Goal: Task Accomplishment & Management: Use online tool/utility

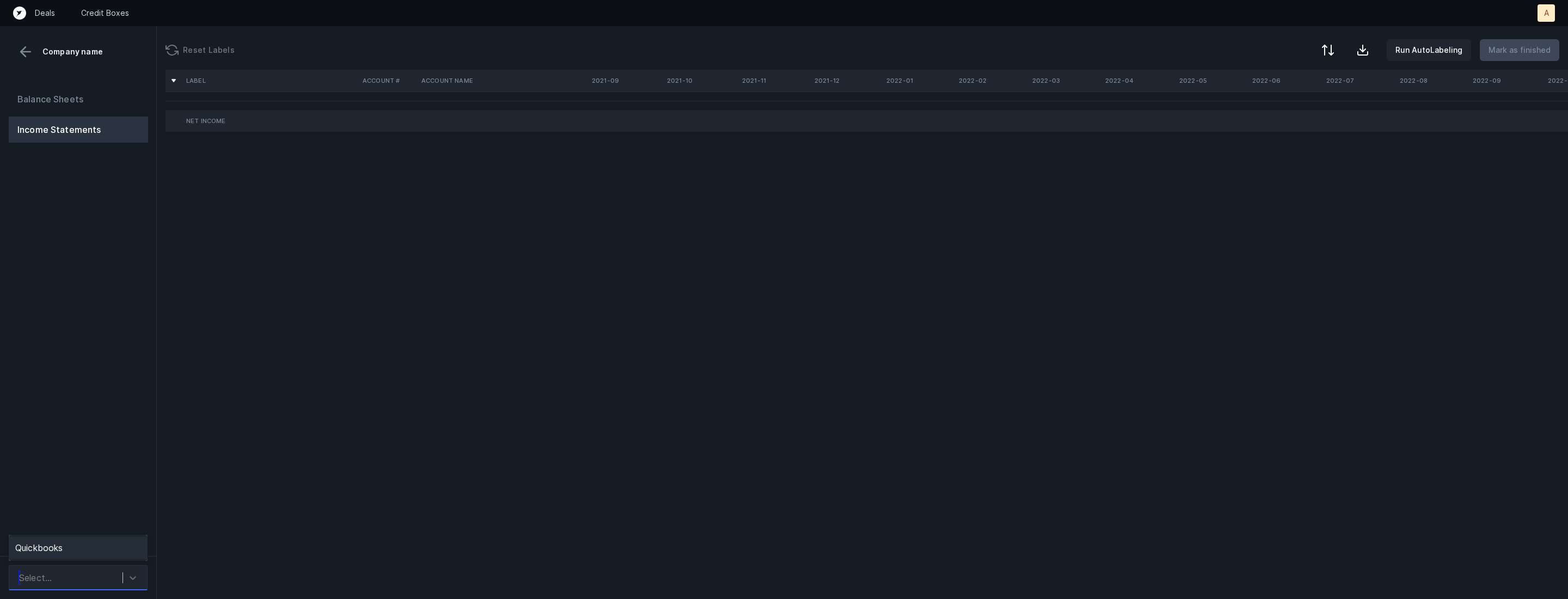
click at [82, 573] on div "Select..." at bounding box center [68, 578] width 109 height 19
click at [95, 552] on div "Quickbooks" at bounding box center [78, 547] width 139 height 22
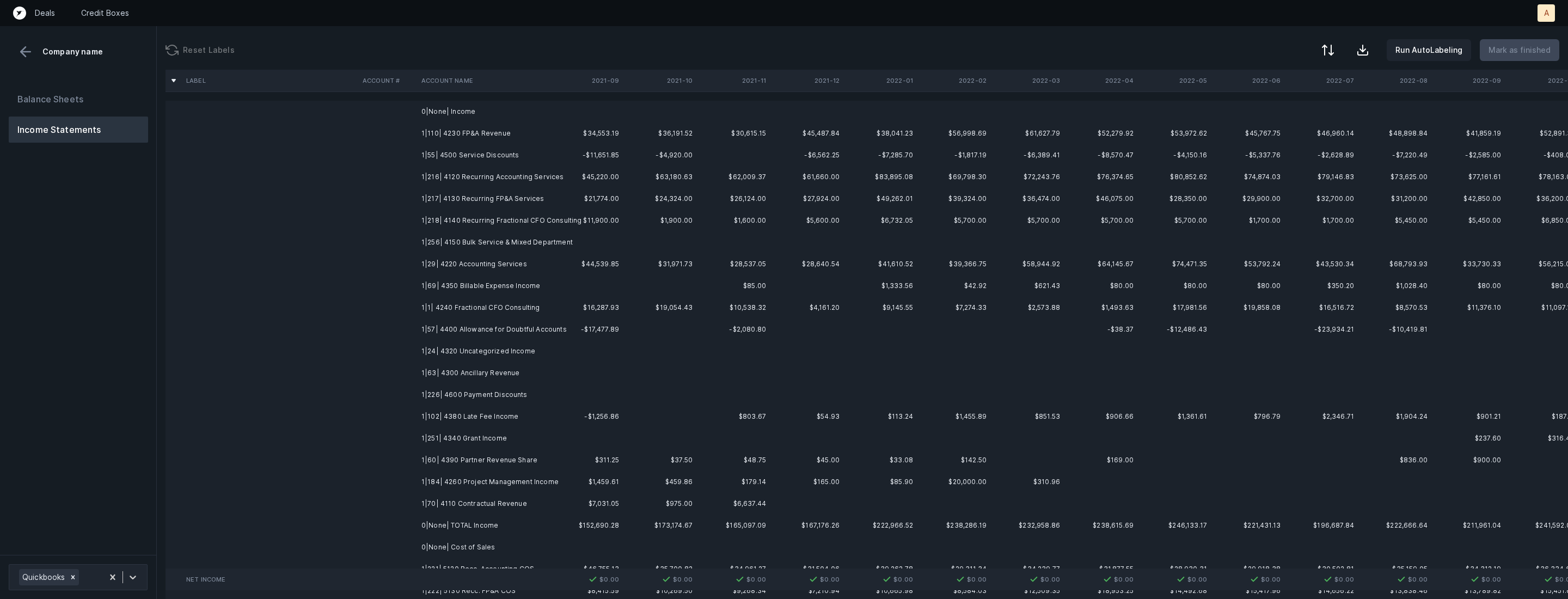
click at [524, 142] on td "1|110| 4230 FP&A Revenue" at bounding box center [483, 133] width 133 height 22
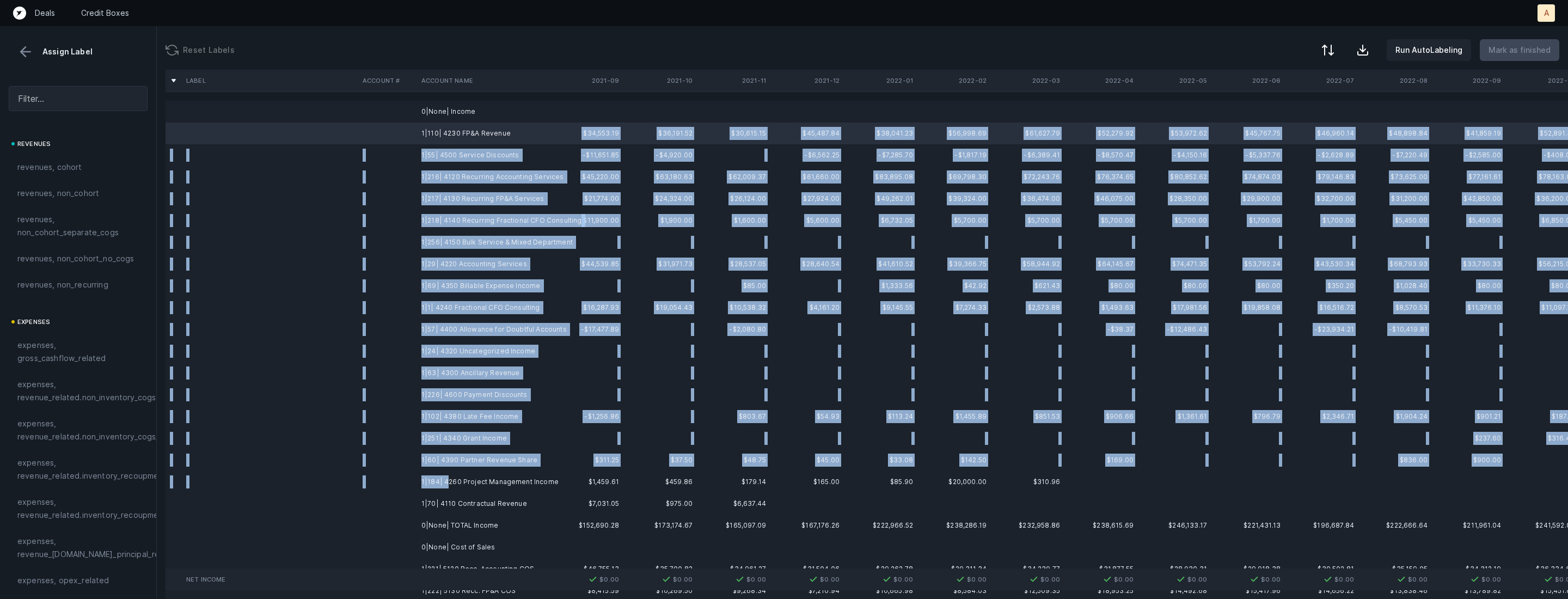
click at [445, 485] on td "1|184| 4260 Project Management Income" at bounding box center [483, 481] width 133 height 22
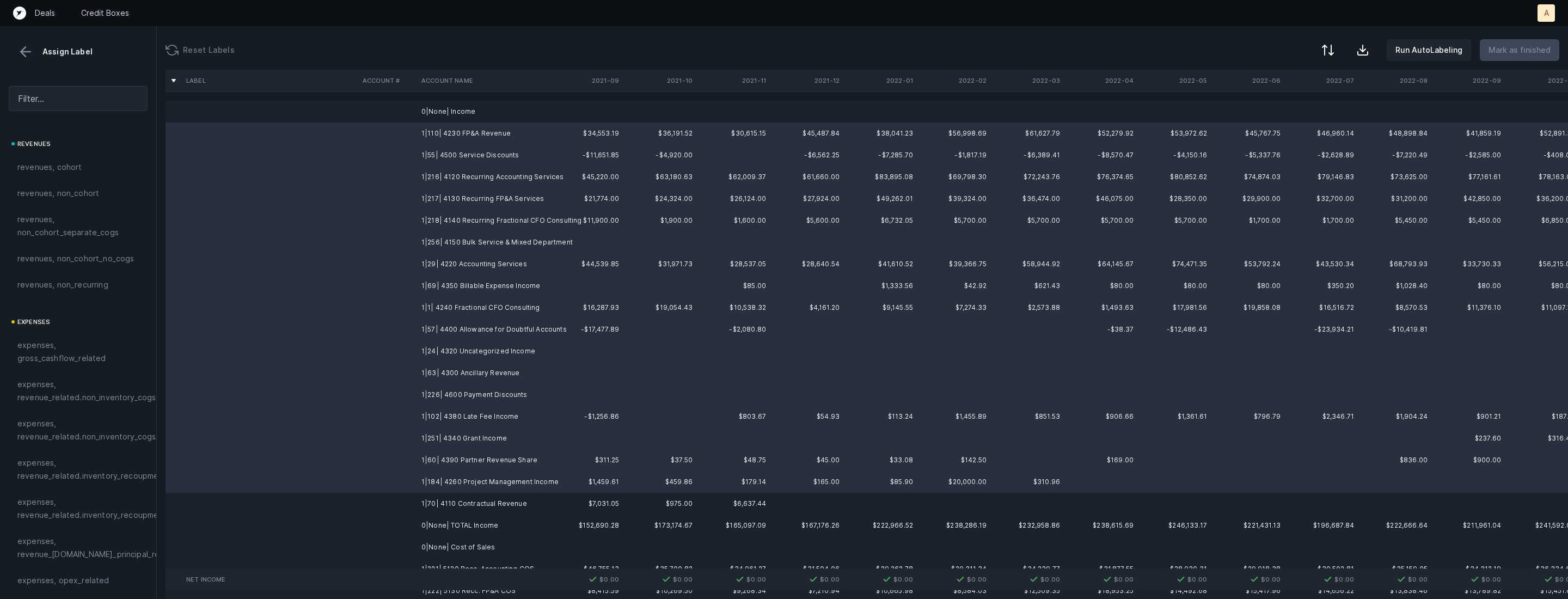
click at [442, 499] on td "1|70| 4110 Contractual Revenue" at bounding box center [483, 503] width 133 height 22
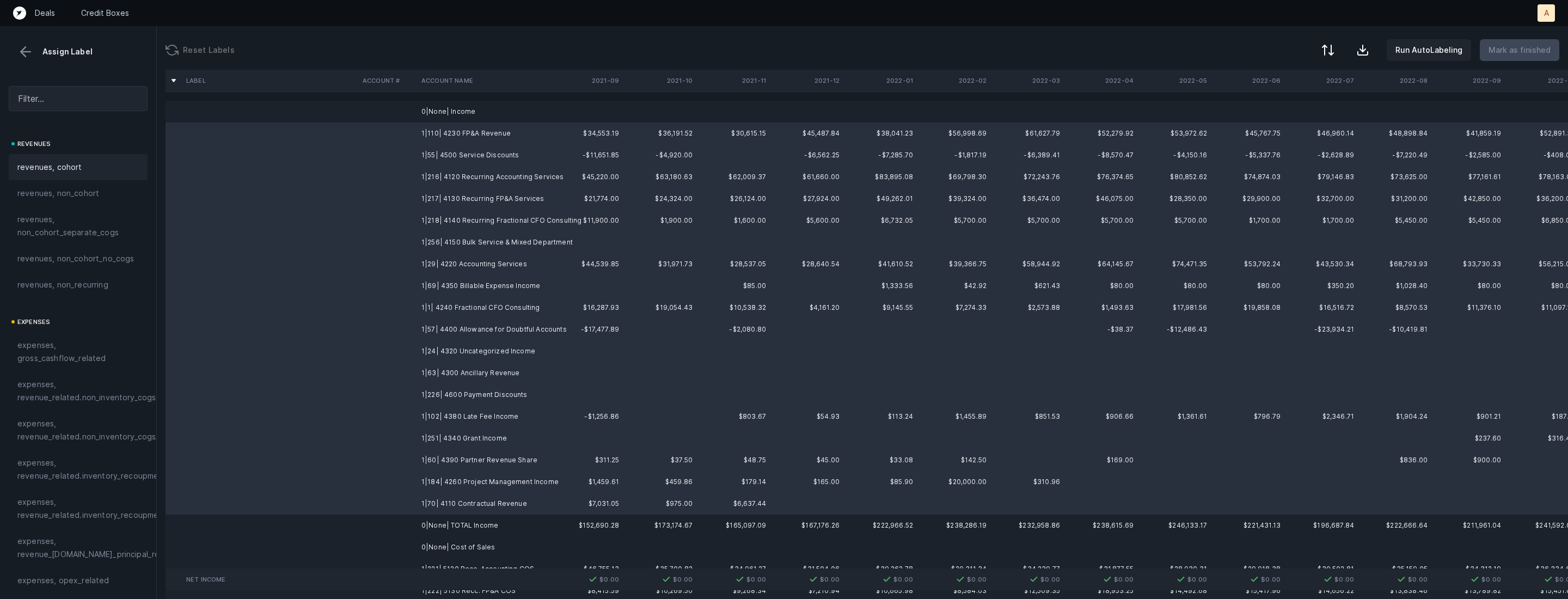
click at [107, 172] on div "revenues, cohort" at bounding box center [78, 167] width 121 height 13
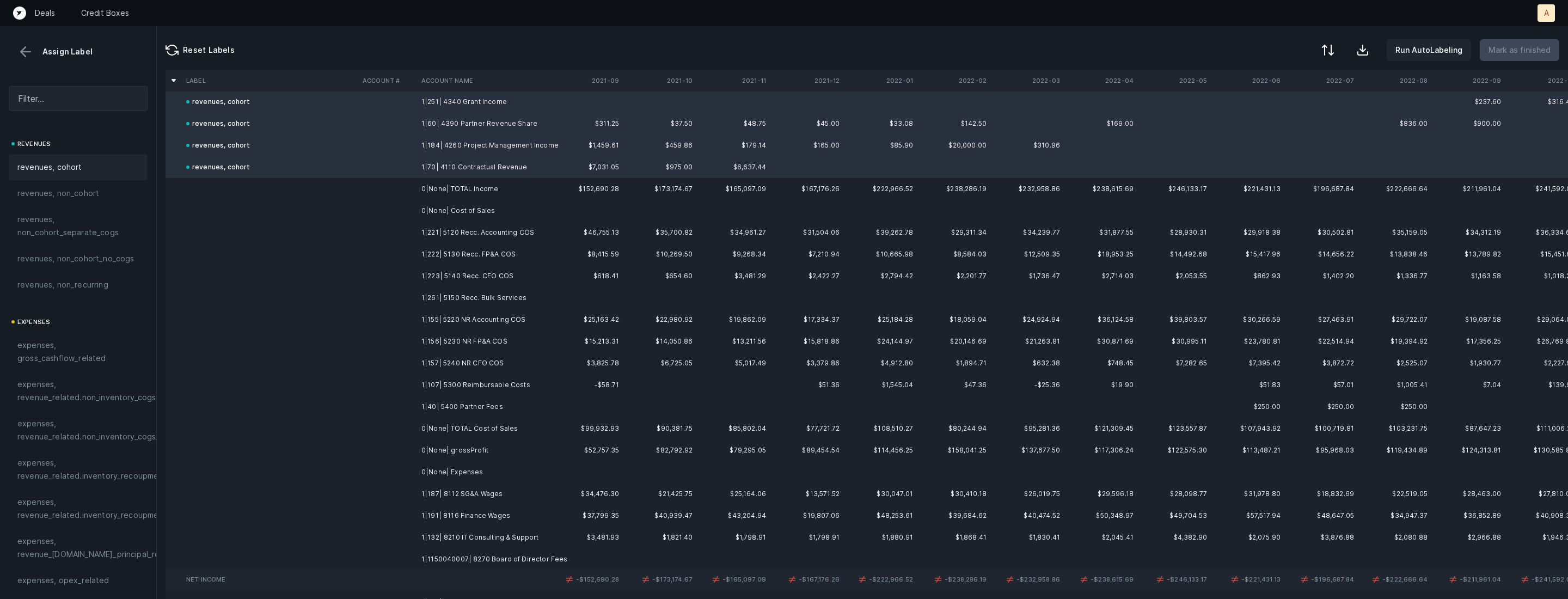
scroll to position [338, 0]
click at [525, 232] on td "1|221| 5120 Recc. Accounting COS" at bounding box center [483, 231] width 133 height 22
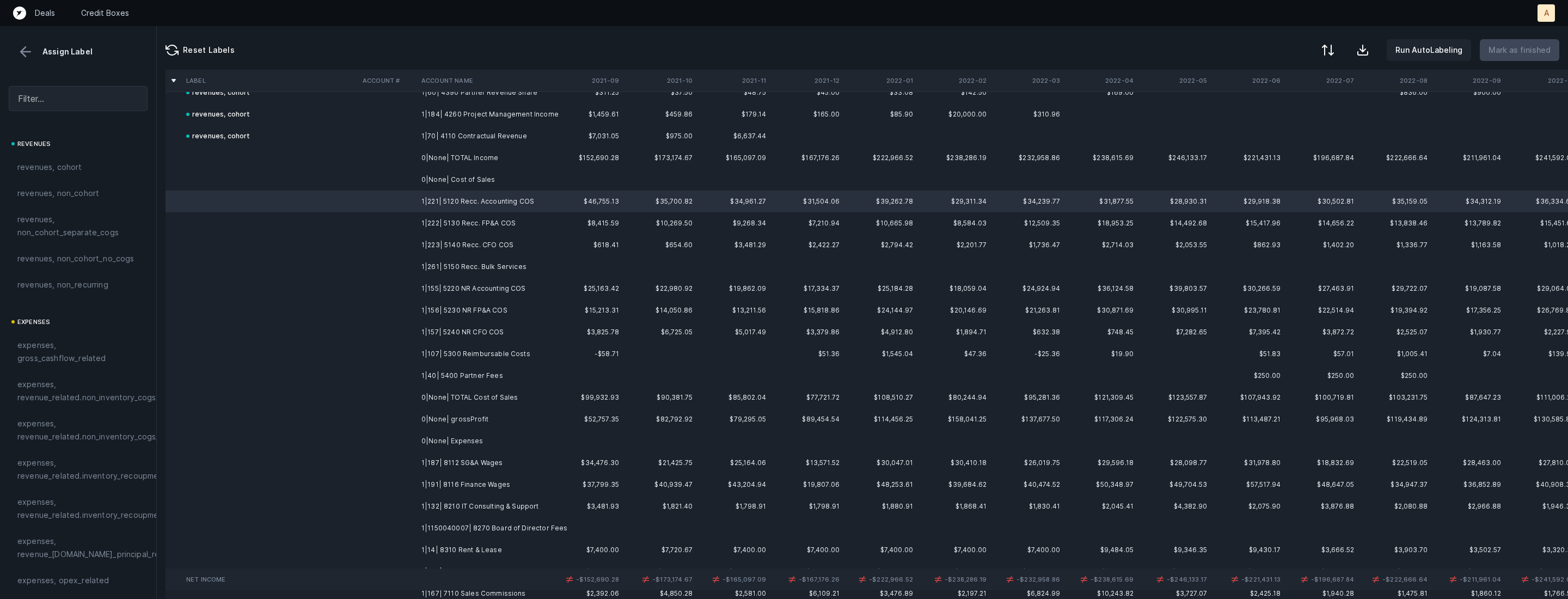
scroll to position [370, 0]
click at [468, 369] on td "1|40| 5400 Partner Fees" at bounding box center [483, 373] width 133 height 22
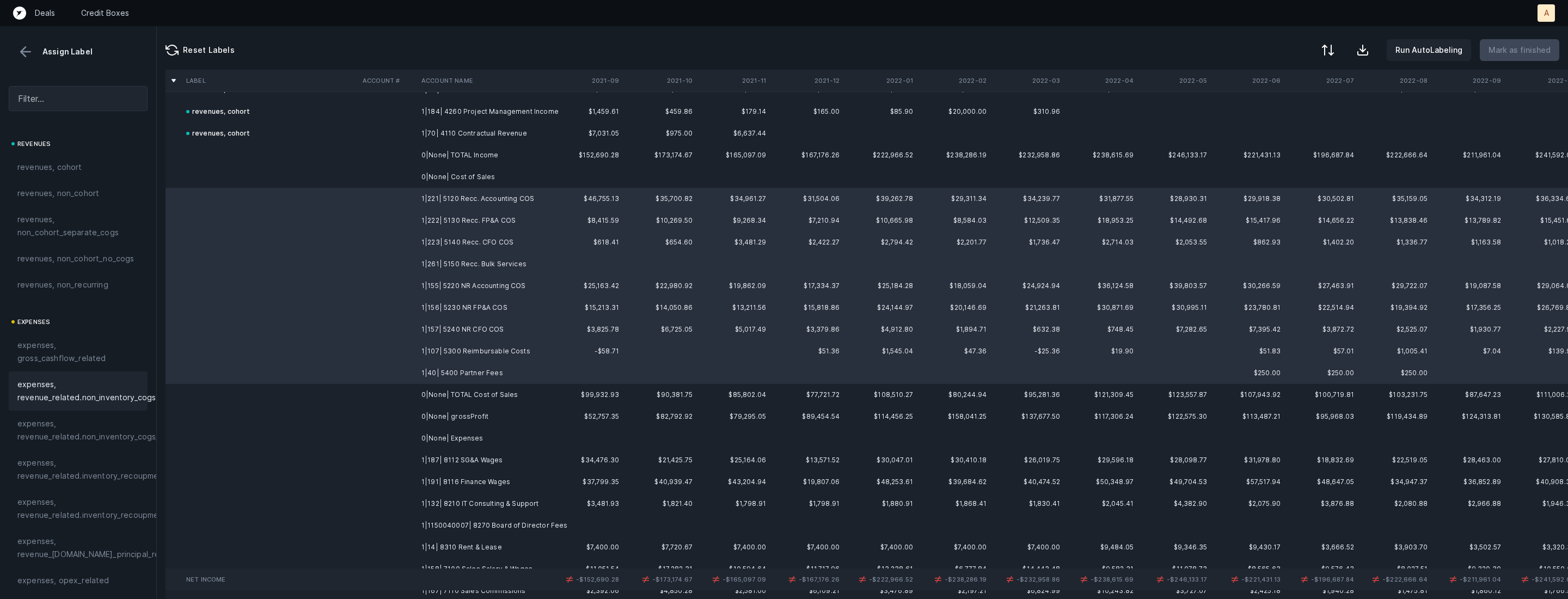
click at [118, 381] on span "expenses, revenue_related.non_inventory_cogs" at bounding box center [86, 391] width 138 height 26
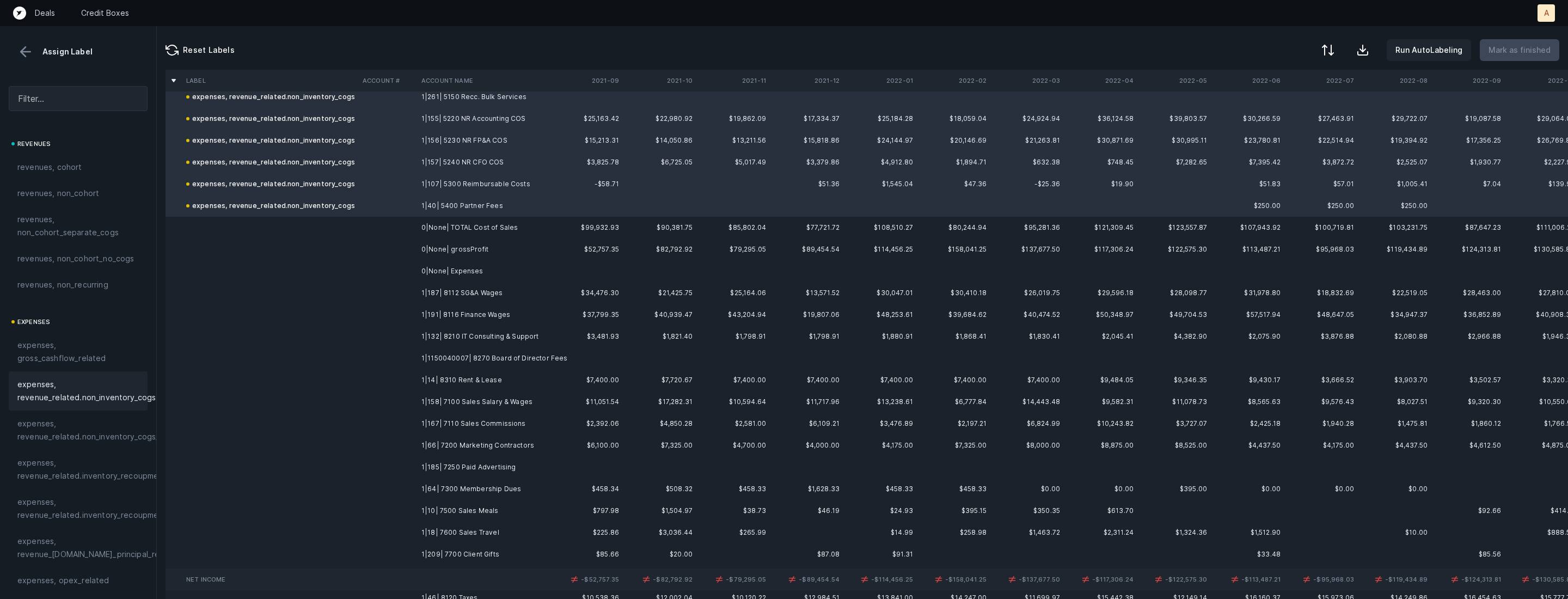
scroll to position [619, 0]
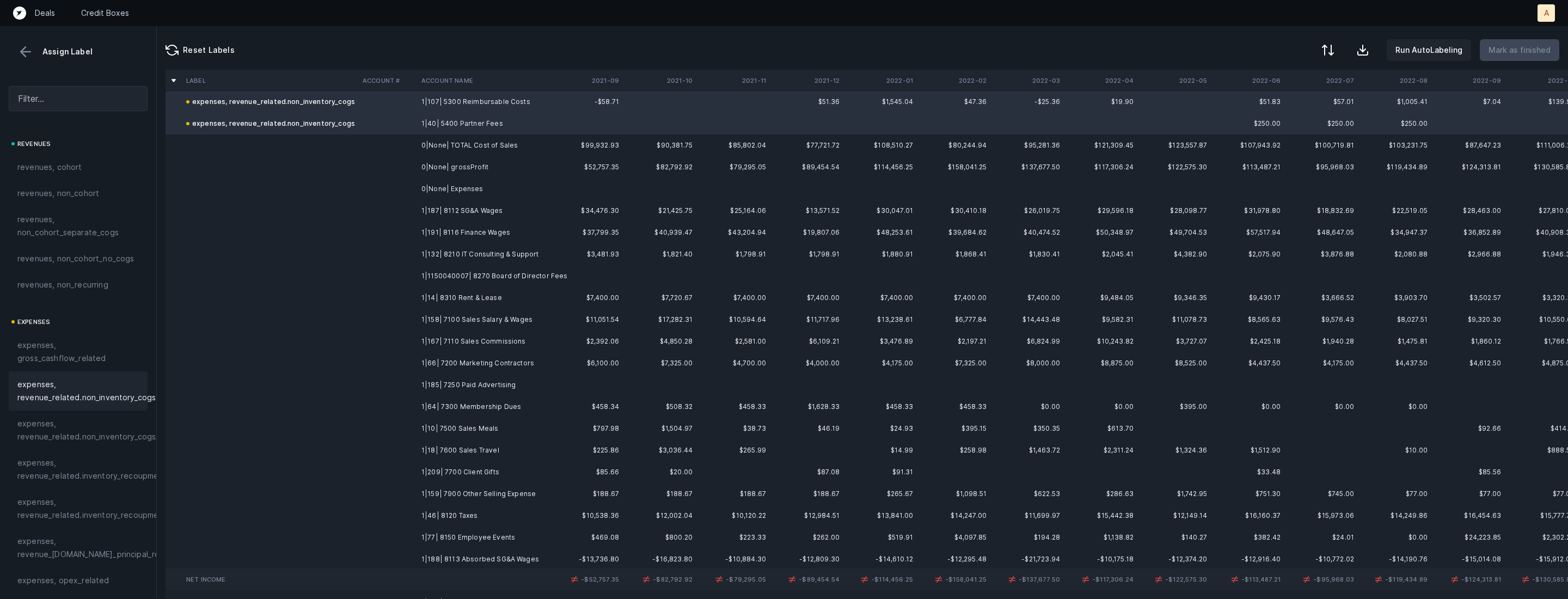
click at [500, 212] on td "1|187| 8112 SG&A Wages" at bounding box center [483, 210] width 133 height 22
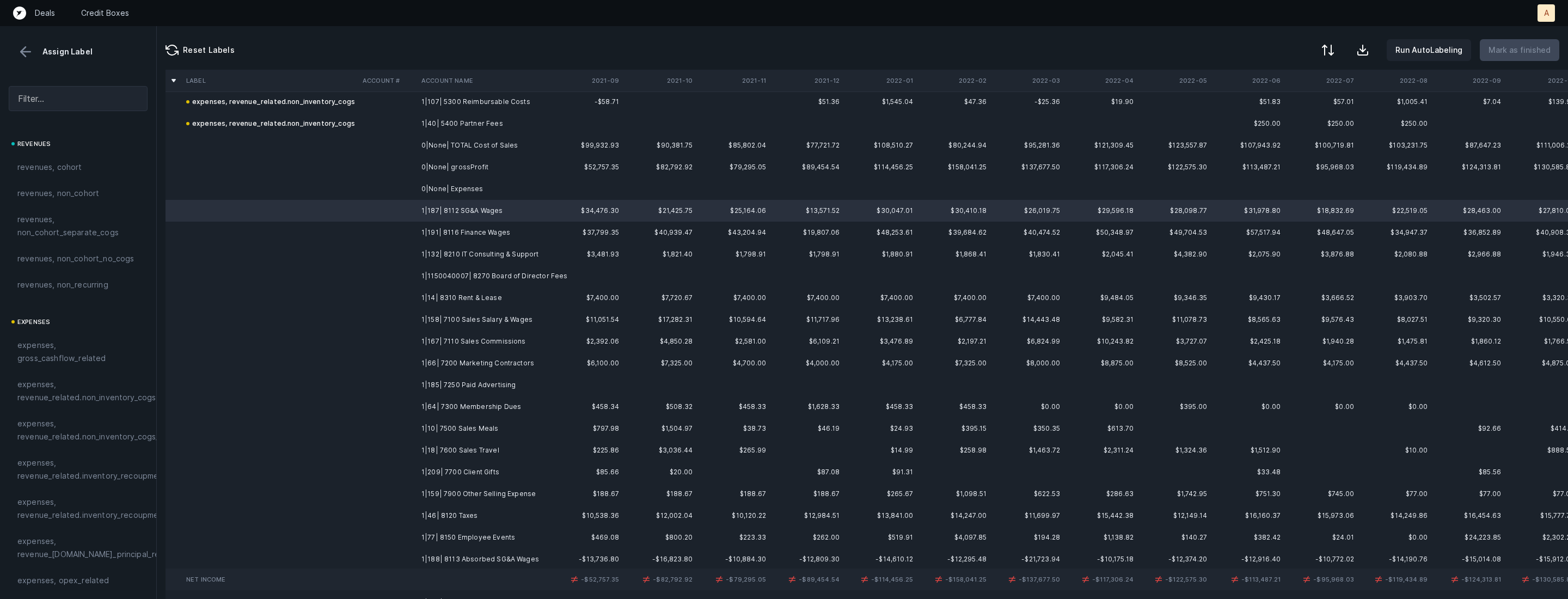
click at [537, 292] on td "1|14| 8310 Rent & Lease" at bounding box center [483, 297] width 133 height 22
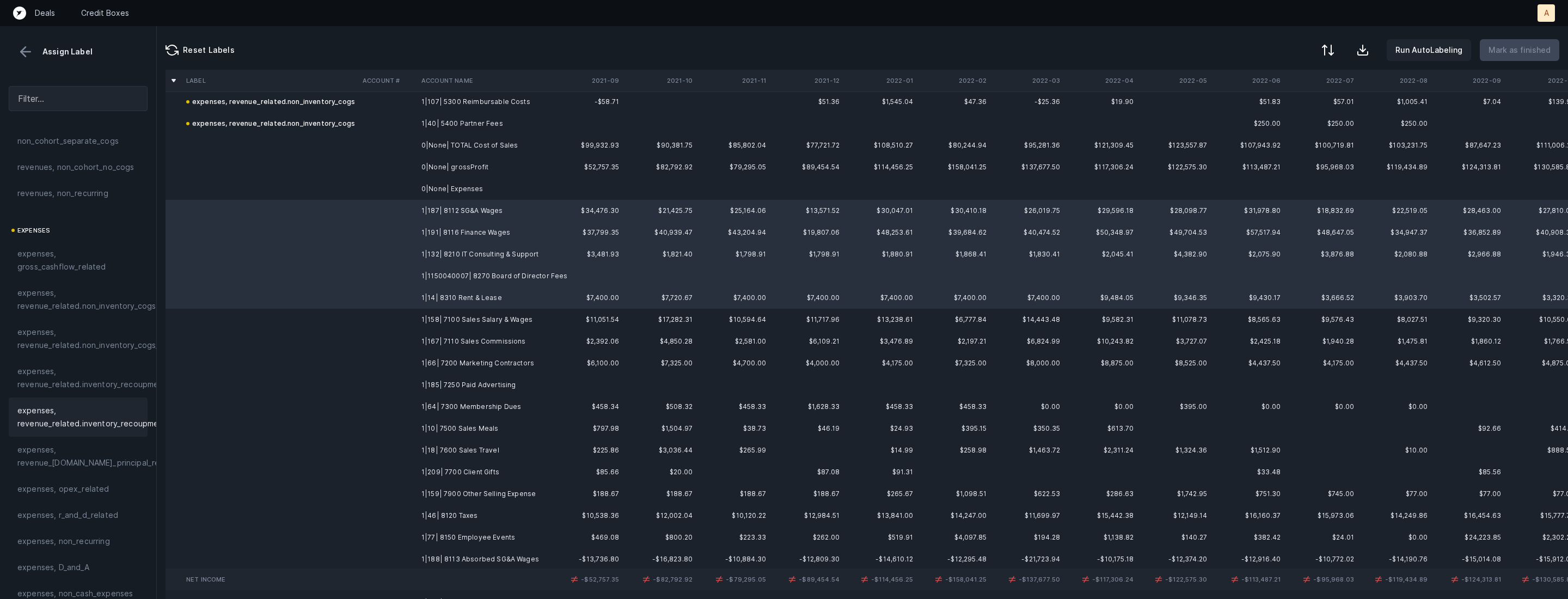
scroll to position [98, 0]
click at [62, 478] on span "expenses, opex_related" at bounding box center [63, 482] width 92 height 13
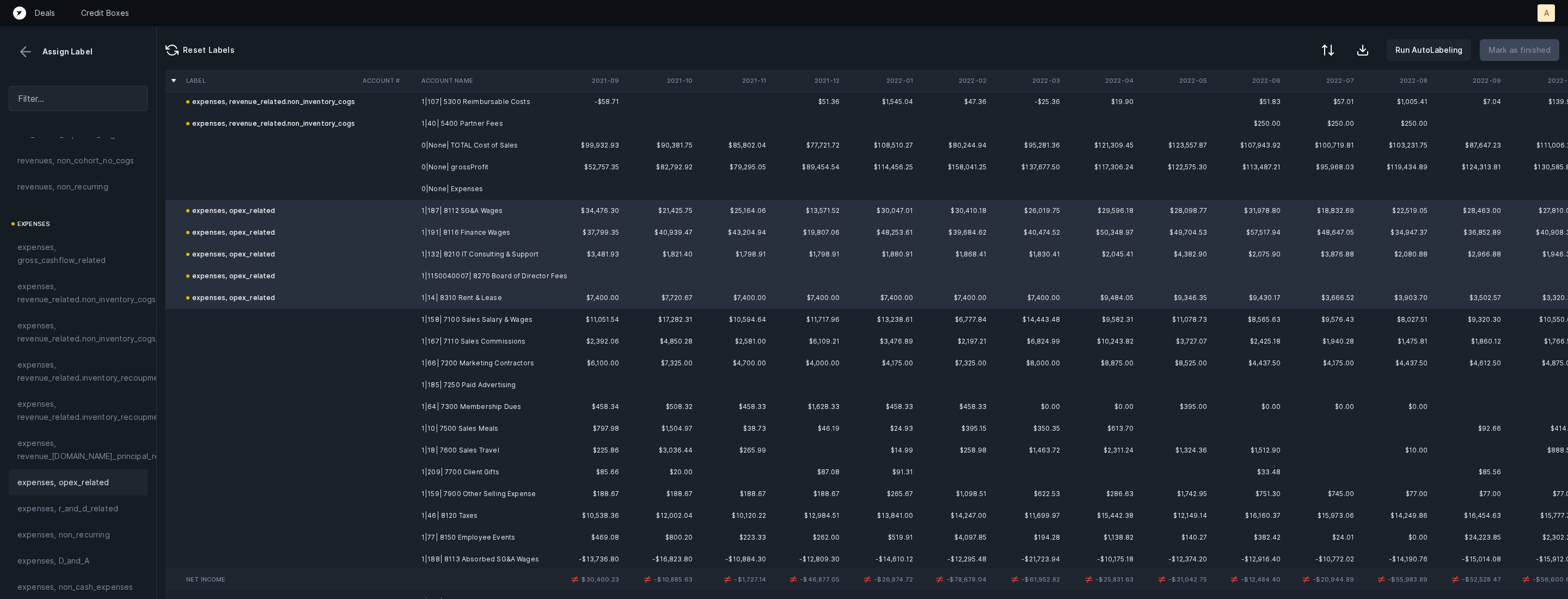
click at [466, 319] on td "1|158| 7100 Sales Salary & Wages" at bounding box center [483, 319] width 133 height 22
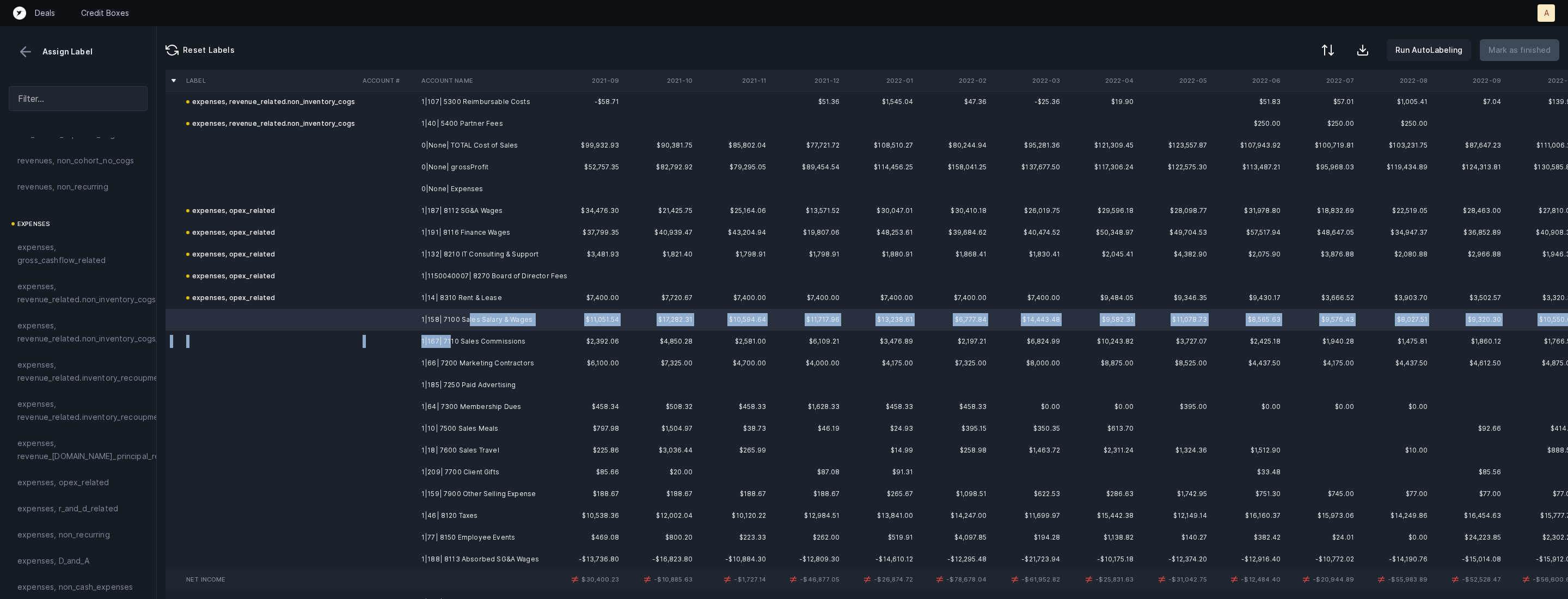
click at [449, 336] on td "1|167| 7110 Sales Commissions" at bounding box center [483, 341] width 133 height 22
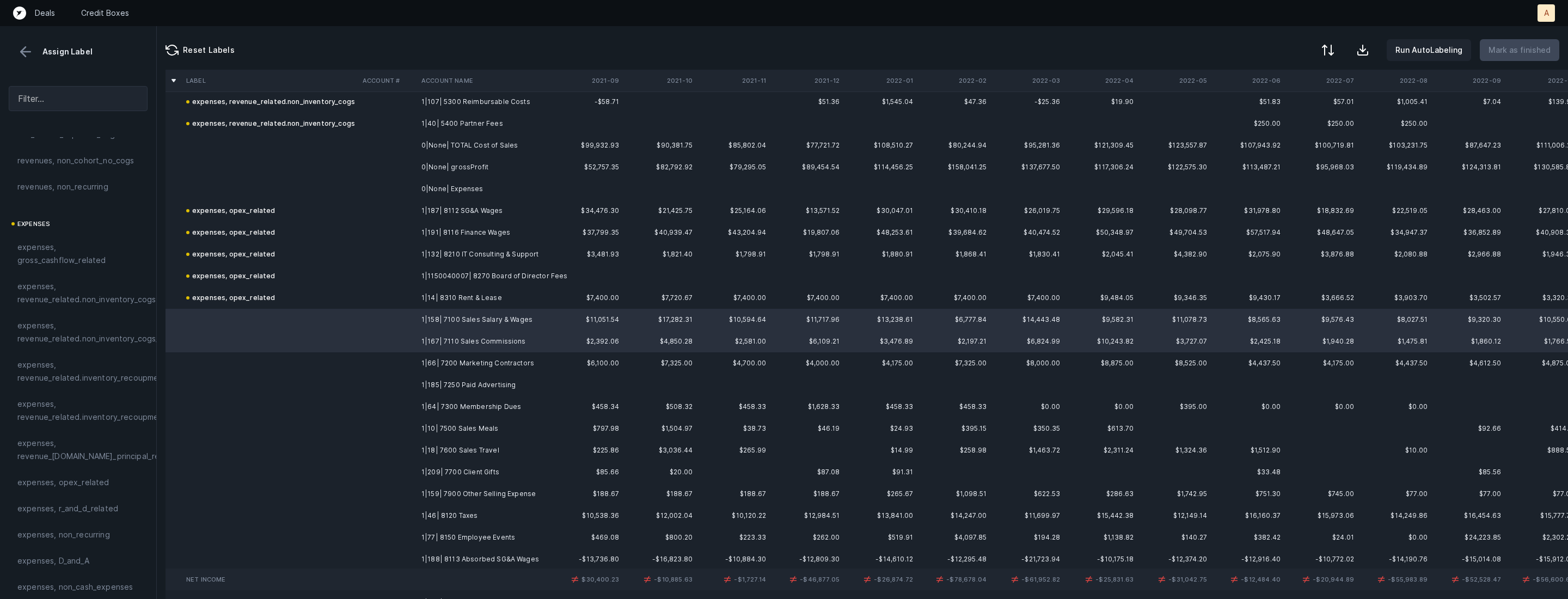
click at [432, 361] on td "1|66| 7200 Marketing Contractors" at bounding box center [483, 362] width 133 height 22
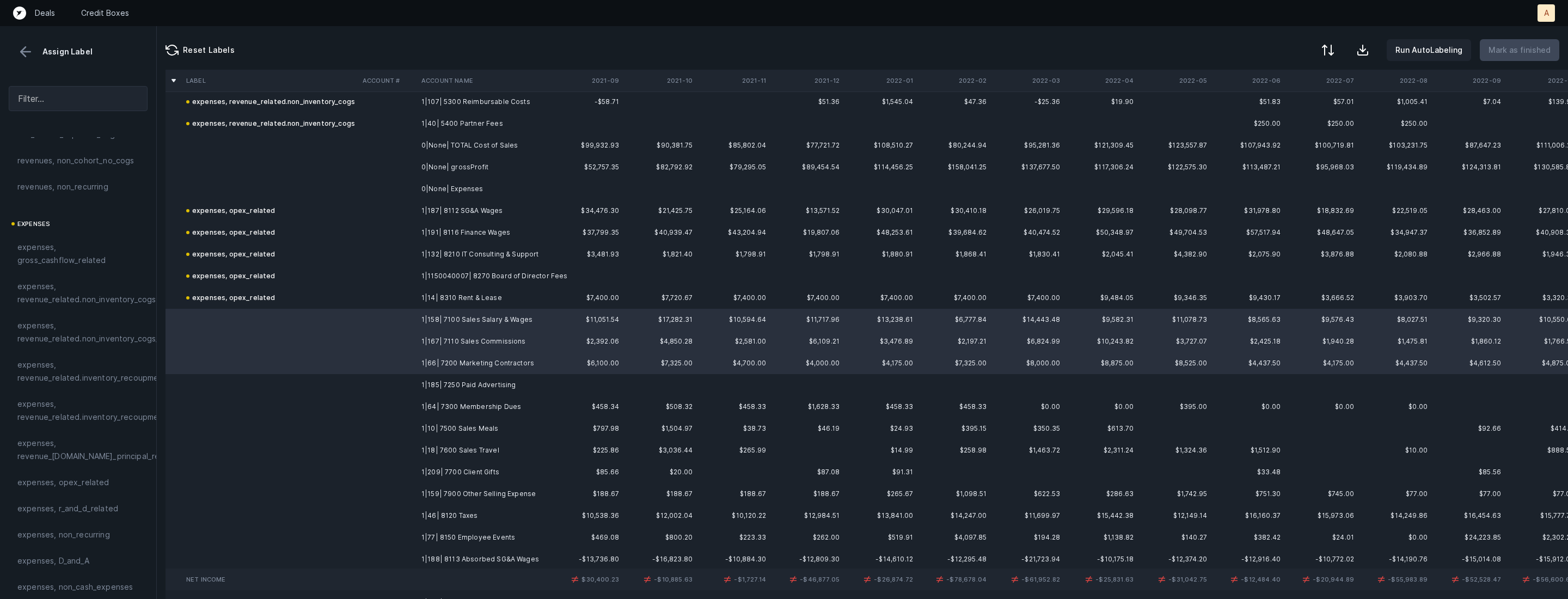
click at [415, 386] on td at bounding box center [387, 384] width 59 height 22
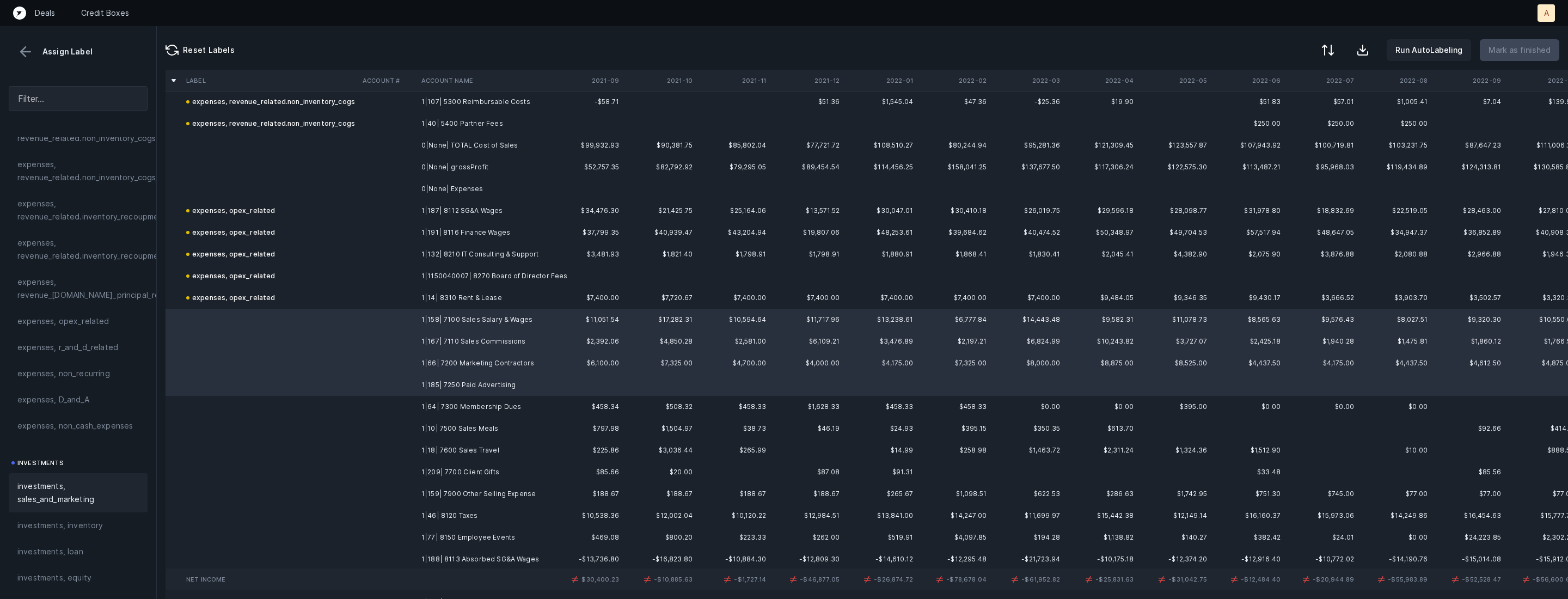
scroll to position [271, 0]
click at [53, 492] on span "investments, sales_and_marketing" at bounding box center [78, 481] width 121 height 26
click at [477, 403] on td "1|64| 7300 Membership Dues" at bounding box center [483, 406] width 133 height 22
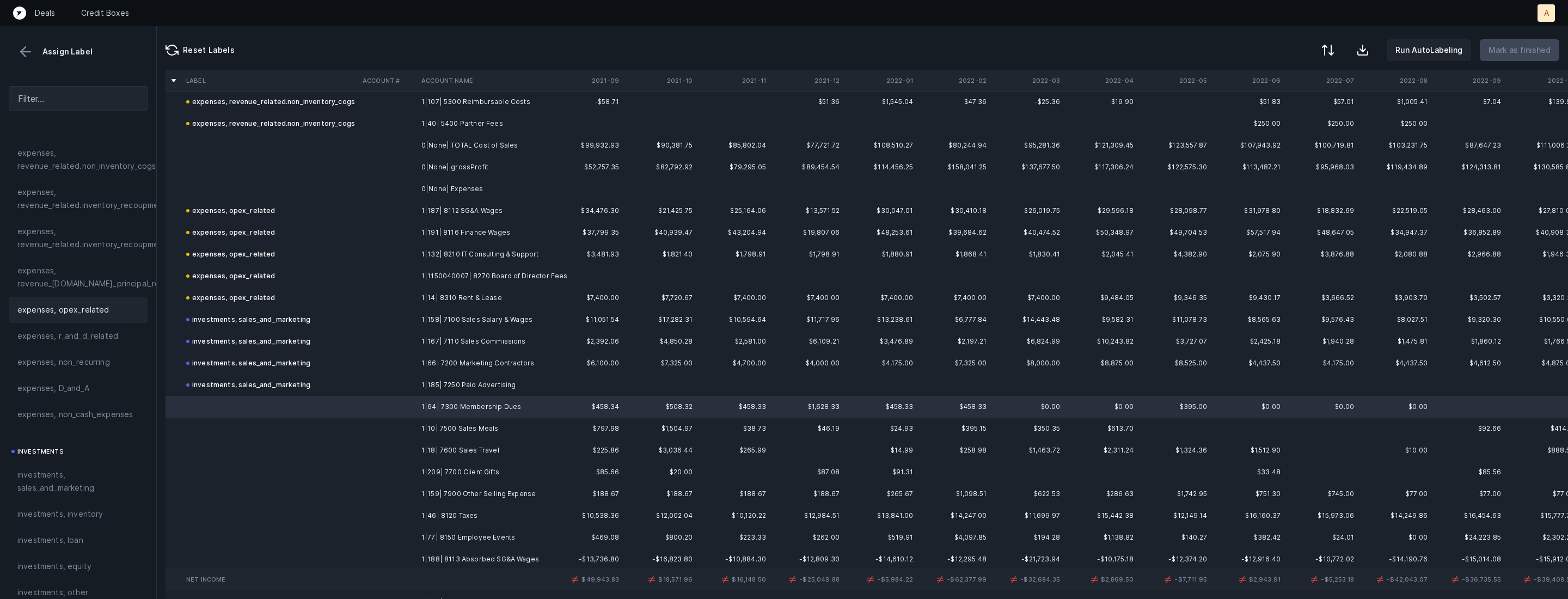
click at [59, 313] on span "expenses, opex_related" at bounding box center [63, 310] width 92 height 13
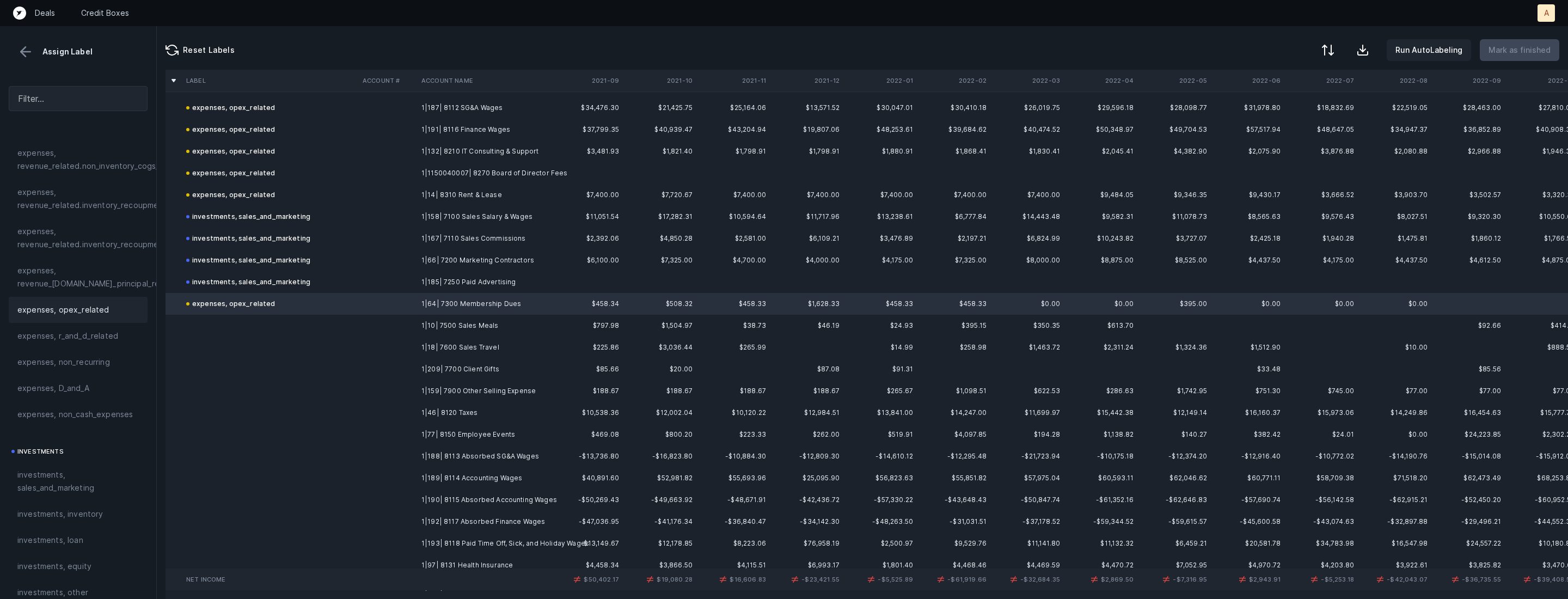
scroll to position [785, 0]
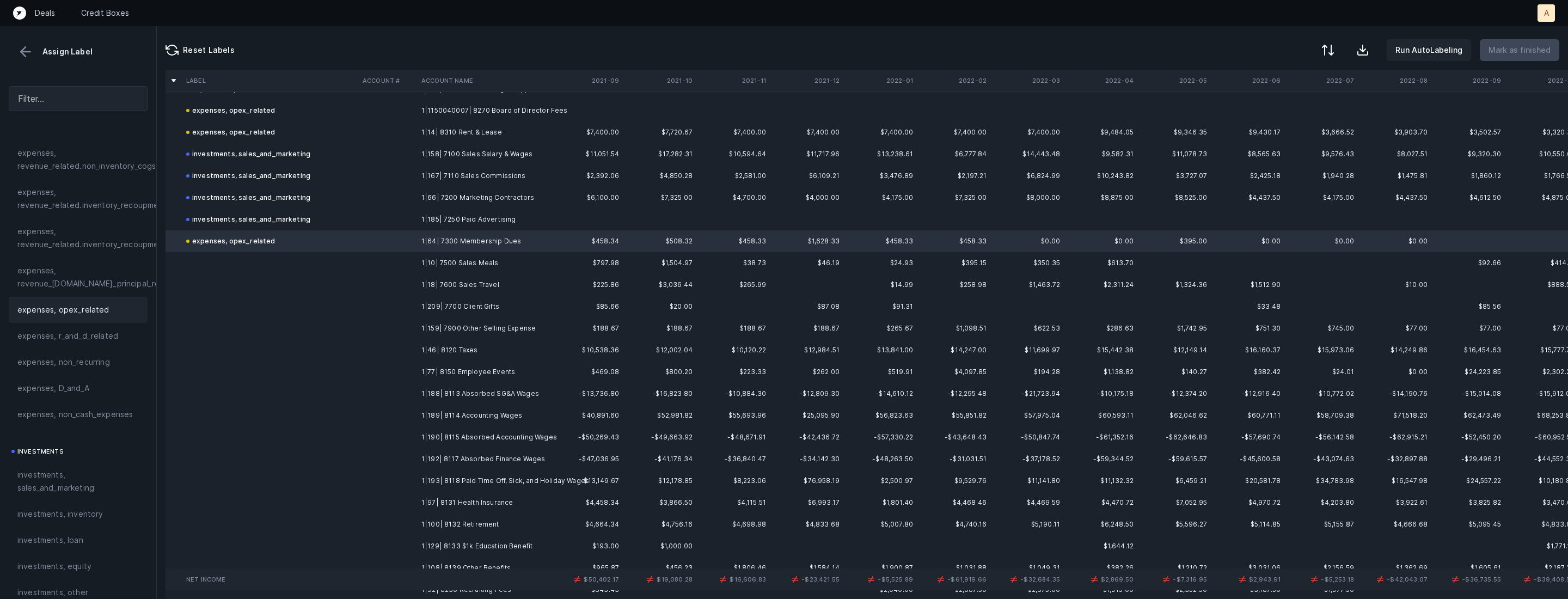
click at [495, 266] on td "1|10| 7500 Sales Meals" at bounding box center [483, 263] width 133 height 22
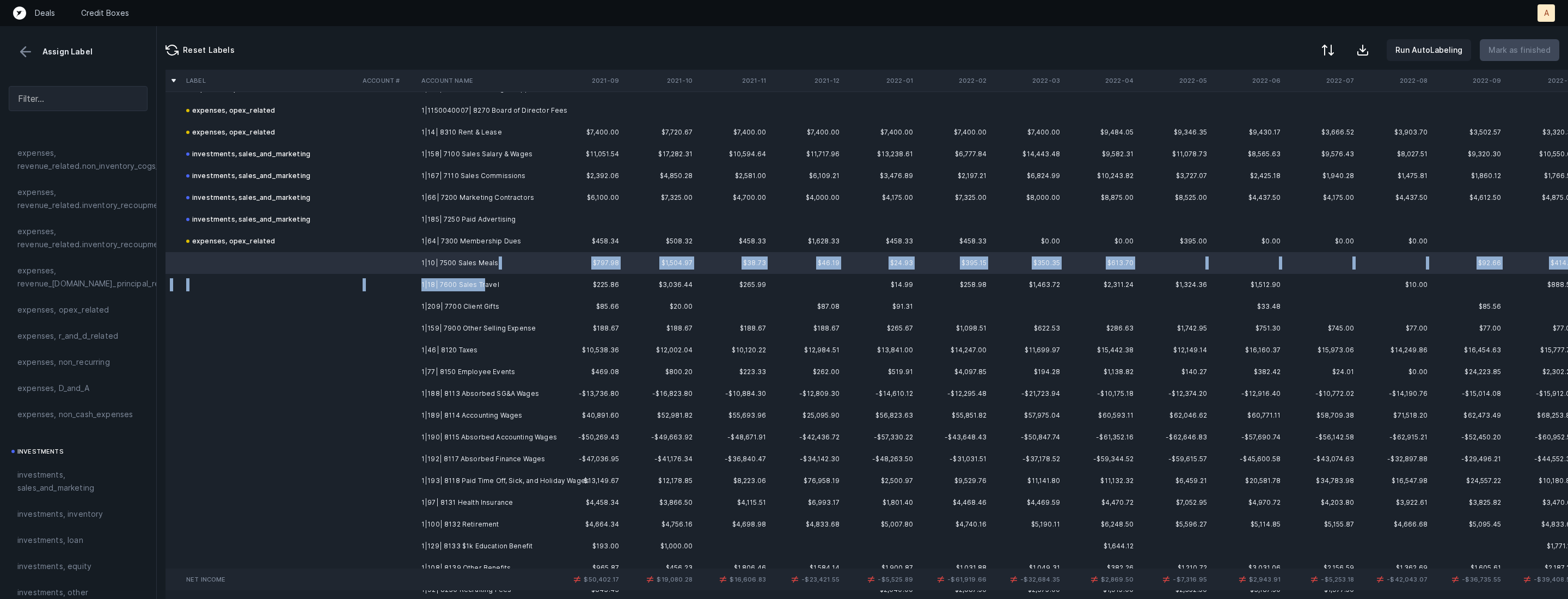
click at [482, 281] on td "1|18| 7600 Sales Travel" at bounding box center [483, 284] width 133 height 22
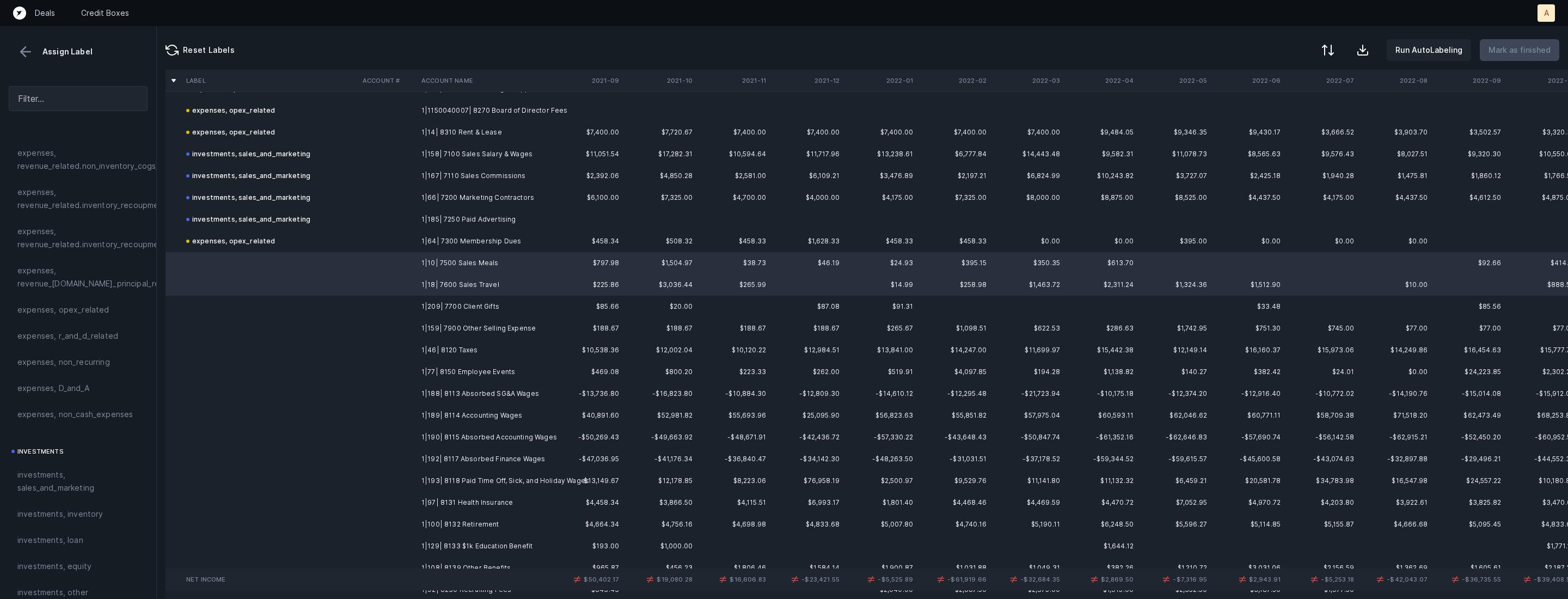
click at [466, 308] on td "1|209| 7700 Client Gifts" at bounding box center [483, 306] width 133 height 22
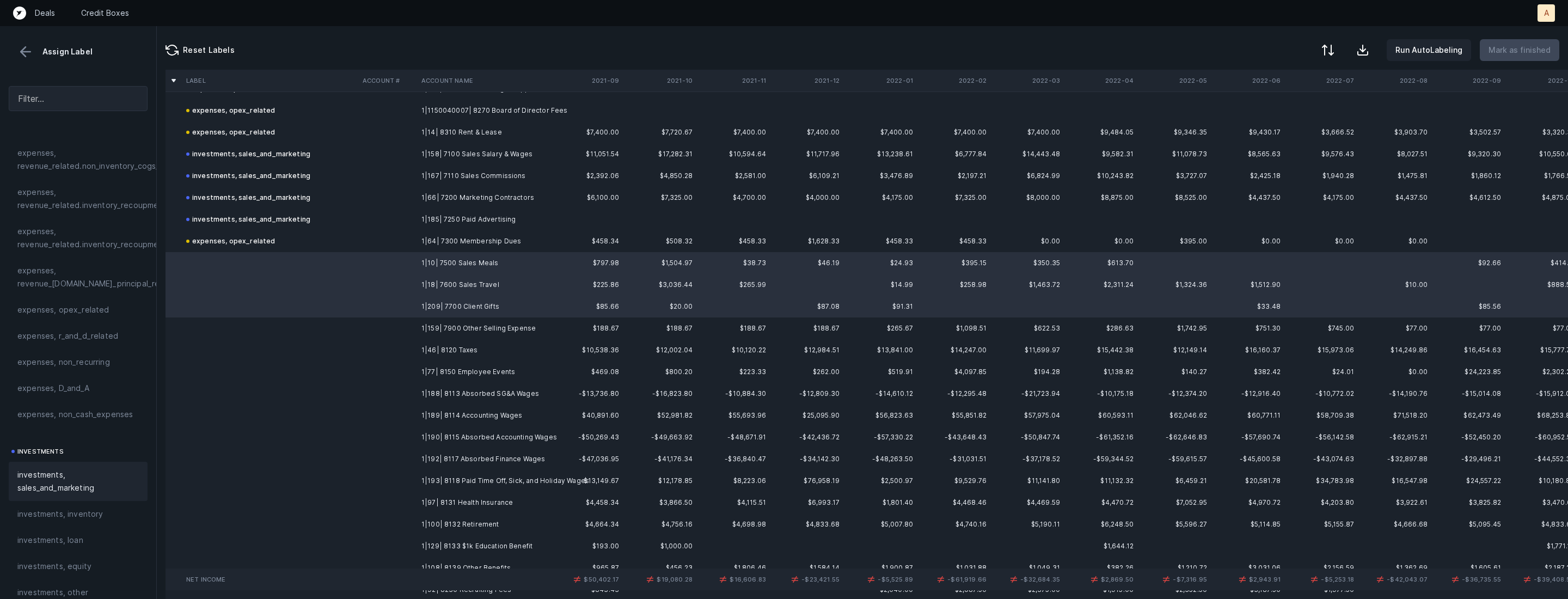
click at [82, 477] on span "investments, sales_and_marketing" at bounding box center [78, 481] width 121 height 26
click at [467, 328] on td "1|159| 7900 Other Selling Expense" at bounding box center [483, 328] width 133 height 22
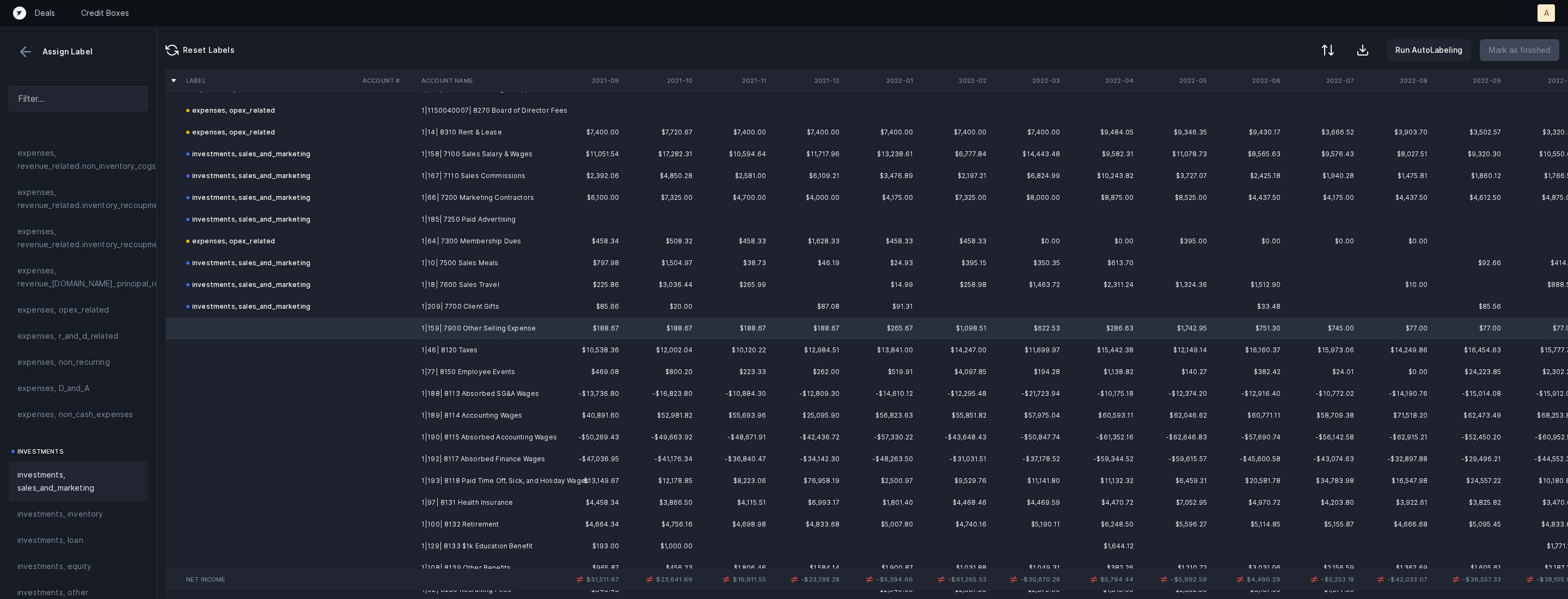
click at [63, 477] on span "investments, sales_and_marketing" at bounding box center [78, 481] width 121 height 26
click at [429, 347] on td "1|46| 8120 Taxes" at bounding box center [483, 350] width 133 height 22
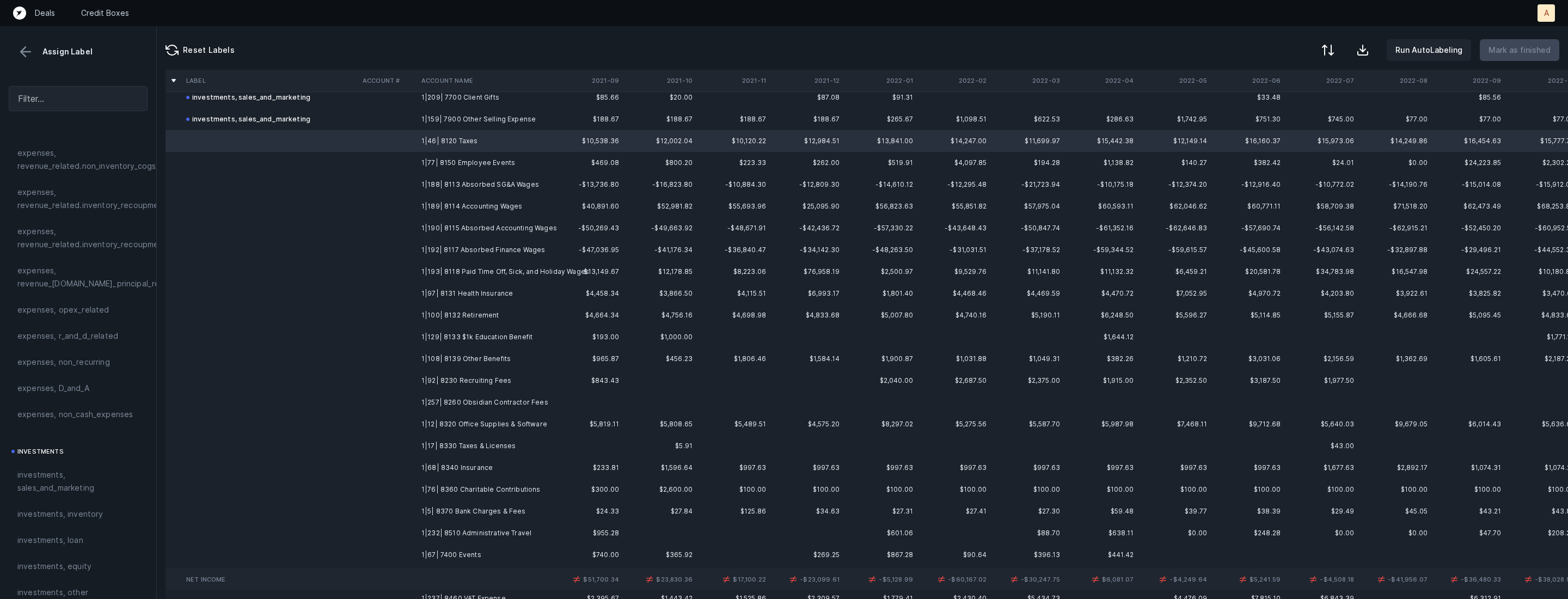
scroll to position [997, 0]
click at [457, 458] on td "1|68| 8340 Insurance" at bounding box center [483, 464] width 133 height 22
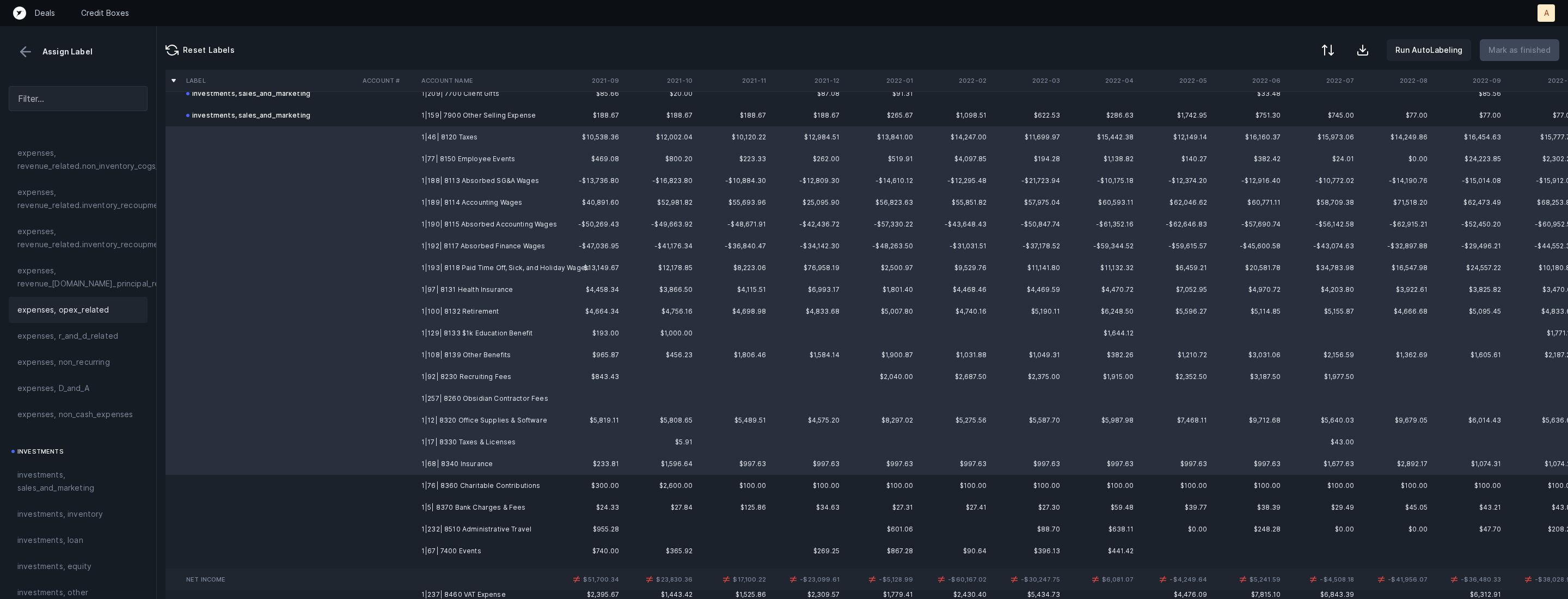
click at [117, 306] on div "expenses, opex_related" at bounding box center [78, 310] width 121 height 13
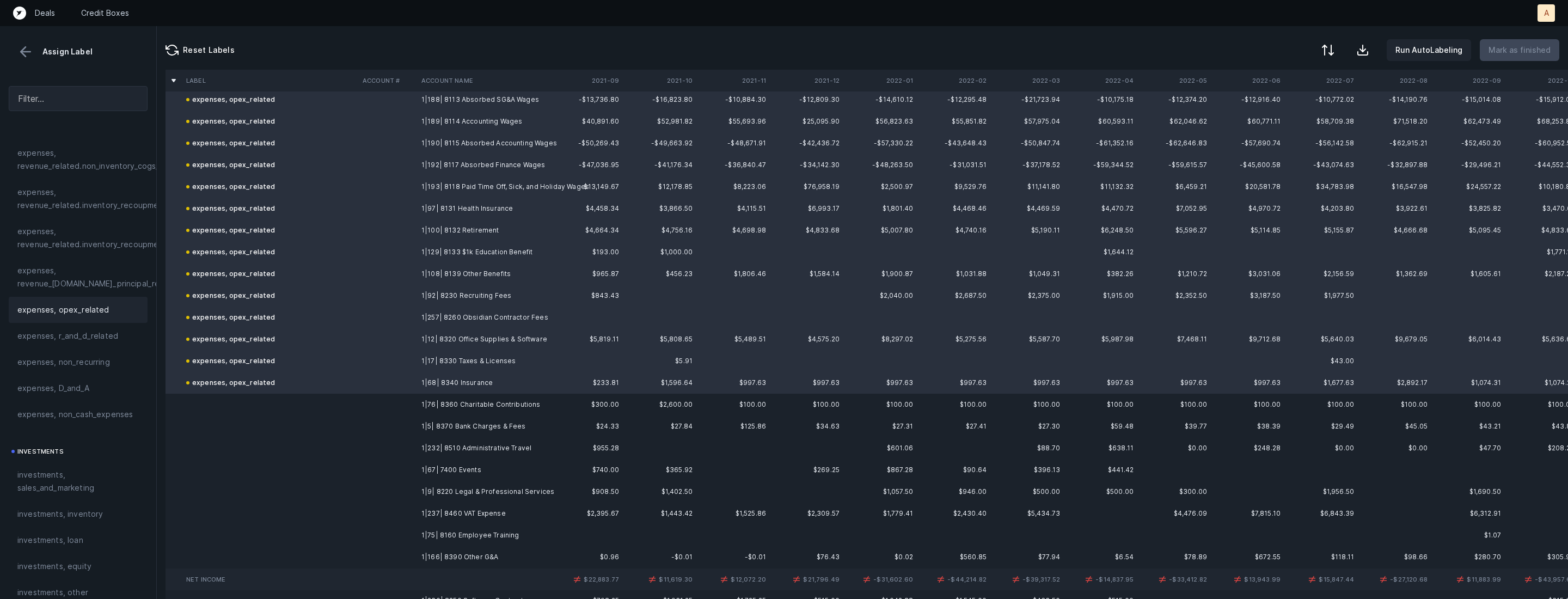
scroll to position [1107, 0]
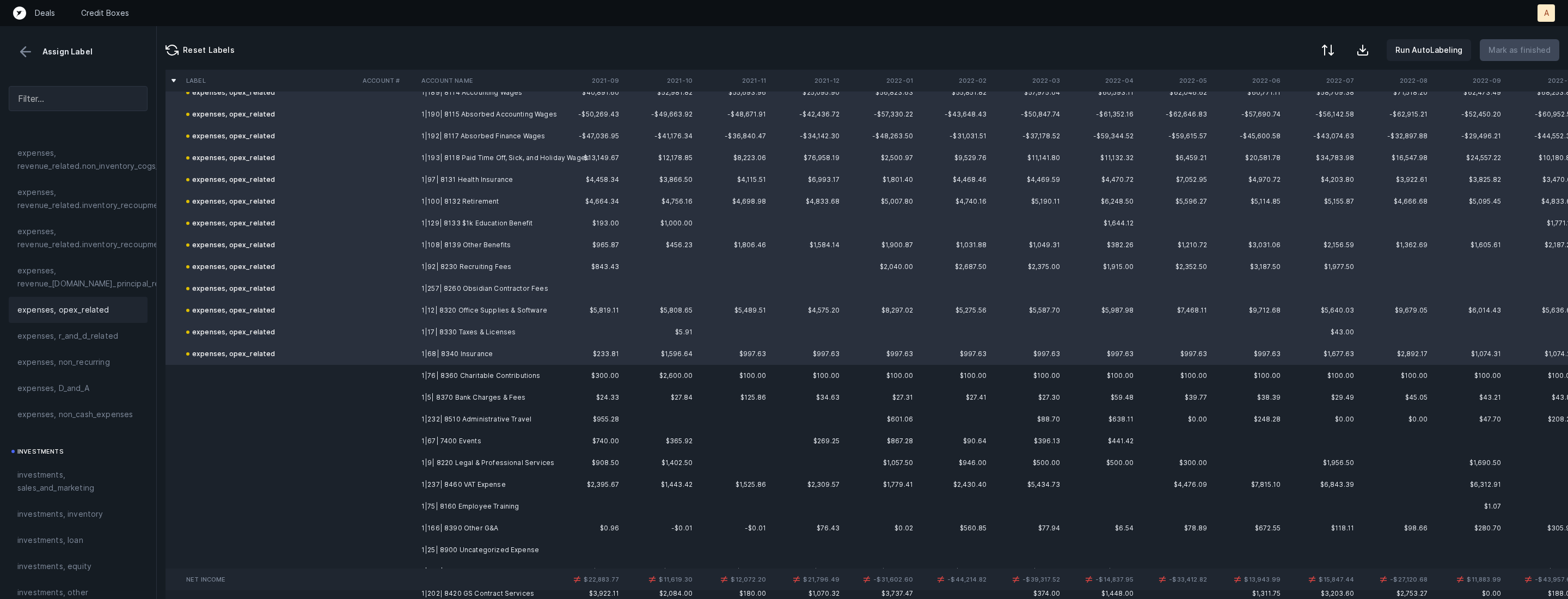
click at [443, 383] on td "1|76| 8360 Charitable Contributions" at bounding box center [483, 376] width 133 height 22
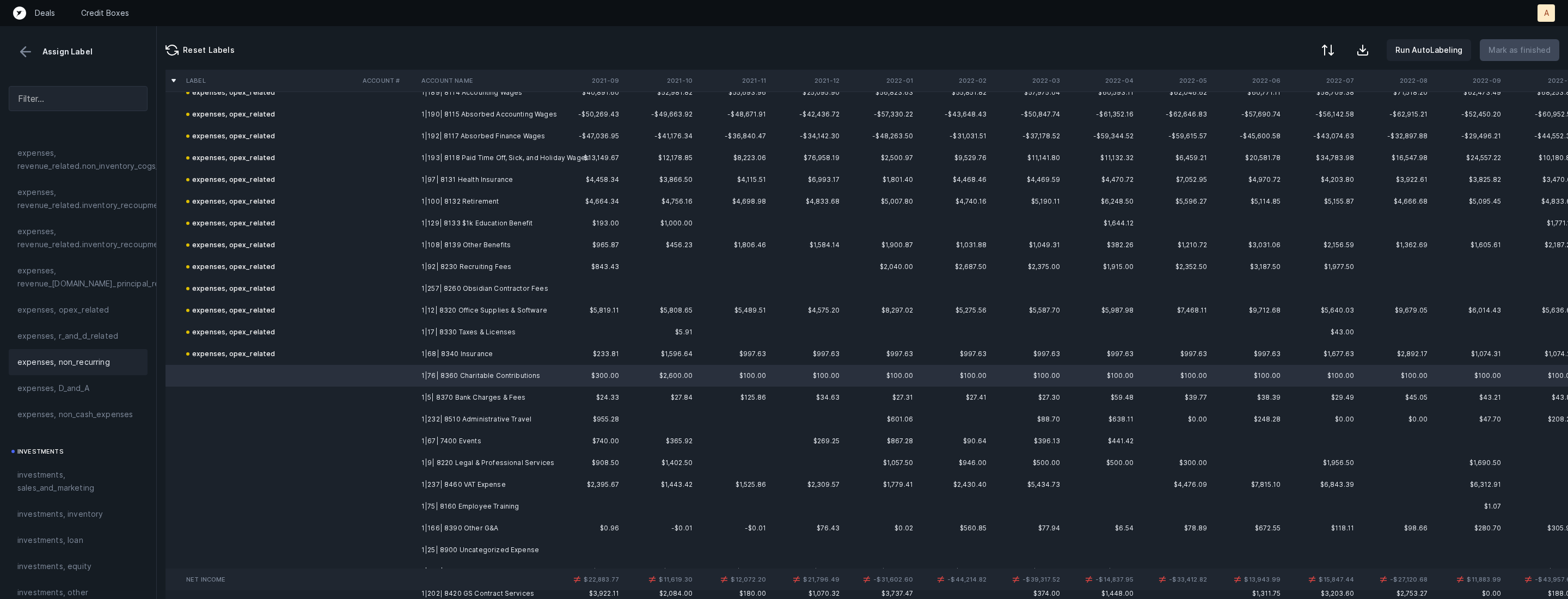
click at [108, 358] on div "expenses, non_recurring" at bounding box center [78, 362] width 121 height 13
click at [388, 397] on td at bounding box center [387, 397] width 59 height 22
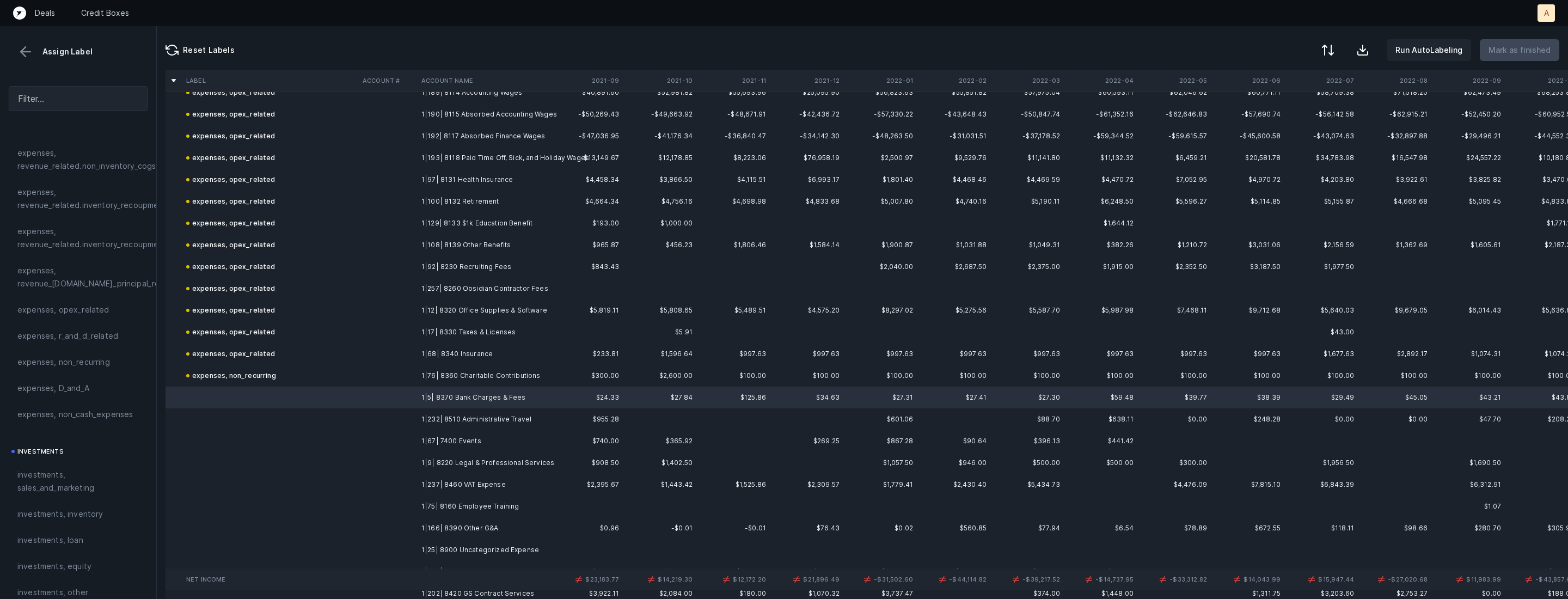
click at [387, 413] on td at bounding box center [387, 419] width 59 height 22
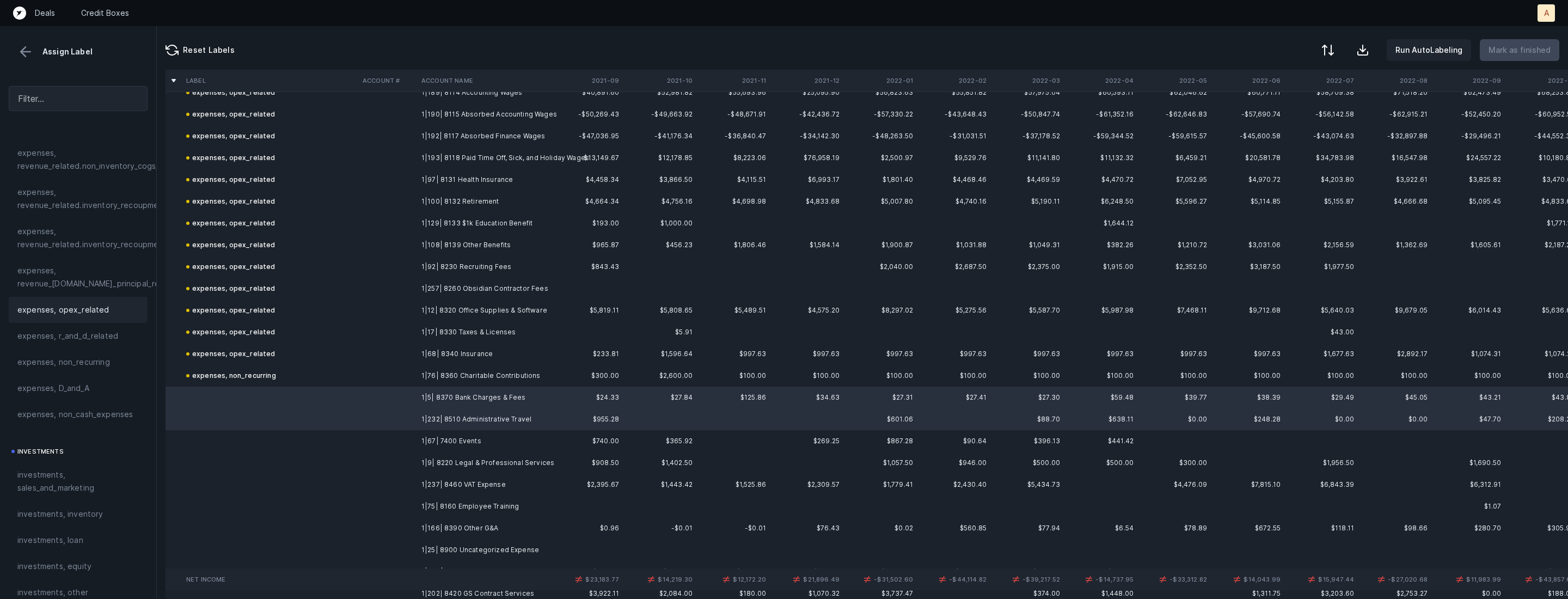
click at [75, 306] on span "expenses, opex_related" at bounding box center [63, 310] width 92 height 13
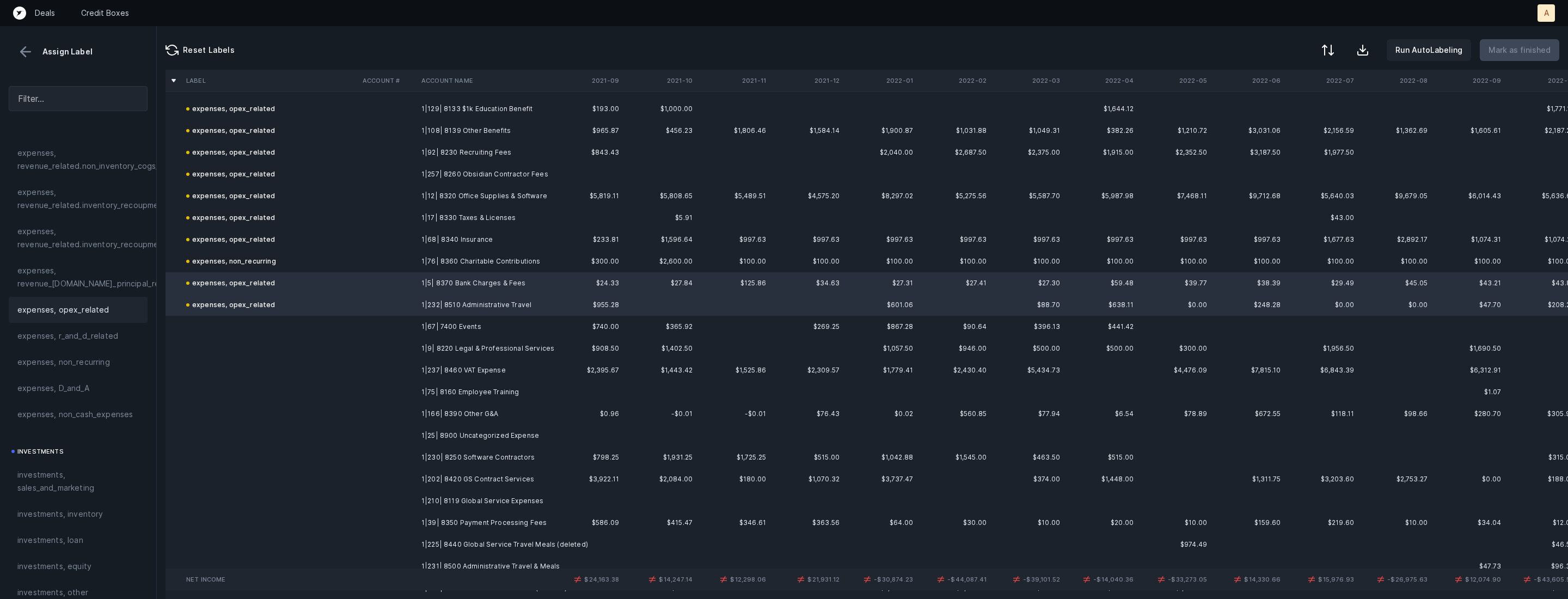
scroll to position [1270, 0]
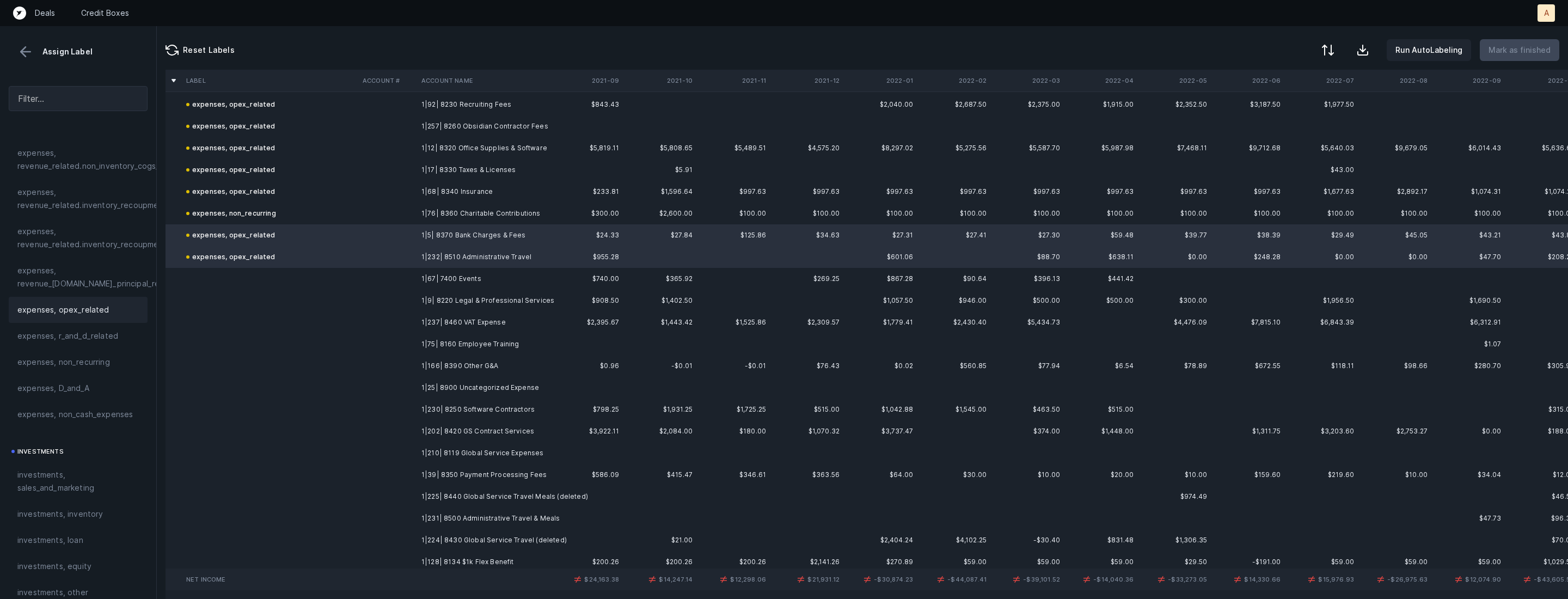
click at [388, 281] on td at bounding box center [387, 278] width 59 height 22
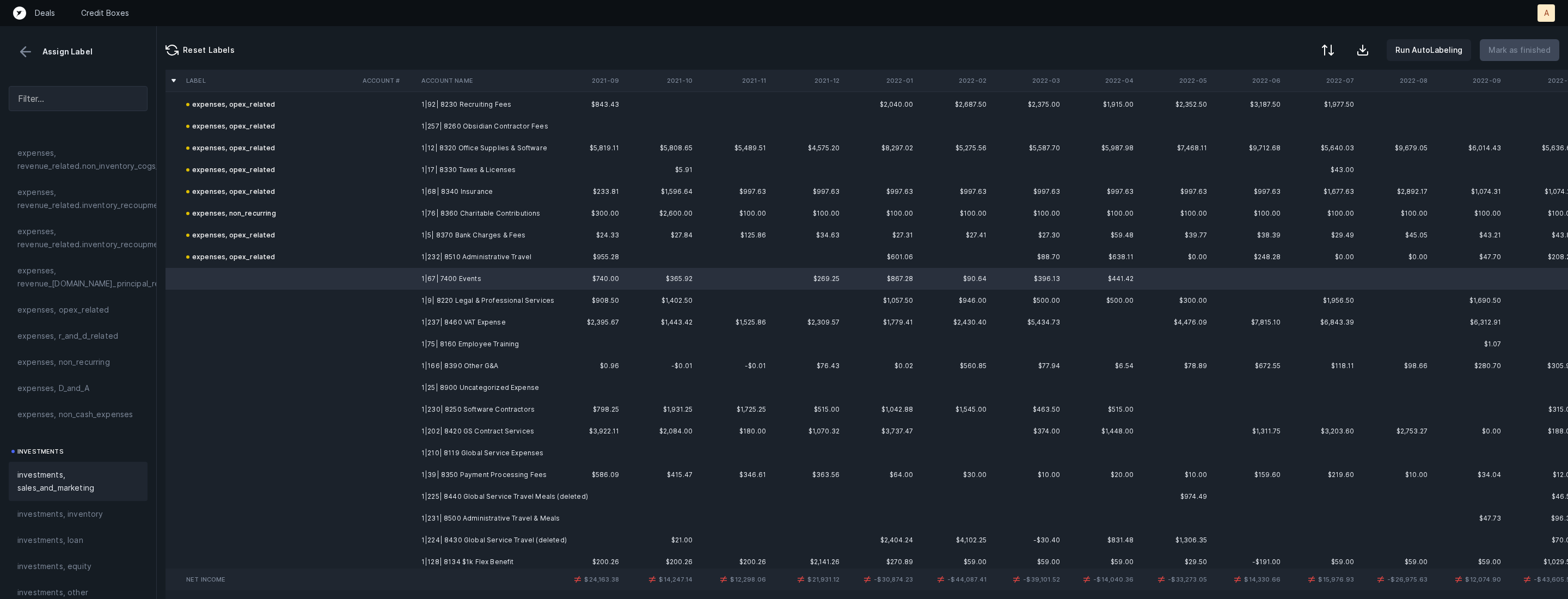
click at [67, 473] on span "investments, sales_and_marketing" at bounding box center [78, 481] width 121 height 26
click at [499, 297] on td "1|9| 8220 Legal & Professional Services" at bounding box center [483, 300] width 133 height 22
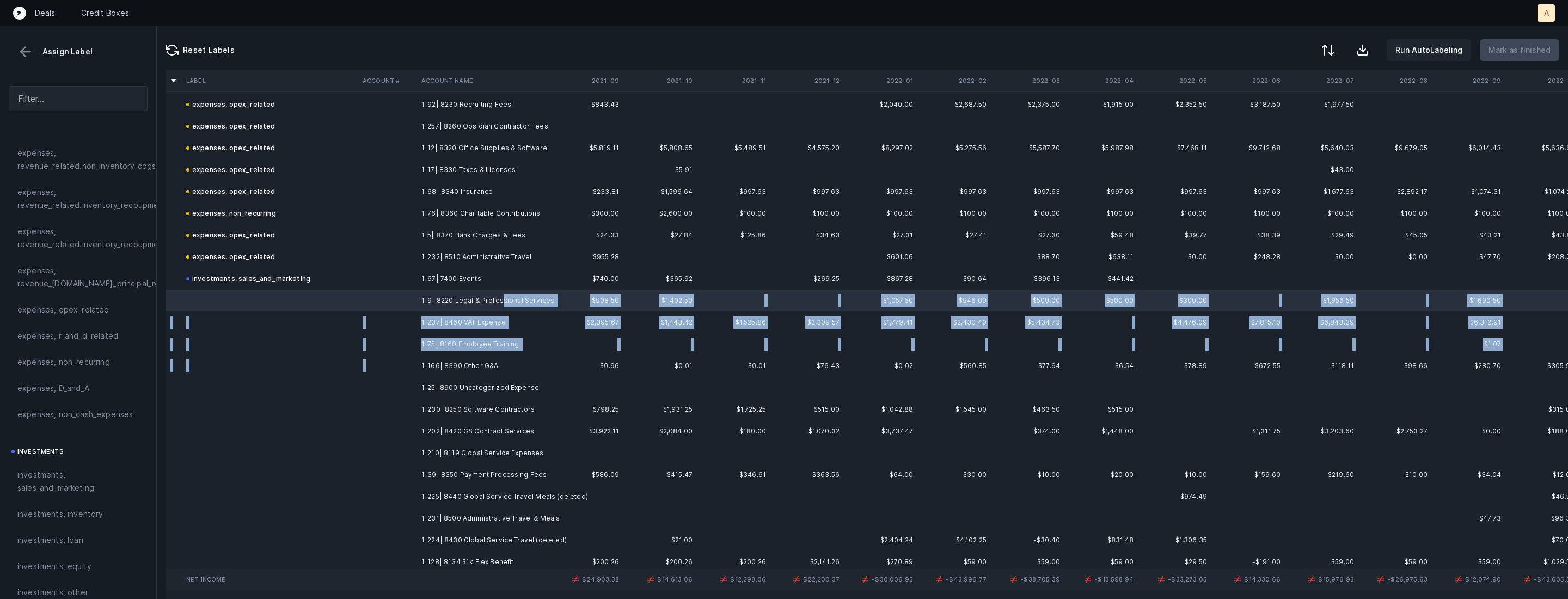
click at [469, 358] on td "1|166| 8390 Other G&A" at bounding box center [483, 366] width 133 height 22
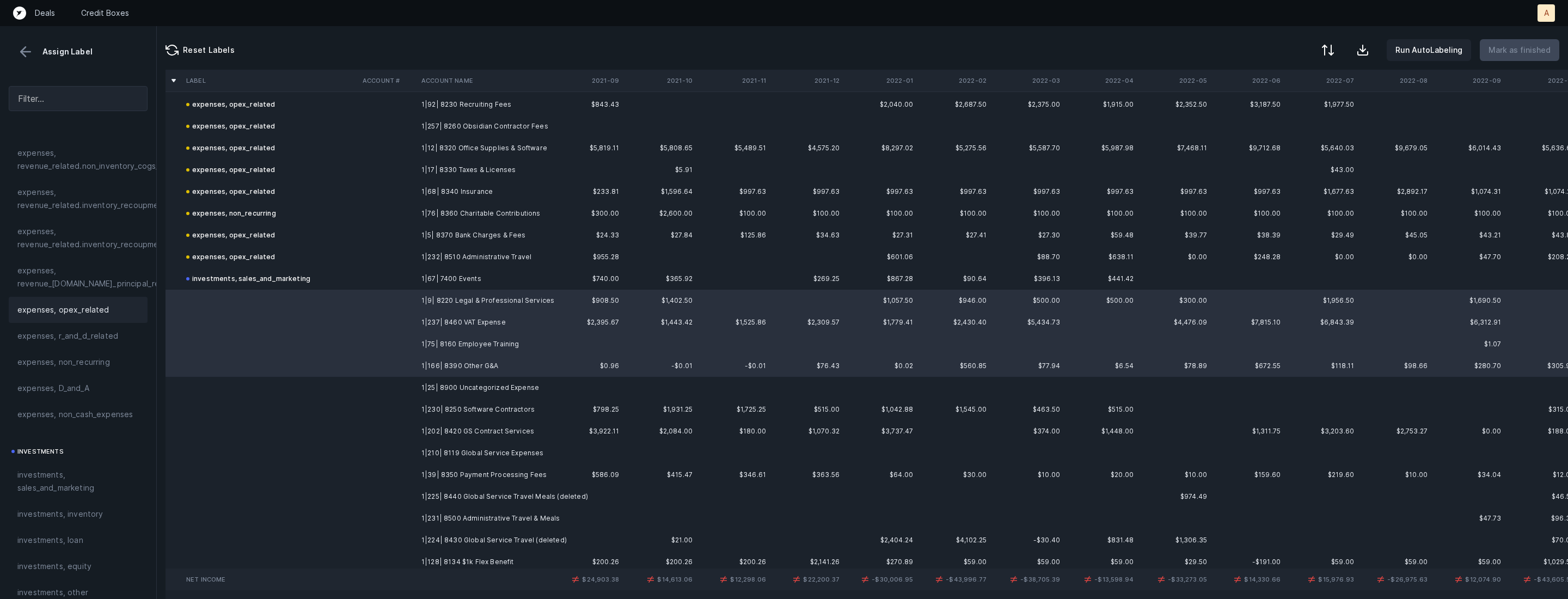
click at [71, 309] on span "expenses, opex_related" at bounding box center [63, 310] width 92 height 13
click at [408, 385] on td at bounding box center [387, 387] width 59 height 22
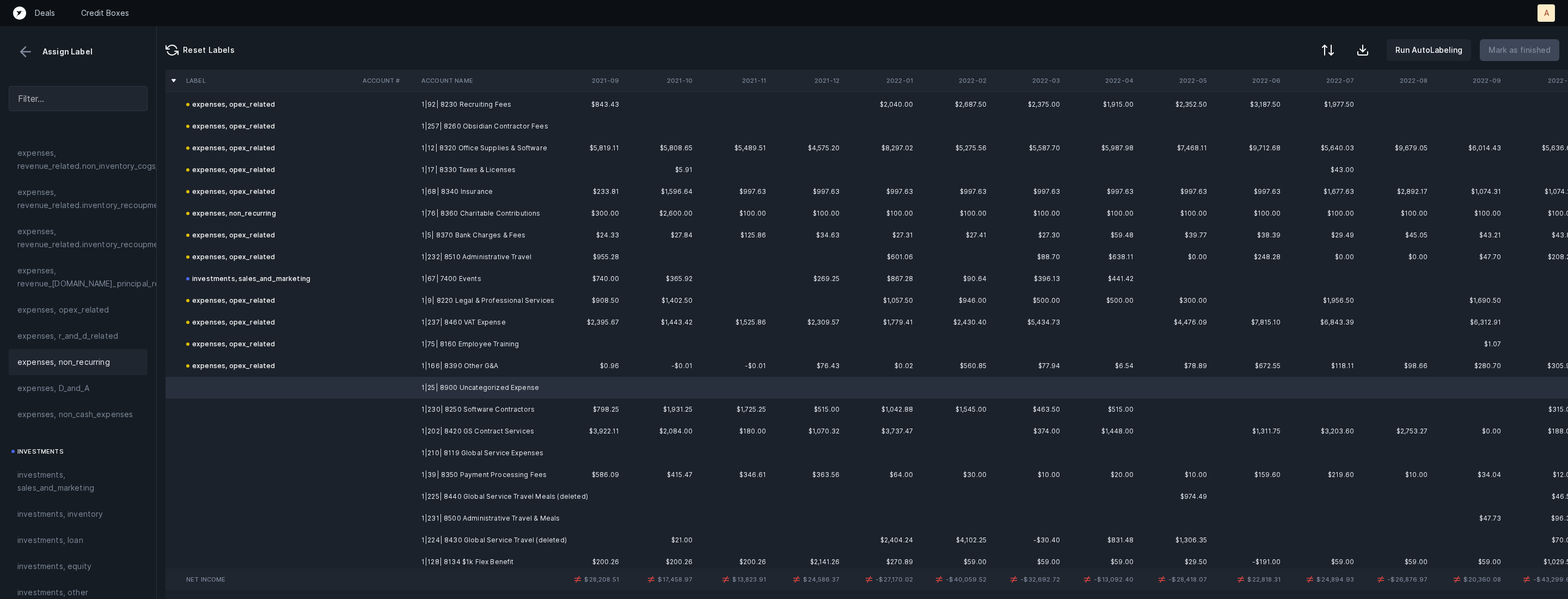
click at [95, 366] on span "expenses, non_recurring" at bounding box center [63, 362] width 92 height 13
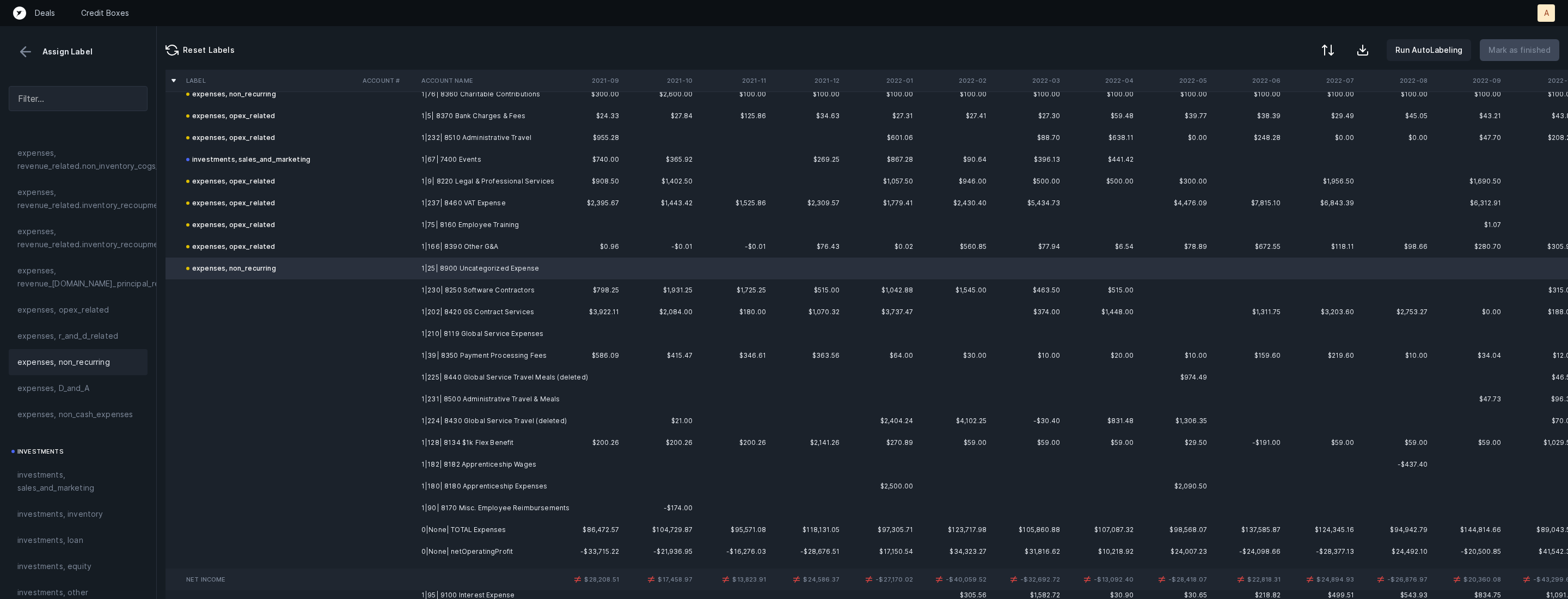
scroll to position [1438, 0]
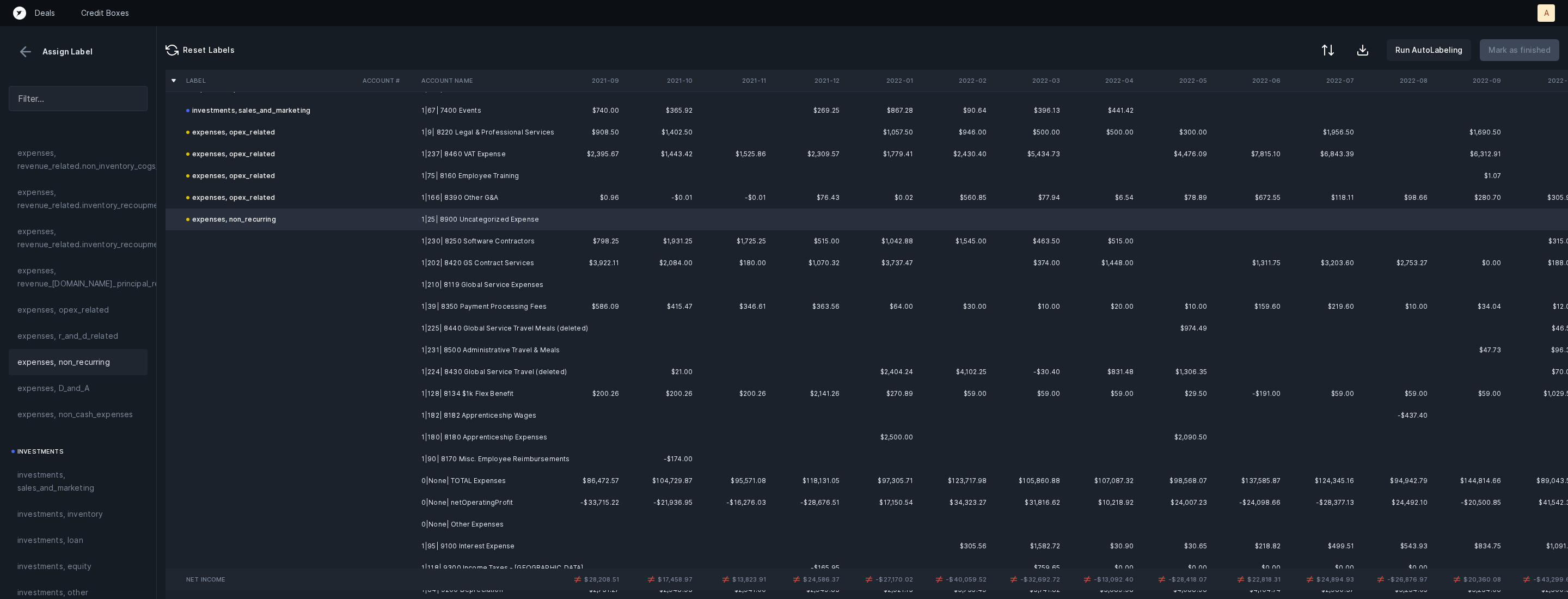
click at [504, 235] on td "1|230| 8250 Software Contractors" at bounding box center [483, 241] width 133 height 22
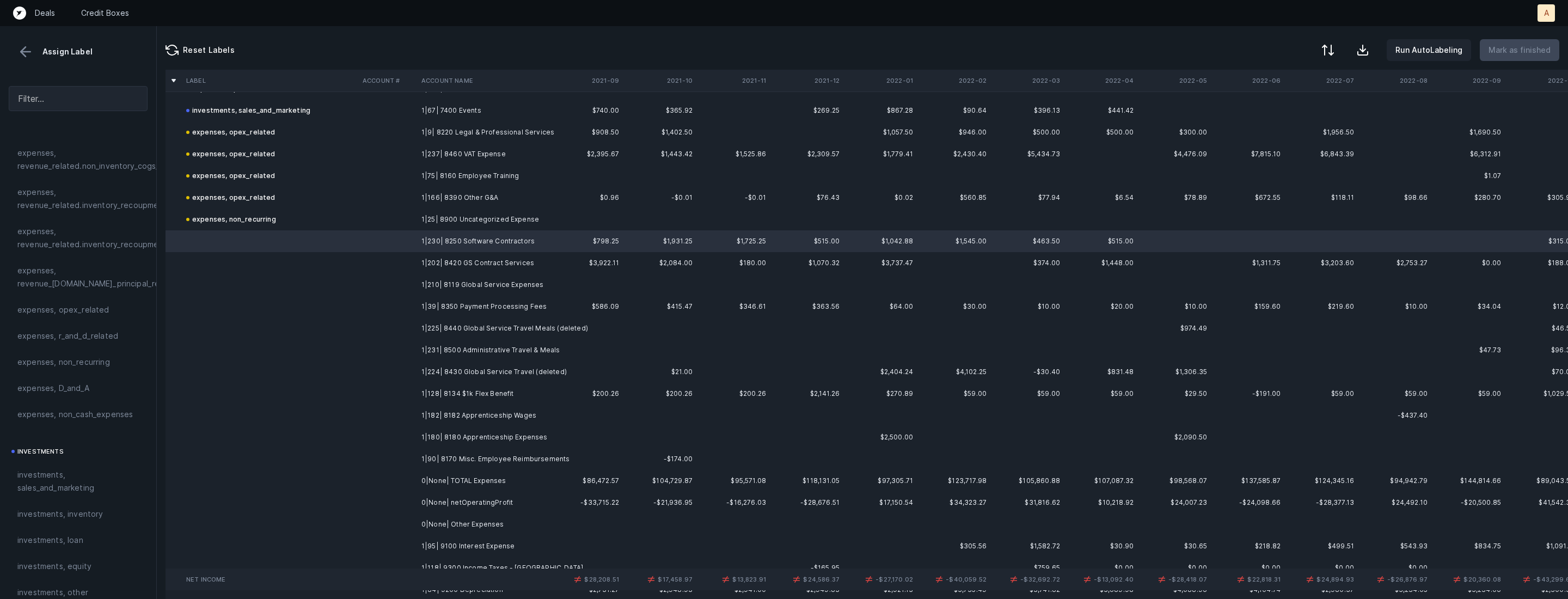
click at [473, 448] on td "1|90| 8170 Misc. Employee Reimbursements" at bounding box center [483, 458] width 133 height 22
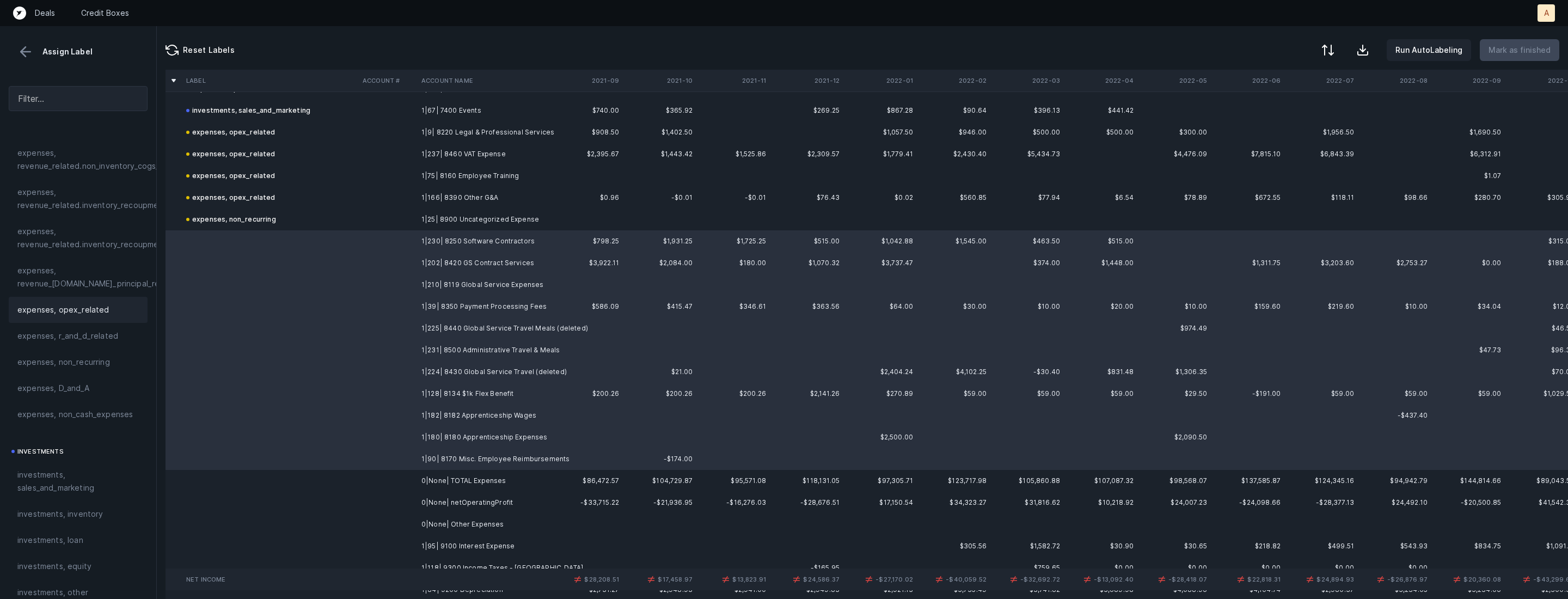
click at [81, 302] on div "expenses, opex_related" at bounding box center [78, 310] width 139 height 26
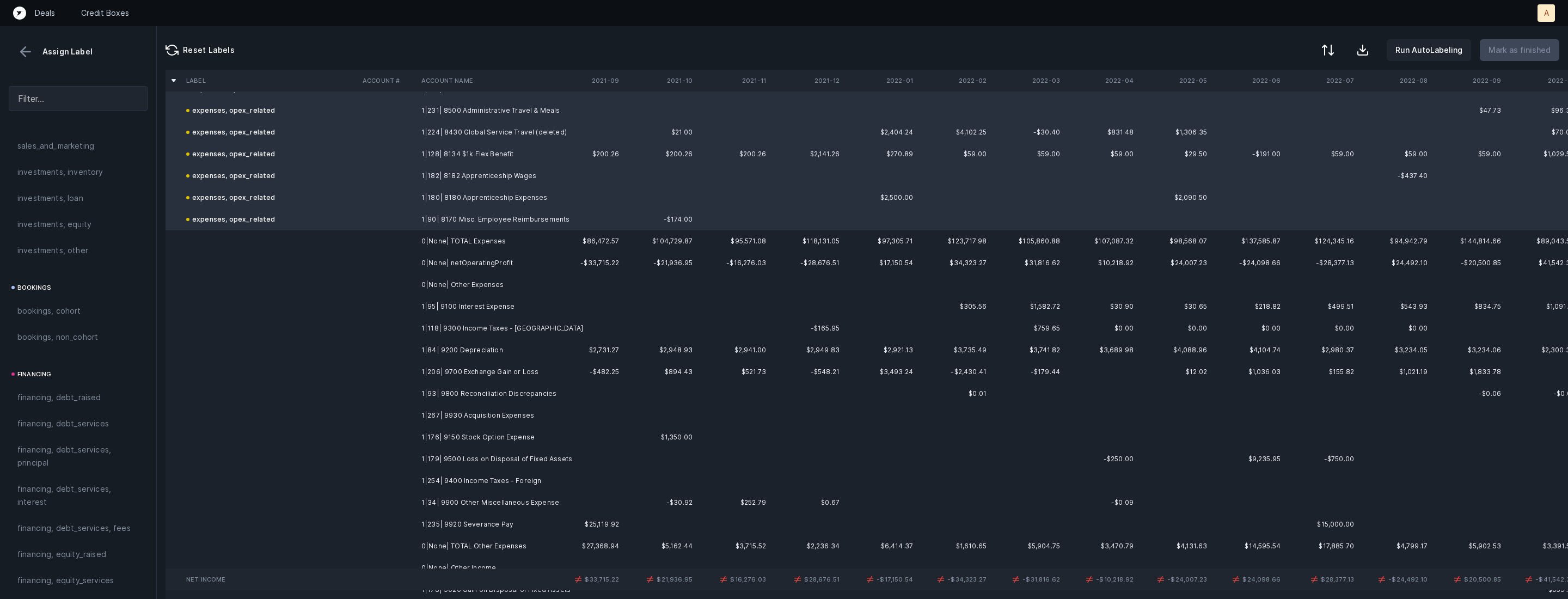
scroll to position [1686, 0]
click at [428, 298] on td "1|95| 9100 Interest Expense" at bounding box center [483, 297] width 133 height 22
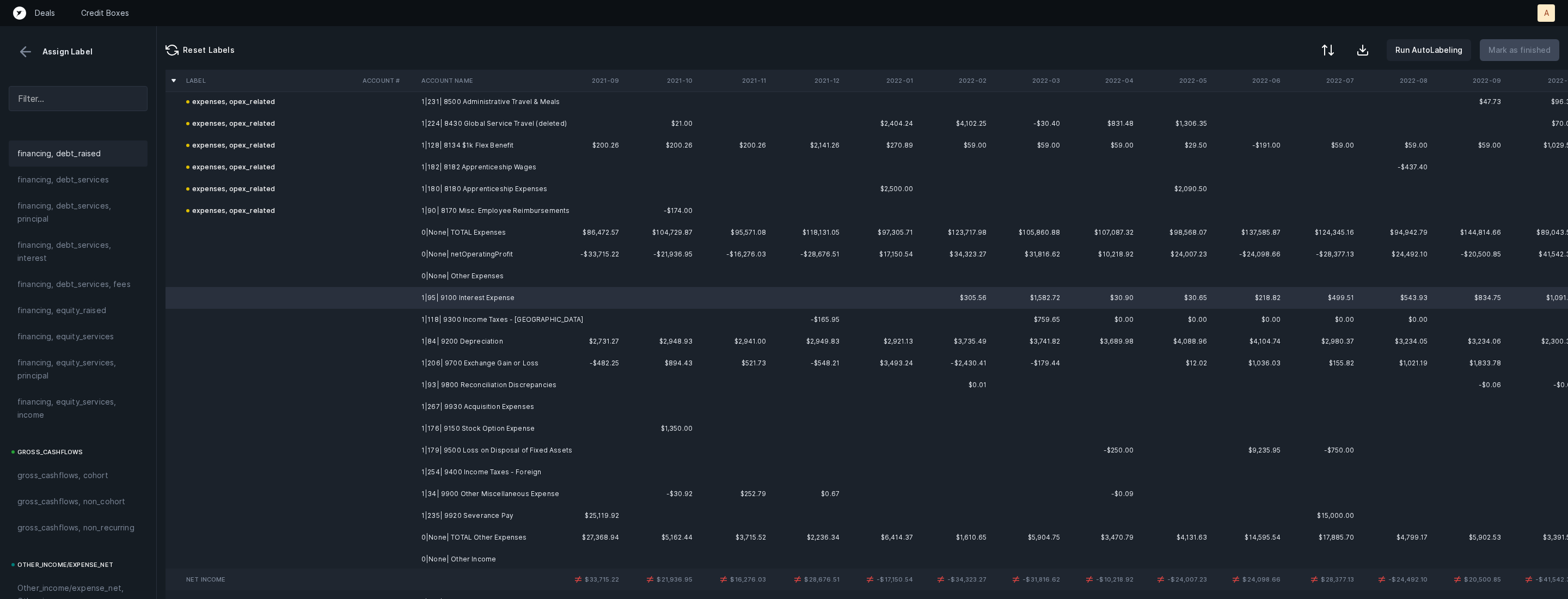
scroll to position [808, 0]
click at [50, 296] on span "financing, debt_services, interest" at bounding box center [78, 300] width 121 height 26
click at [449, 312] on td "1|118| 9300 Income Taxes - USA" at bounding box center [483, 319] width 133 height 22
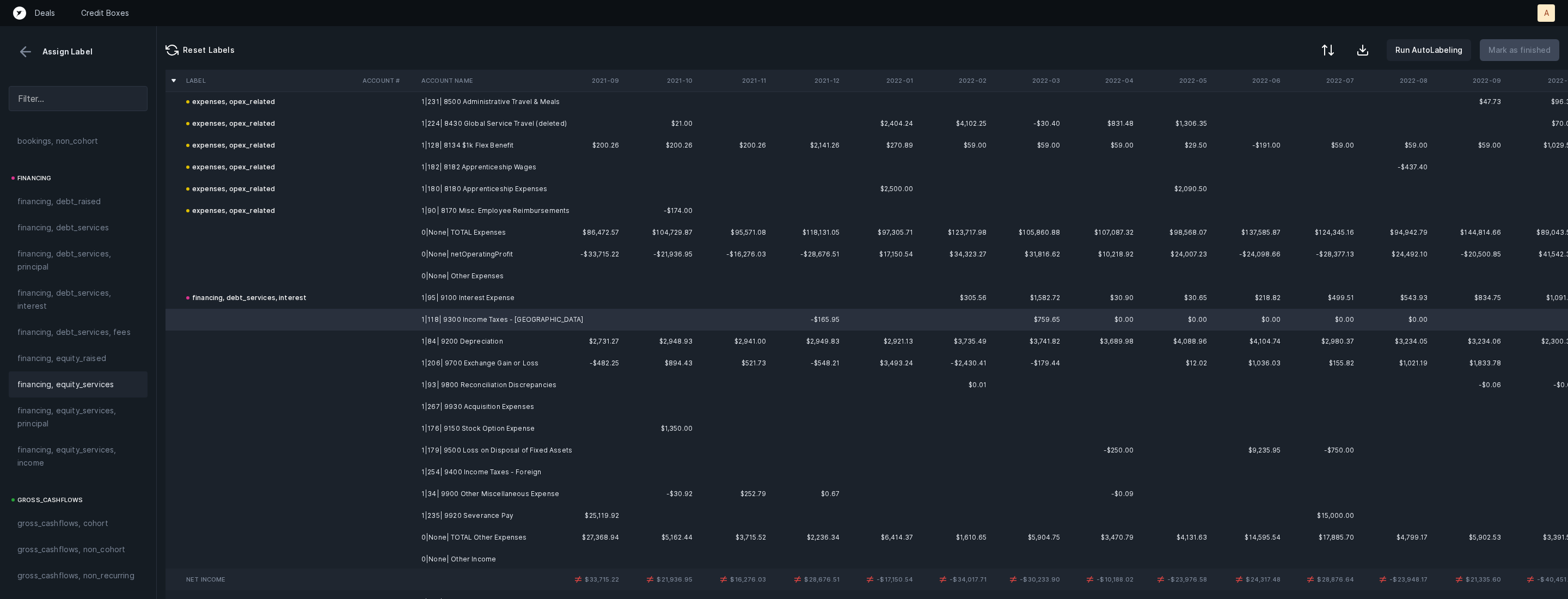
scroll to position [1201, 0]
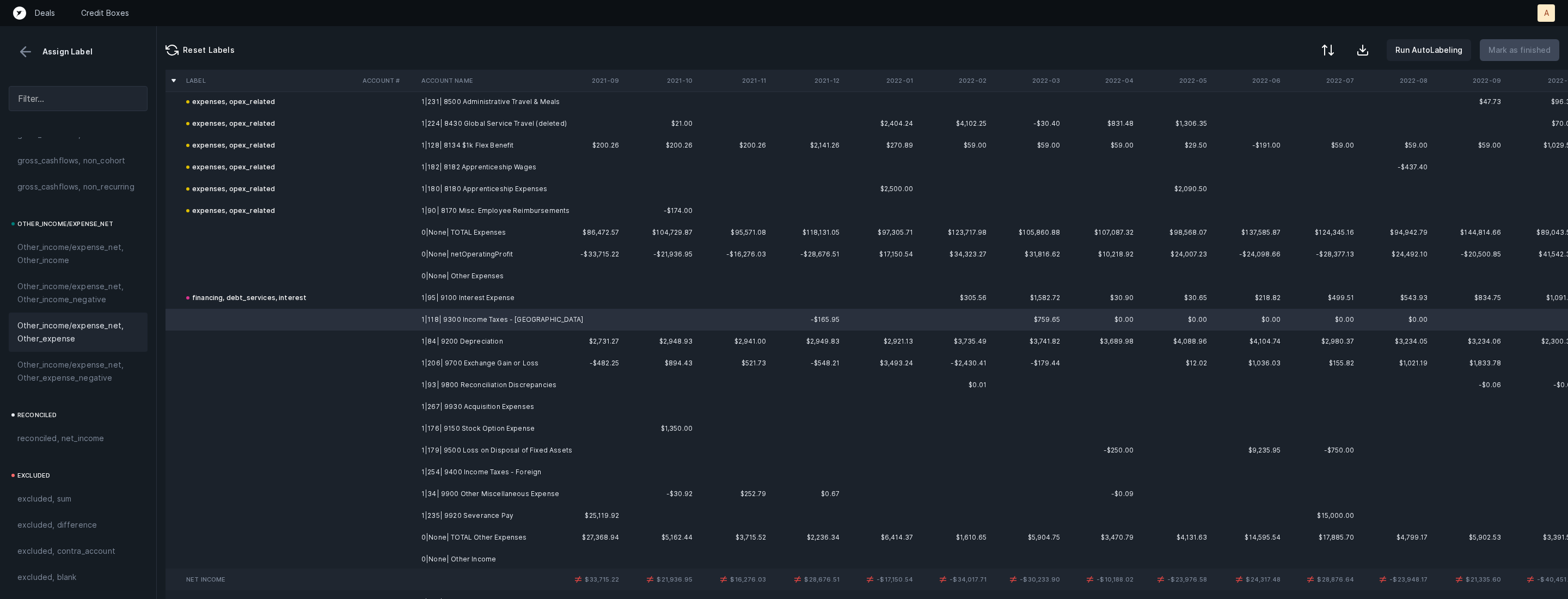
click at [92, 340] on span "Other_income/expense_net, Other_expense" at bounding box center [78, 332] width 121 height 26
click at [376, 340] on td at bounding box center [387, 341] width 59 height 22
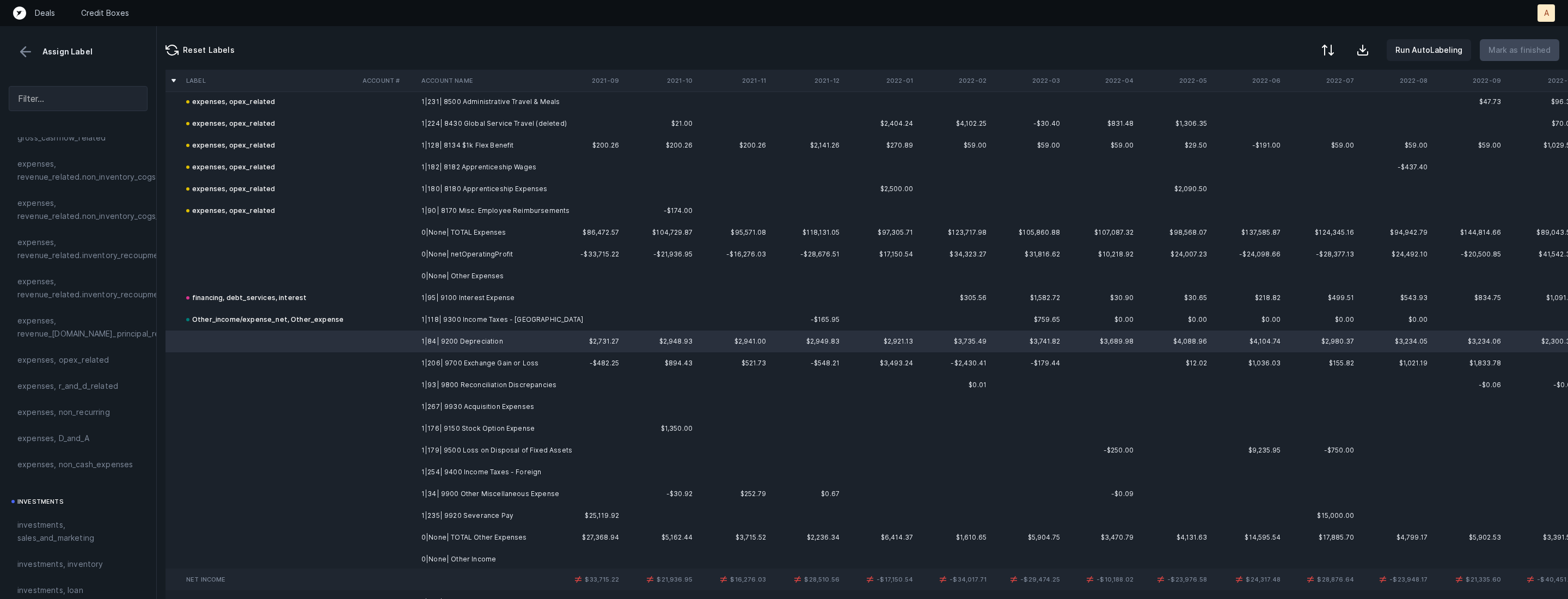
scroll to position [218, 0]
click at [55, 436] on span "expenses, D_and_A" at bounding box center [54, 441] width 72 height 13
click at [410, 361] on td at bounding box center [387, 362] width 59 height 22
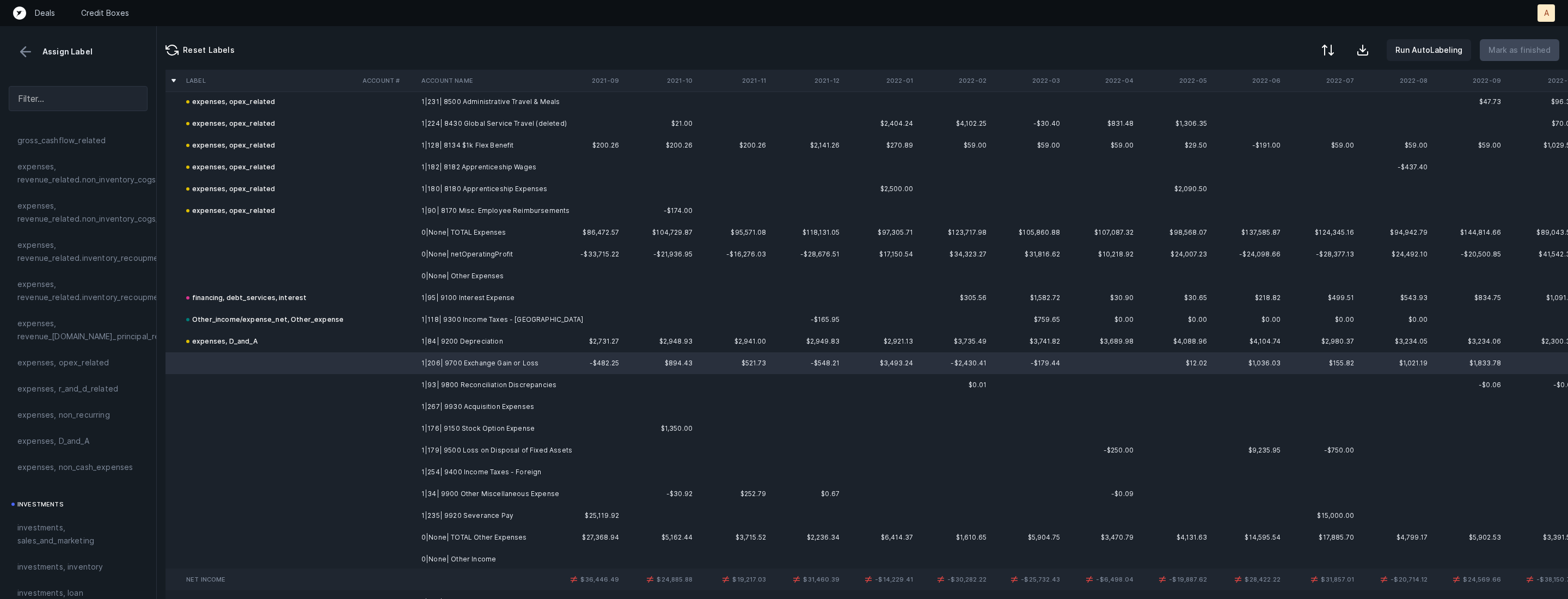
click at [445, 512] on td "1|235| 9920 Severance Pay" at bounding box center [483, 515] width 133 height 22
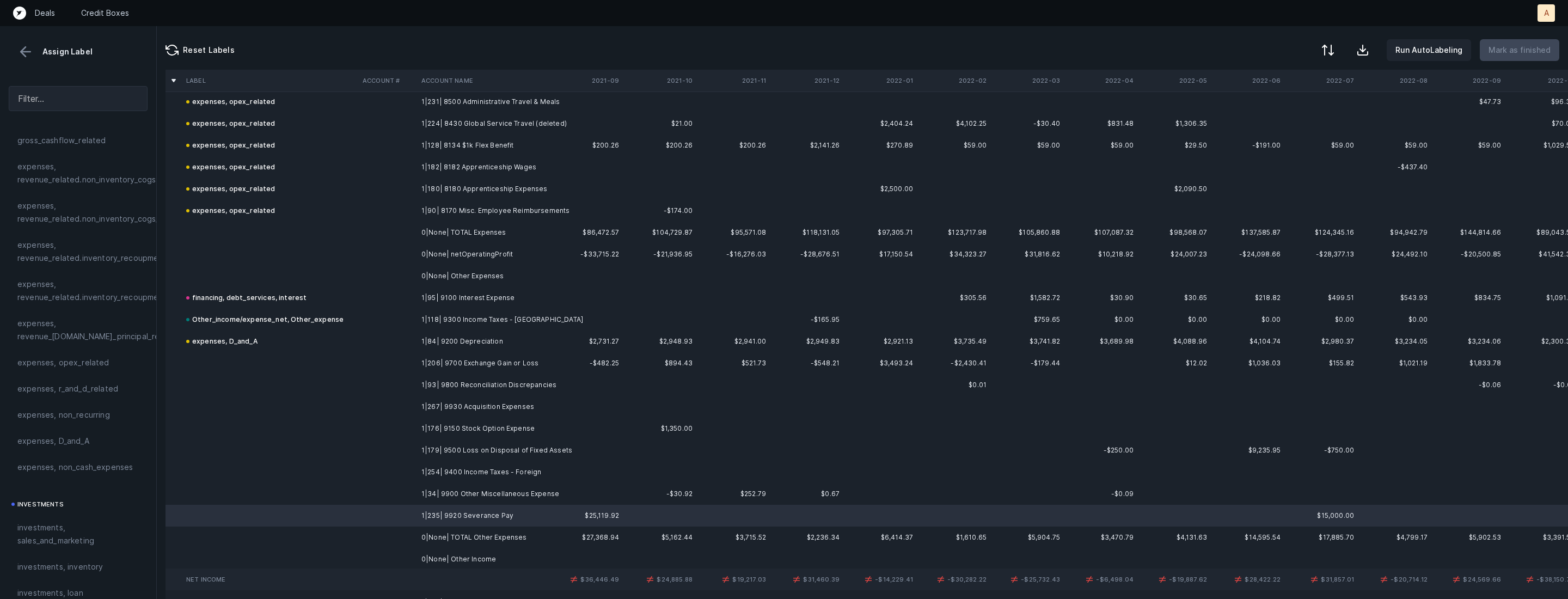
click at [352, 359] on td at bounding box center [270, 362] width 177 height 22
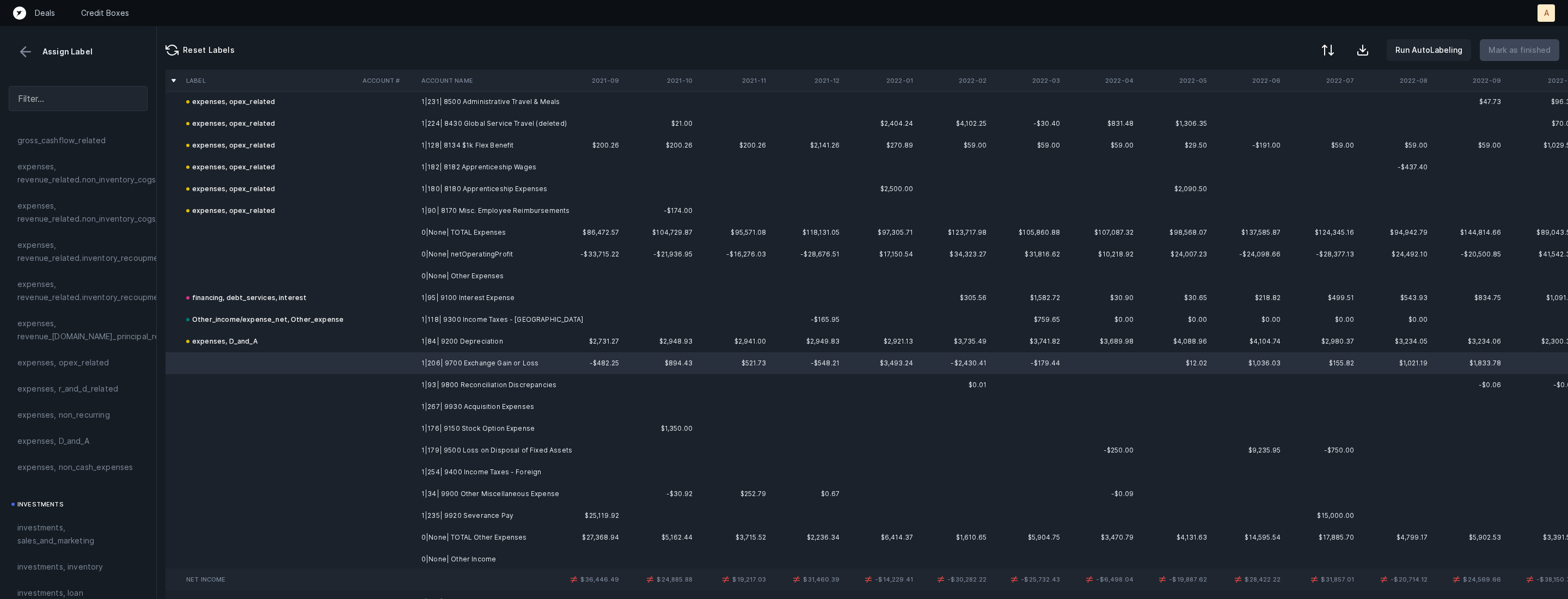
click at [420, 515] on td "1|235| 9920 Severance Pay" at bounding box center [483, 515] width 133 height 22
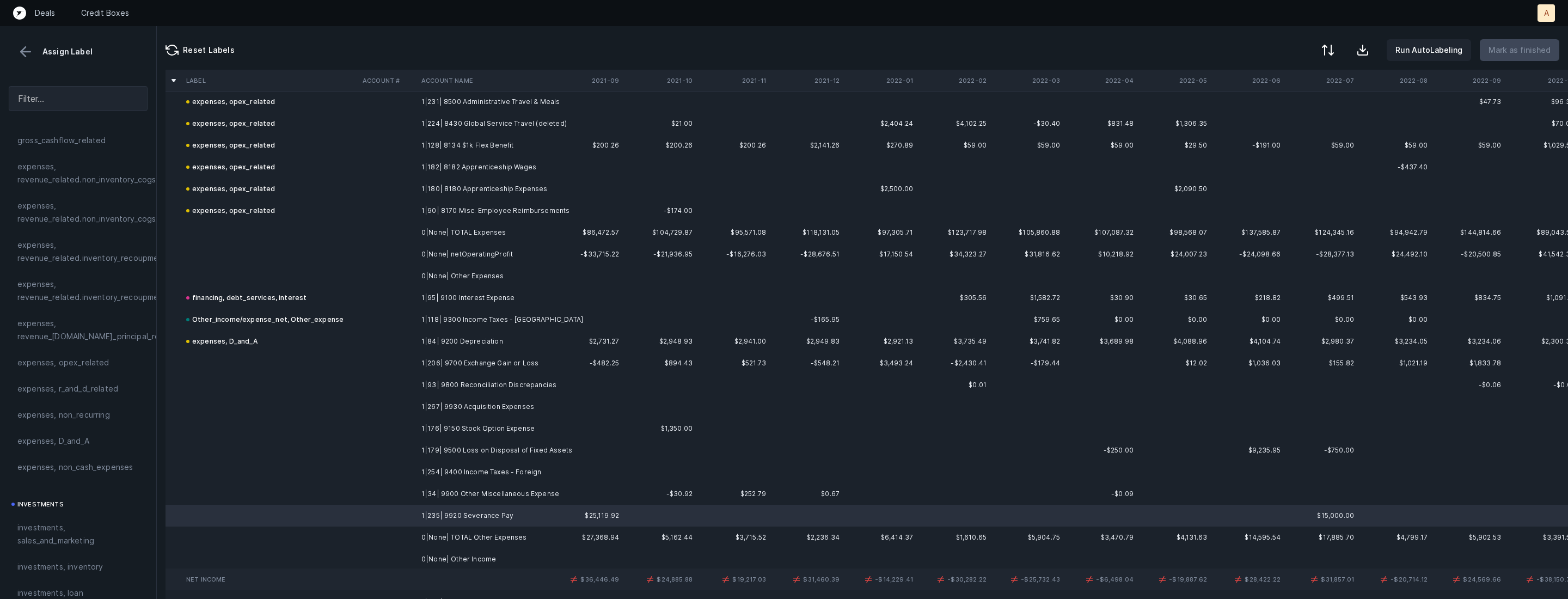
click at [373, 362] on td at bounding box center [387, 362] width 59 height 22
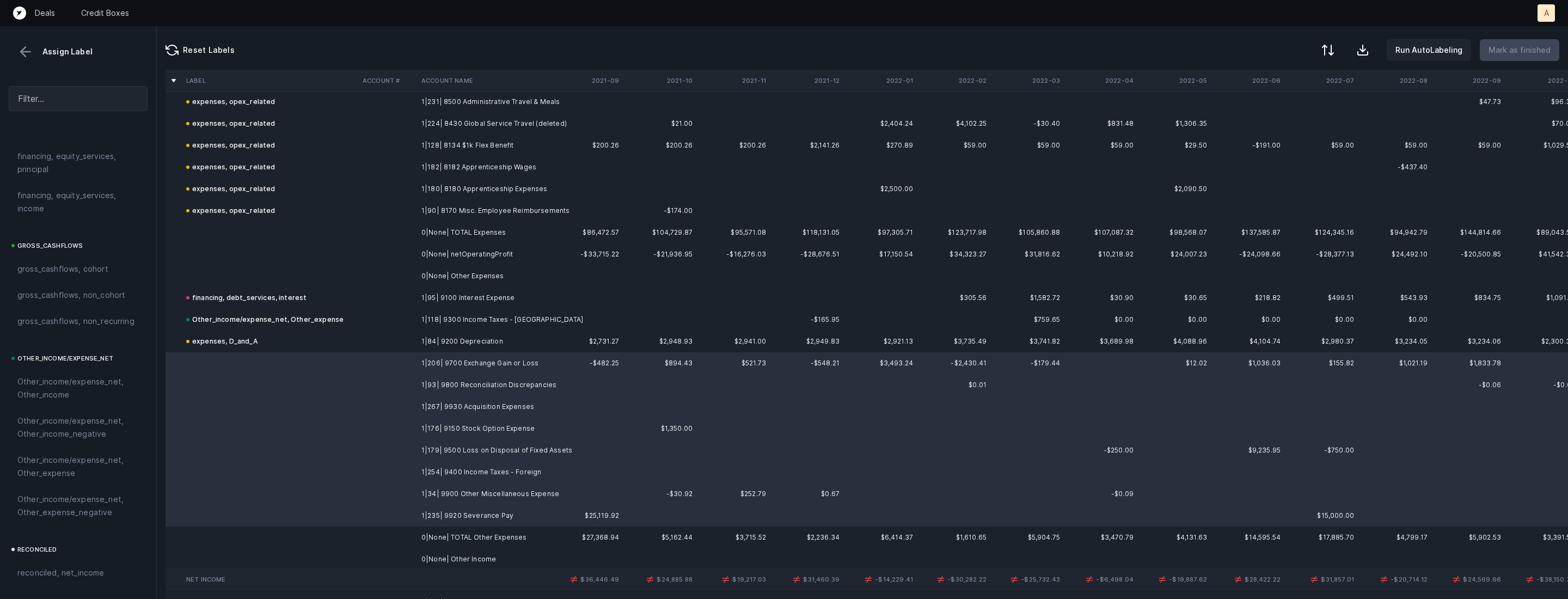
scroll to position [1201, 0]
click at [99, 334] on span "Other_income/expense_net, Other_expense" at bounding box center [78, 332] width 121 height 26
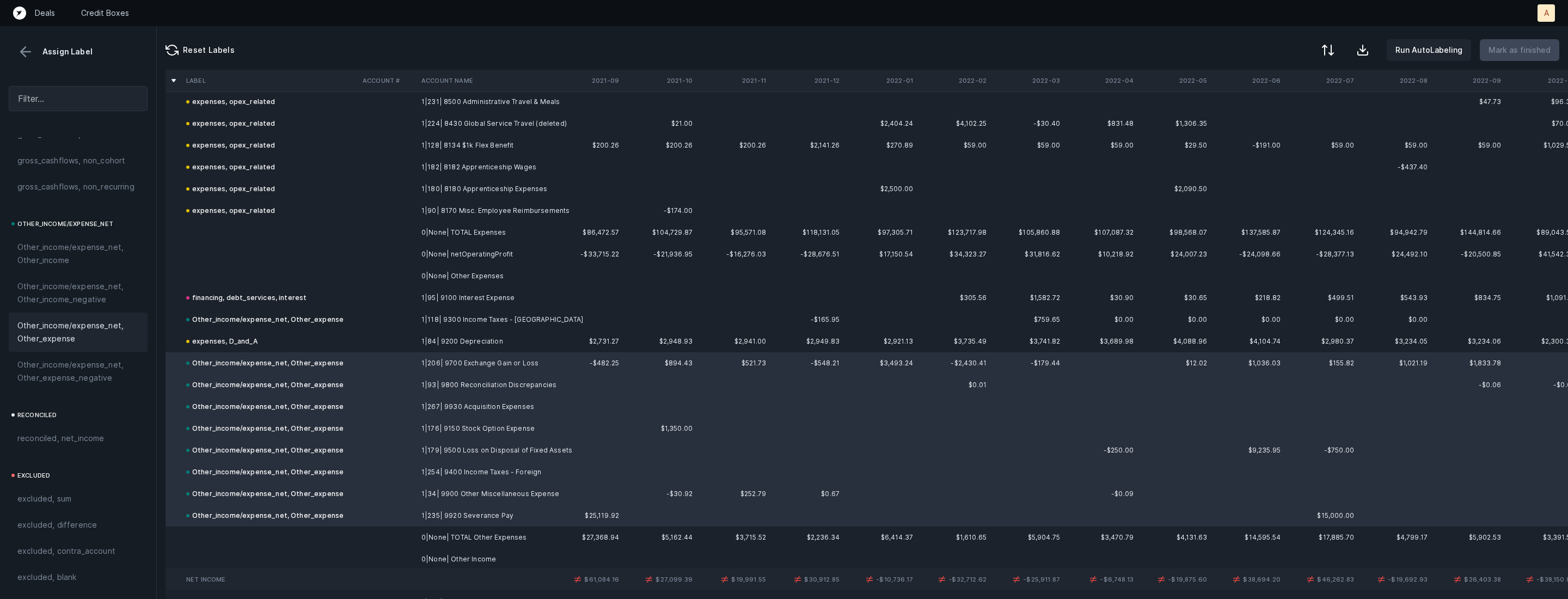
scroll to position [1827, 0]
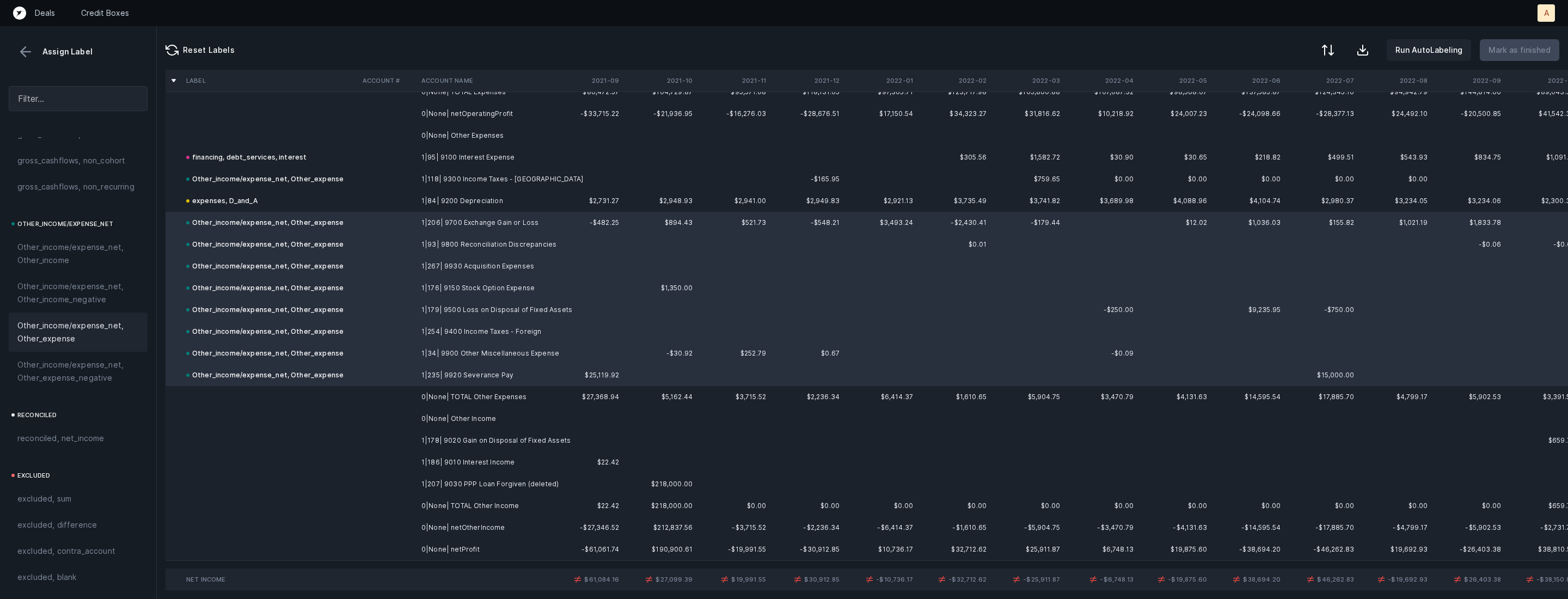
click at [429, 440] on td "1|178| 9020 Gain on Disposal of Fixed Assets" at bounding box center [483, 440] width 133 height 22
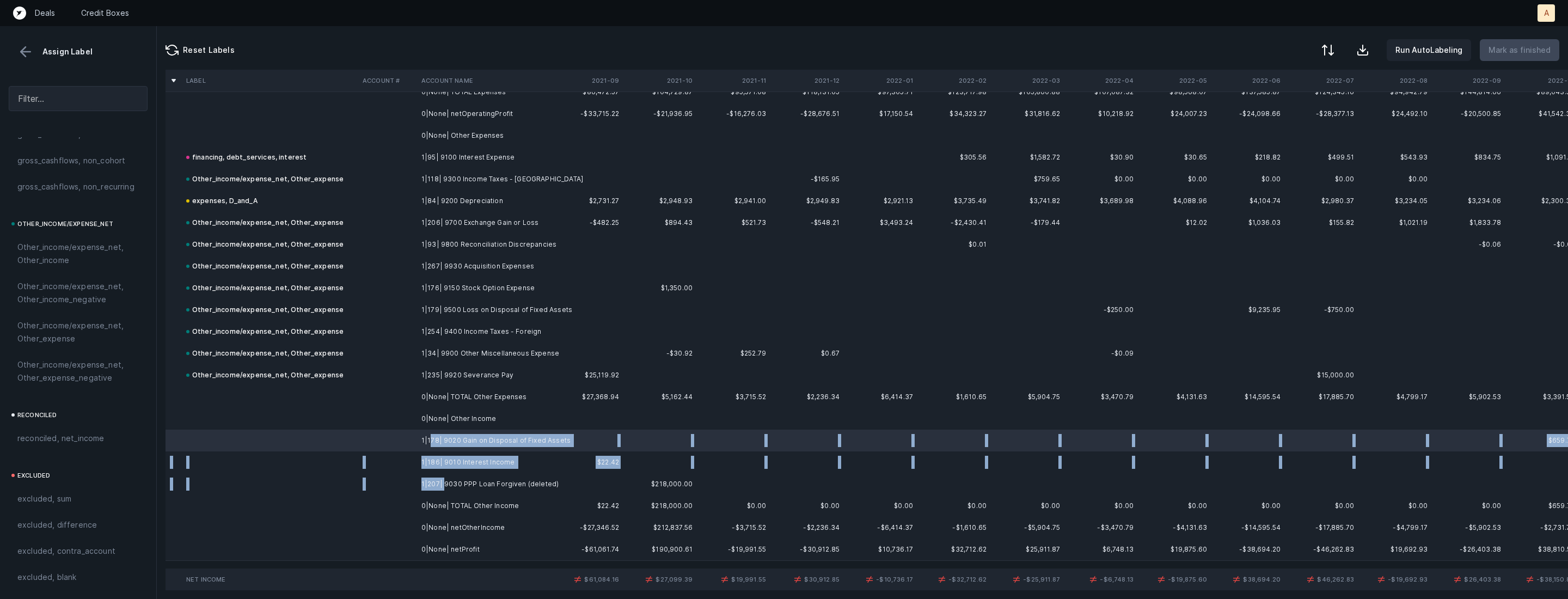
click at [443, 489] on td "1|207| 9030 PPP Loan Forgiven (deleted)" at bounding box center [483, 484] width 133 height 22
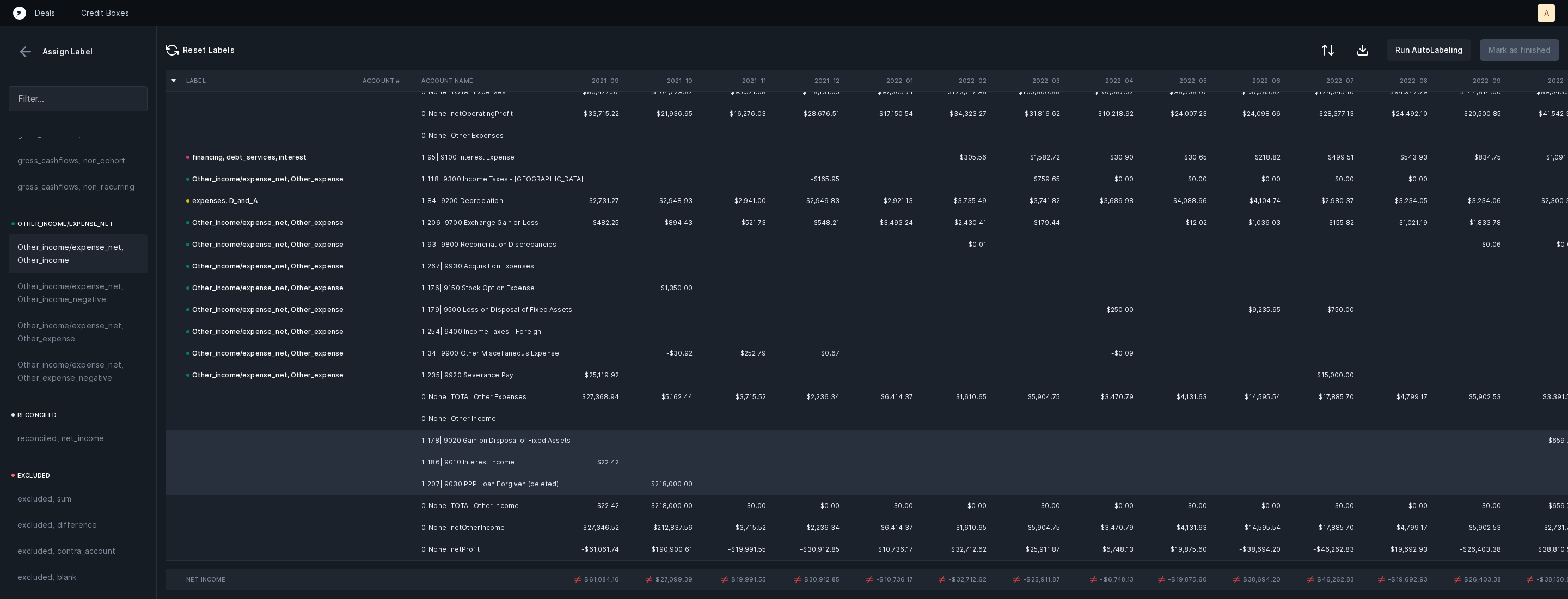
click at [51, 259] on span "Other_income/expense_net, Other_income" at bounding box center [78, 254] width 121 height 26
click at [454, 552] on td "0|None| netProfit" at bounding box center [483, 549] width 133 height 22
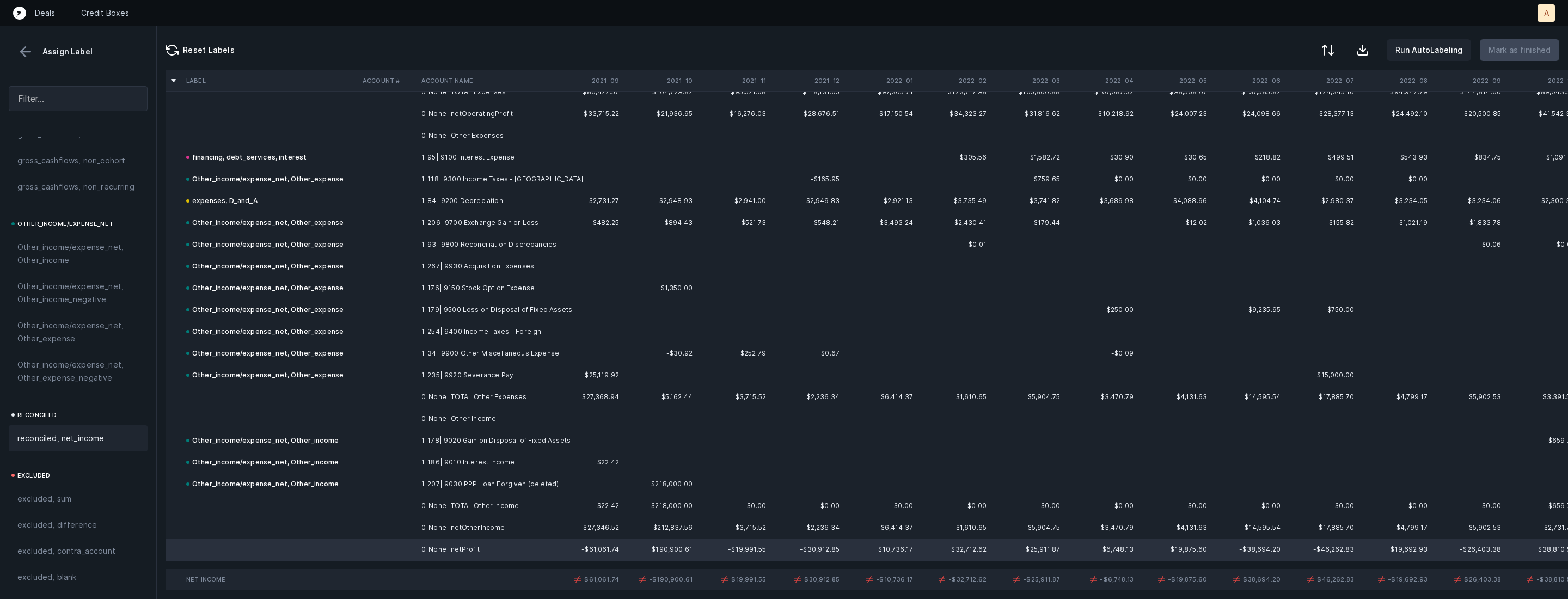
click at [99, 432] on span "reconciled, net_income" at bounding box center [61, 438] width 87 height 13
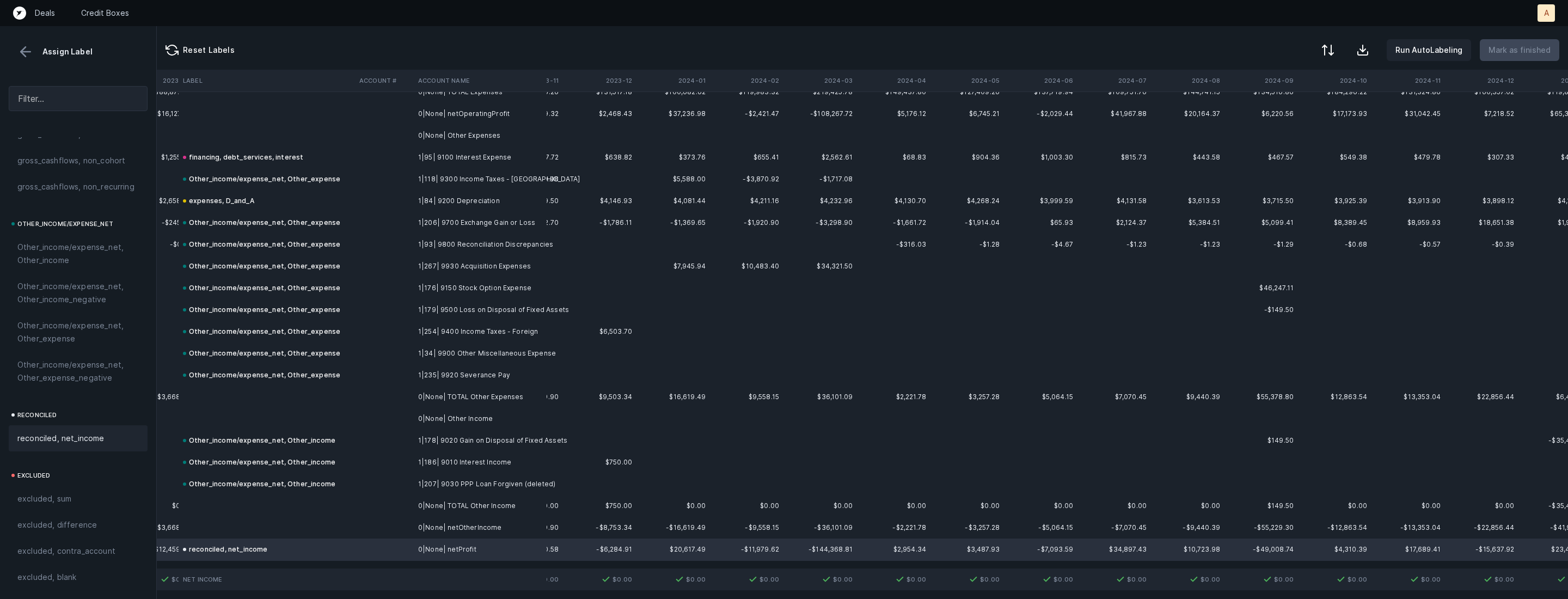
scroll to position [1827, 2510]
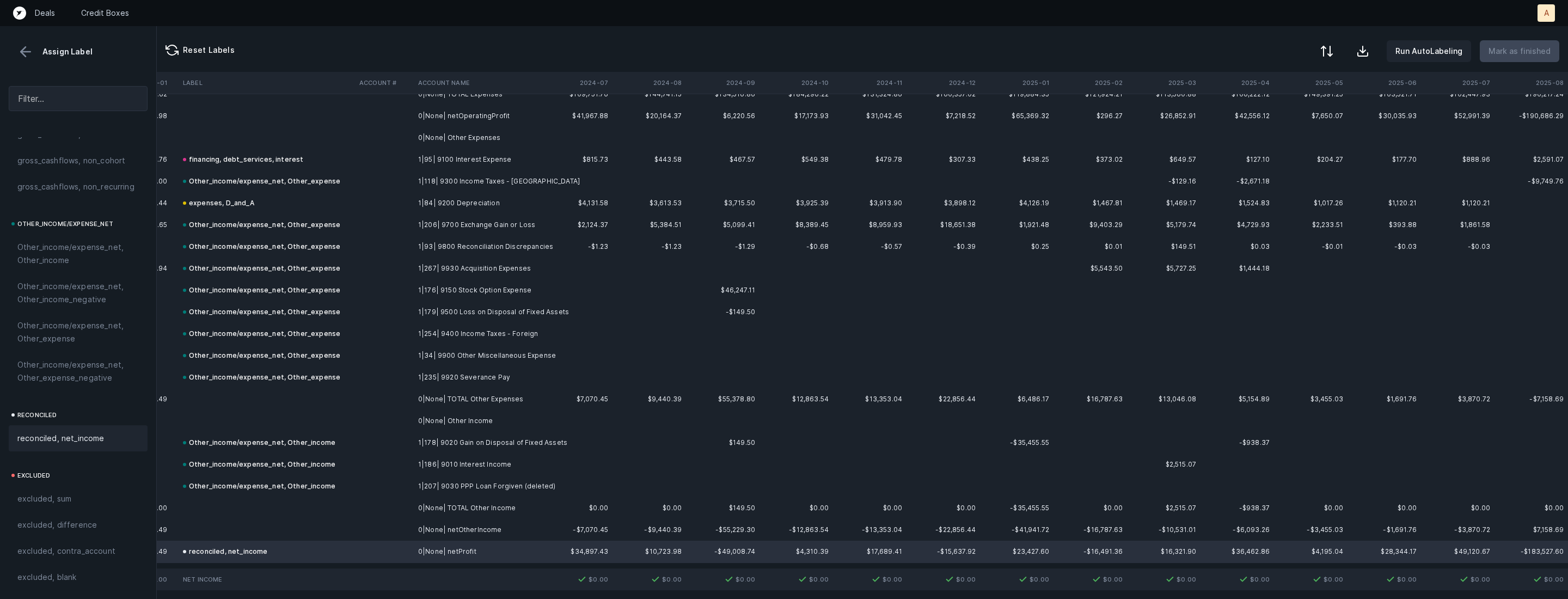
click at [1339, 58] on button at bounding box center [1327, 51] width 24 height 24
click at [1297, 116] on div "By Hum label" at bounding box center [1280, 115] width 109 height 22
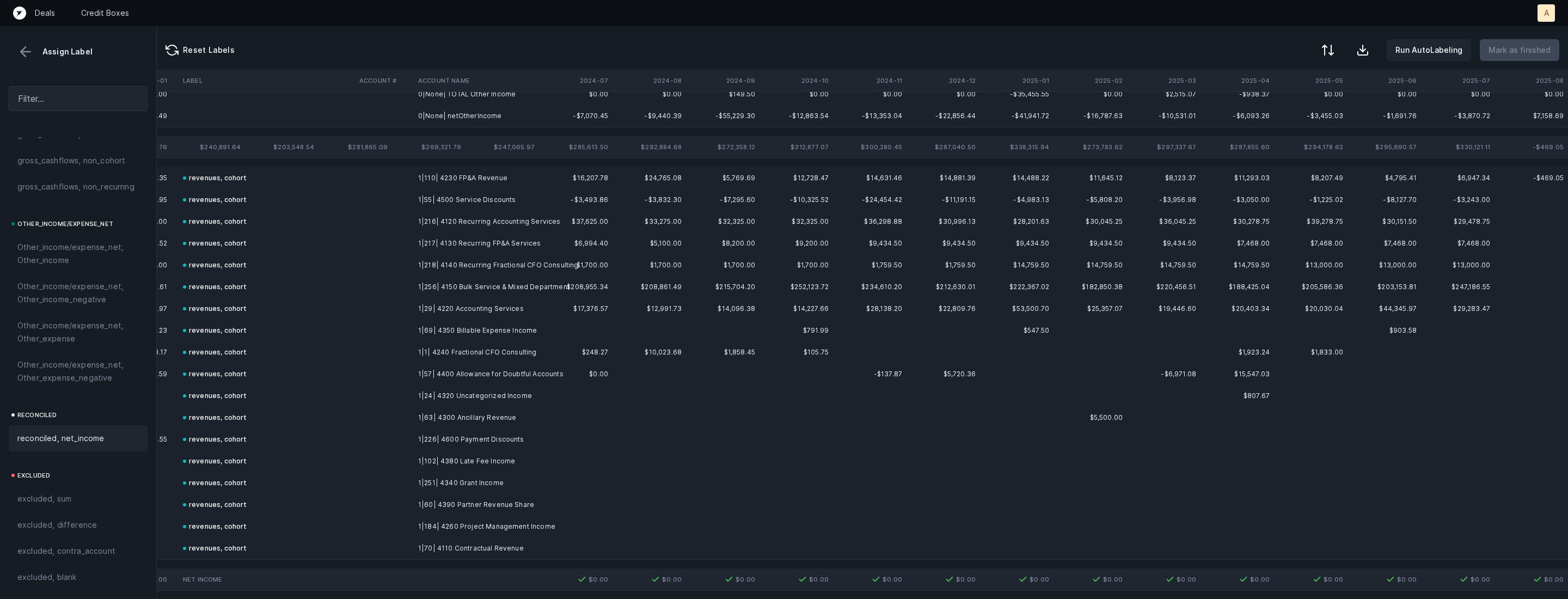
scroll to position [0, 2510]
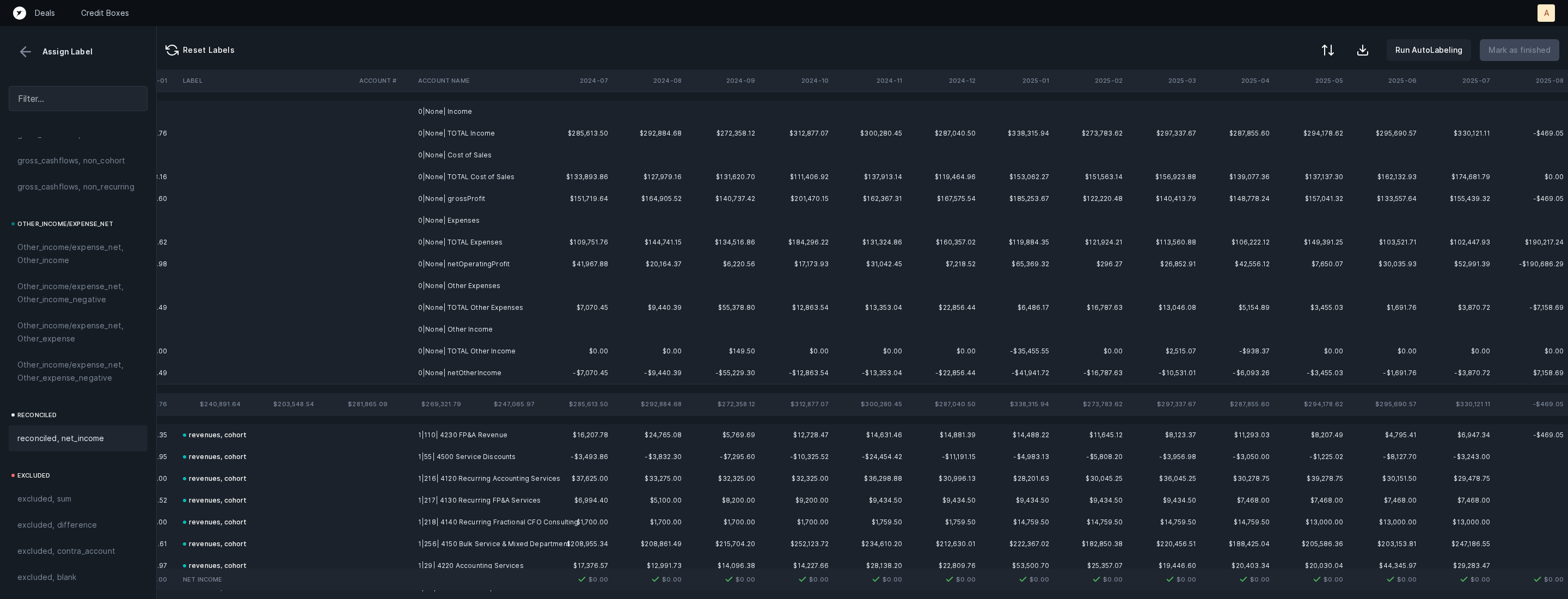
click at [524, 120] on td "0|None| Income" at bounding box center [480, 111] width 133 height 22
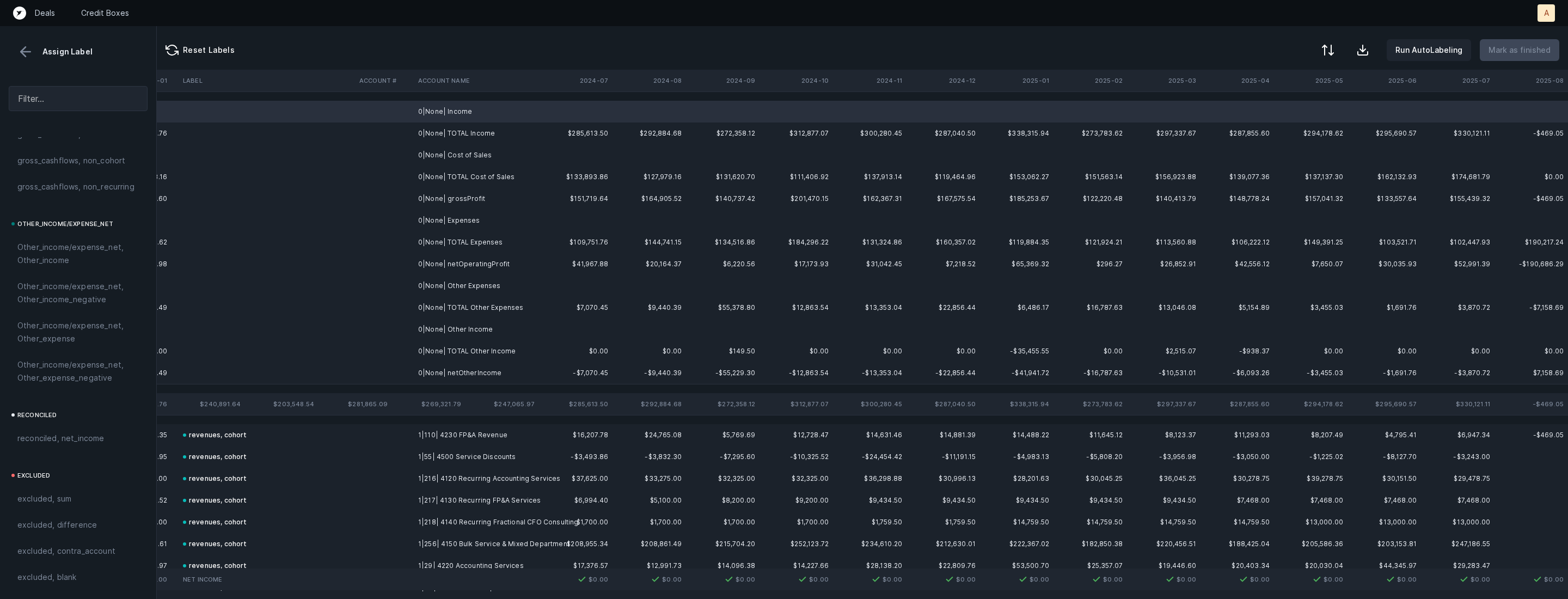
click at [479, 152] on td "0|None| Cost of Sales" at bounding box center [480, 155] width 133 height 22
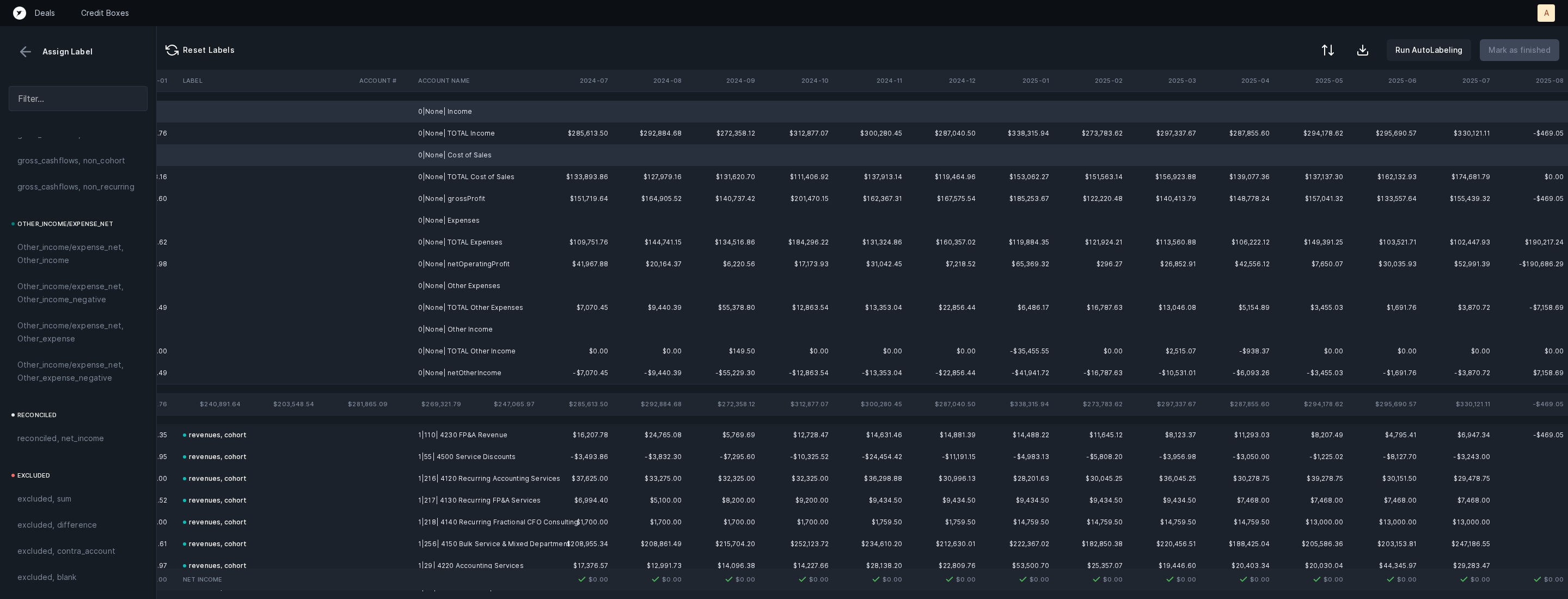
click at [457, 212] on td "0|None| Expenses" at bounding box center [480, 220] width 133 height 22
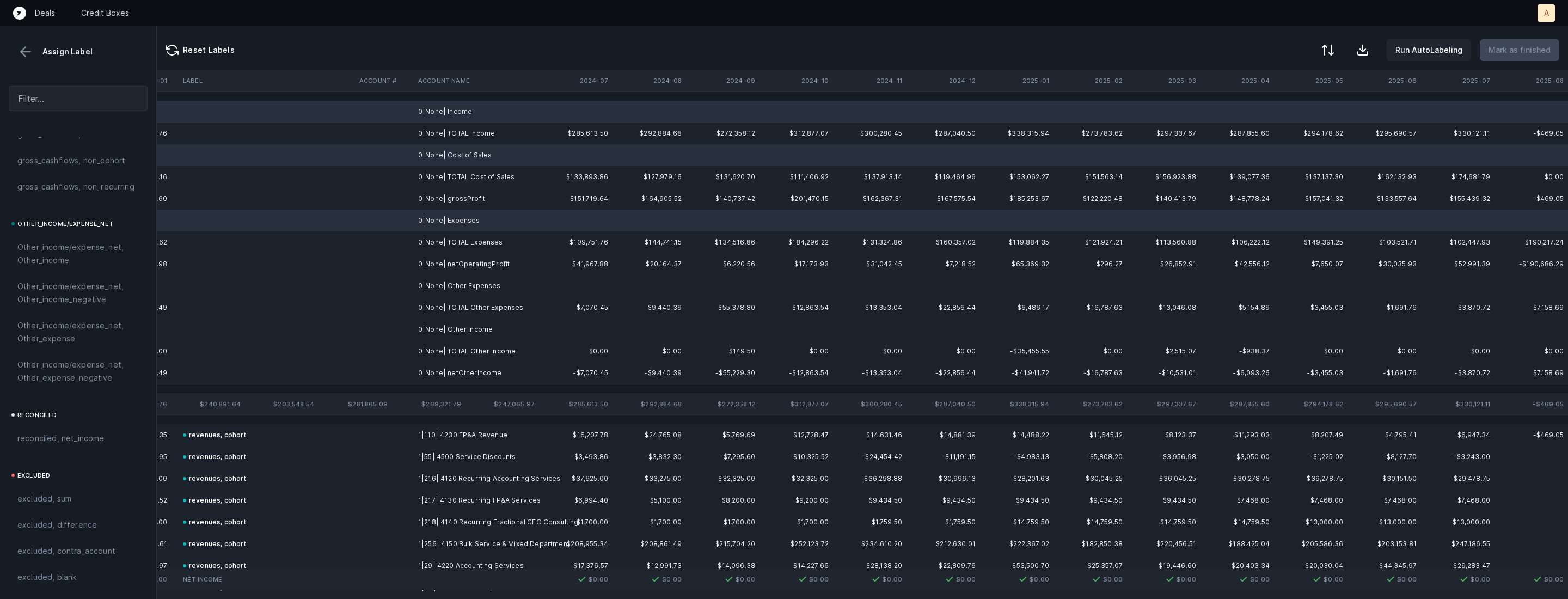
click at [470, 277] on td "0|None| Other Expenses" at bounding box center [480, 286] width 133 height 22
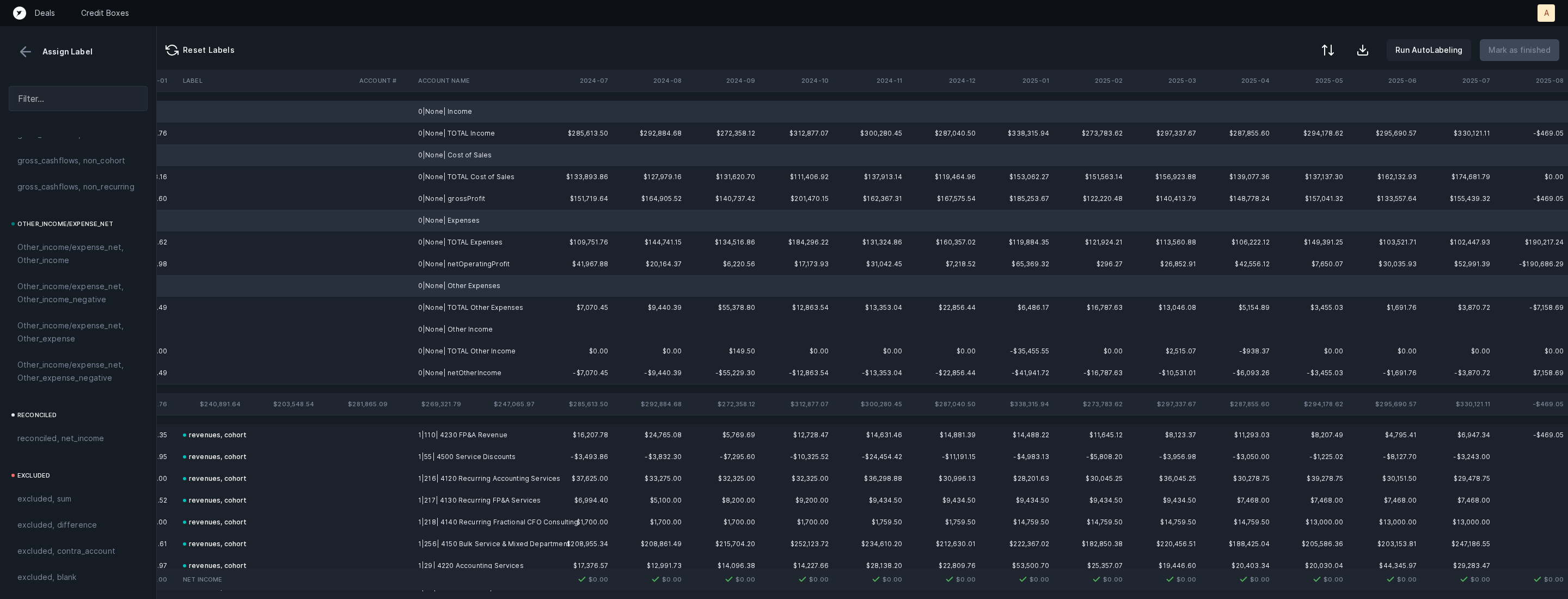
click at [460, 336] on td "0|None| Other Income" at bounding box center [480, 329] width 133 height 22
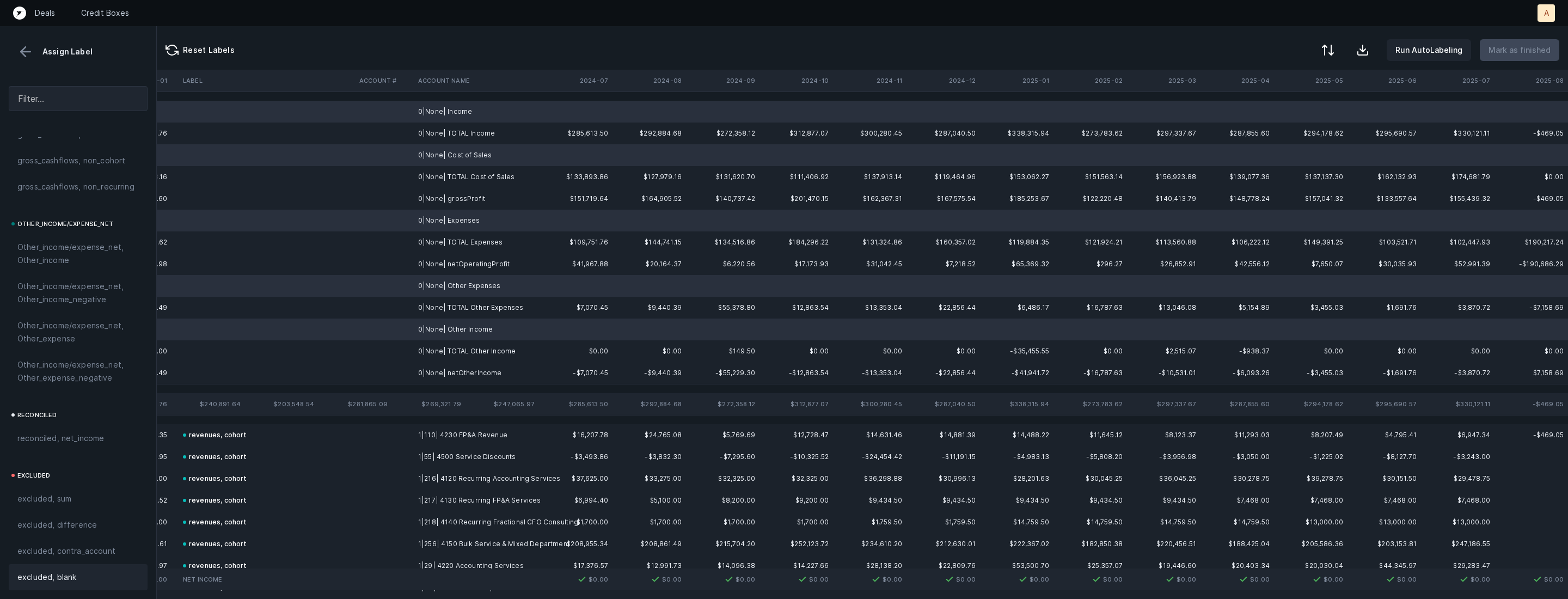
click at [85, 576] on div "excluded, blank" at bounding box center [78, 577] width 121 height 13
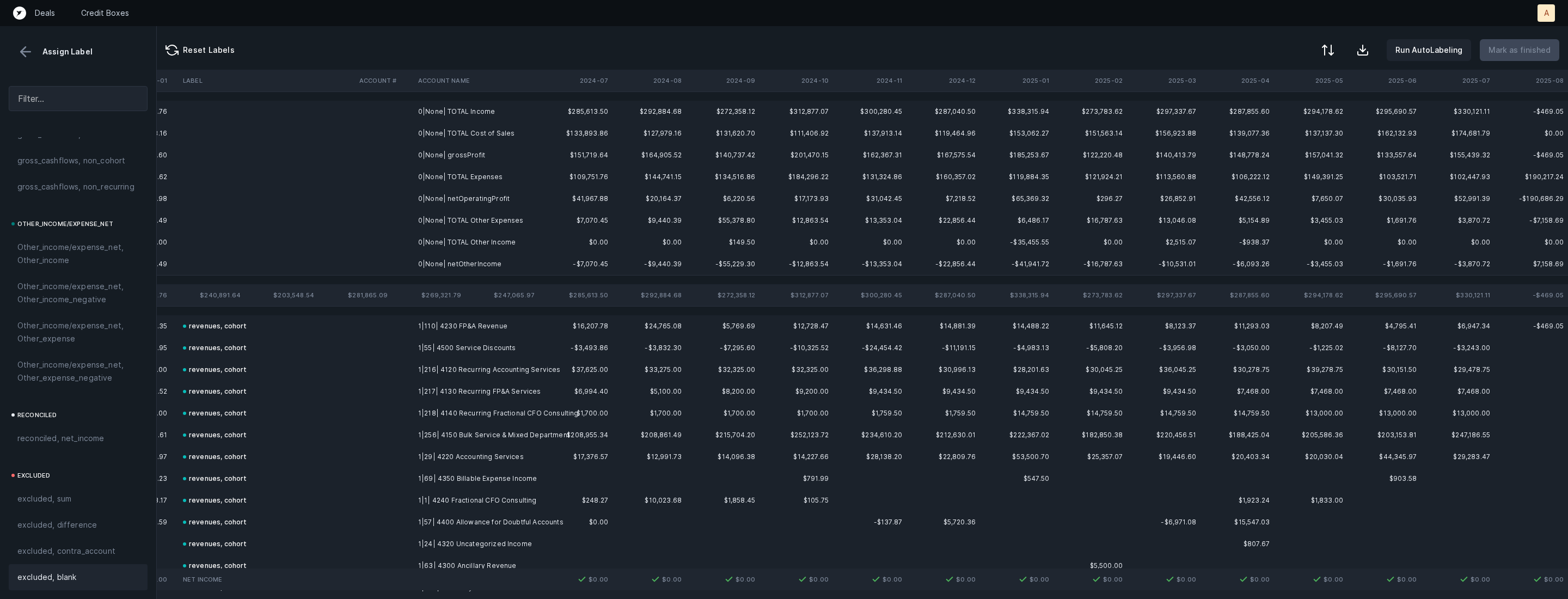
click at [438, 155] on td "0|None| grossProfit" at bounding box center [480, 155] width 133 height 22
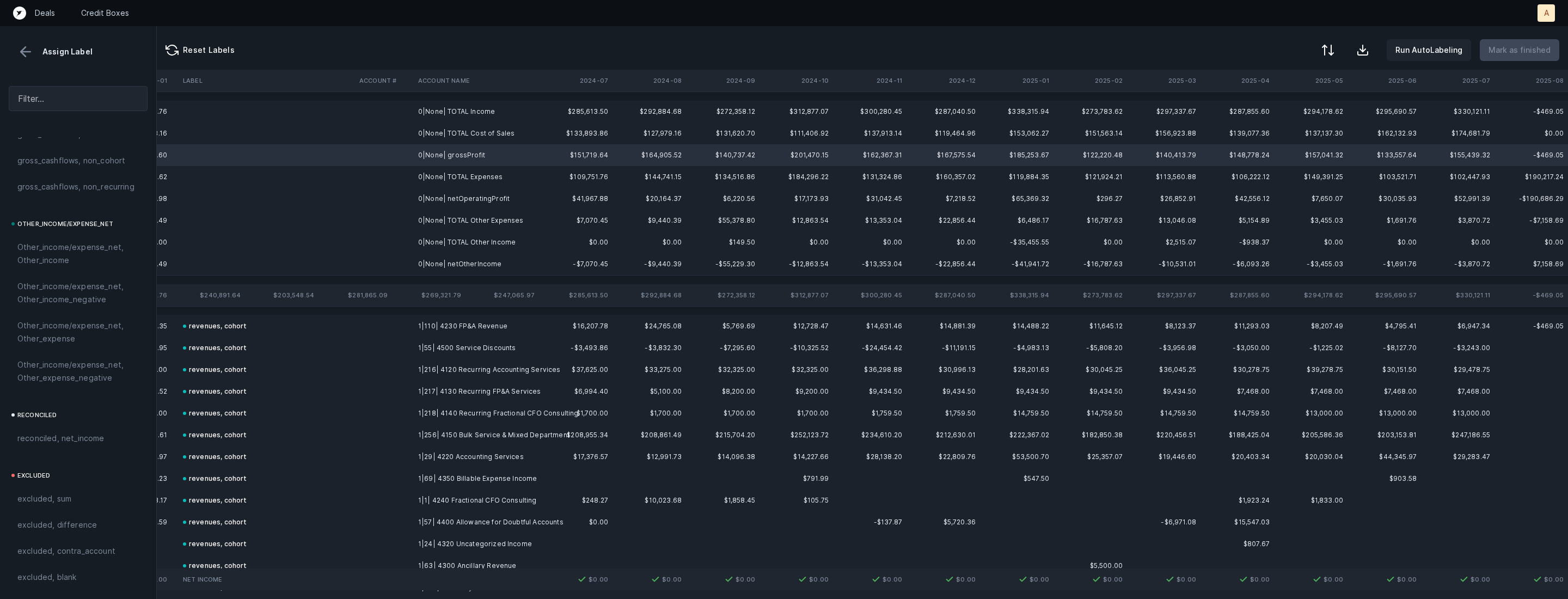
click at [437, 191] on td "0|None| netOperatingProfit" at bounding box center [480, 199] width 133 height 22
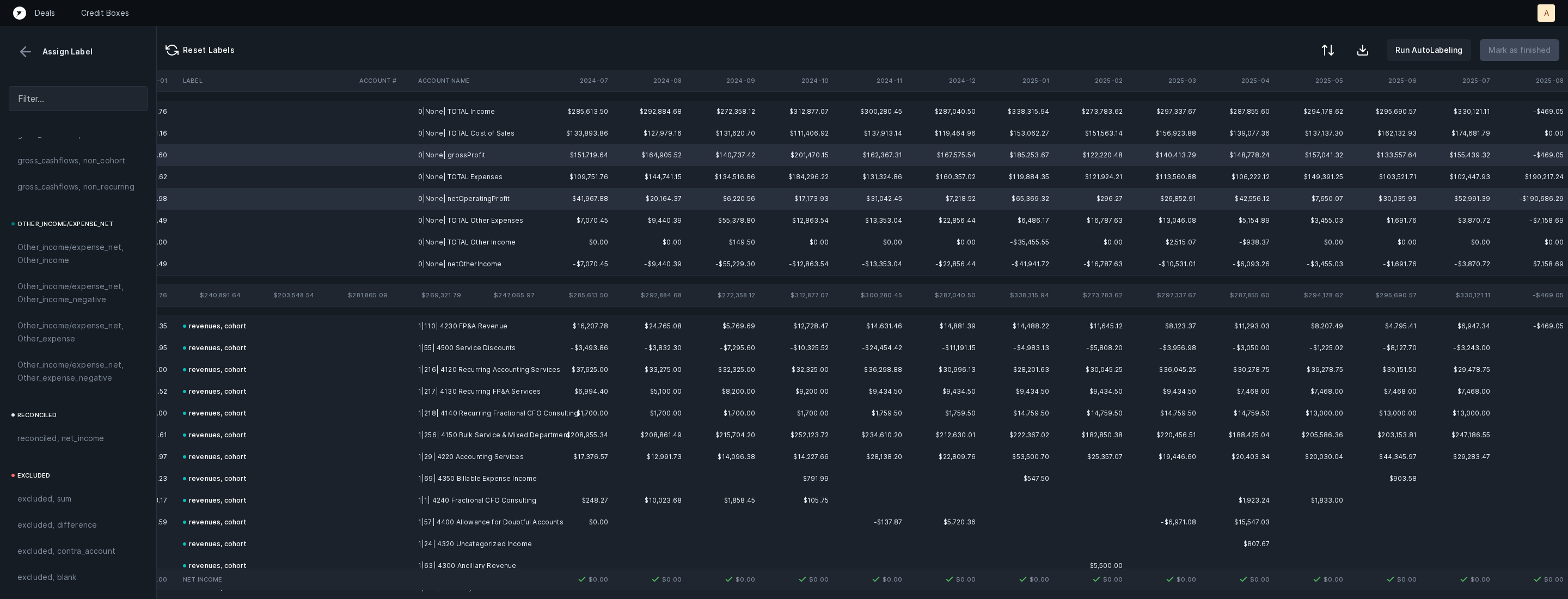
click at [445, 257] on td "0|None| netOtherIncome" at bounding box center [480, 264] width 133 height 22
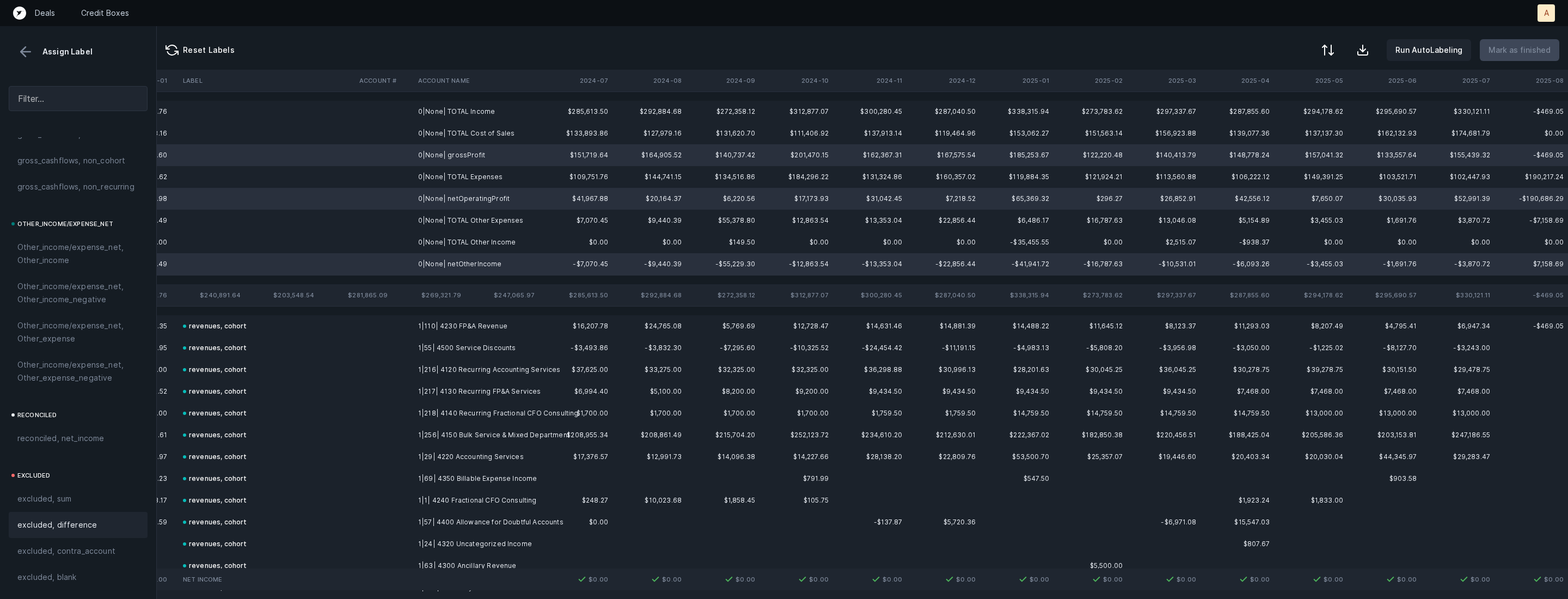
click at [92, 525] on div "excluded, difference" at bounding box center [78, 524] width 121 height 13
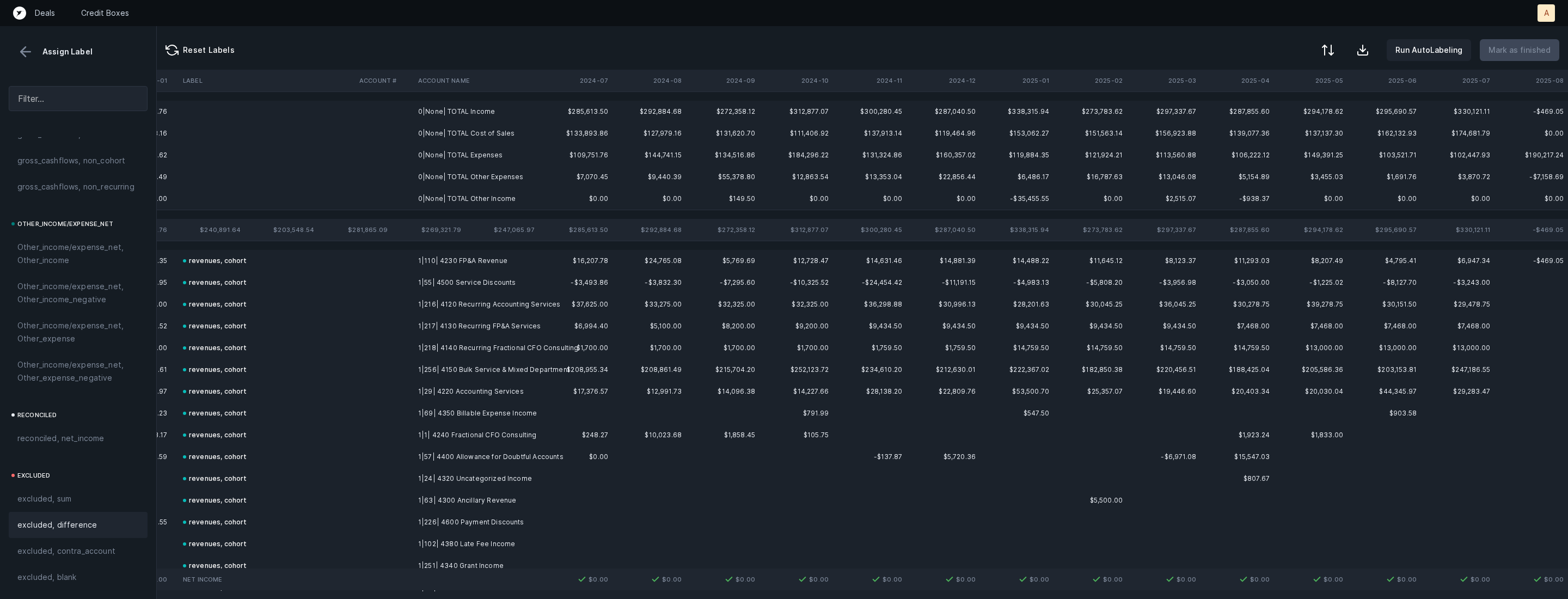
click at [439, 111] on td "0|None| TOTAL Income" at bounding box center [480, 111] width 133 height 22
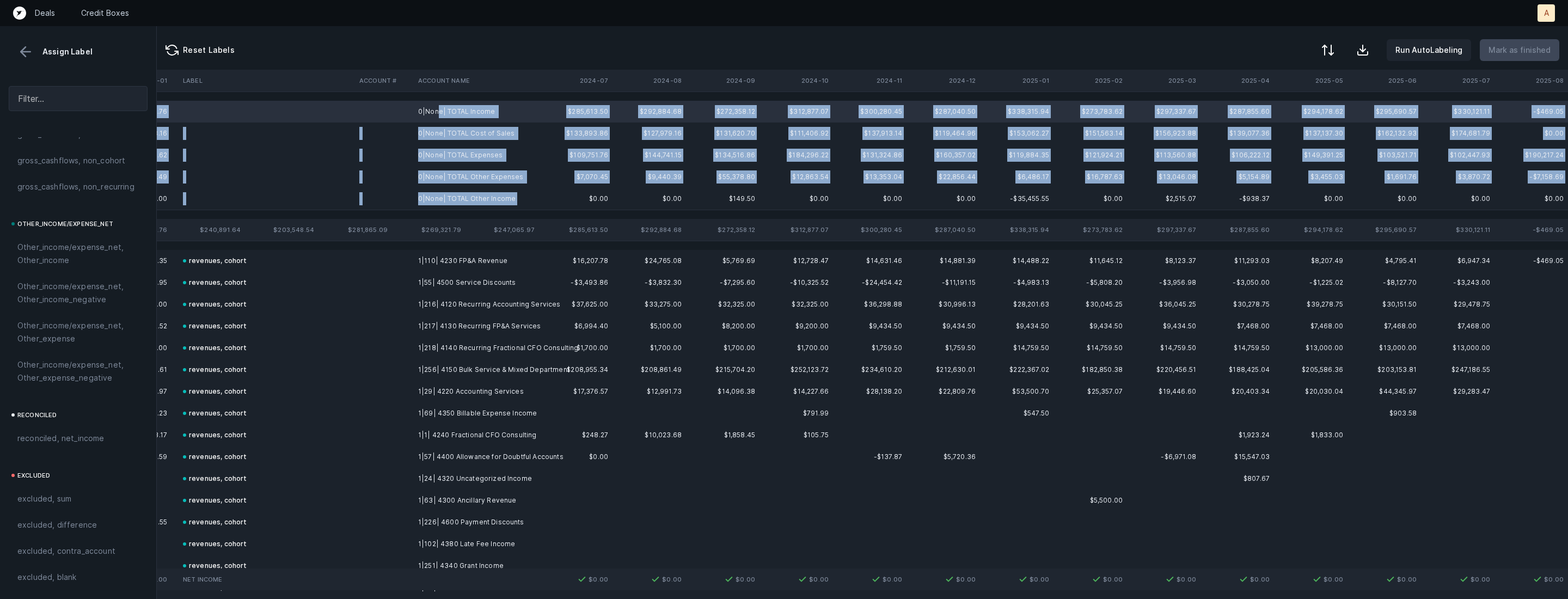
click at [444, 209] on td "0|None| TOTAL Other Income" at bounding box center [480, 199] width 133 height 22
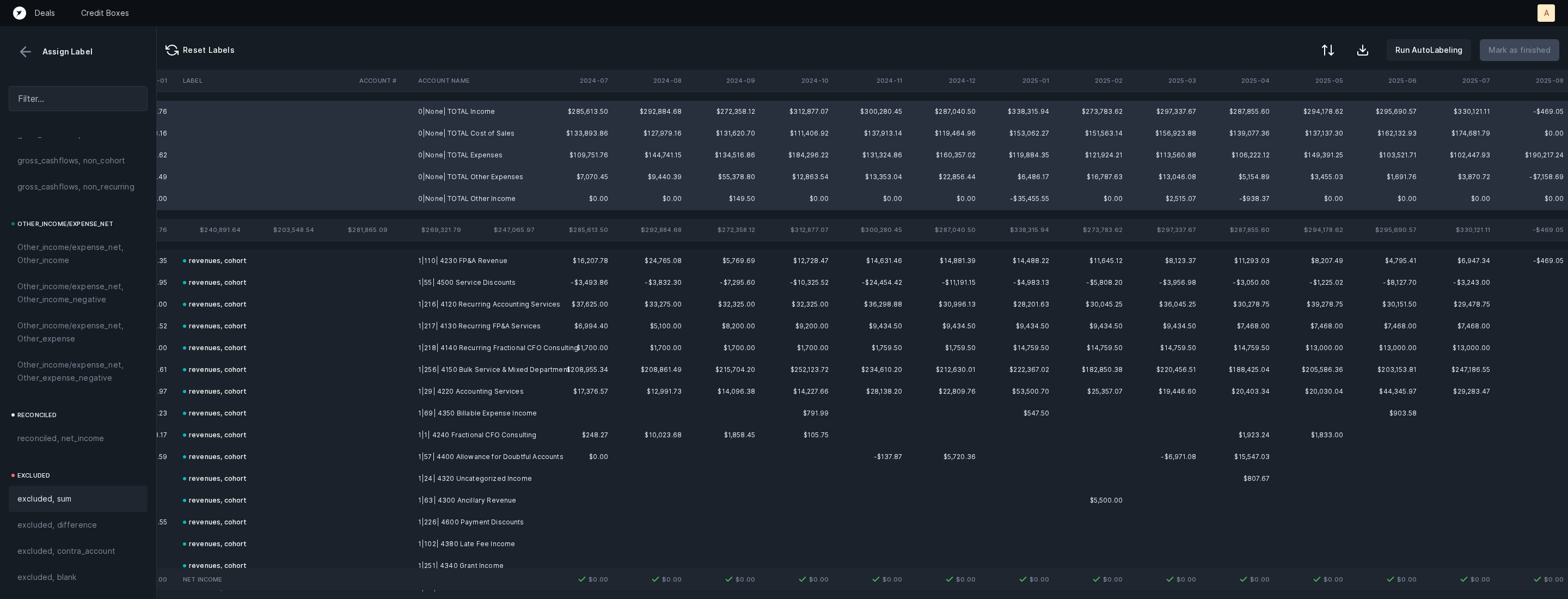
click at [90, 496] on div "excluded, sum" at bounding box center [78, 498] width 121 height 13
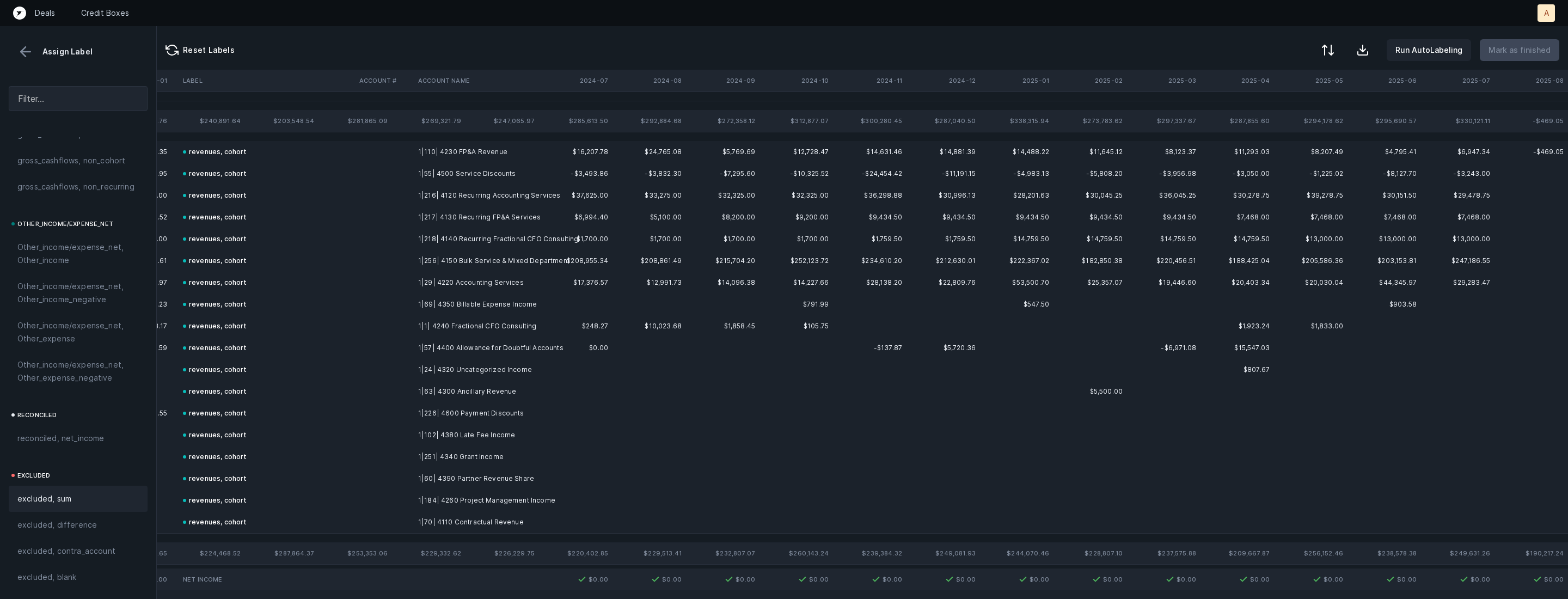
click at [22, 47] on button at bounding box center [26, 52] width 17 height 17
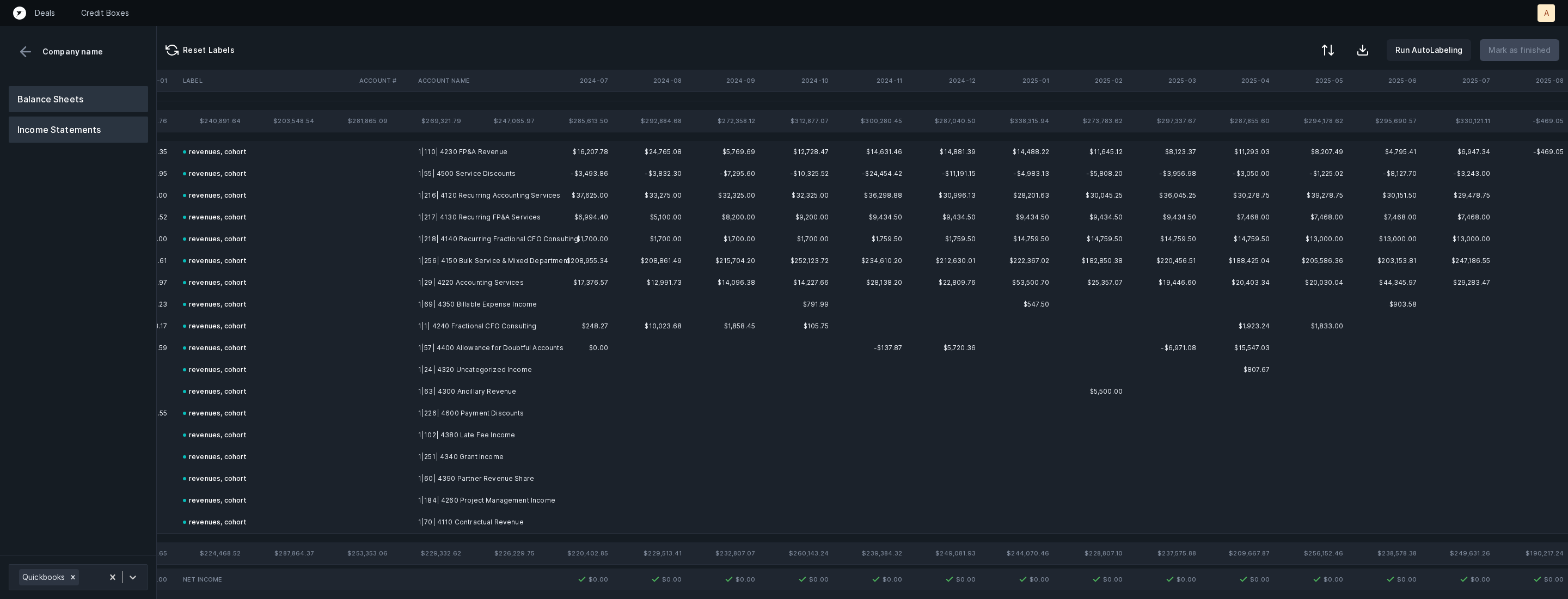
click at [52, 102] on button "Balance Sheets" at bounding box center [78, 99] width 139 height 26
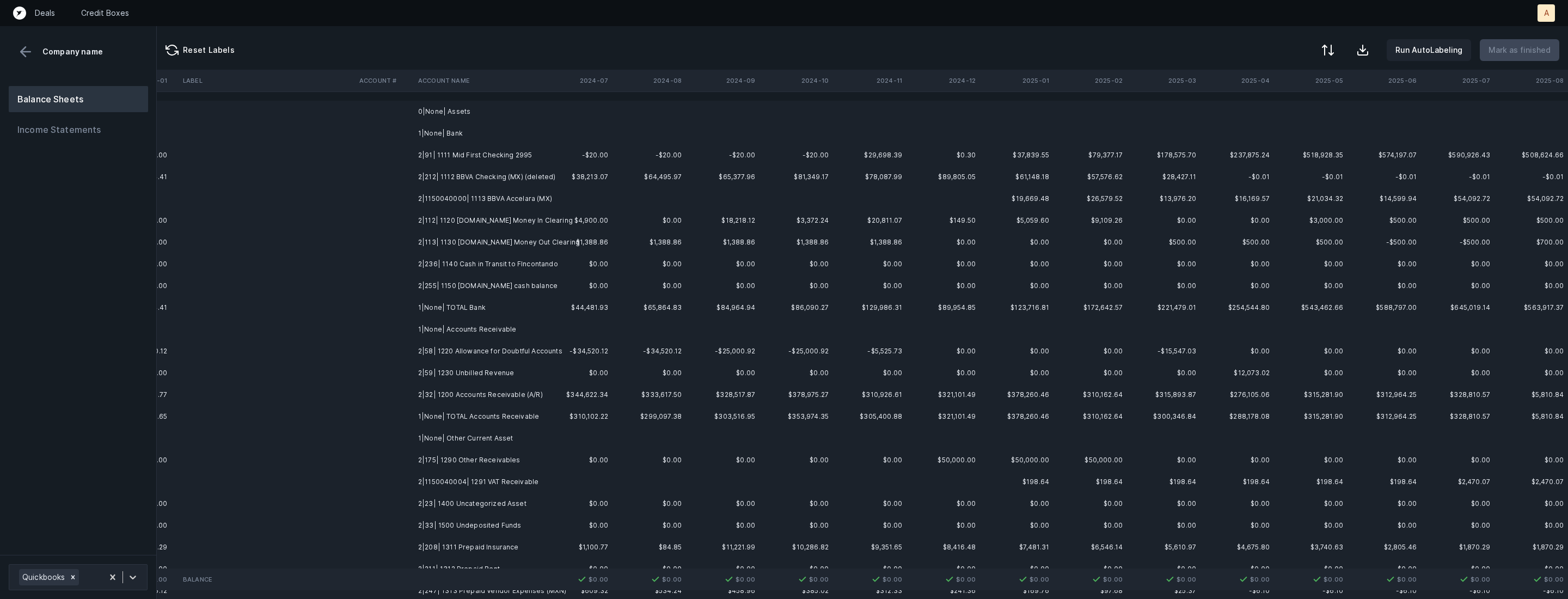
click at [468, 153] on td "2|91| 1111 Mid First Checking 2995" at bounding box center [480, 155] width 133 height 22
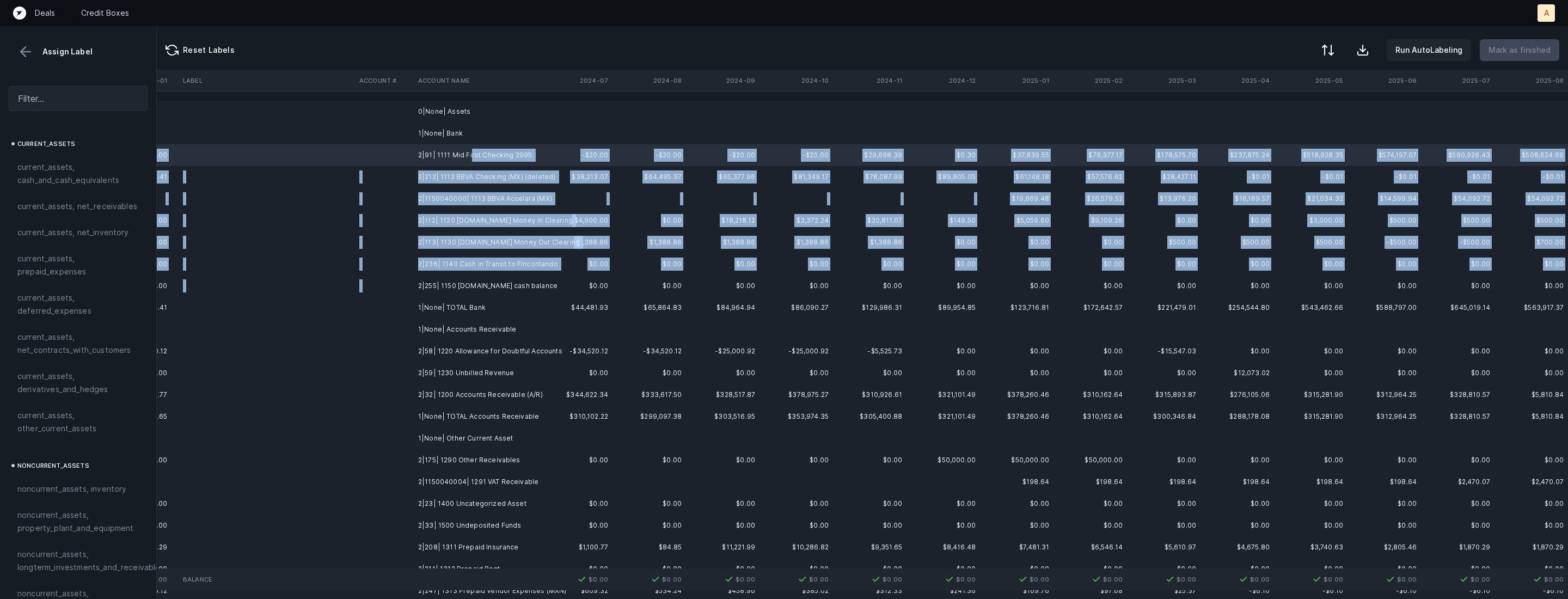
click at [488, 278] on td "2|255| 1150 Bill.com cash balance" at bounding box center [480, 286] width 133 height 22
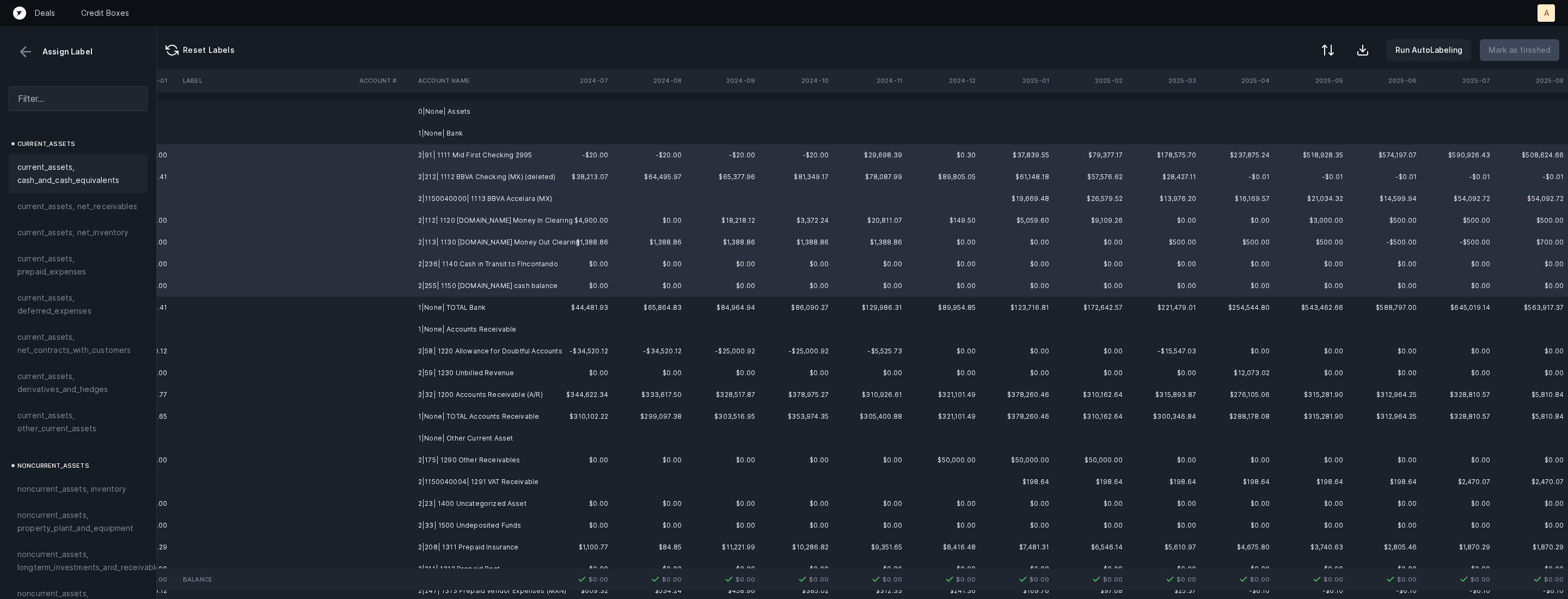
click at [70, 162] on span "current_assets, cash_and_cash_equivalents" at bounding box center [78, 174] width 121 height 26
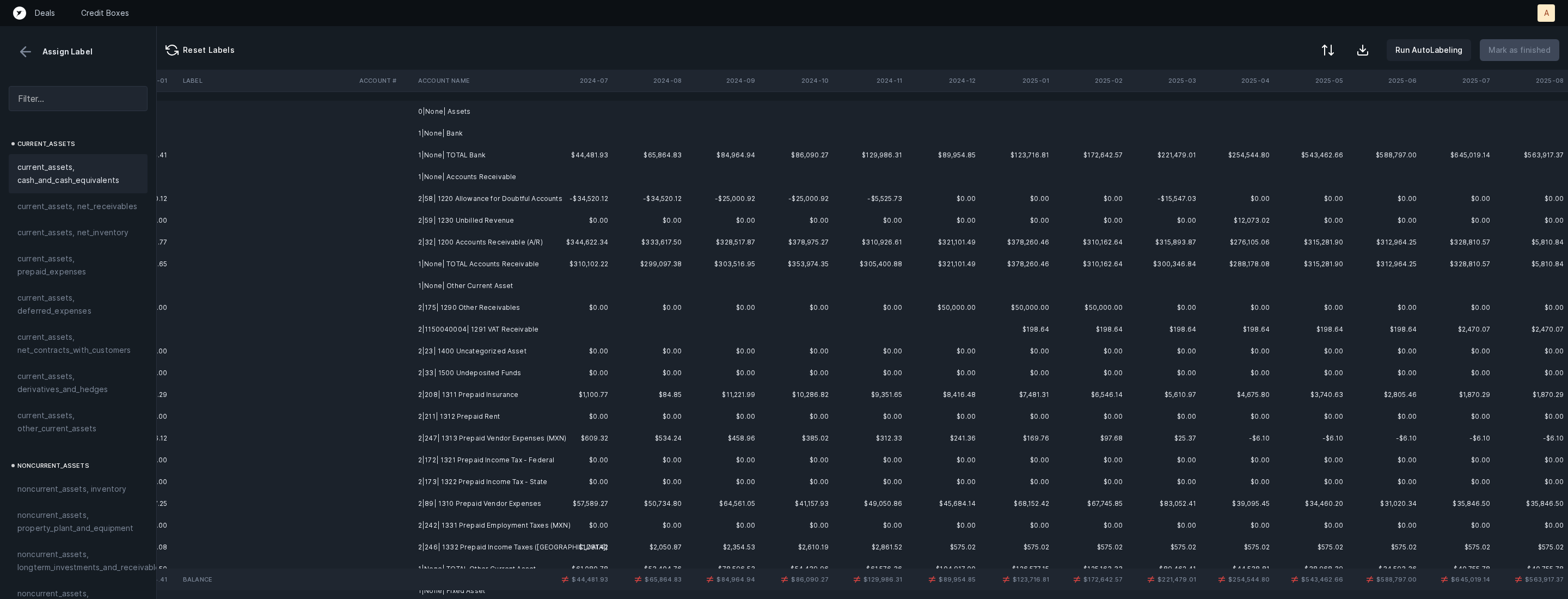
click at [431, 199] on td "2|58| 1220 Allowance for Doubtful Accounts" at bounding box center [480, 199] width 133 height 22
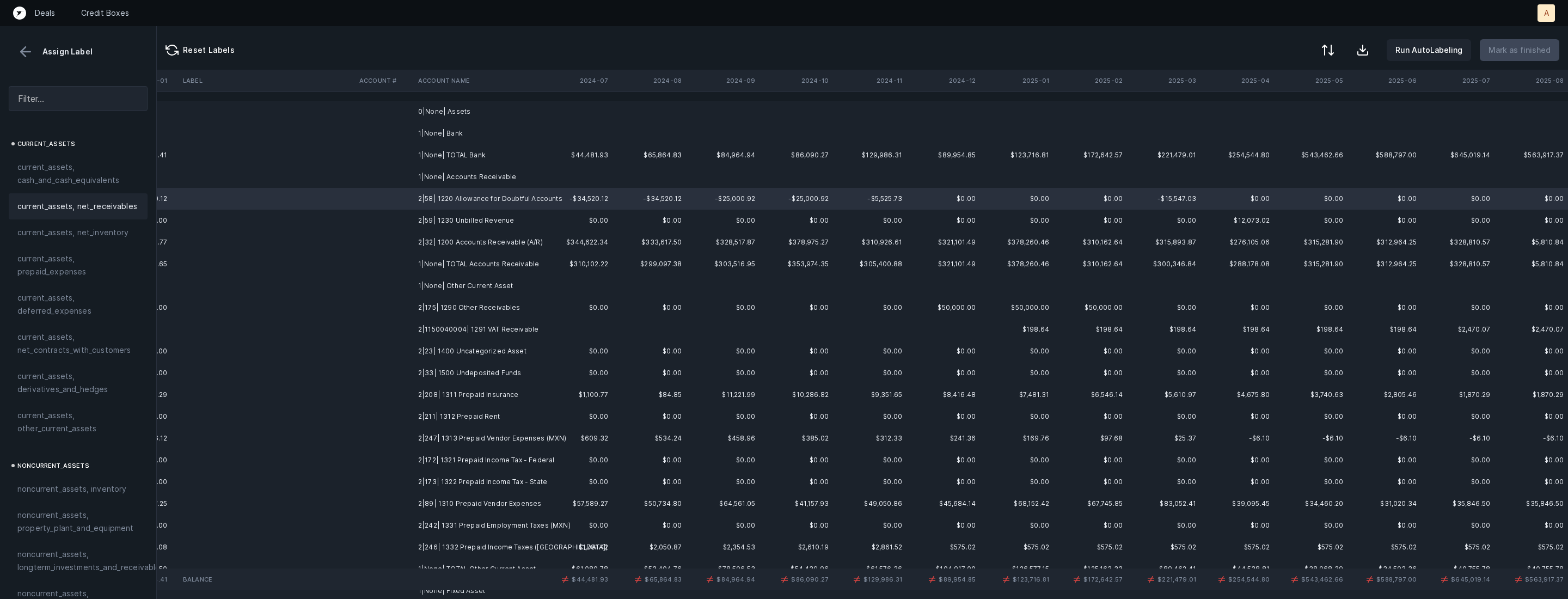
click at [102, 203] on span "current_assets, net_receivables" at bounding box center [77, 206] width 120 height 13
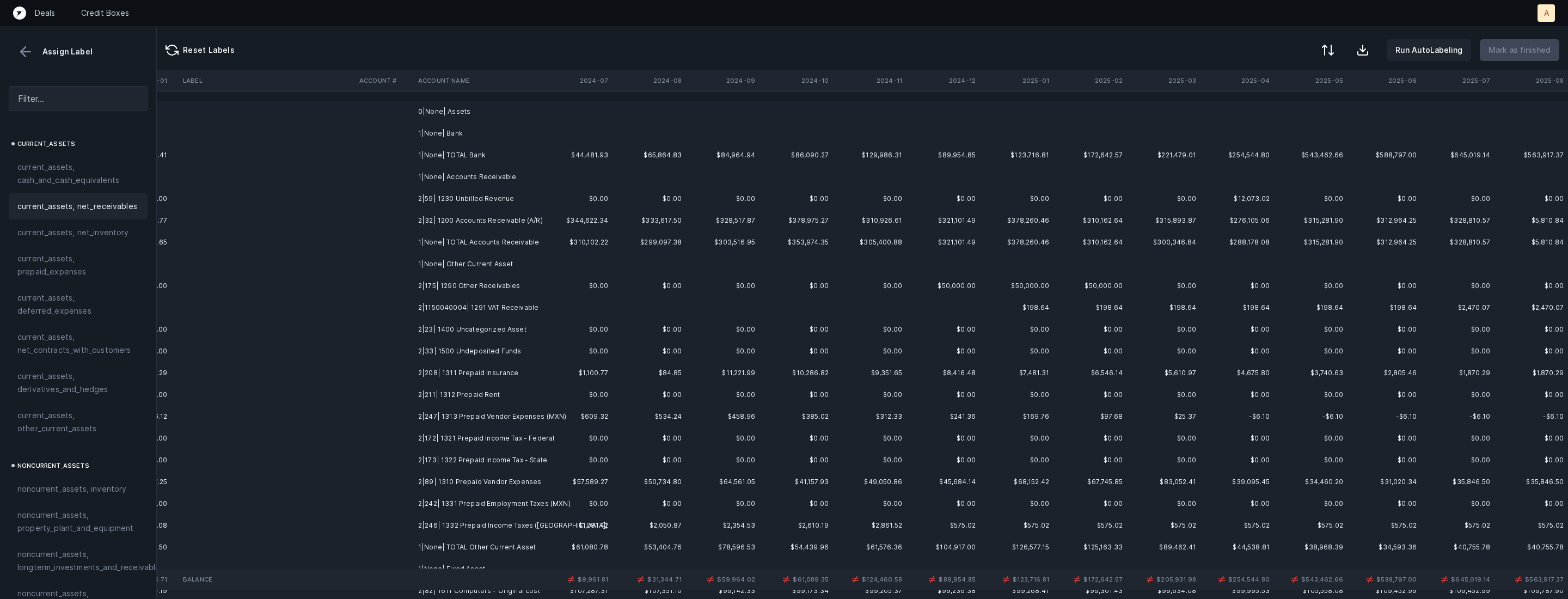
click at [562, 202] on td "$0.00" at bounding box center [576, 199] width 74 height 22
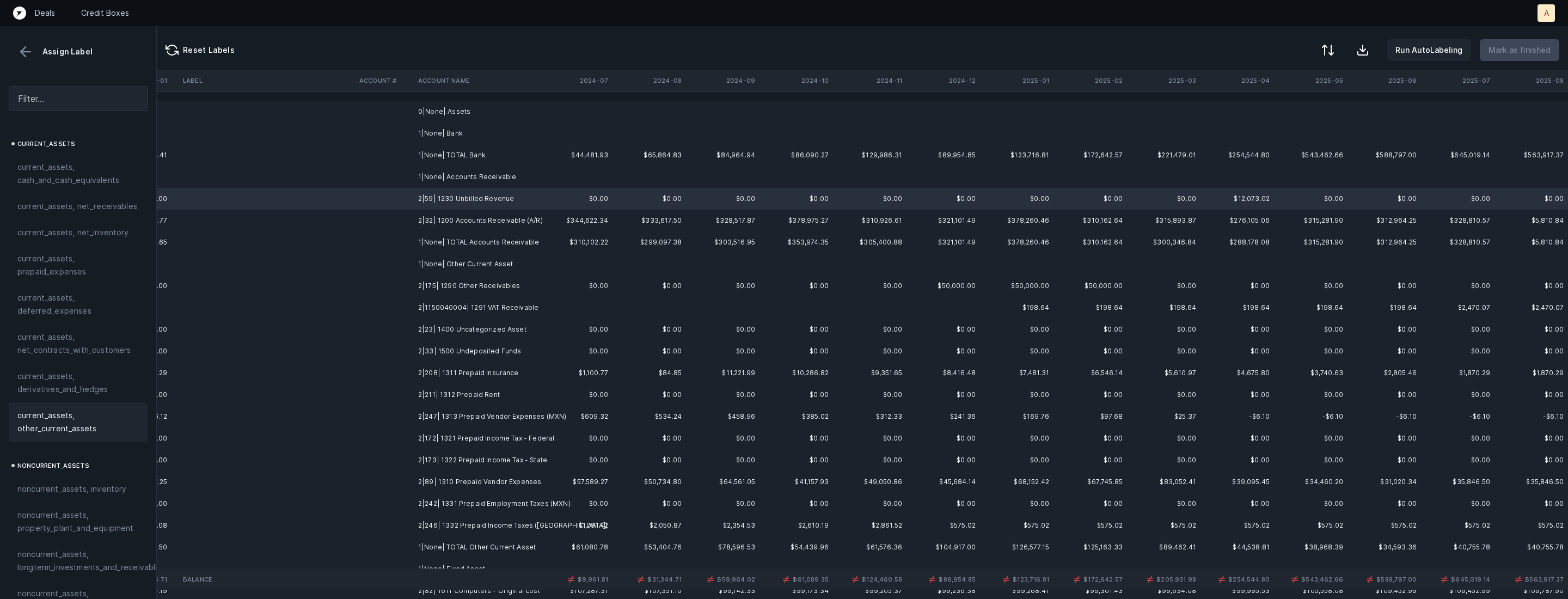
click at [49, 423] on span "current_assets, other_current_assets" at bounding box center [78, 422] width 121 height 26
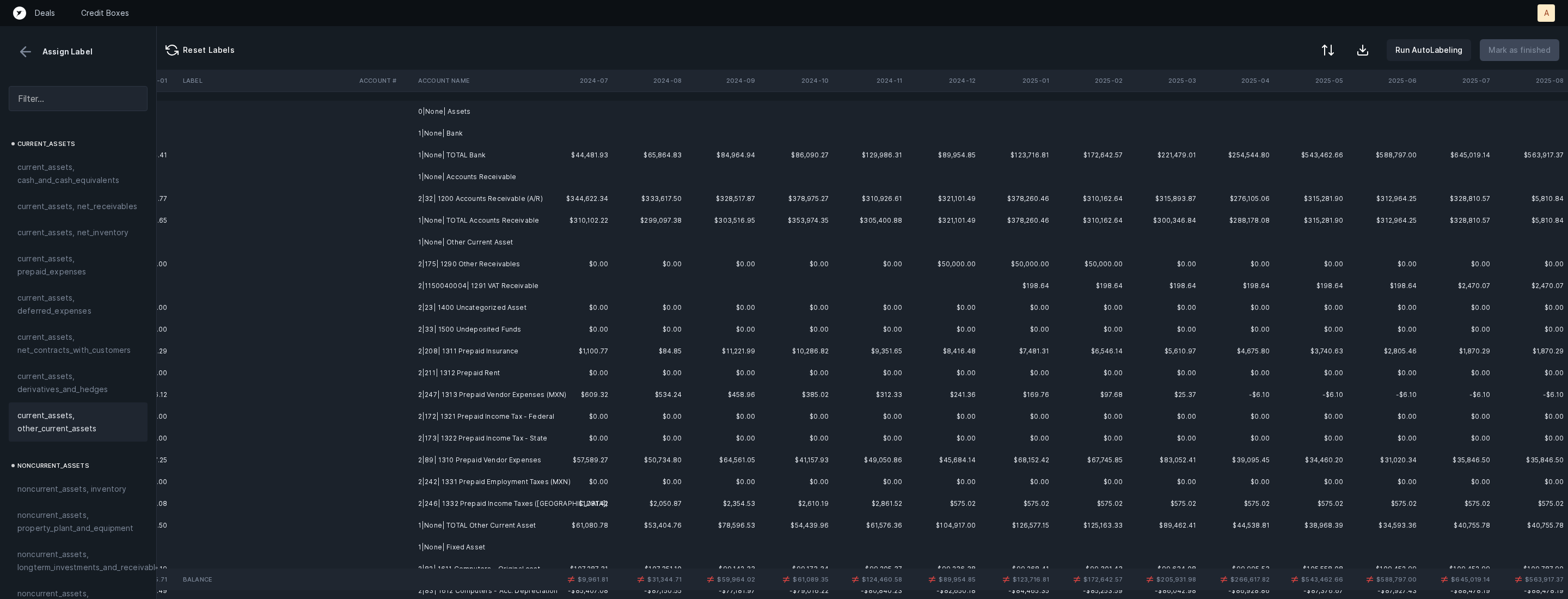
click at [468, 191] on td "2|32| 1200 Accounts Receivable (A/R)" at bounding box center [480, 199] width 133 height 22
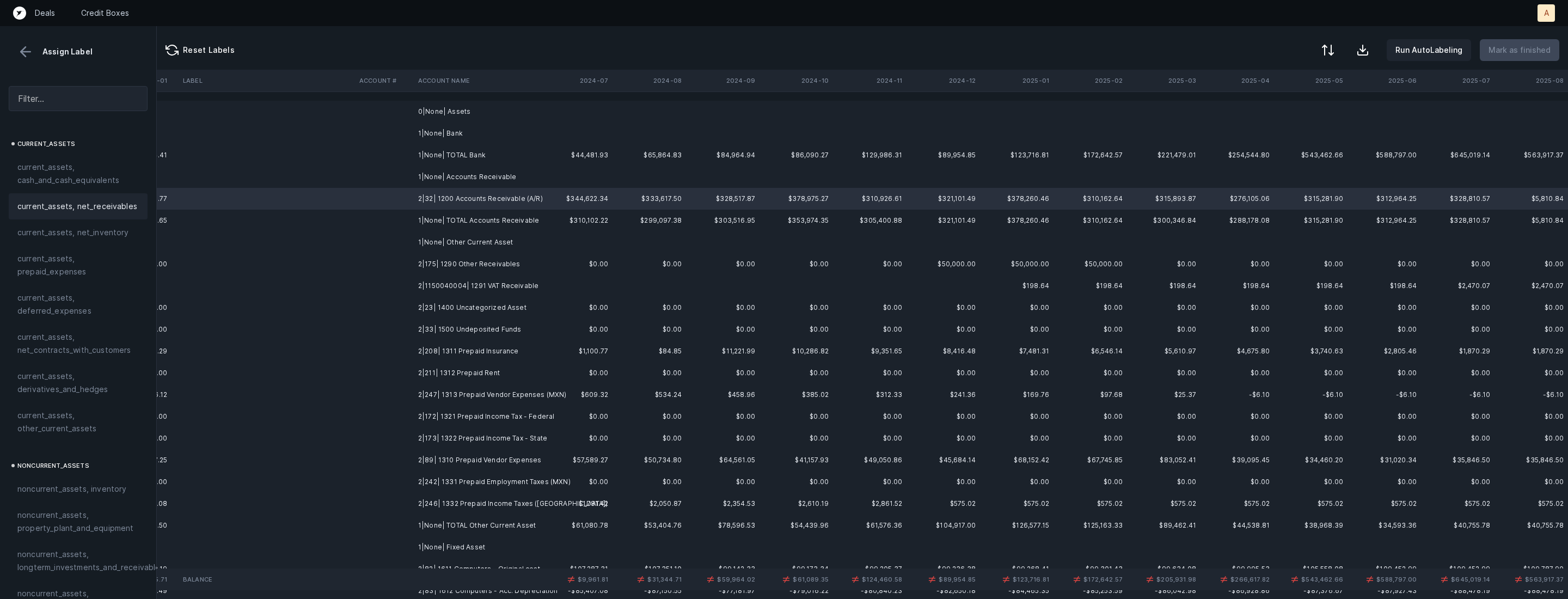
click at [109, 198] on div "current_assets, net_receivables" at bounding box center [78, 207] width 139 height 26
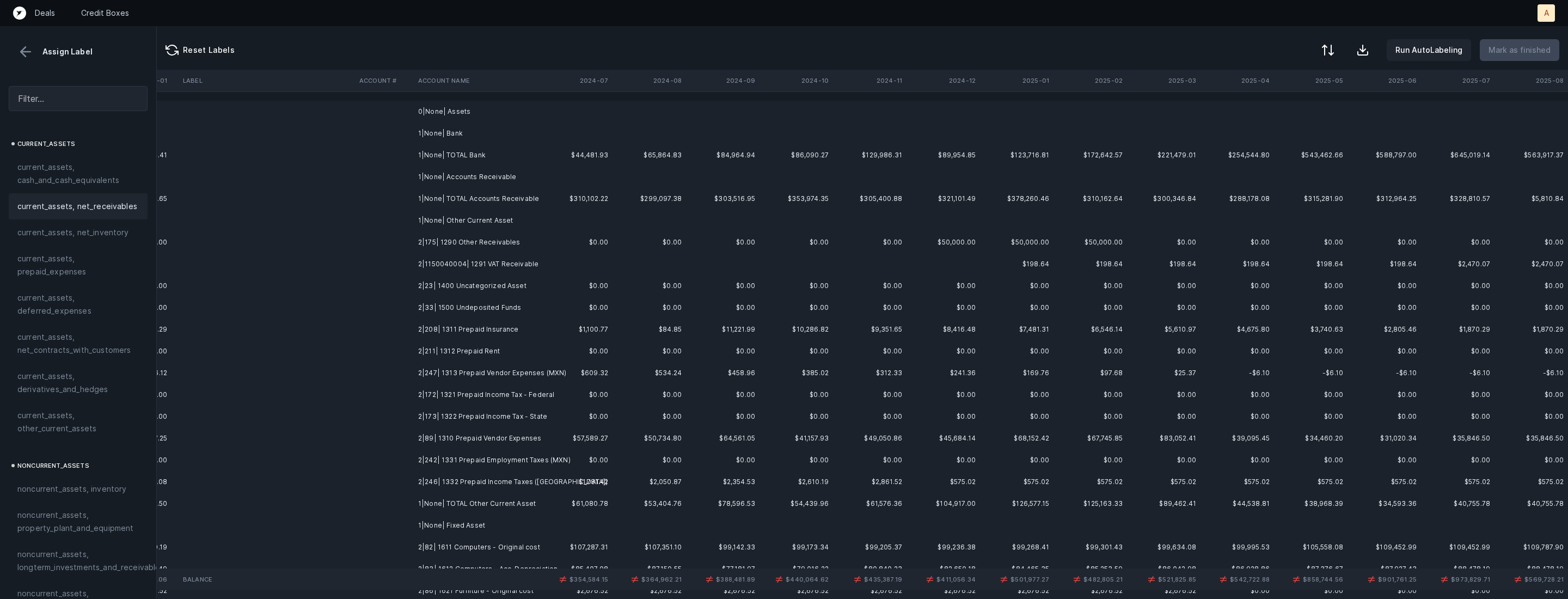
click at [465, 244] on td "2|175| 1290 Other Receivables" at bounding box center [480, 242] width 133 height 22
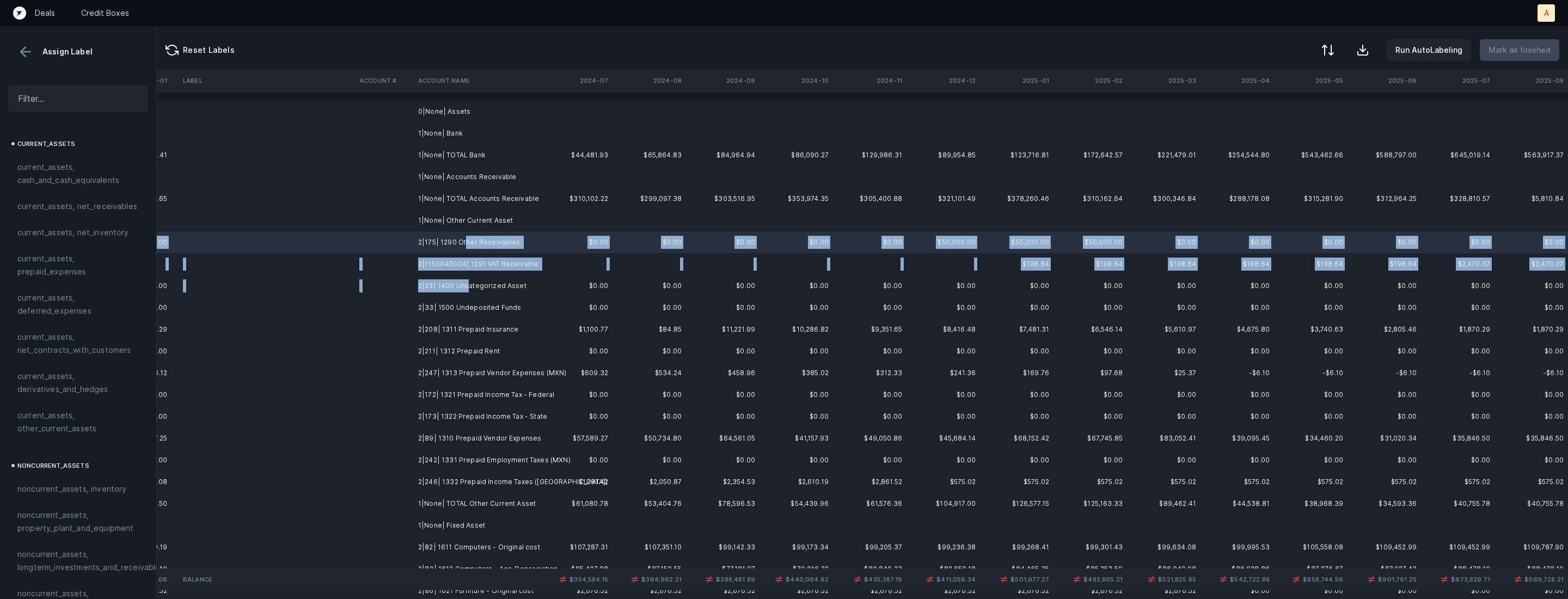
click at [468, 282] on td "2|23| 1400 Uncategorized Asset" at bounding box center [480, 286] width 133 height 22
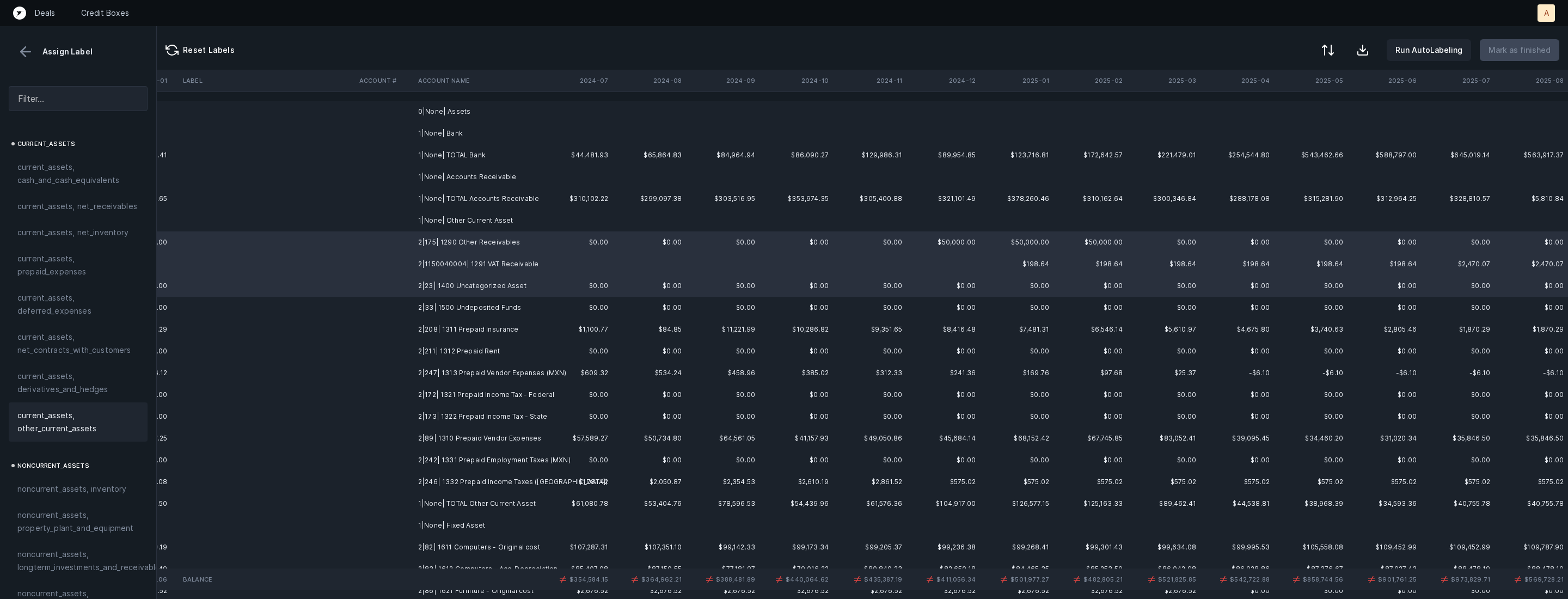
click at [54, 420] on span "current_assets, other_current_assets" at bounding box center [78, 422] width 121 height 26
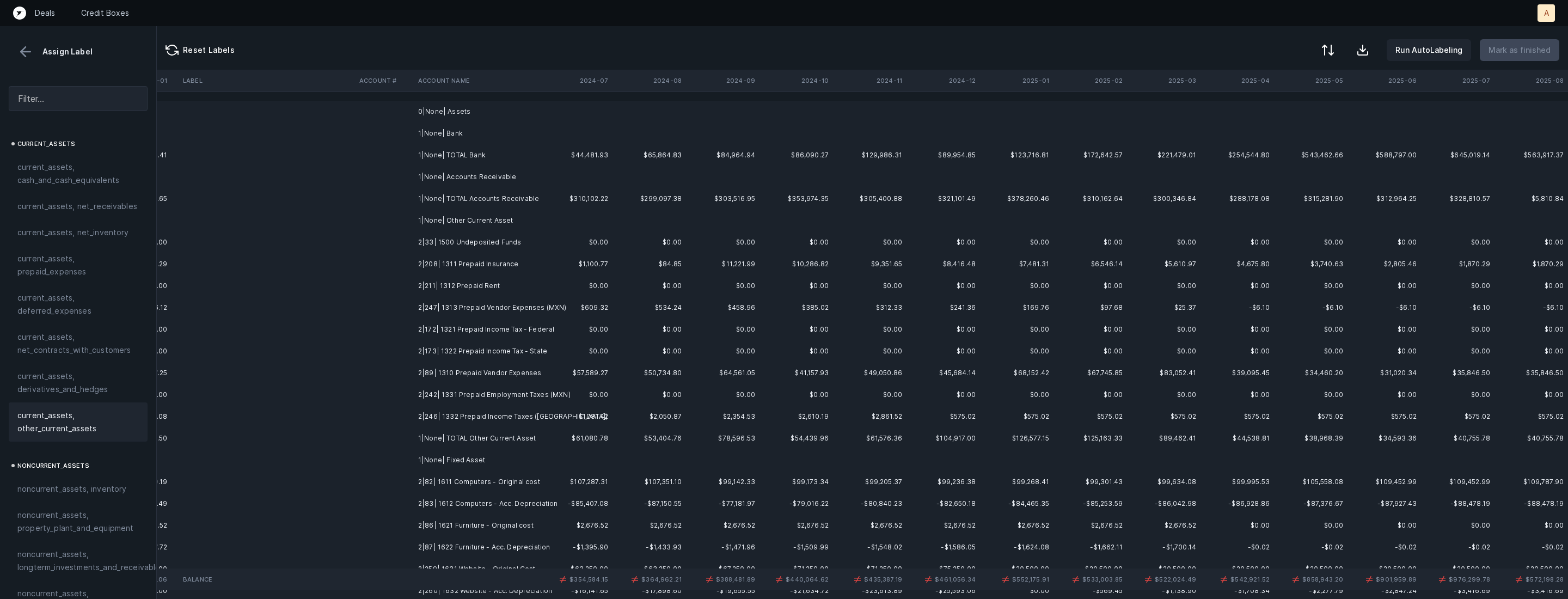
click at [451, 240] on td "2|33| 1500 Undeposited Funds" at bounding box center [480, 242] width 133 height 22
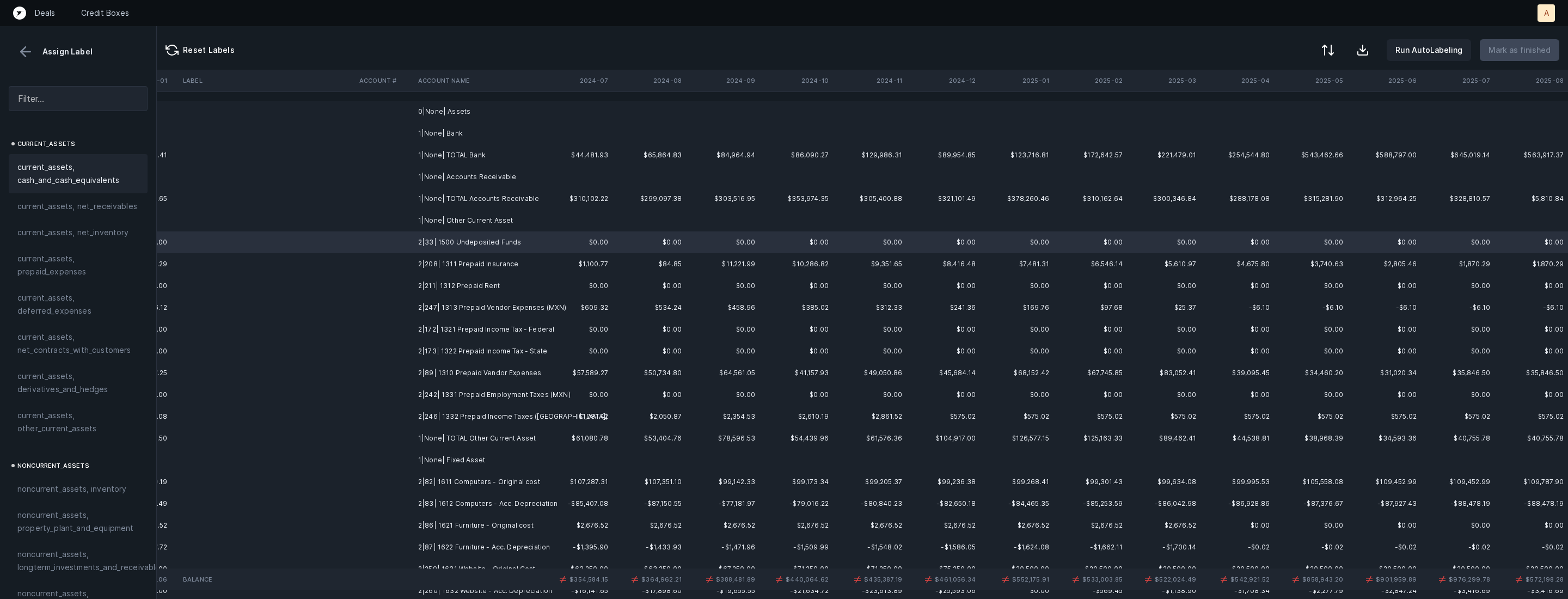
click at [114, 173] on span "current_assets, cash_and_cash_equivalents" at bounding box center [78, 174] width 121 height 26
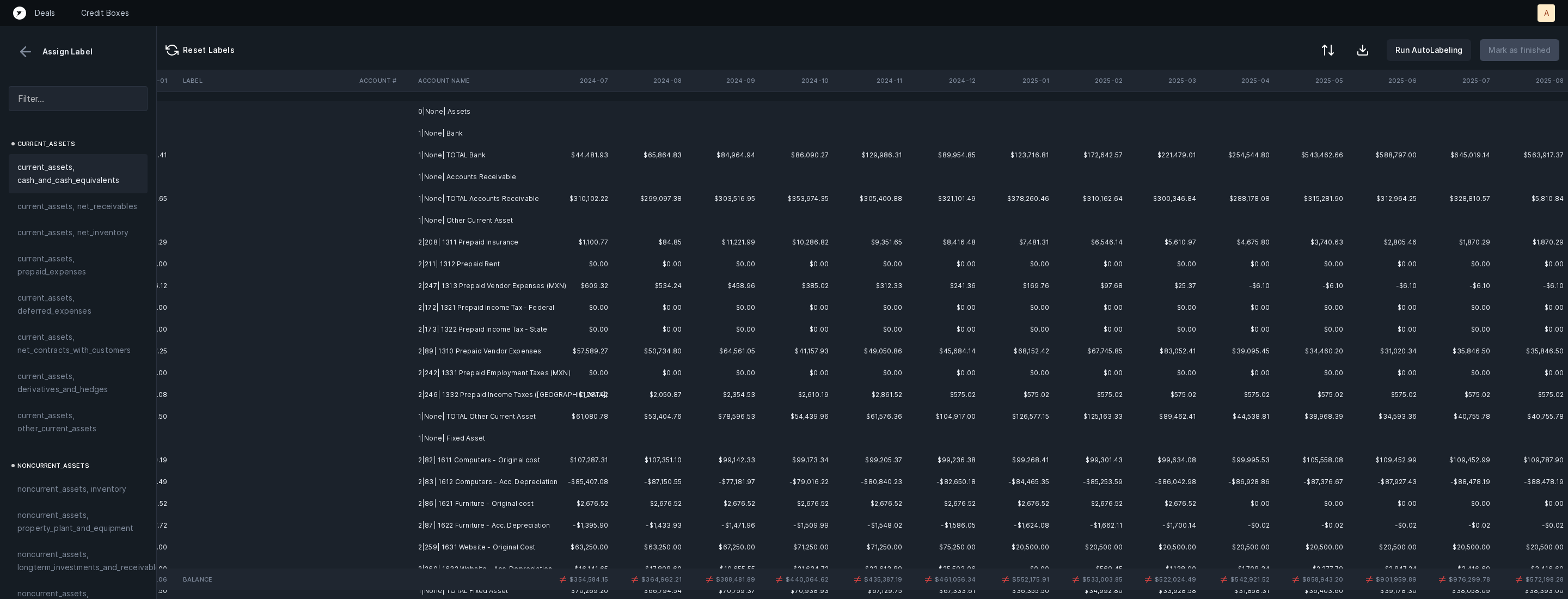
click at [493, 236] on td "2|208| 1311 Prepaid Insurance" at bounding box center [480, 242] width 133 height 22
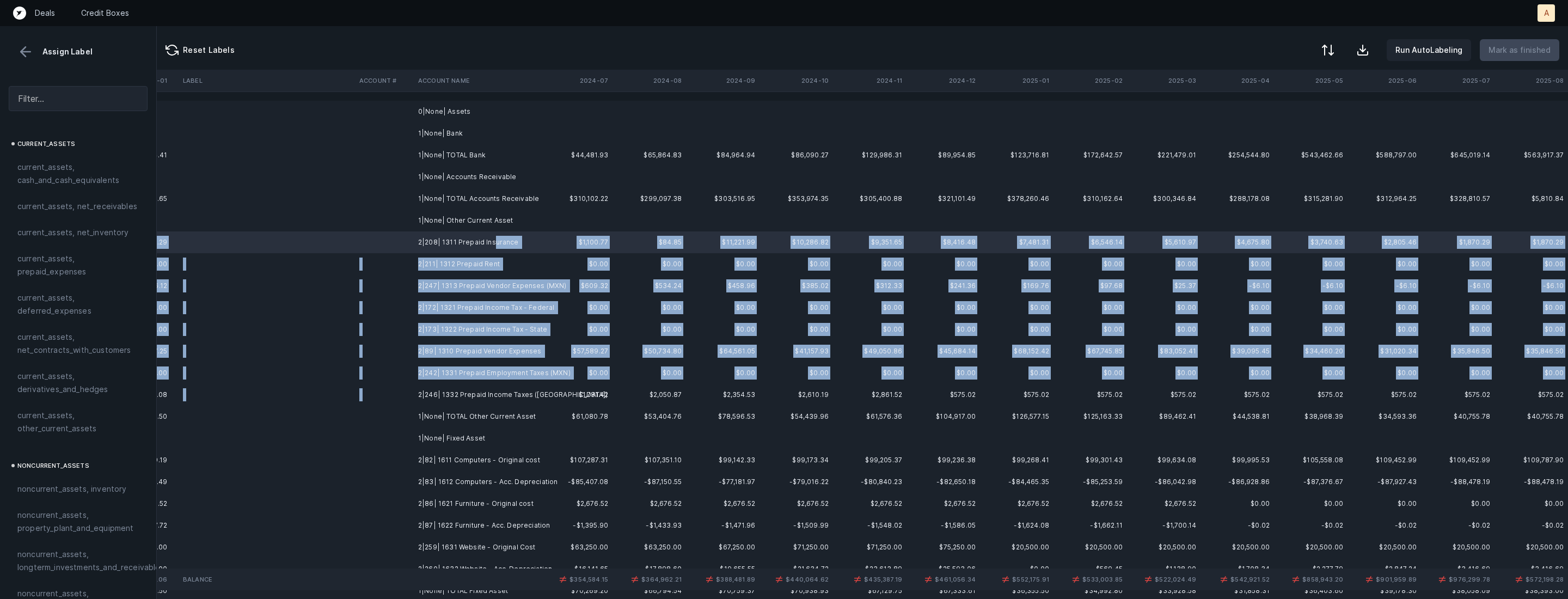
click at [465, 388] on td "2|246| 1332 Prepaid Income Taxes (Mexico)" at bounding box center [480, 394] width 133 height 22
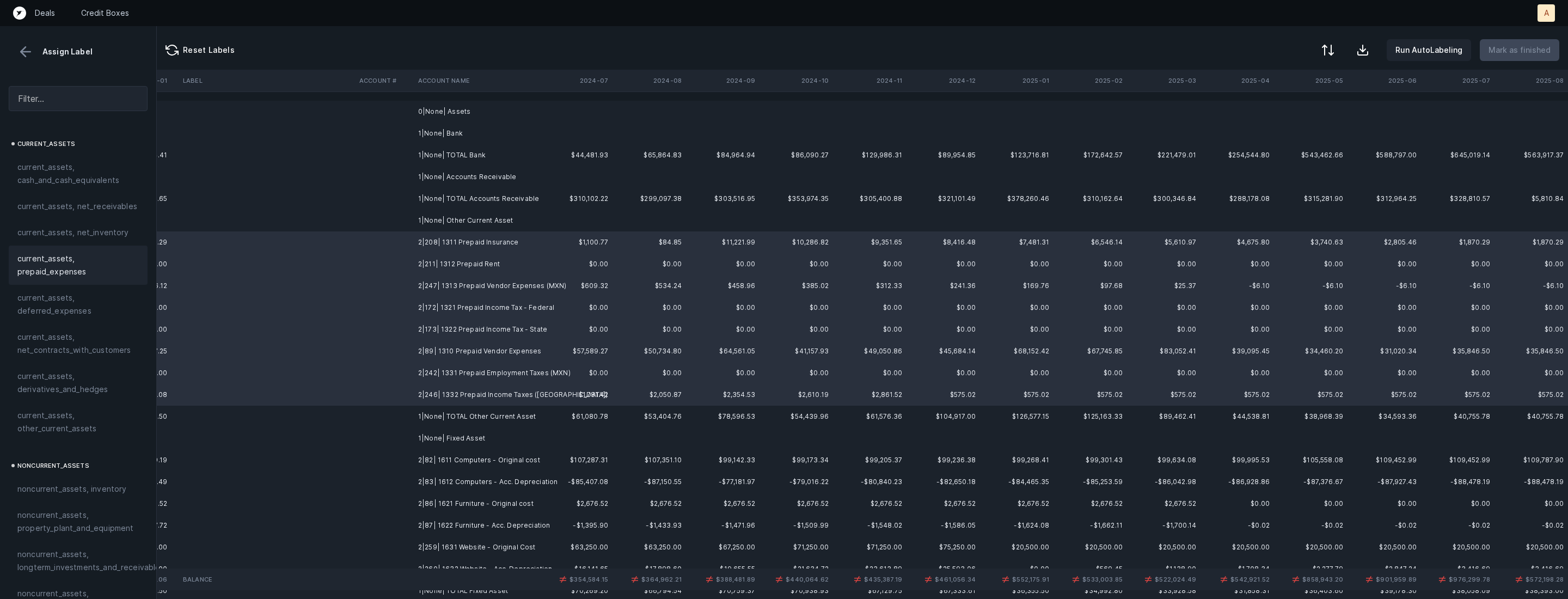
click at [81, 258] on span "current_assets, prepaid_expenses" at bounding box center [78, 266] width 121 height 26
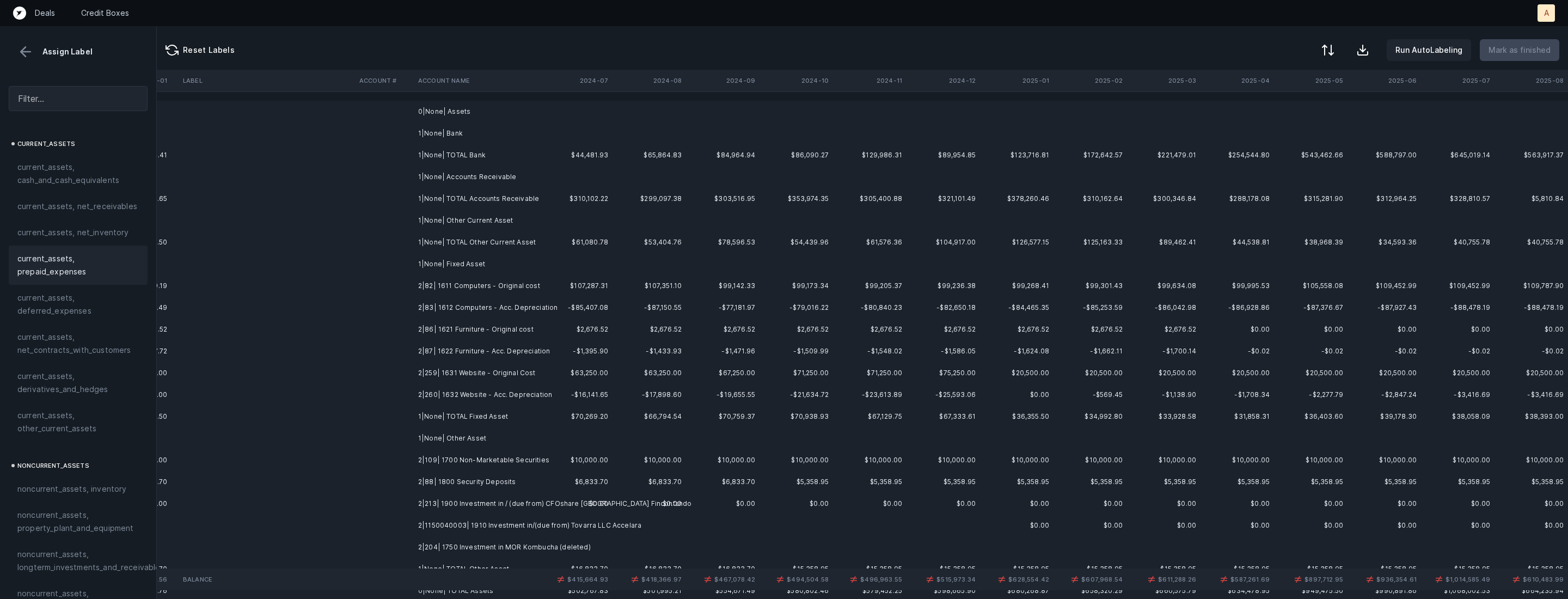
click at [459, 289] on td "2|82| 1611 Computers - Original cost" at bounding box center [480, 286] width 133 height 22
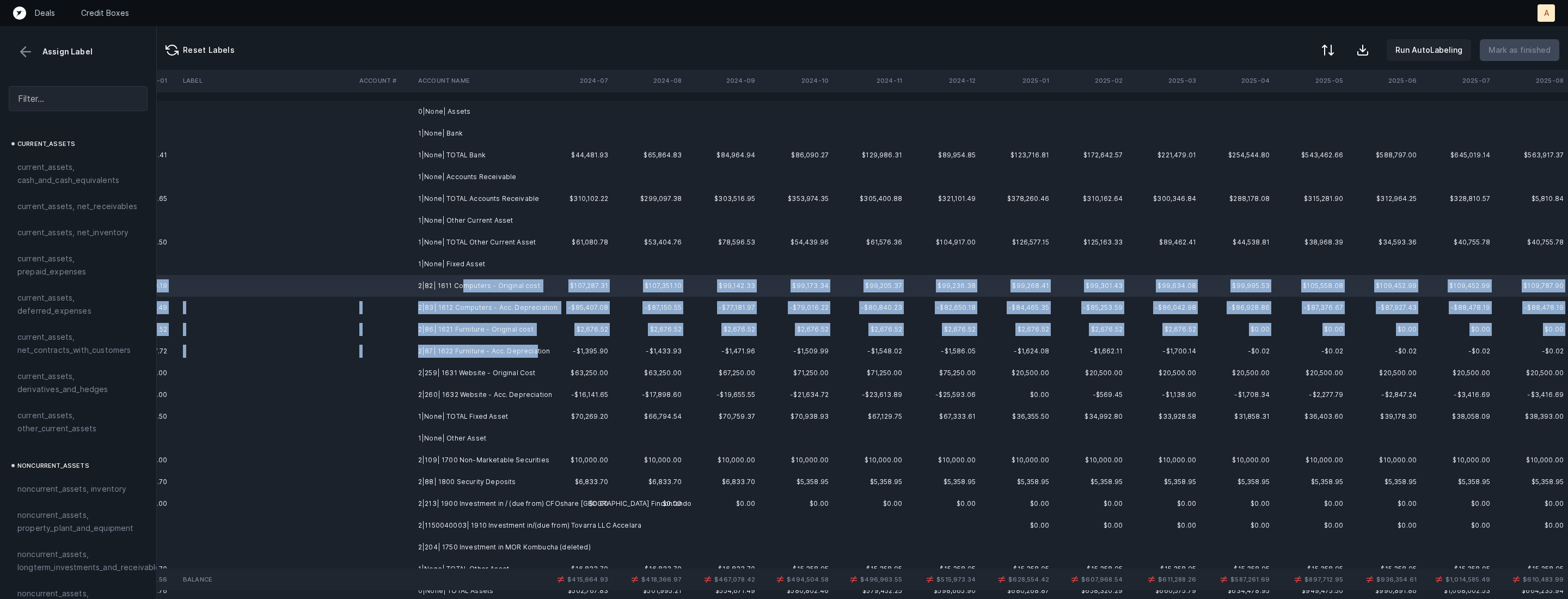
click at [534, 350] on td "2|87| 1622 Furniture - Acc. Depreciation" at bounding box center [480, 351] width 133 height 22
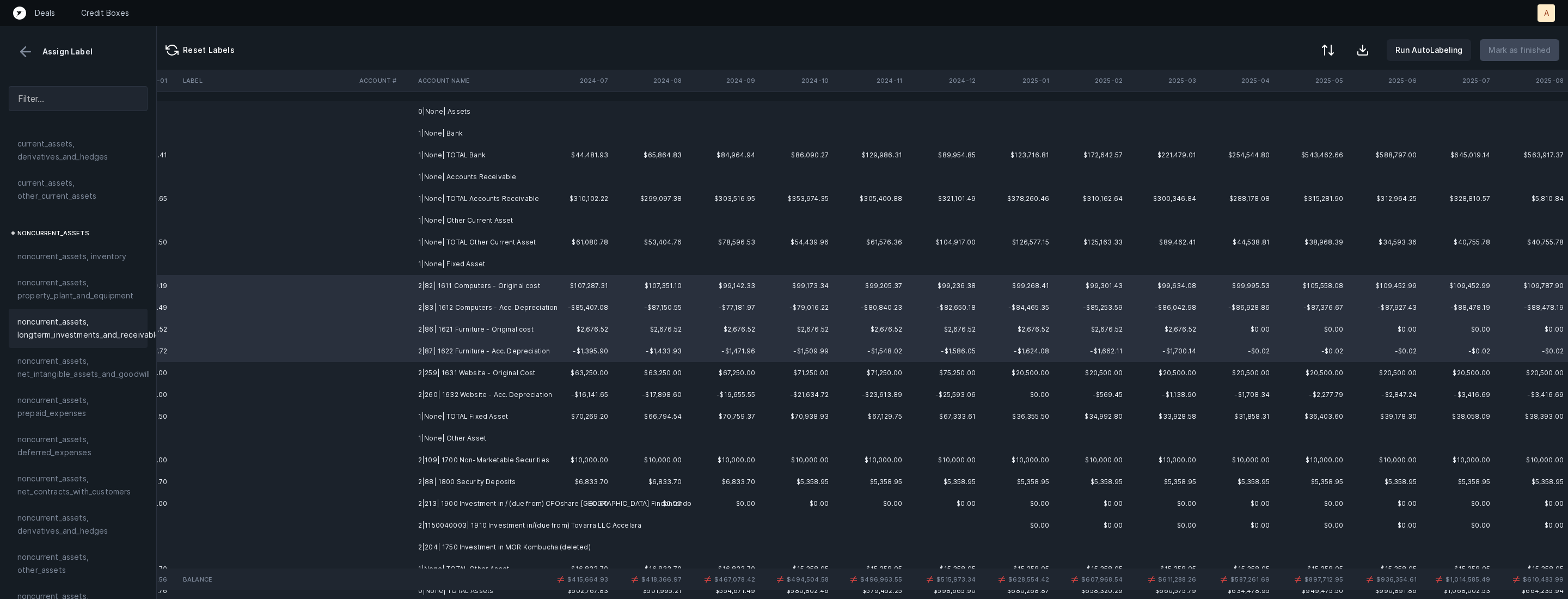
scroll to position [238, 0]
click at [58, 292] on span "noncurrent_assets, property_plant_and_equipment" at bounding box center [78, 283] width 121 height 26
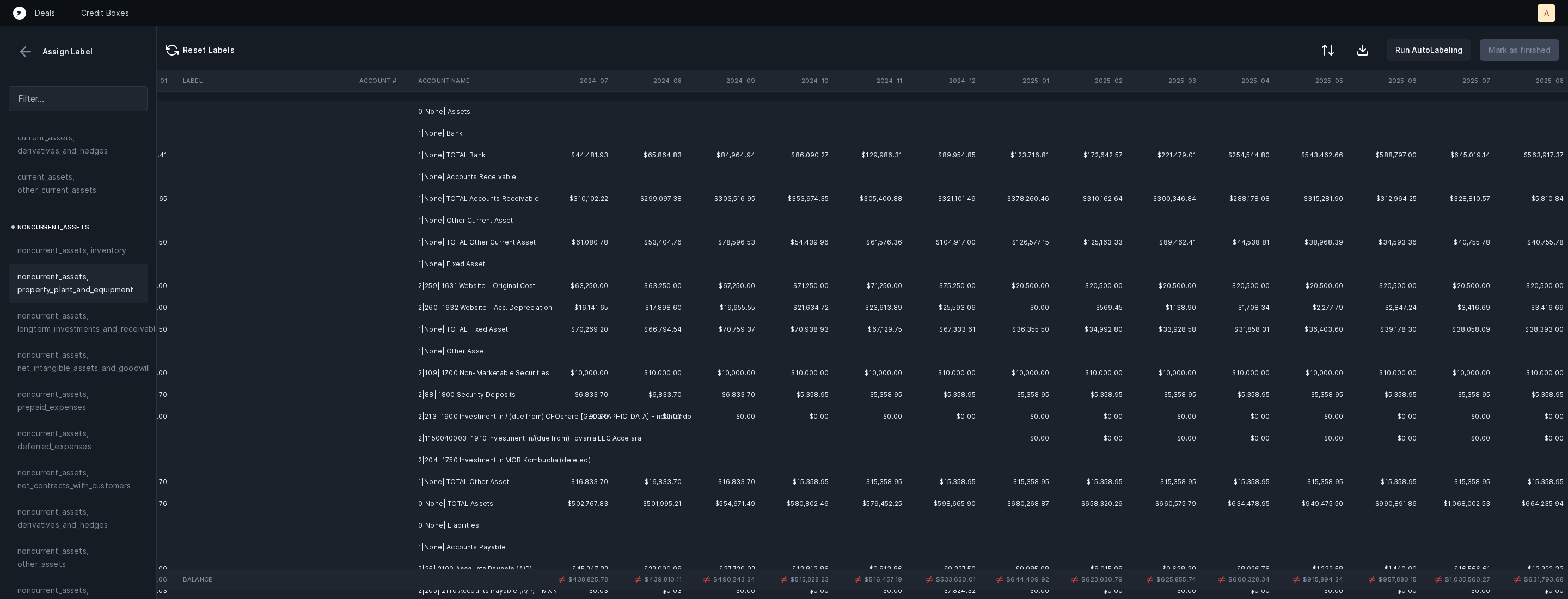
click at [595, 276] on td "$63,250.00" at bounding box center [576, 286] width 74 height 22
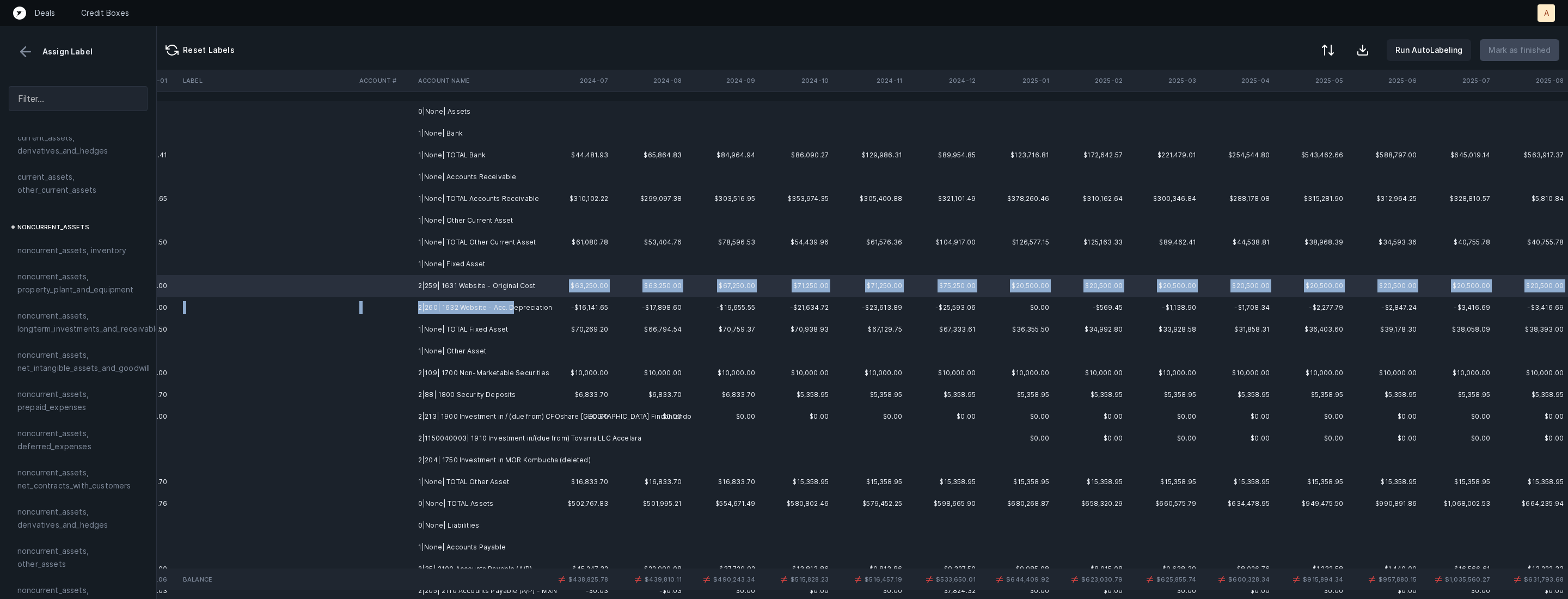
click at [511, 308] on td "2|260| 1632 Website - Acc. Depreciation" at bounding box center [480, 307] width 133 height 22
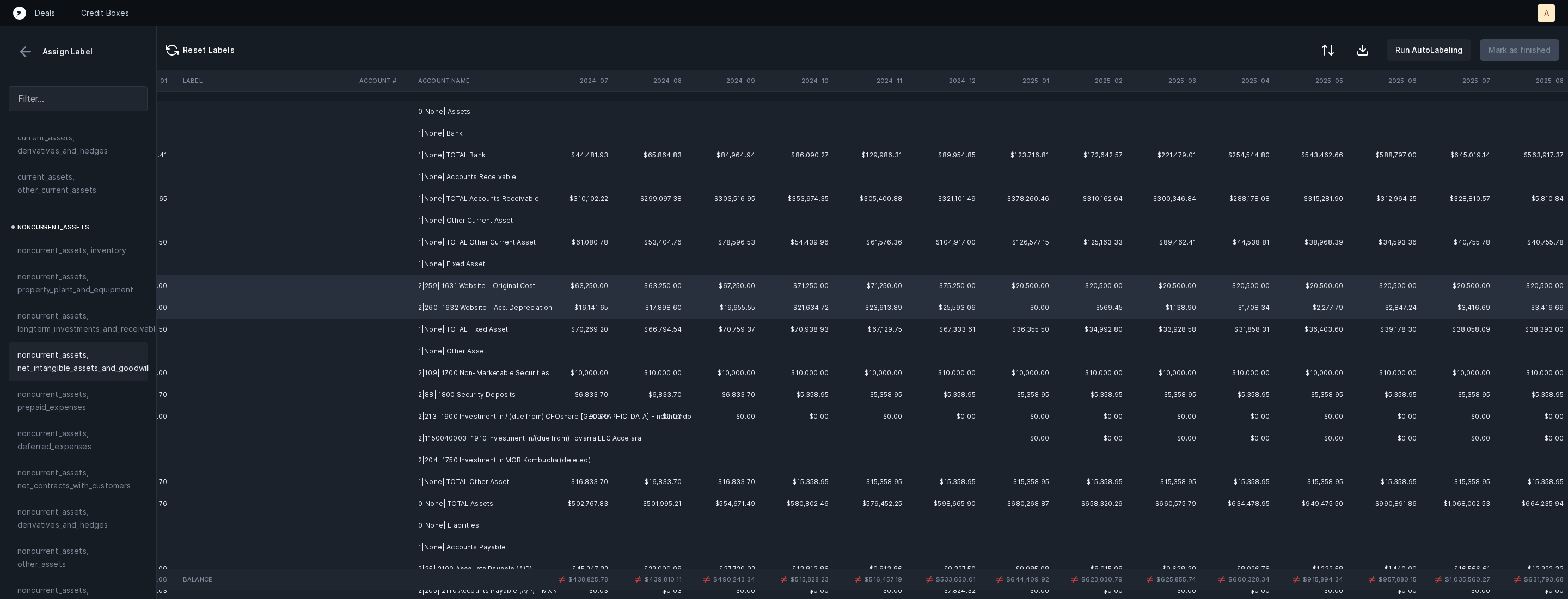
click at [123, 370] on span "noncurrent_assets, net_intangible_assets_and_goodwill" at bounding box center [84, 362] width 132 height 26
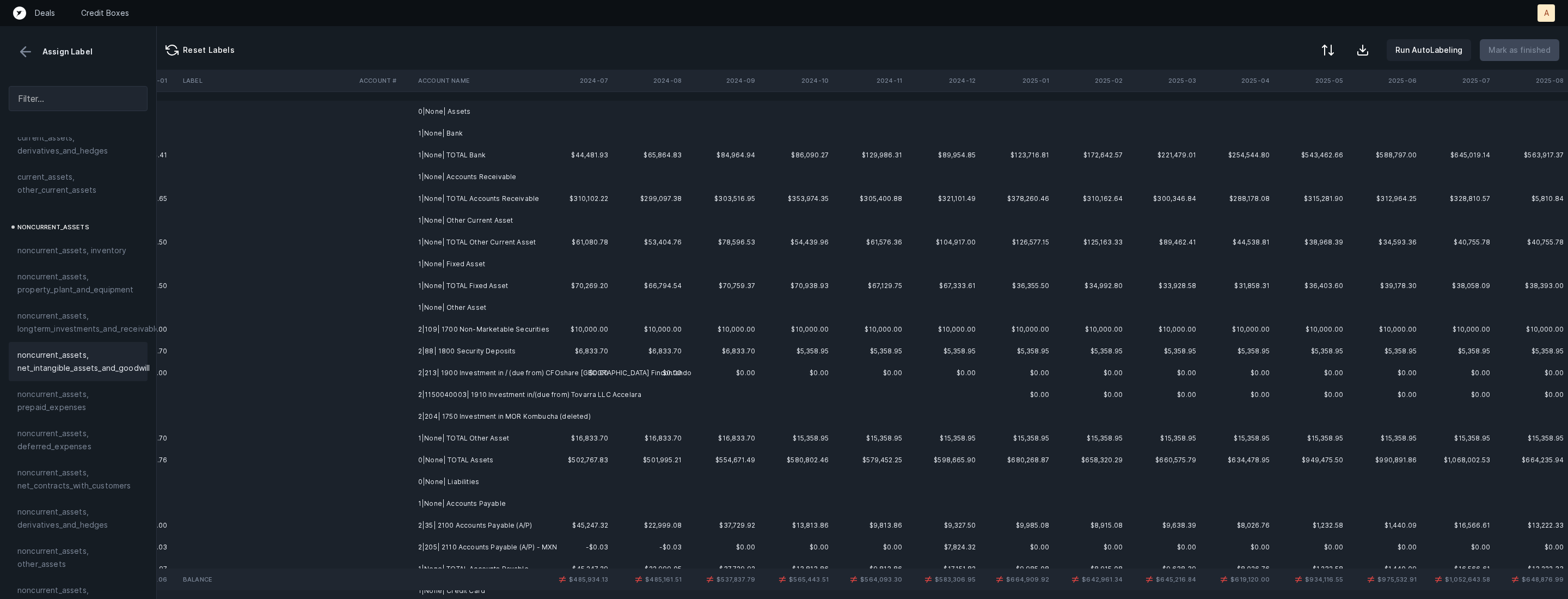
click at [464, 334] on td "2|109| 1700 Non-Marketable Securities" at bounding box center [480, 329] width 133 height 22
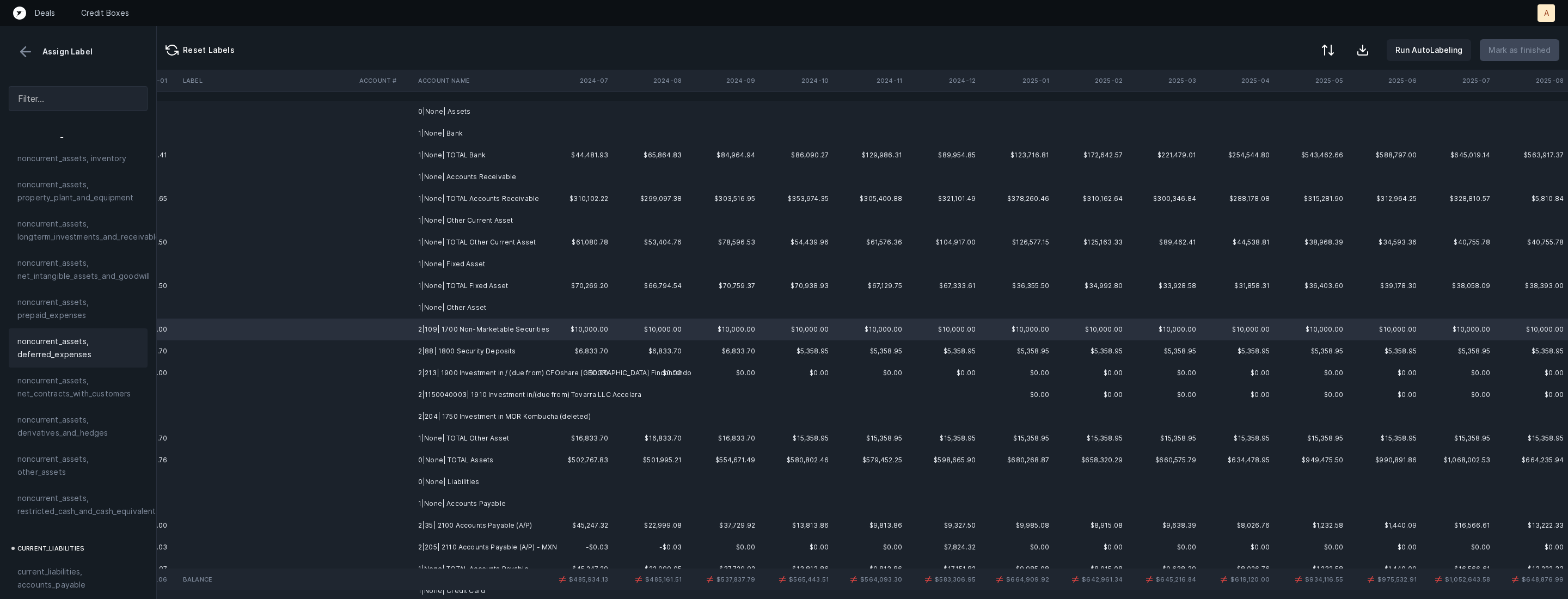
scroll to position [378, 0]
click at [59, 411] on span "noncurrent_assets, other_assets" at bounding box center [78, 418] width 121 height 26
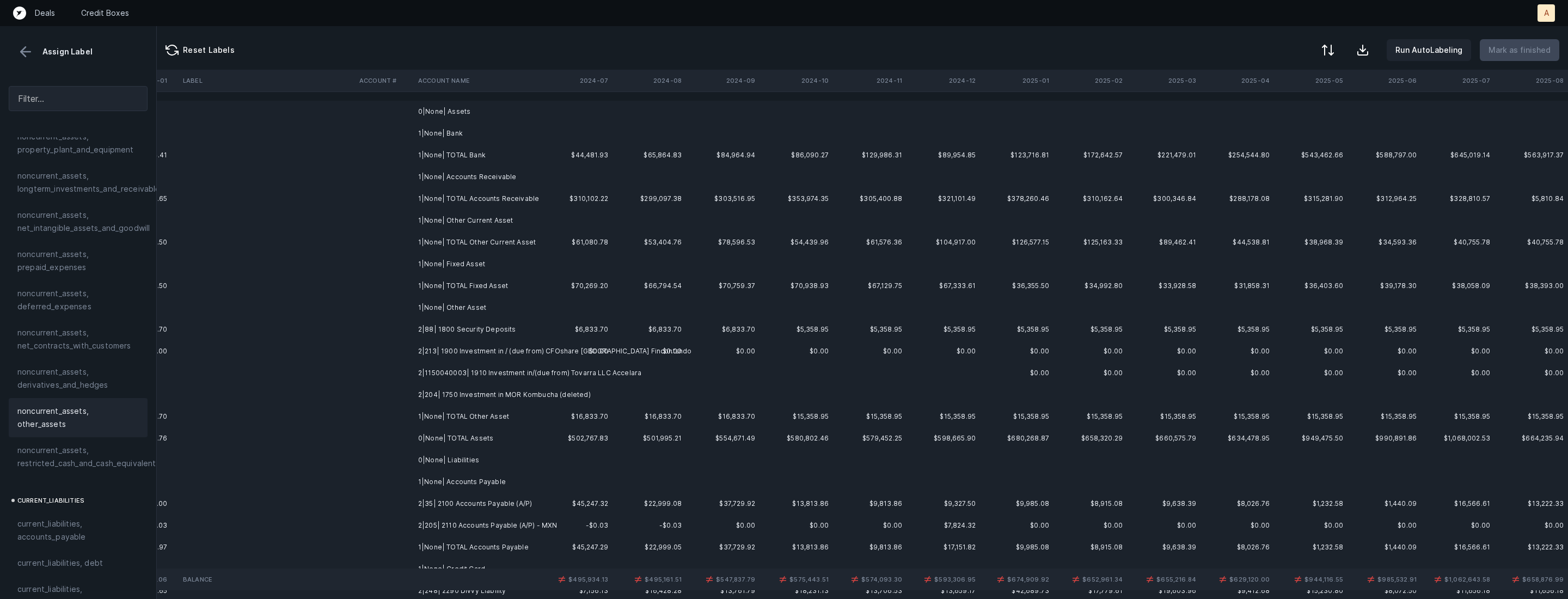
click at [447, 332] on td "2|88| 1800 Security Deposits" at bounding box center [480, 329] width 133 height 22
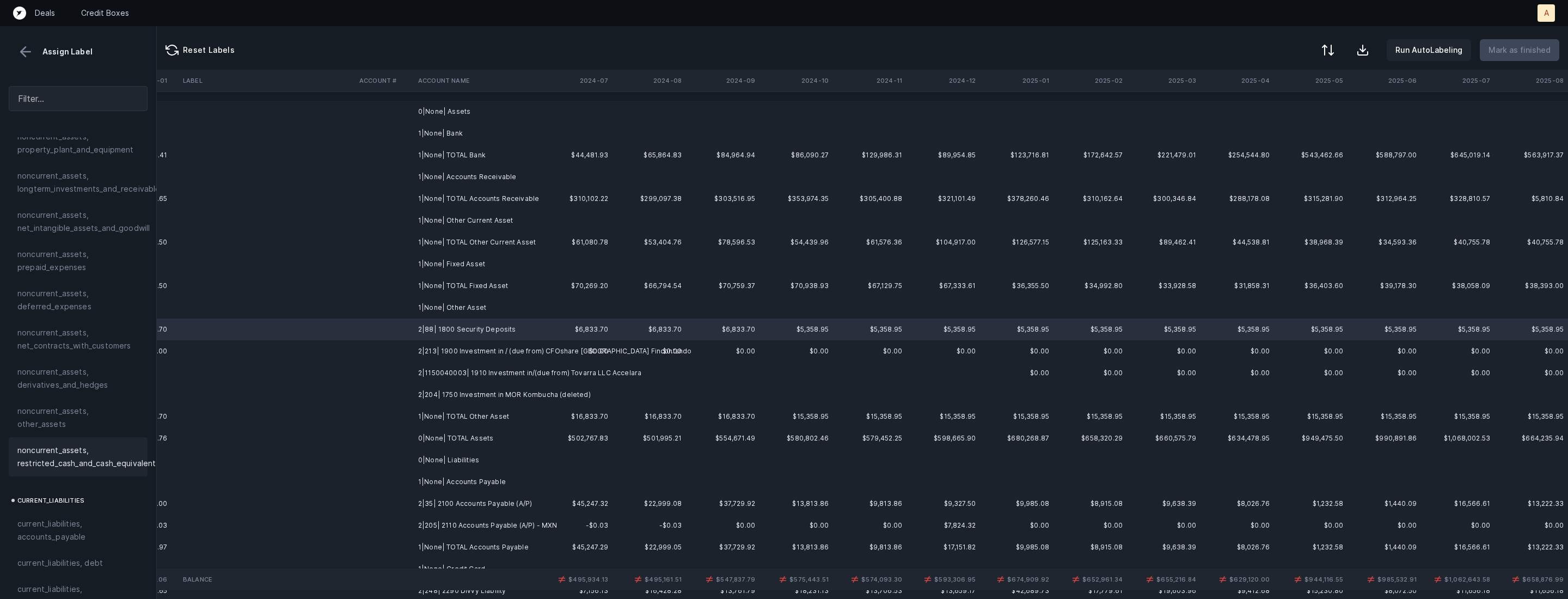
click at [77, 444] on span "noncurrent_assets, restricted_cash_and_cash_equivalents" at bounding box center [89, 457] width 143 height 26
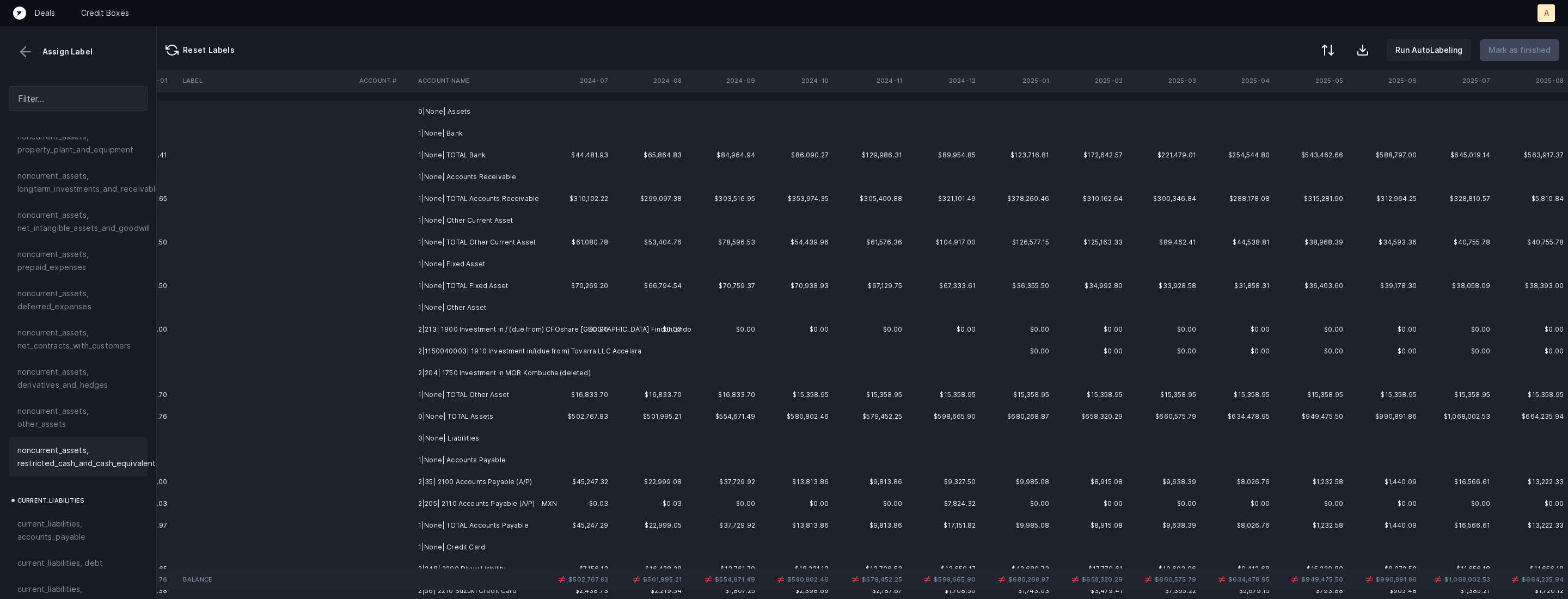
click at [476, 324] on td "2|213| 1900 Investment in / (due from) CFOshare Mexico Fincontando" at bounding box center [480, 329] width 133 height 22
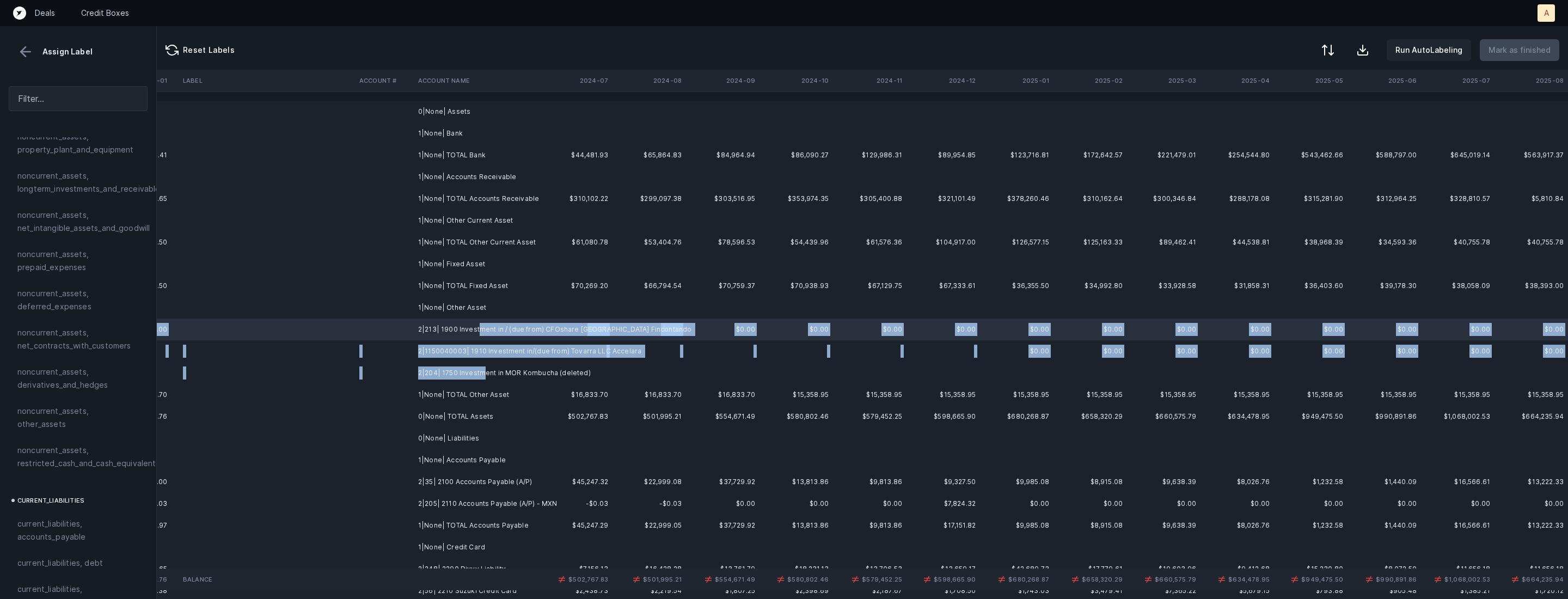
click at [482, 375] on td "2|204| 1750 Investment in MOR Kombucha (deleted)" at bounding box center [480, 373] width 133 height 22
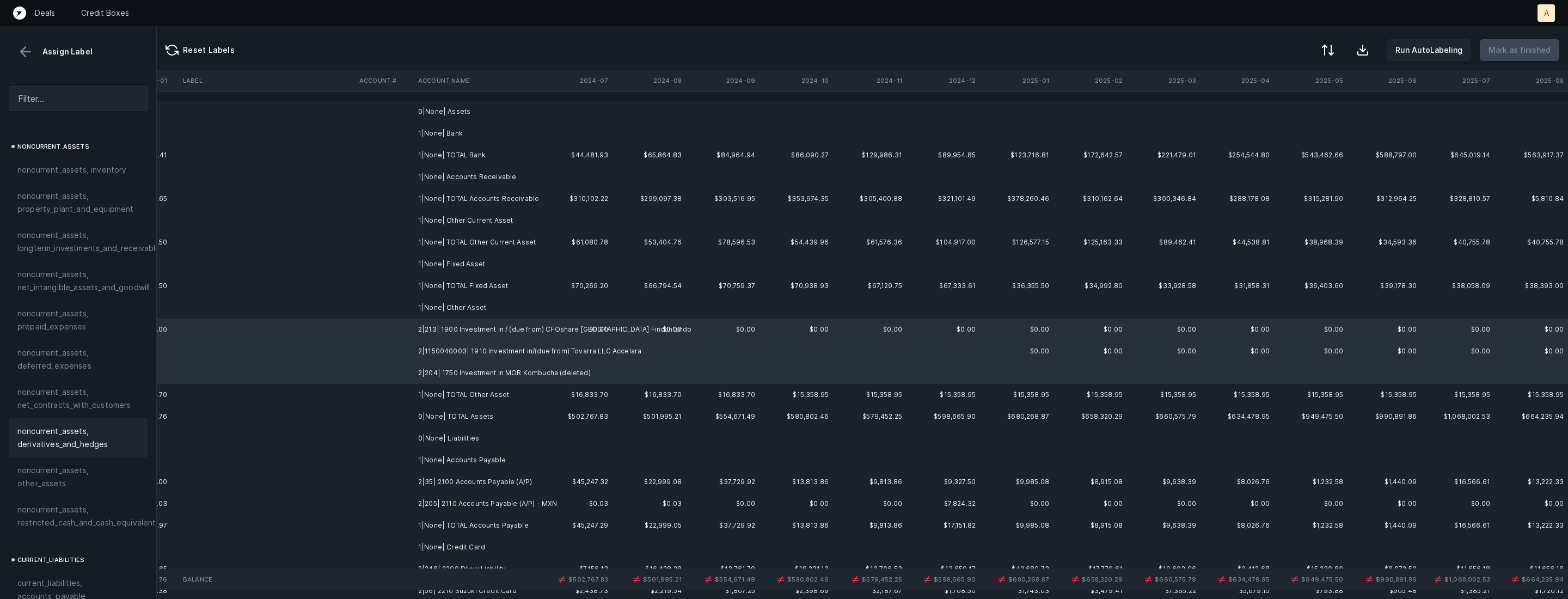
scroll to position [283, 0]
click at [96, 282] on span "noncurrent_assets, longterm_investments_and_receivables" at bounding box center [91, 278] width 147 height 26
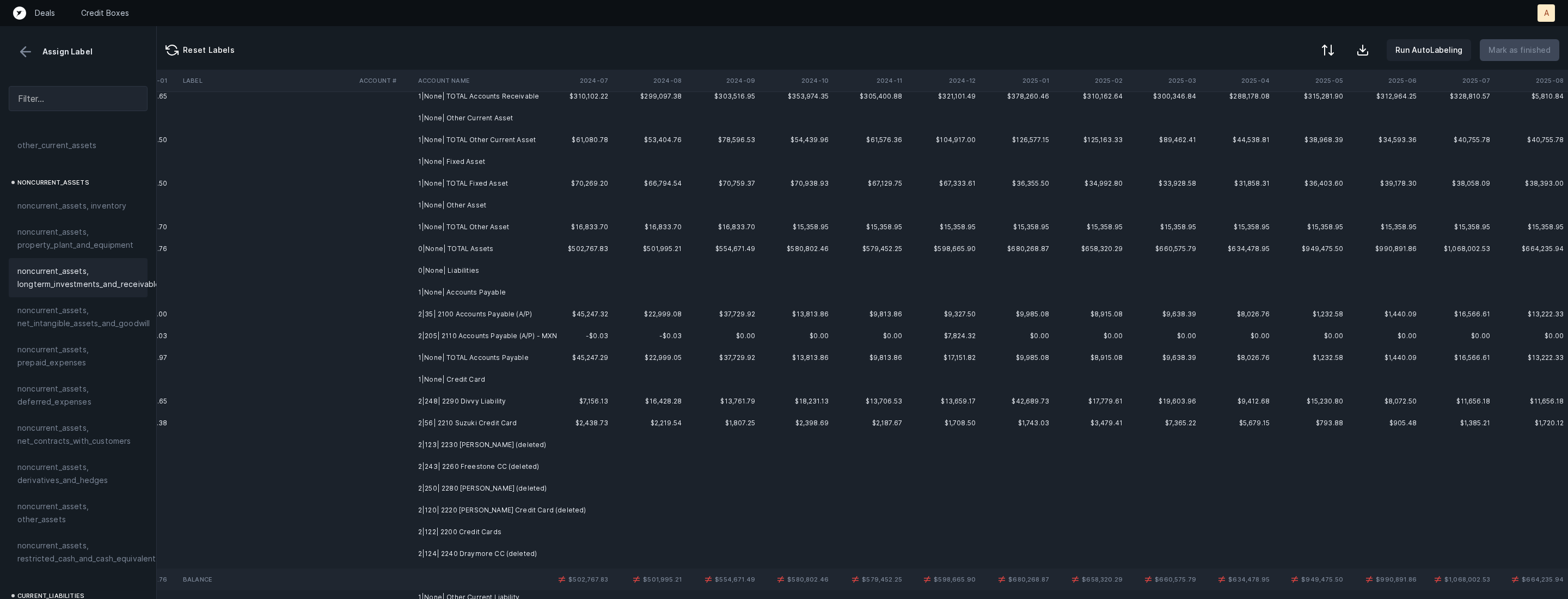
scroll to position [150, 2510]
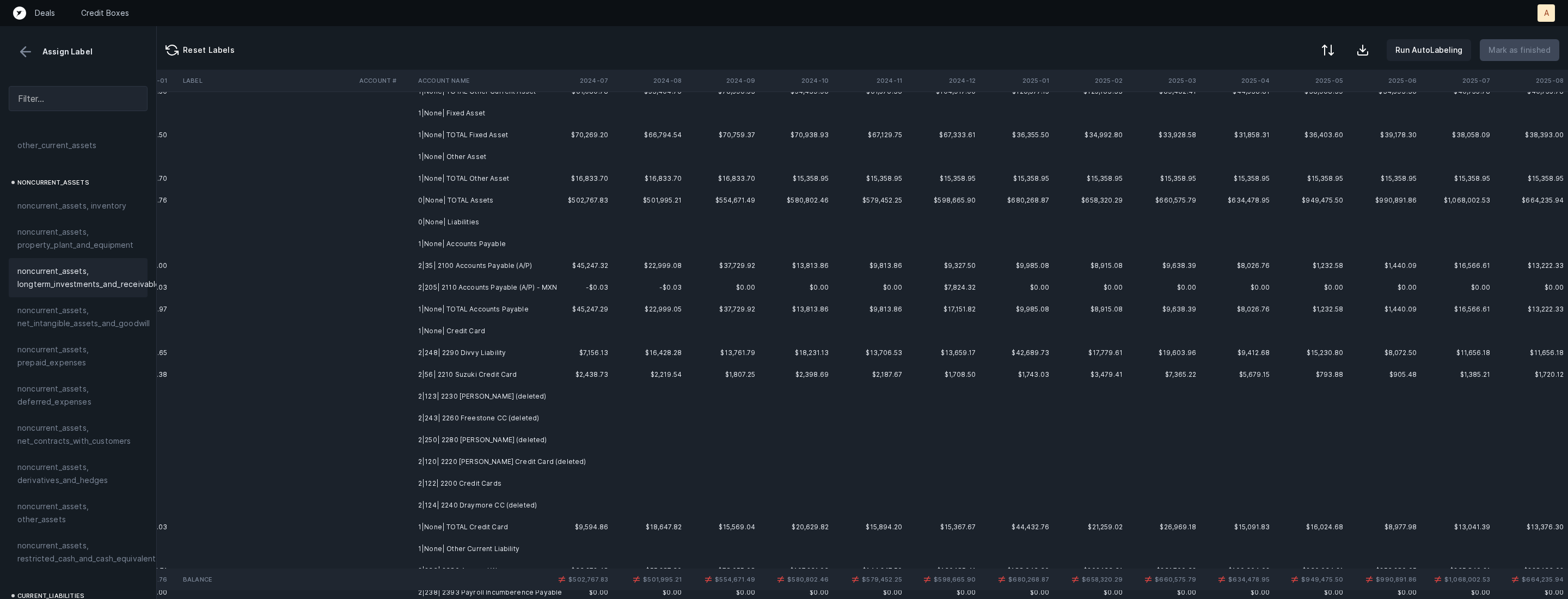
click at [489, 265] on td "2|35| 2100 Accounts Payable (A/P)" at bounding box center [480, 266] width 133 height 22
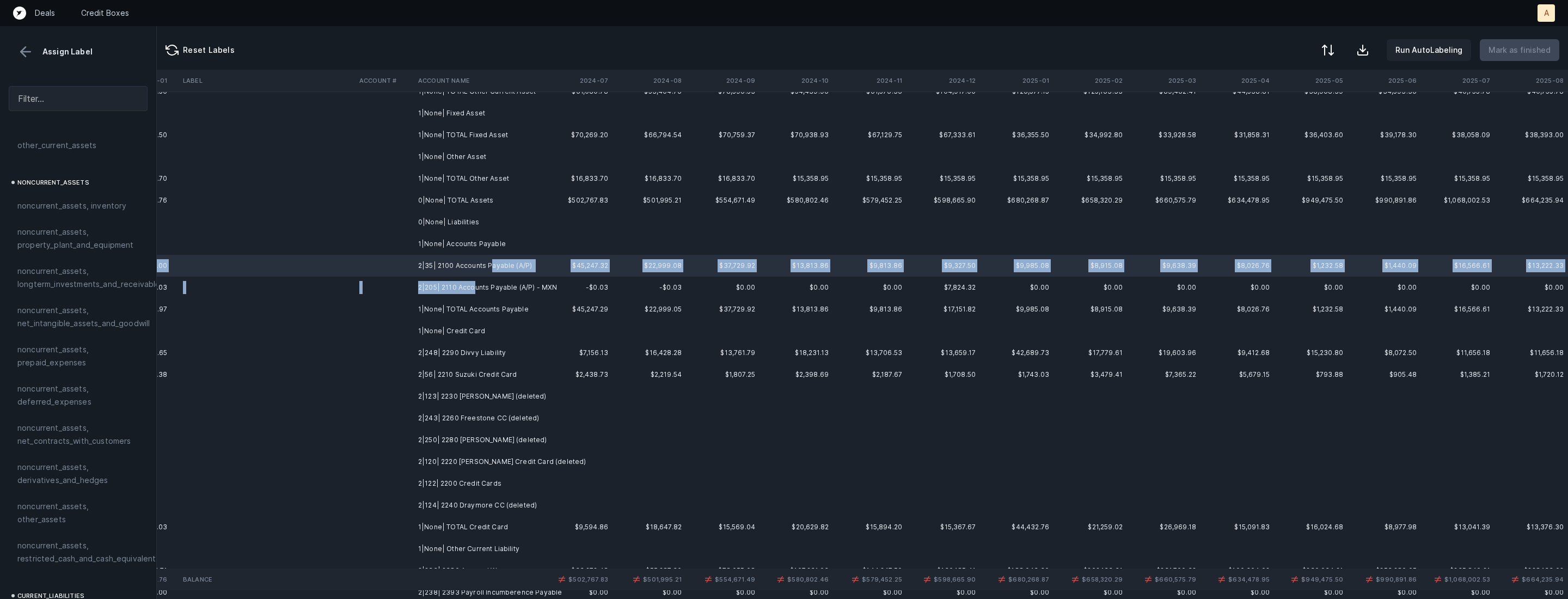
click at [473, 286] on td "2|205| 2110 Accounts Payable (A/P) - MXN" at bounding box center [480, 287] width 133 height 22
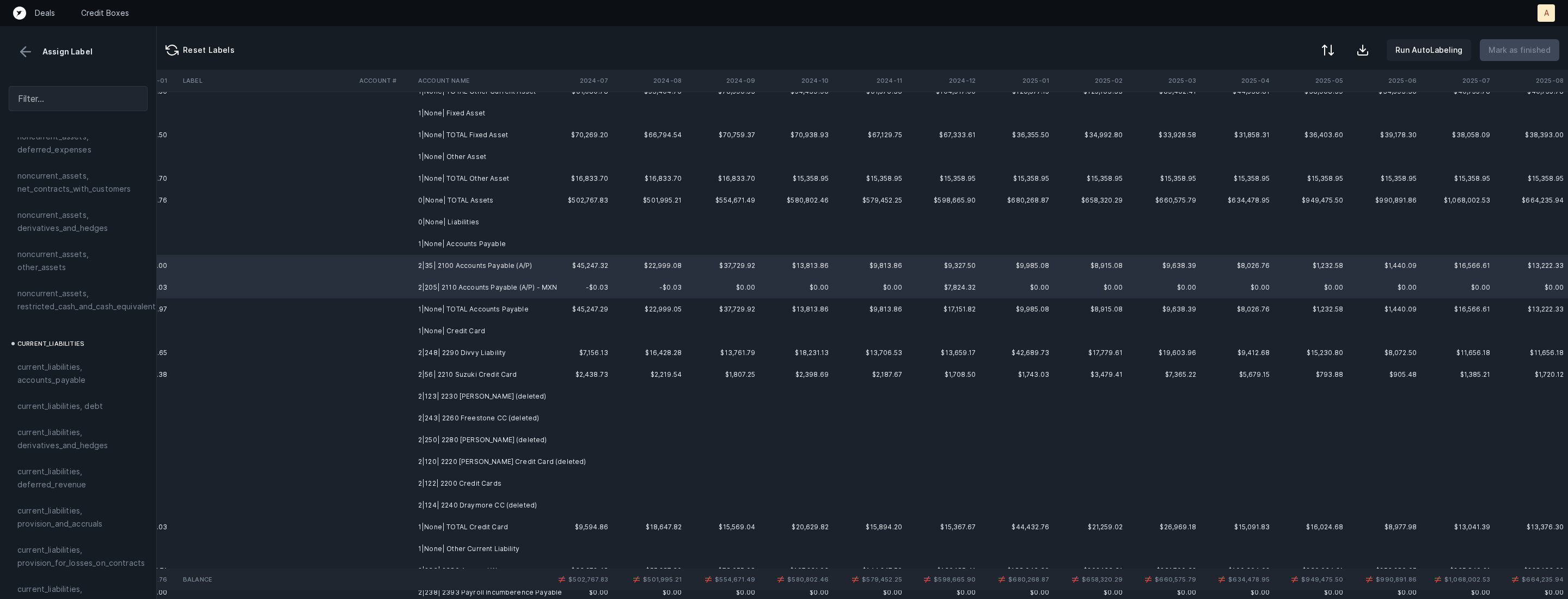
scroll to position [638, 0]
click at [75, 252] on div "current_liabilities, accounts_payable" at bounding box center [78, 271] width 139 height 40
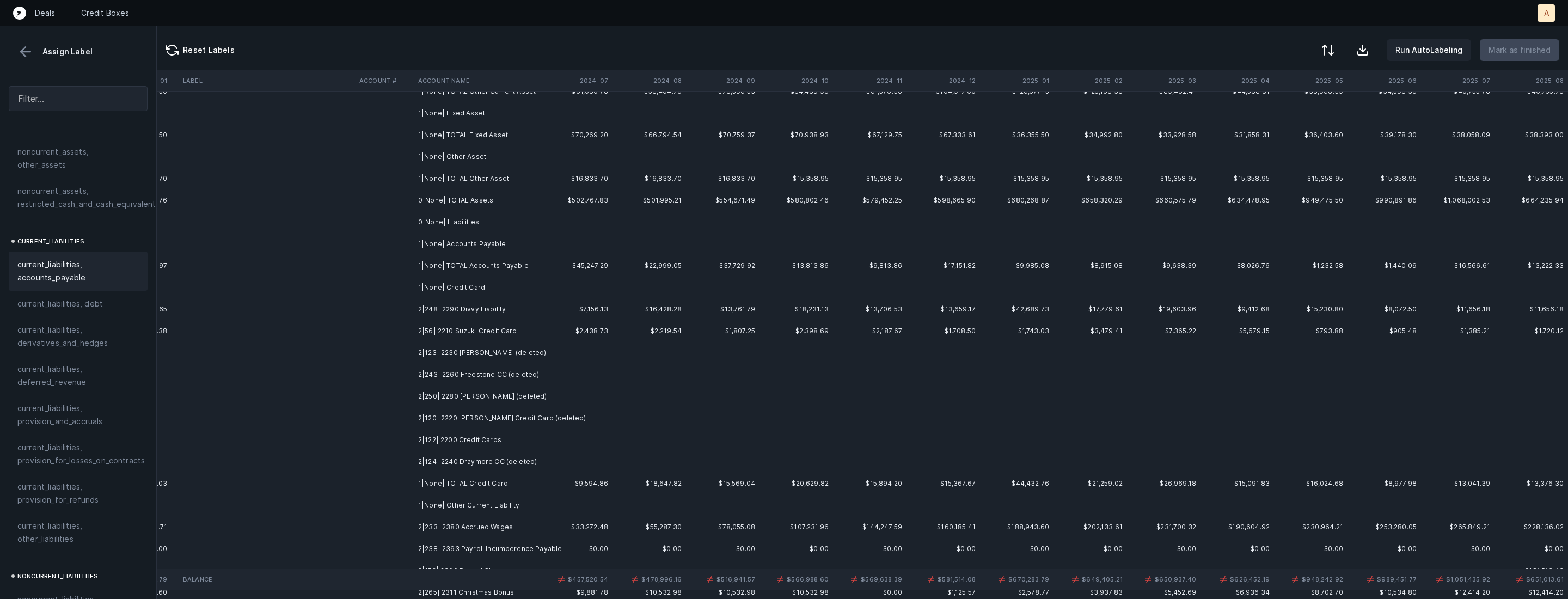
click at [540, 310] on td "2|248| 2290 Divvy Liability" at bounding box center [480, 309] width 133 height 22
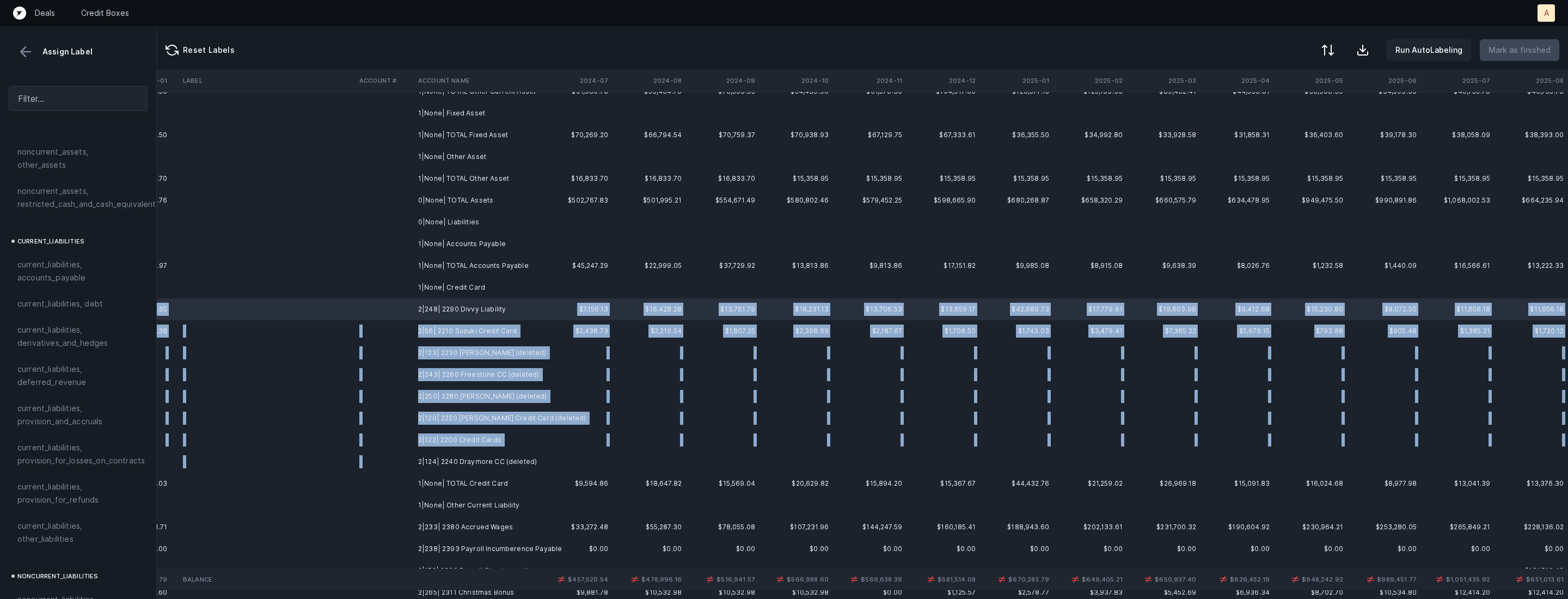
click at [491, 453] on td "2|124| 2240 Draymore CC (deleted)" at bounding box center [480, 461] width 133 height 22
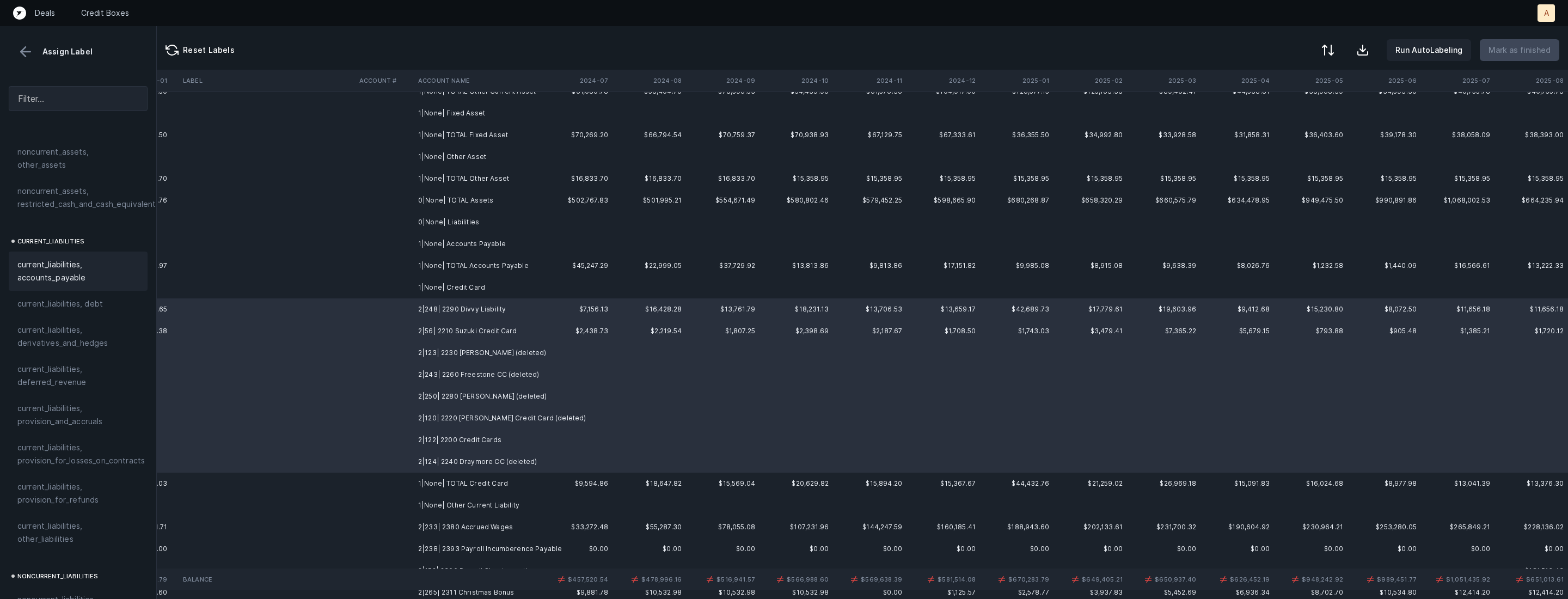
click at [66, 252] on div "current_liabilities, accounts_payable" at bounding box center [78, 271] width 139 height 40
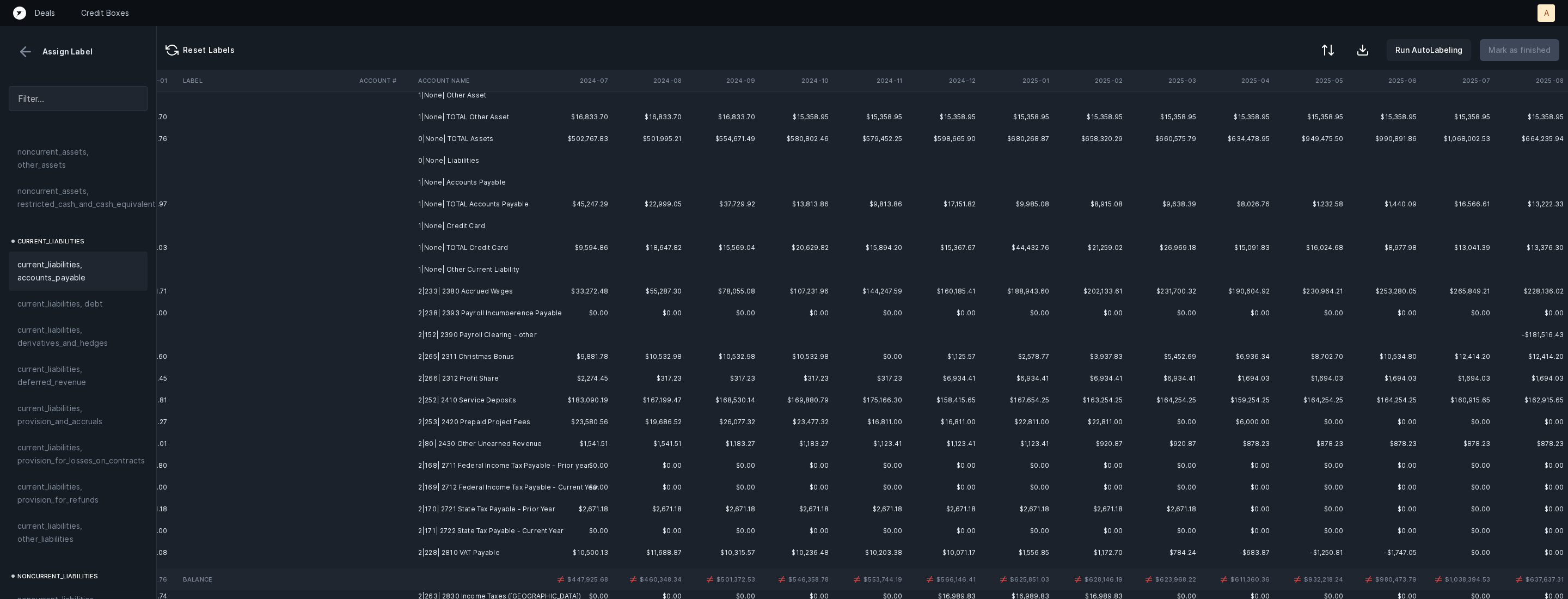
scroll to position [228, 2510]
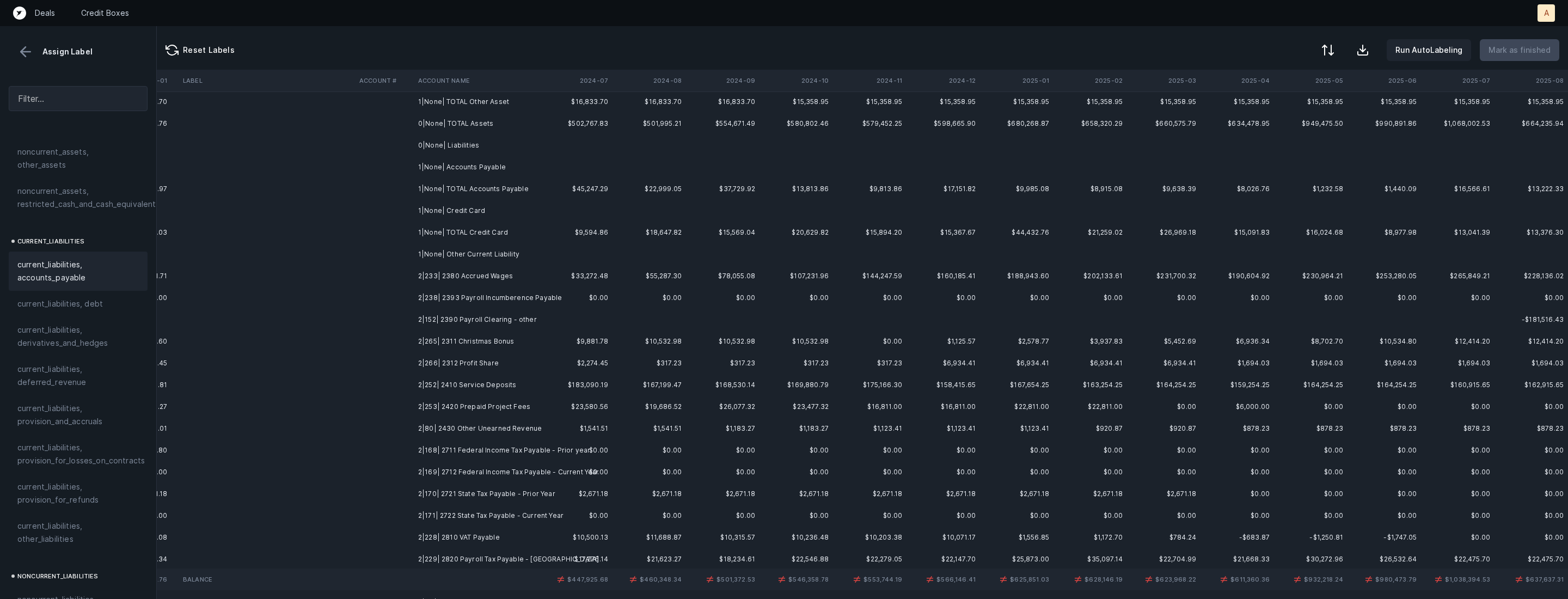
click at [511, 274] on td "2|233| 2380 Accrued Wages" at bounding box center [480, 275] width 133 height 22
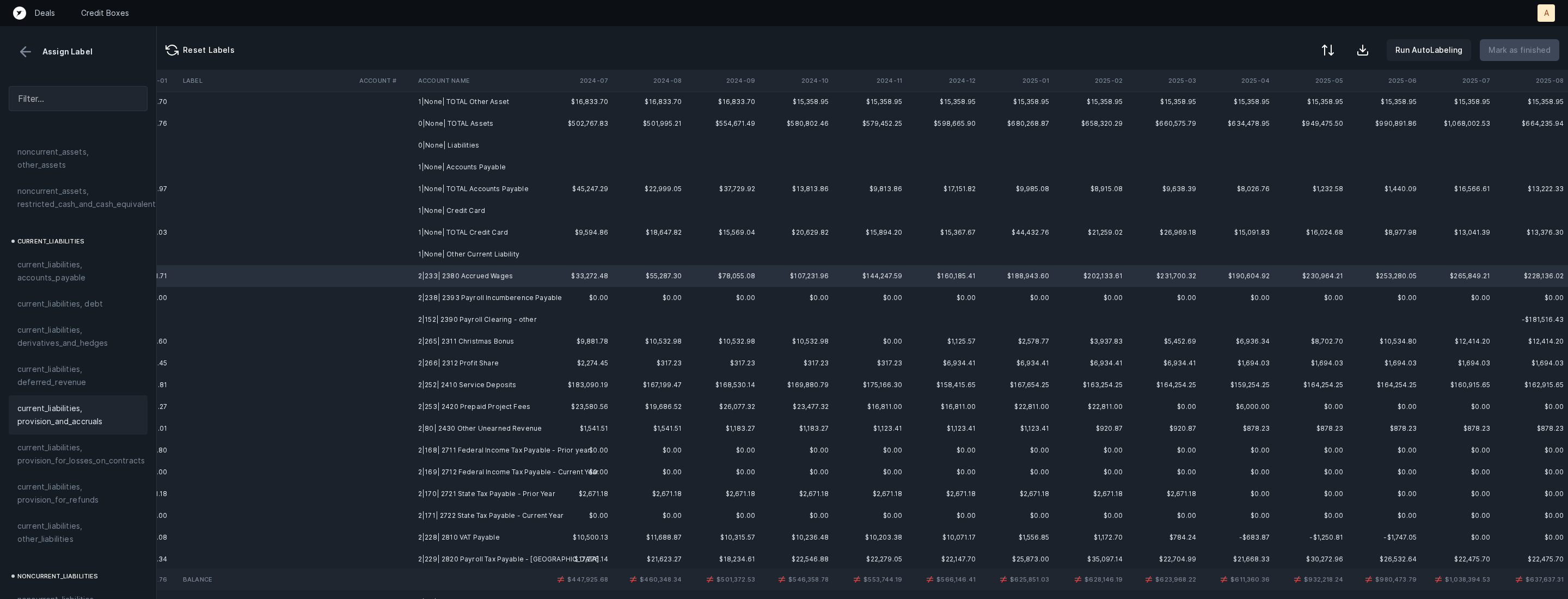
click at [98, 404] on span "current_liabilities, provision_and_accruals" at bounding box center [78, 415] width 121 height 26
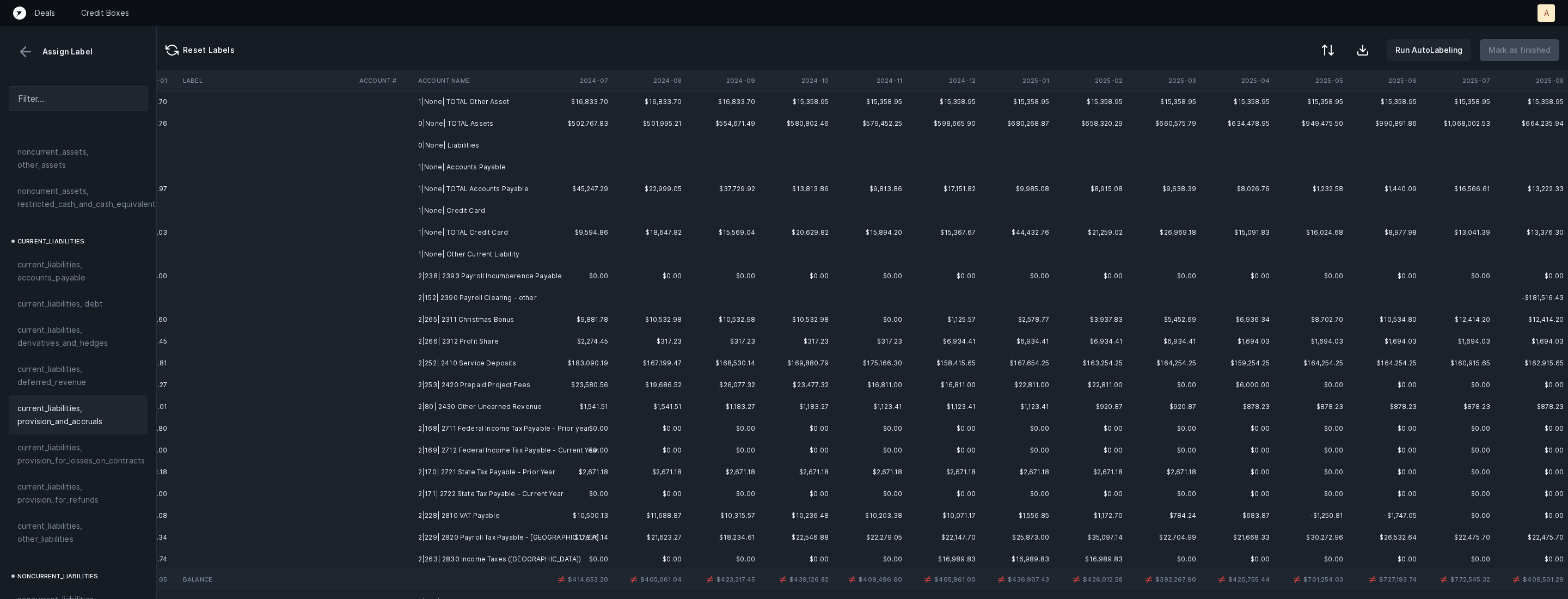
click at [536, 274] on td "2|238| 2393 Payroll Incumberence Payable" at bounding box center [480, 275] width 133 height 22
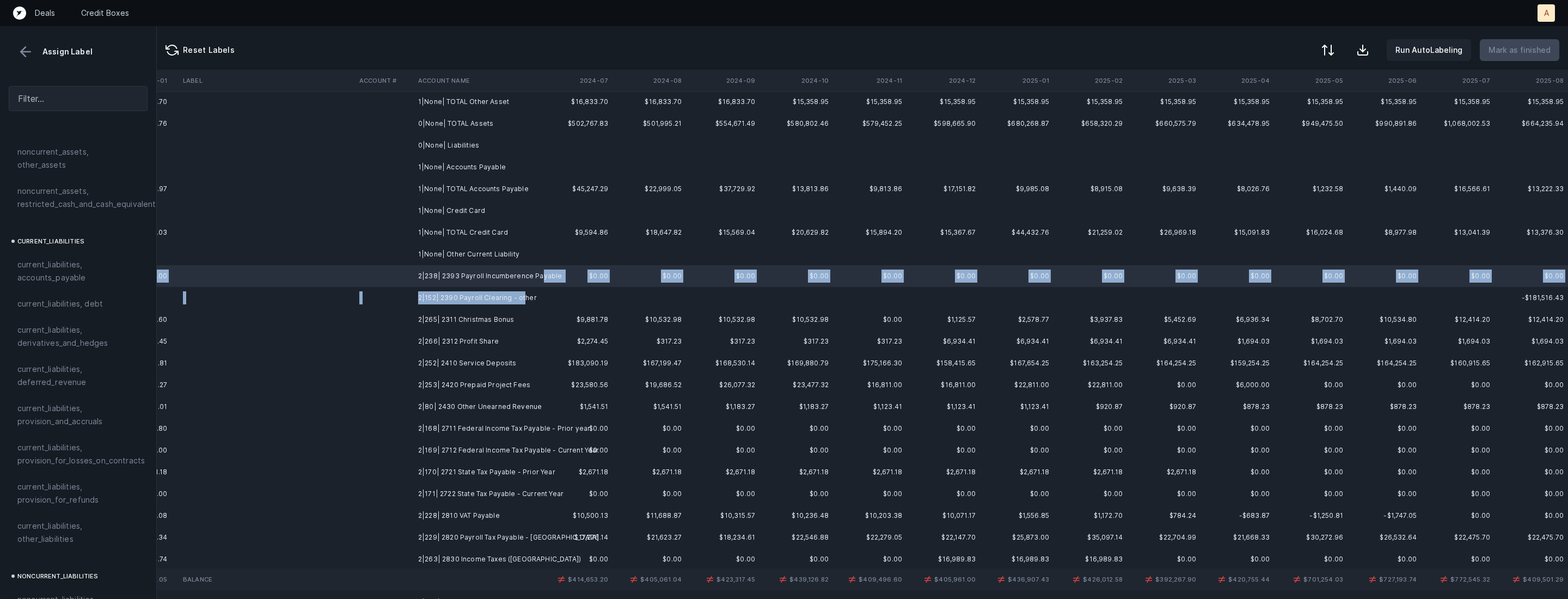
click at [523, 298] on td "2|152| 2390 Payroll Clearing - other" at bounding box center [480, 297] width 133 height 22
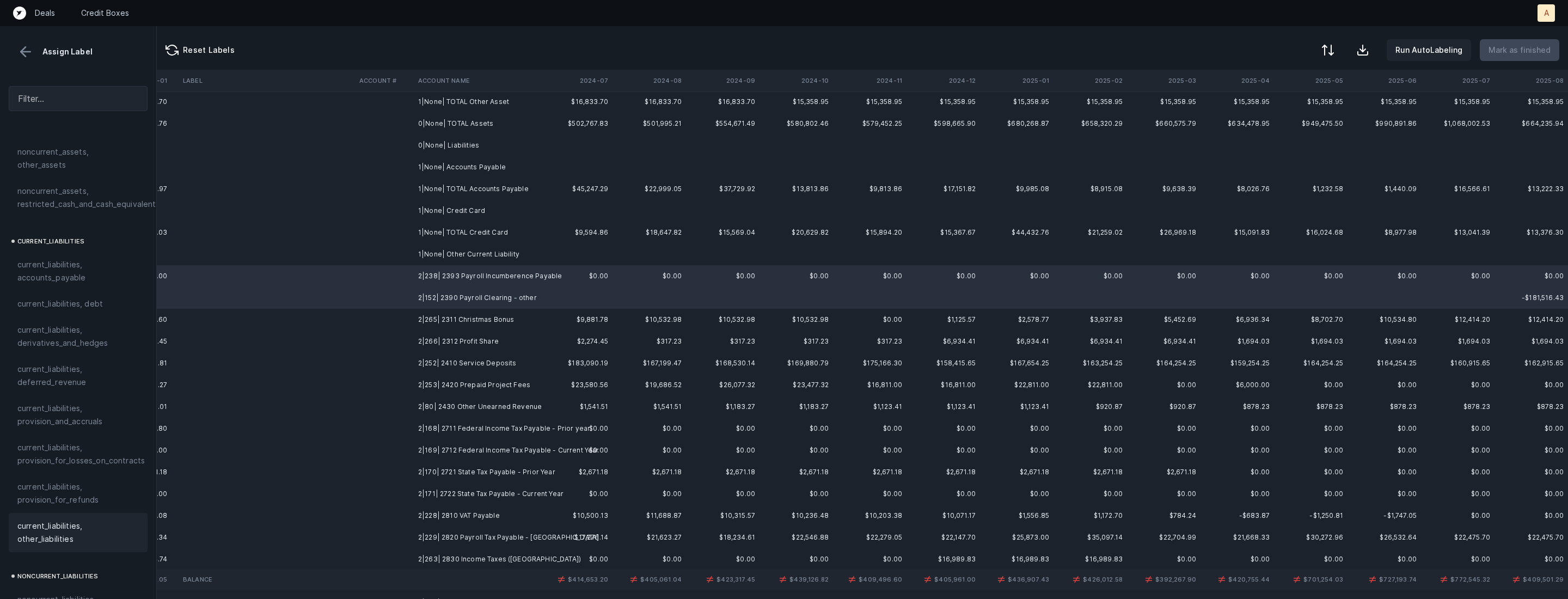
click at [79, 521] on span "current_liabilities, other_liabilities" at bounding box center [78, 532] width 121 height 26
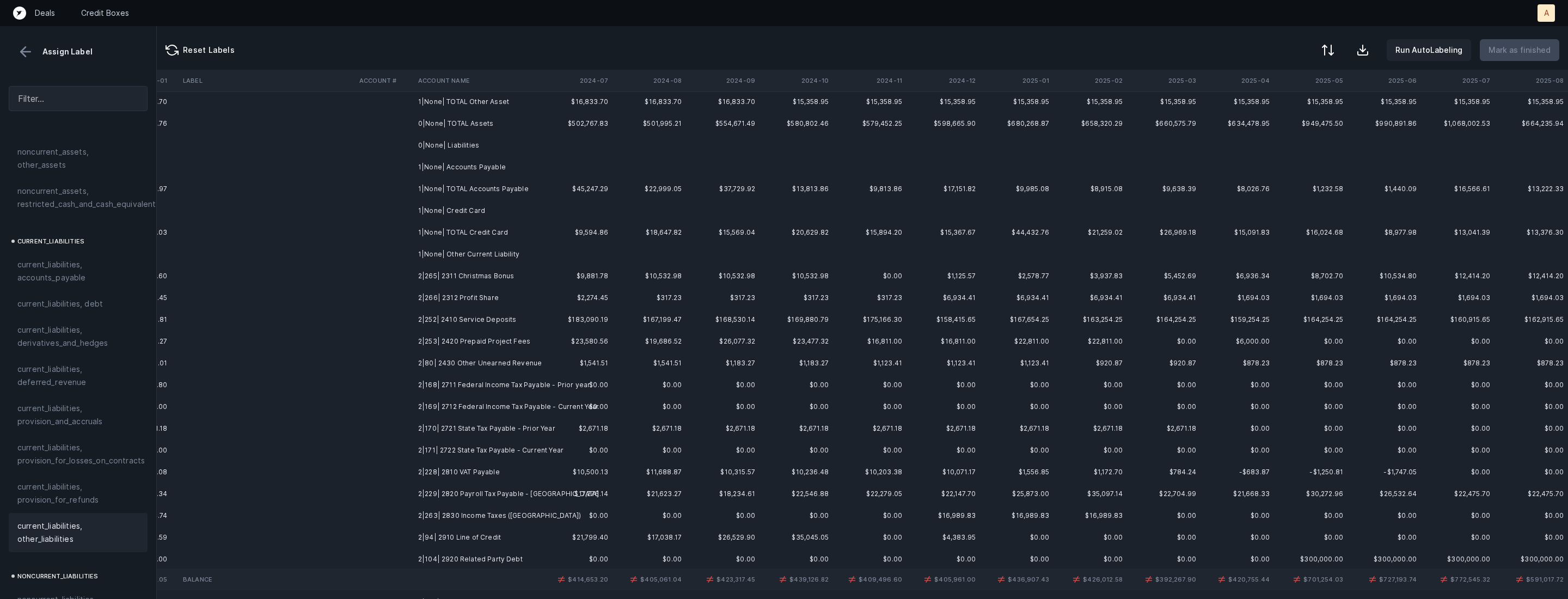
click at [478, 276] on td "2|265| 2311 Christmas Bonus" at bounding box center [480, 275] width 133 height 22
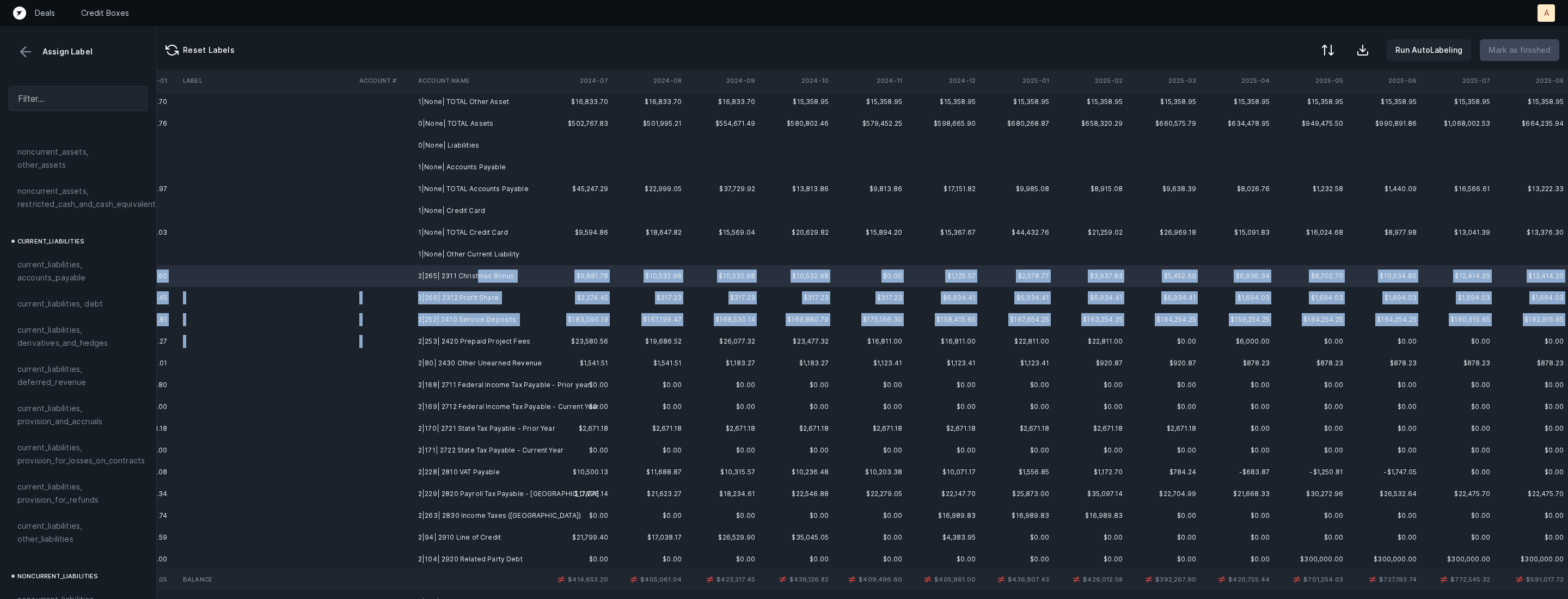
click at [480, 333] on td "2|253| 2420 Prepaid Project Fees" at bounding box center [480, 341] width 133 height 22
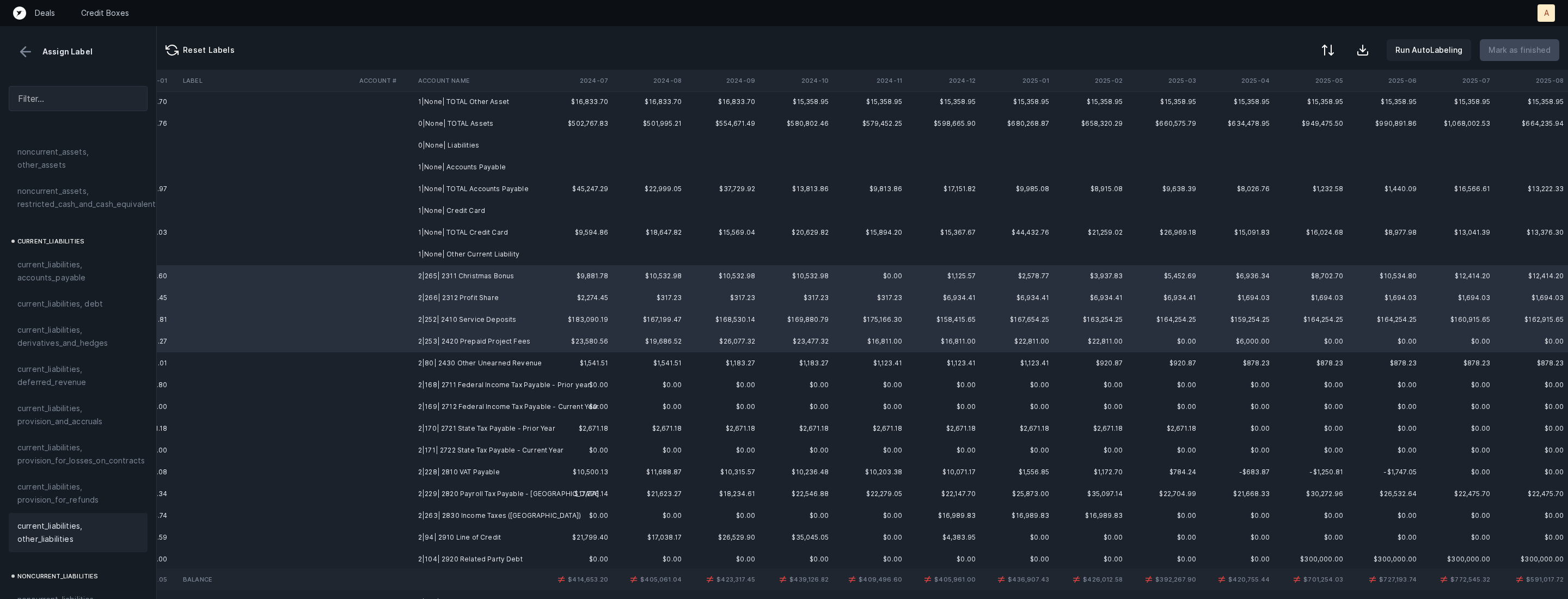
click at [59, 519] on span "current_liabilities, other_liabilities" at bounding box center [78, 532] width 121 height 26
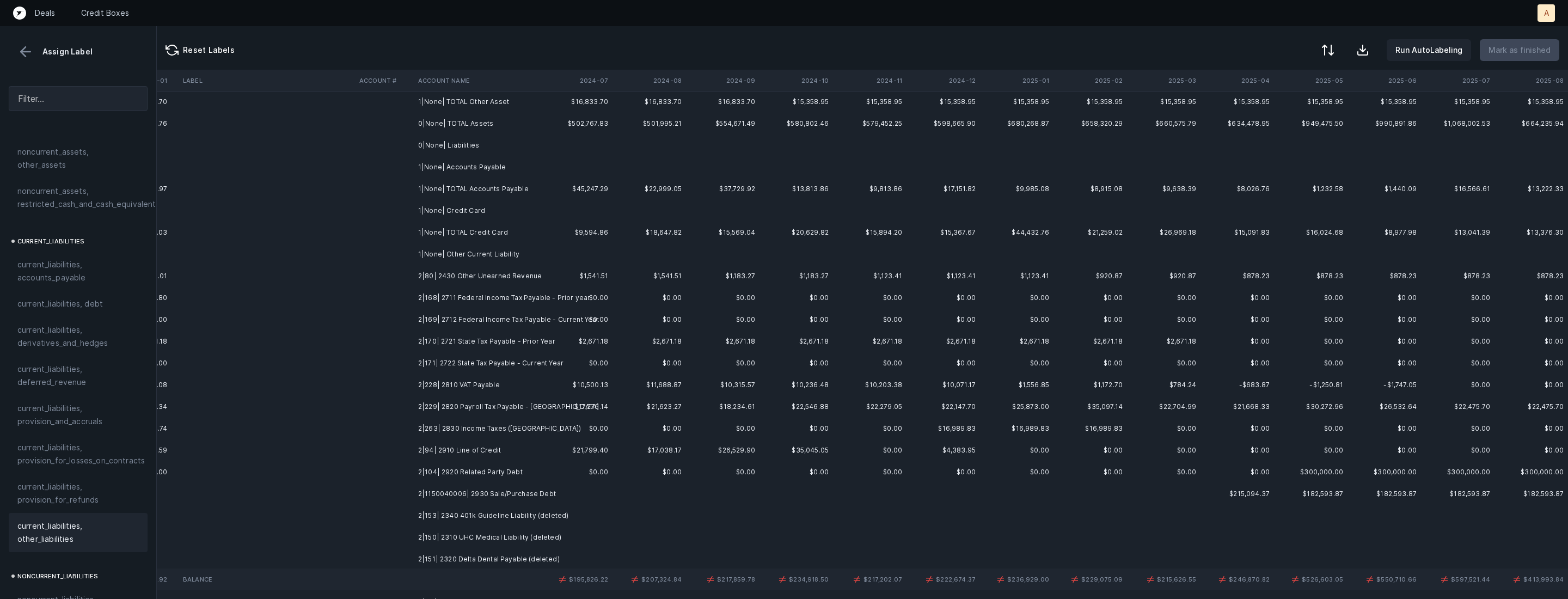
click at [436, 267] on td "2|80| 2430 Other Unearned Revenue" at bounding box center [480, 275] width 133 height 22
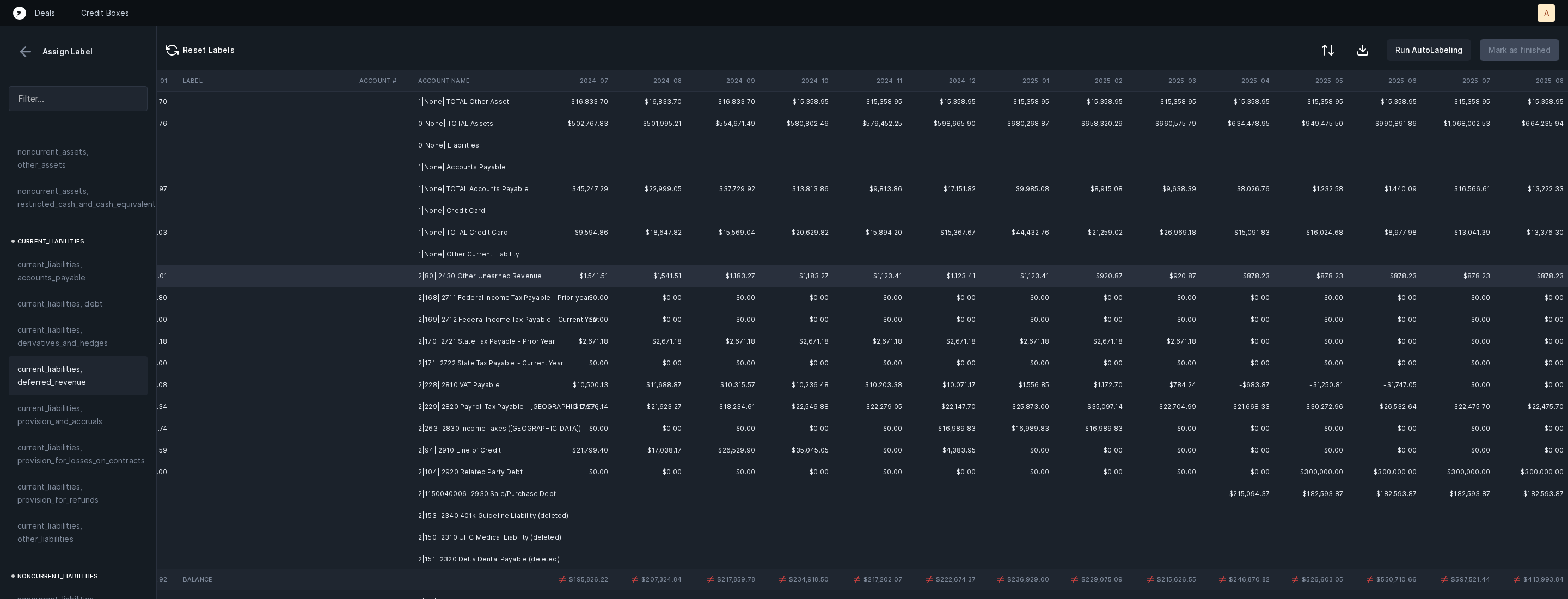
click at [55, 366] on span "current_liabilities, deferred_revenue" at bounding box center [78, 376] width 121 height 26
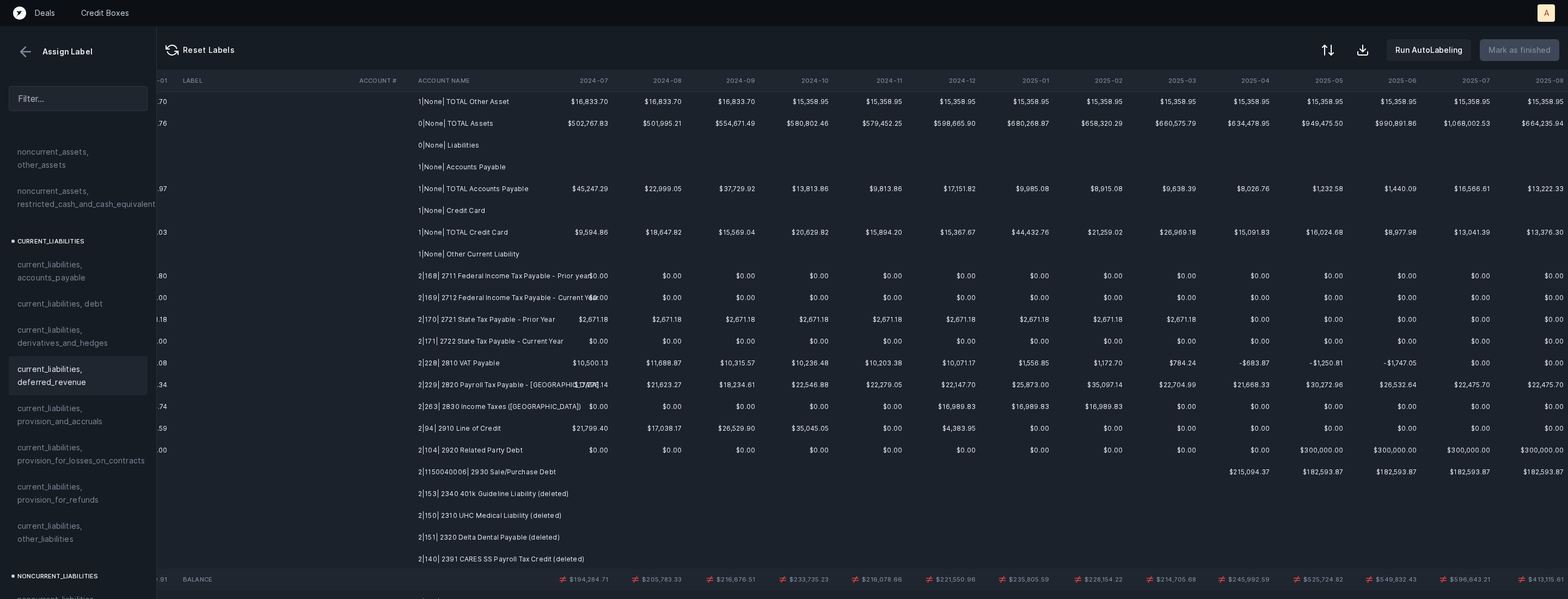
click at [539, 274] on td "2|168| 2711 Federal Income Tax Payable - Prior year" at bounding box center [480, 275] width 133 height 22
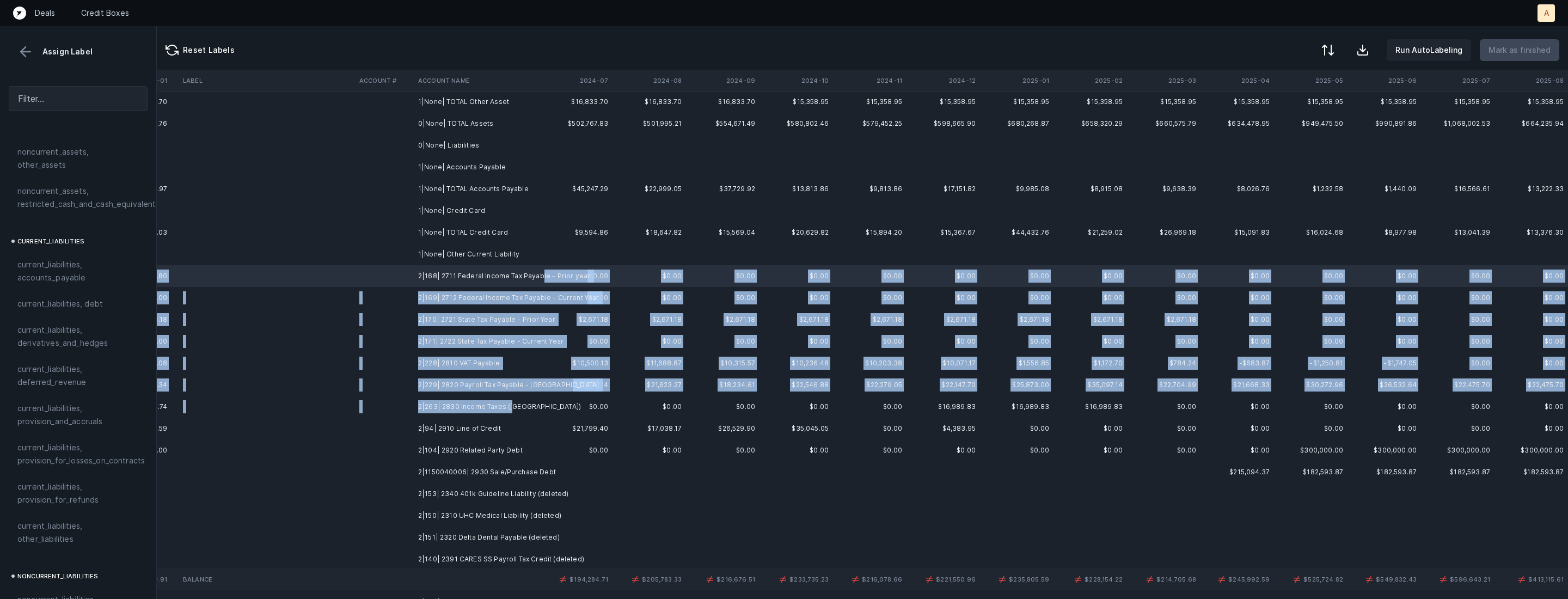
click at [514, 411] on td "2|263| 2830 Income Taxes (Mexico)" at bounding box center [480, 406] width 133 height 22
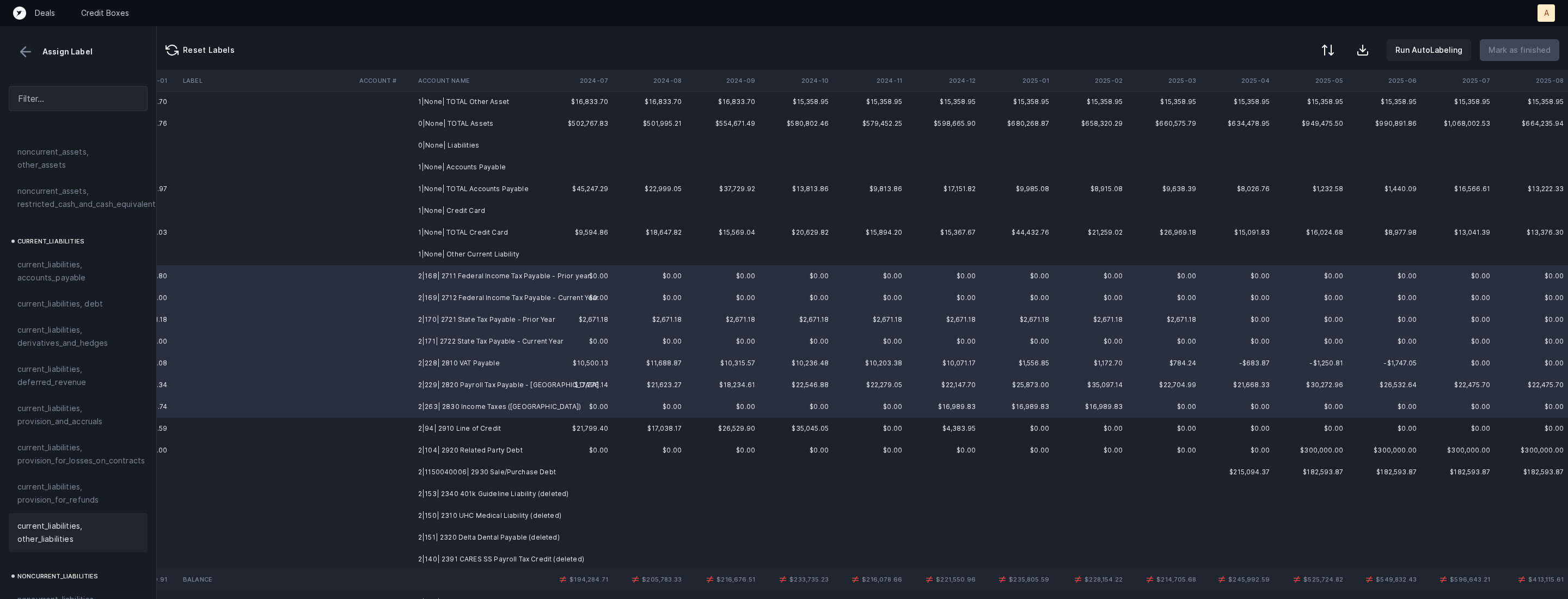
click at [49, 522] on span "current_liabilities, other_liabilities" at bounding box center [78, 532] width 121 height 26
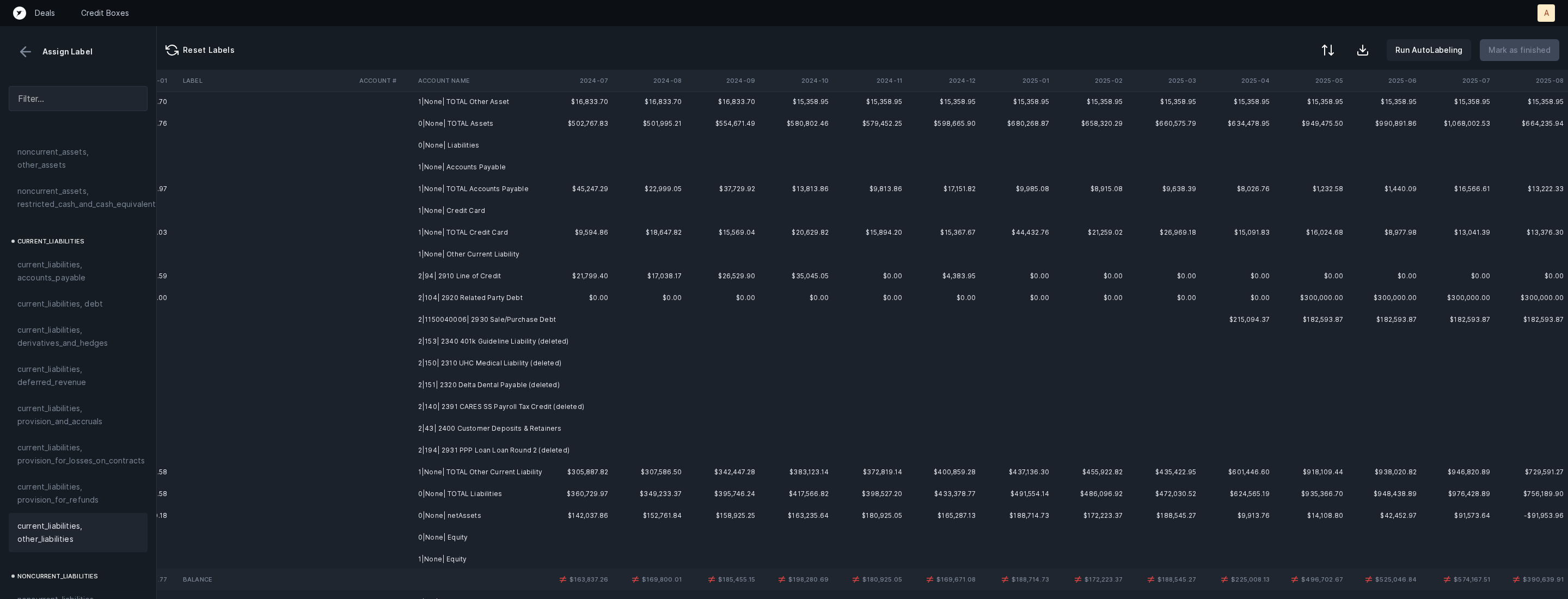
click at [414, 281] on td "2|94| 2910 Line of Credit" at bounding box center [480, 275] width 133 height 22
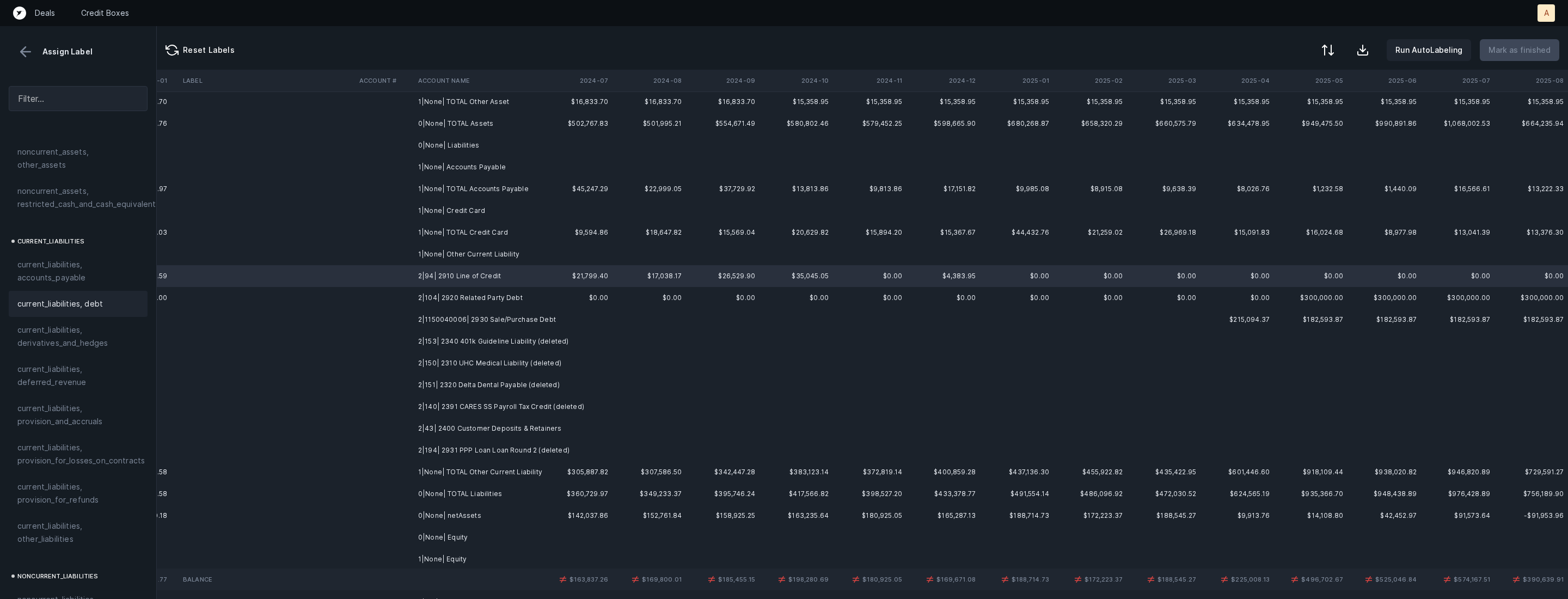
click at [84, 297] on span "current_liabilities, debt" at bounding box center [60, 303] width 85 height 13
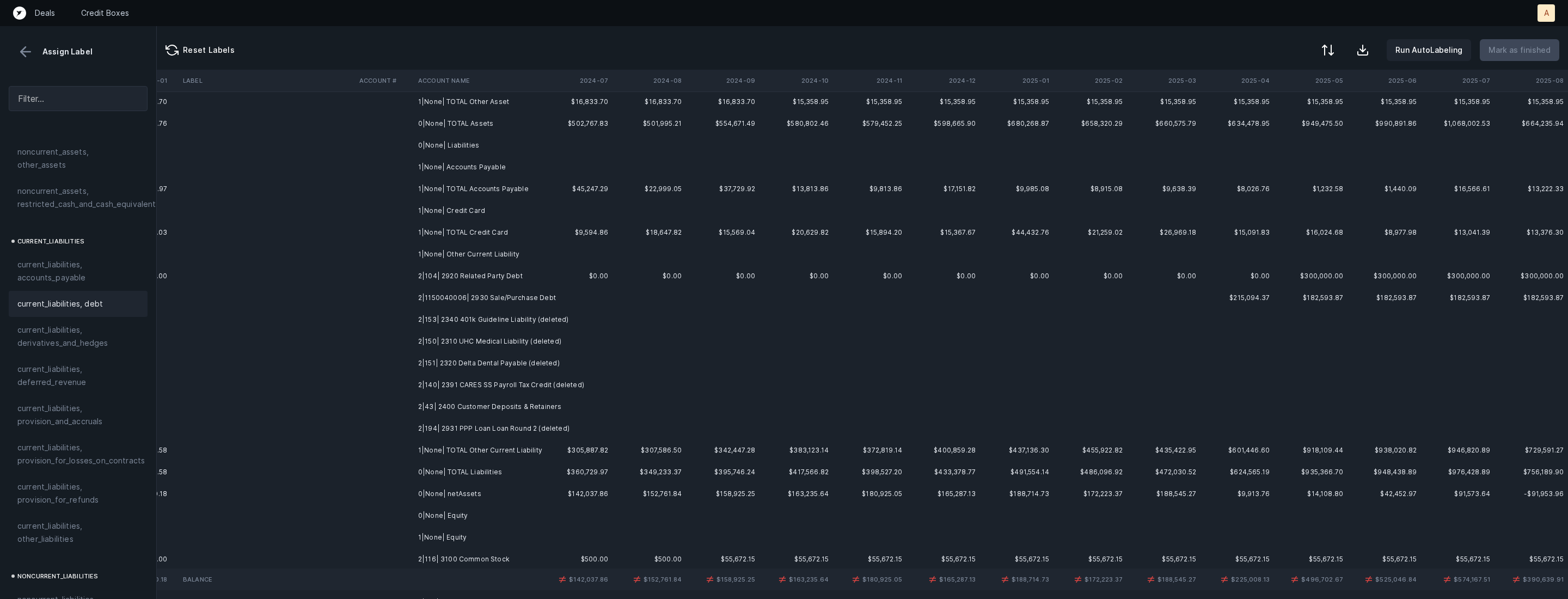
click at [466, 274] on td "2|104| 2920 Related Party Debt" at bounding box center [480, 275] width 133 height 22
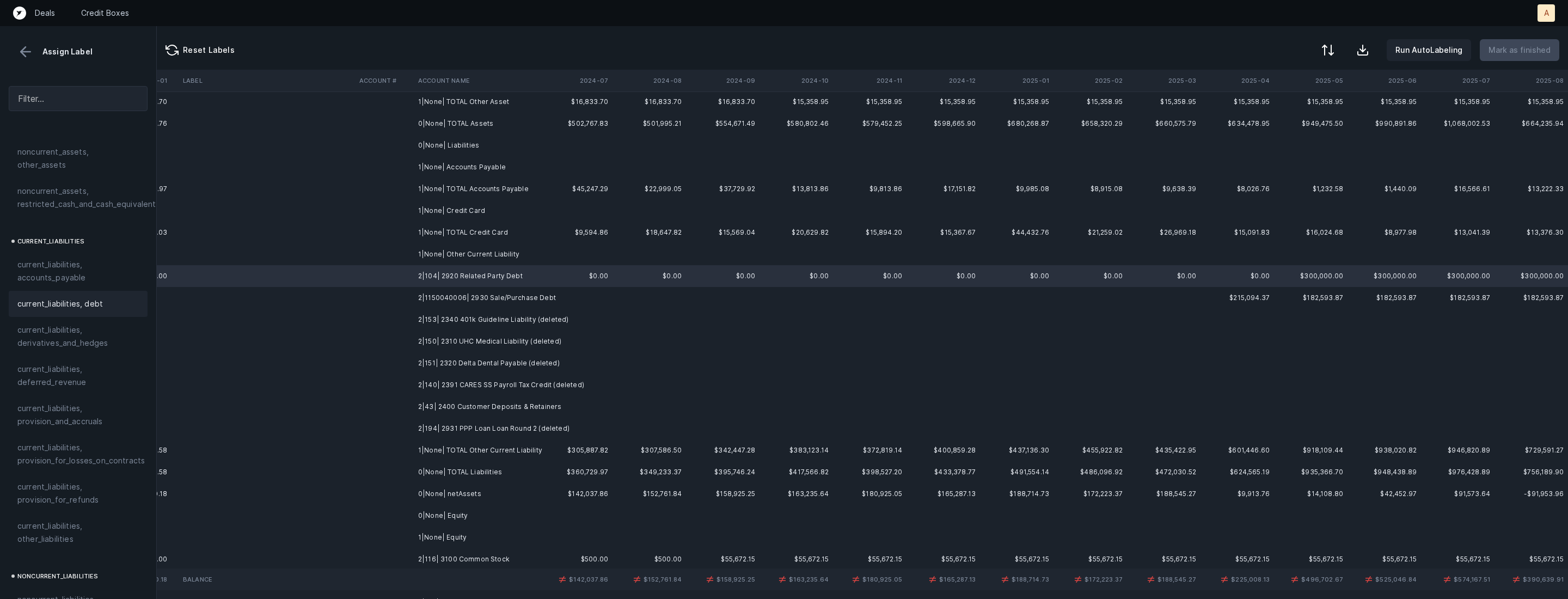
click at [115, 297] on div "current_liabilities, debt" at bounding box center [78, 303] width 121 height 13
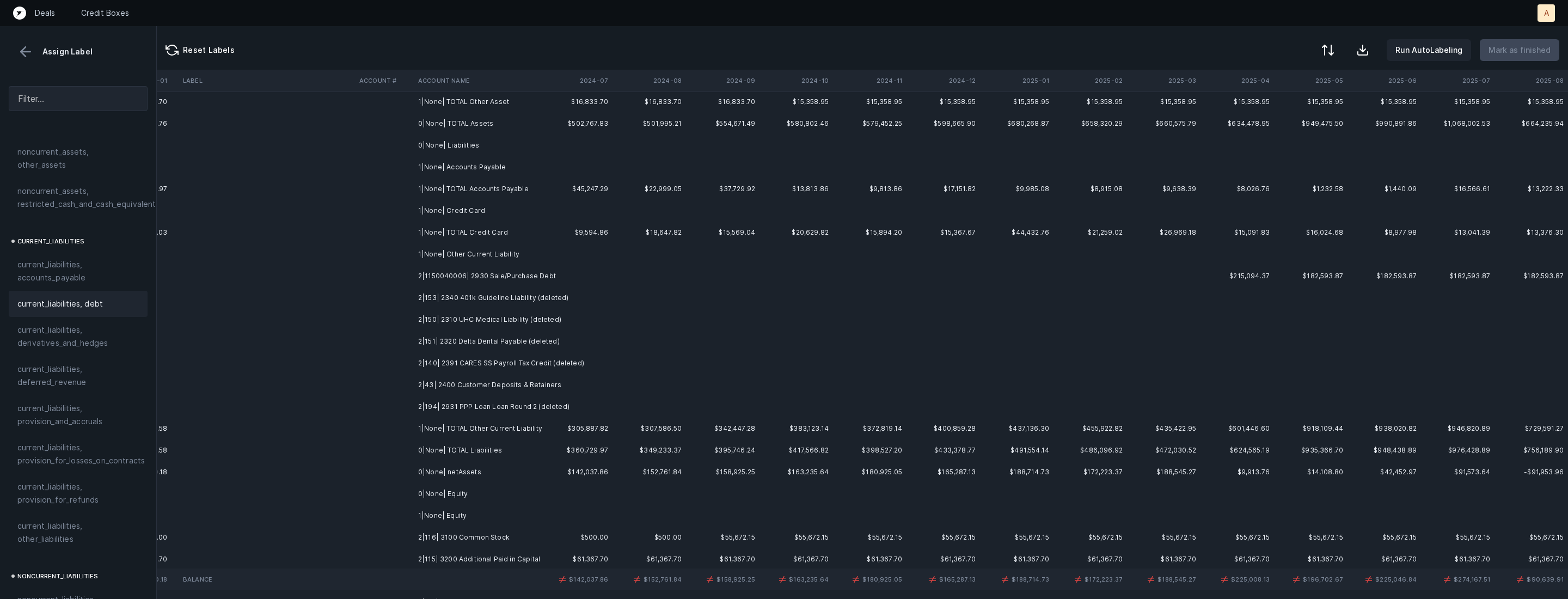
click at [563, 272] on td at bounding box center [576, 275] width 74 height 22
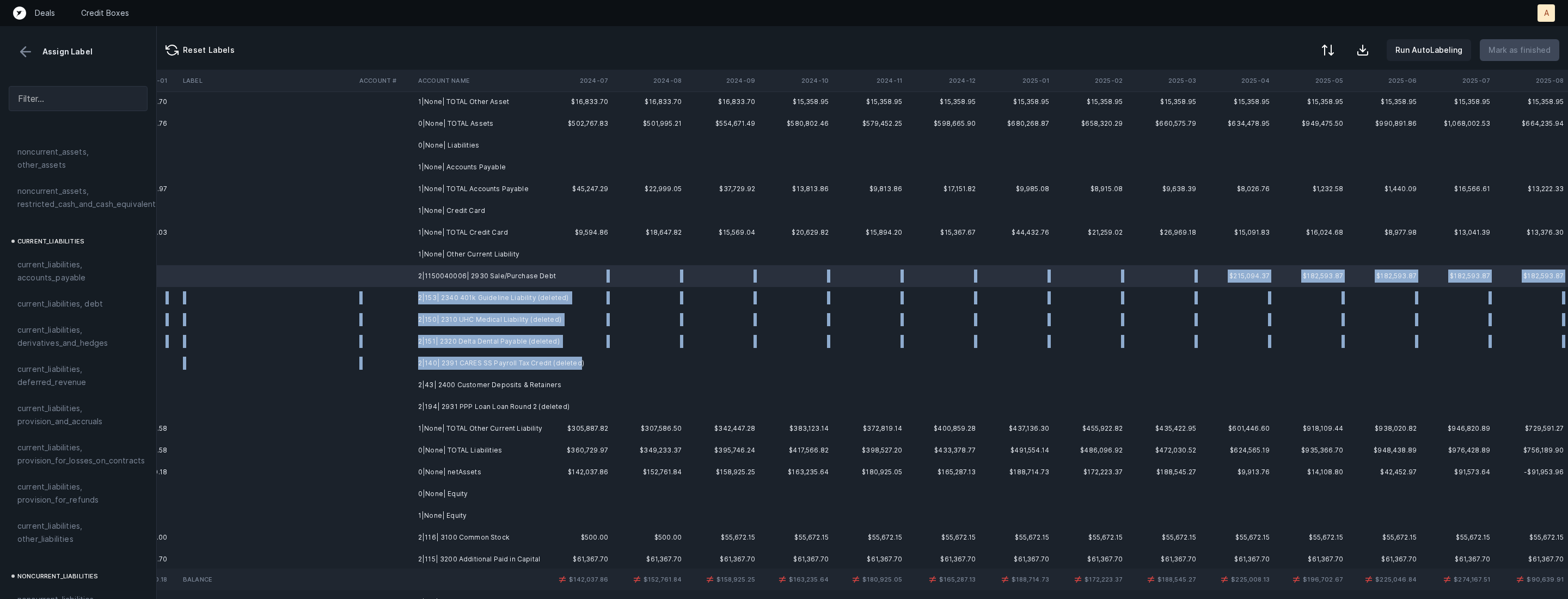
click at [546, 363] on td "2|140| 2391 CARES SS Payroll Tax Credit (deleted)" at bounding box center [480, 362] width 133 height 22
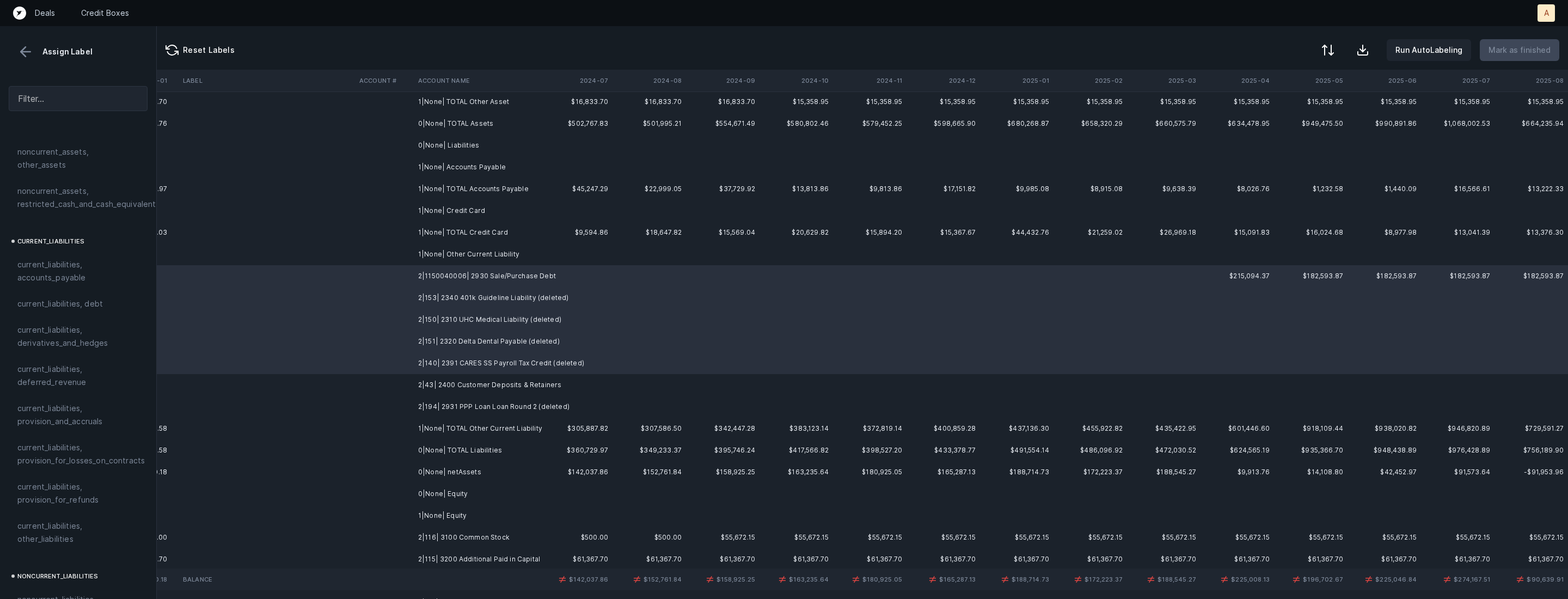
click at [556, 278] on td at bounding box center [576, 275] width 74 height 22
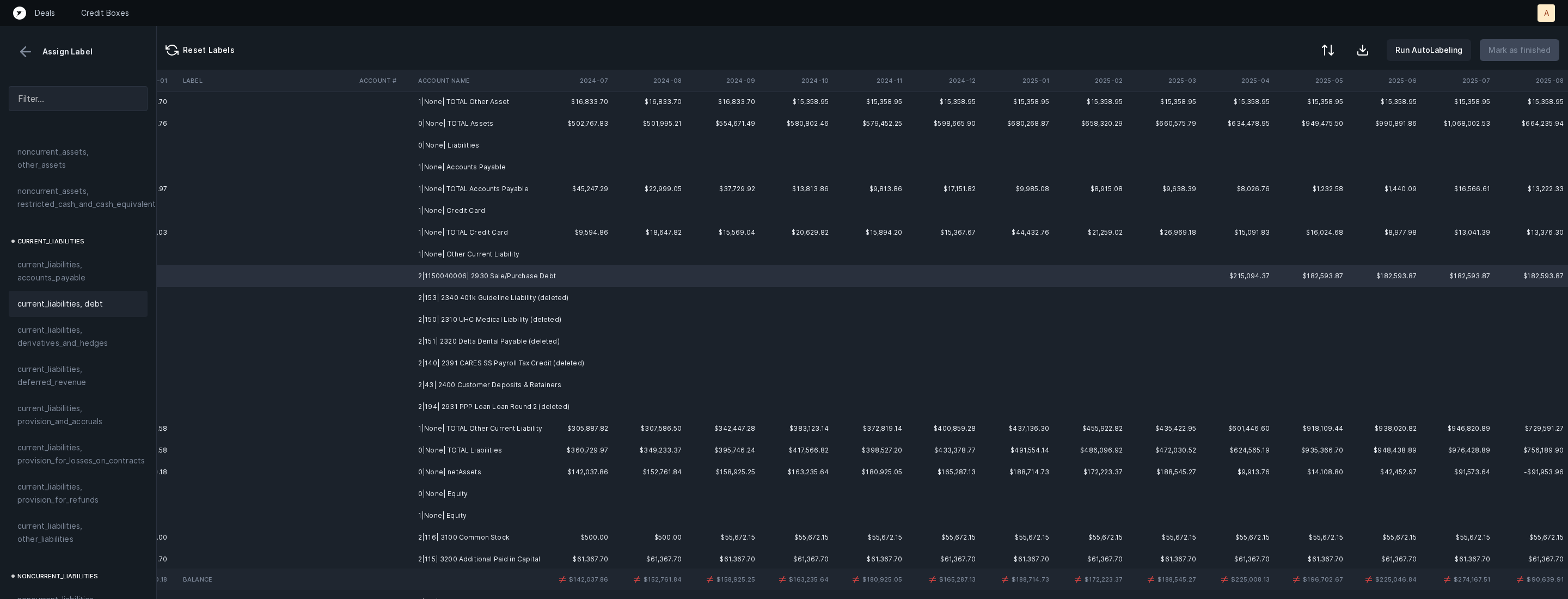
click at [89, 297] on span "current_liabilities, debt" at bounding box center [60, 303] width 85 height 13
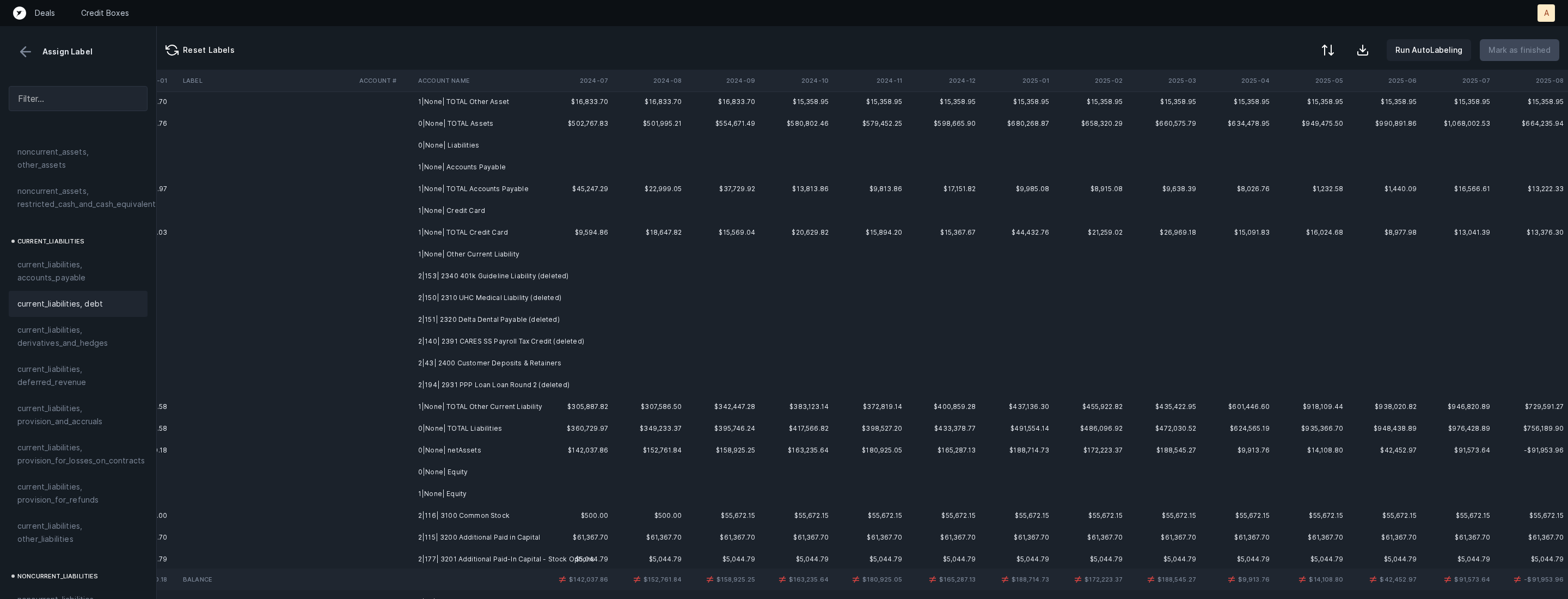
click at [534, 273] on td "2|153| 2340 401k Guideline Liability (deleted)" at bounding box center [480, 275] width 133 height 22
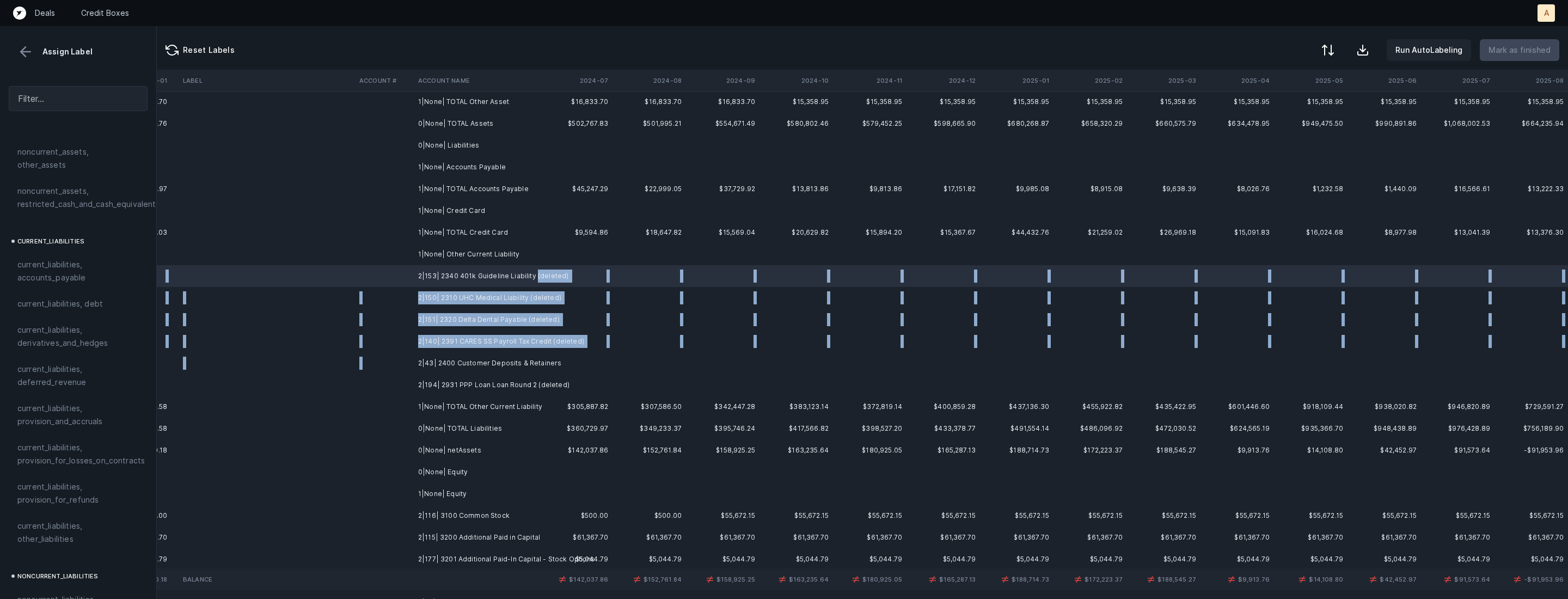
click at [532, 353] on td "2|43| 2400 Customer Deposits & Retainers" at bounding box center [480, 362] width 133 height 22
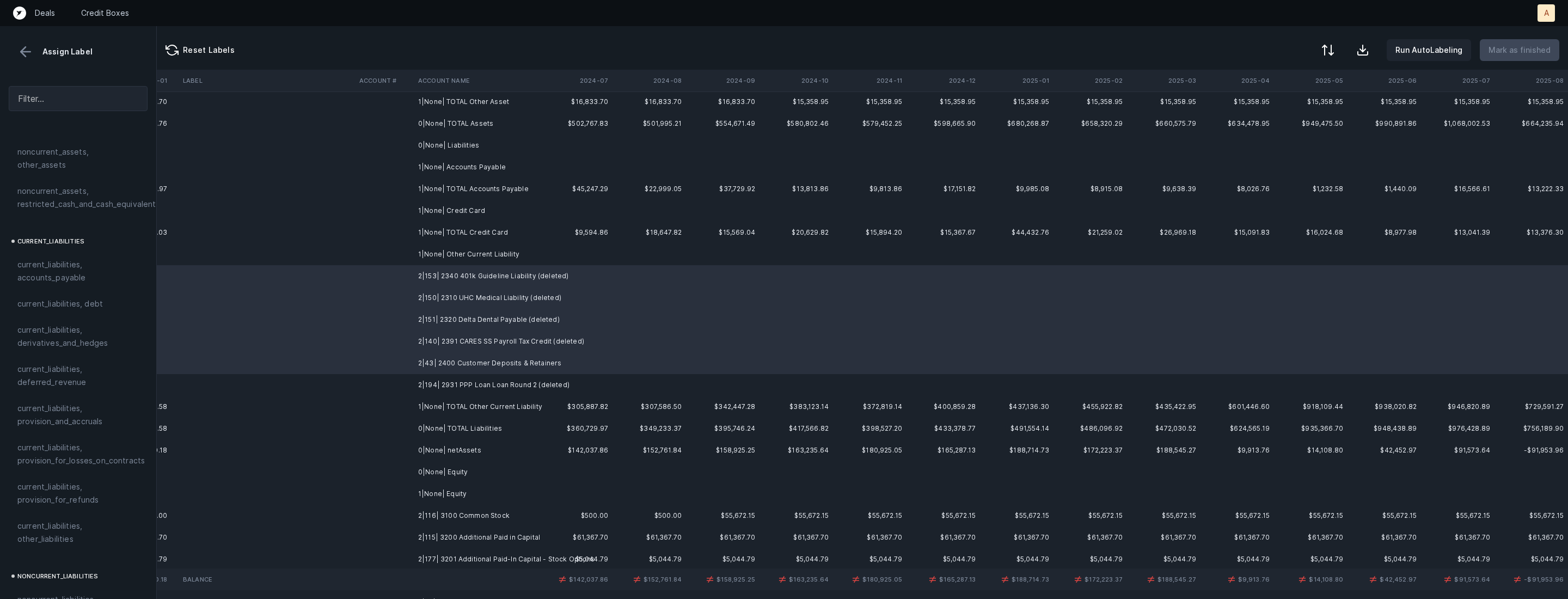
click at [531, 347] on td "2|140| 2391 CARES SS Payroll Tax Credit (deleted)" at bounding box center [480, 341] width 133 height 22
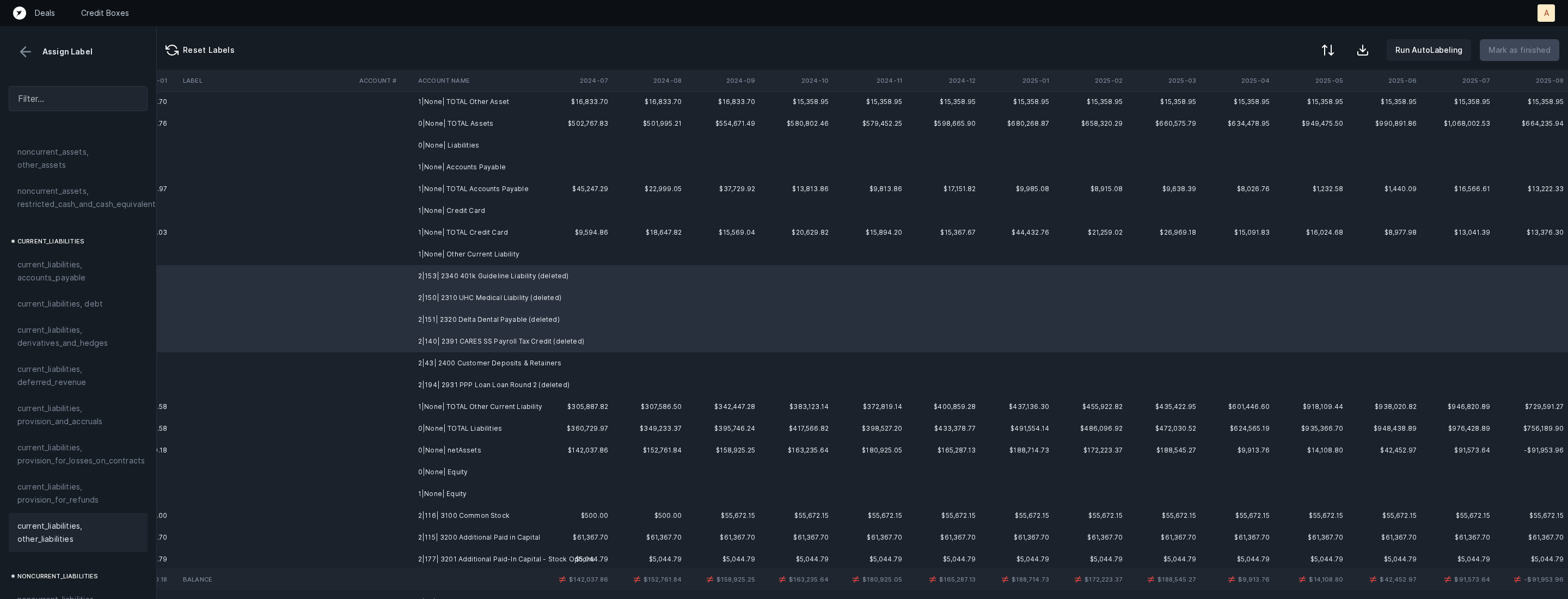
click at [38, 519] on span "current_liabilities, other_liabilities" at bounding box center [78, 532] width 121 height 26
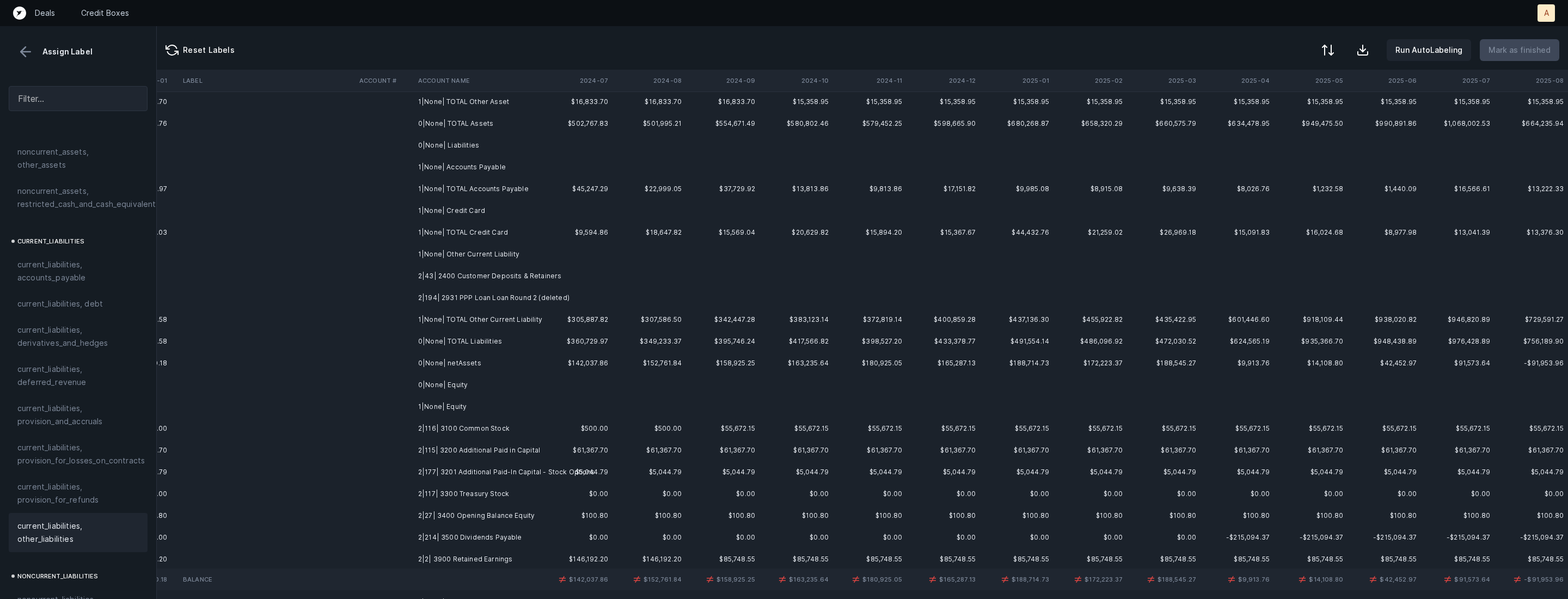
click at [482, 275] on td "2|43| 2400 Customer Deposits & Retainers" at bounding box center [480, 275] width 133 height 22
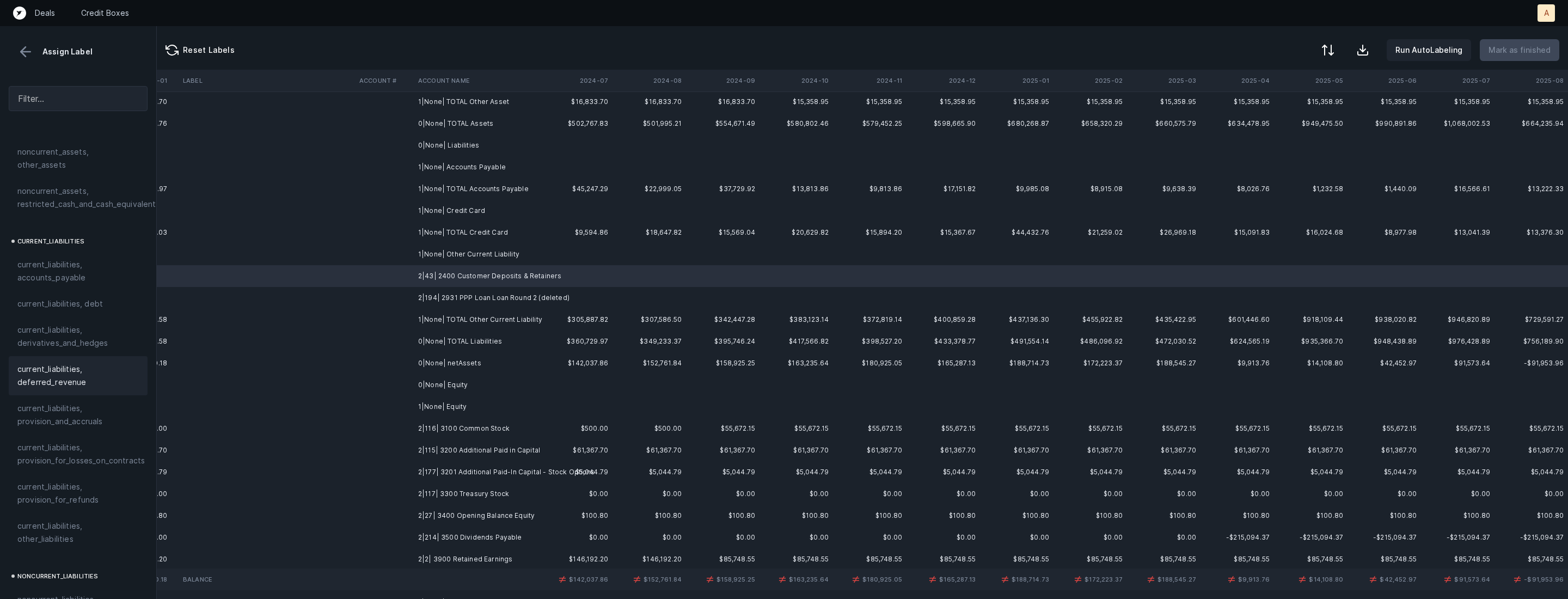
click at [25, 374] on span "current_liabilities, deferred_revenue" at bounding box center [78, 376] width 121 height 26
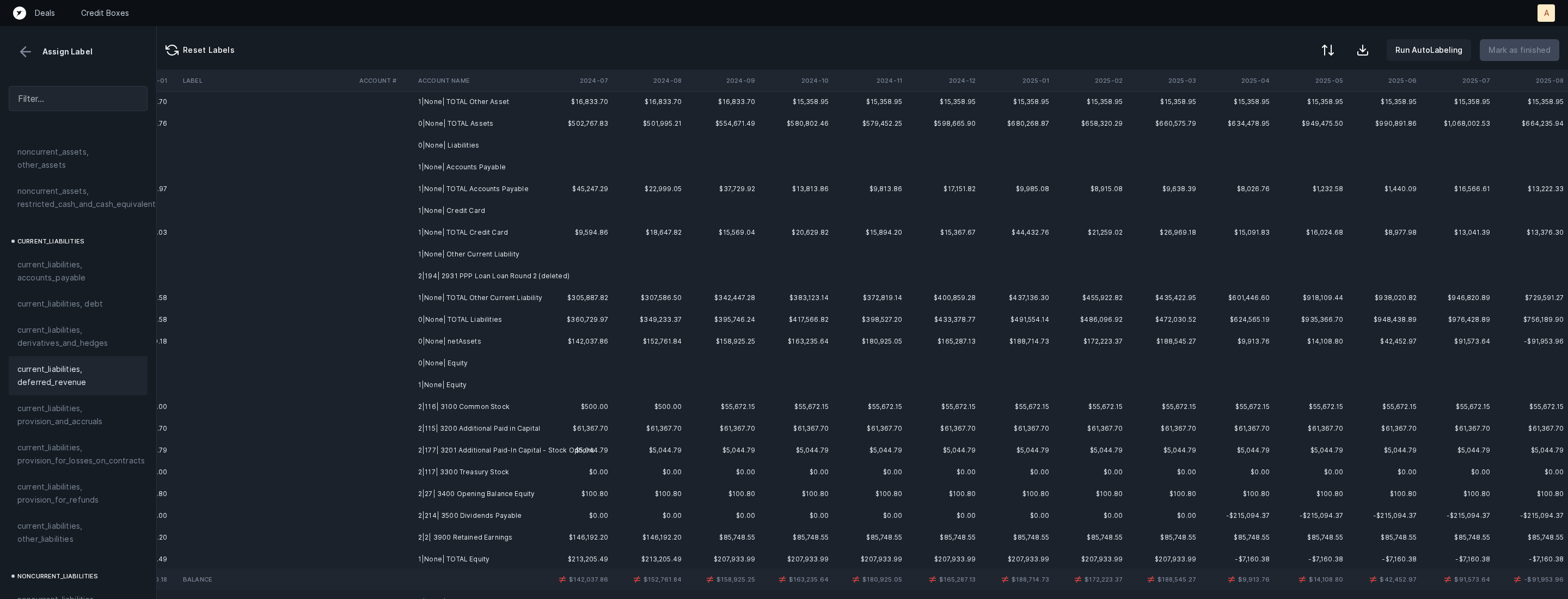
click at [457, 274] on td "2|194| 2931 PPP Loan Loan Round 2 (deleted)" at bounding box center [480, 275] width 133 height 22
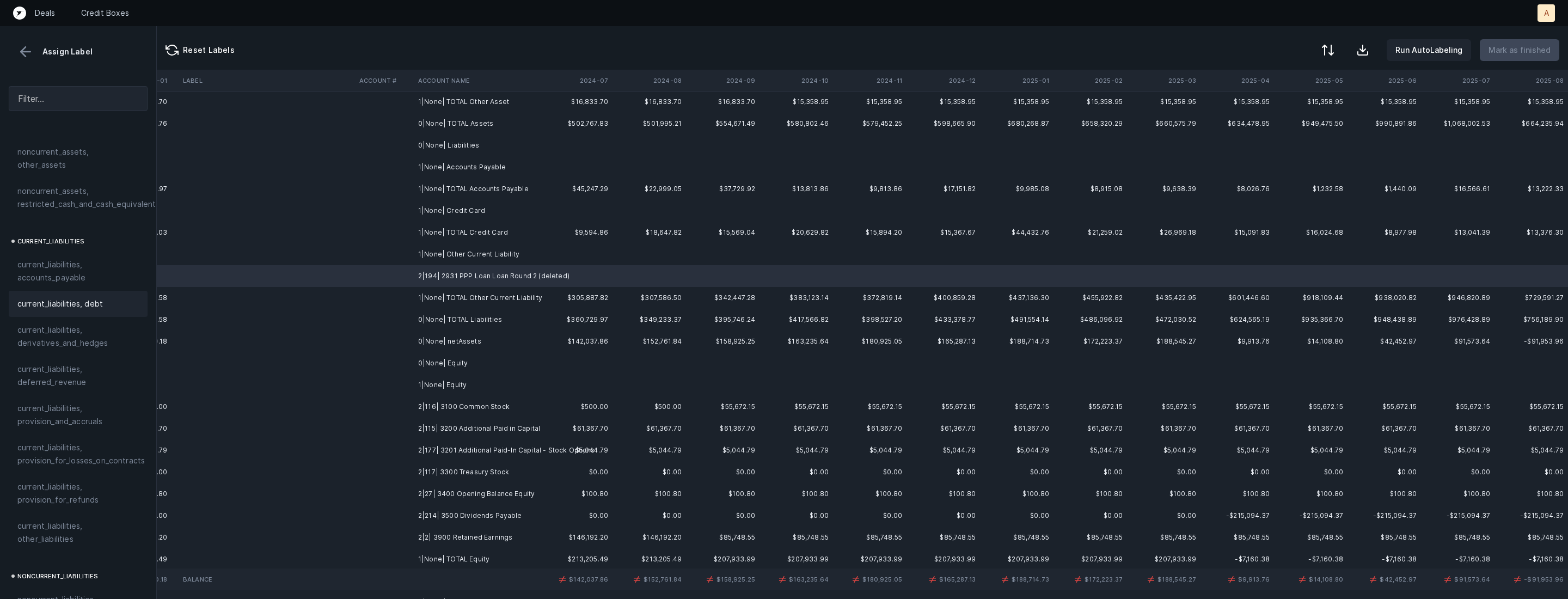
click at [82, 297] on span "current_liabilities, debt" at bounding box center [60, 303] width 85 height 13
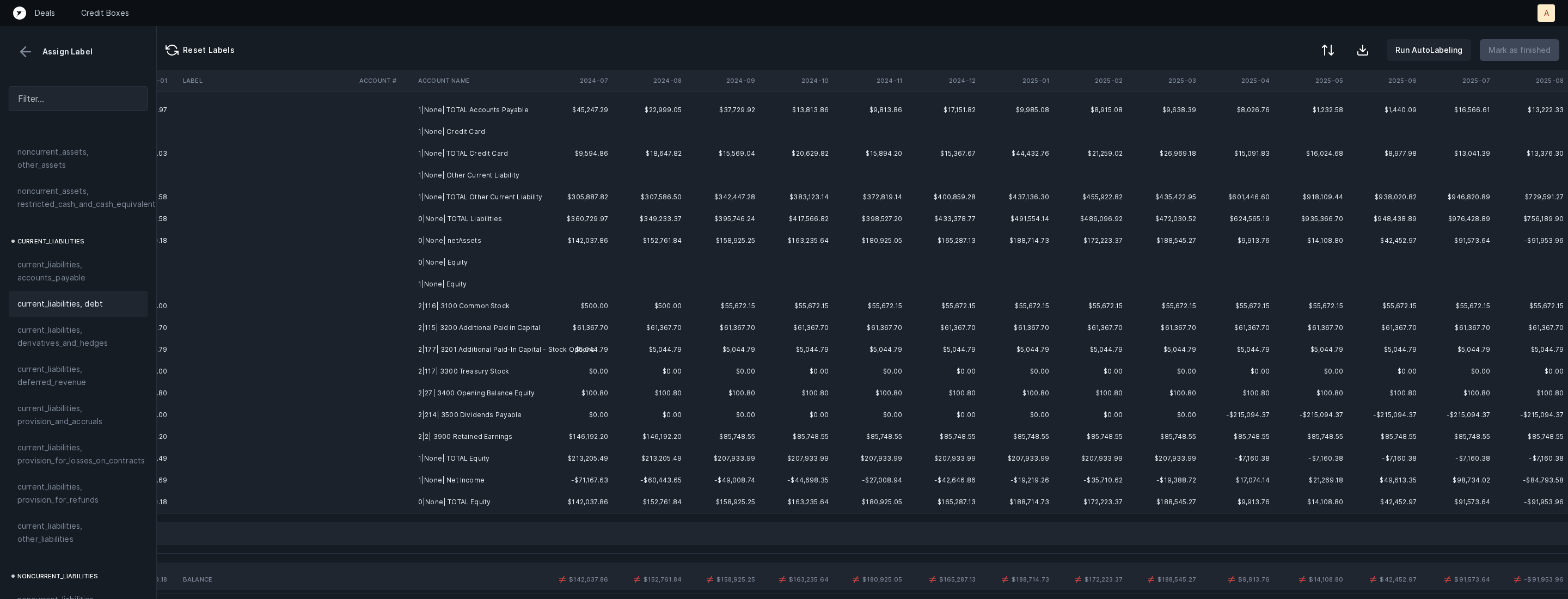
scroll to position [328, 2510]
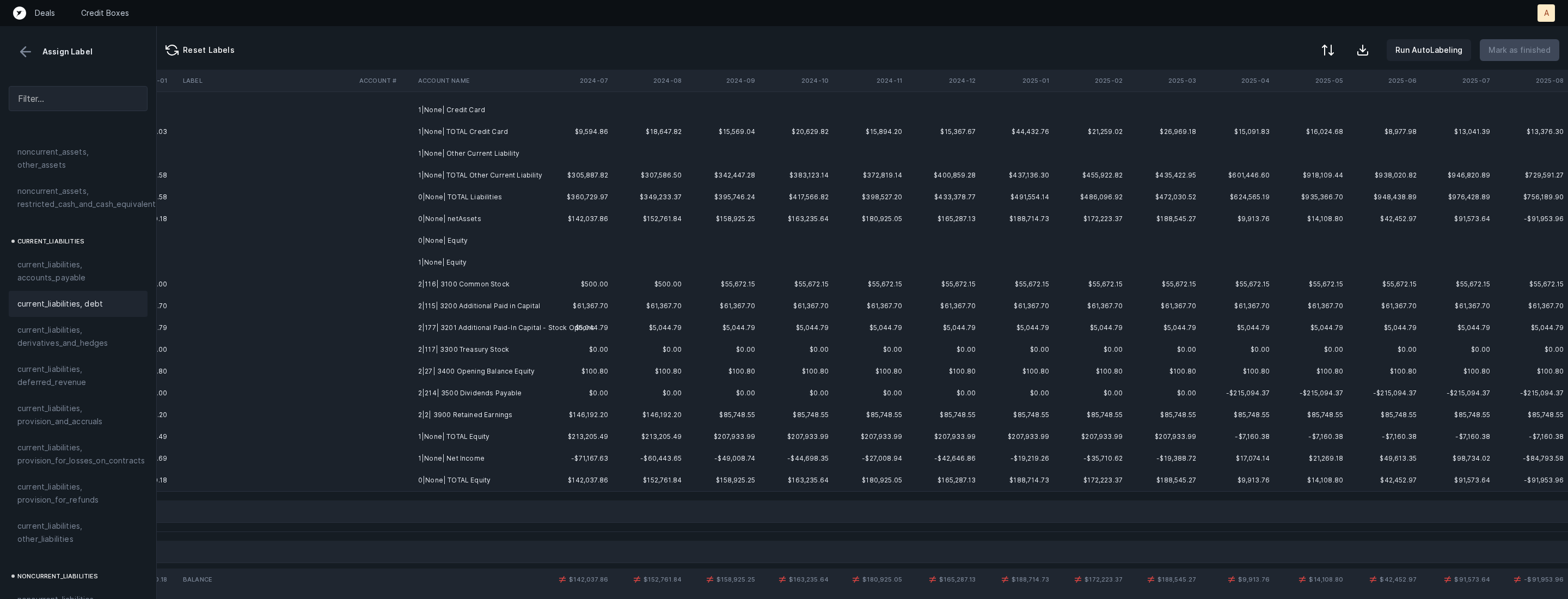
click at [485, 280] on td "2|116| 3100 Common Stock" at bounding box center [480, 284] width 133 height 22
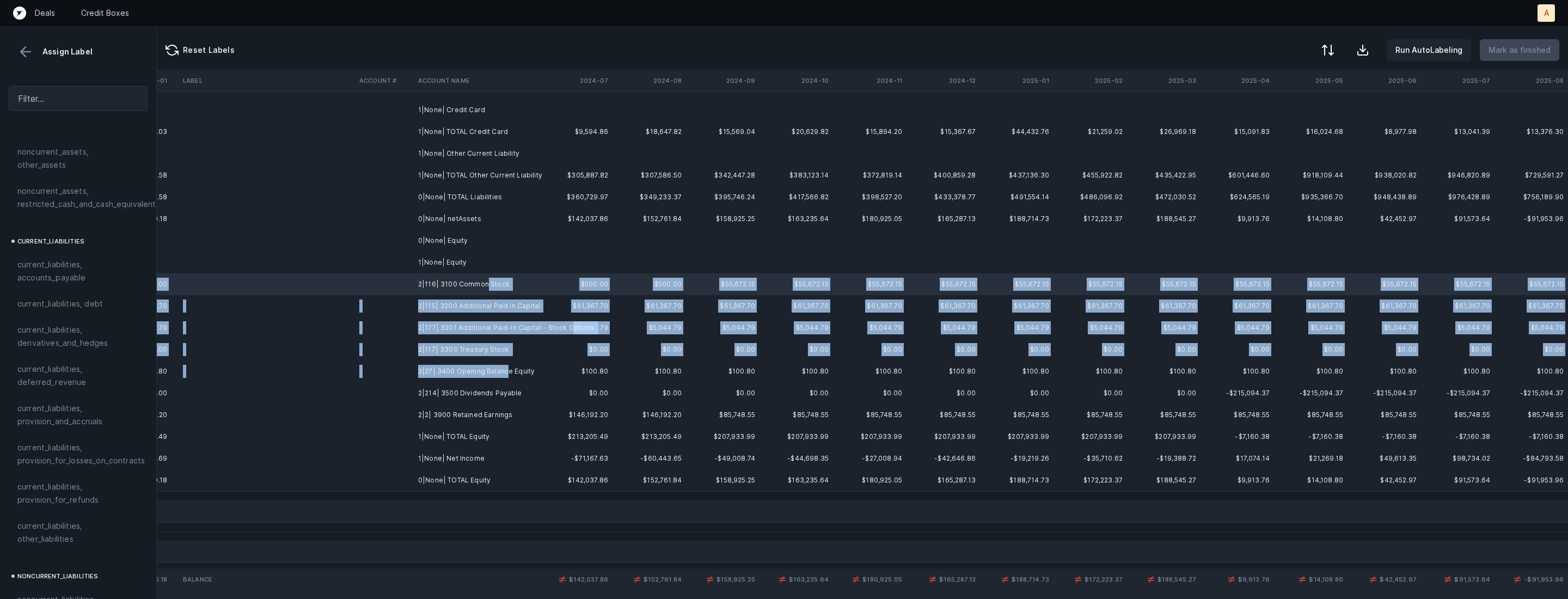
click at [503, 367] on td "2|27| 3400 Opening Balance Equity" at bounding box center [480, 371] width 133 height 22
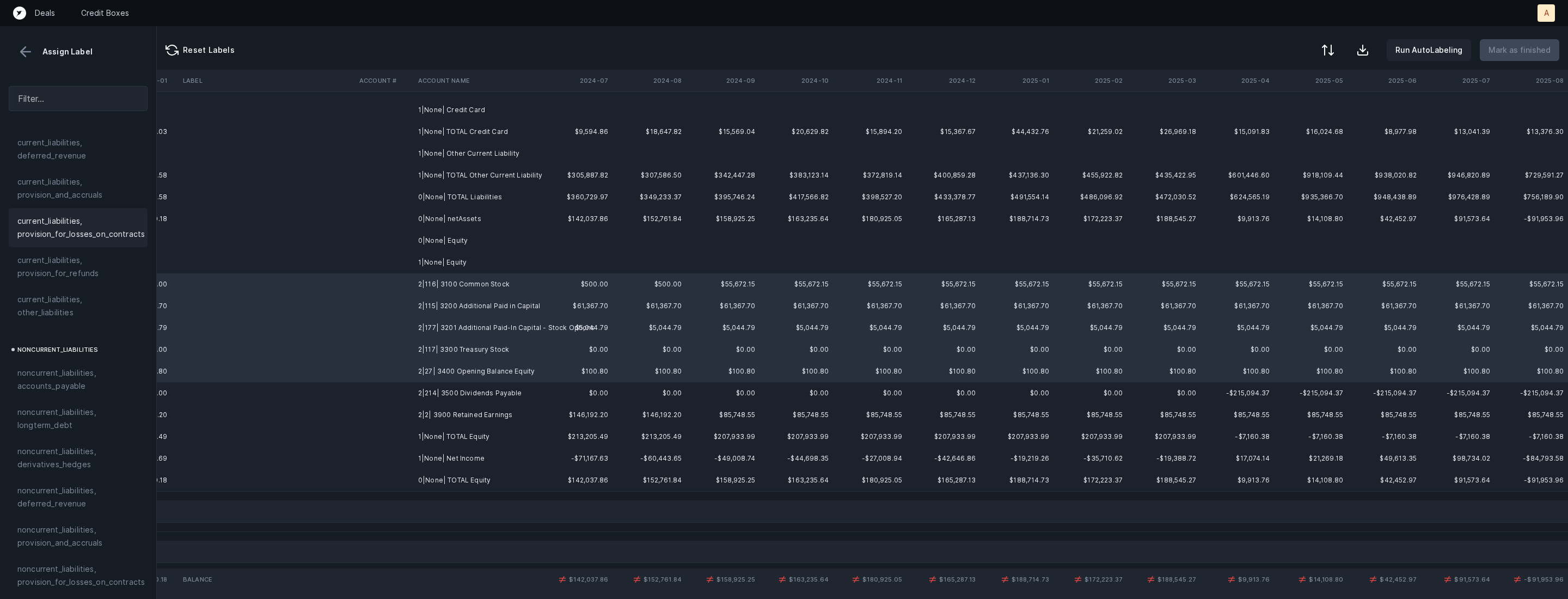
scroll to position [1161, 0]
click at [54, 411] on div "equity, paid_in_capital" at bounding box center [78, 424] width 139 height 26
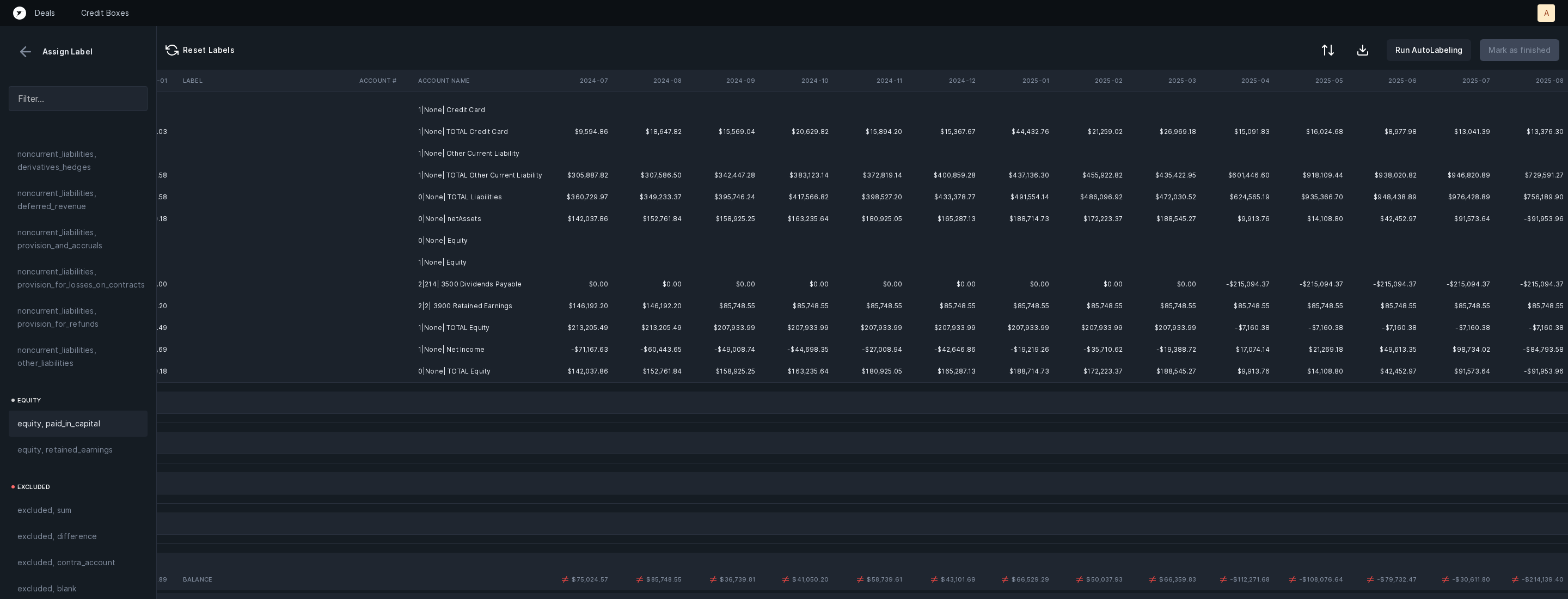
click at [427, 278] on td "2|214| 3500 Dividends Payable" at bounding box center [480, 284] width 133 height 22
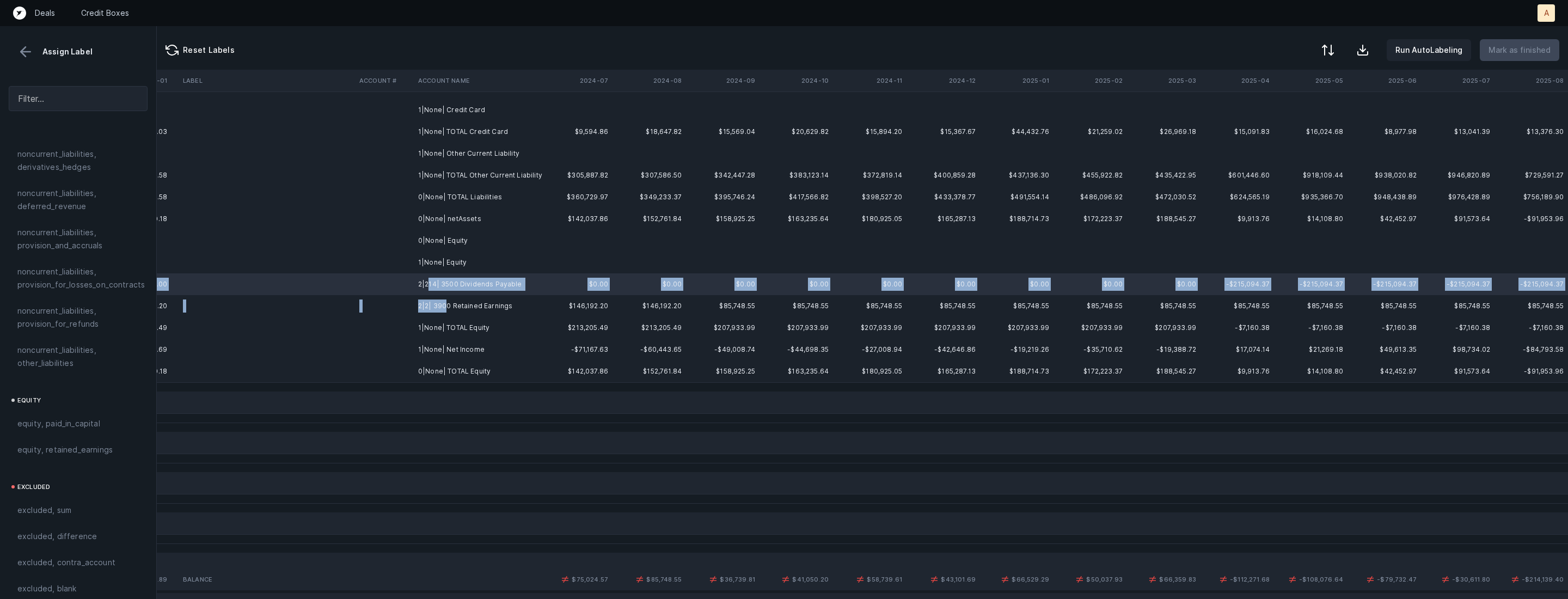
click at [446, 301] on td "2|2| 3900 Retained Earnings" at bounding box center [480, 305] width 133 height 22
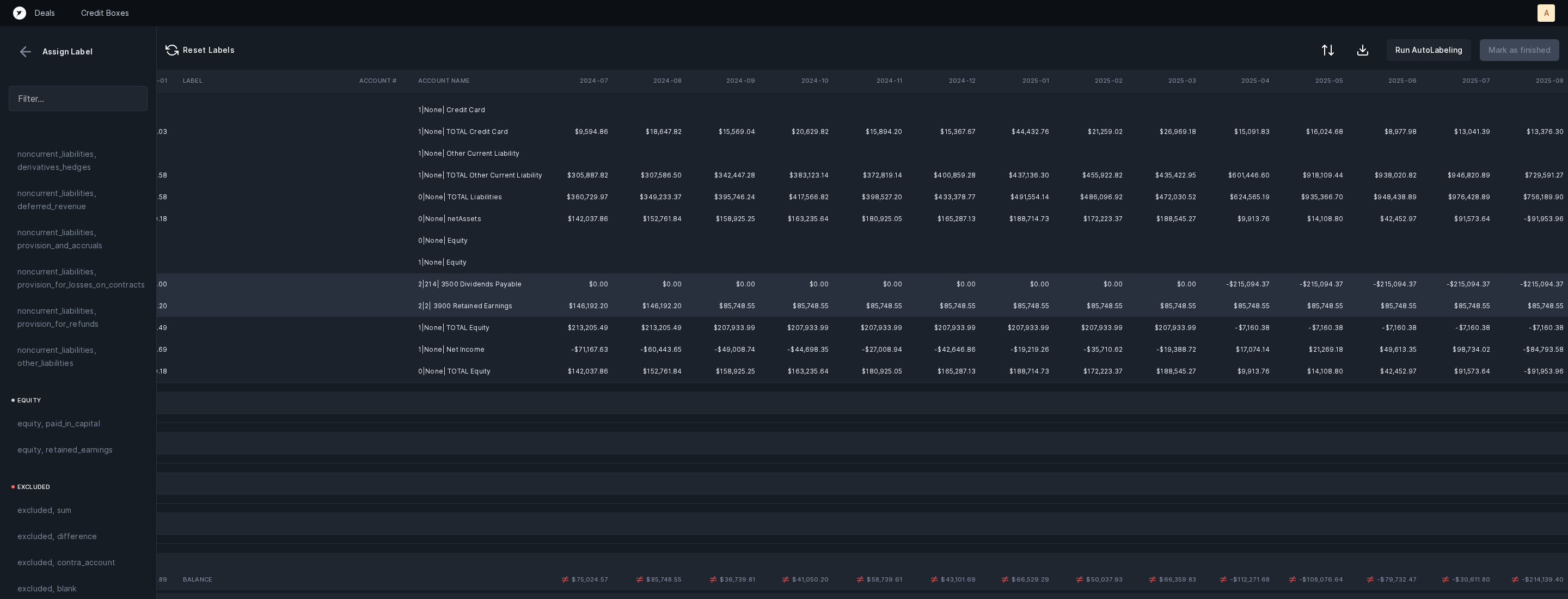
click at [448, 344] on td "1|None| Net Income" at bounding box center [480, 349] width 133 height 22
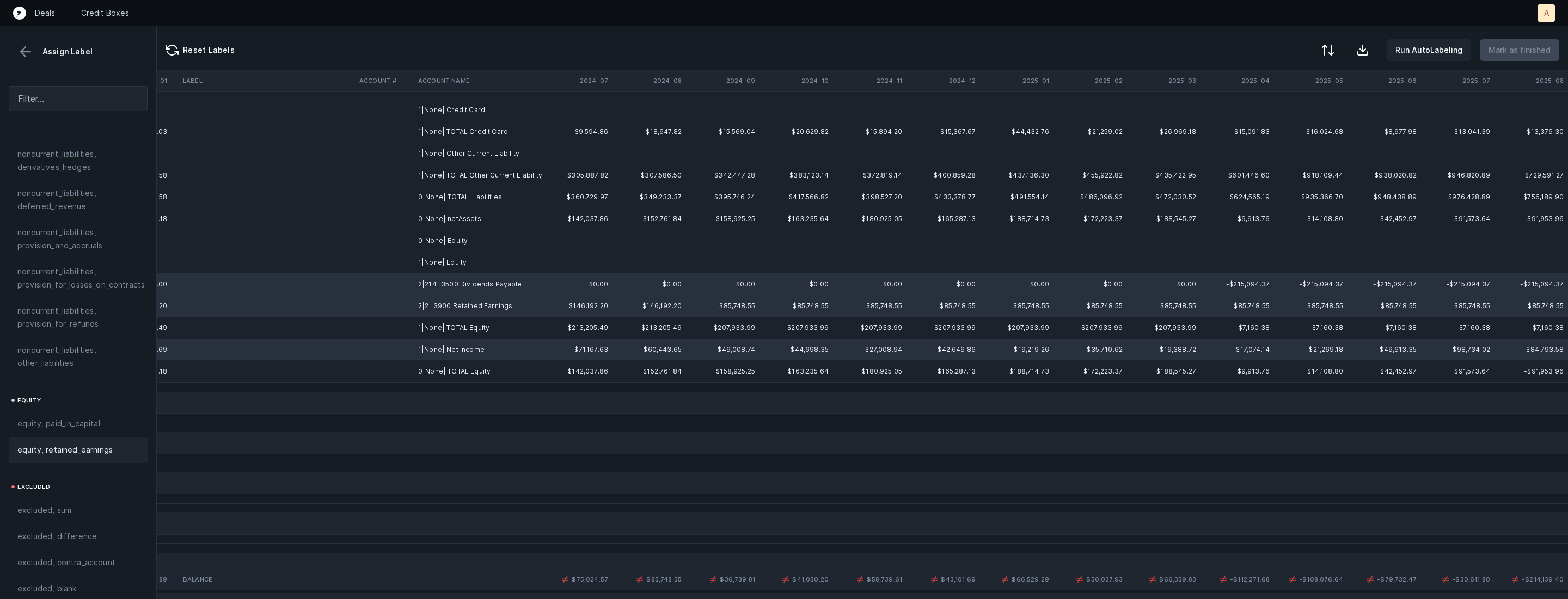
click at [80, 443] on span "equity, retained_earnings" at bounding box center [65, 449] width 95 height 13
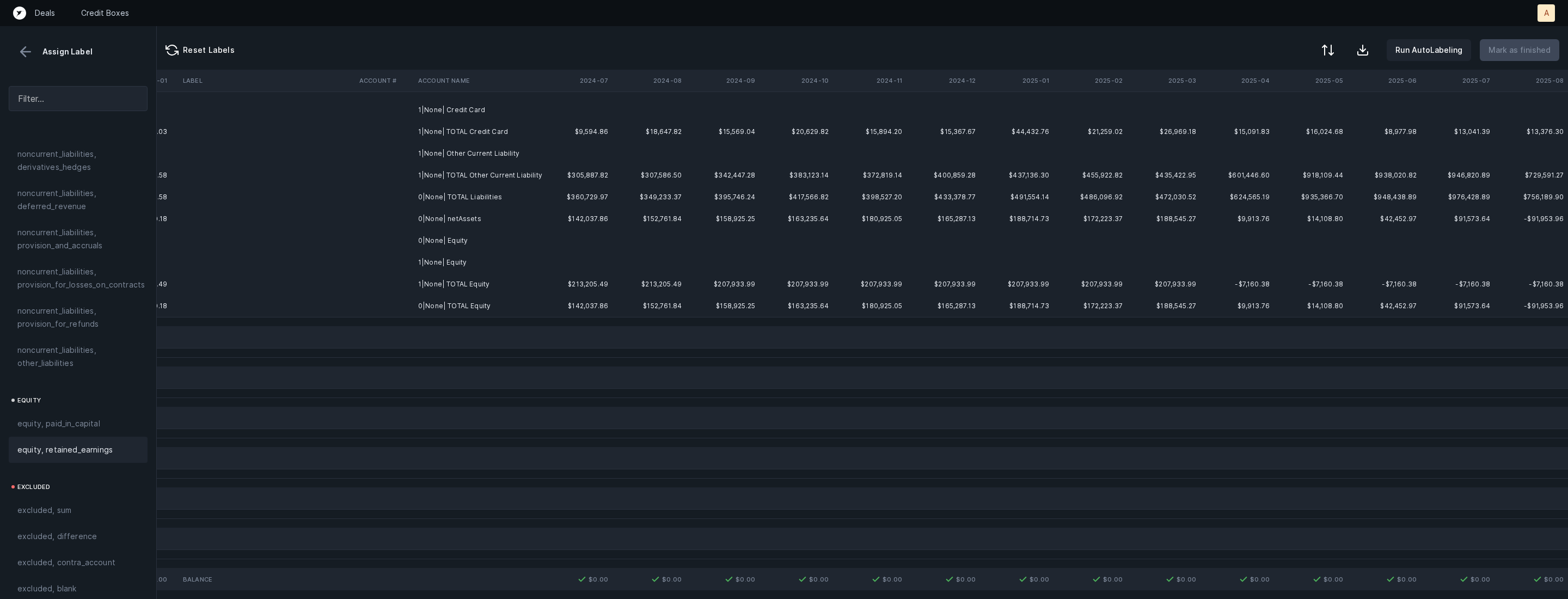
scroll to position [0, 2510]
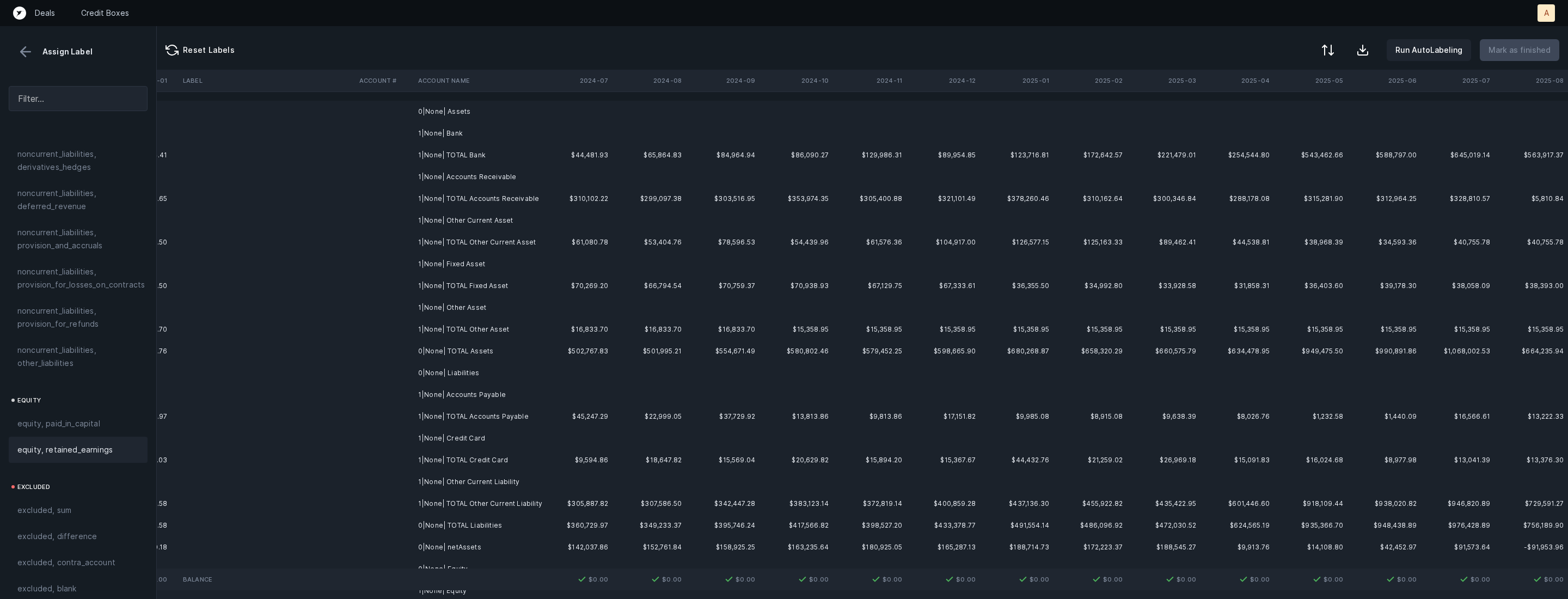
click at [553, 134] on td at bounding box center [576, 133] width 74 height 22
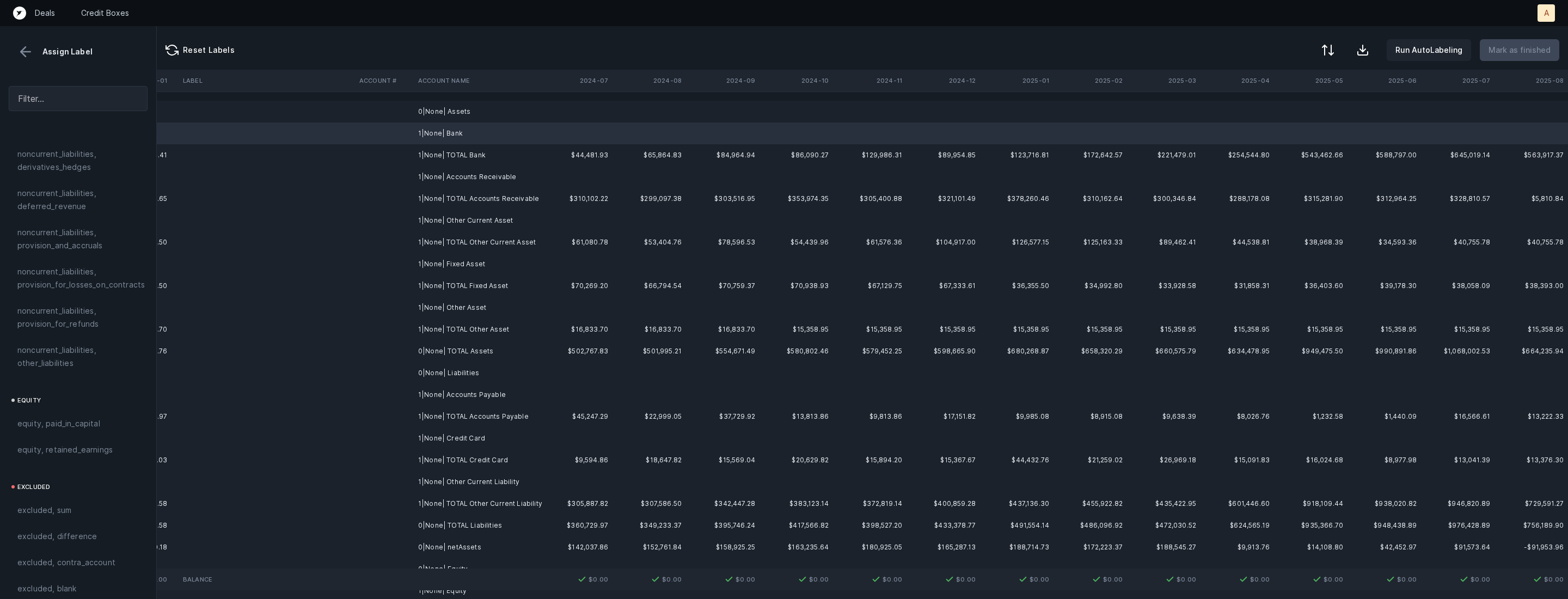
click at [532, 120] on td "0|None| Assets" at bounding box center [480, 111] width 133 height 22
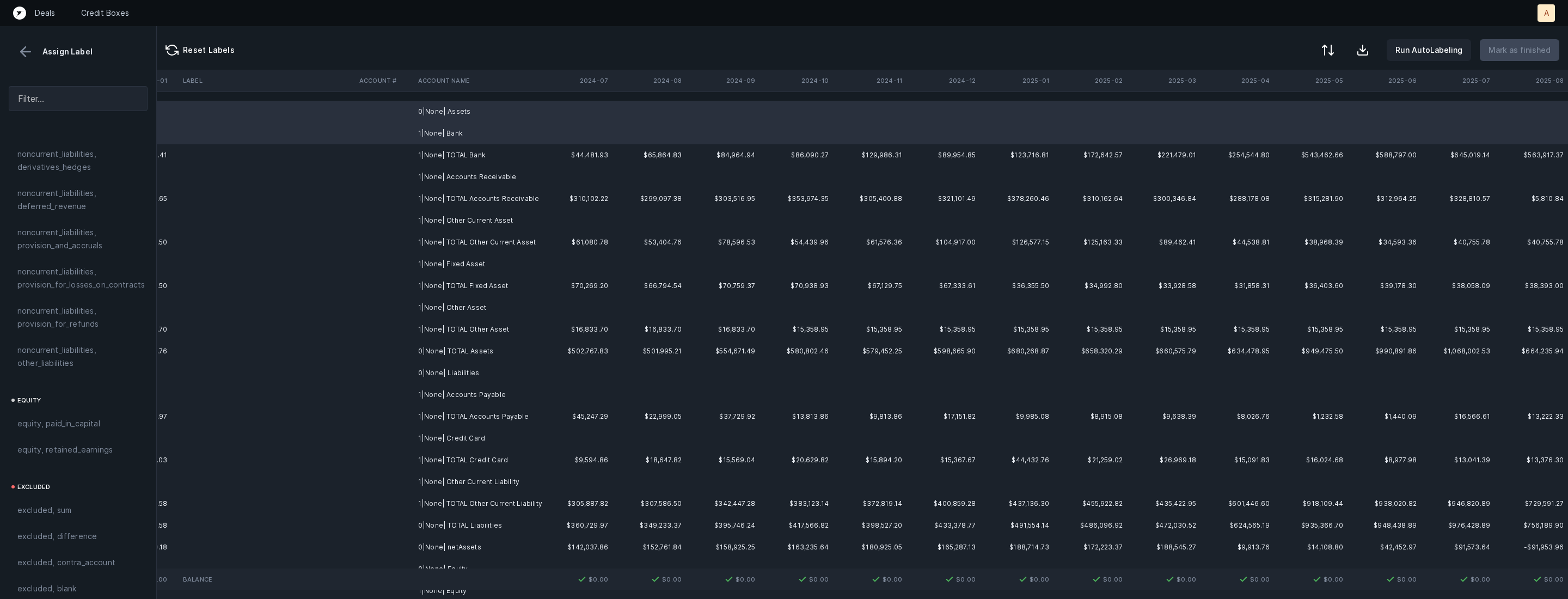
click at [507, 169] on td "1|None| Accounts Receivable" at bounding box center [480, 177] width 133 height 22
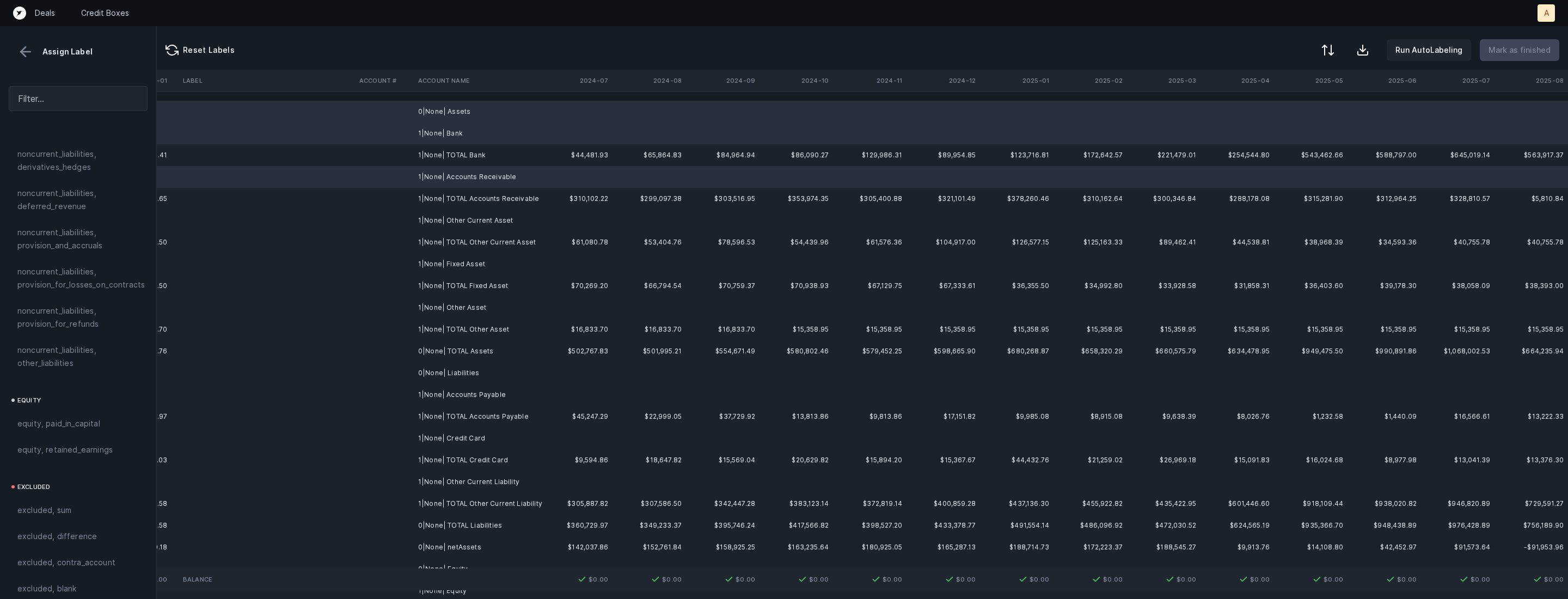
click at [496, 212] on td "1|None| Other Current Asset" at bounding box center [480, 220] width 133 height 22
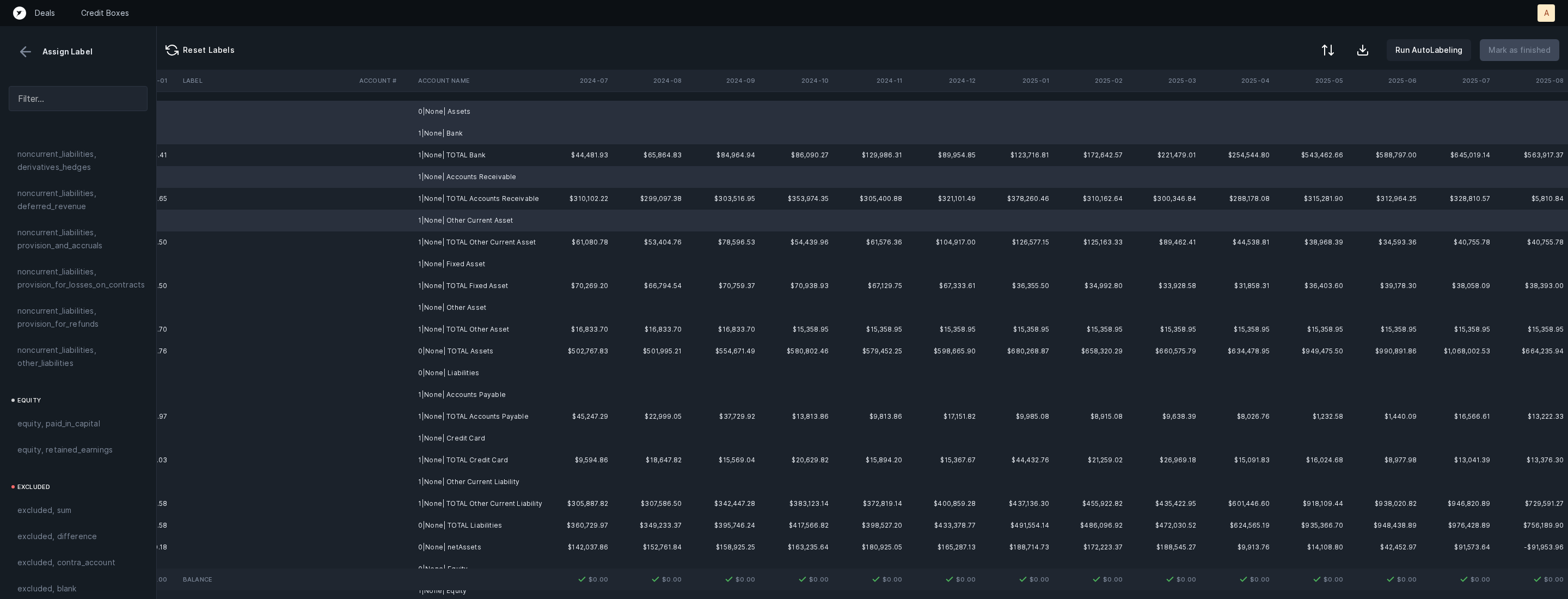
click at [480, 264] on td "1|None| Fixed Asset" at bounding box center [480, 264] width 133 height 22
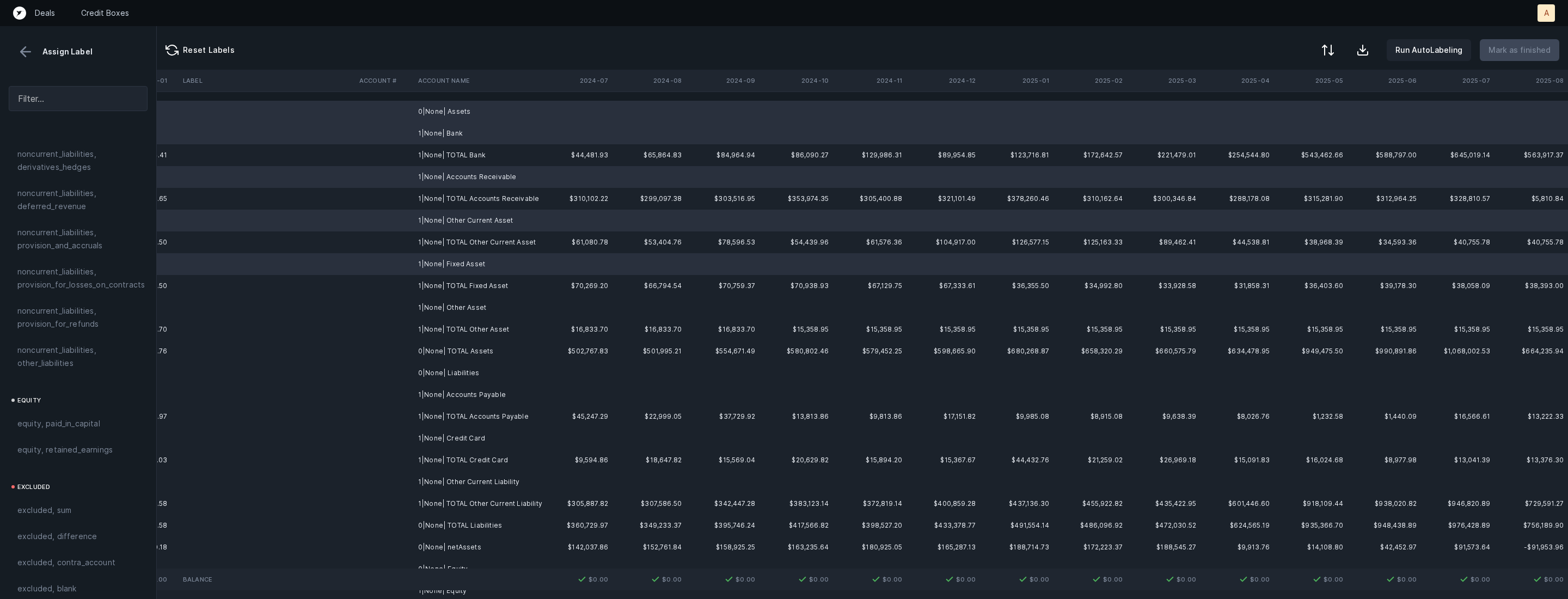
click at [466, 313] on td "1|None| Other Asset" at bounding box center [480, 307] width 133 height 22
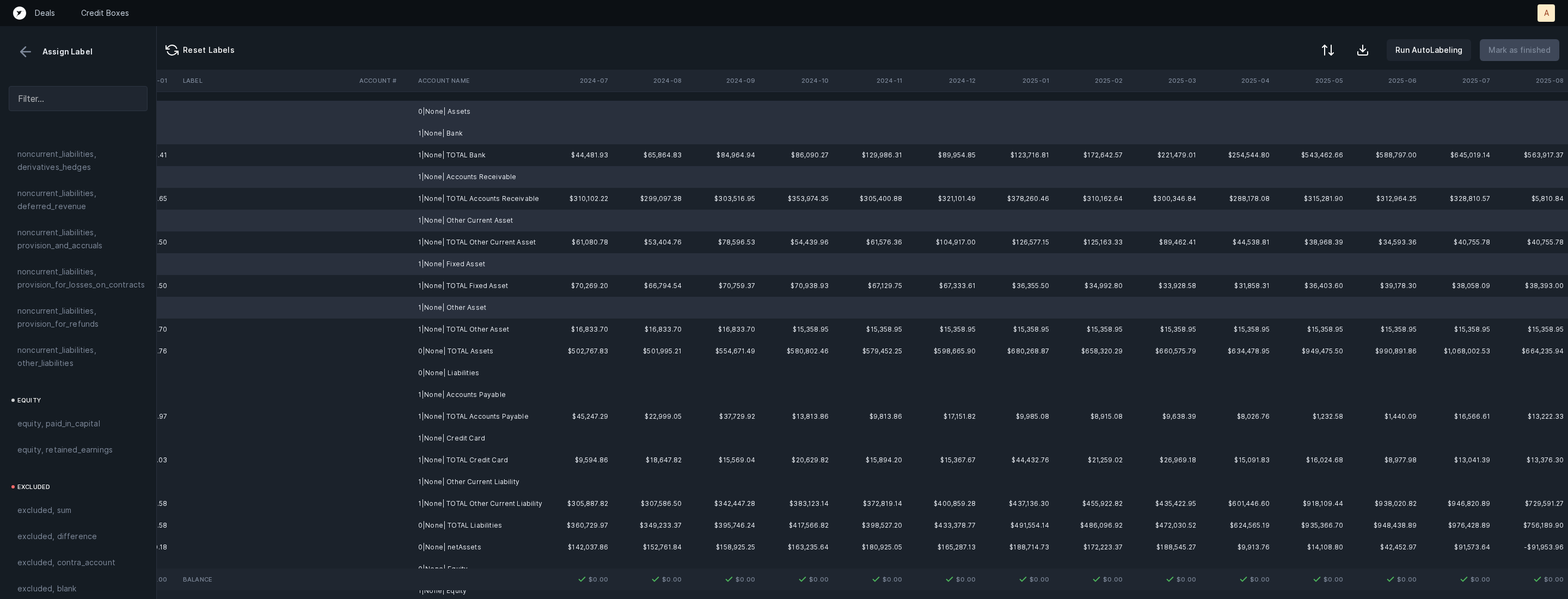
click at [452, 383] on td "0|None| Liabilities" at bounding box center [480, 373] width 133 height 22
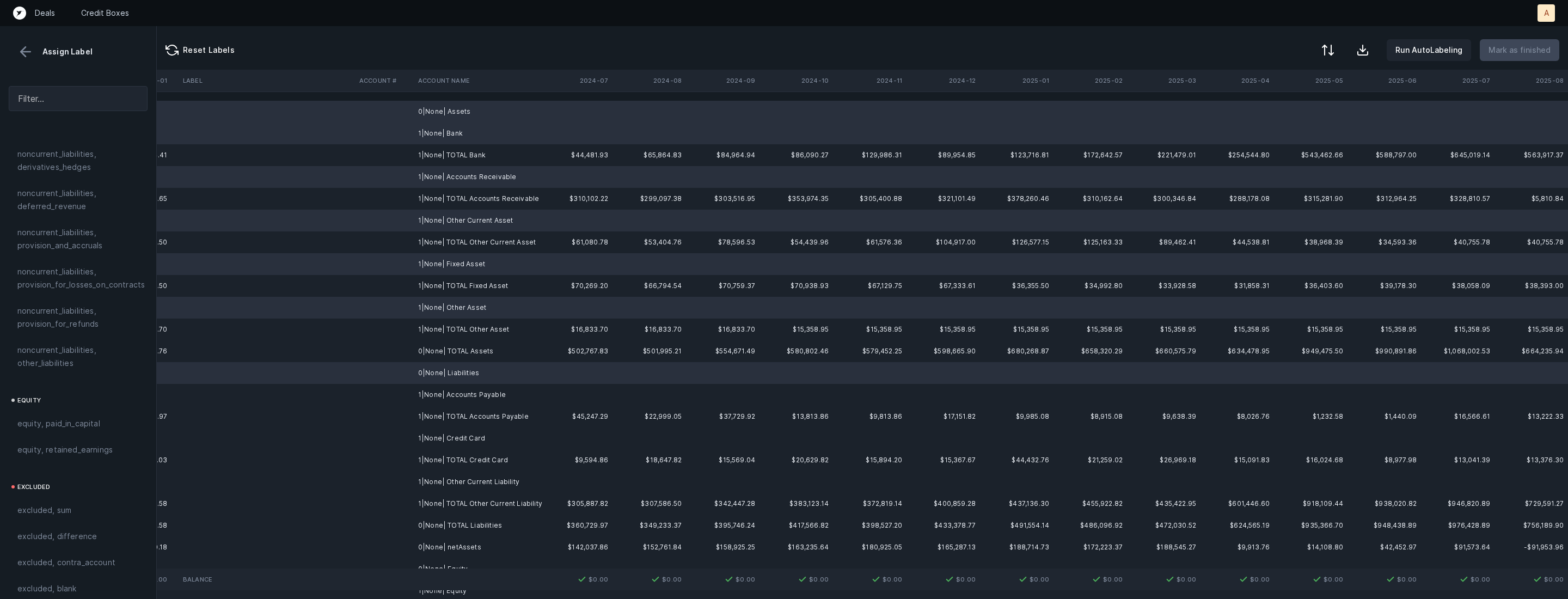
click at [438, 393] on td "1|None| Accounts Payable" at bounding box center [480, 394] width 133 height 22
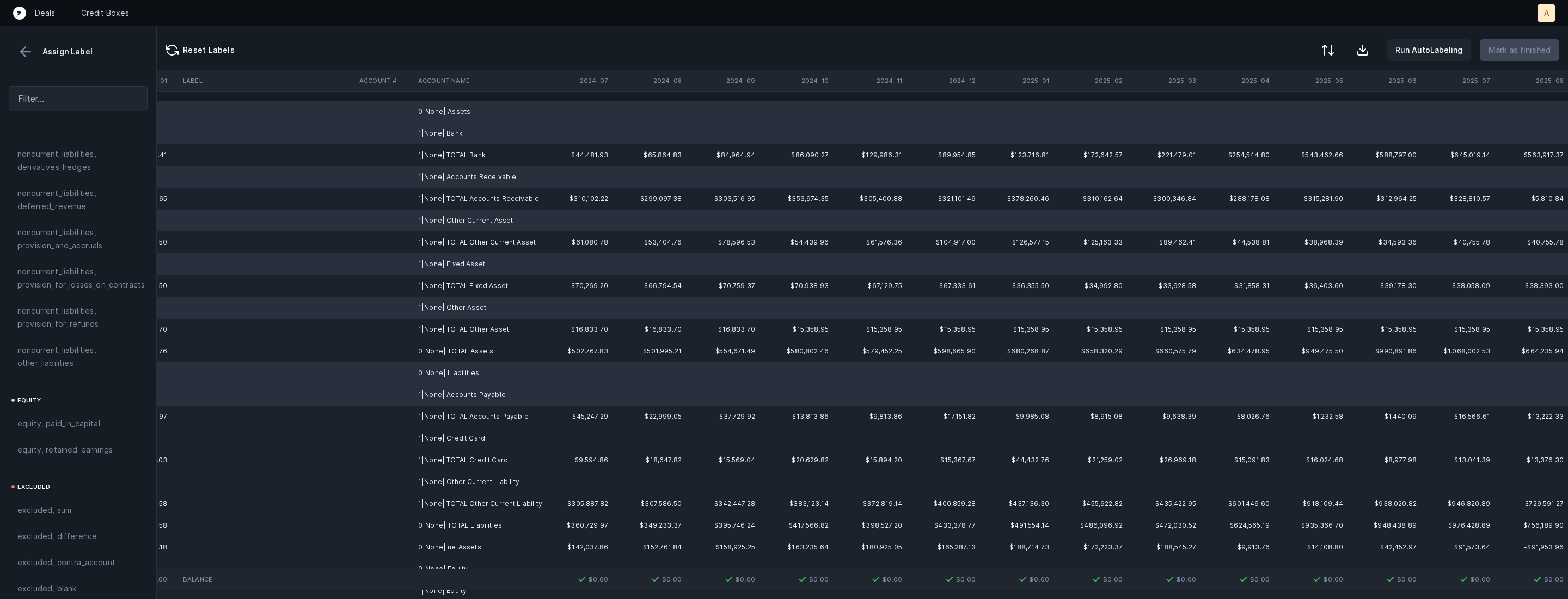
click at [457, 437] on td "1|None| Credit Card" at bounding box center [480, 438] width 133 height 22
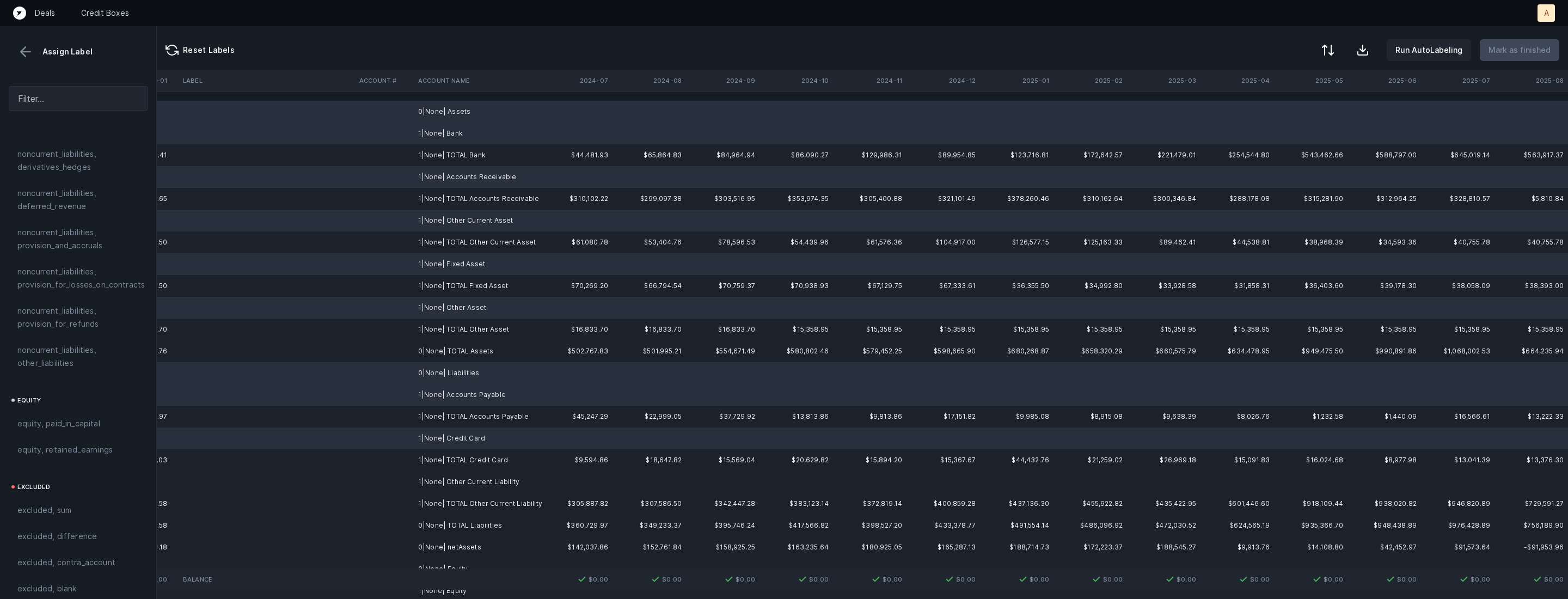
click at [454, 479] on td "1|None| Other Current Liability" at bounding box center [480, 481] width 133 height 22
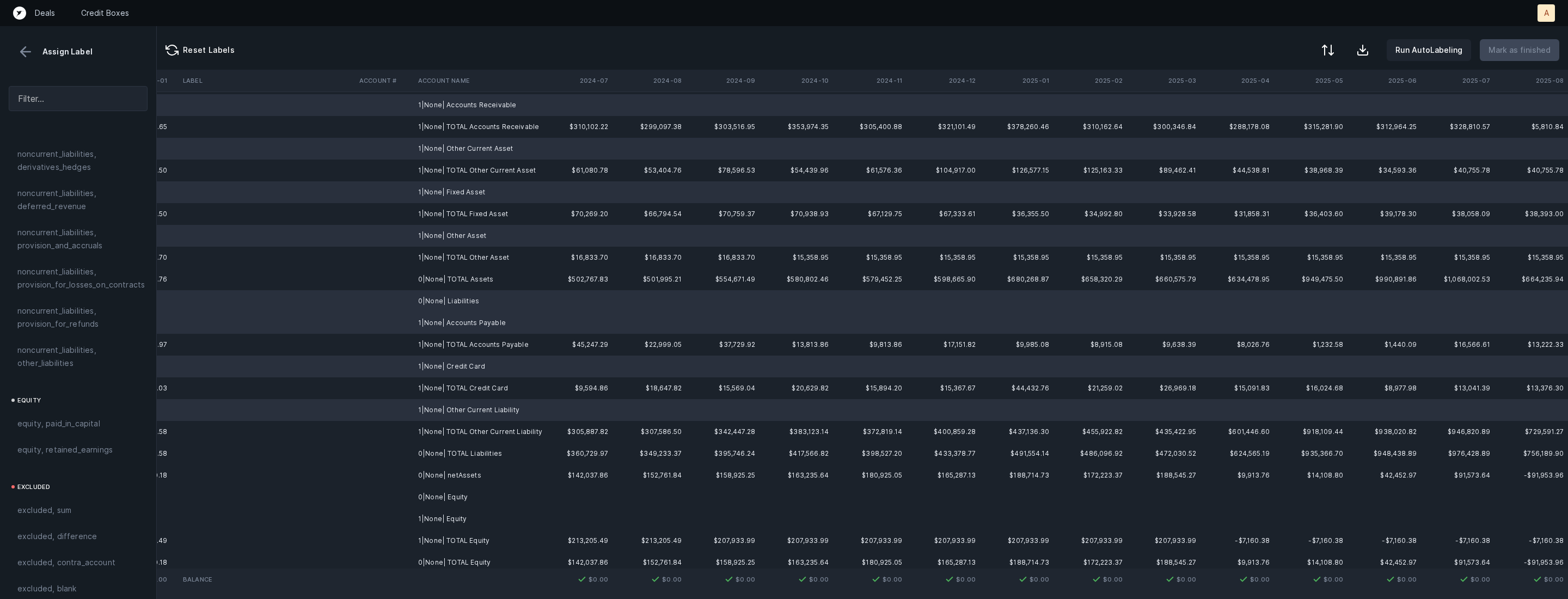
scroll to position [95, 2510]
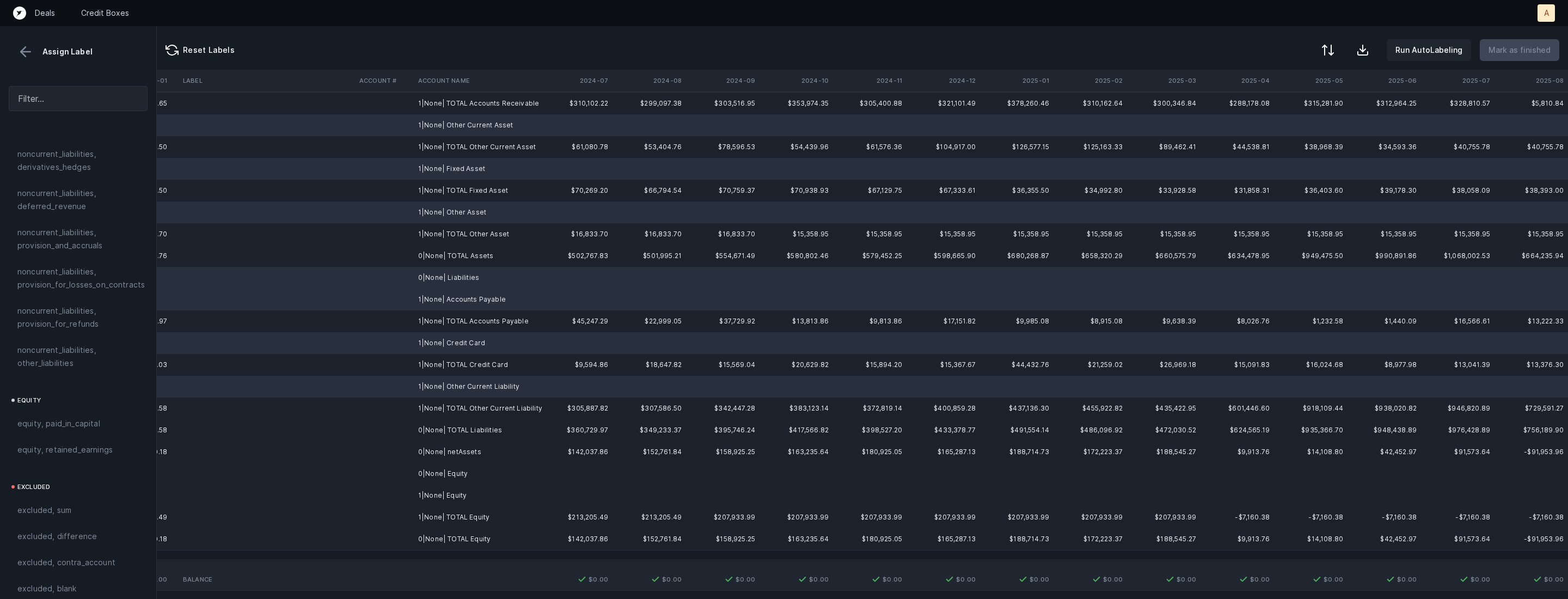
click at [454, 479] on td "0|None| Equity" at bounding box center [480, 473] width 133 height 22
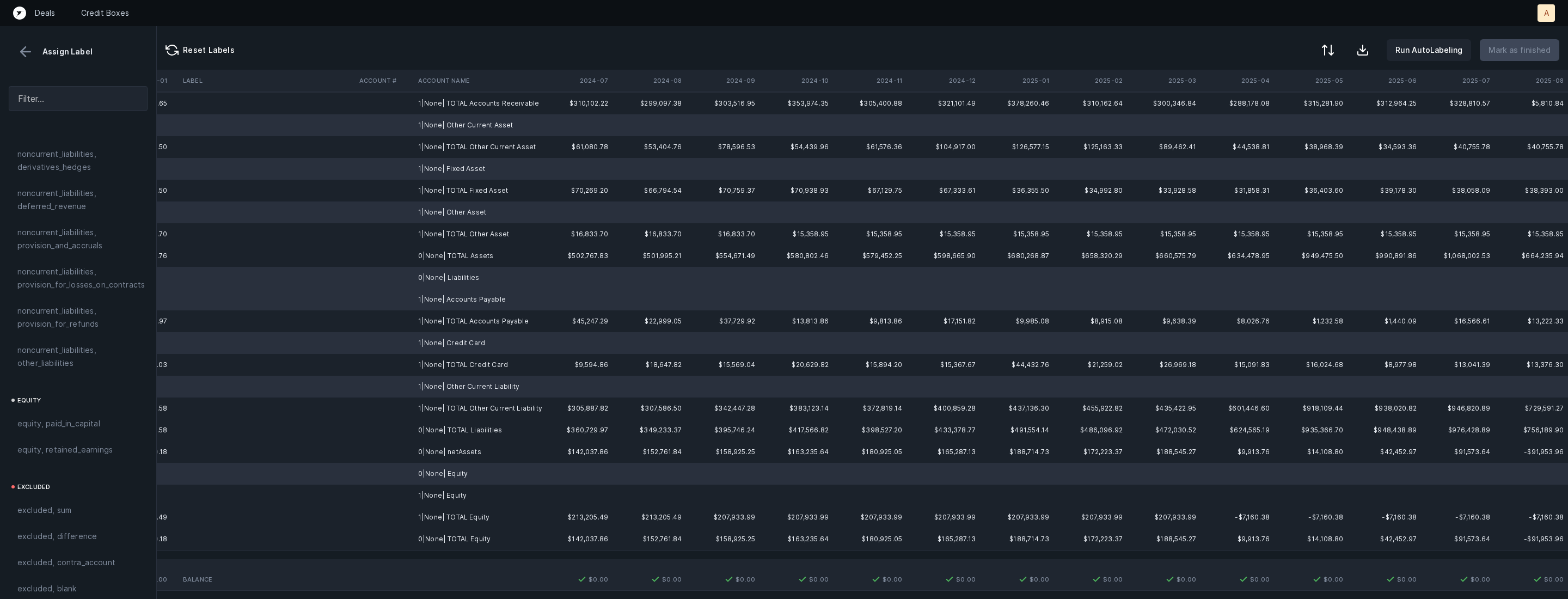
click at [445, 493] on td "1|None| Equity" at bounding box center [480, 495] width 133 height 22
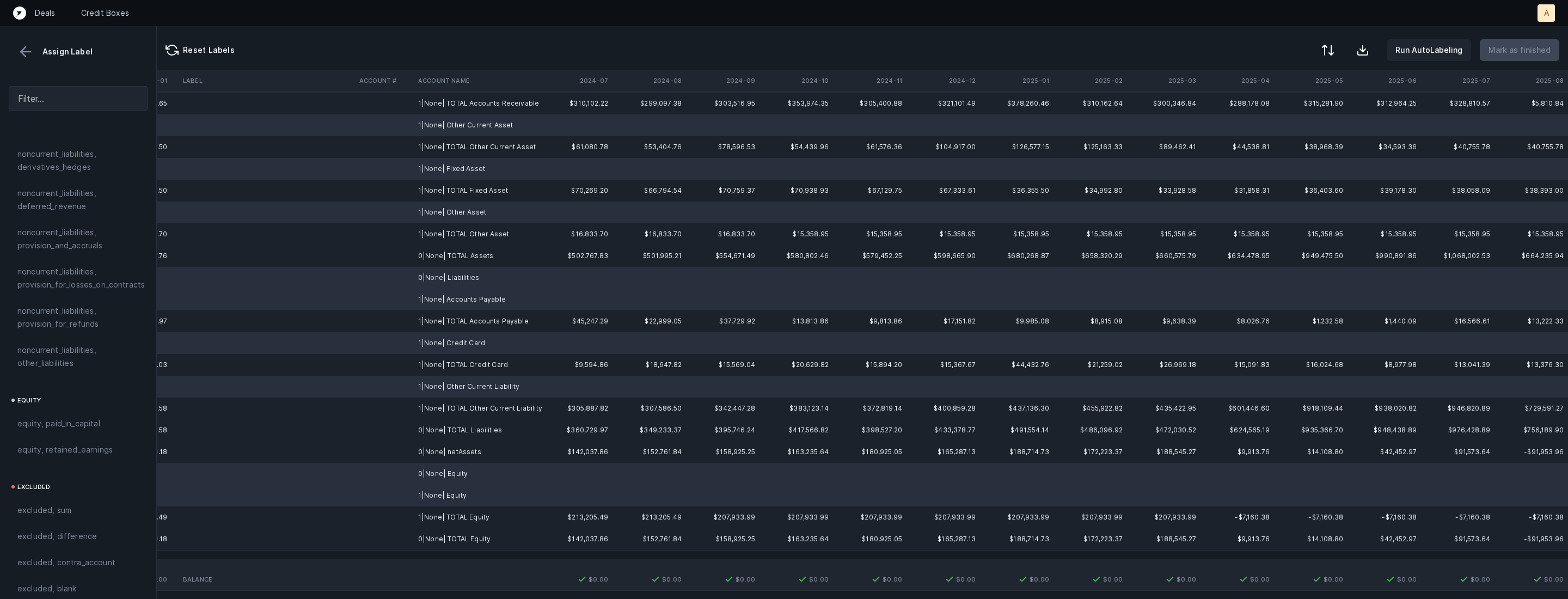
click at [34, 594] on div "current_assets current_assets, cash_and_cash_equivalents current_assets, net_re…" at bounding box center [78, 368] width 157 height 462
click at [62, 575] on div "excluded, blank" at bounding box center [78, 588] width 139 height 26
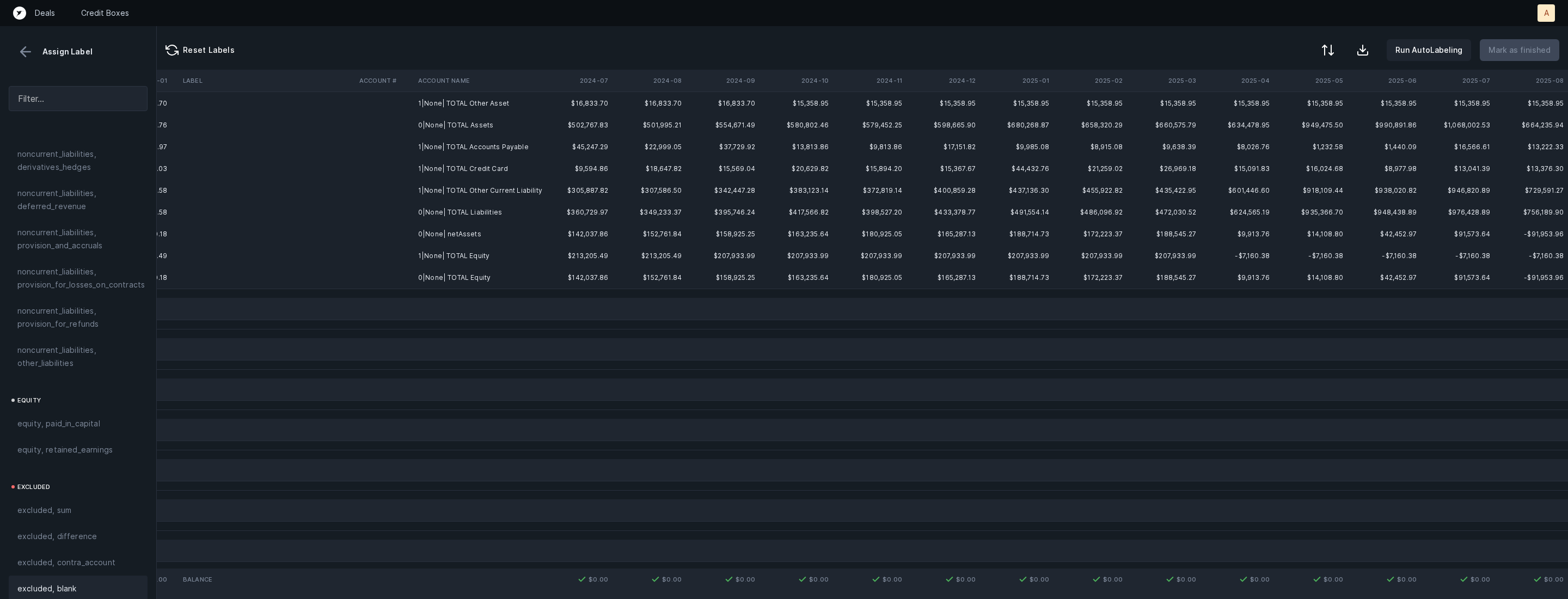
scroll to position [0, 2510]
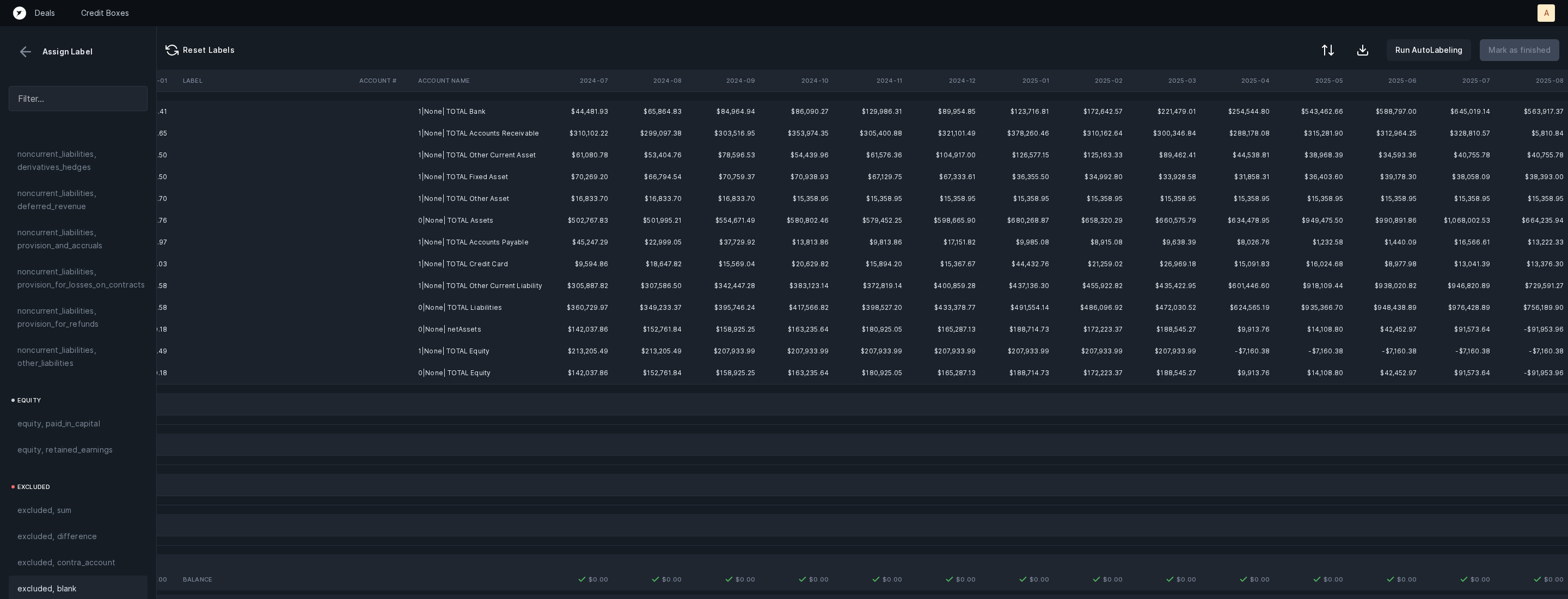
click at [443, 331] on td "0|None| netAssets" at bounding box center [480, 329] width 133 height 22
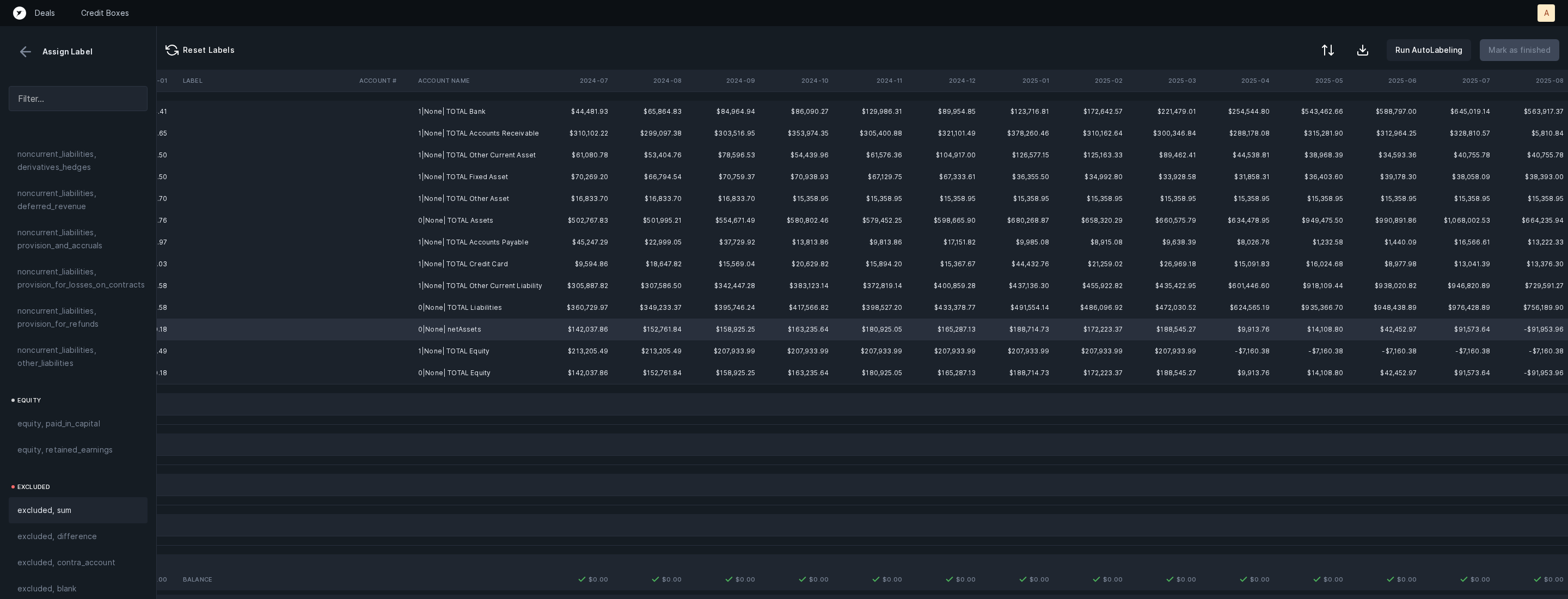
click at [86, 530] on span "excluded, difference" at bounding box center [57, 536] width 79 height 13
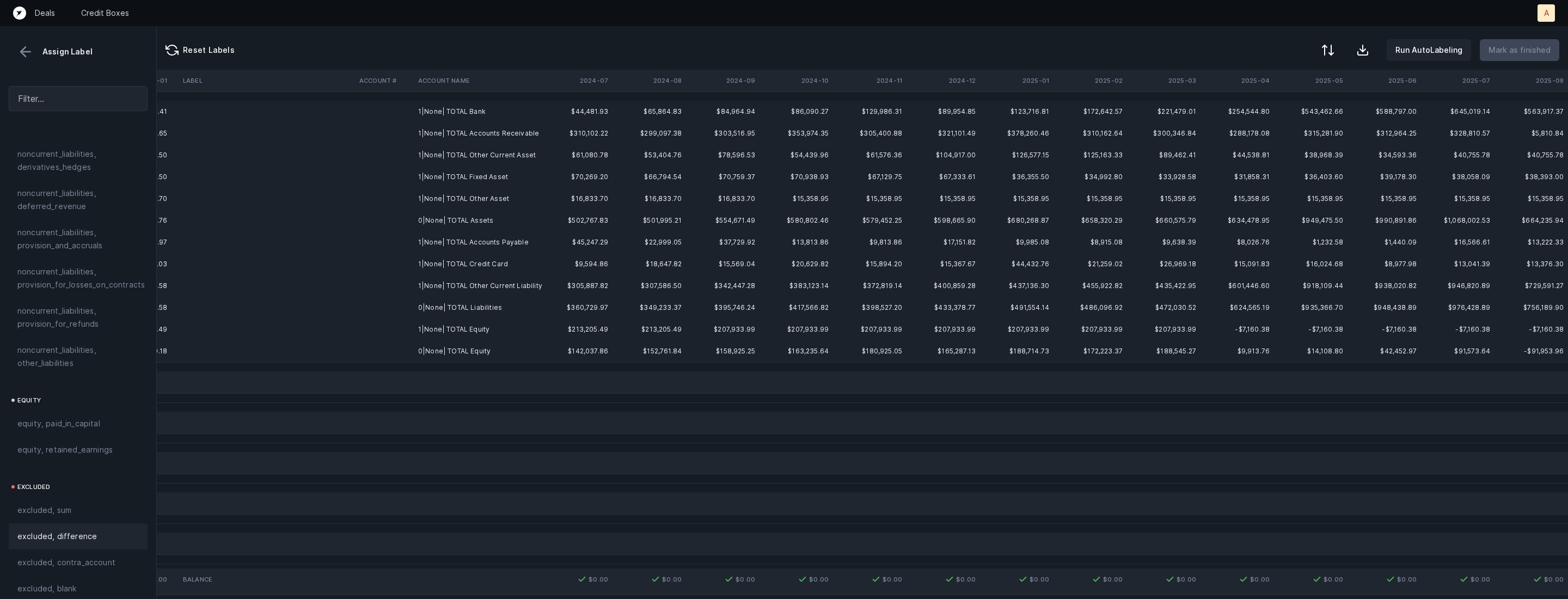
click at [456, 109] on td "1|None| TOTAL Bank" at bounding box center [480, 111] width 133 height 22
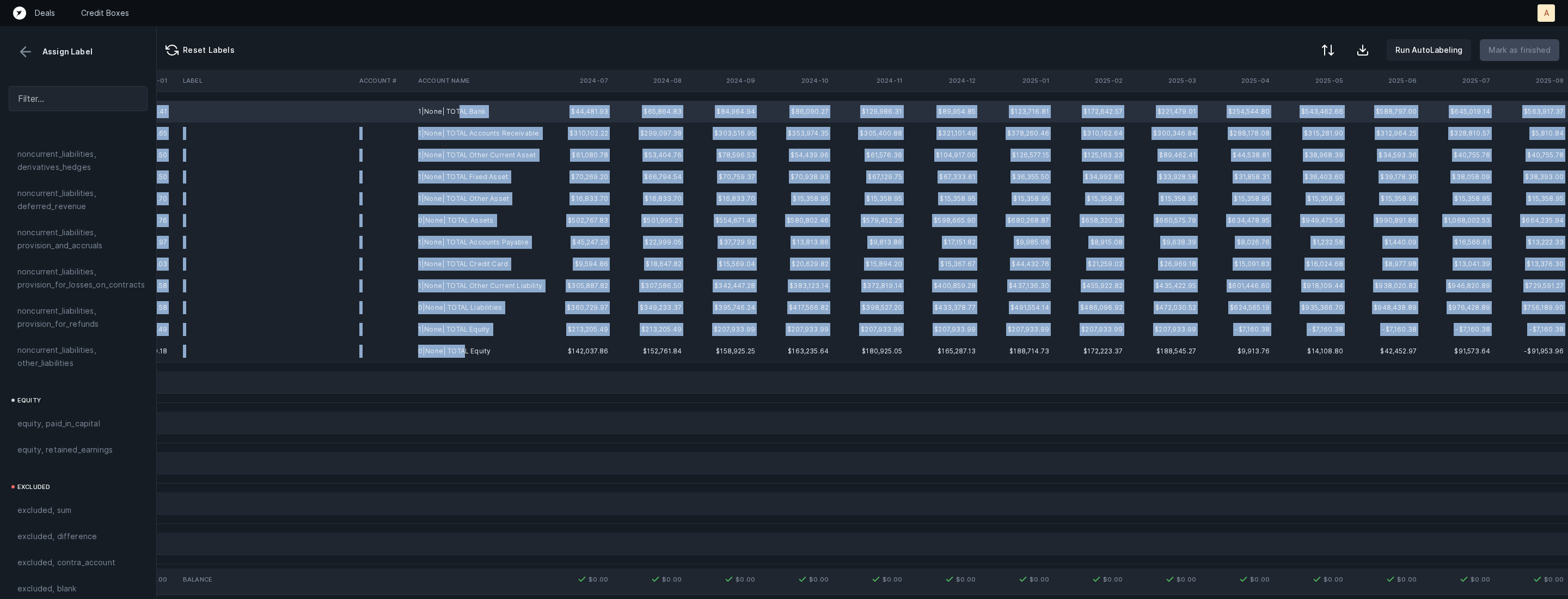
click at [461, 356] on td "0|None| TOTAL Equity" at bounding box center [480, 351] width 133 height 22
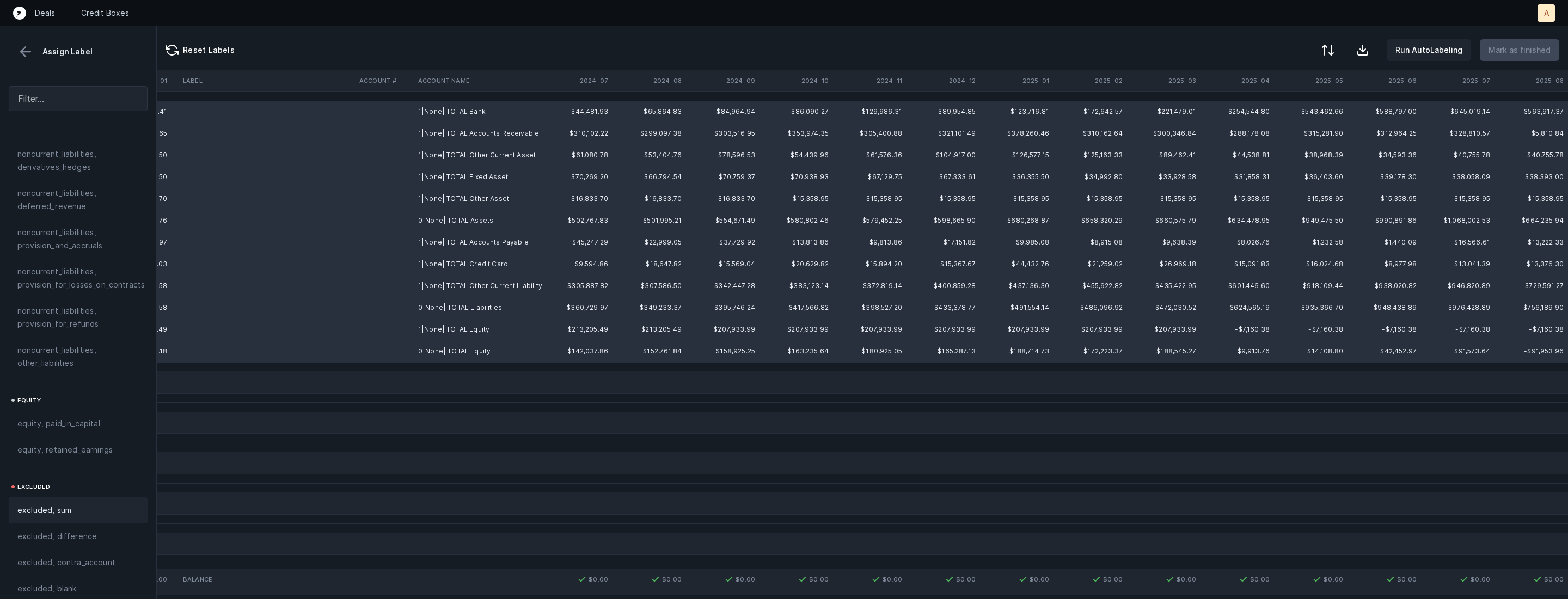
click at [112, 503] on div "excluded, sum" at bounding box center [78, 509] width 121 height 13
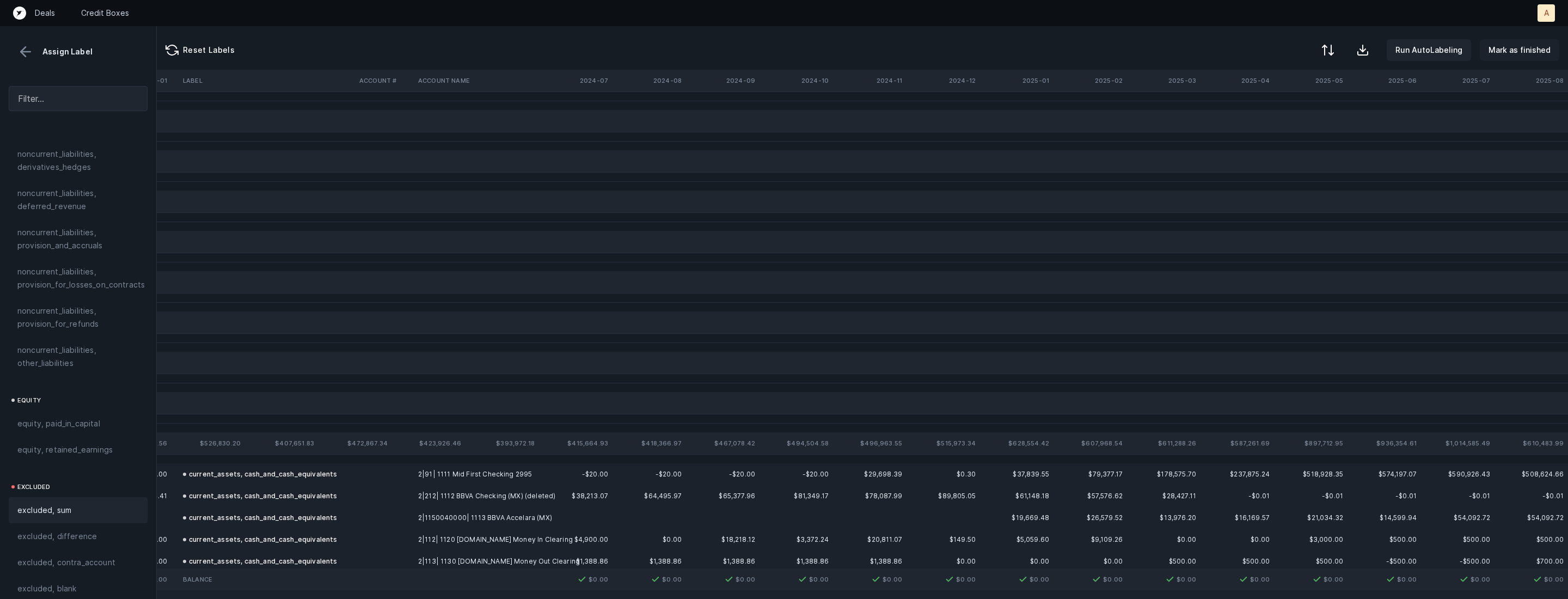
click at [1525, 55] on p "Mark as finished" at bounding box center [1520, 50] width 62 height 13
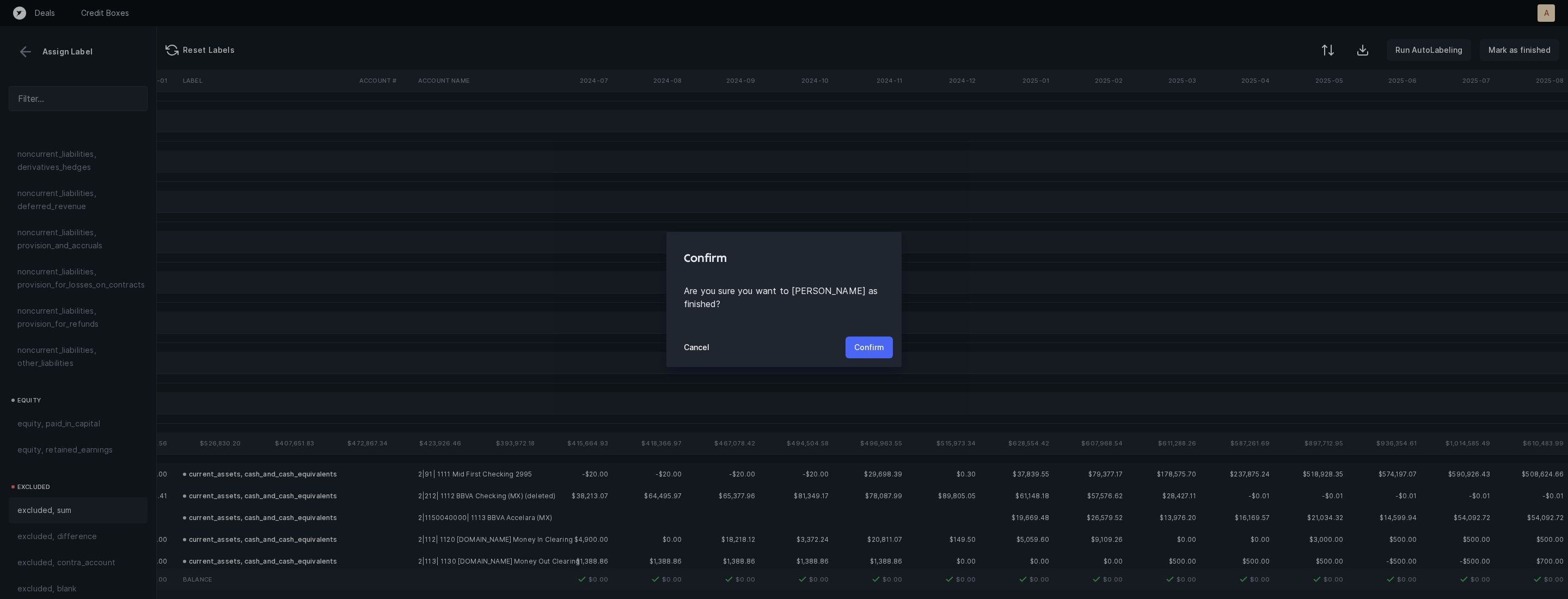
click at [881, 340] on p "Confirm" at bounding box center [869, 347] width 30 height 13
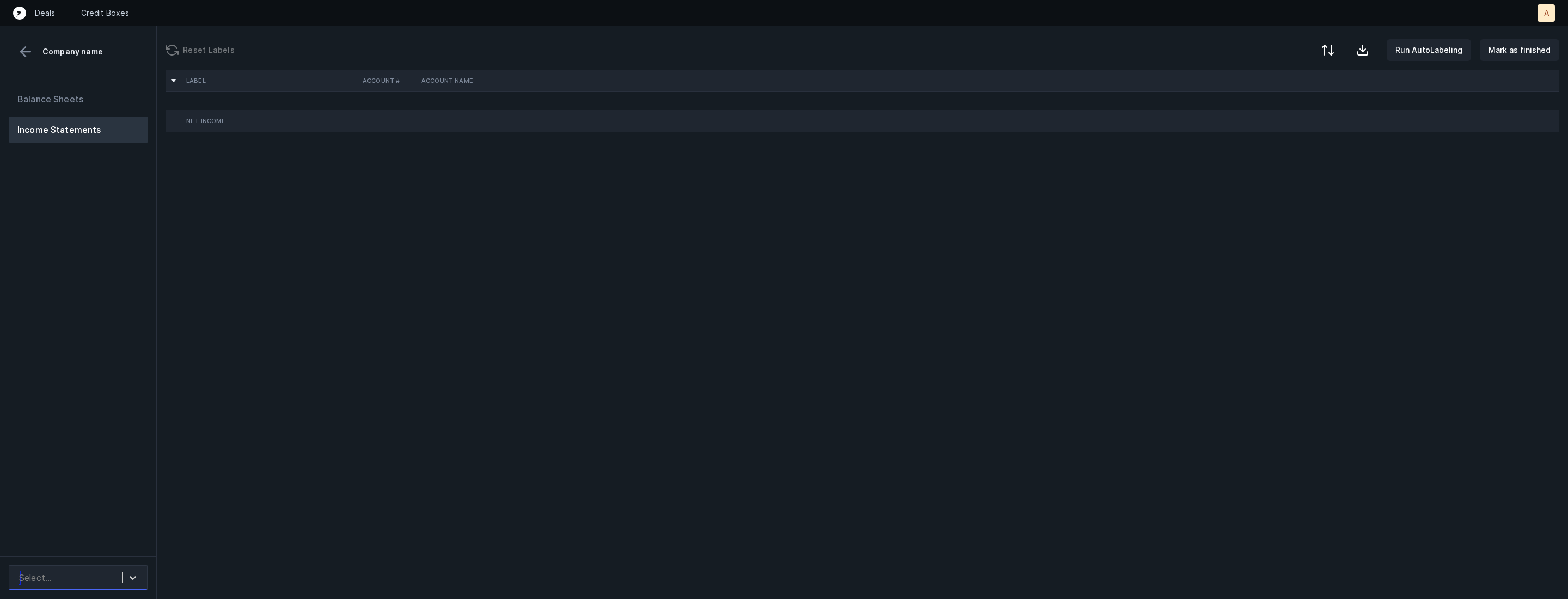
click at [96, 570] on div "Select..." at bounding box center [68, 578] width 109 height 19
click at [102, 545] on div "Quickbooks" at bounding box center [78, 547] width 139 height 22
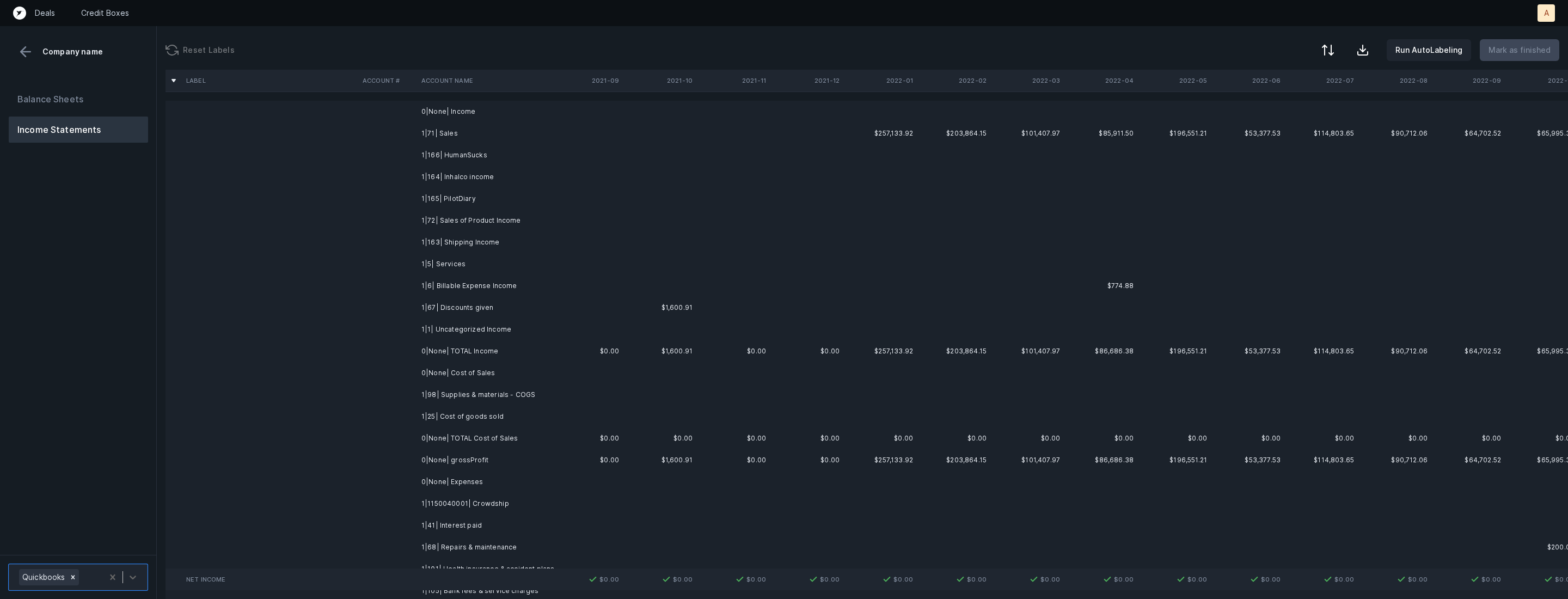
click at [469, 130] on td "1|71| Sales" at bounding box center [483, 133] width 133 height 22
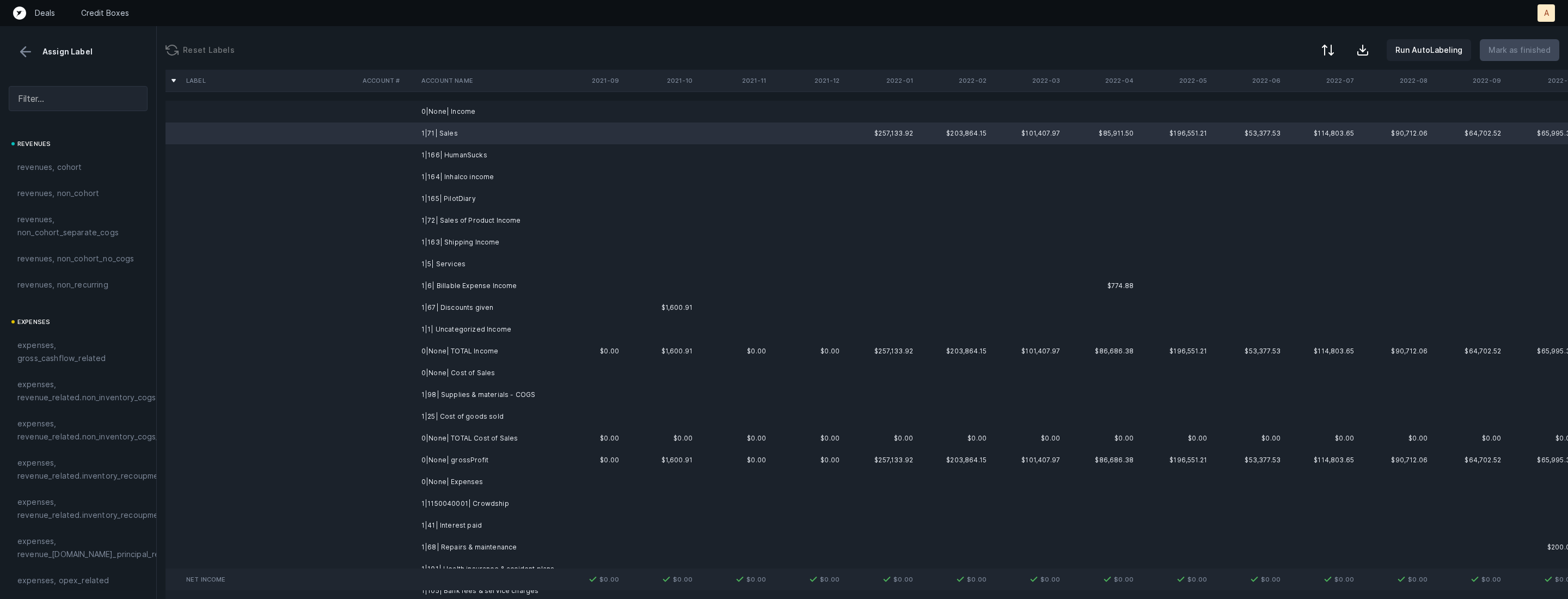
click at [458, 319] on td "1|1| Uncategorized Income" at bounding box center [483, 329] width 133 height 22
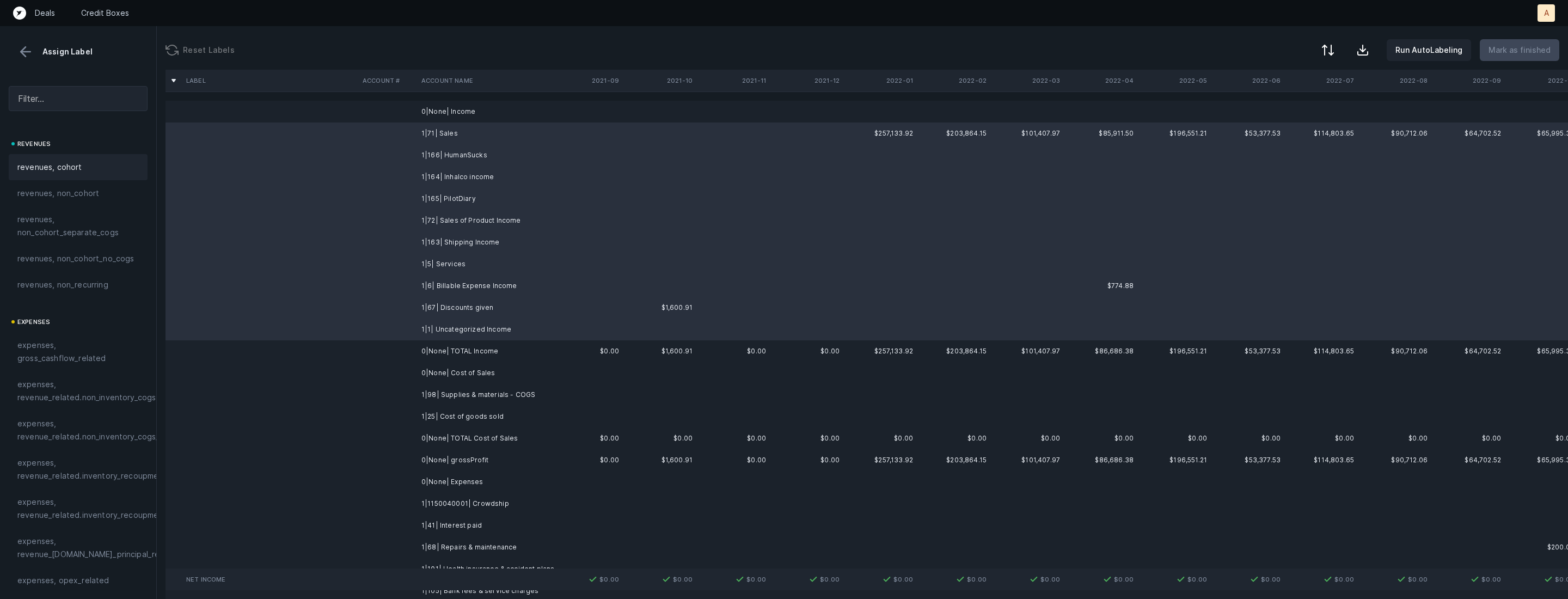
click at [86, 173] on div "revenues, cohort" at bounding box center [78, 167] width 121 height 13
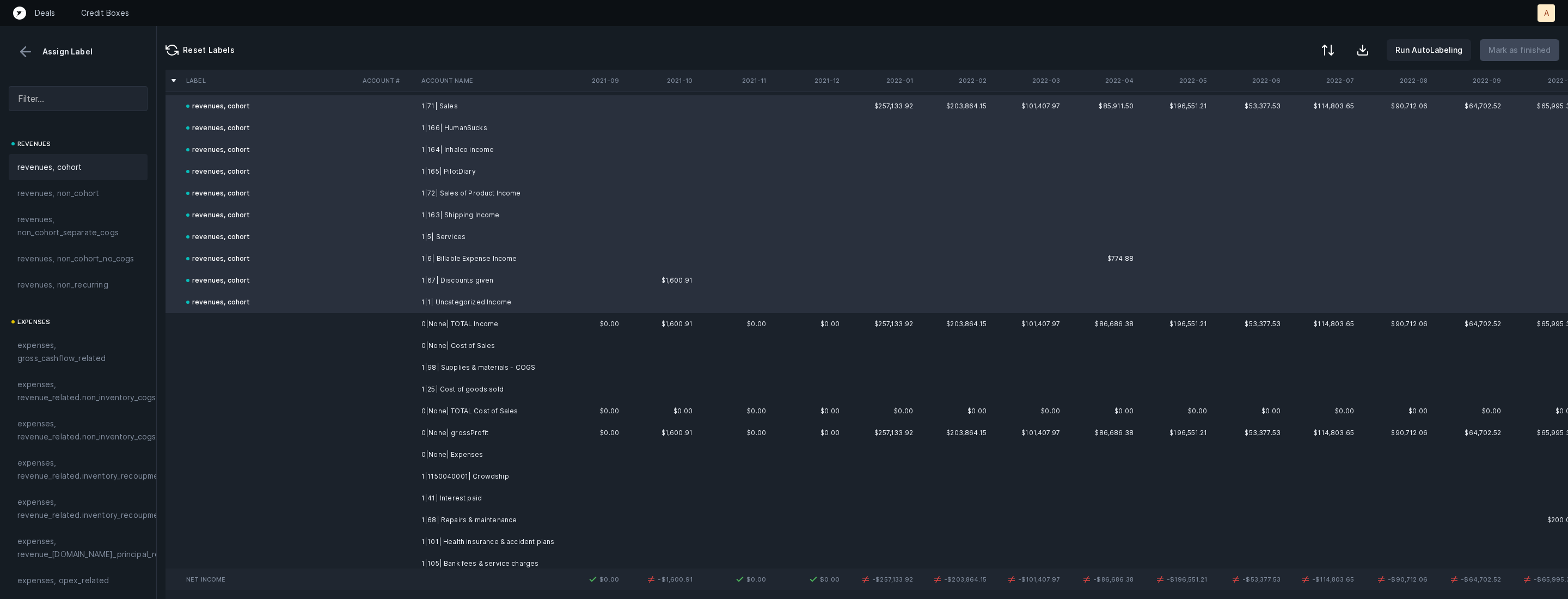
scroll to position [52, 0]
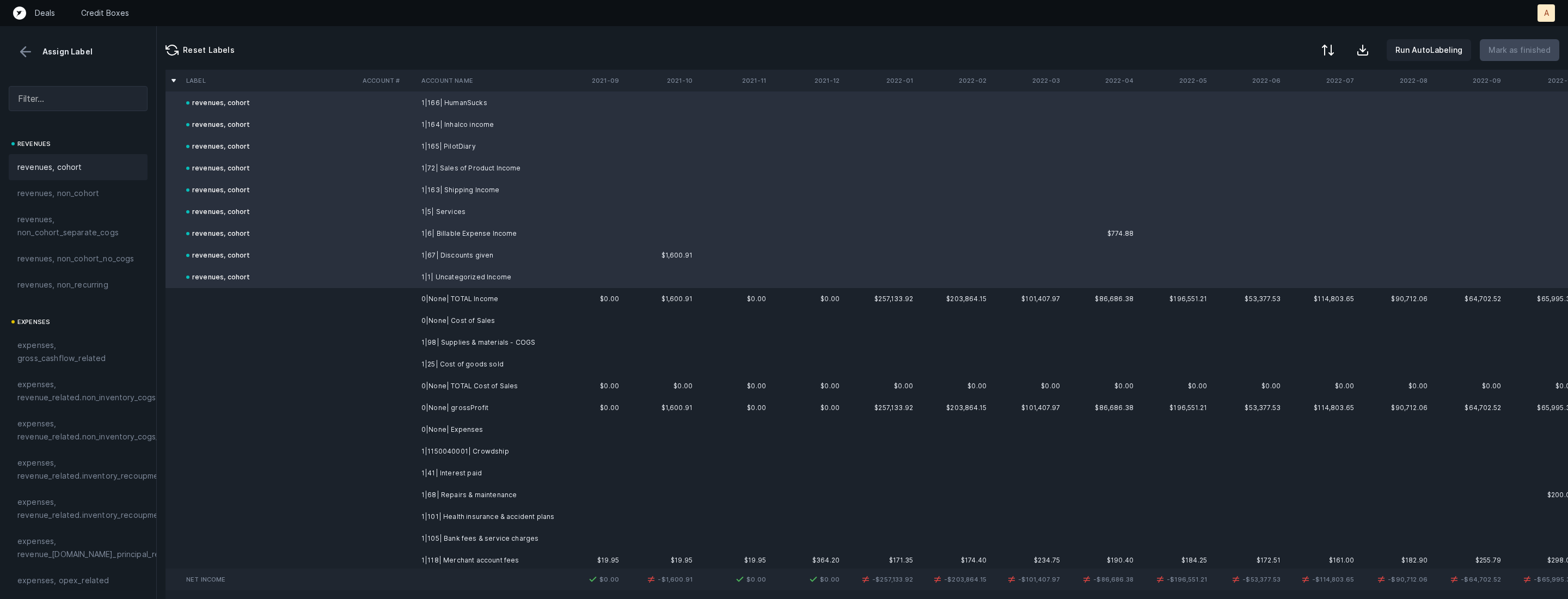
click at [443, 344] on td "1|98| Supplies & materials - COGS" at bounding box center [483, 342] width 133 height 22
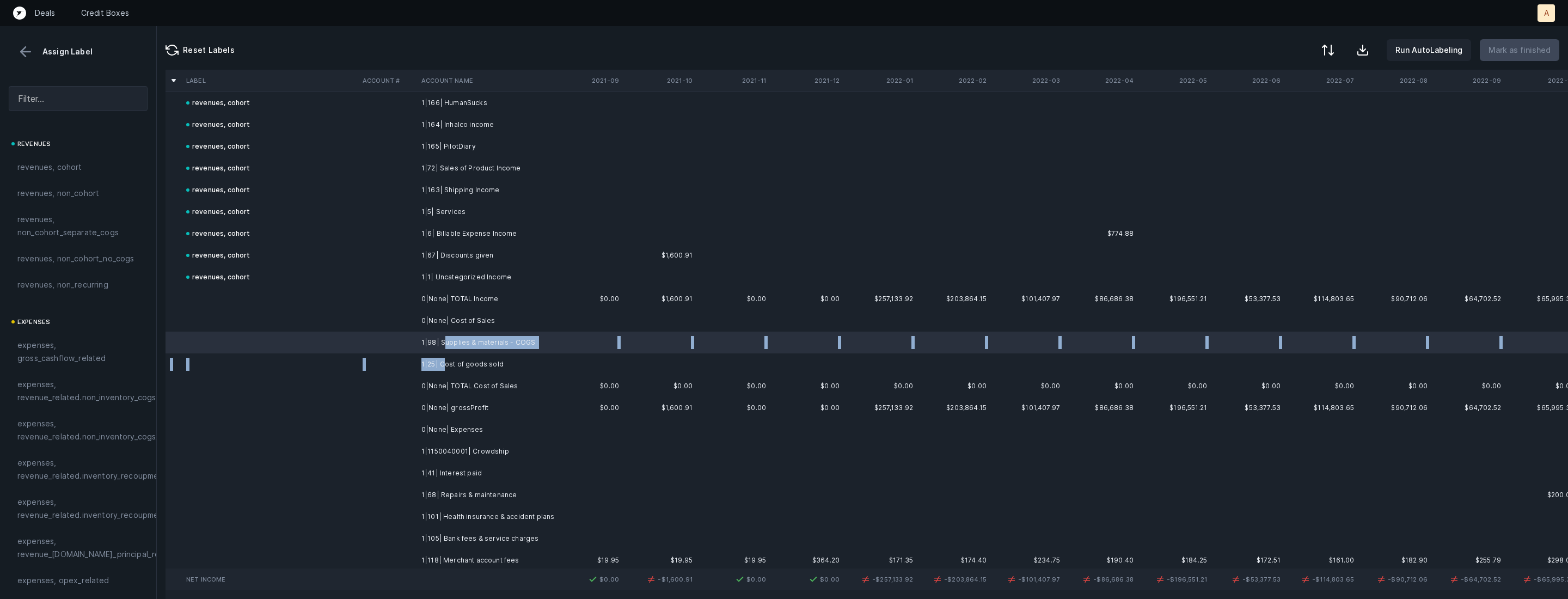
click at [445, 365] on td "1|25| Cost of goods sold" at bounding box center [483, 364] width 133 height 22
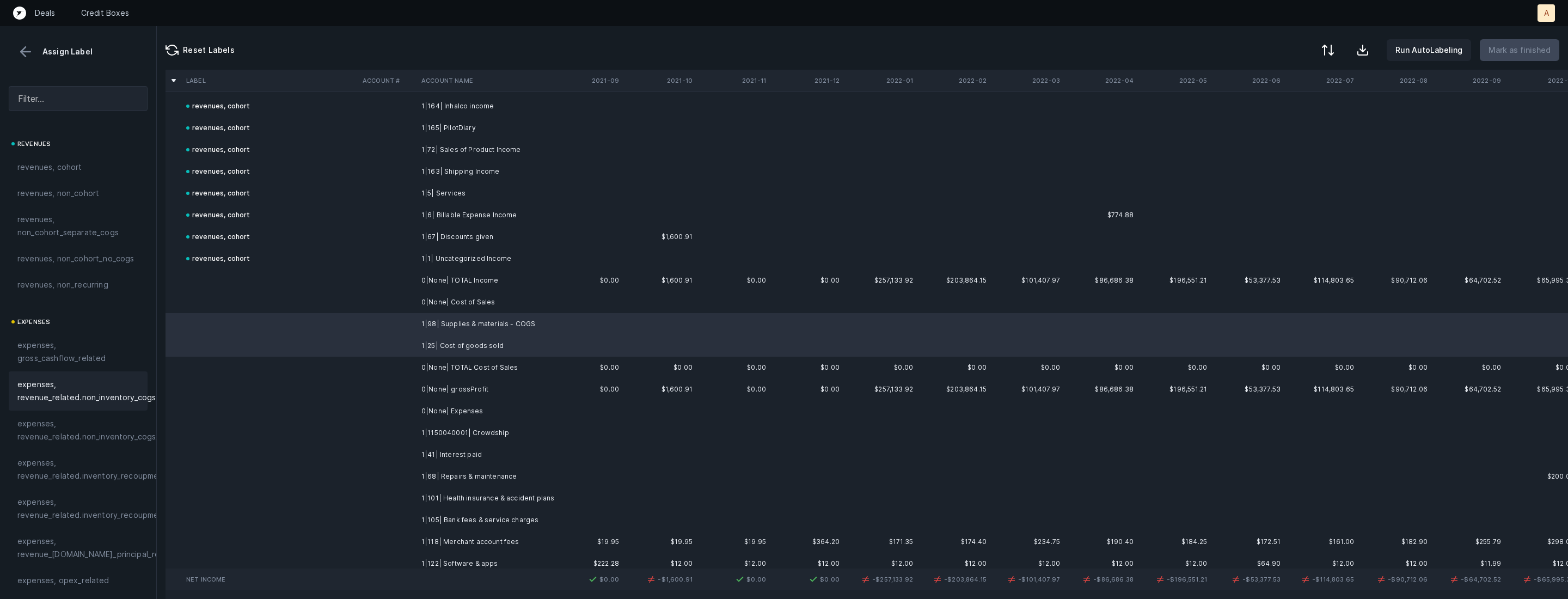
scroll to position [75, 0]
click at [42, 471] on span "expenses, revenue_related.inventory_recoupment" at bounding box center [92, 470] width 150 height 26
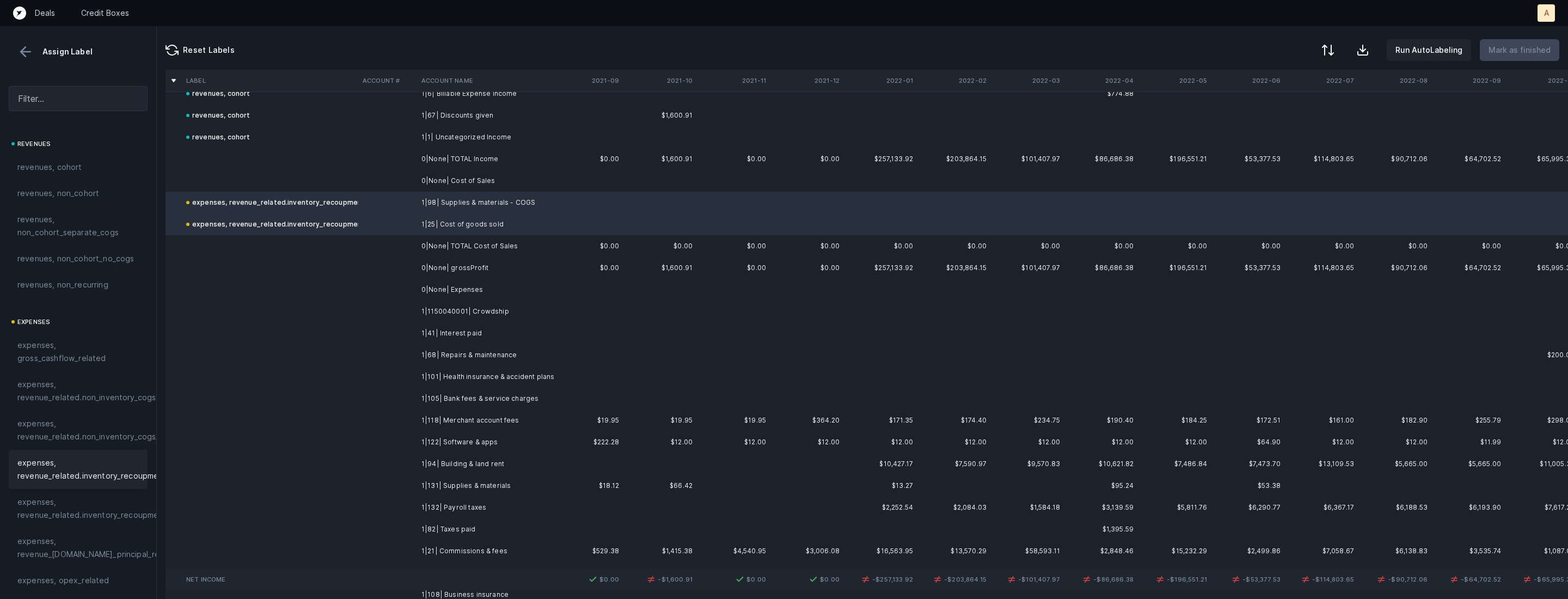
scroll to position [203, 0]
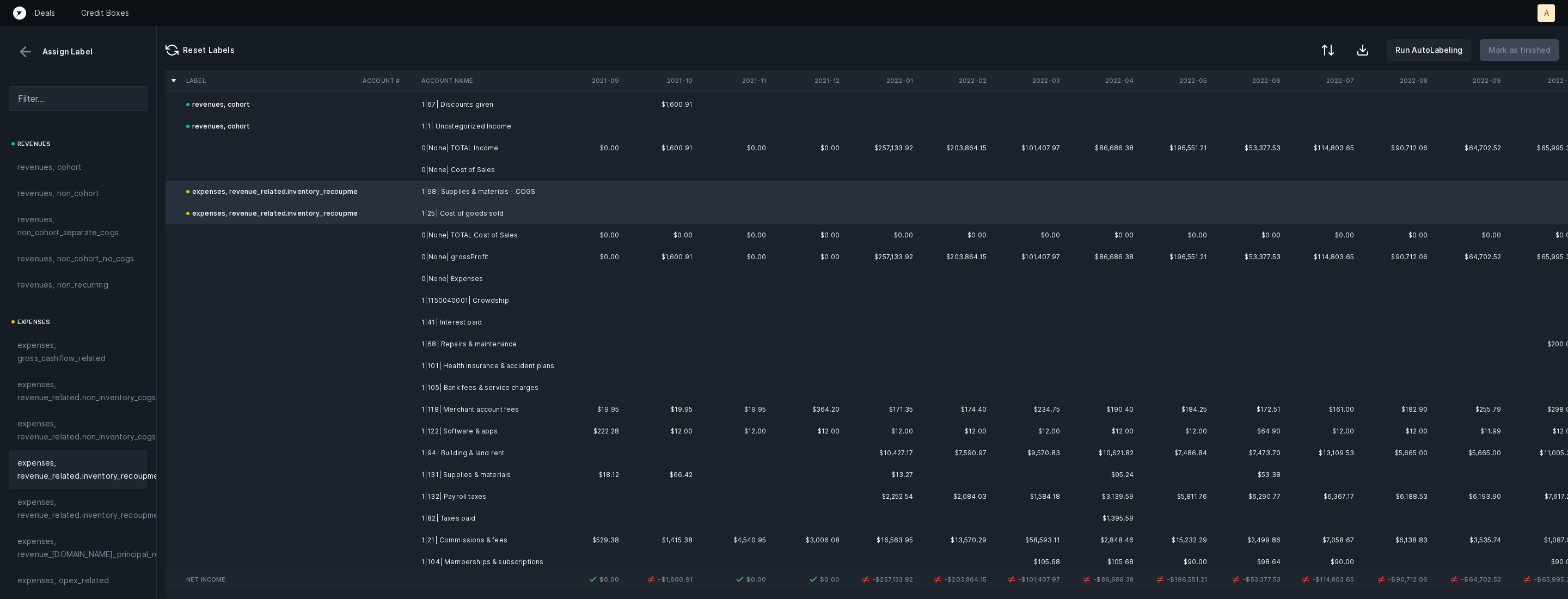
click at [511, 301] on td "1|1150040001| Crowdship" at bounding box center [483, 300] width 133 height 22
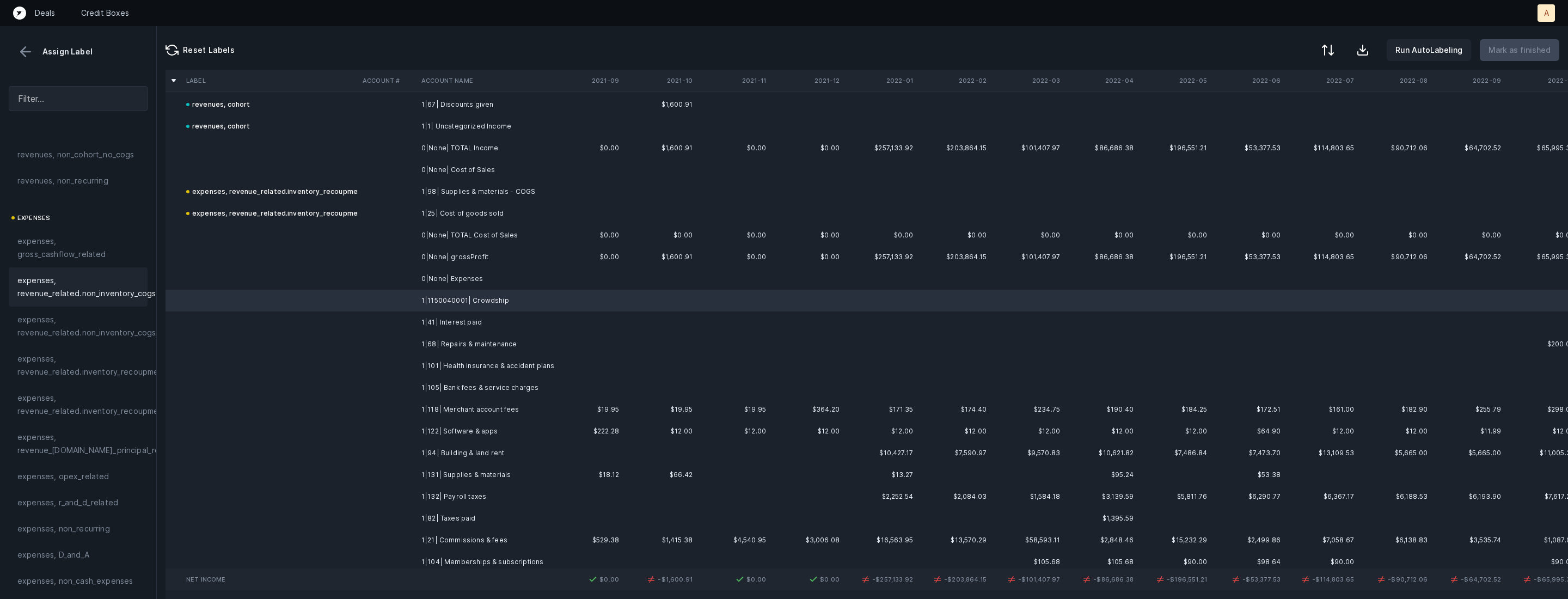
scroll to position [128, 0]
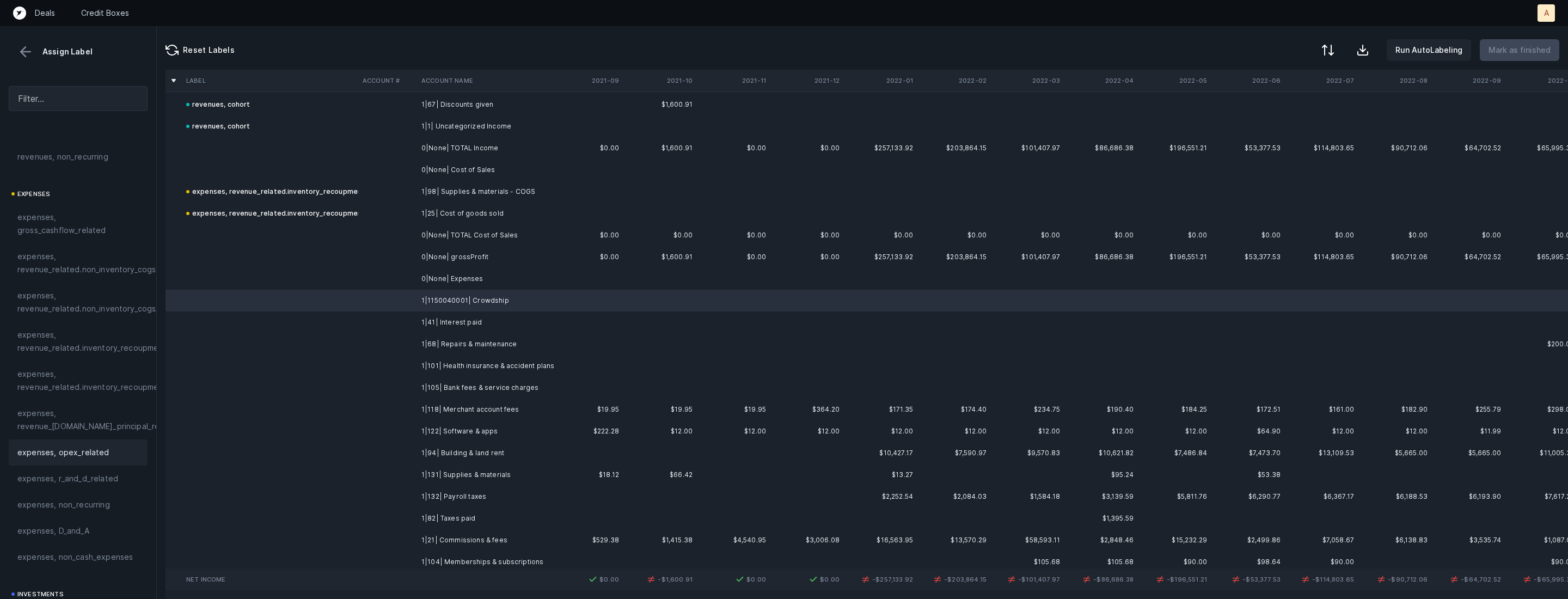
click at [70, 442] on div "expenses, opex_related" at bounding box center [78, 452] width 139 height 26
click at [313, 329] on td at bounding box center [270, 322] width 177 height 22
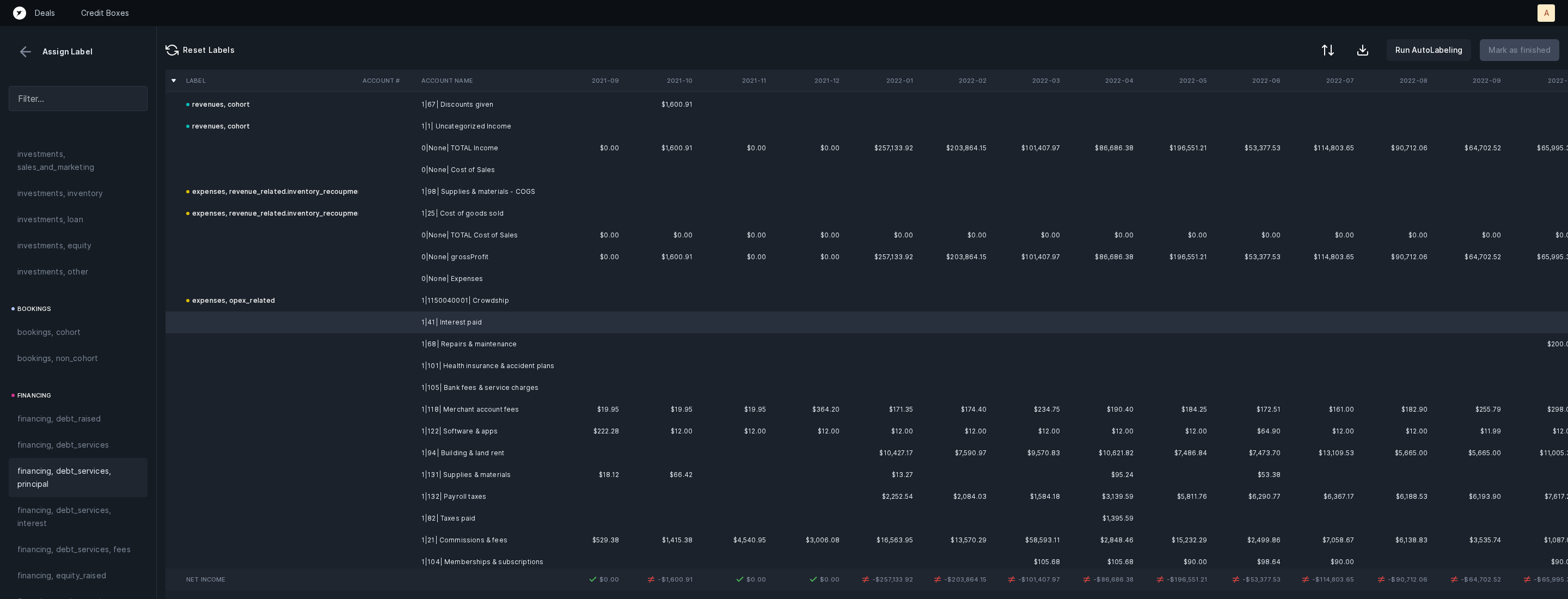
scroll to position [632, 0]
click at [51, 469] on span "financing, debt_services, interest" at bounding box center [78, 476] width 121 height 26
click at [530, 347] on td "1|68| Repairs & maintenance" at bounding box center [483, 344] width 133 height 22
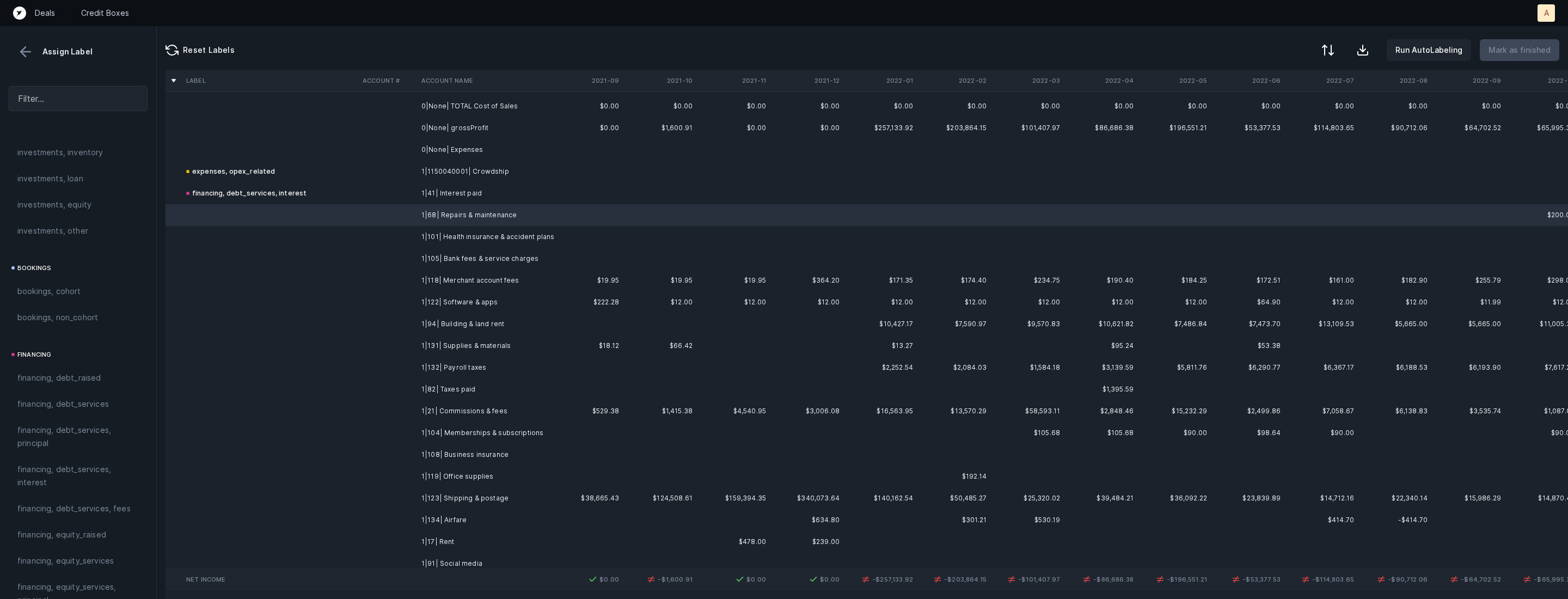
scroll to position [340, 0]
click at [498, 376] on td "1|82| Taxes paid" at bounding box center [483, 382] width 133 height 22
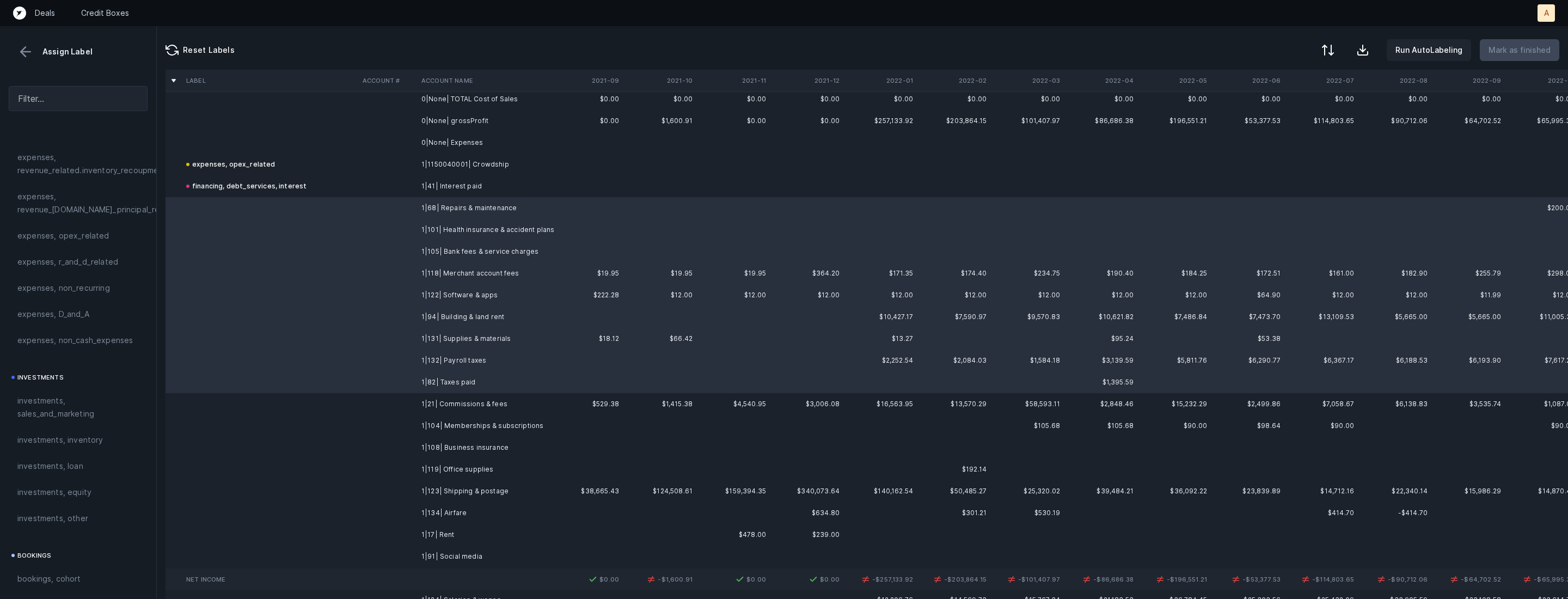
scroll to position [310, 0]
click at [85, 276] on span "expenses, opex_related" at bounding box center [63, 271] width 92 height 13
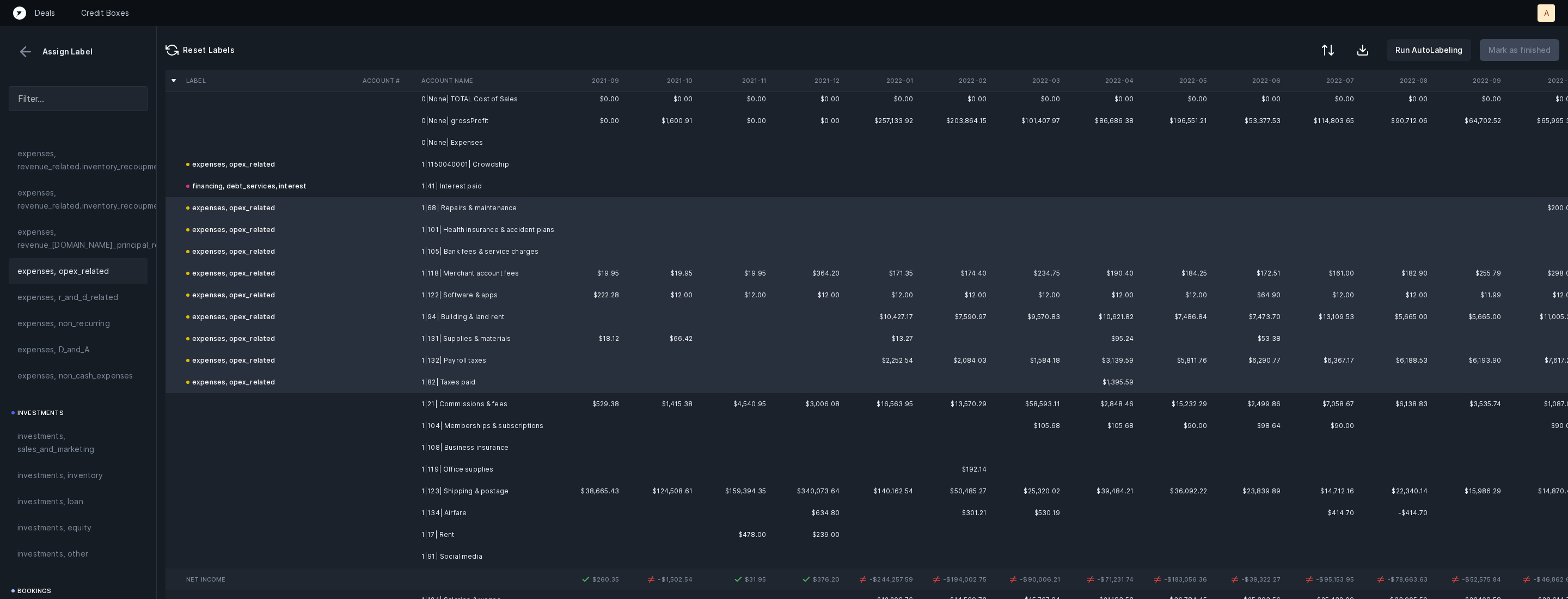
click at [411, 405] on td at bounding box center [387, 404] width 59 height 22
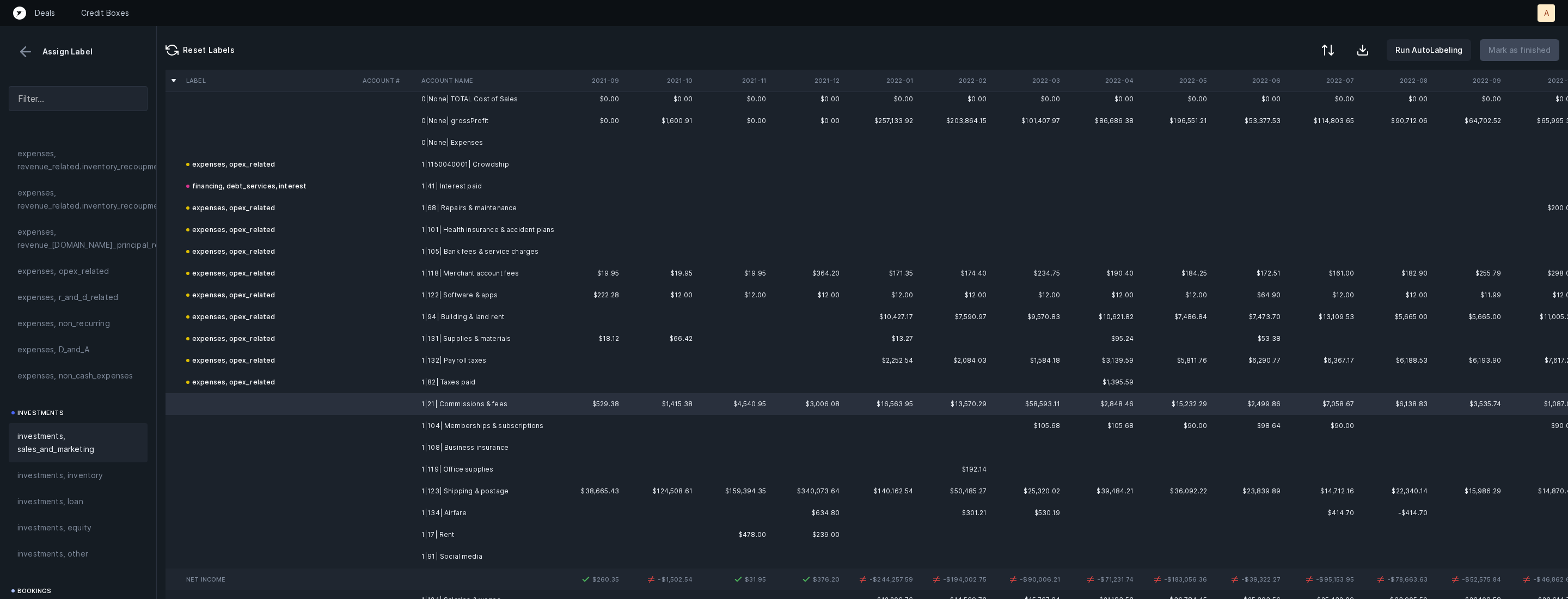
click at [33, 446] on span "investments, sales_and_marketing" at bounding box center [78, 442] width 121 height 26
click at [541, 424] on td "1|104| Memberships & subscriptions" at bounding box center [483, 426] width 133 height 22
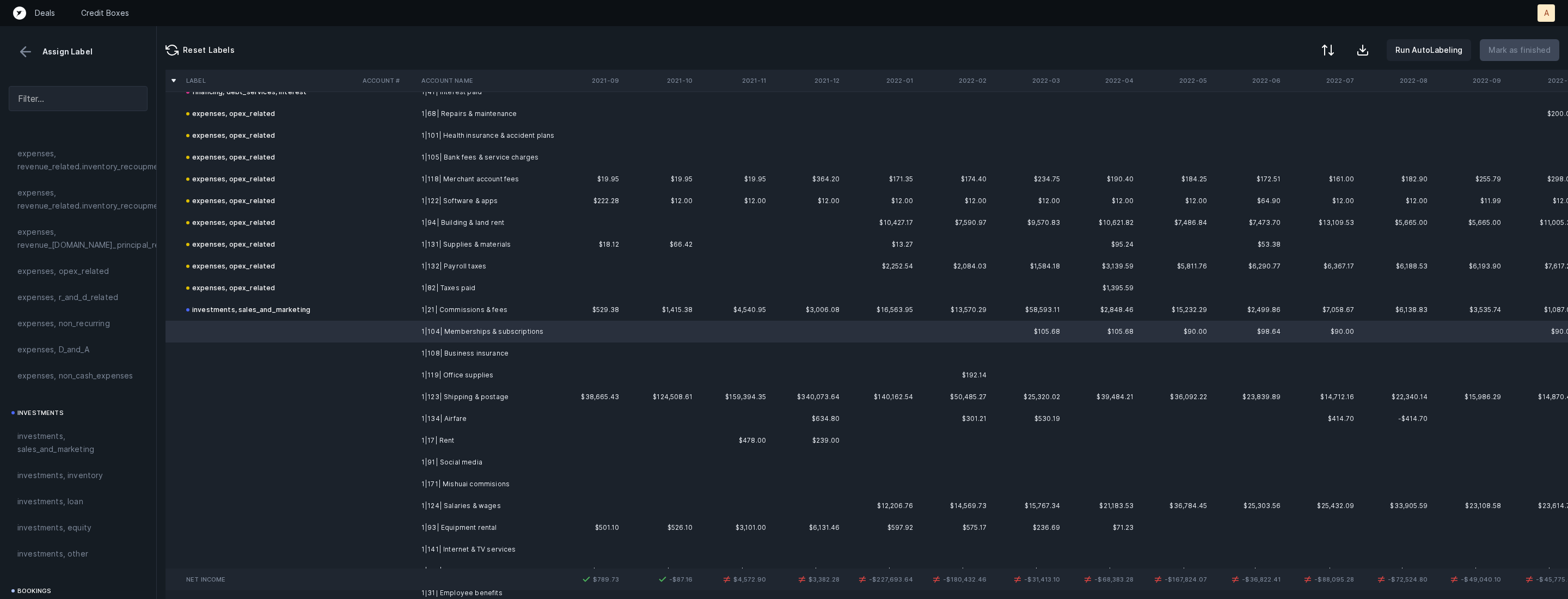
scroll to position [436, 0]
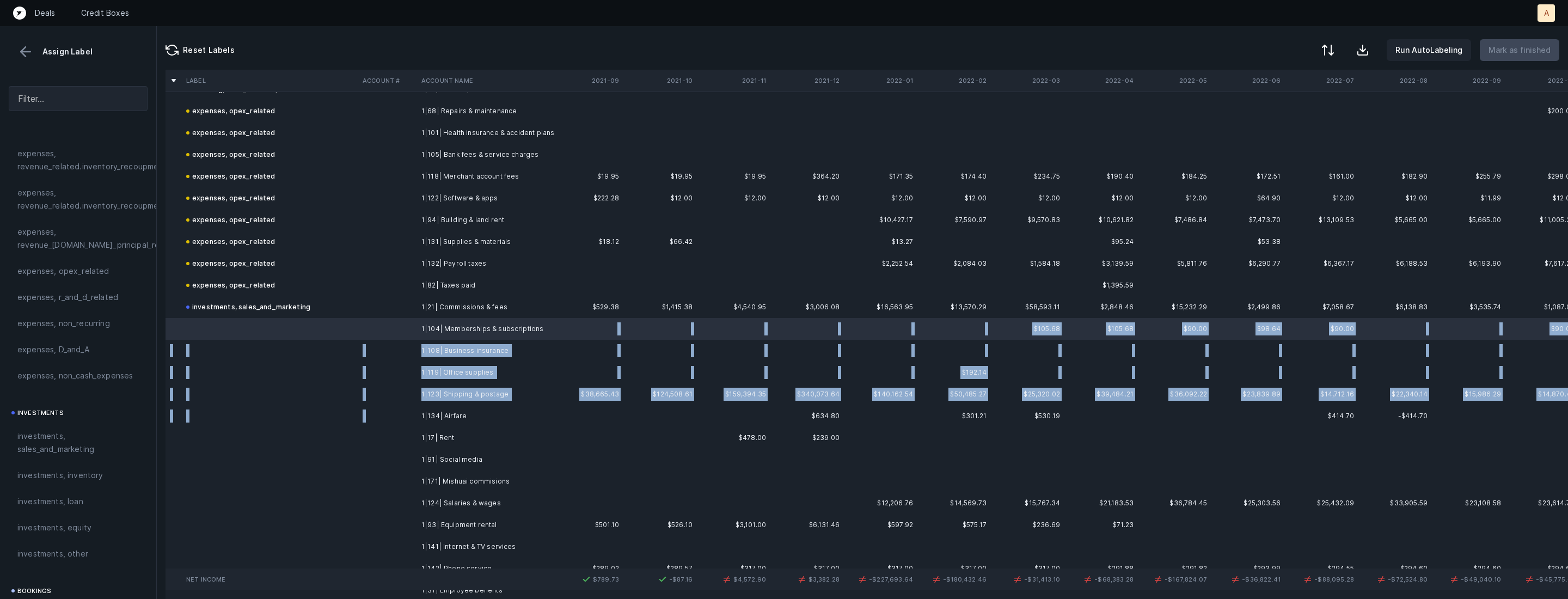
click at [524, 405] on td "1|134| Airfare" at bounding box center [483, 415] width 133 height 22
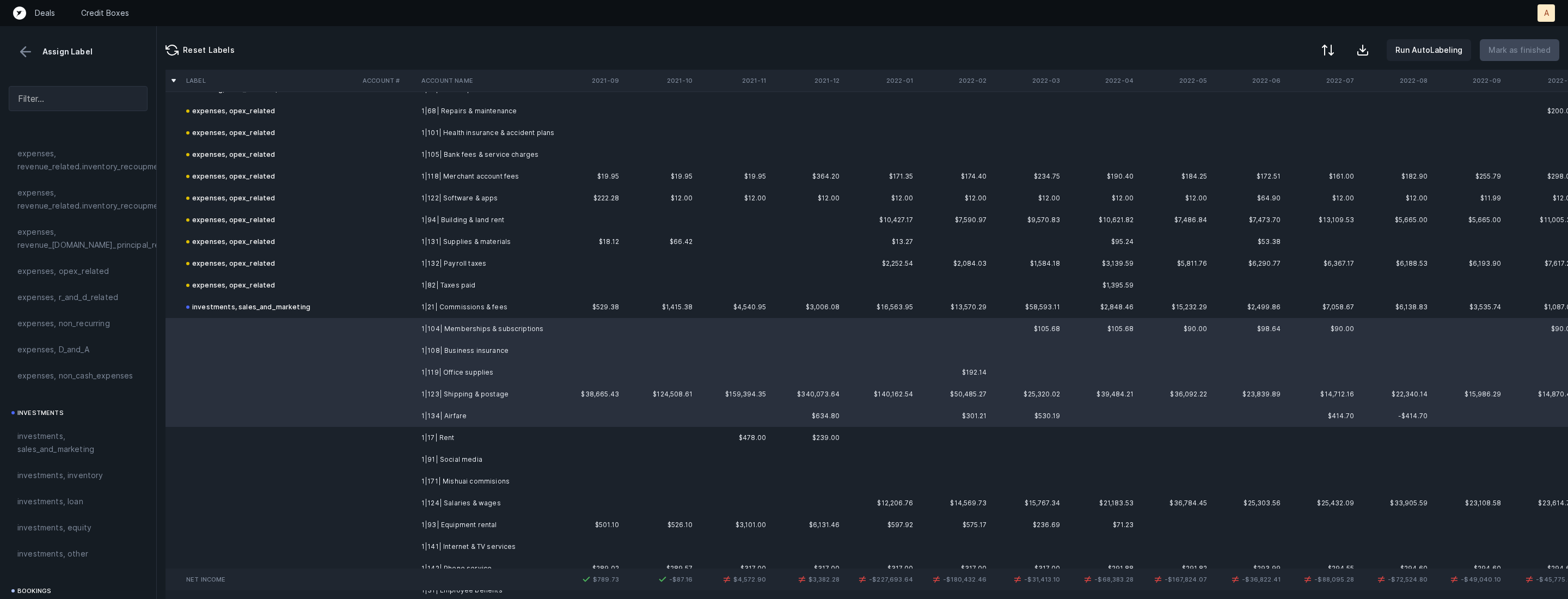
click at [400, 391] on td at bounding box center [387, 394] width 59 height 22
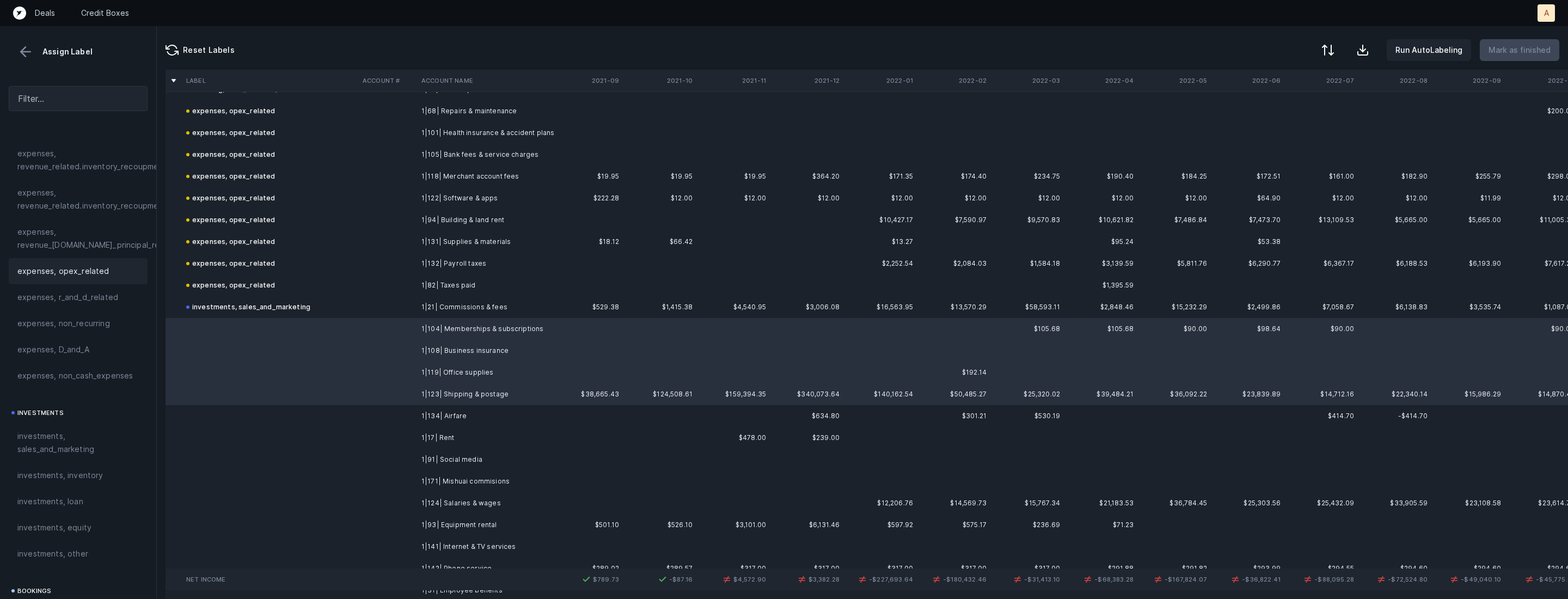
click at [105, 277] on div "expenses, opex_related" at bounding box center [78, 271] width 139 height 26
click at [428, 415] on td "1|134| Airfare" at bounding box center [483, 415] width 133 height 22
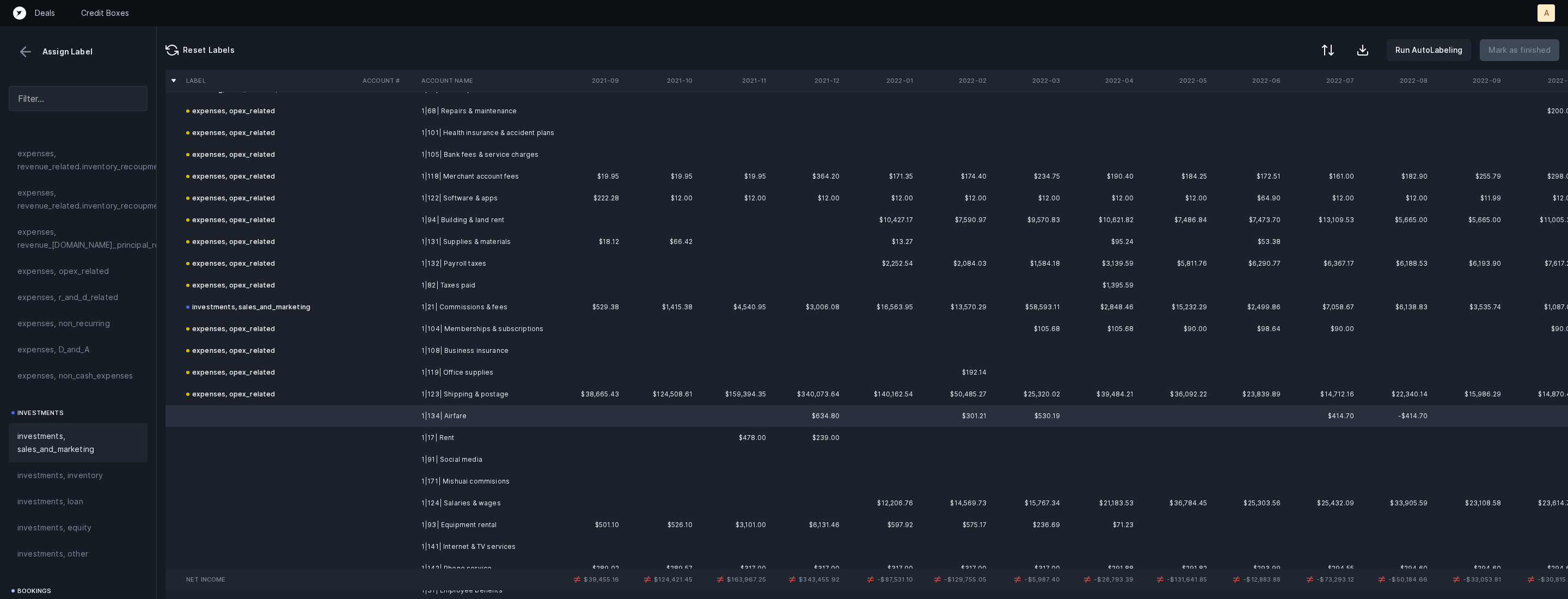
click at [49, 450] on span "investments, sales_and_marketing" at bounding box center [78, 442] width 121 height 26
click at [429, 441] on td "1|17| Rent" at bounding box center [483, 437] width 133 height 22
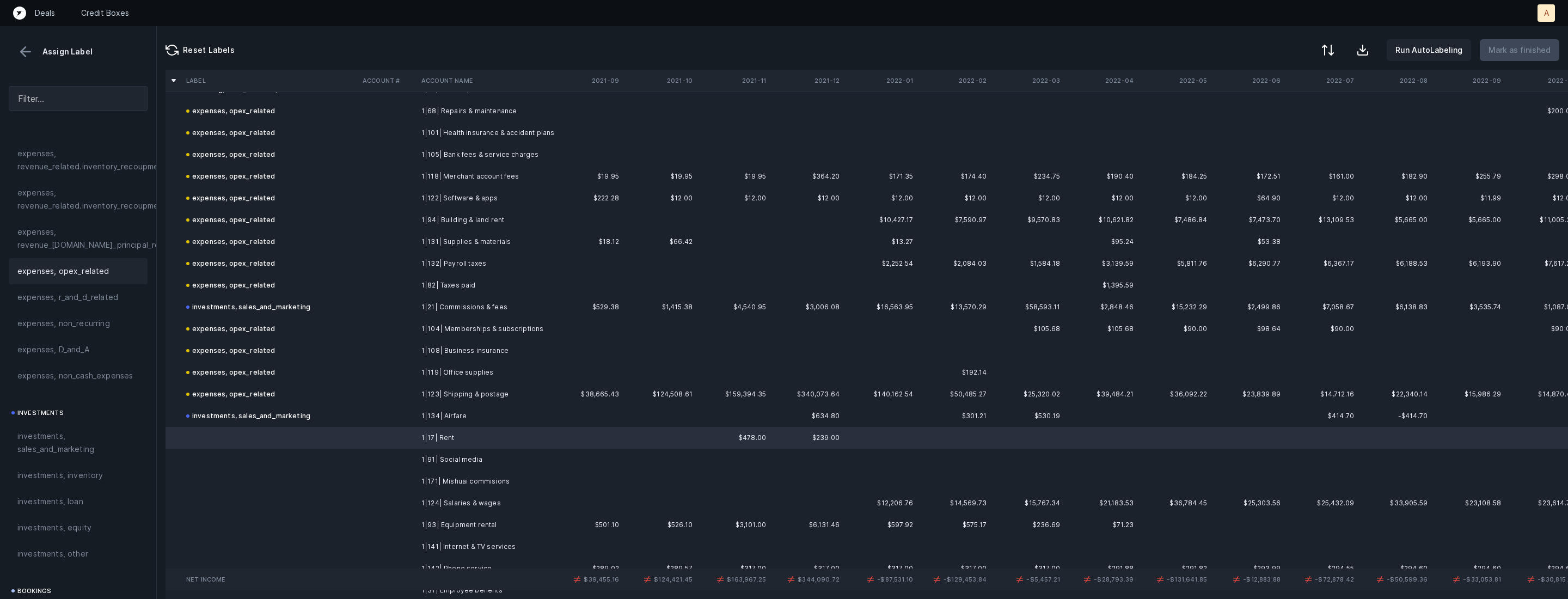
click at [70, 274] on span "expenses, opex_related" at bounding box center [63, 271] width 92 height 13
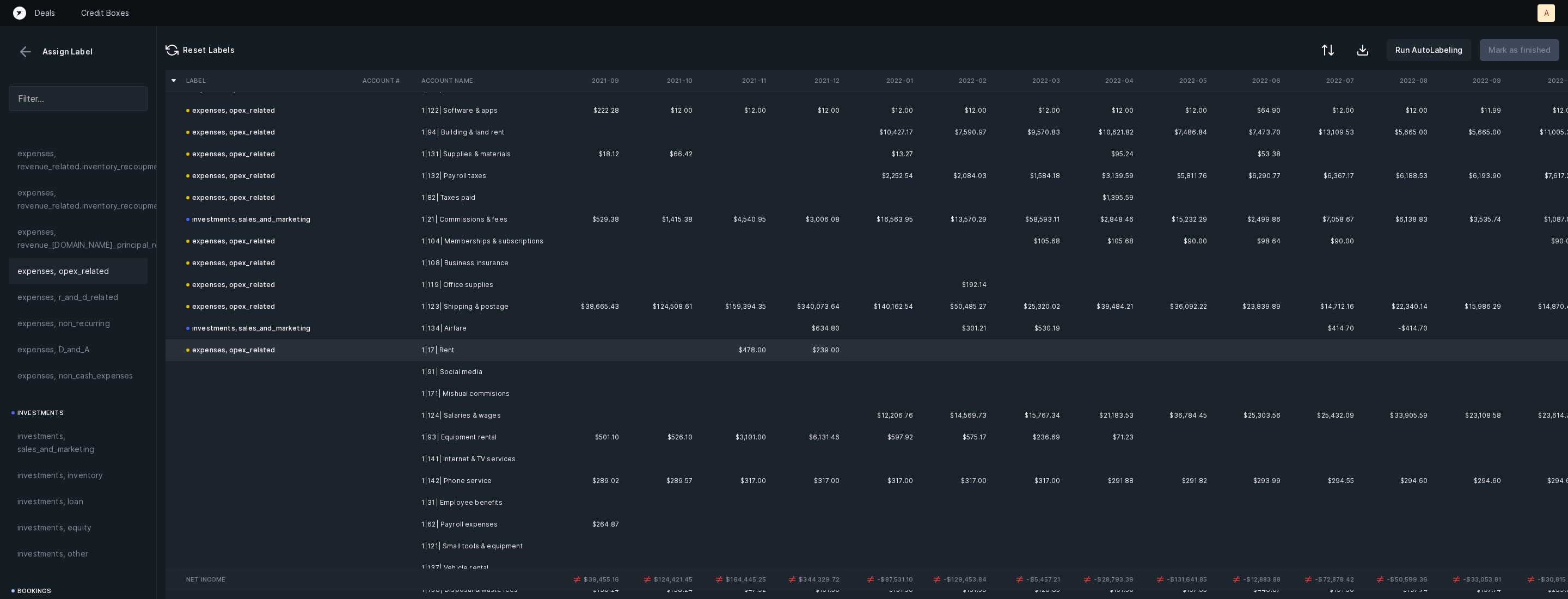
scroll to position [549, 0]
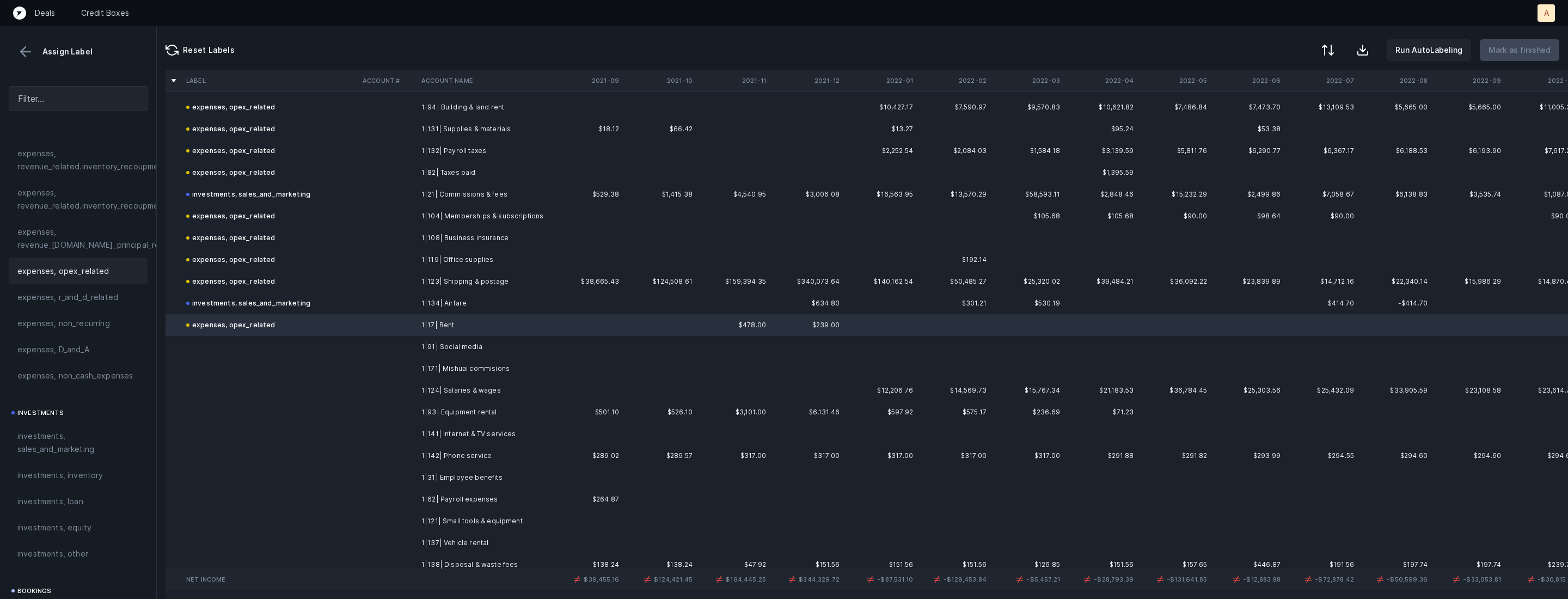
click at [454, 348] on td "1|91| Social media" at bounding box center [483, 347] width 133 height 22
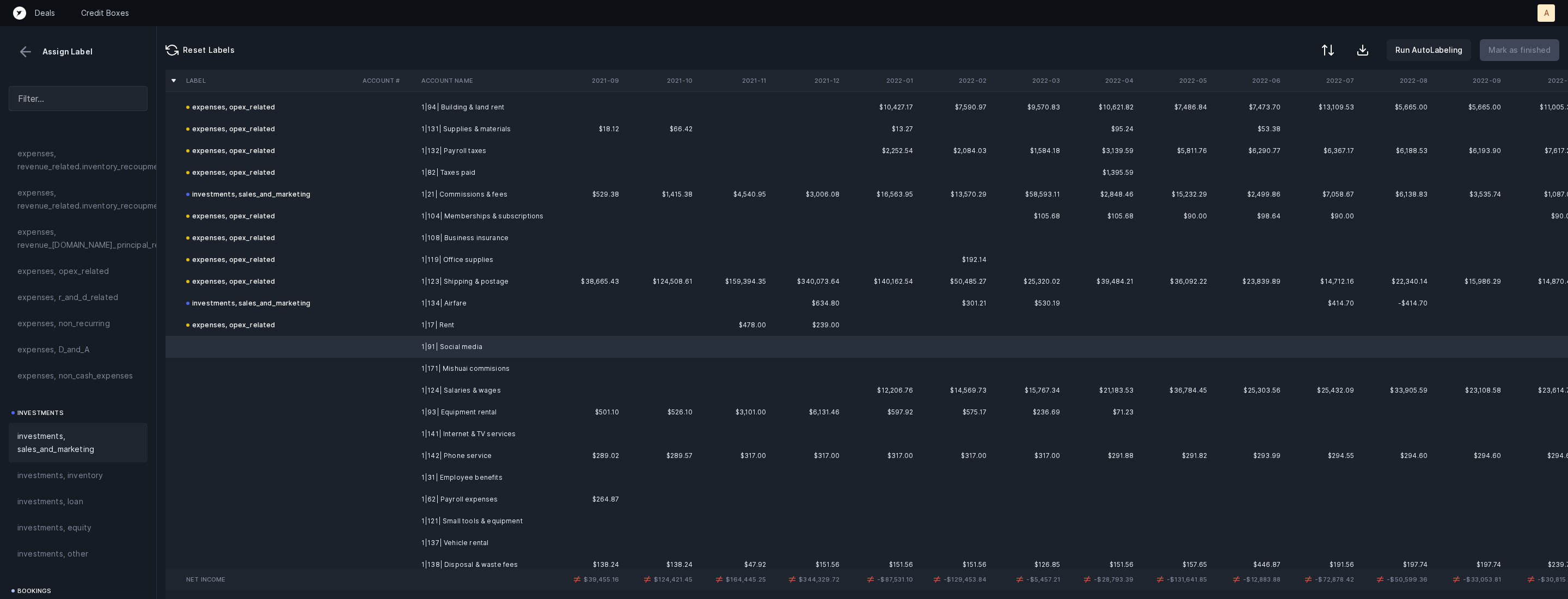
click at [84, 441] on span "investments, sales_and_marketing" at bounding box center [78, 442] width 121 height 26
click at [548, 370] on td "1|171| Mishuai commisions" at bounding box center [483, 369] width 133 height 22
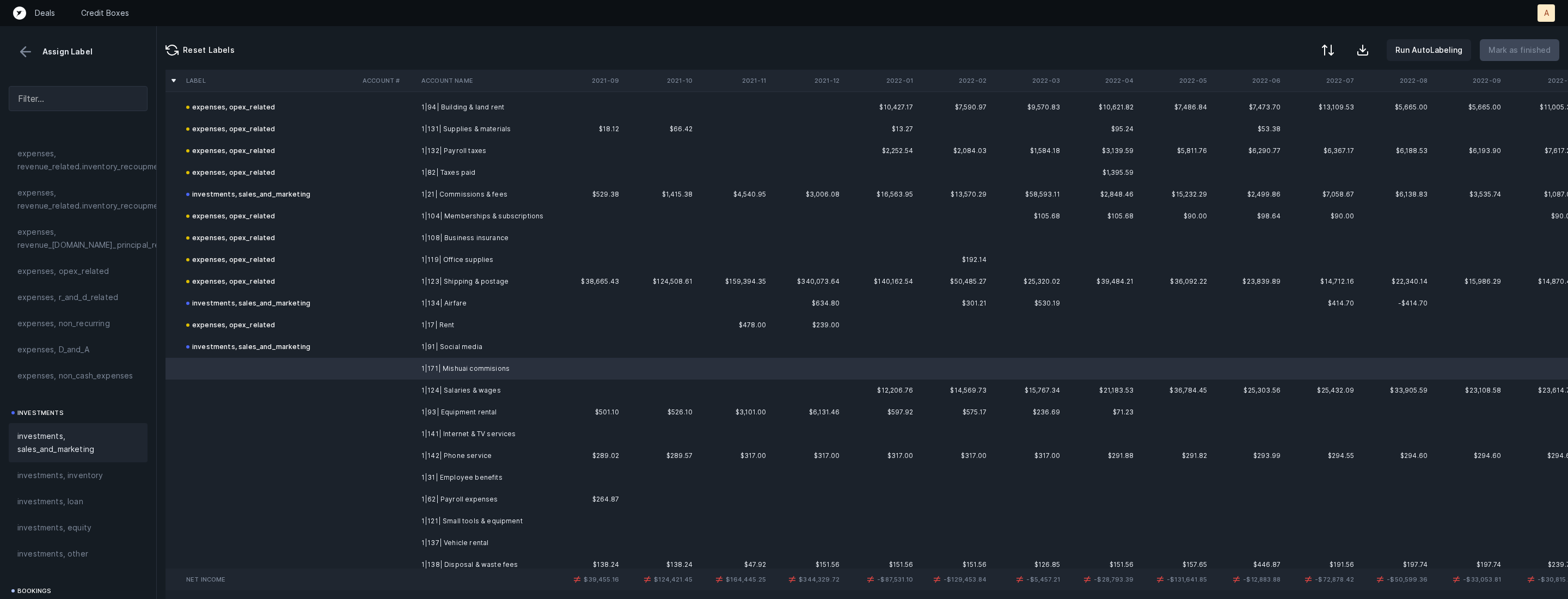
click at [36, 445] on span "investments, sales_and_marketing" at bounding box center [78, 442] width 121 height 26
click at [498, 393] on td "1|124| Salaries & wages" at bounding box center [483, 390] width 133 height 22
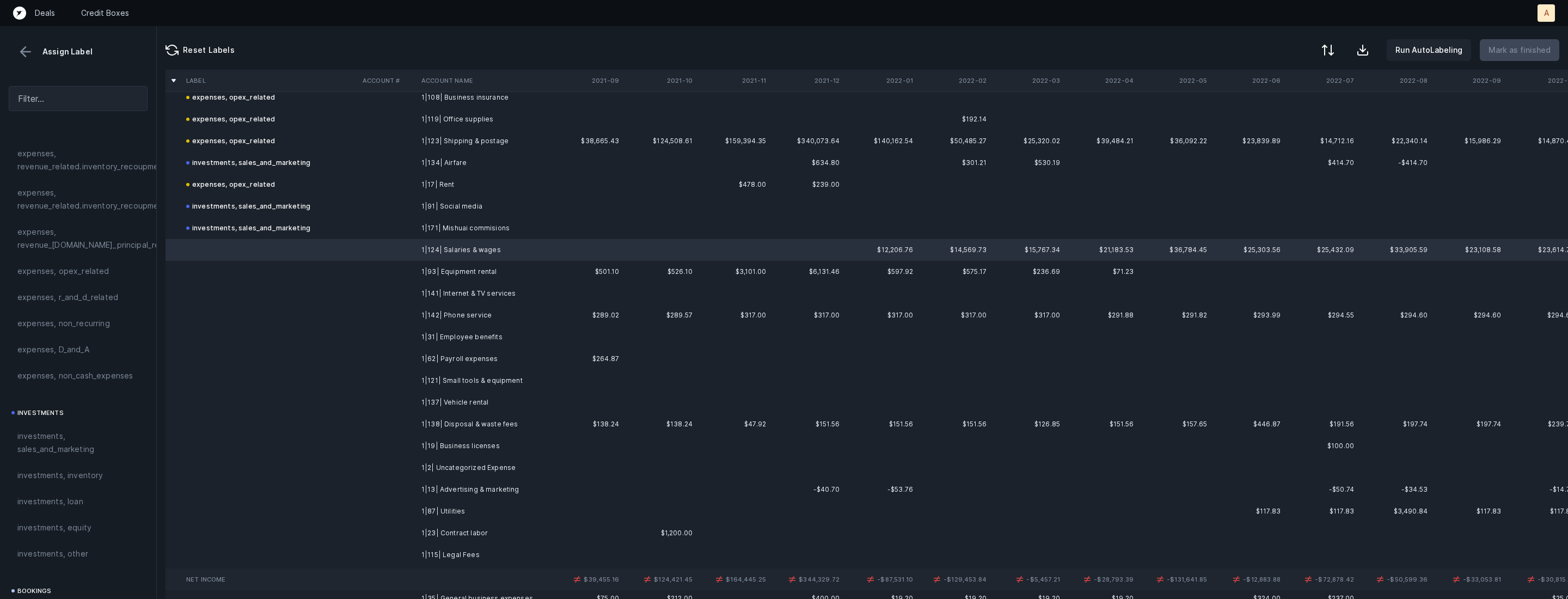
scroll to position [692, 0]
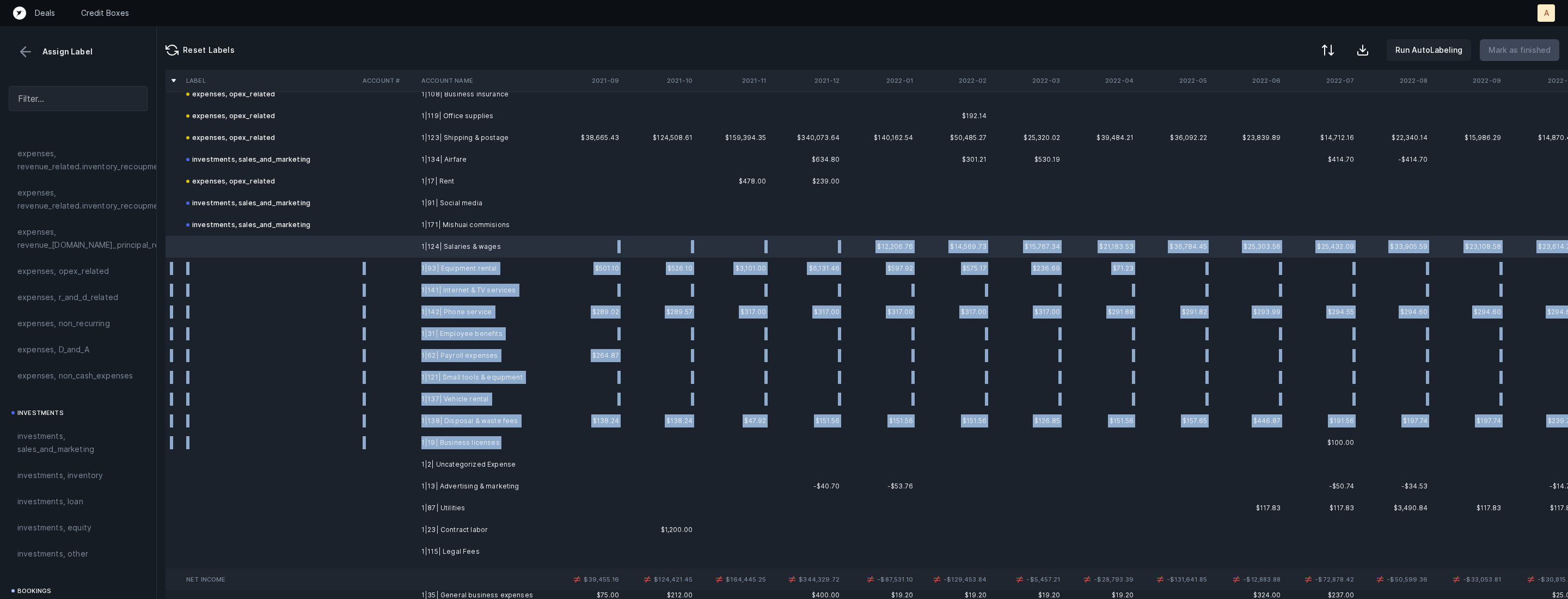
click at [505, 447] on td "1|19| Business licenses" at bounding box center [483, 442] width 133 height 22
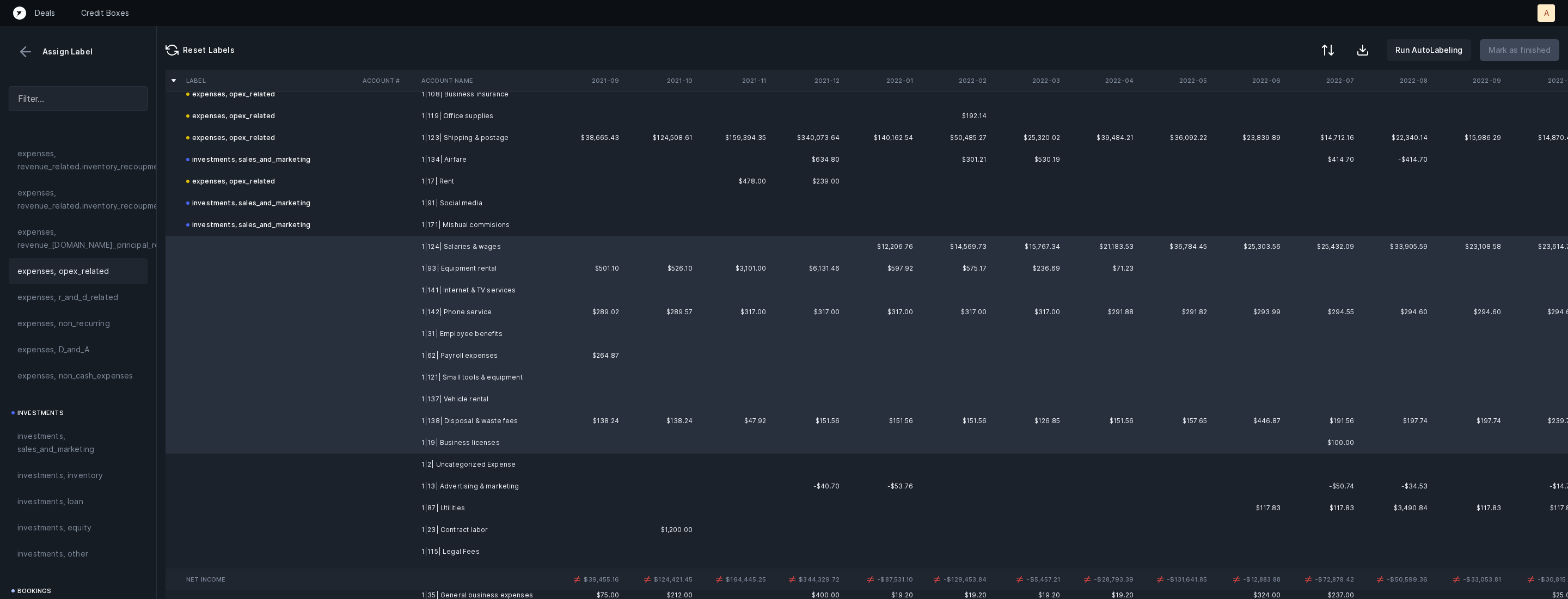
click at [99, 274] on span "expenses, opex_related" at bounding box center [63, 271] width 92 height 13
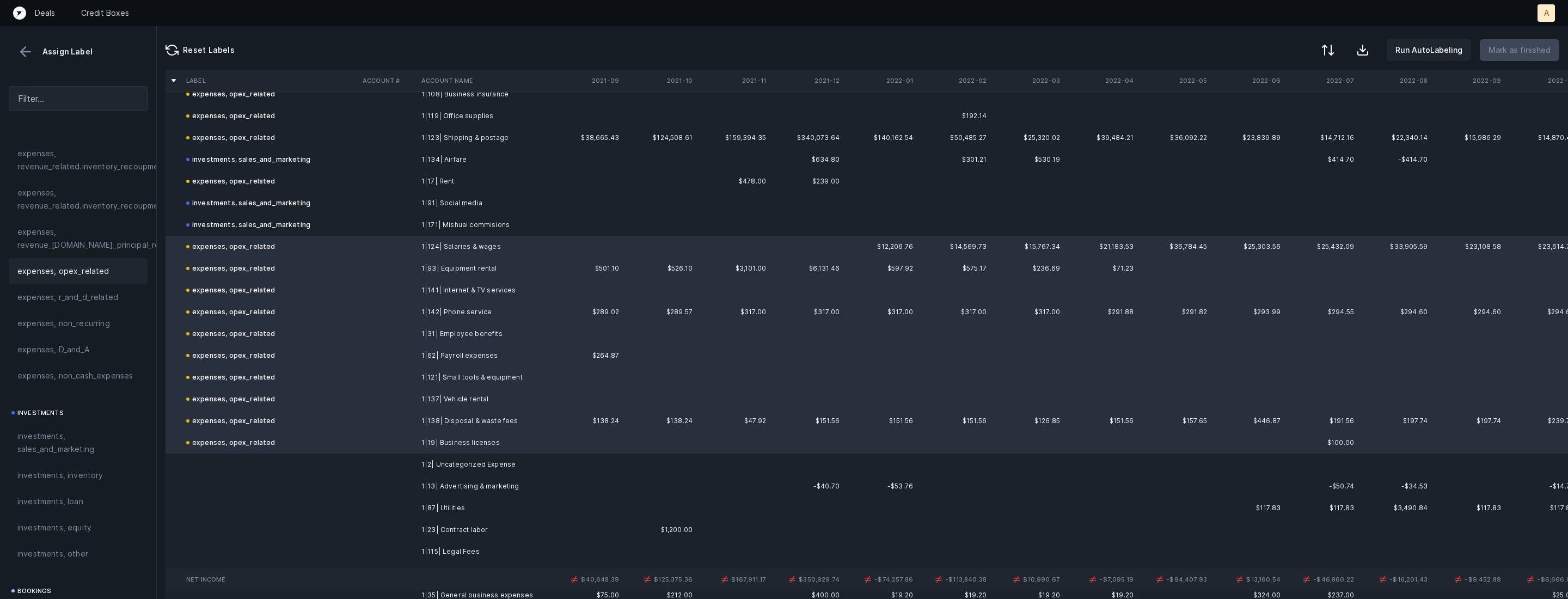
click at [462, 464] on td "1|2| Uncategorized Expense" at bounding box center [483, 464] width 133 height 22
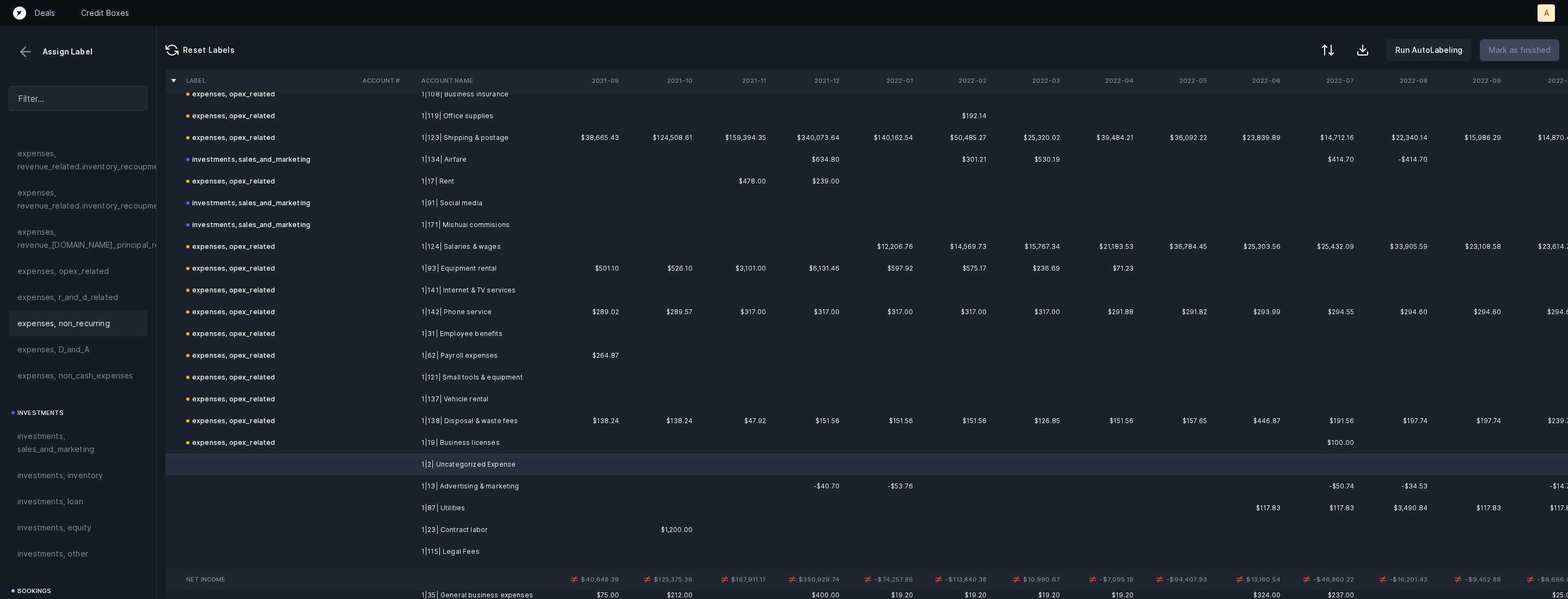
click at [88, 326] on span "expenses, non_recurring" at bounding box center [63, 323] width 92 height 13
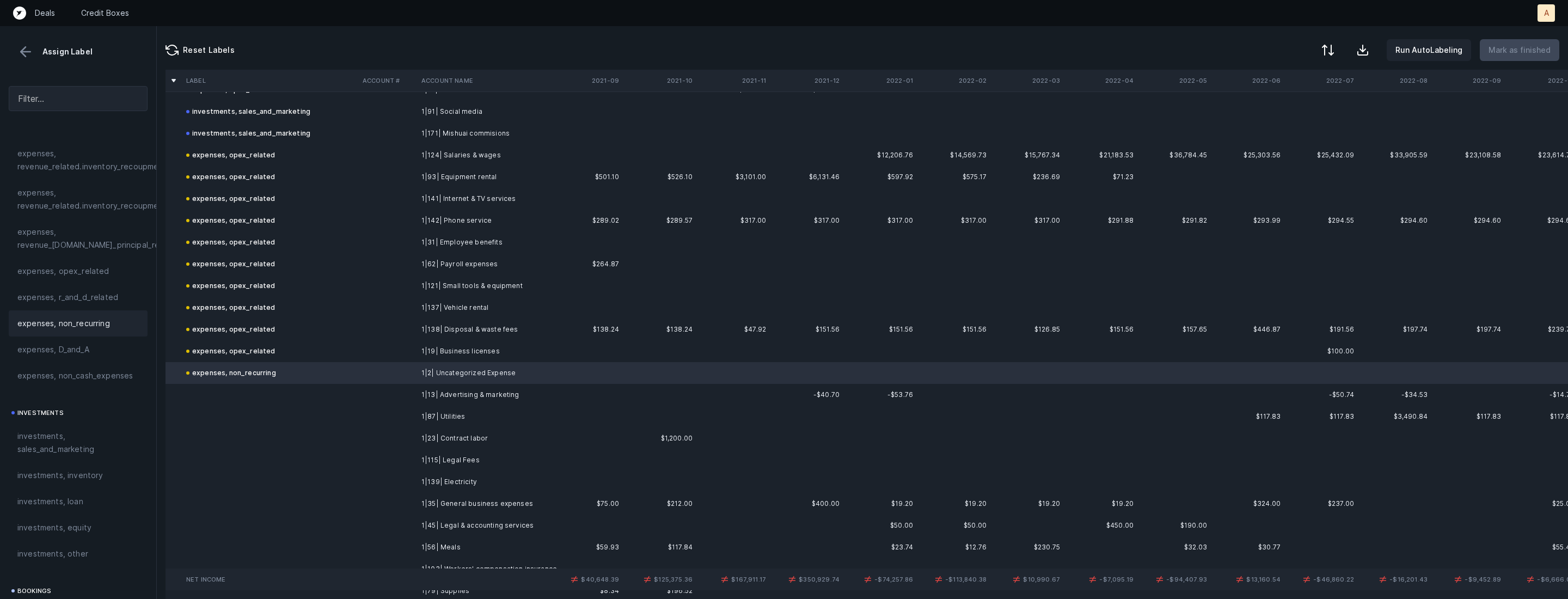
scroll to position [807, 0]
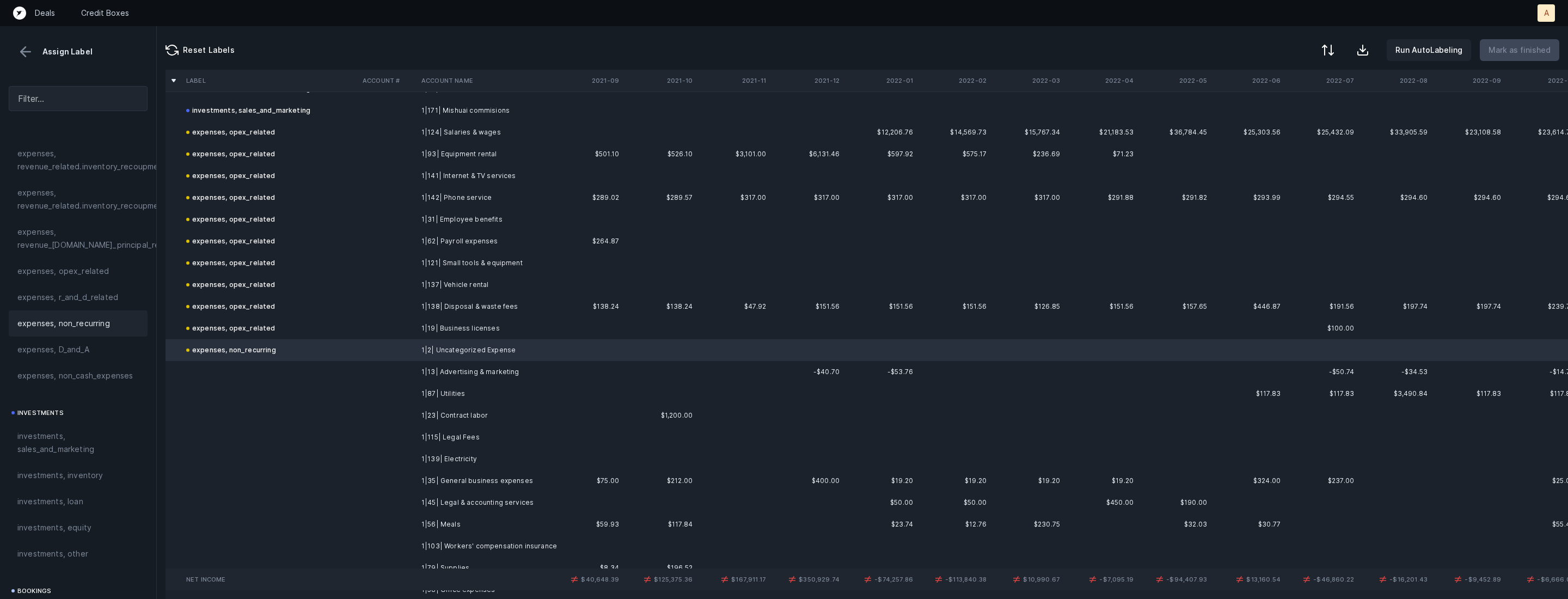
click at [455, 370] on td "1|13| Advertising & marketing" at bounding box center [483, 371] width 133 height 22
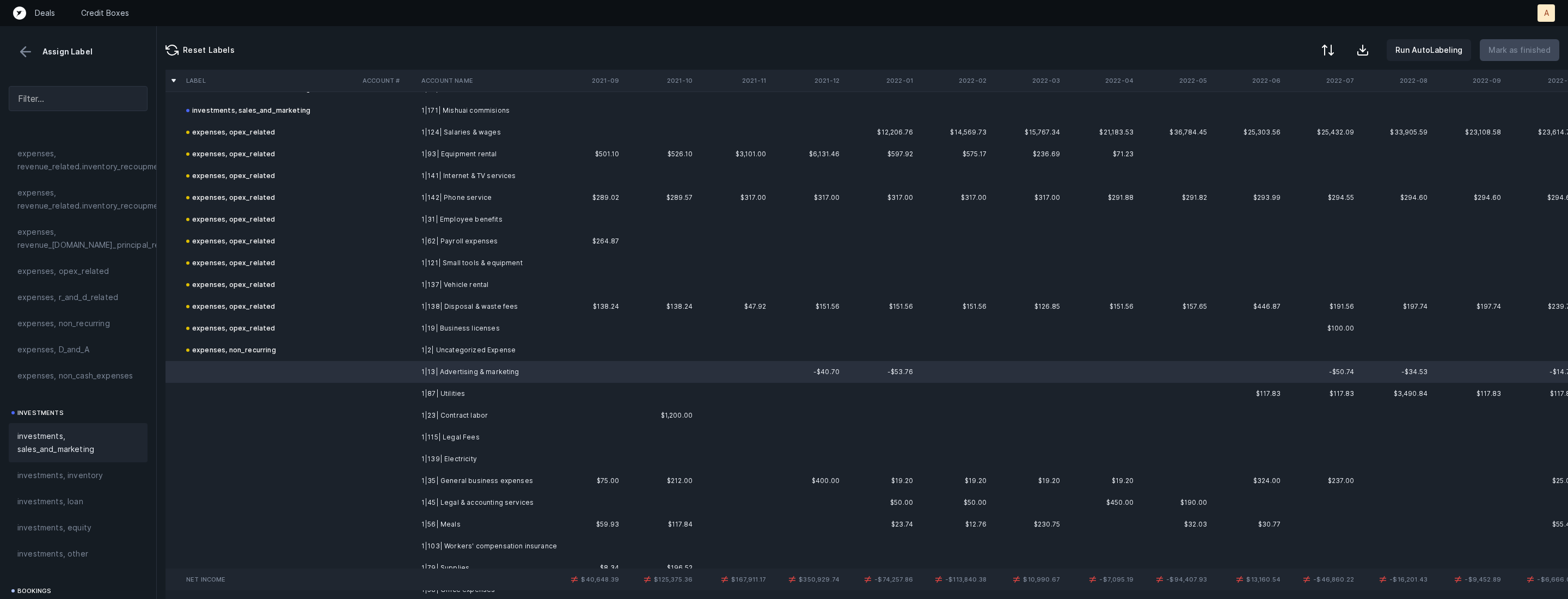
click at [120, 442] on span "investments, sales_and_marketing" at bounding box center [78, 442] width 121 height 26
click at [427, 392] on td "1|87| Utilities" at bounding box center [483, 393] width 133 height 22
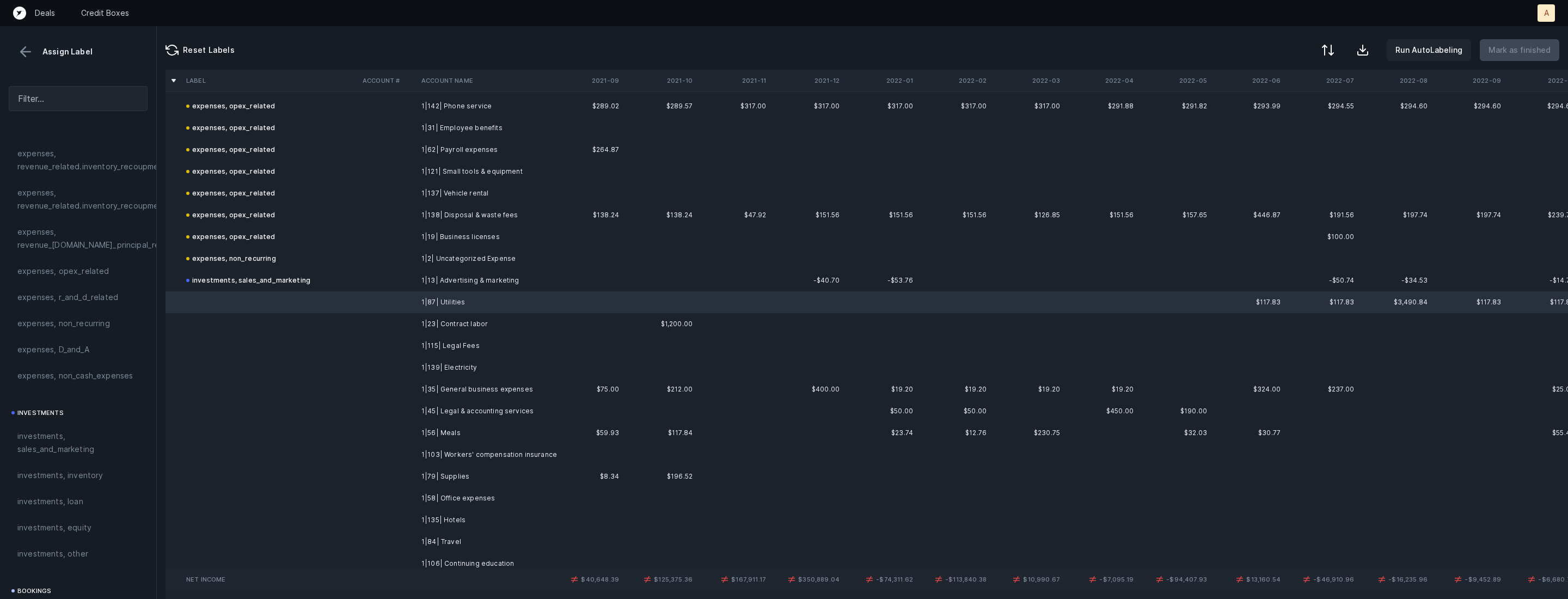
scroll to position [902, 0]
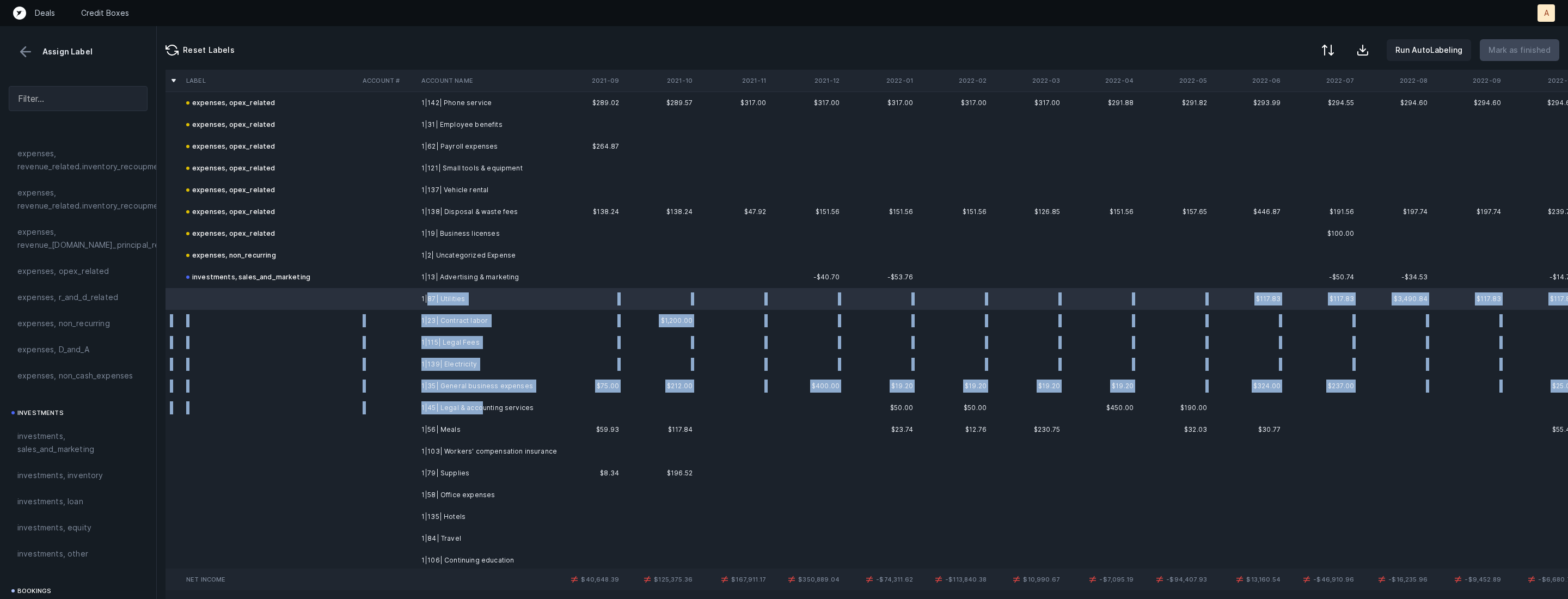
click at [479, 408] on td "1|45| Legal & accounting services" at bounding box center [483, 407] width 133 height 22
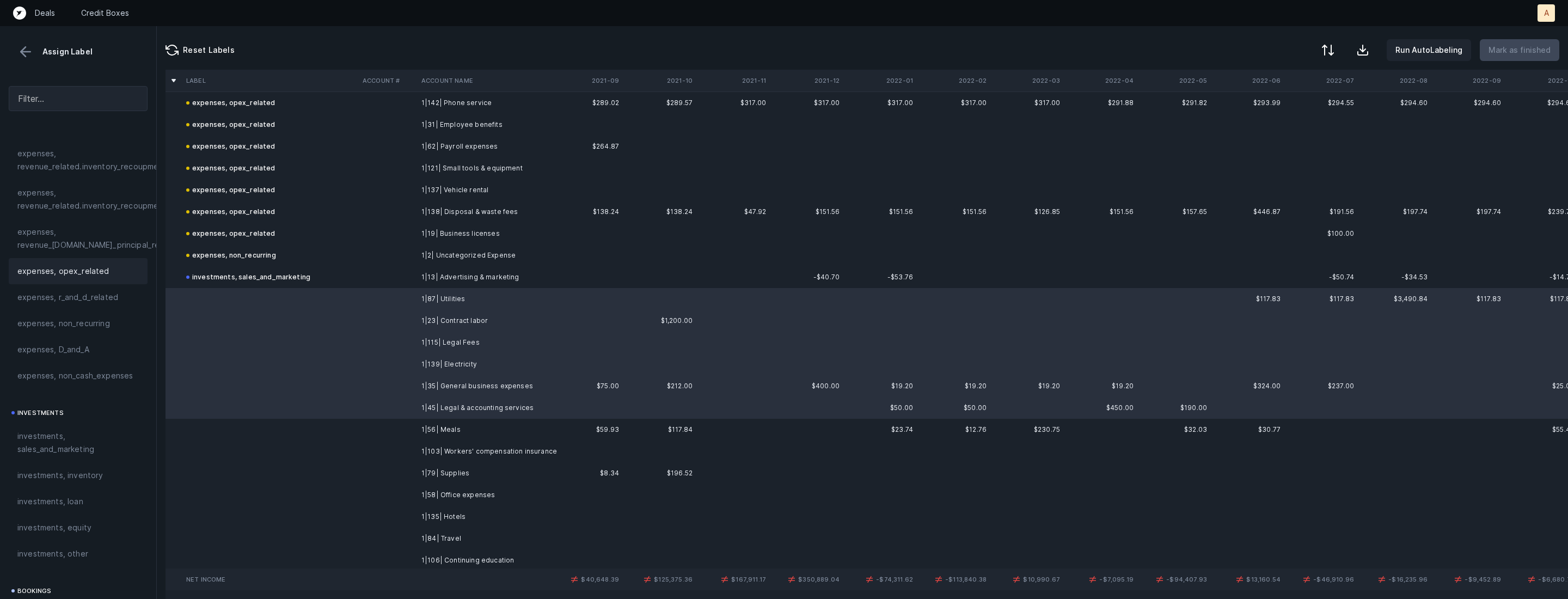
click at [103, 277] on span "expenses, opex_related" at bounding box center [63, 271] width 92 height 13
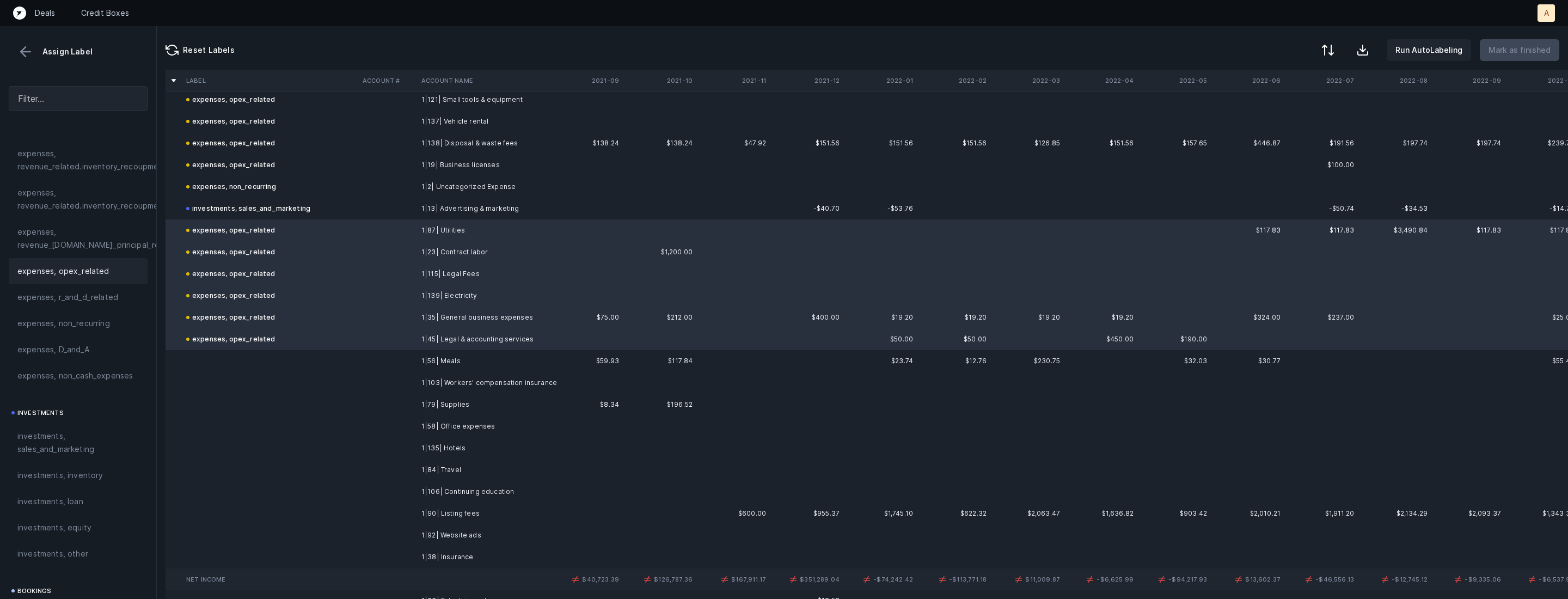
scroll to position [1004, 0]
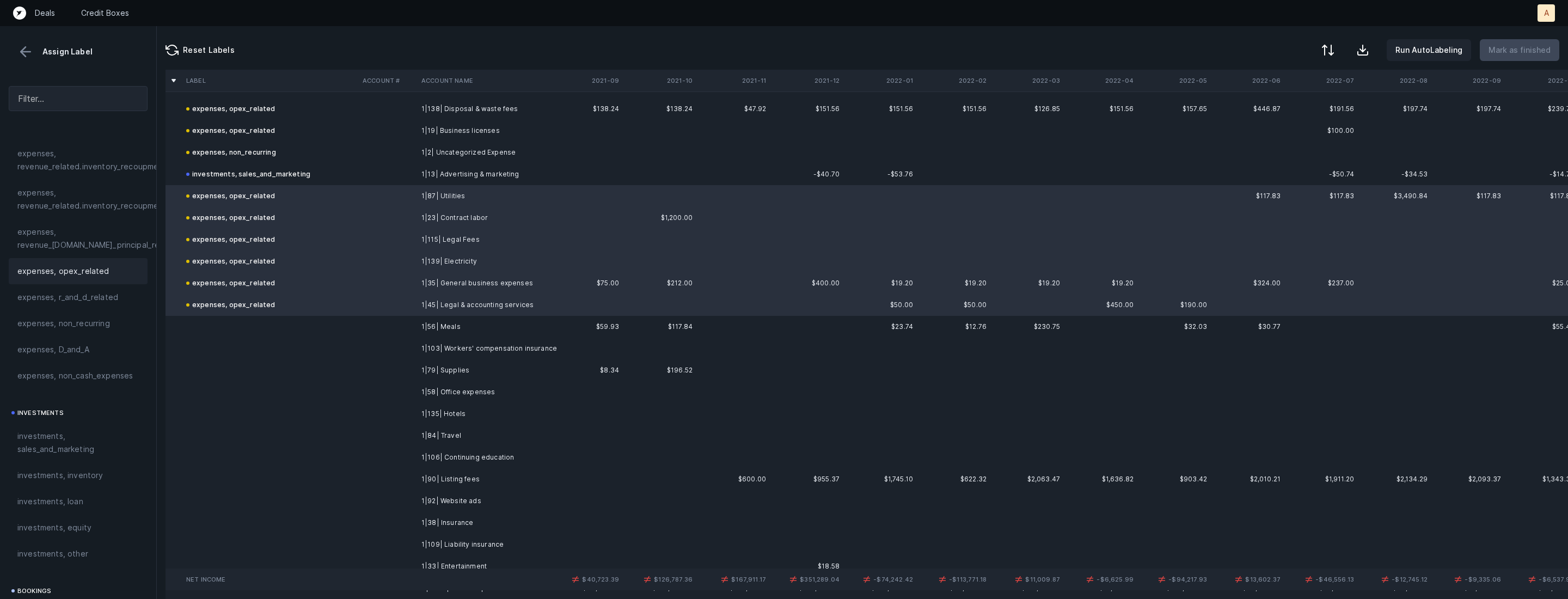
click at [391, 325] on td at bounding box center [387, 326] width 59 height 22
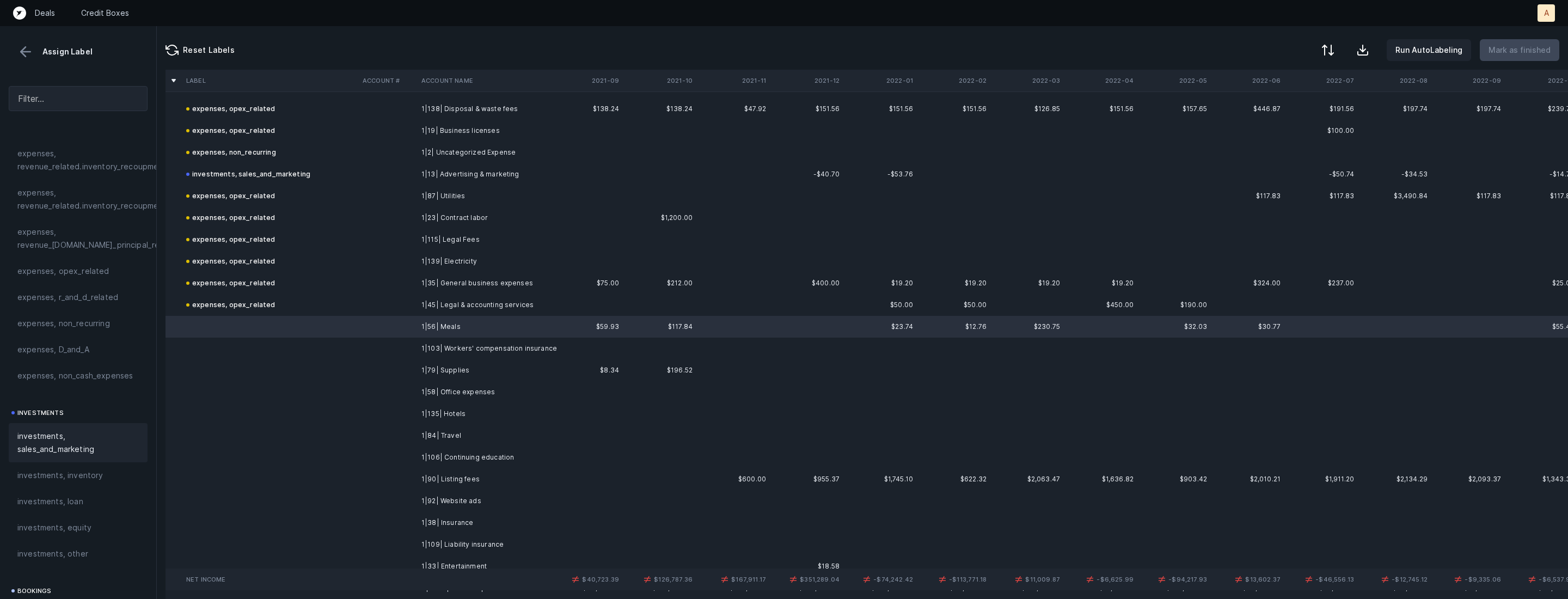
click at [55, 427] on div "investments, sales_and_marketing" at bounding box center [78, 442] width 139 height 40
click at [462, 354] on td "1|103| Workers' compensation insurance" at bounding box center [483, 348] width 133 height 22
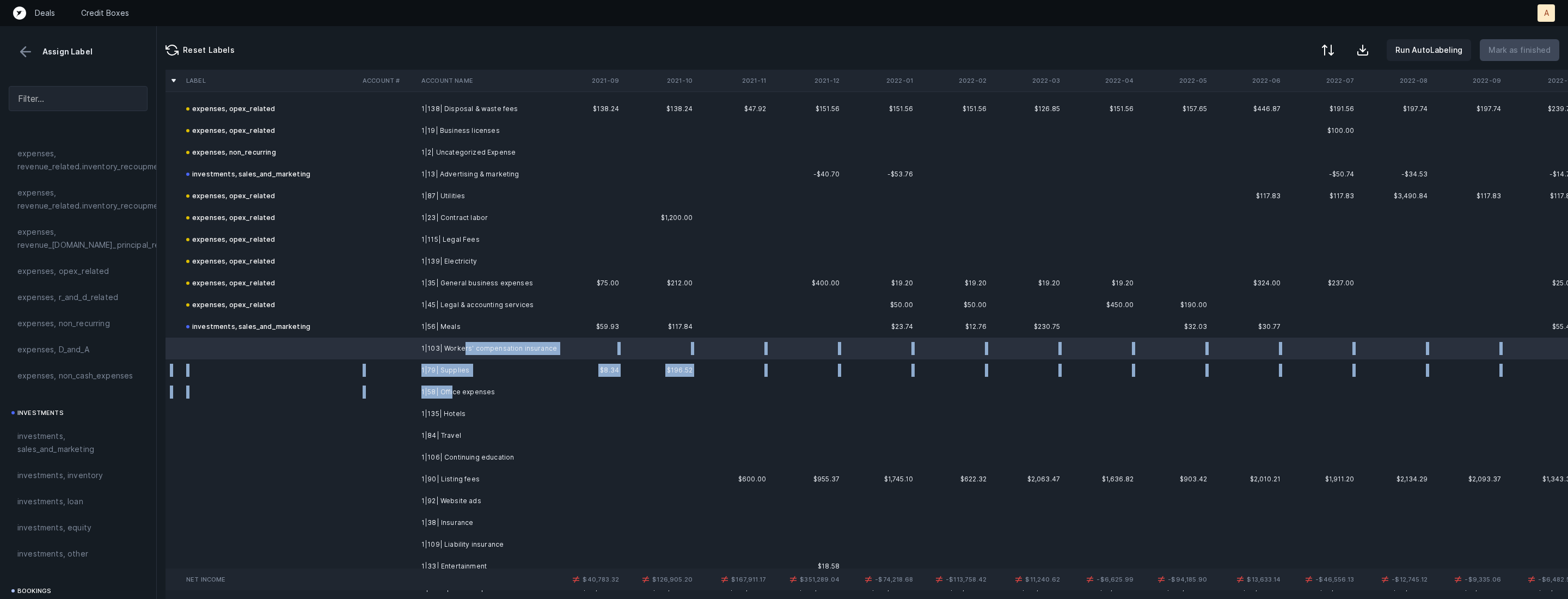
click at [451, 390] on td "1|58| Office expenses" at bounding box center [483, 391] width 133 height 22
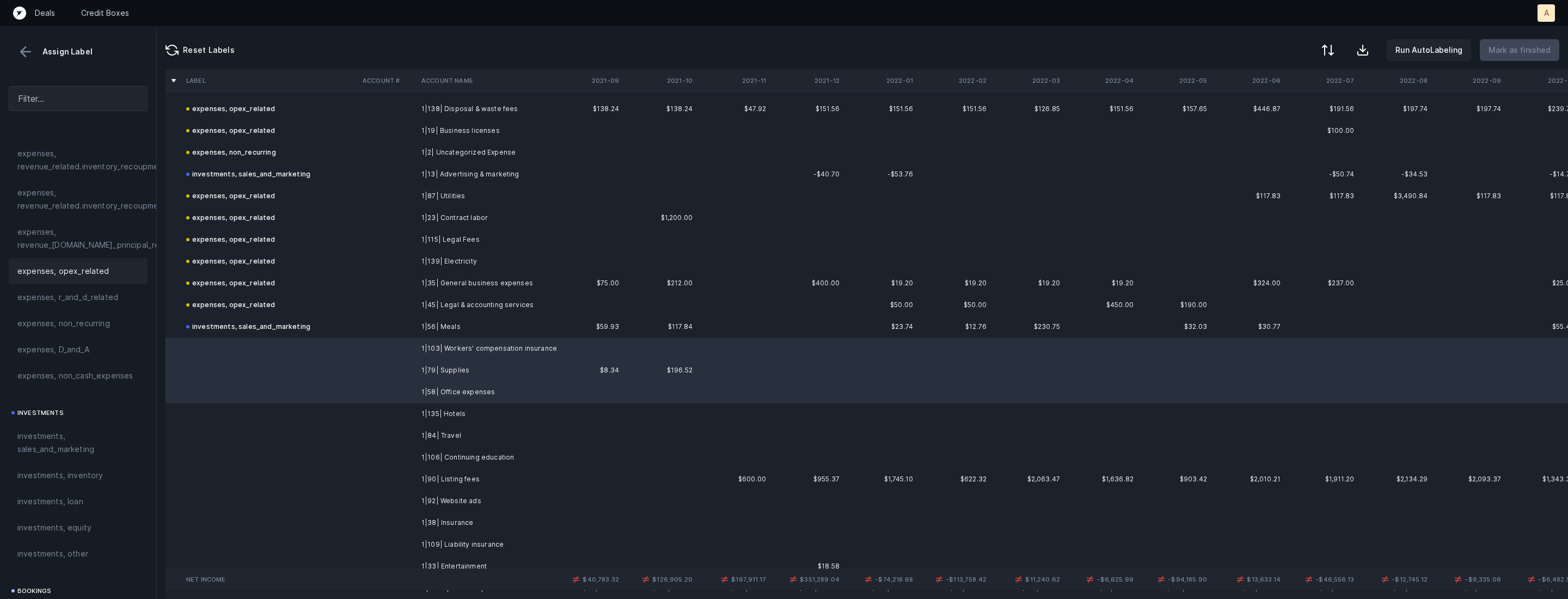
click at [99, 267] on span "expenses, opex_related" at bounding box center [63, 271] width 92 height 13
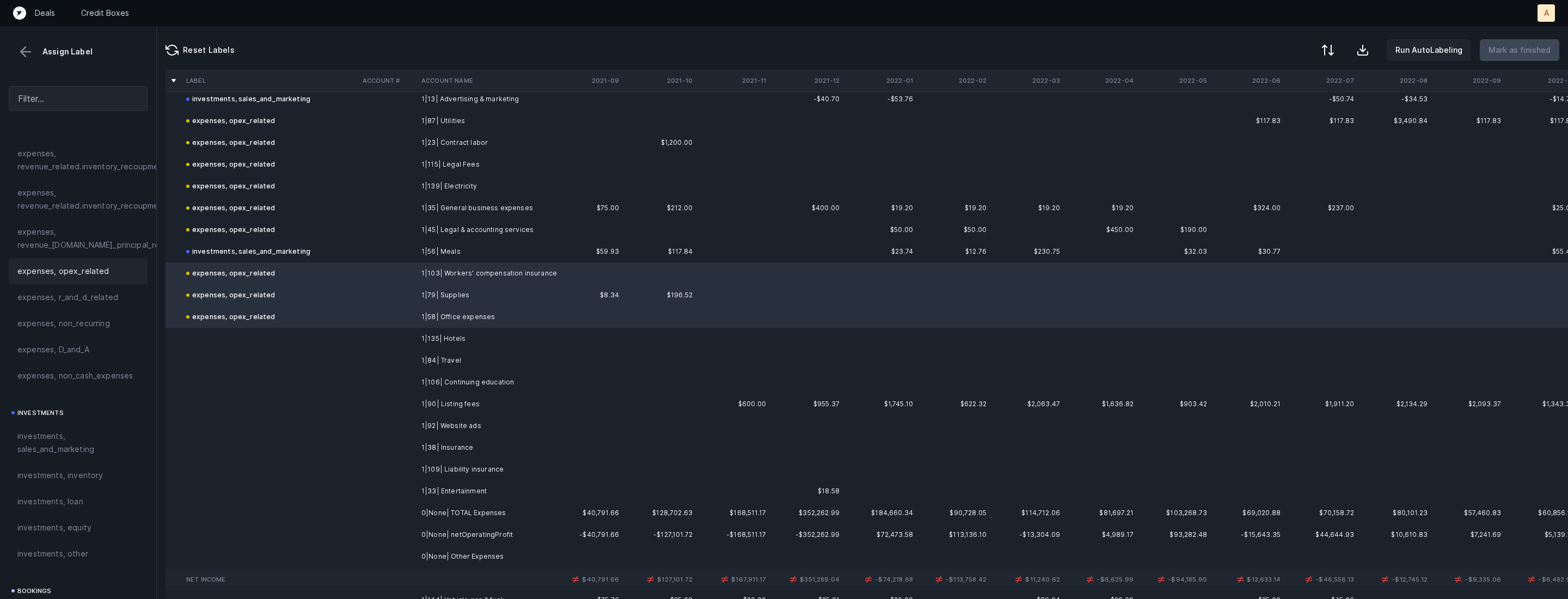
scroll to position [1086, 0]
click at [451, 335] on td "1|135| Hotels" at bounding box center [483, 332] width 133 height 22
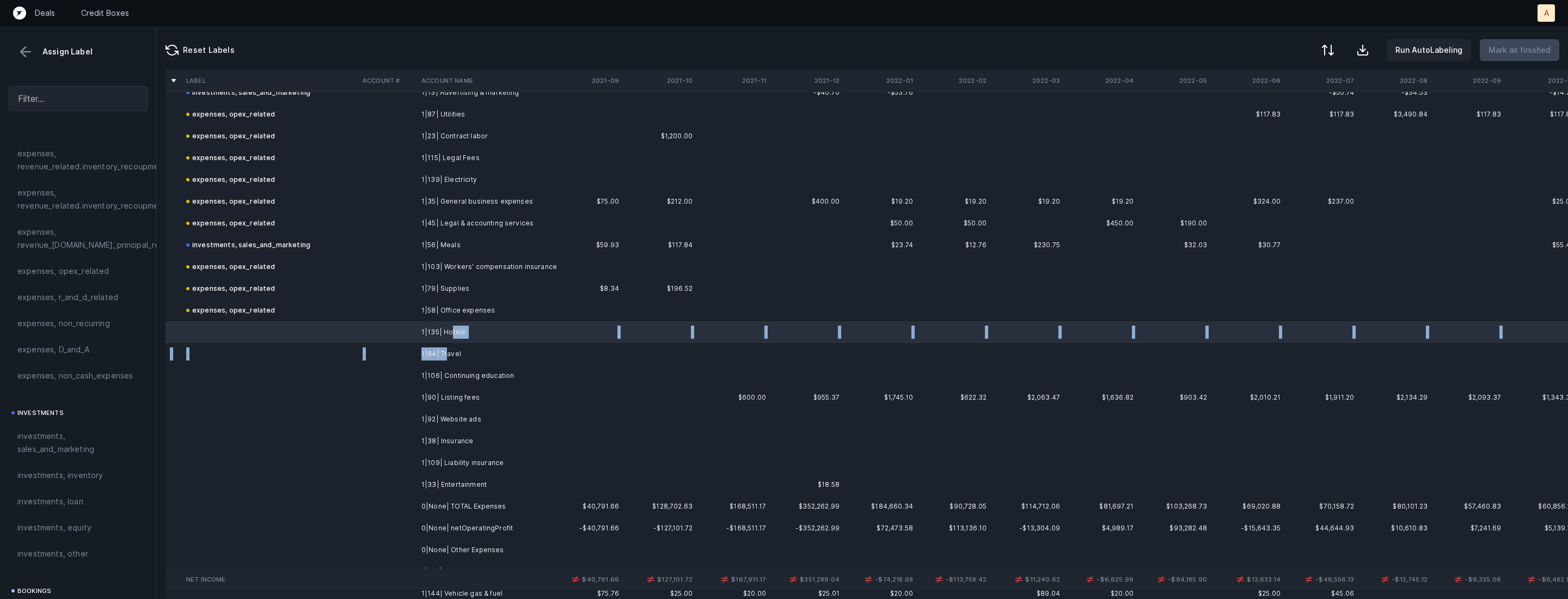
click at [445, 355] on td "1|84| Travel" at bounding box center [483, 354] width 133 height 22
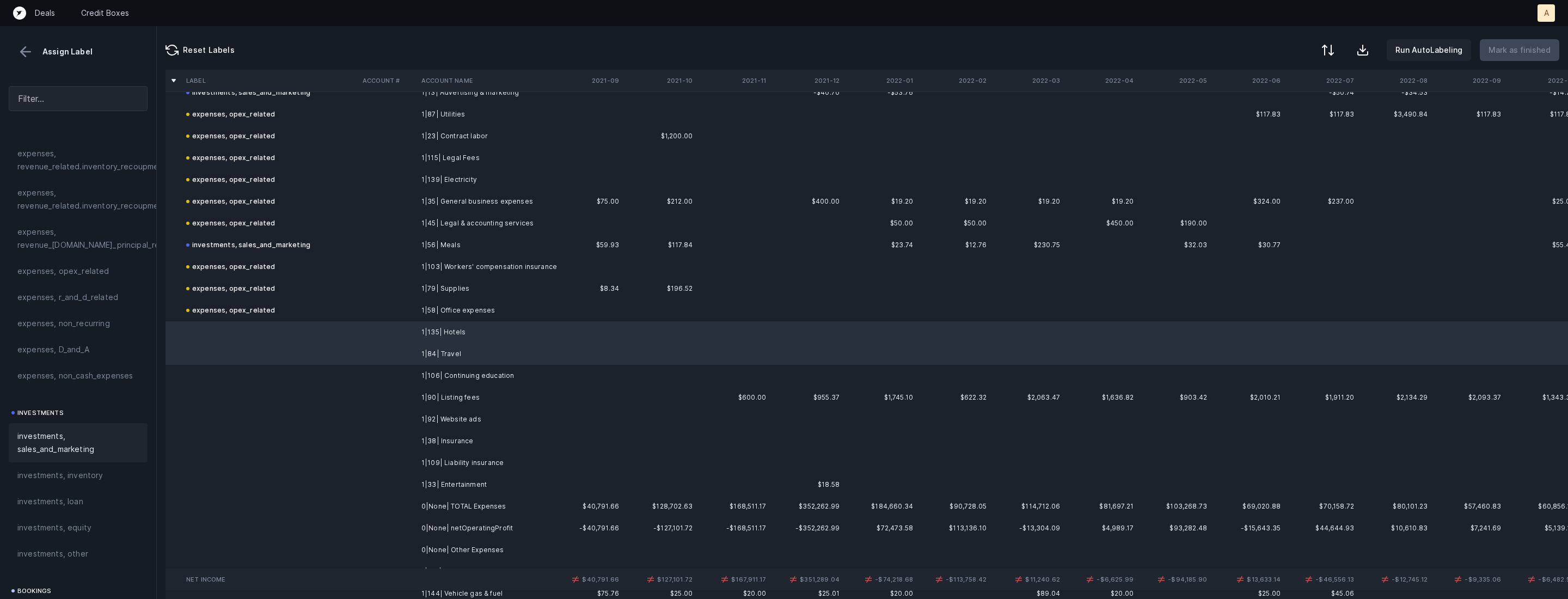
click at [50, 431] on span "investments, sales_and_marketing" at bounding box center [78, 442] width 121 height 26
click at [435, 378] on td "1|106| Continuing education" at bounding box center [483, 376] width 133 height 22
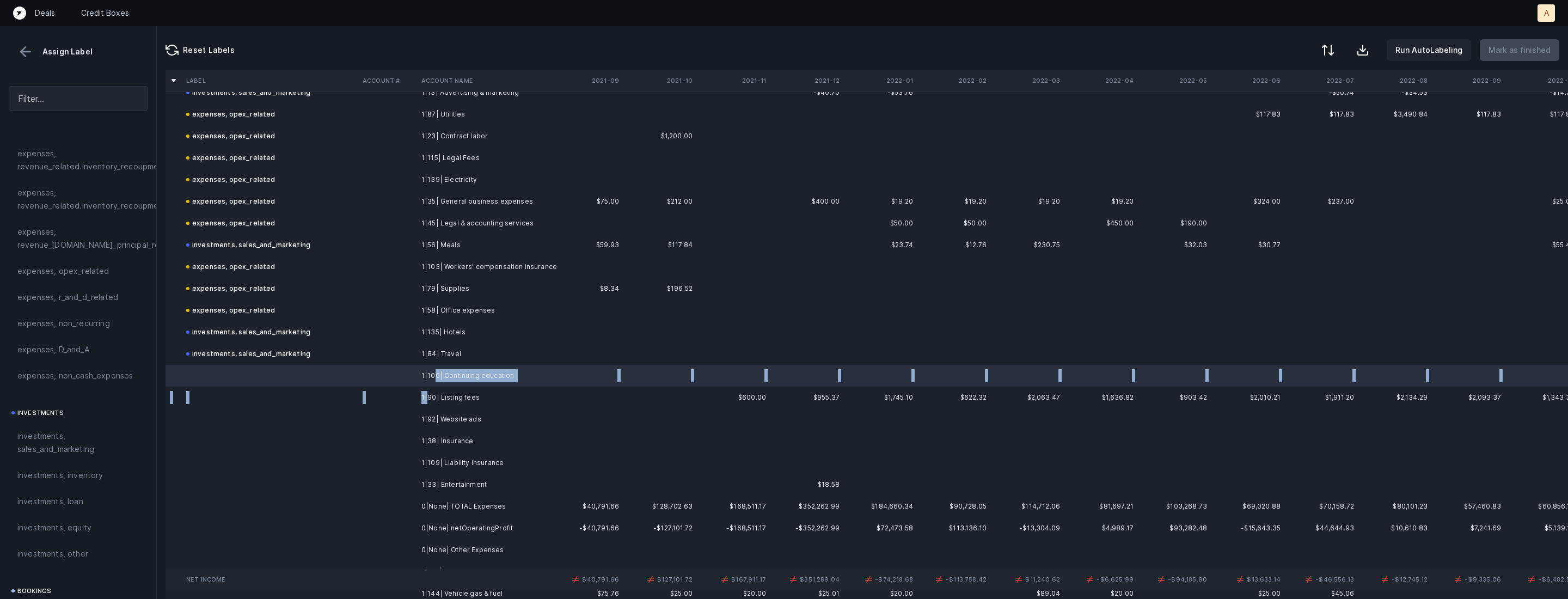
click at [426, 398] on td "1|90| Listing fees" at bounding box center [483, 397] width 133 height 22
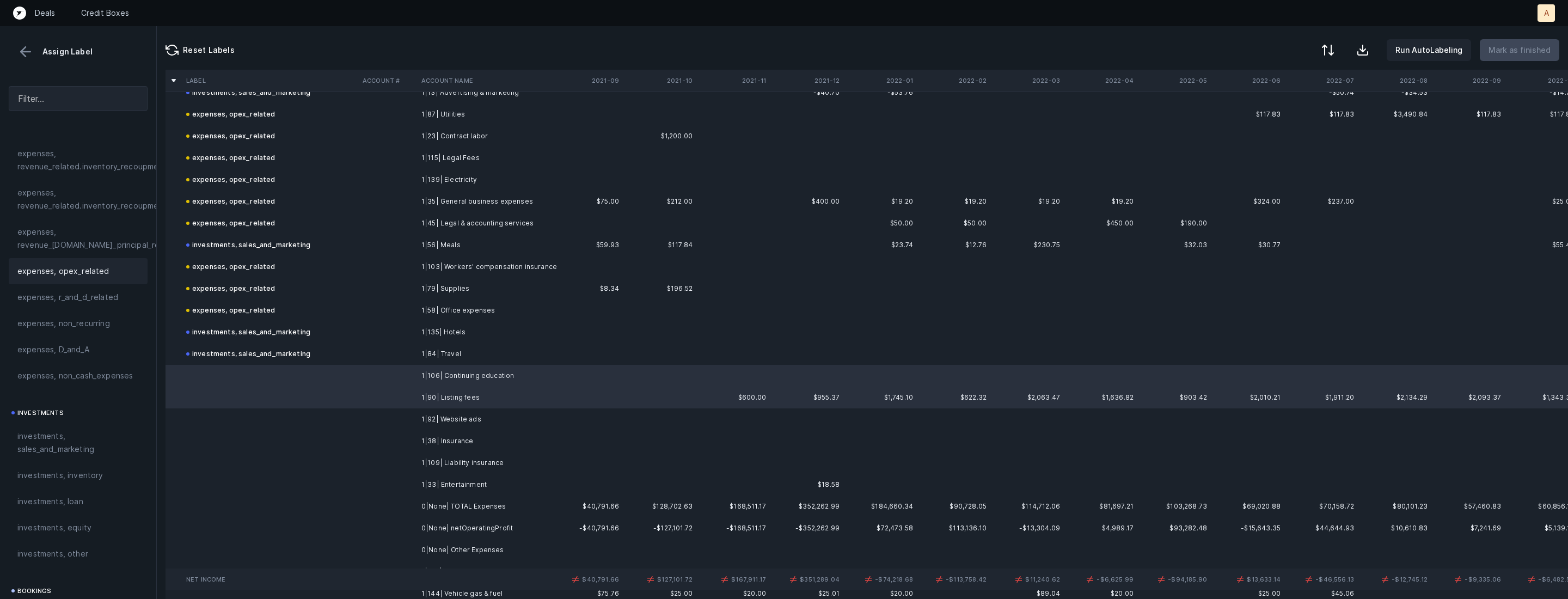
click at [68, 260] on div "expenses, opex_related" at bounding box center [78, 271] width 139 height 26
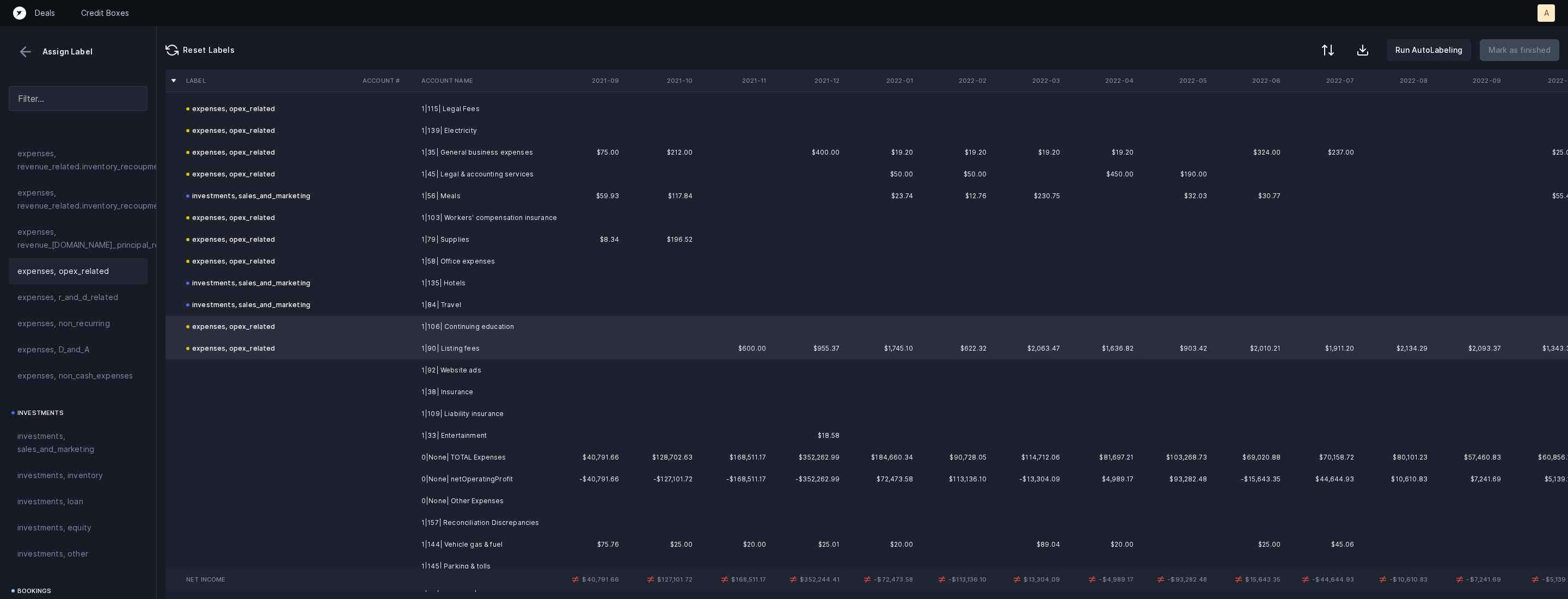
scroll to position [1156, 0]
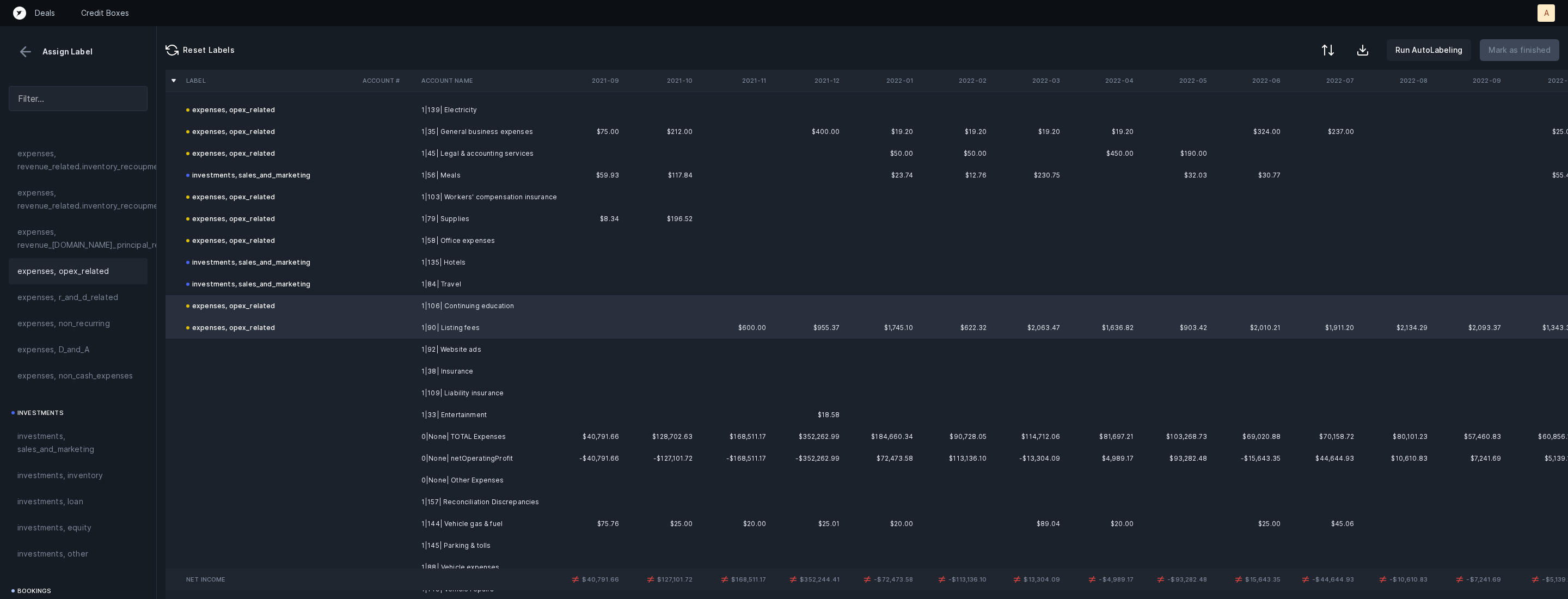
click at [410, 353] on td at bounding box center [387, 349] width 59 height 22
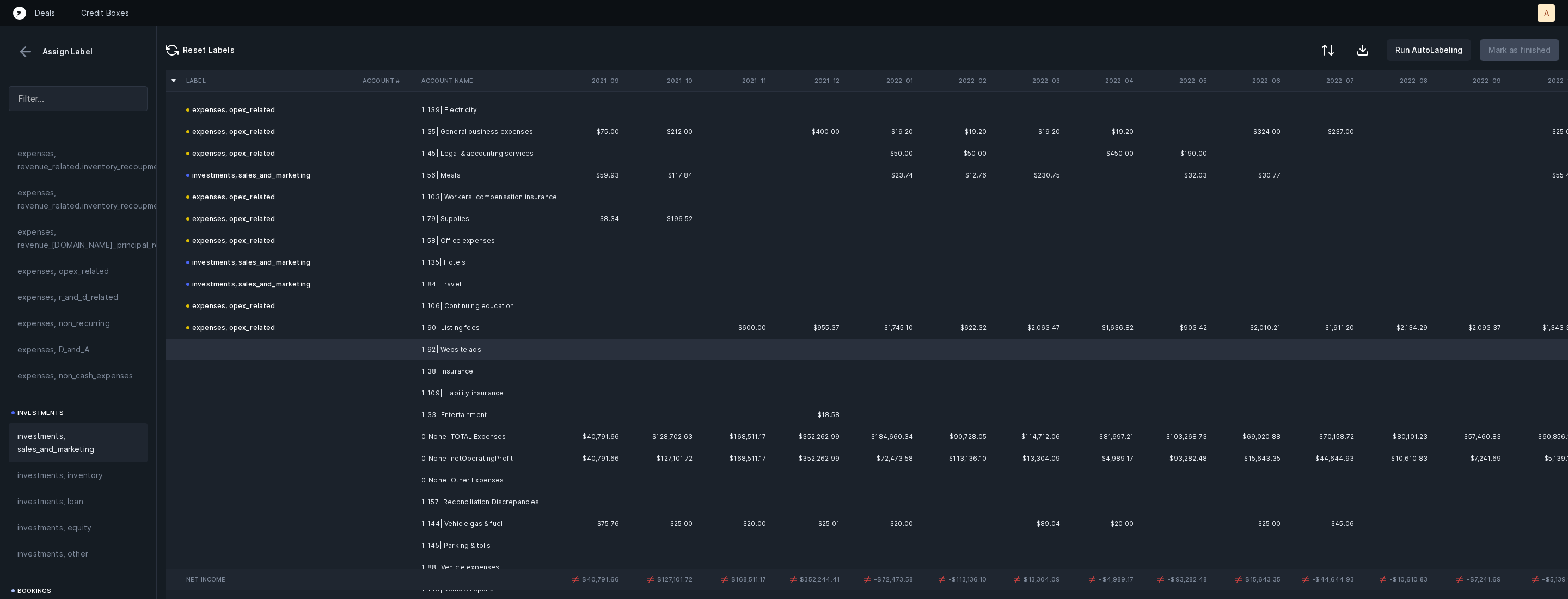
click at [59, 441] on span "investments, sales_and_marketing" at bounding box center [78, 442] width 121 height 26
click at [477, 370] on td "1|38| Insurance" at bounding box center [483, 371] width 133 height 22
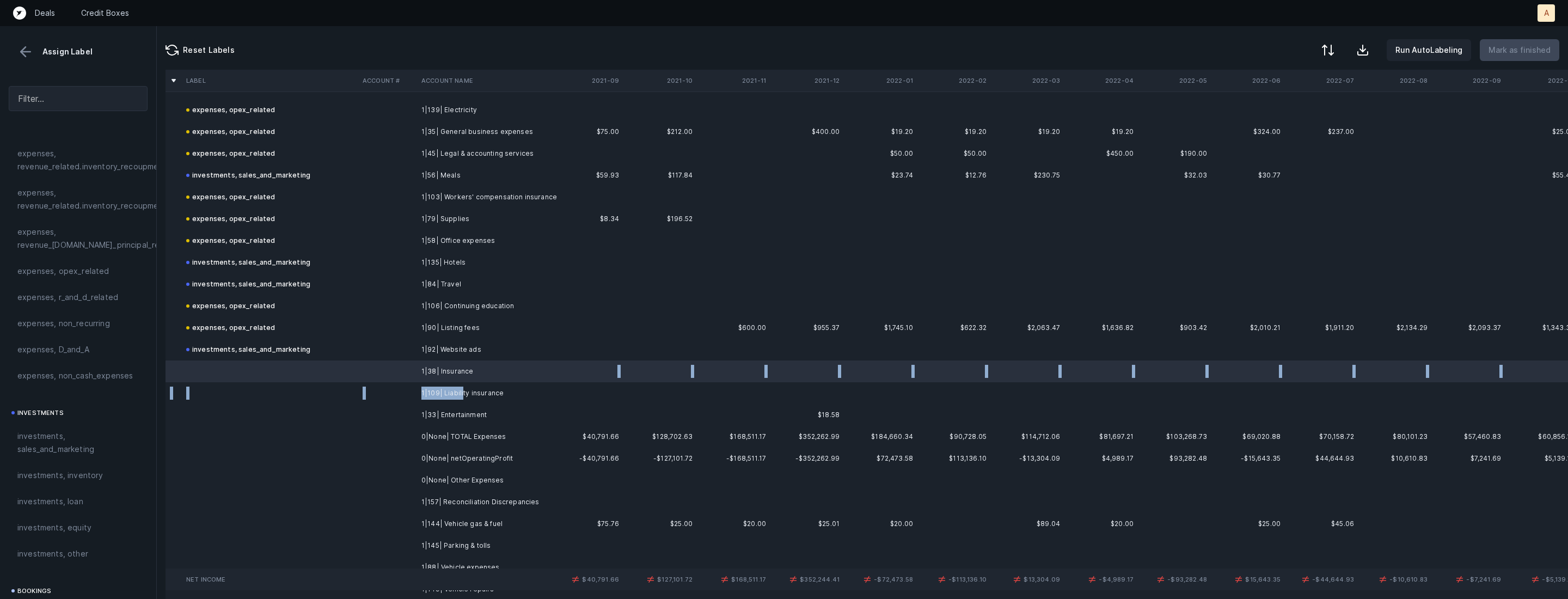
click at [461, 397] on td "1|109| Liability insurance" at bounding box center [483, 392] width 133 height 22
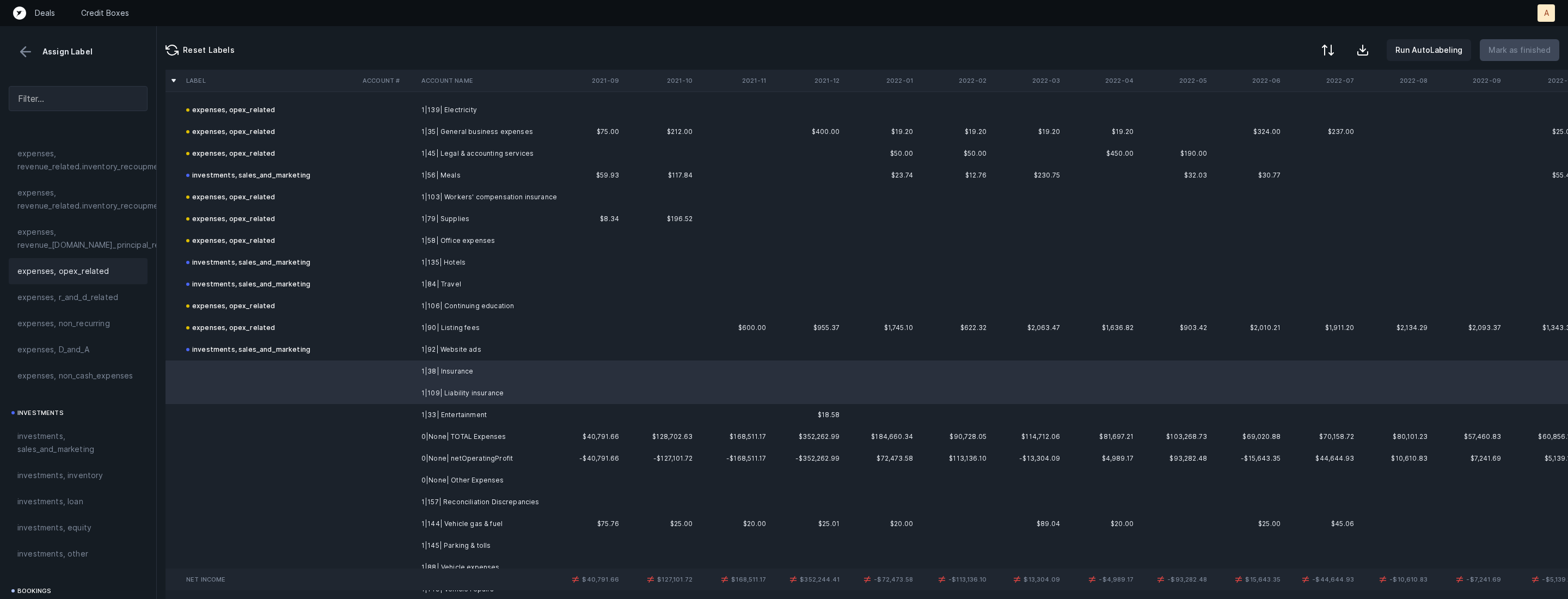
click at [106, 276] on div "expenses, opex_related" at bounding box center [78, 271] width 121 height 13
click at [417, 422] on td "1|33| Entertainment" at bounding box center [483, 414] width 133 height 22
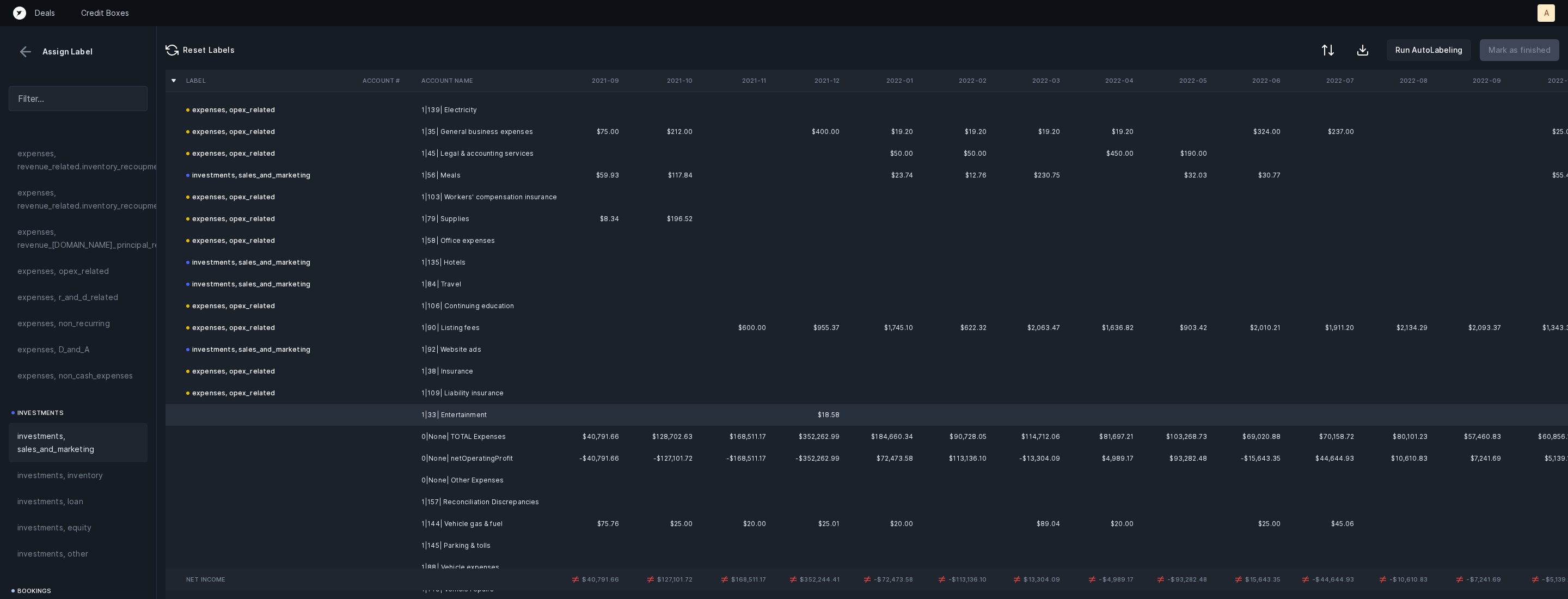
click at [77, 454] on span "investments, sales_and_marketing" at bounding box center [78, 442] width 121 height 26
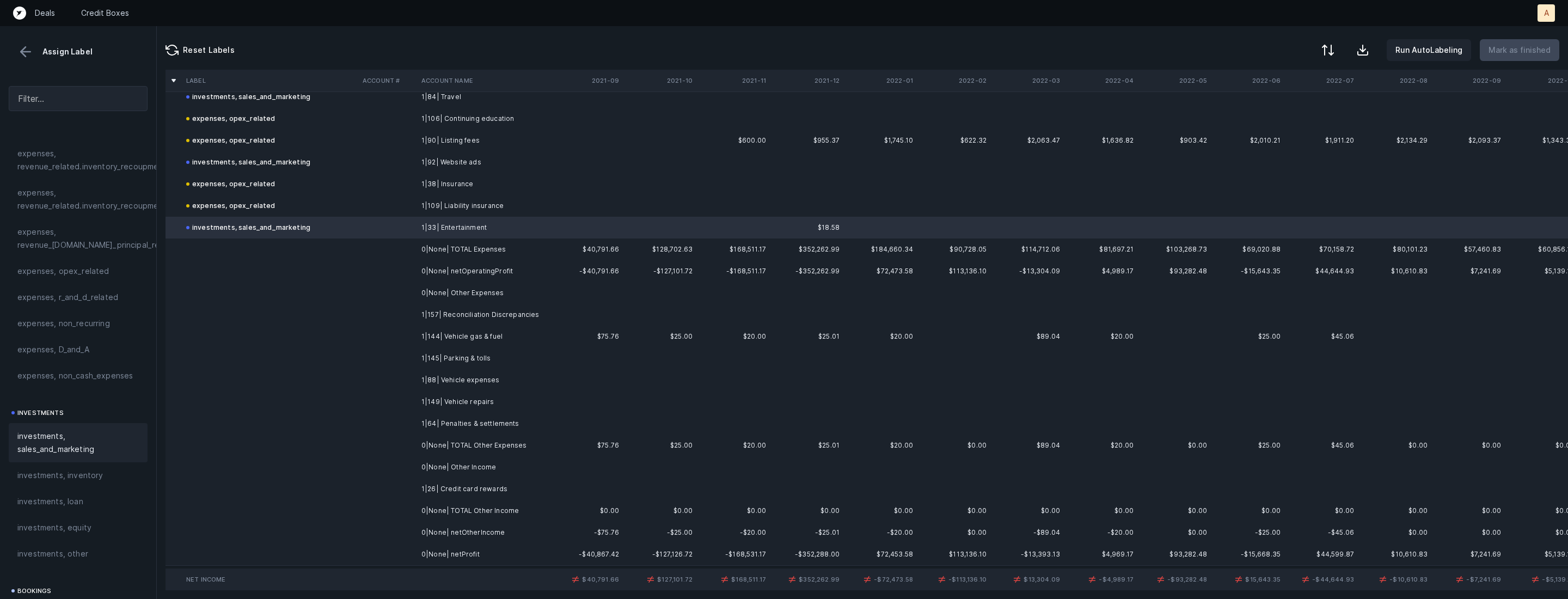
scroll to position [1348, 0]
click at [531, 303] on td "1|157| Reconciliation Discrepancies" at bounding box center [483, 310] width 133 height 22
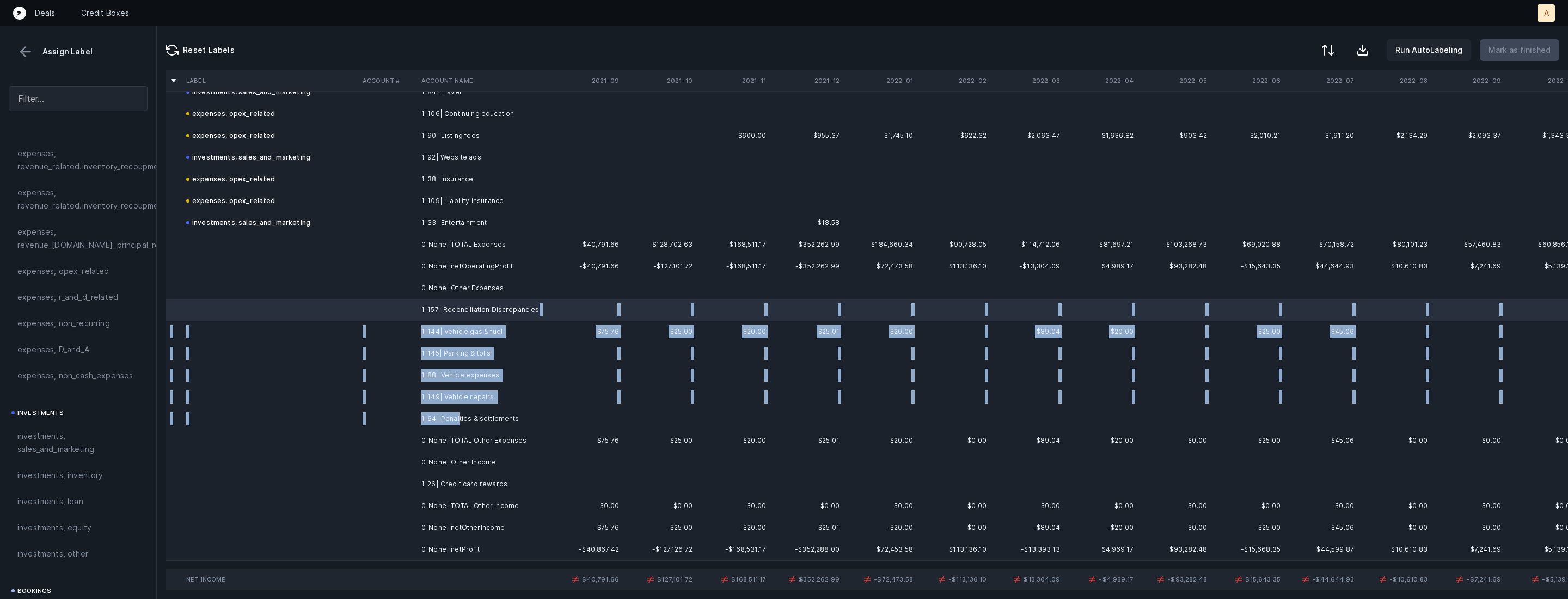
click at [457, 415] on td "1|64| Penalties & settlements" at bounding box center [483, 419] width 133 height 22
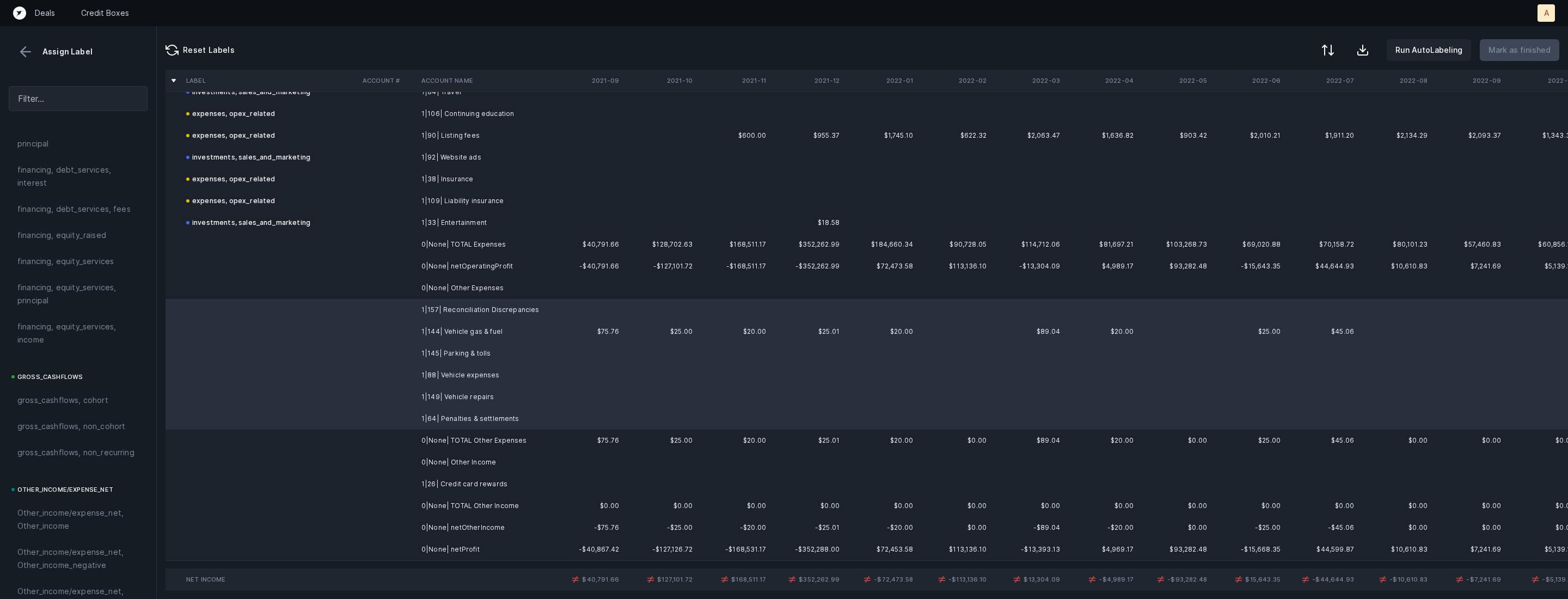
scroll to position [1201, 0]
click at [92, 340] on span "Other_income/expense_net, Other_expense" at bounding box center [78, 332] width 121 height 26
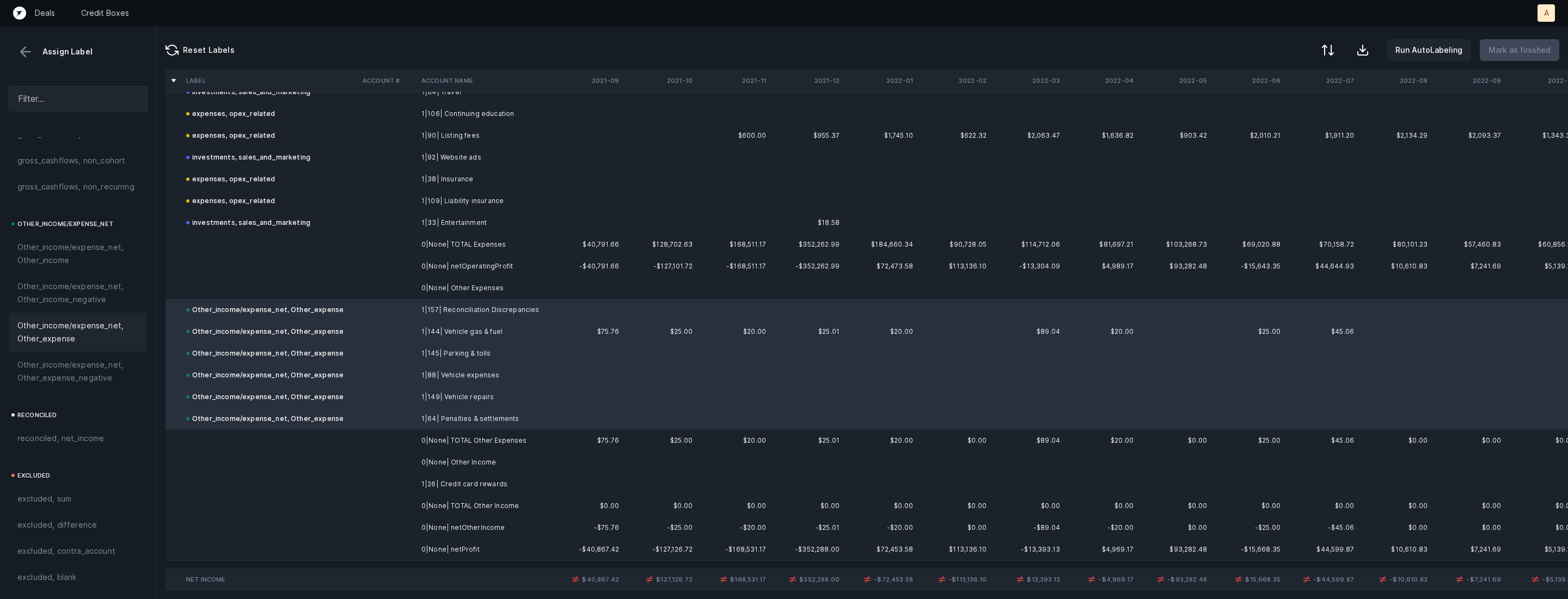
click at [443, 481] on td "1|26| Credit card rewards" at bounding box center [483, 484] width 133 height 22
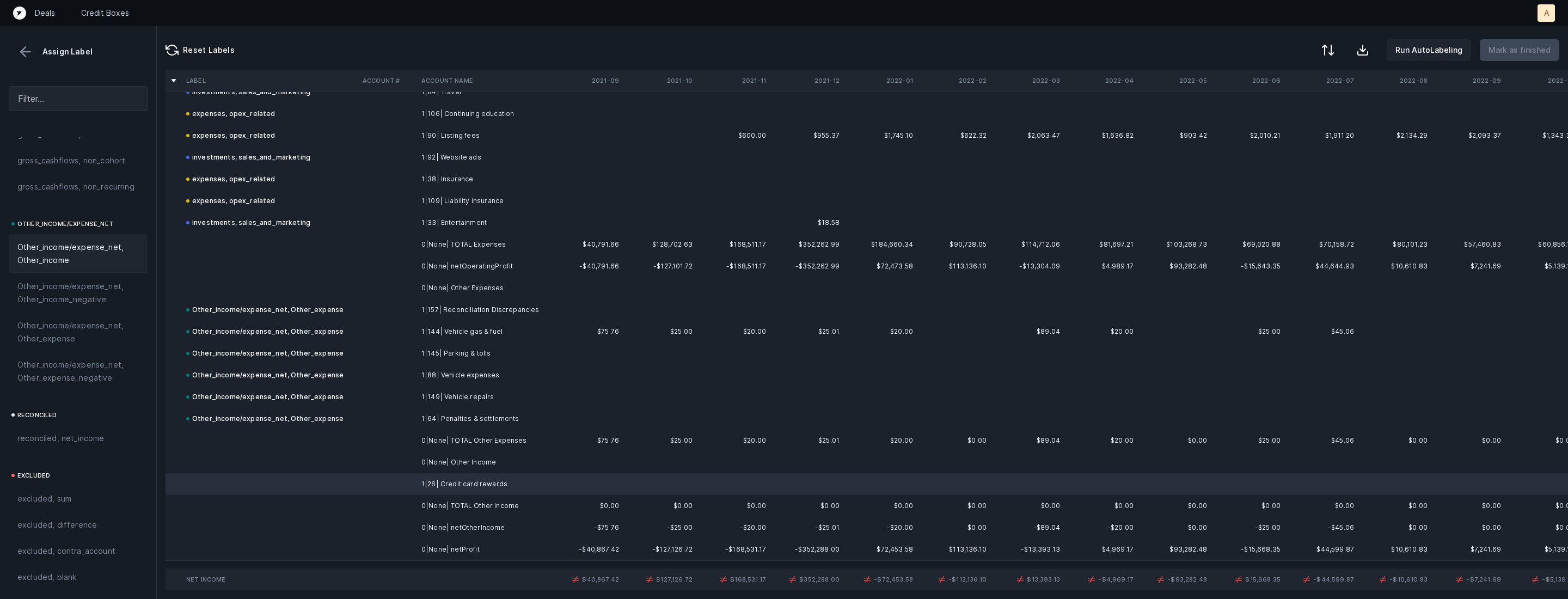
click at [71, 259] on span "Other_income/expense_net, Other_income" at bounding box center [78, 254] width 121 height 26
click at [457, 548] on td "0|None| netProfit" at bounding box center [483, 549] width 133 height 22
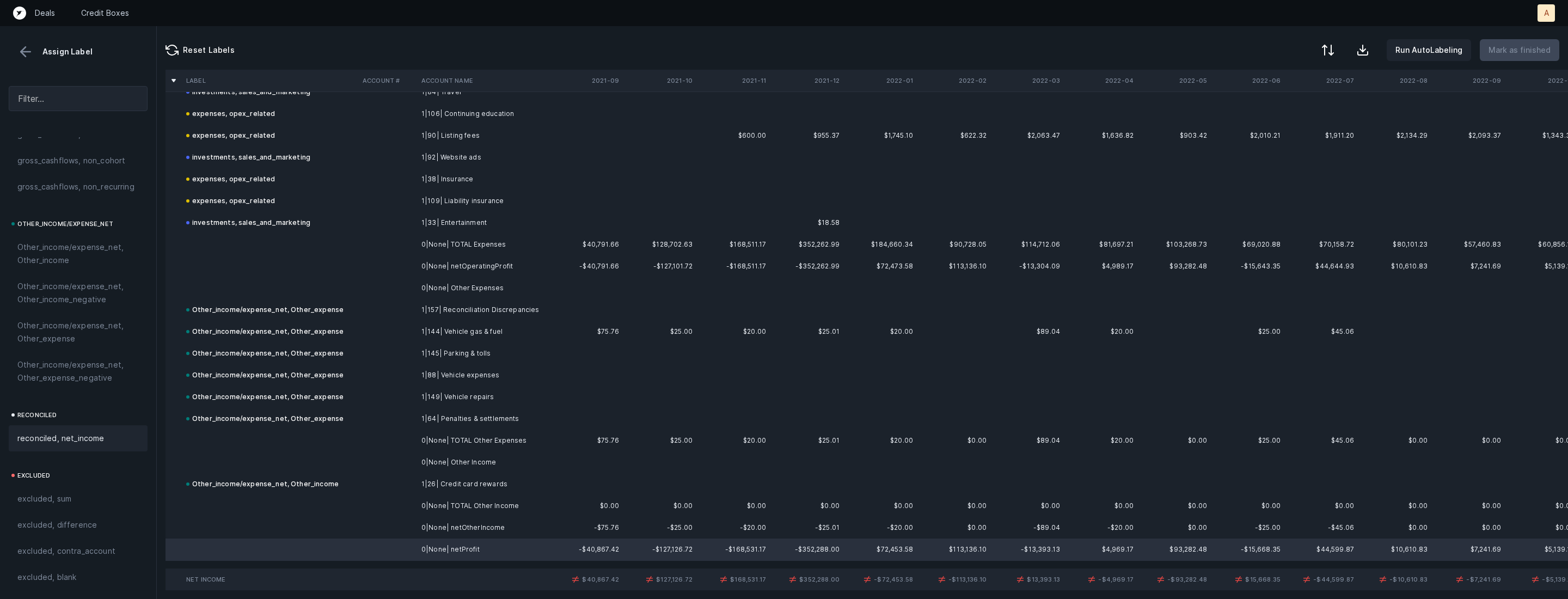
click at [88, 436] on span "reconciled, net_income" at bounding box center [61, 438] width 87 height 13
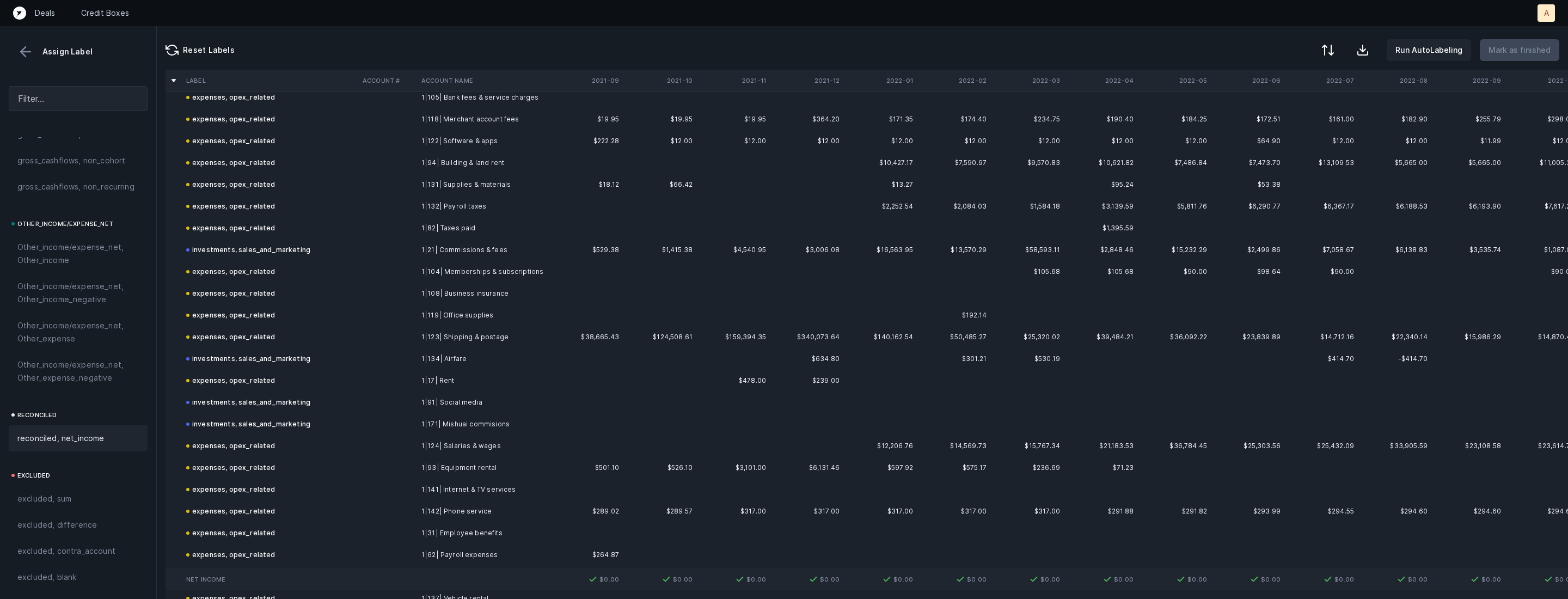
scroll to position [0, 0]
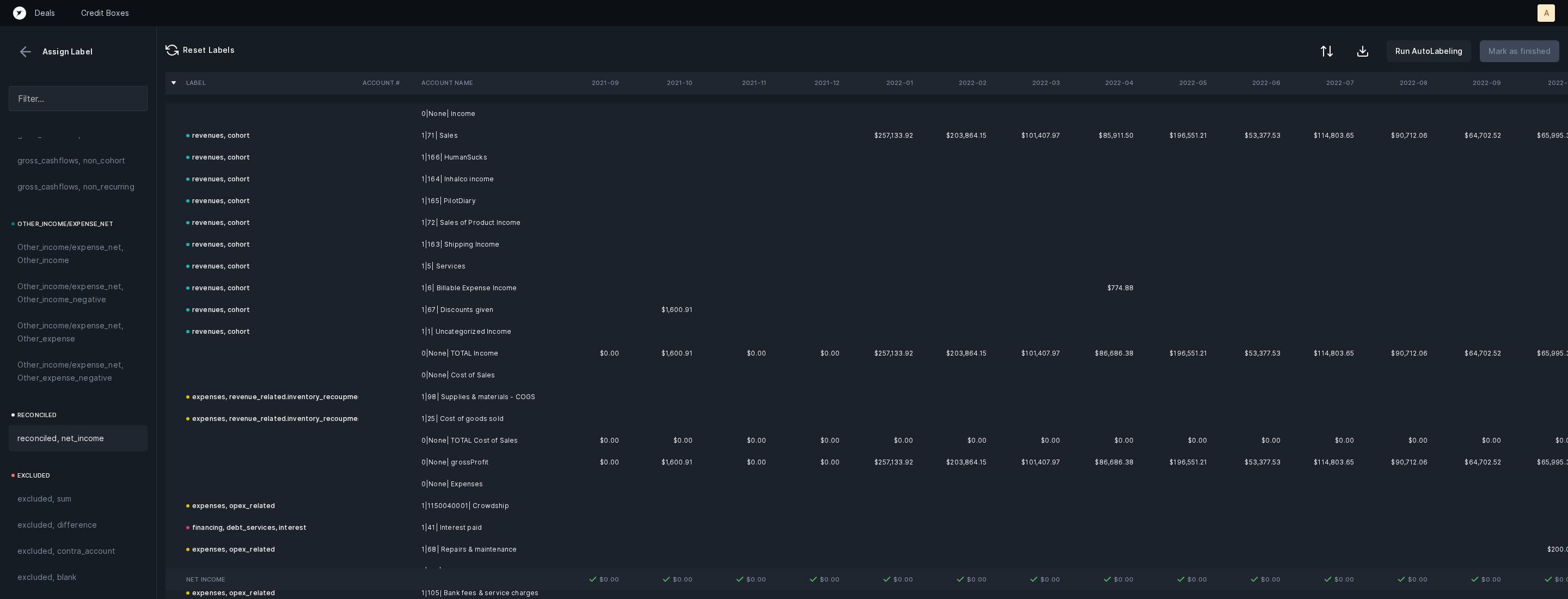
click at [1332, 55] on div at bounding box center [1327, 51] width 13 height 13
click at [1257, 115] on div "By Hum label" at bounding box center [1257, 115] width 48 height 13
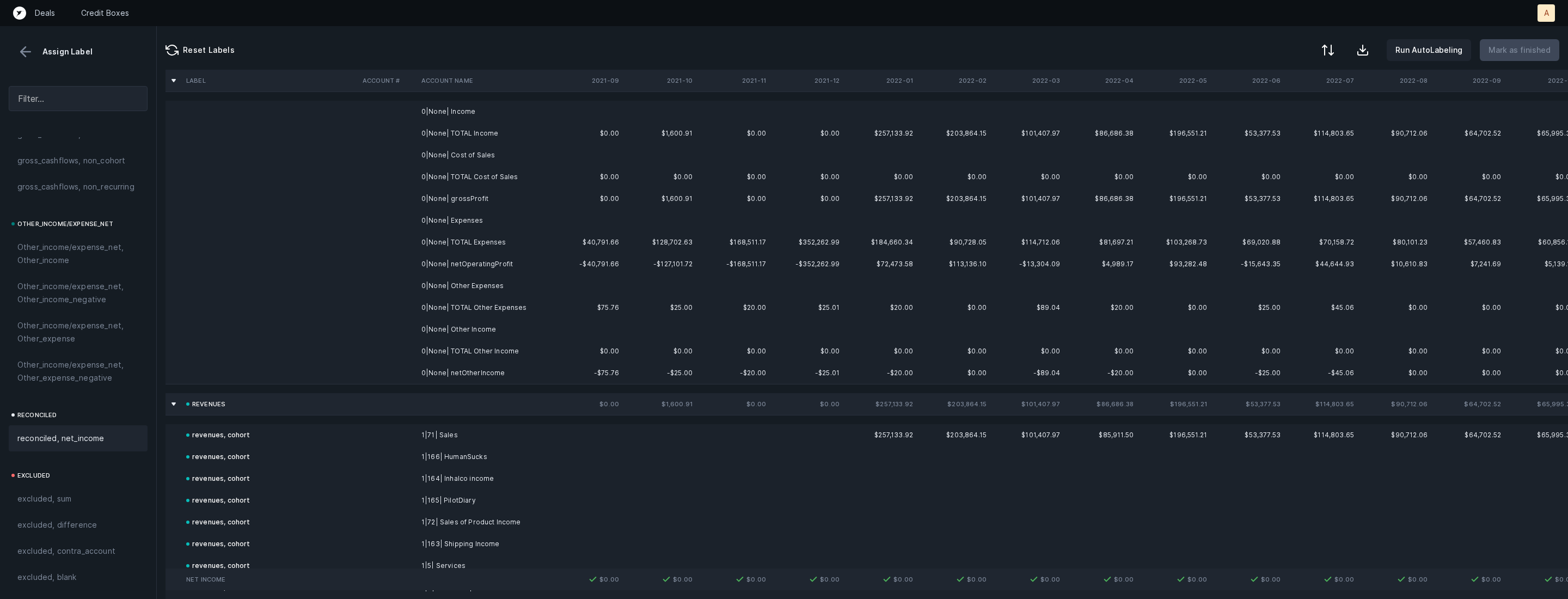
click at [428, 111] on td "0|None| Income" at bounding box center [483, 111] width 133 height 22
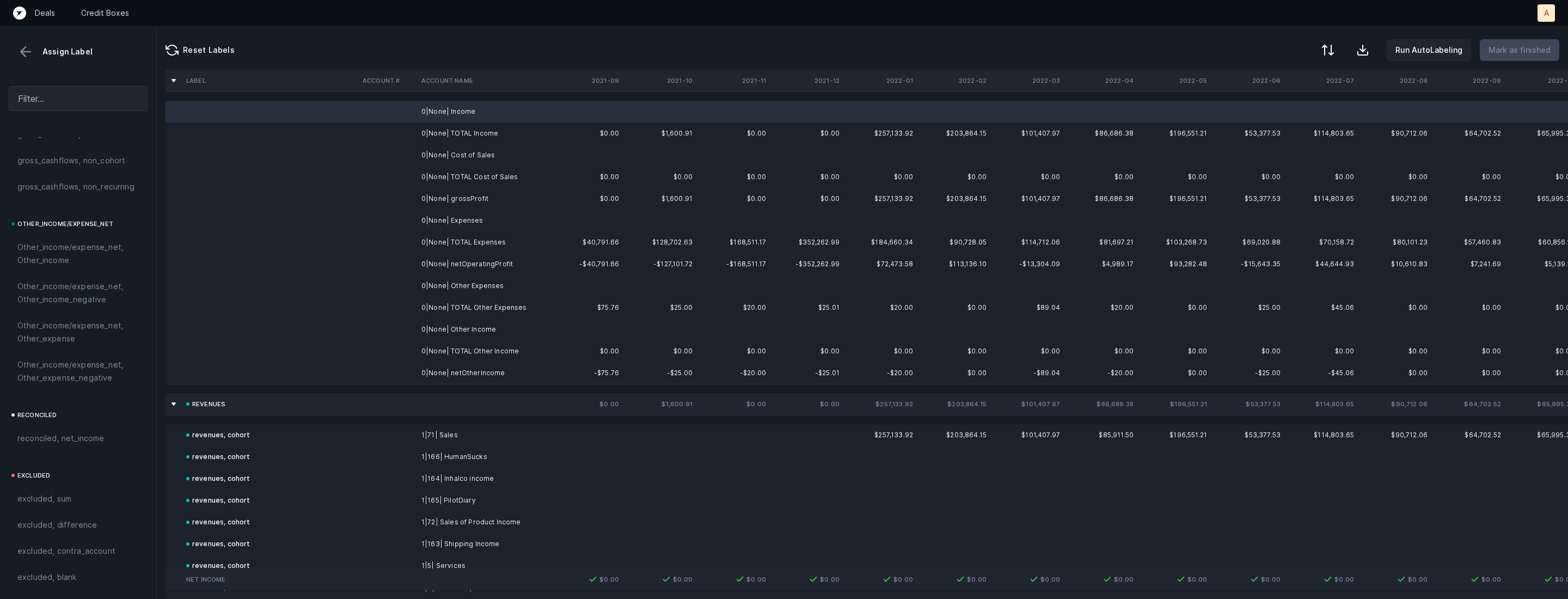
click at [478, 150] on td "0|None| Cost of Sales" at bounding box center [483, 155] width 133 height 22
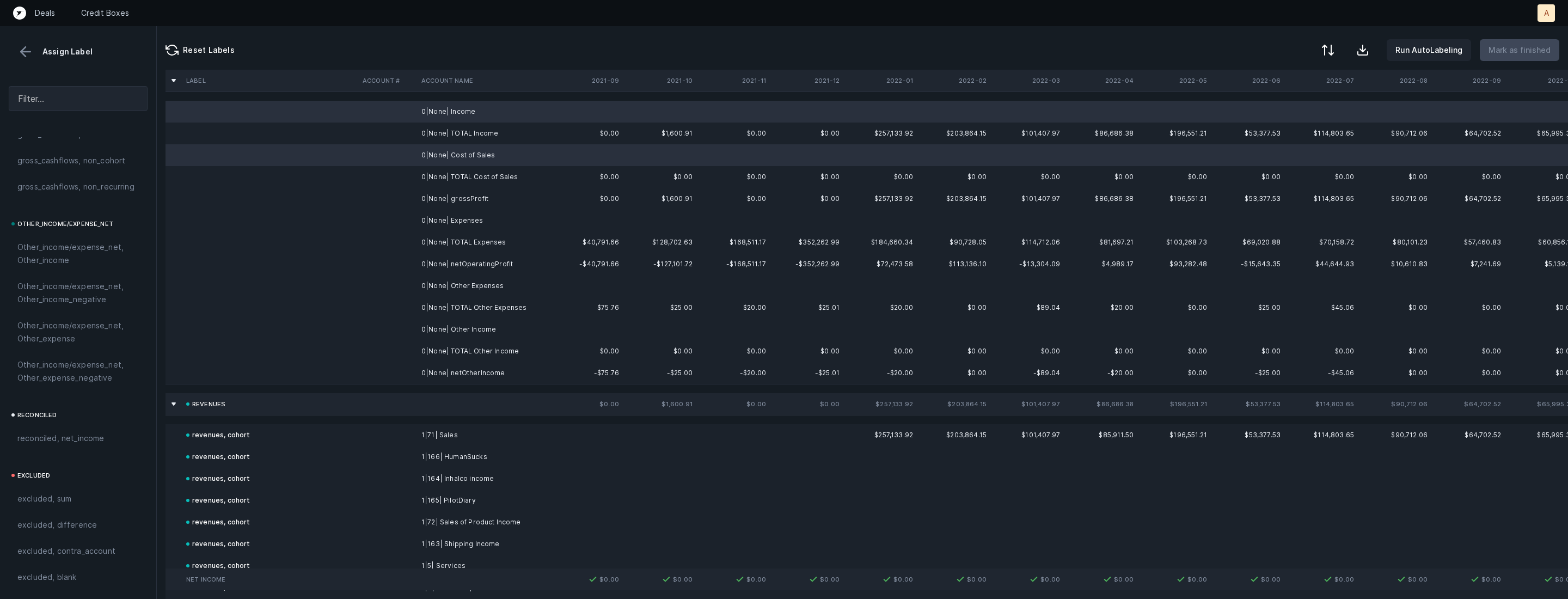
click at [455, 214] on td "0|None| Expenses" at bounding box center [483, 220] width 133 height 22
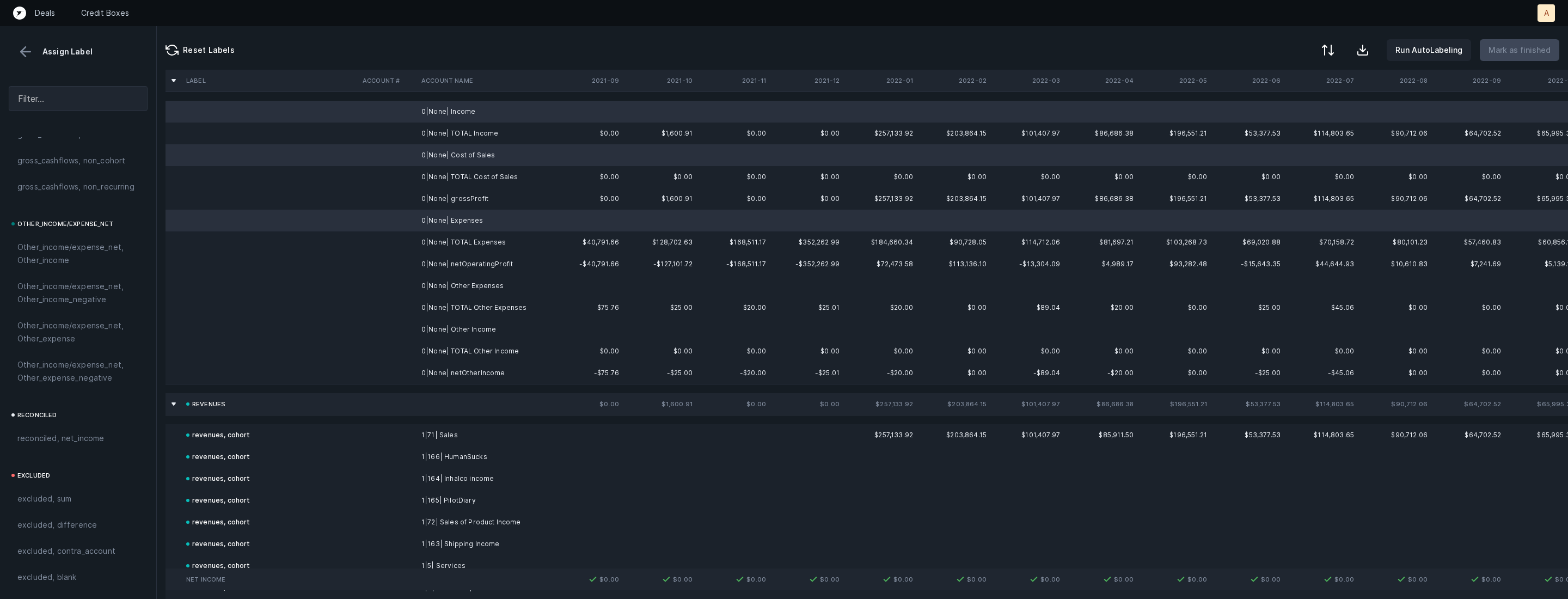
click at [458, 288] on td "0|None| Other Expenses" at bounding box center [483, 286] width 133 height 22
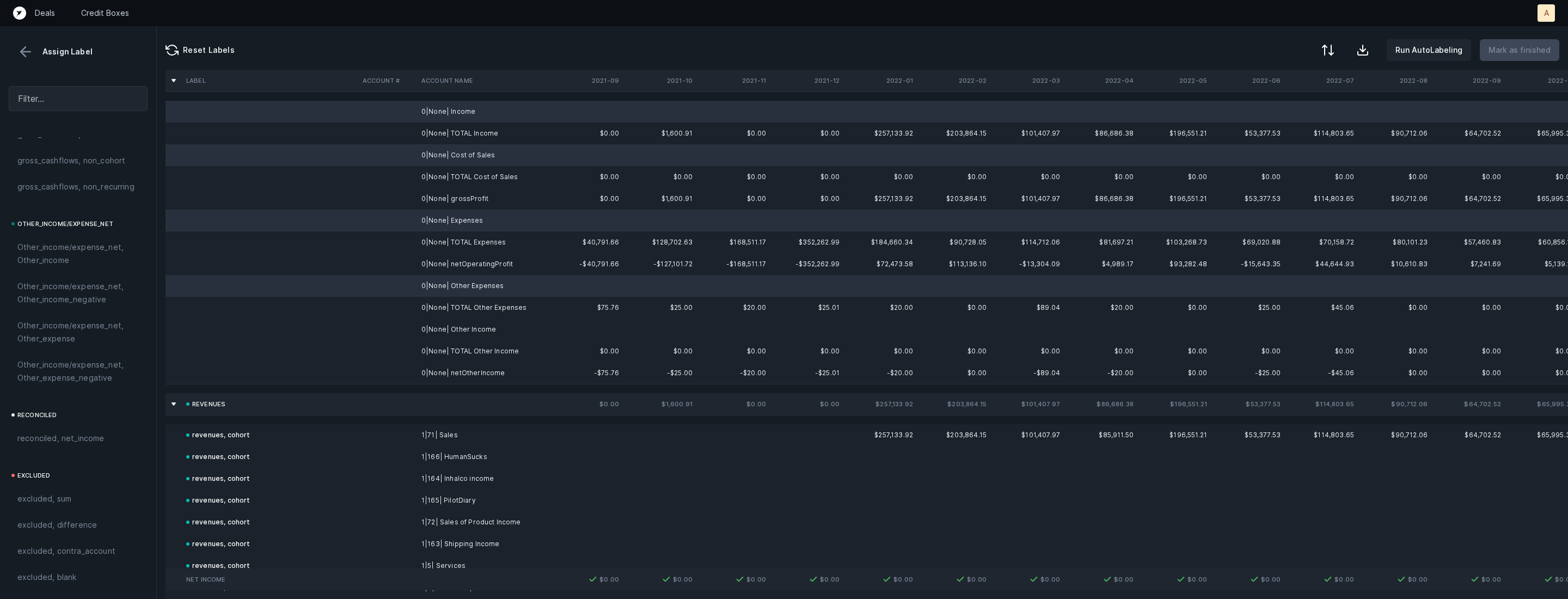
click at [443, 327] on td "0|None| Other Income" at bounding box center [483, 329] width 133 height 22
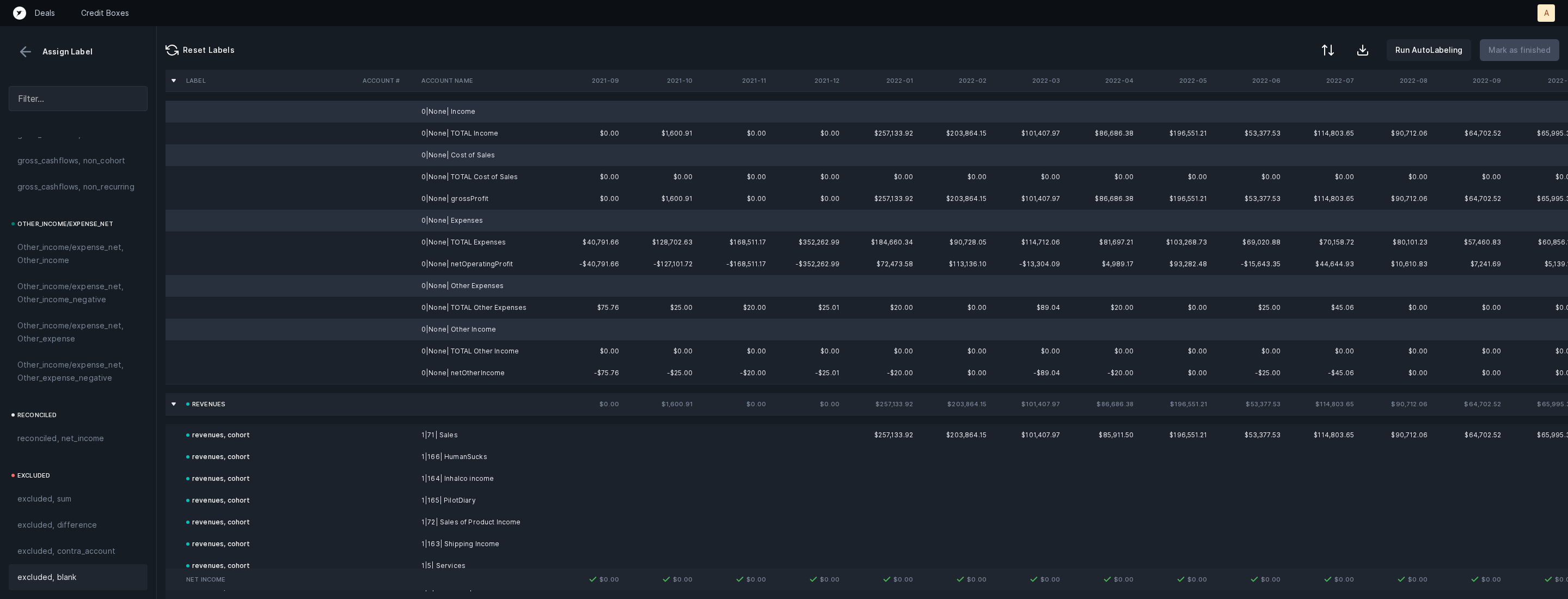
click at [70, 575] on span "excluded, blank" at bounding box center [47, 577] width 59 height 13
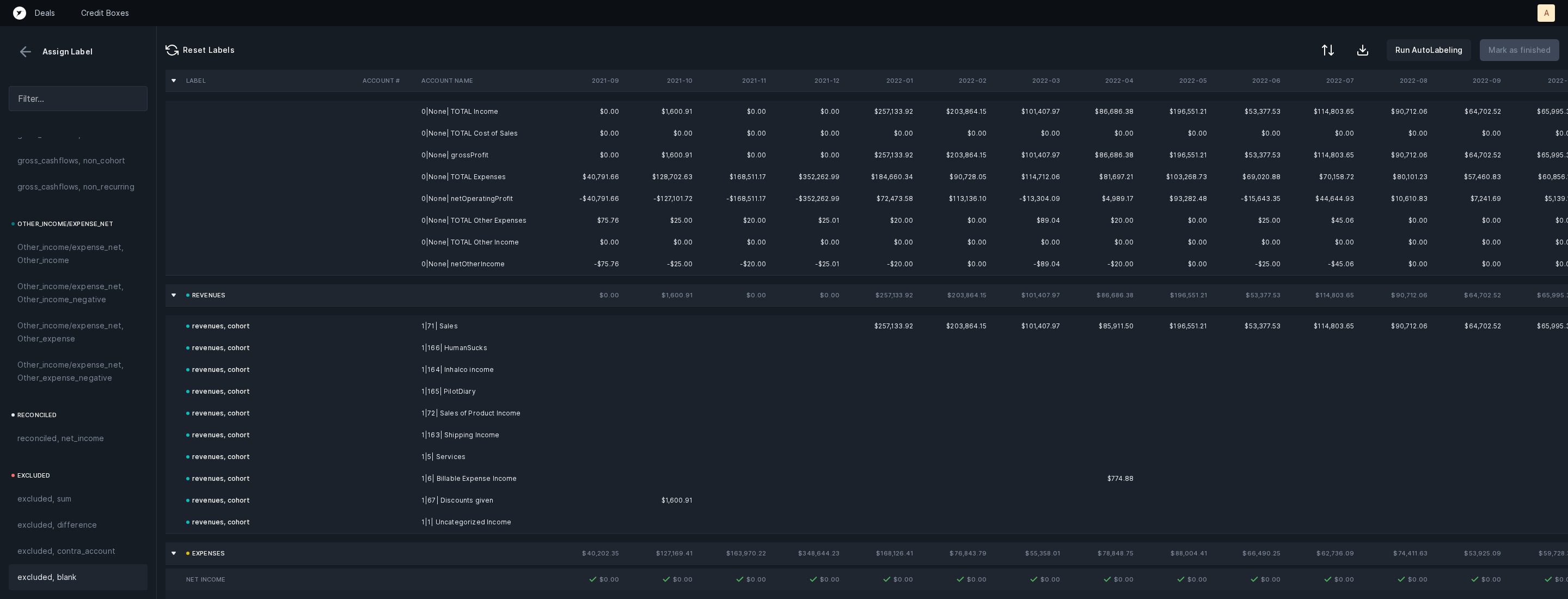
click at [468, 154] on td "0|None| grossProfit" at bounding box center [483, 155] width 133 height 22
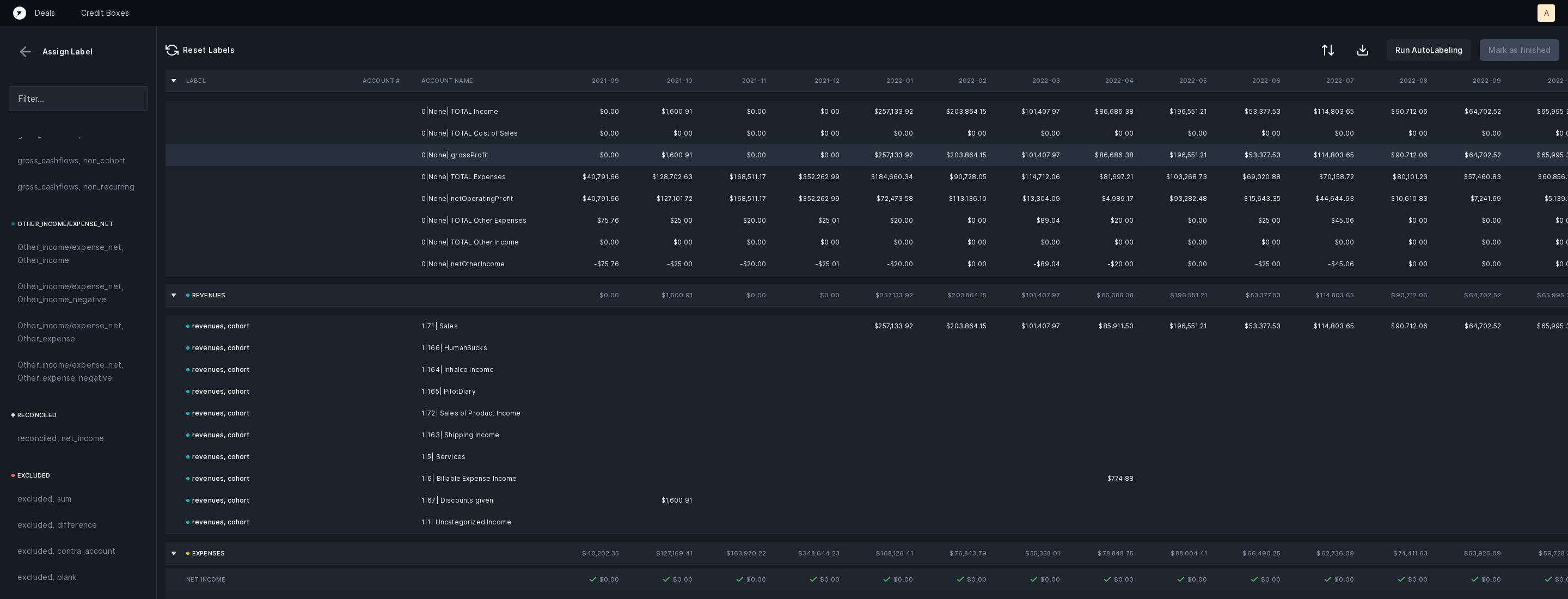
click at [451, 194] on td "0|None| netOperatingProfit" at bounding box center [483, 199] width 133 height 22
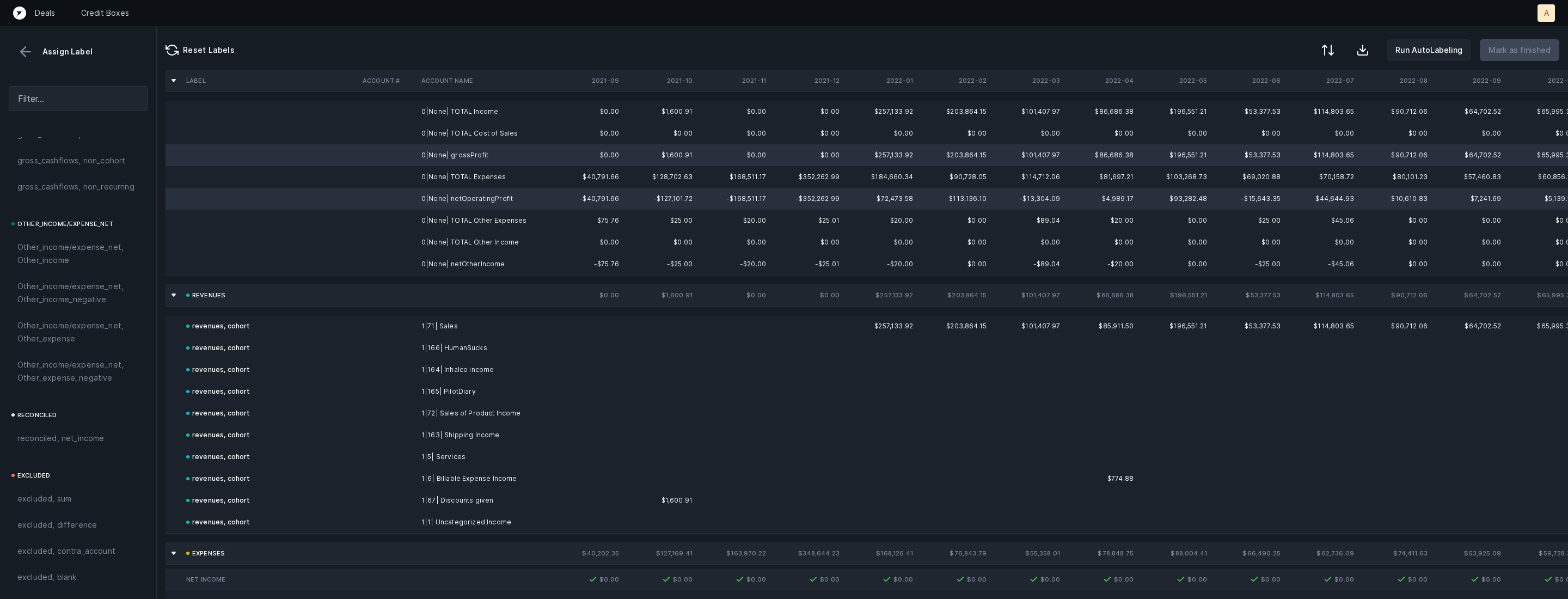
click at [445, 259] on td "0|None| netOtherIncome" at bounding box center [483, 264] width 133 height 22
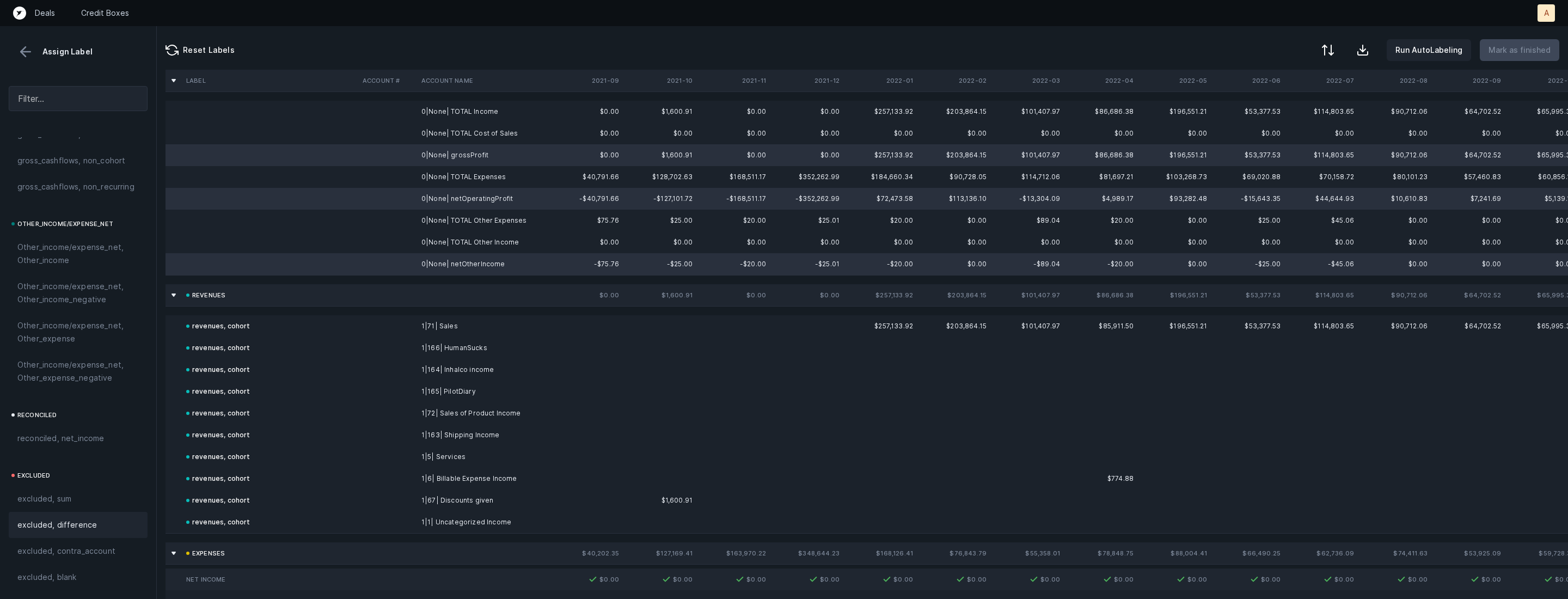
click at [70, 517] on div "excluded, difference" at bounding box center [78, 525] width 139 height 26
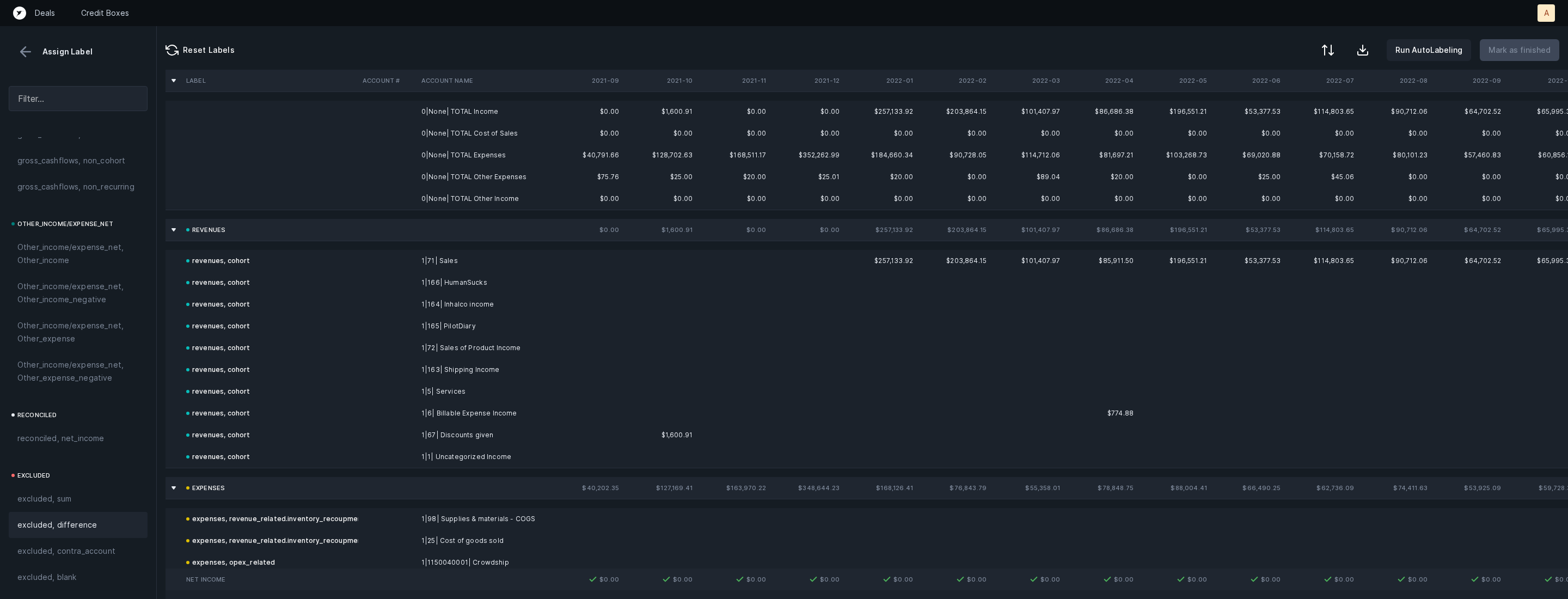
click at [473, 119] on td "0|None| TOTAL Income" at bounding box center [483, 111] width 133 height 22
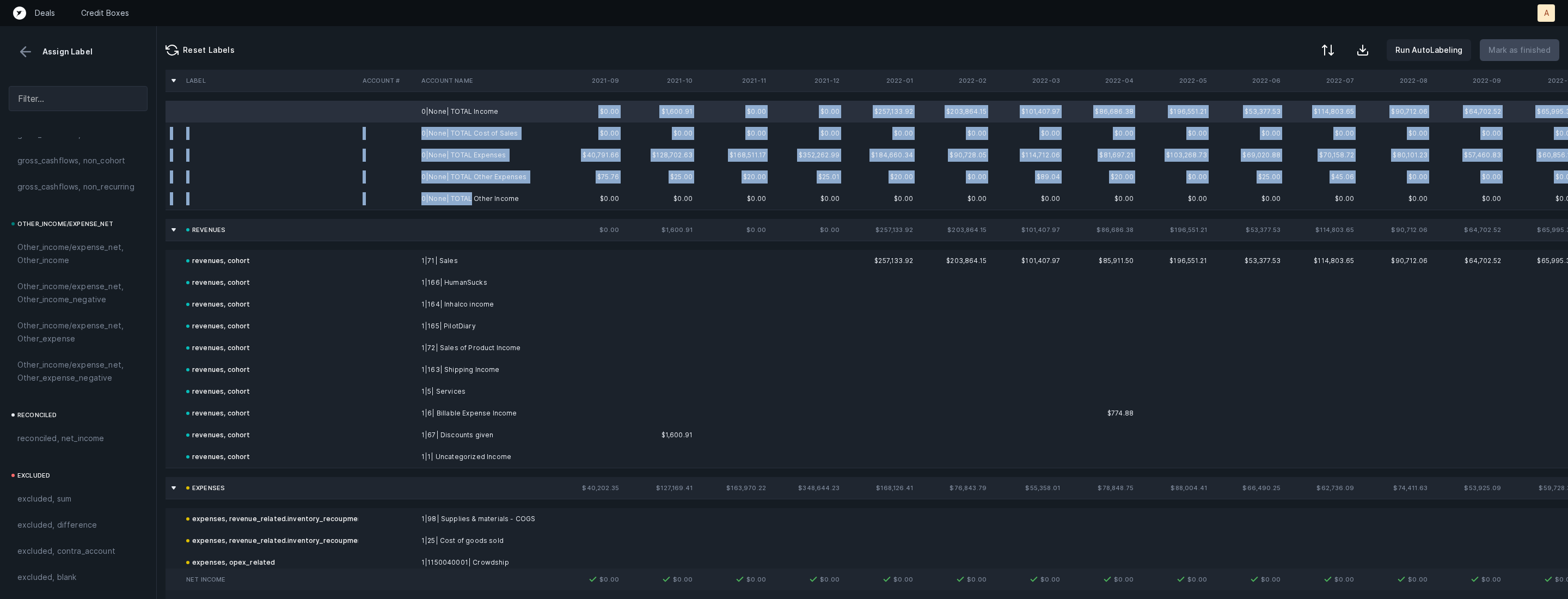
click at [468, 200] on td "0|None| TOTAL Other Income" at bounding box center [483, 199] width 133 height 22
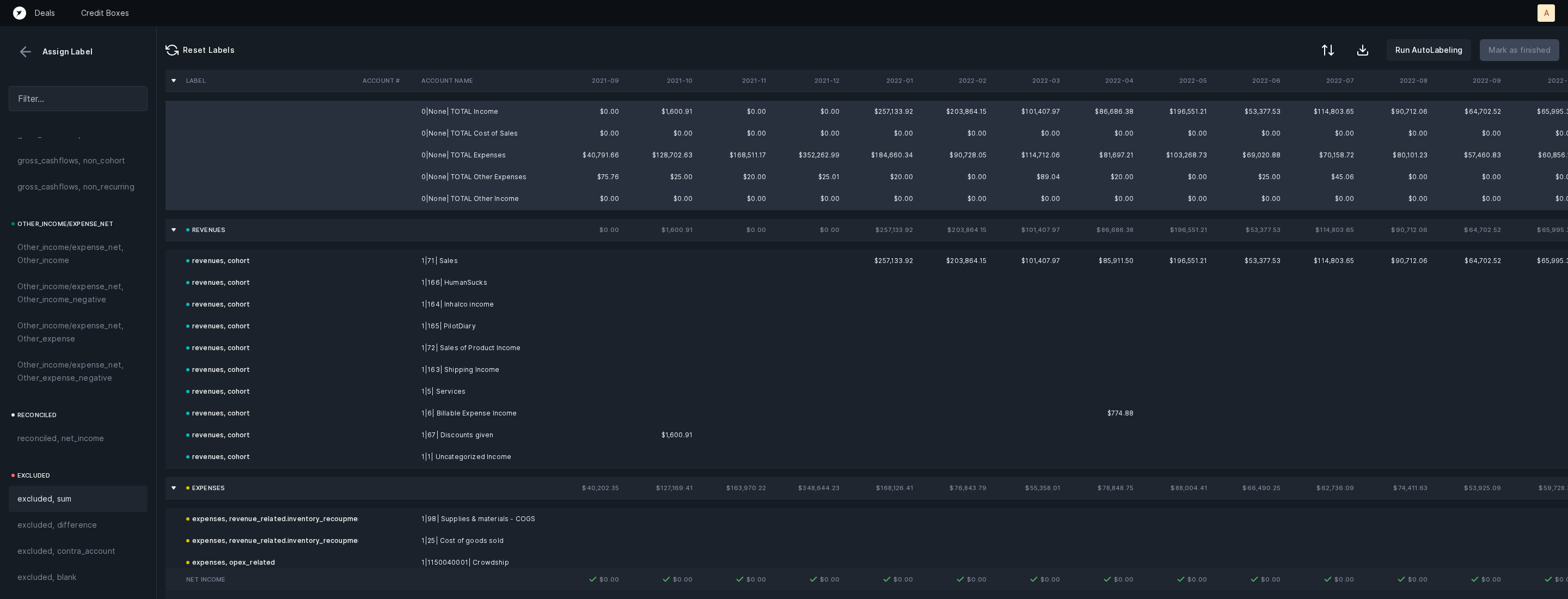
click at [91, 500] on div "excluded, sum" at bounding box center [78, 498] width 121 height 13
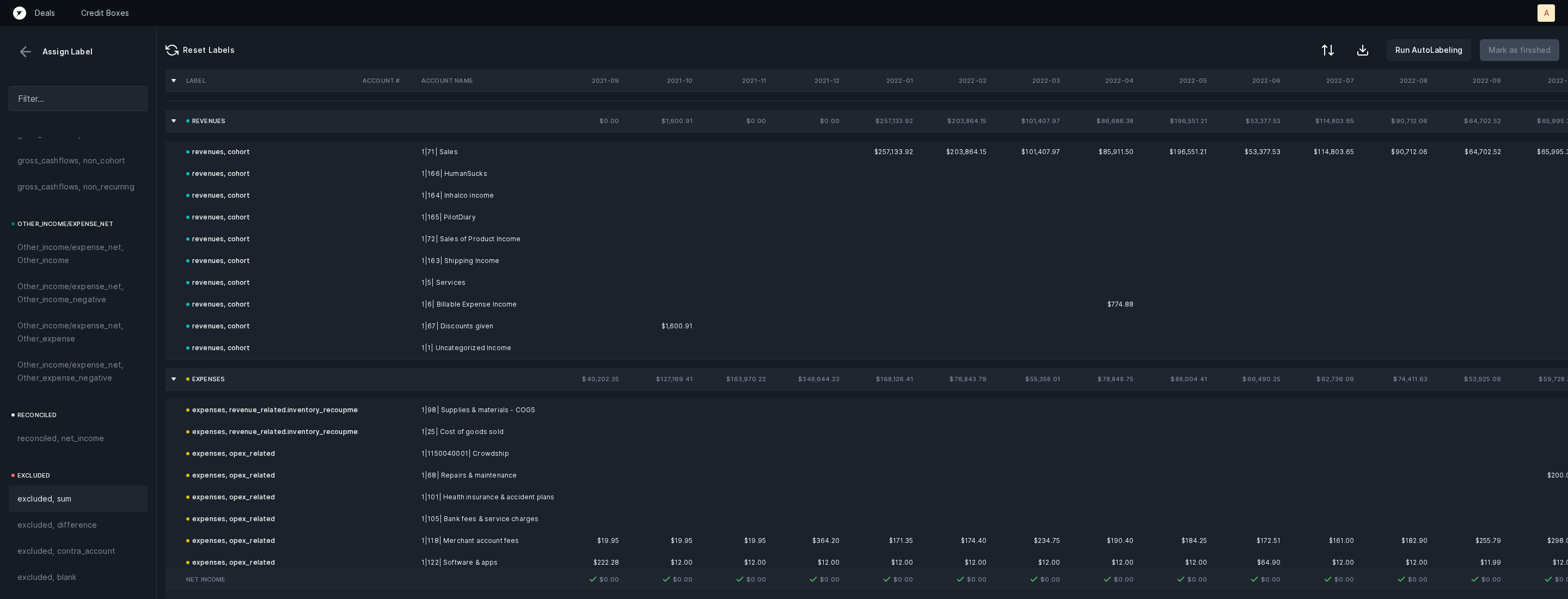
click at [24, 62] on div at bounding box center [78, 69] width 157 height 18
click at [25, 51] on button at bounding box center [26, 52] width 17 height 17
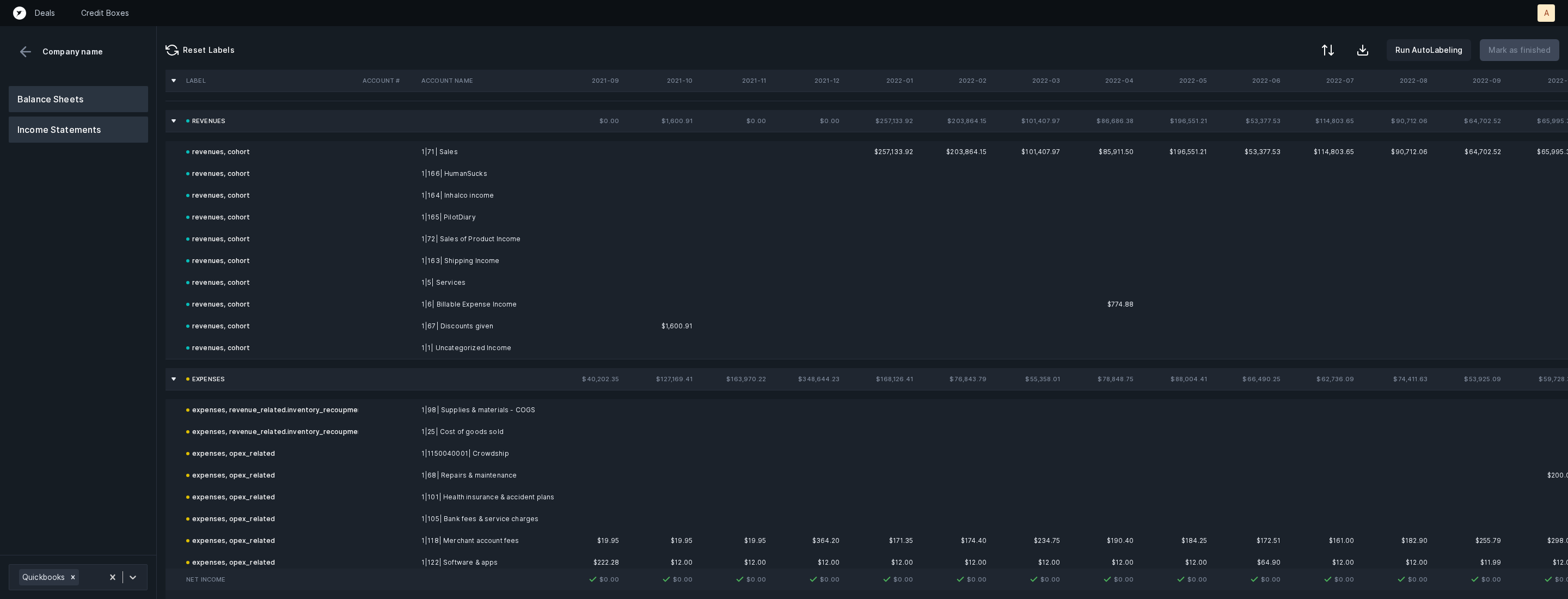
click at [52, 89] on button "Balance Sheets" at bounding box center [78, 99] width 139 height 26
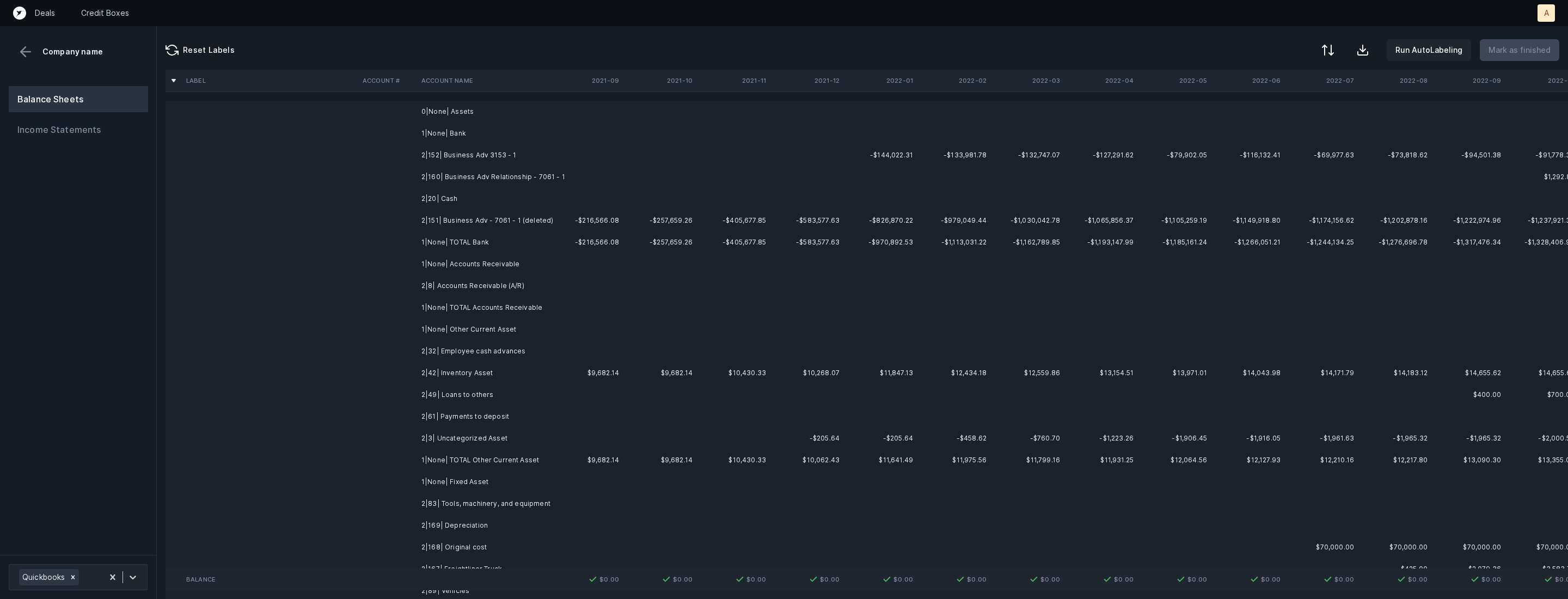
click at [514, 148] on td "2|152| Business Adv 3153 - 1" at bounding box center [483, 155] width 133 height 22
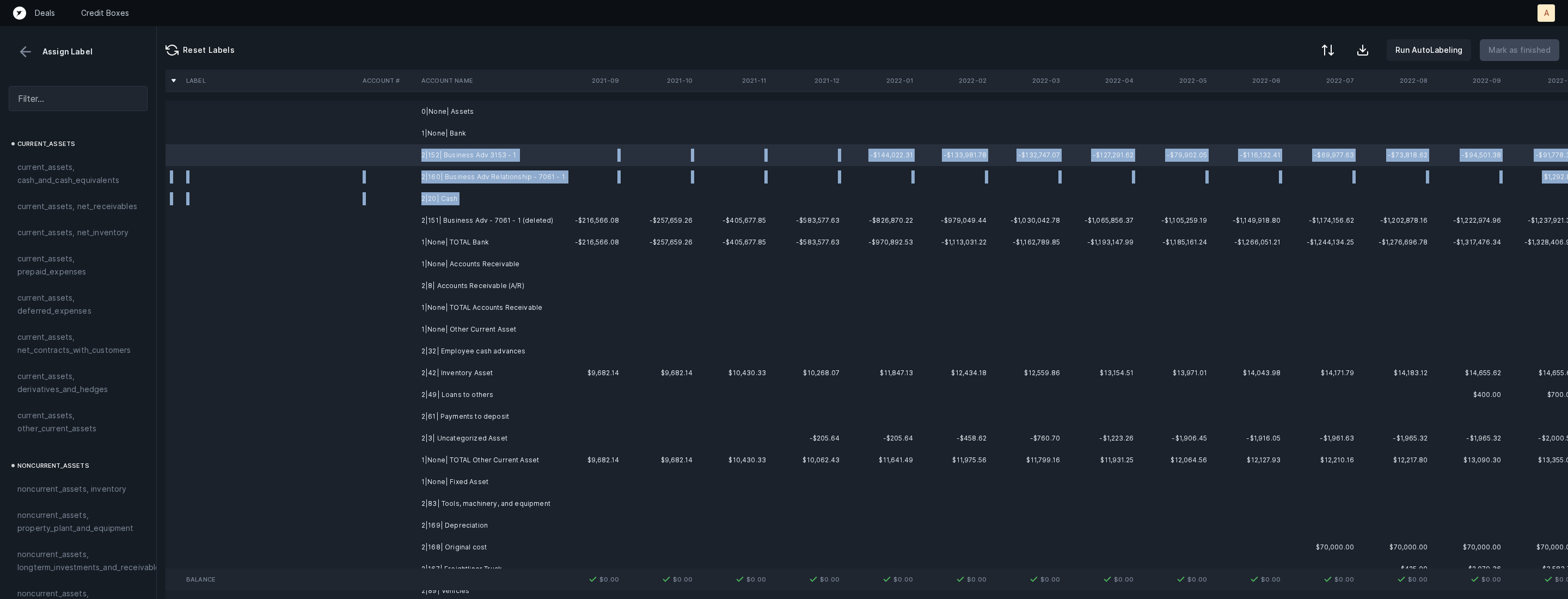
click at [475, 206] on td "2|20| Cash" at bounding box center [483, 199] width 133 height 22
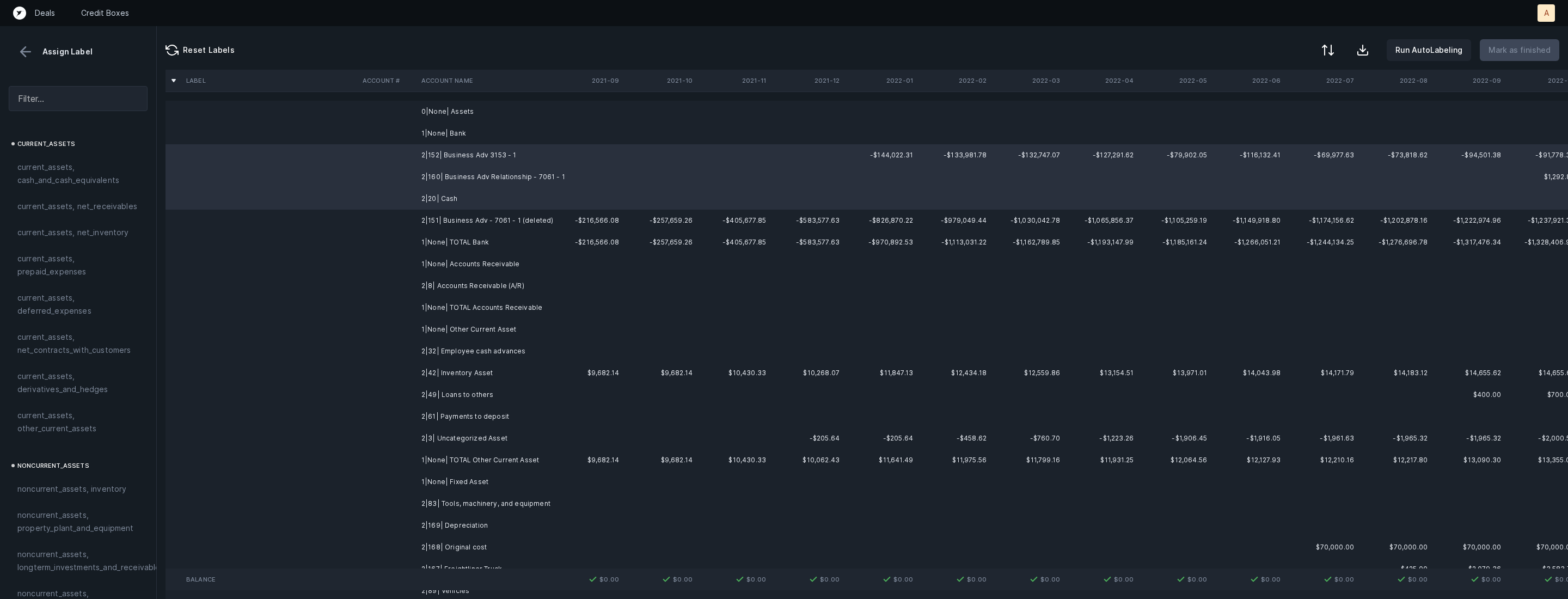
click at [436, 221] on td "2|151| Business Adv - 7061 - 1 (deleted)" at bounding box center [483, 220] width 133 height 22
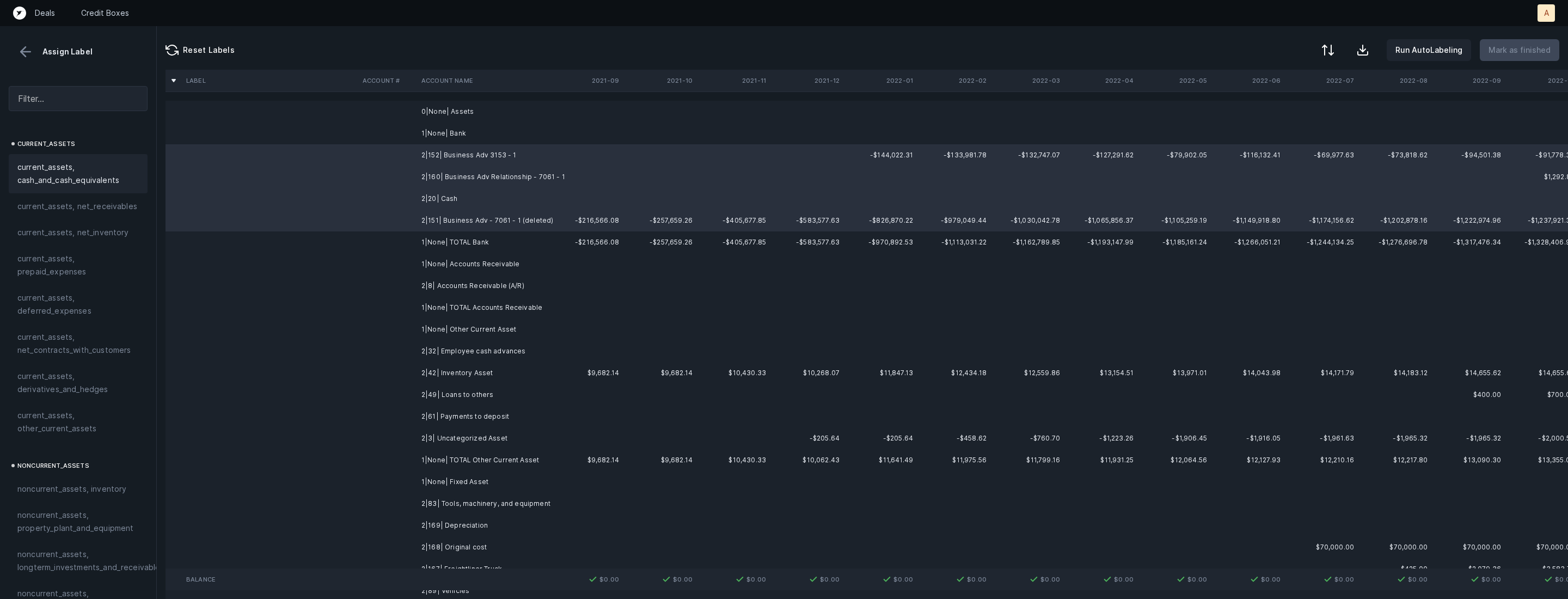
click at [37, 164] on span "current_assets, cash_and_cash_equivalents" at bounding box center [78, 174] width 121 height 26
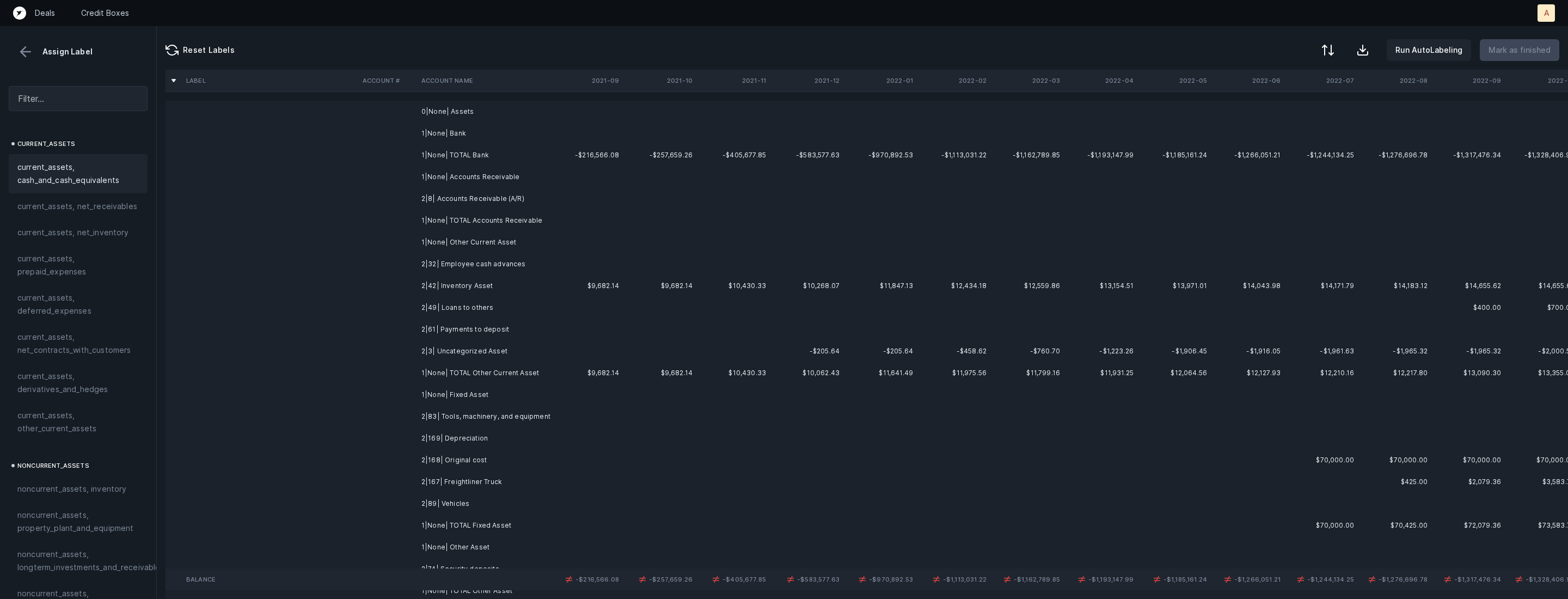
click at [439, 204] on td "2|8| Accounts Receivable (A/R)" at bounding box center [483, 199] width 133 height 22
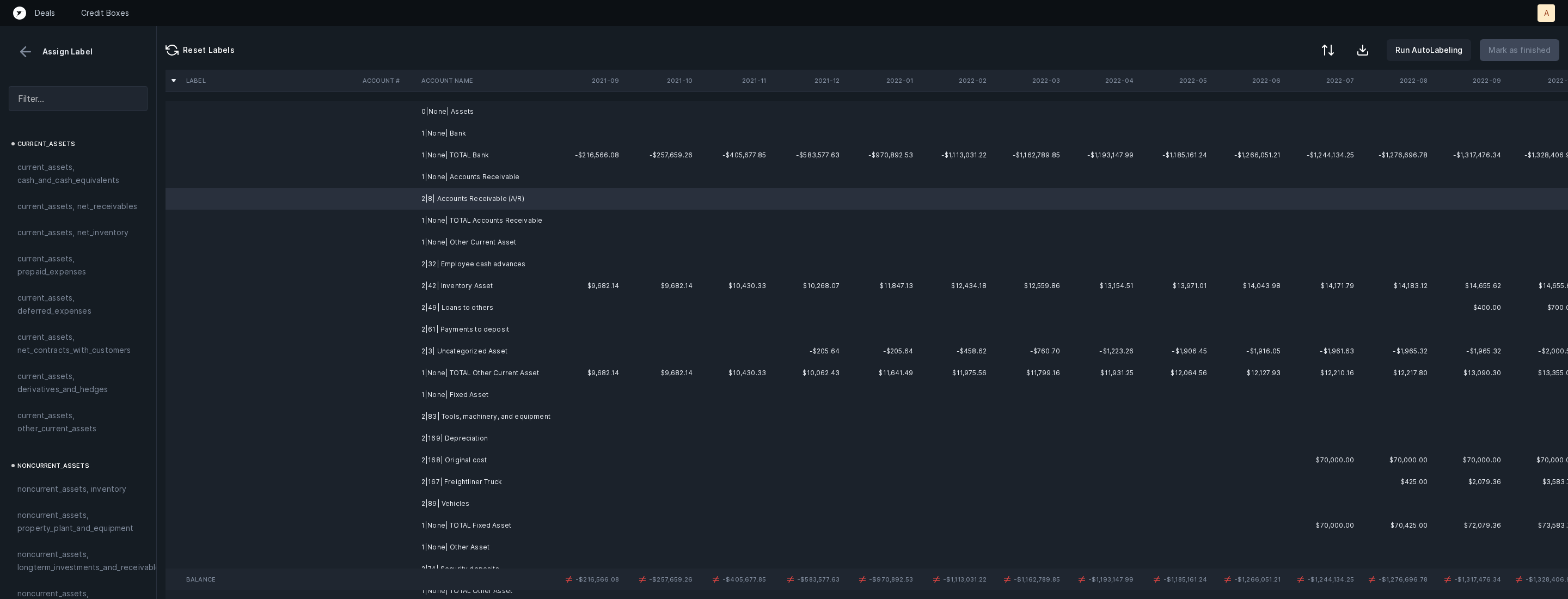
click at [92, 207] on span "current_assets, net_receivables" at bounding box center [77, 206] width 120 height 13
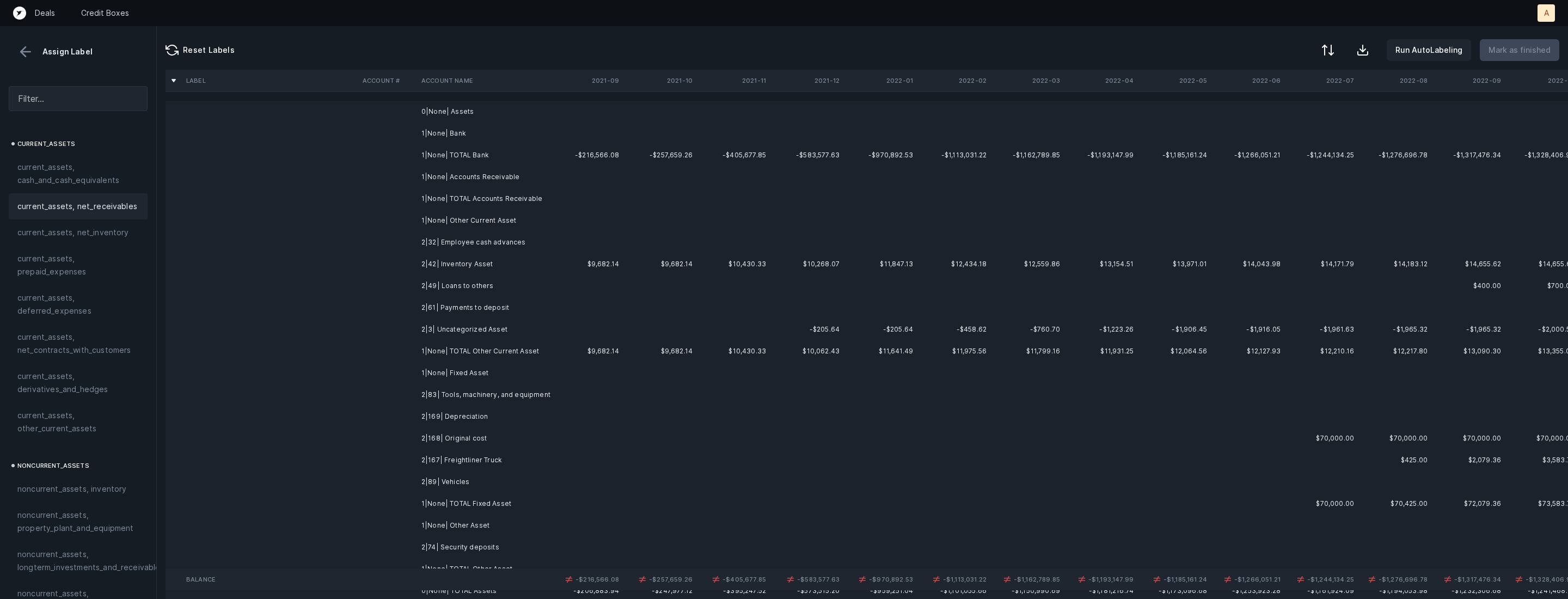
click at [477, 240] on td "2|32| Employee cash advances" at bounding box center [483, 242] width 133 height 22
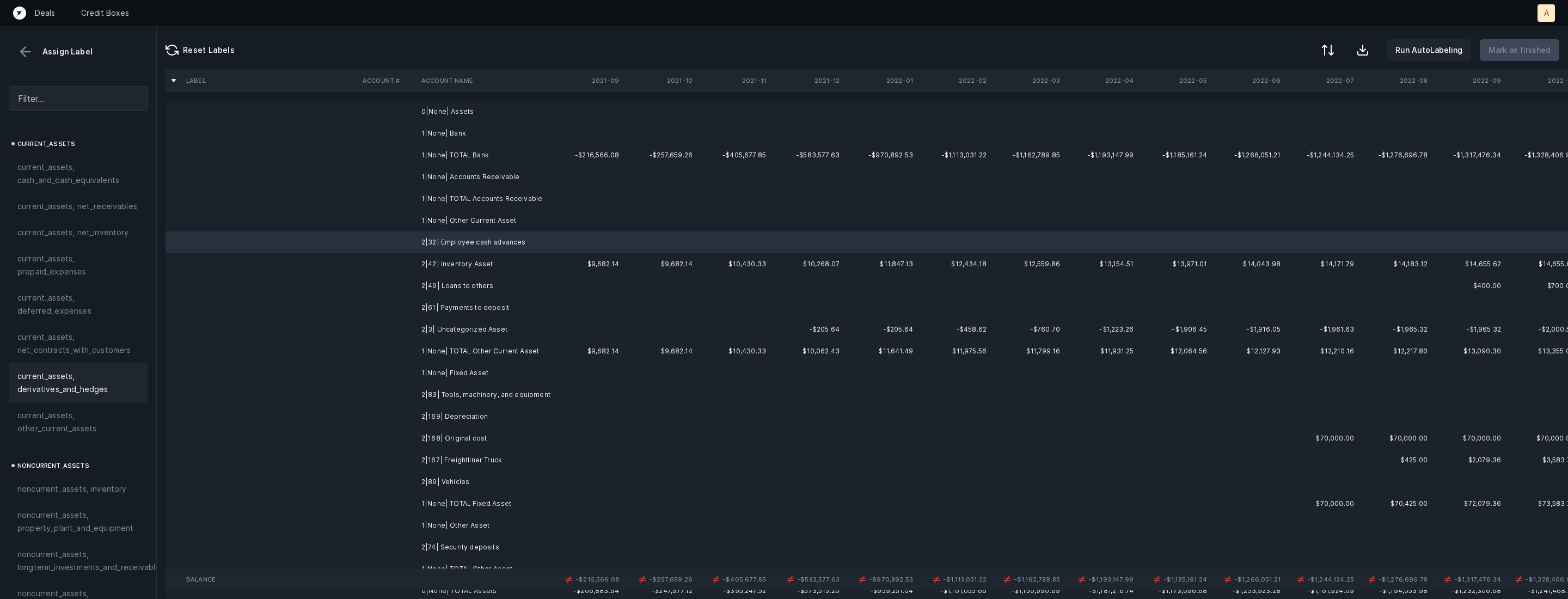
click at [91, 414] on span "current_assets, other_current_assets" at bounding box center [78, 422] width 121 height 26
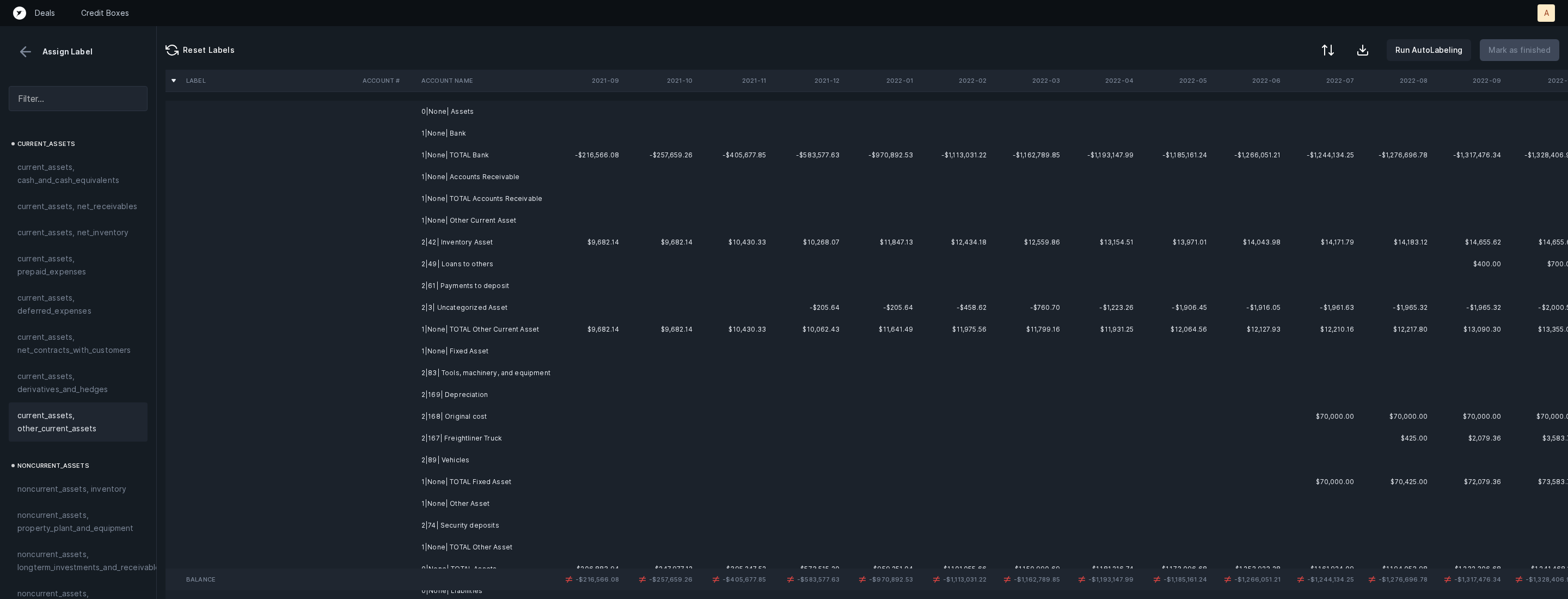
click at [455, 241] on td "2|42| Inventory Asset" at bounding box center [483, 242] width 133 height 22
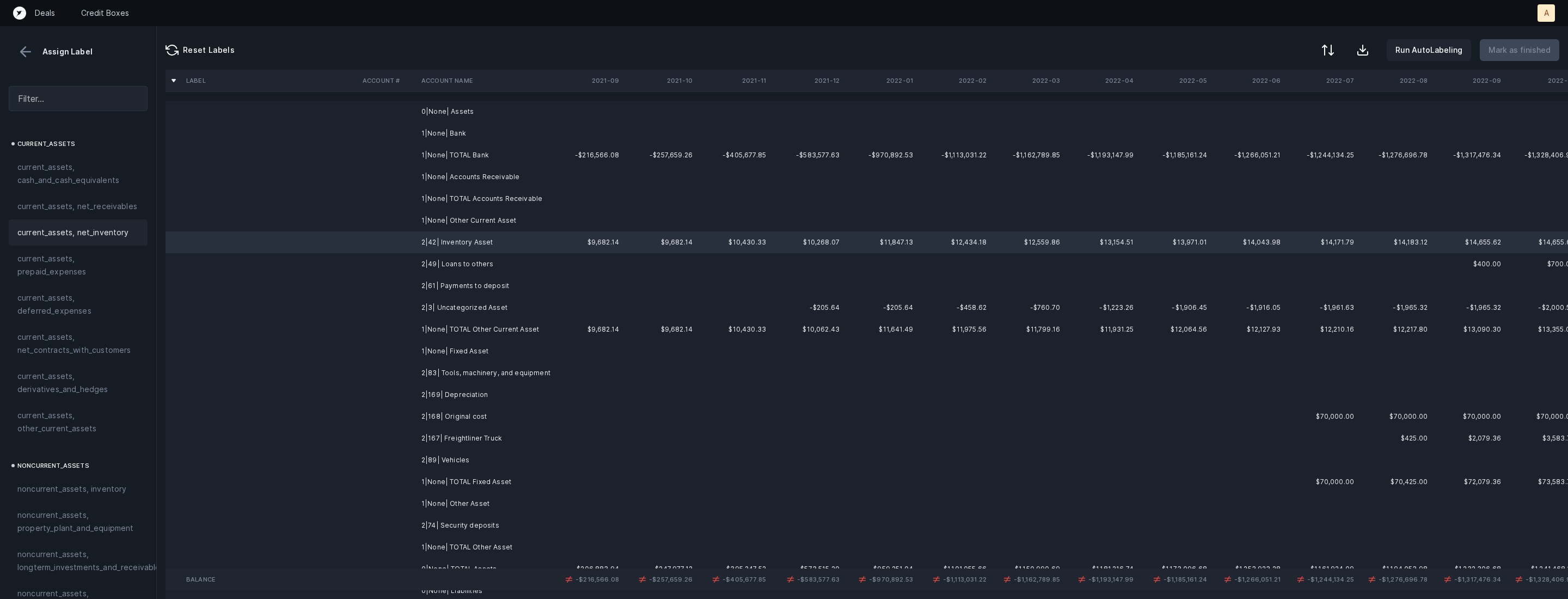
click at [99, 230] on span "current_assets, net_inventory" at bounding box center [73, 232] width 112 height 13
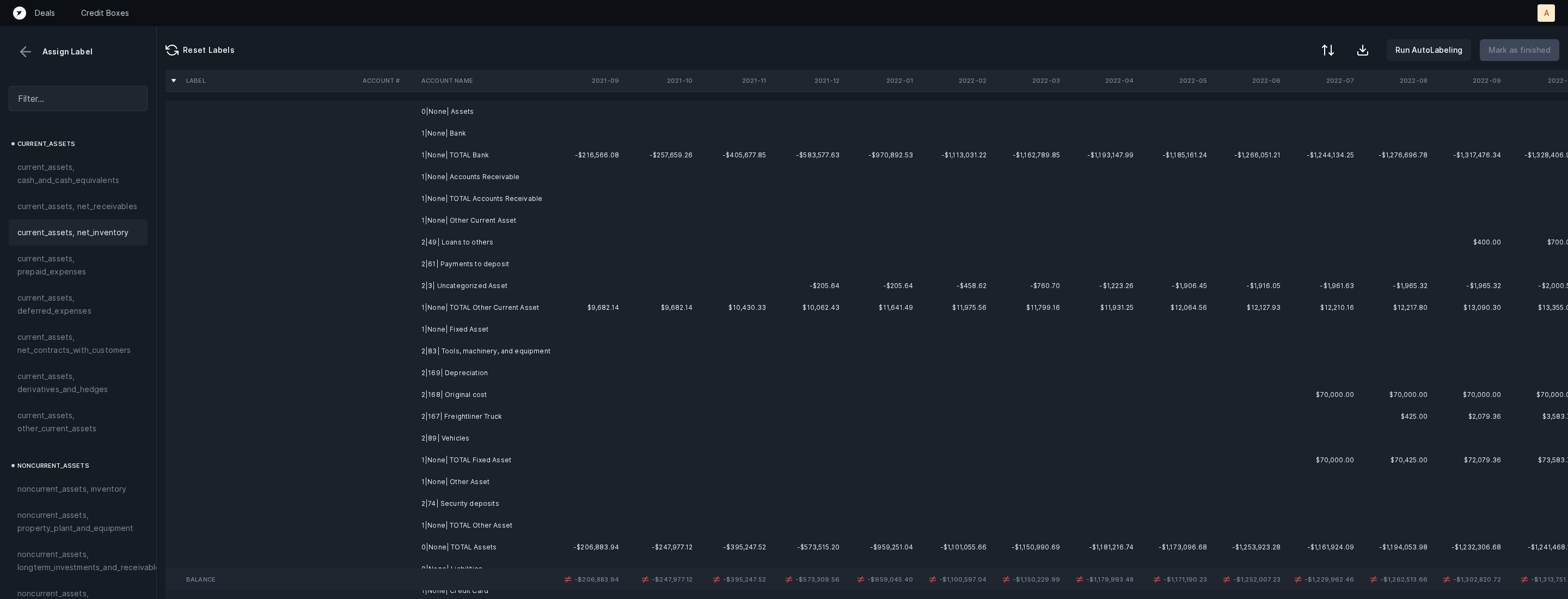
click at [438, 241] on td "2|49| Loans to others" at bounding box center [483, 242] width 133 height 22
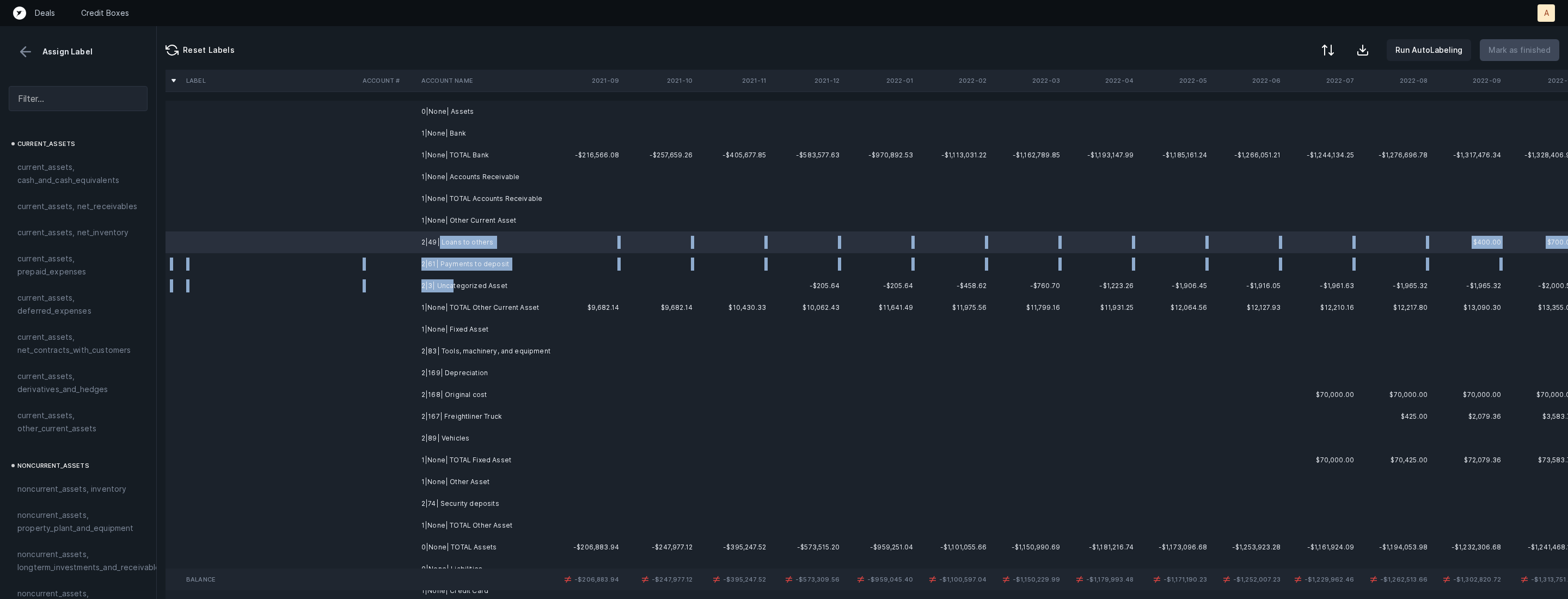
click at [452, 282] on td "2|3| Uncategorized Asset" at bounding box center [483, 286] width 133 height 22
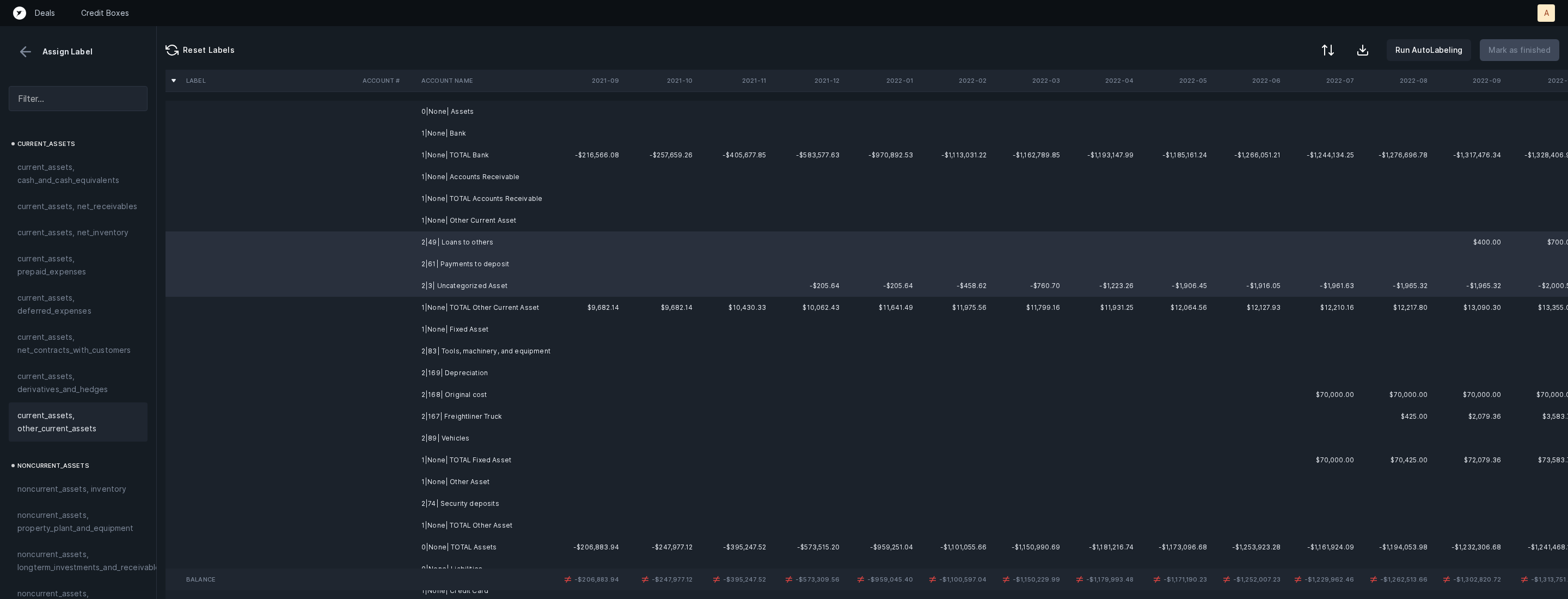
click at [67, 415] on span "current_assets, other_current_assets" at bounding box center [78, 422] width 121 height 26
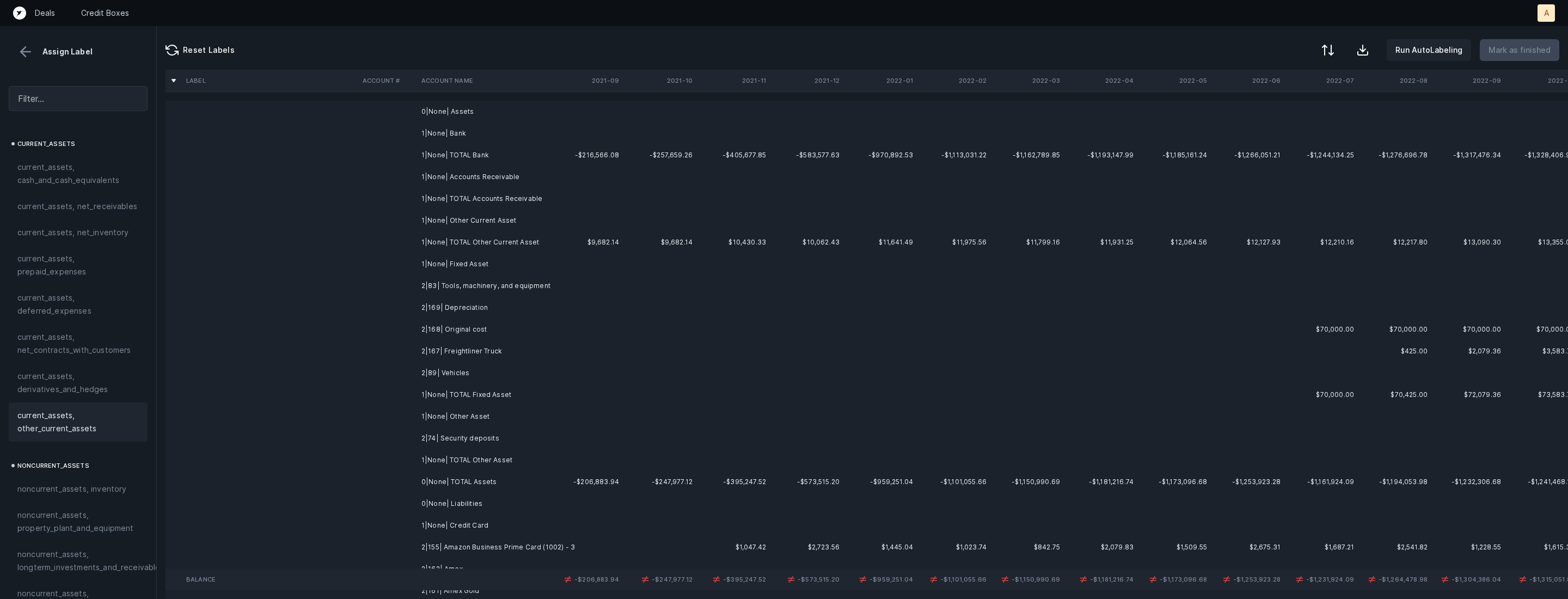
click at [451, 289] on td "2|83| Tools, machinery, and equipment" at bounding box center [483, 286] width 133 height 22
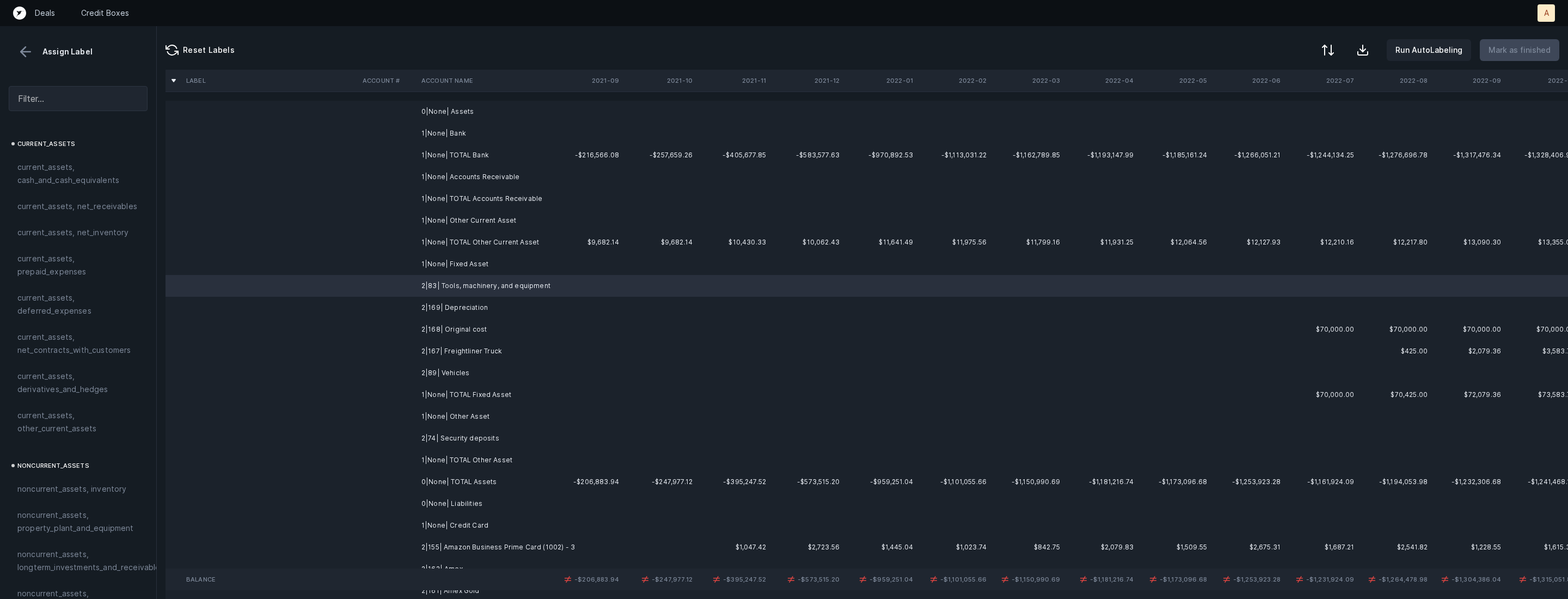
click at [459, 376] on td "2|89| Vehicles" at bounding box center [483, 373] width 133 height 22
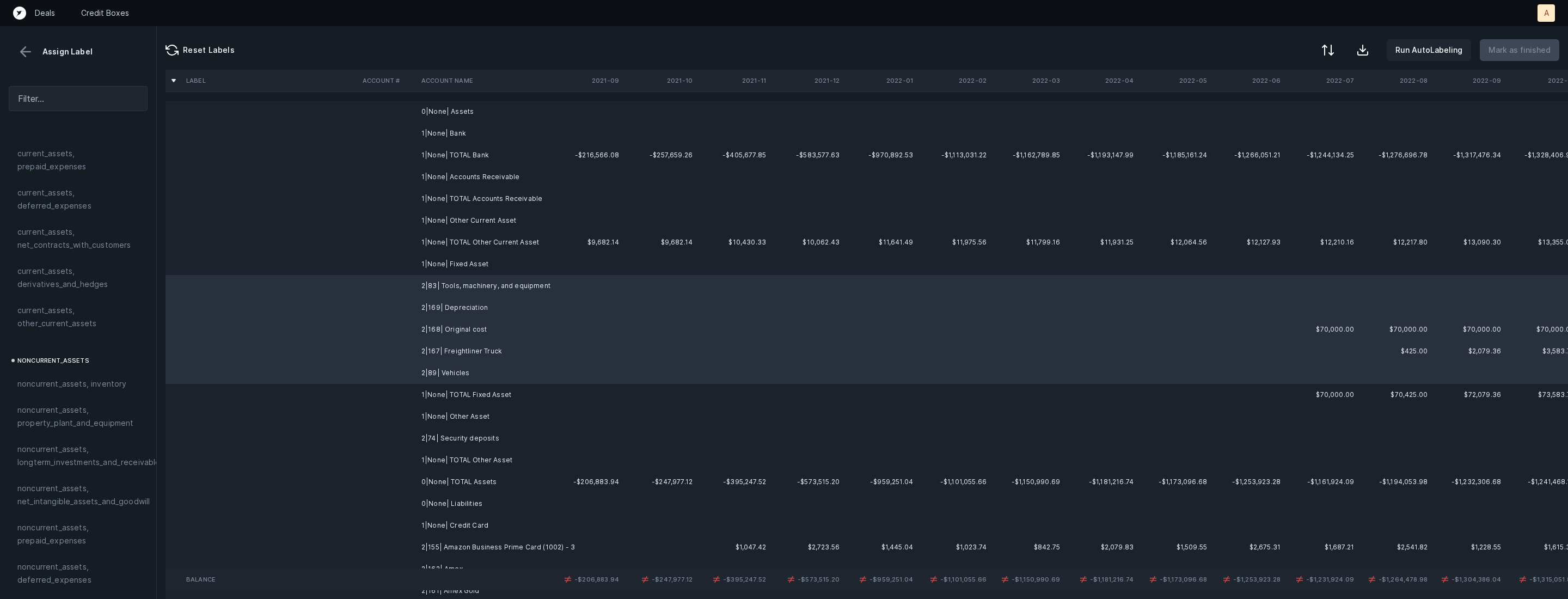
scroll to position [134, 0]
click at [67, 392] on span "noncurrent_assets, property_plant_and_equipment" at bounding box center [78, 388] width 121 height 26
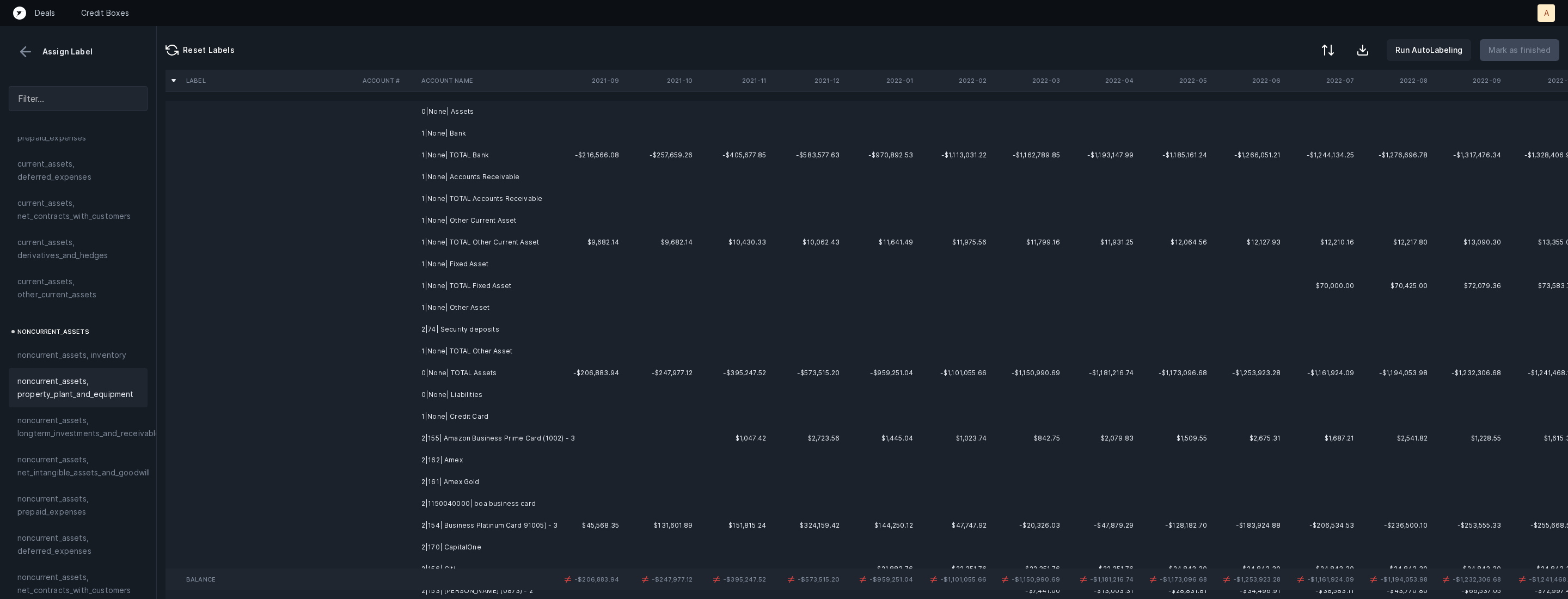
click at [407, 331] on td at bounding box center [387, 329] width 59 height 22
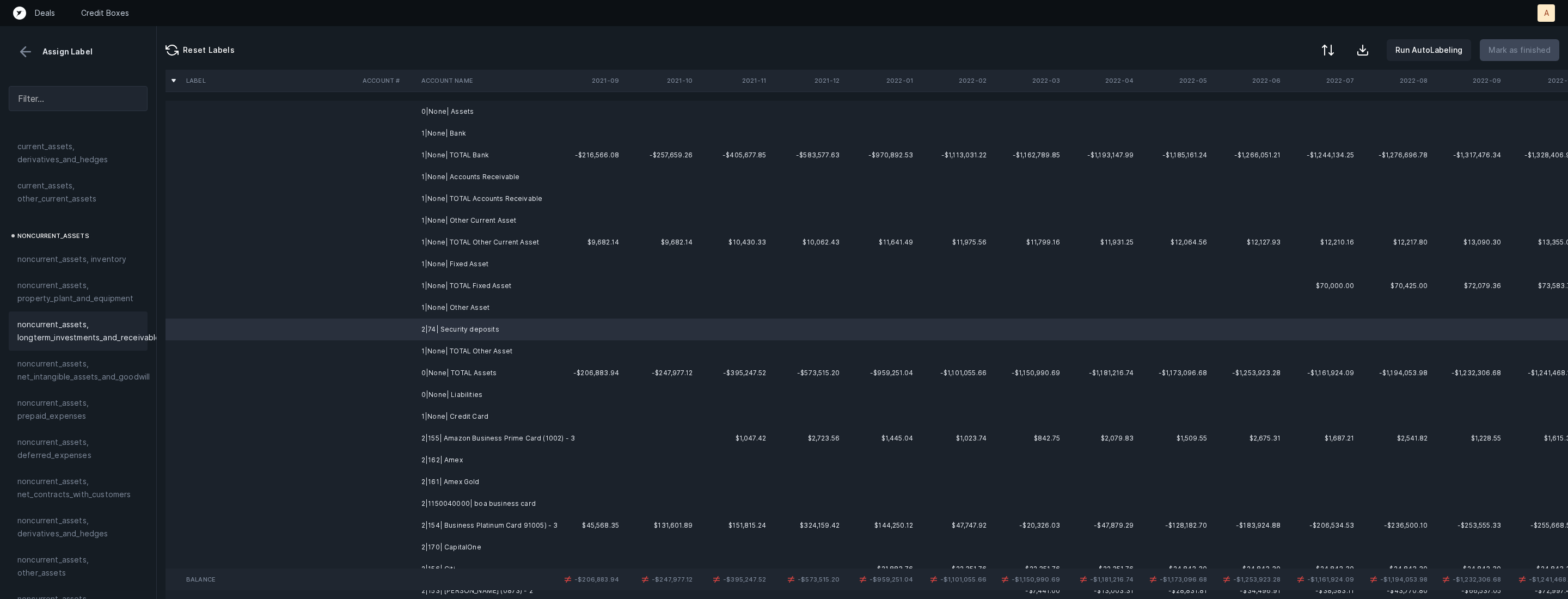
scroll to position [301, 0]
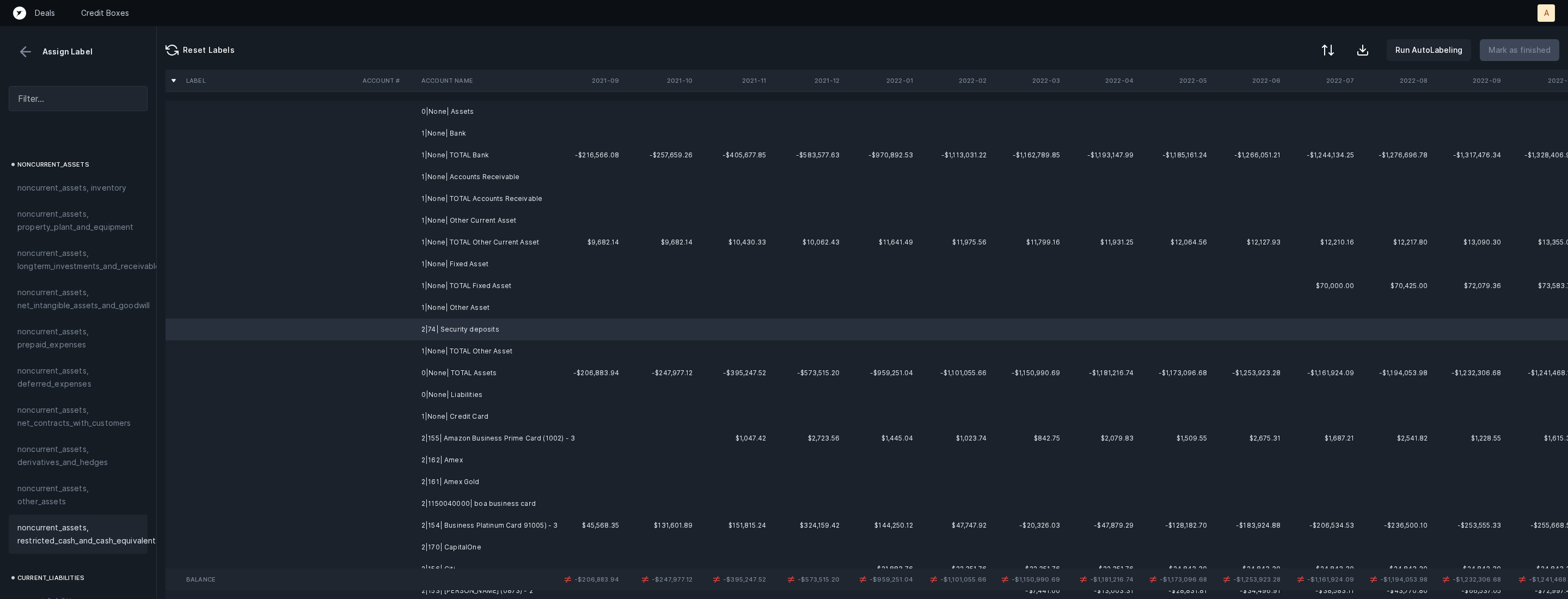
click at [95, 532] on span "noncurrent_assets, restricted_cash_and_cash_equivalents" at bounding box center [89, 534] width 143 height 26
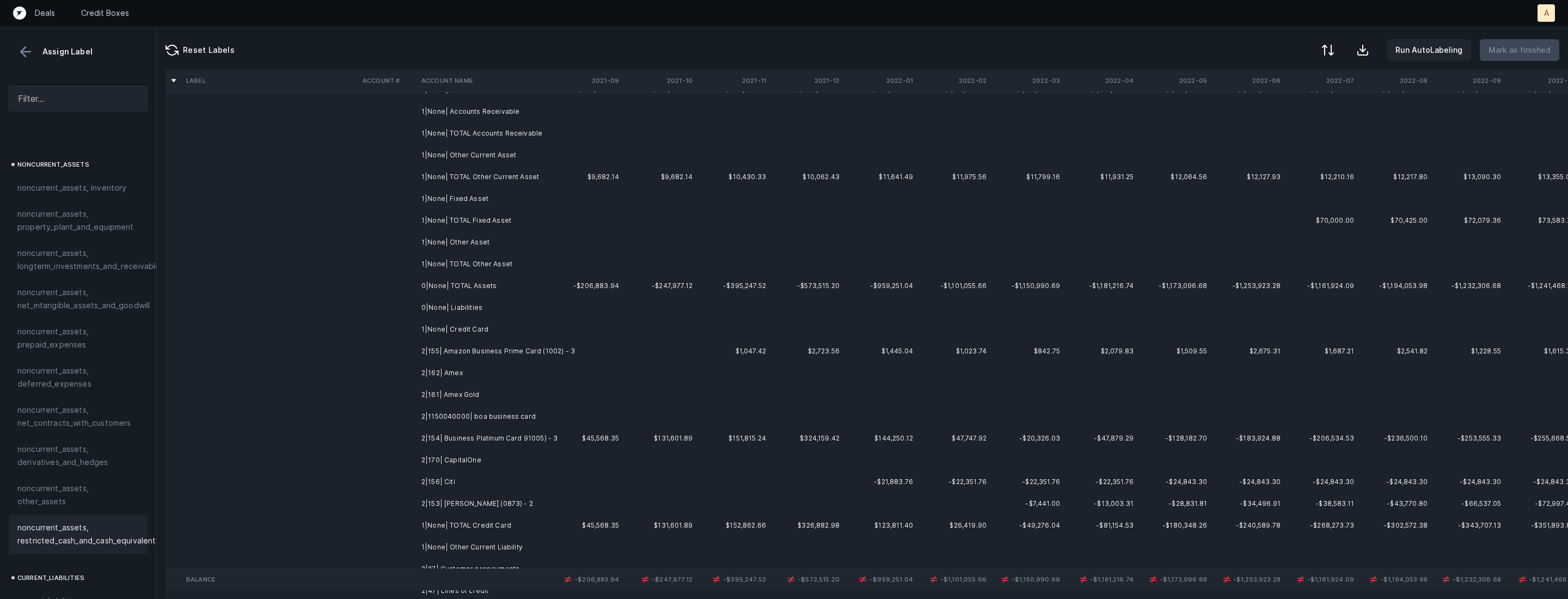
scroll to position [69, 0]
click at [488, 346] on td "2|155| Amazon Business Prime Card (1002) - 3" at bounding box center [483, 347] width 133 height 22
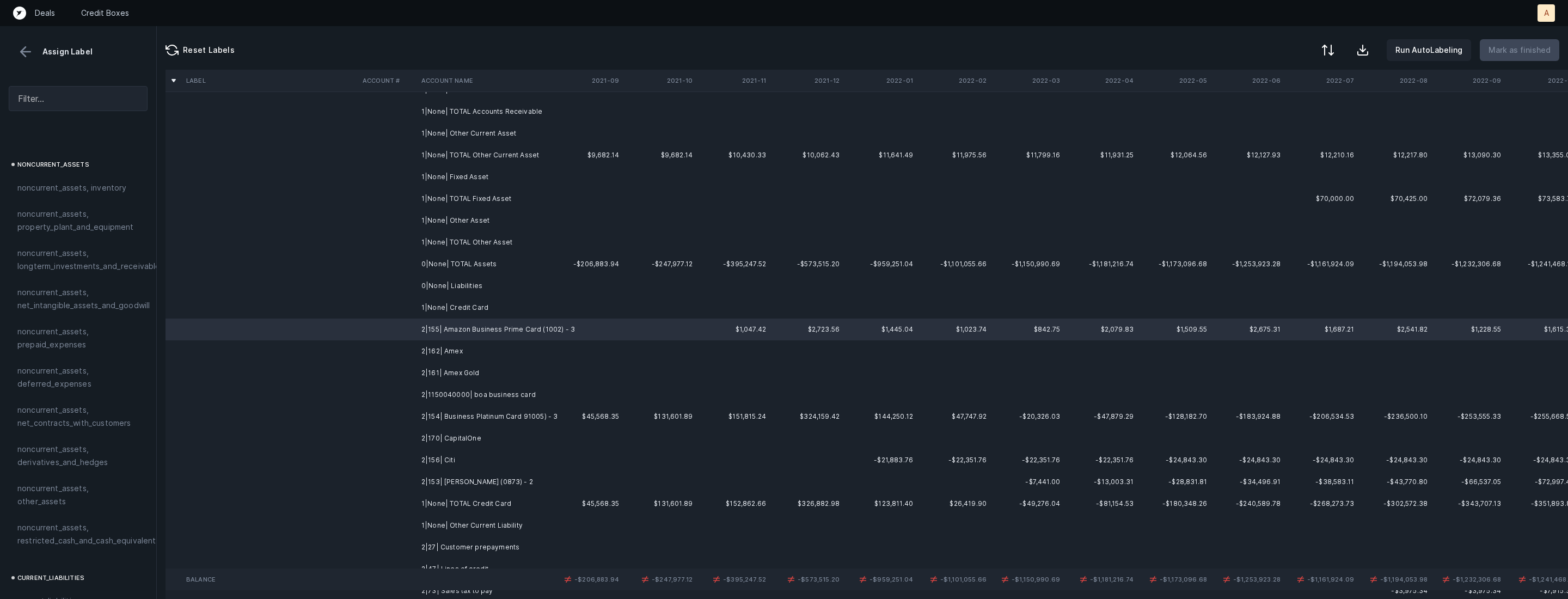
scroll to position [104, 0]
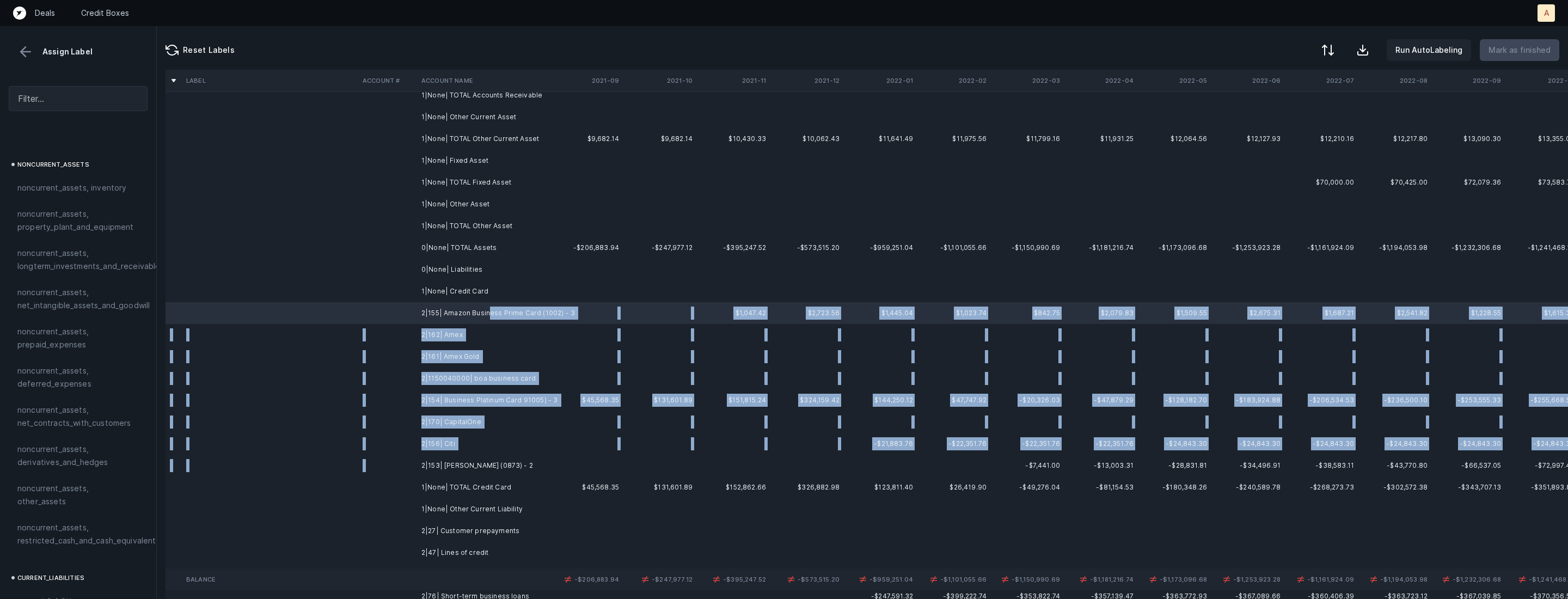
click at [453, 457] on td "2|153| S. ZHENG (0873) - 2" at bounding box center [483, 465] width 133 height 22
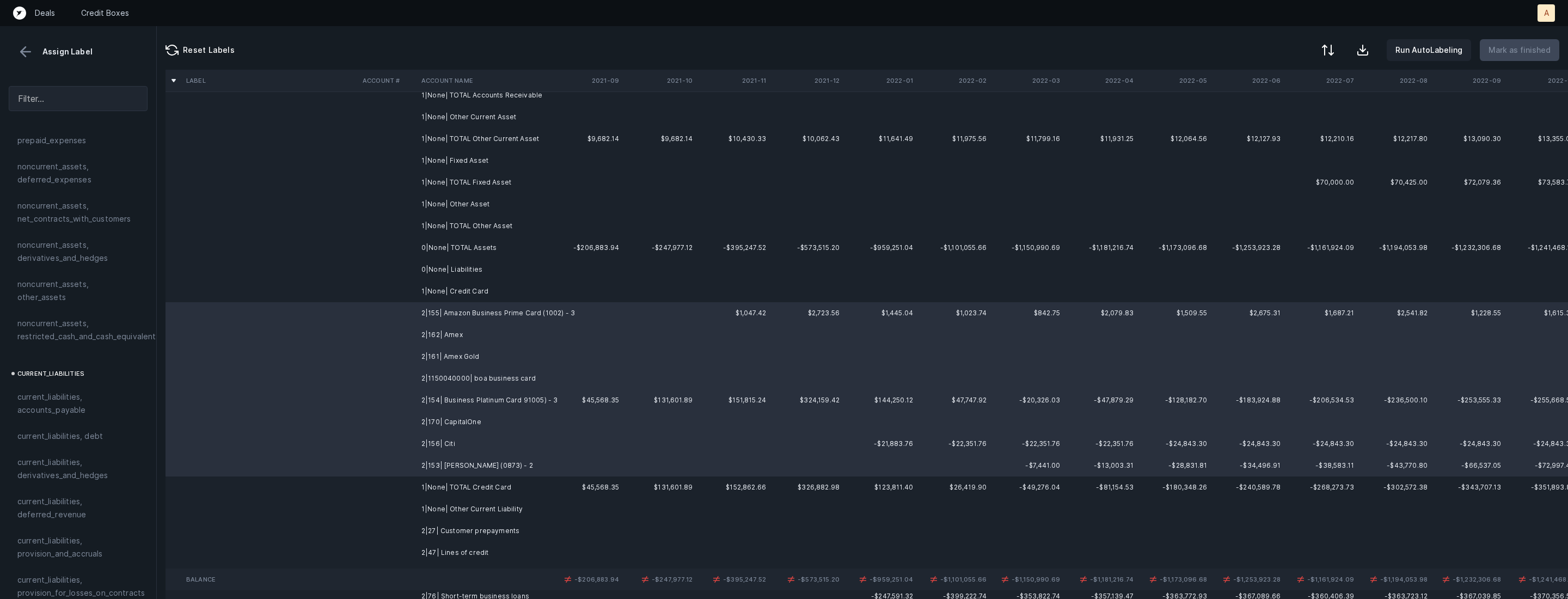
scroll to position [537, 0]
click at [70, 359] on span "current_liabilities, accounts_payable" at bounding box center [78, 372] width 121 height 26
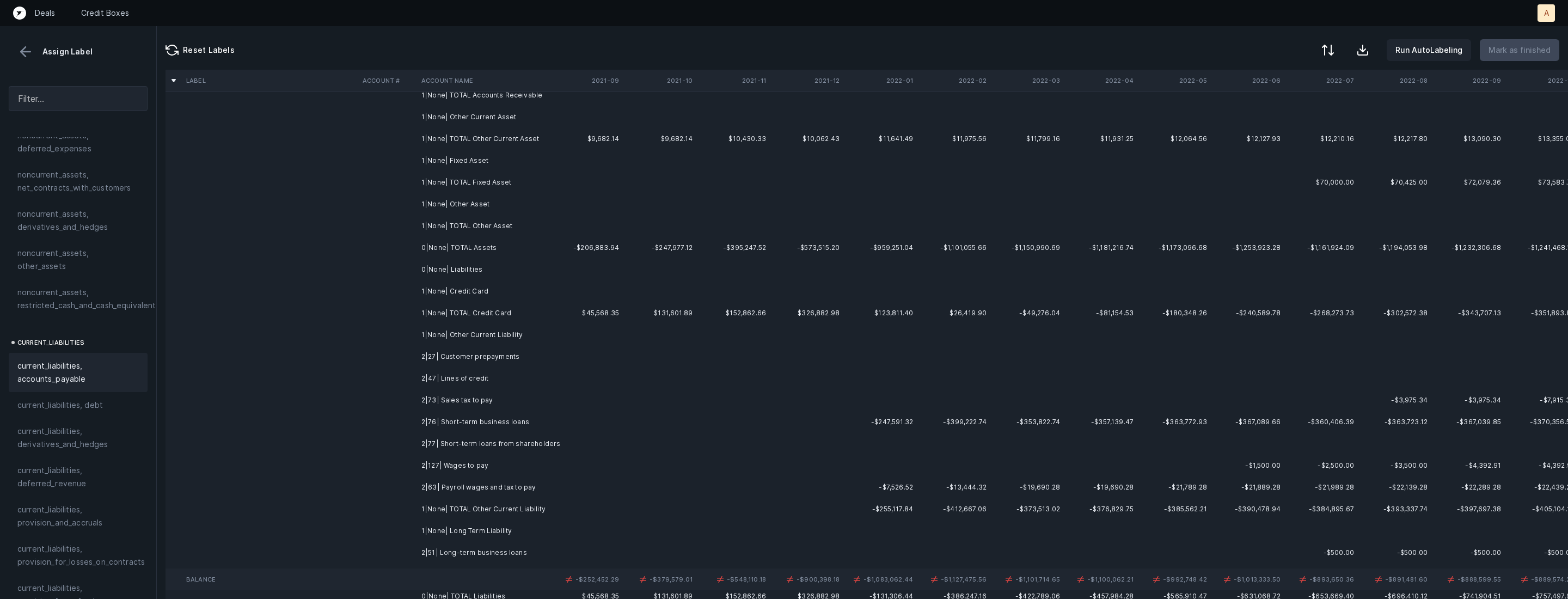
click at [475, 356] on td "2|27| Customer prepayments" at bounding box center [483, 356] width 133 height 22
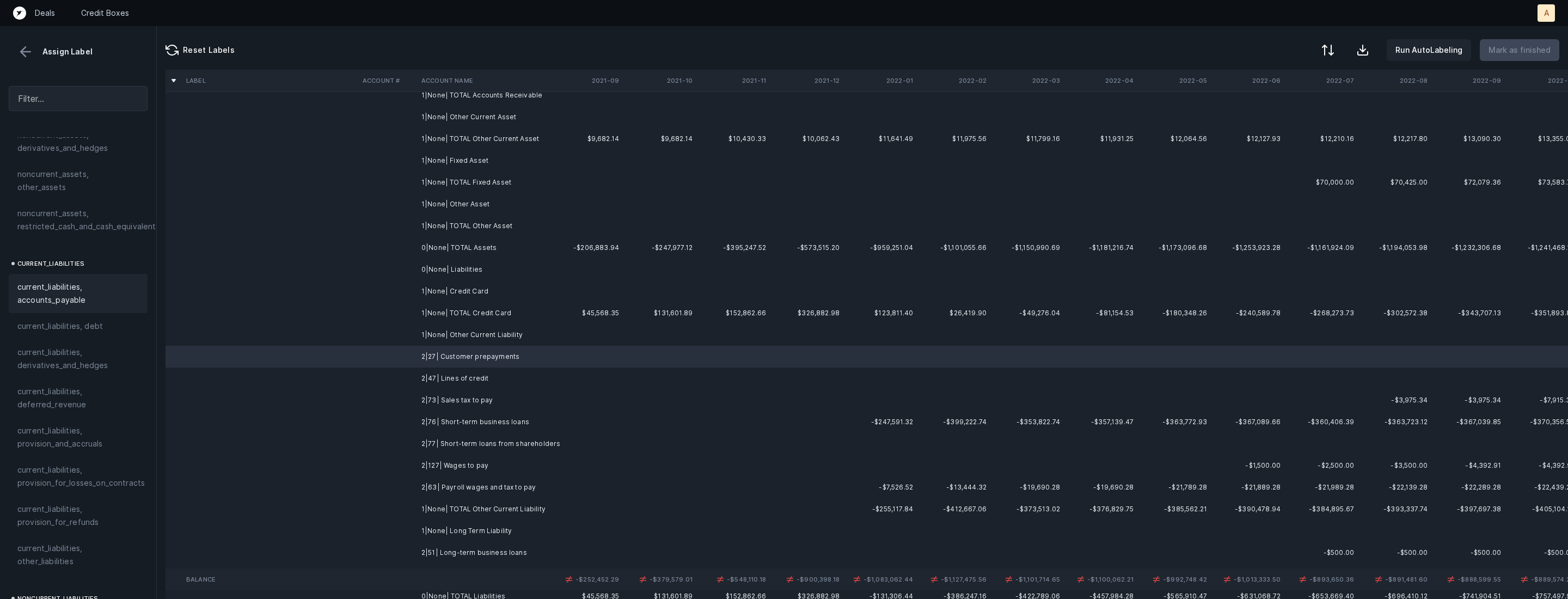
scroll to position [616, 0]
click at [105, 384] on span "current_liabilities, deferred_revenue" at bounding box center [78, 398] width 121 height 26
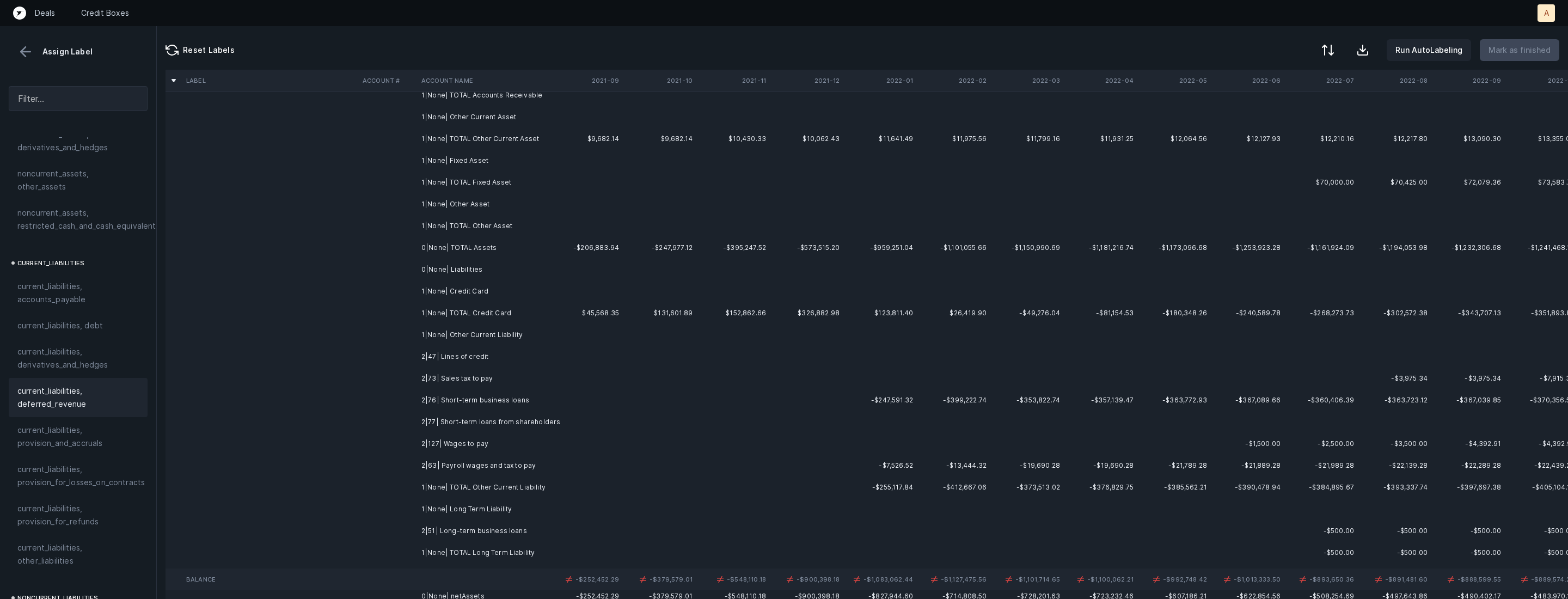
click at [436, 356] on td "2|47| Lines of credit" at bounding box center [483, 356] width 133 height 22
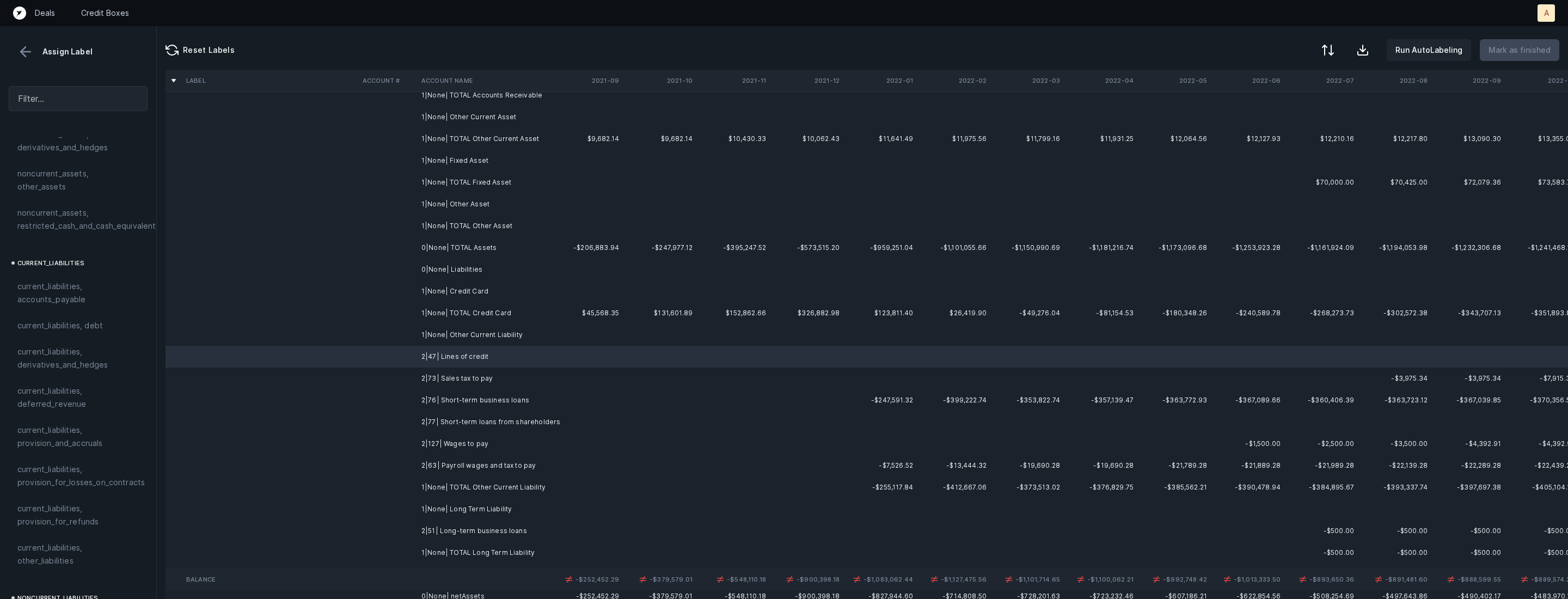
click at [80, 319] on span "current_liabilities, debt" at bounding box center [60, 325] width 85 height 13
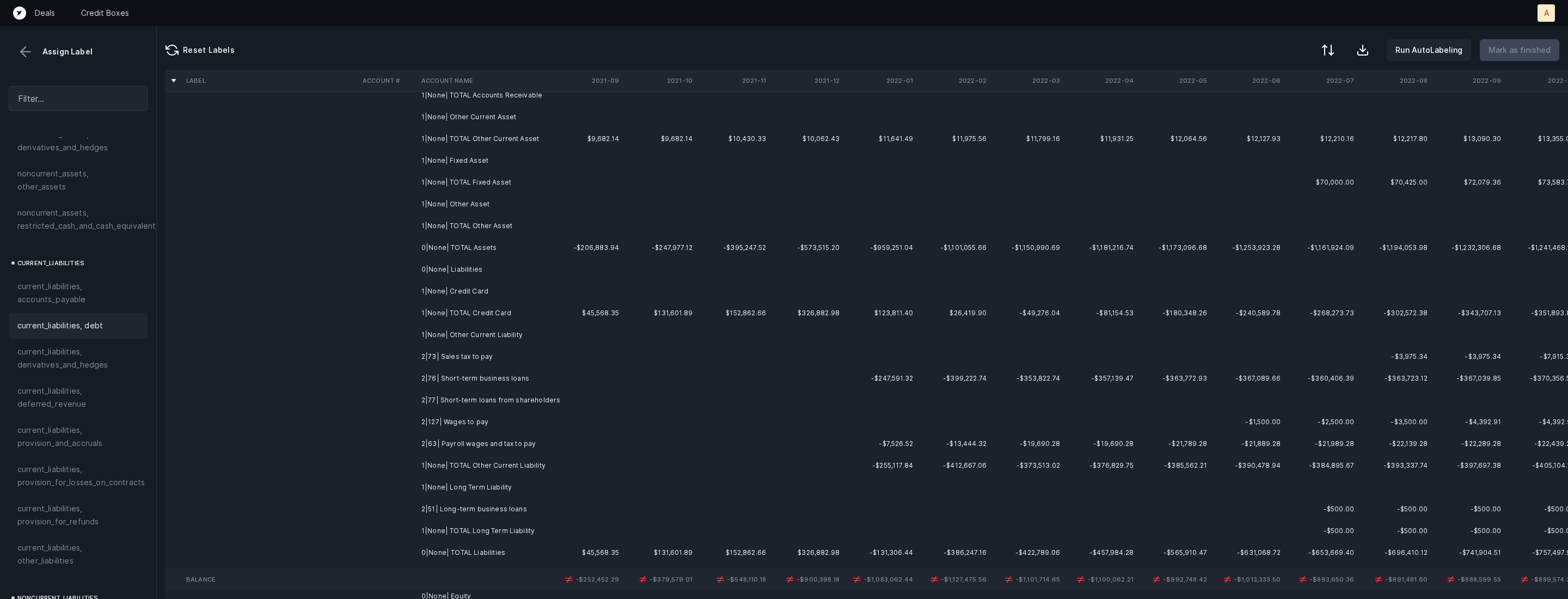
click at [434, 357] on td "2|73| Sales tax to pay" at bounding box center [483, 356] width 133 height 22
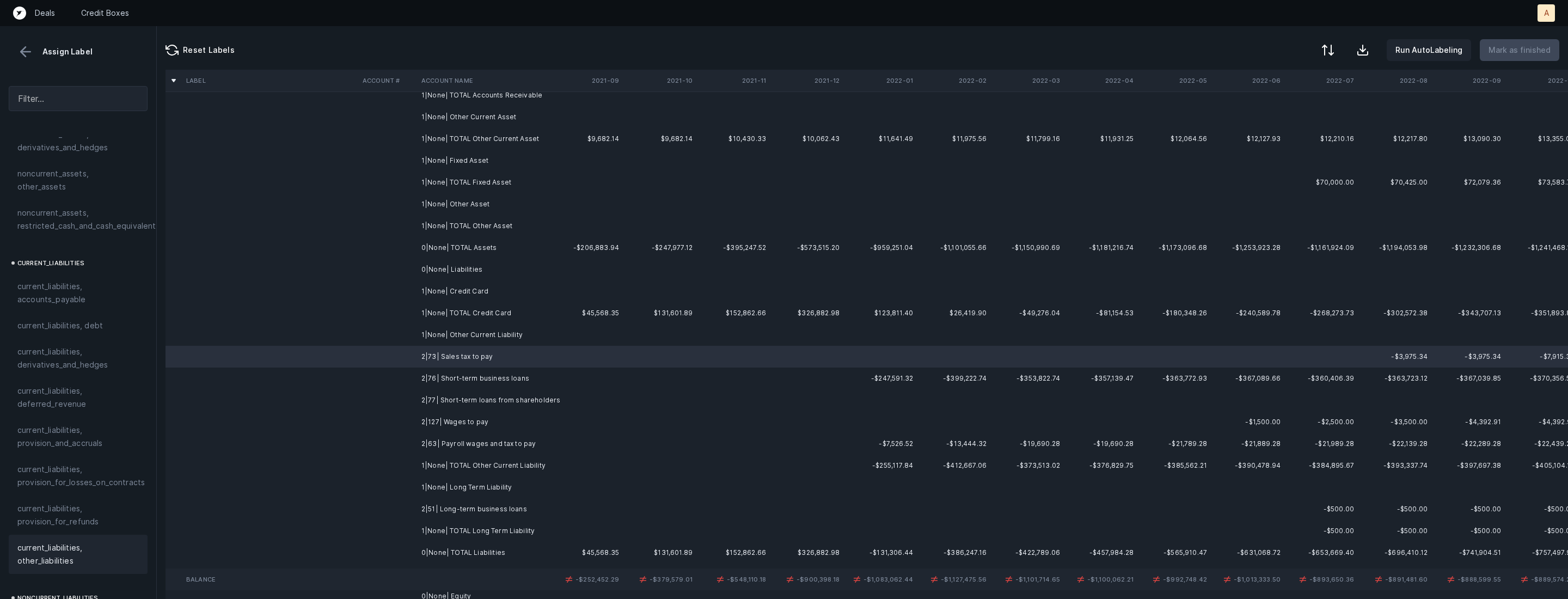
click at [46, 535] on div "current_liabilities, other_liabilities" at bounding box center [78, 554] width 139 height 40
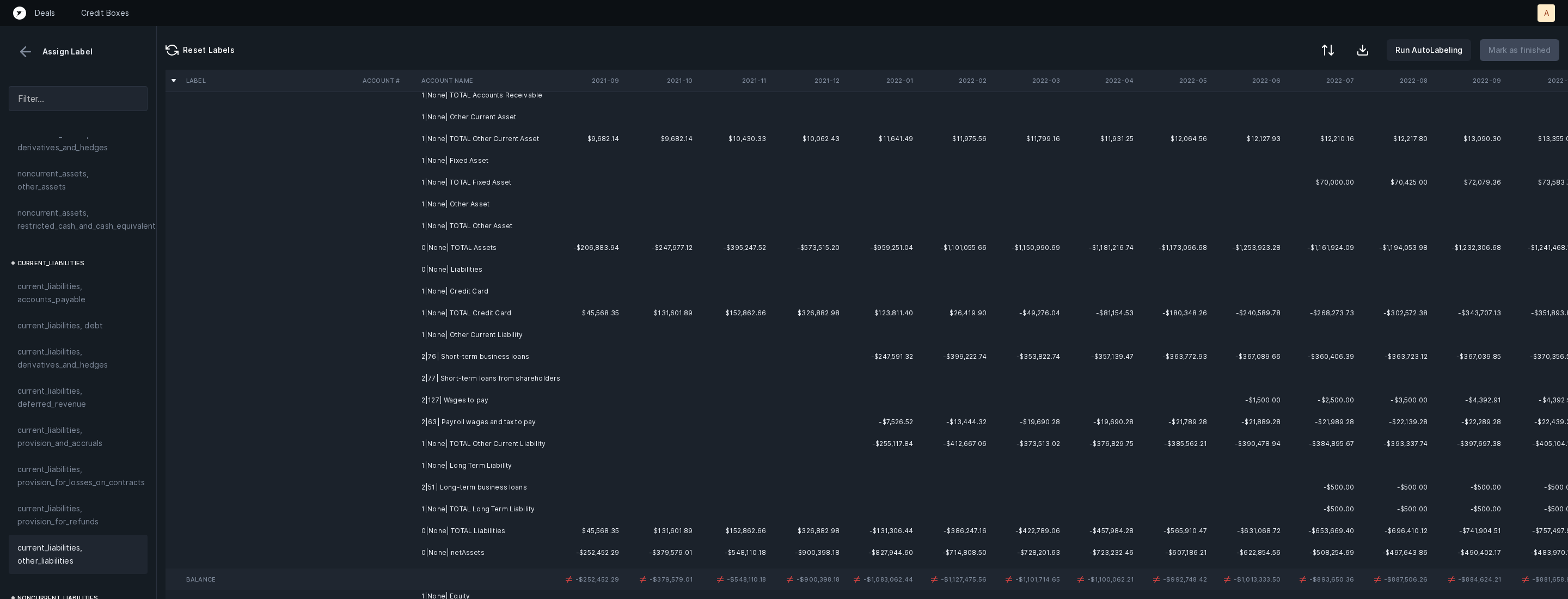
click at [447, 352] on td "2|76| Short-term business loans" at bounding box center [483, 356] width 133 height 22
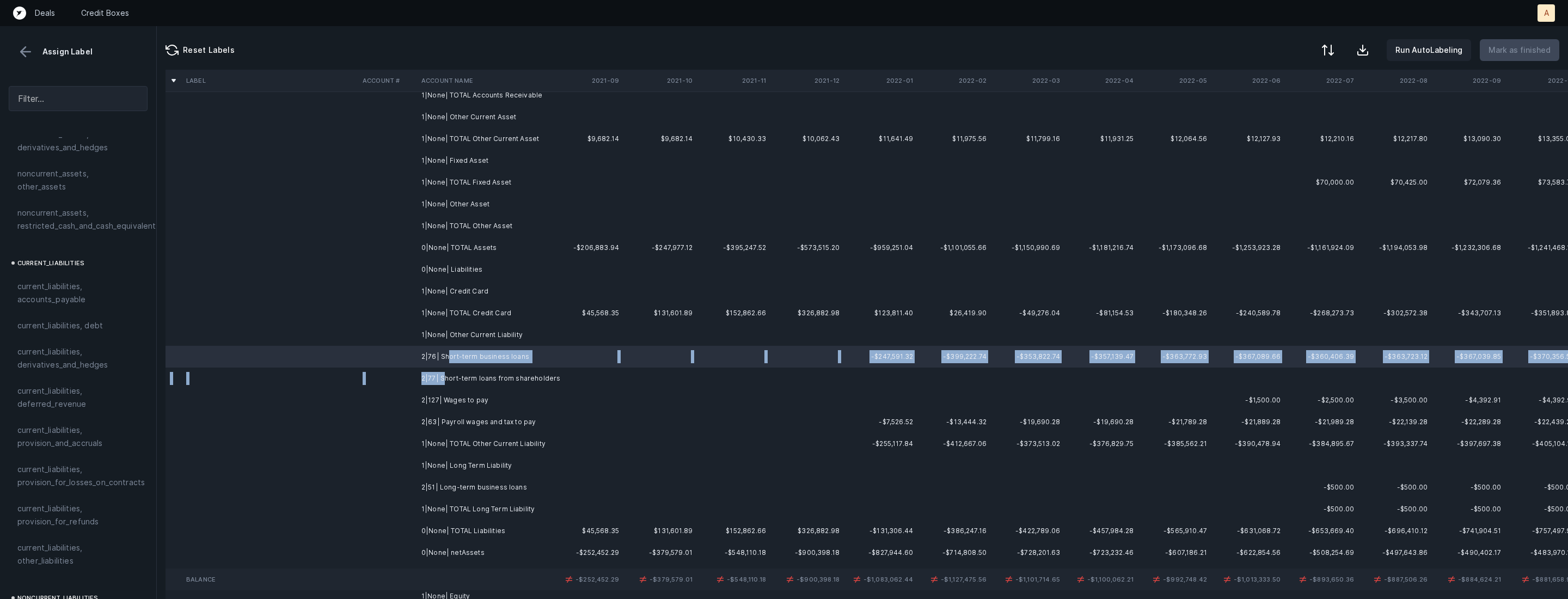
click at [443, 378] on td "2|77| Short-term loans from shareholders" at bounding box center [483, 378] width 133 height 22
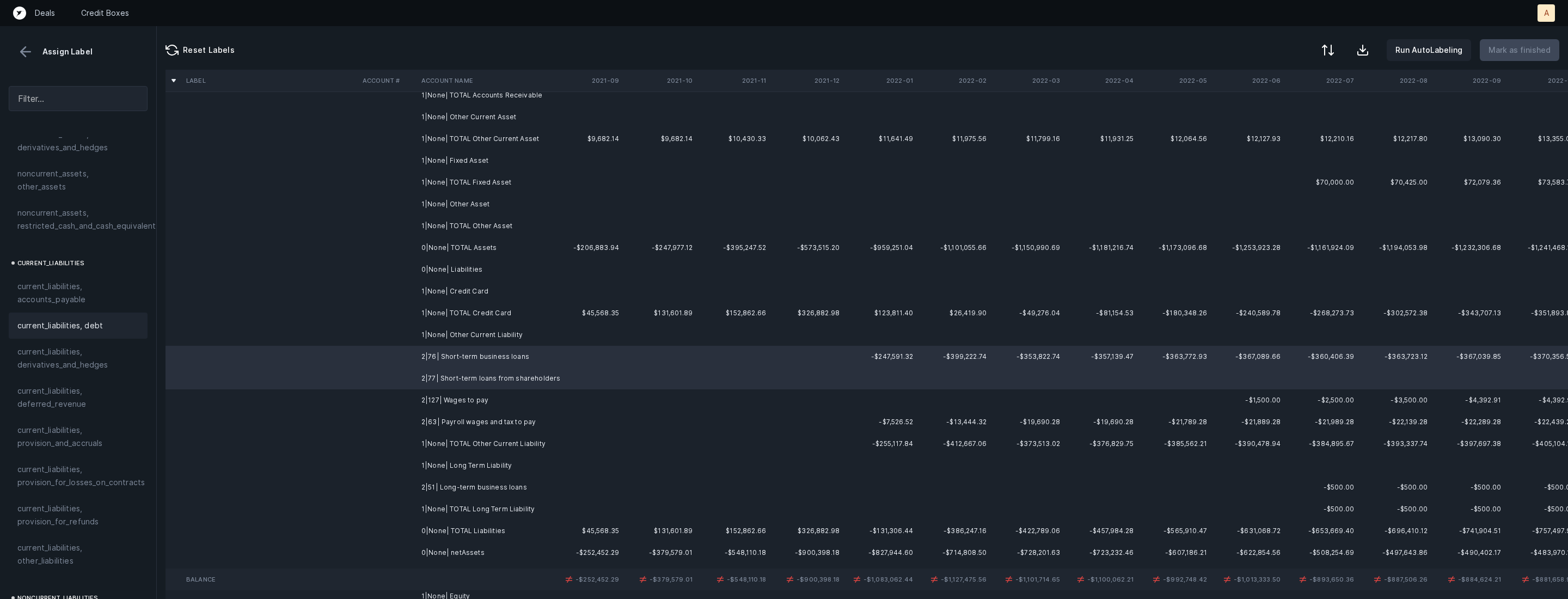
click at [106, 319] on div "current_liabilities, debt" at bounding box center [78, 325] width 121 height 13
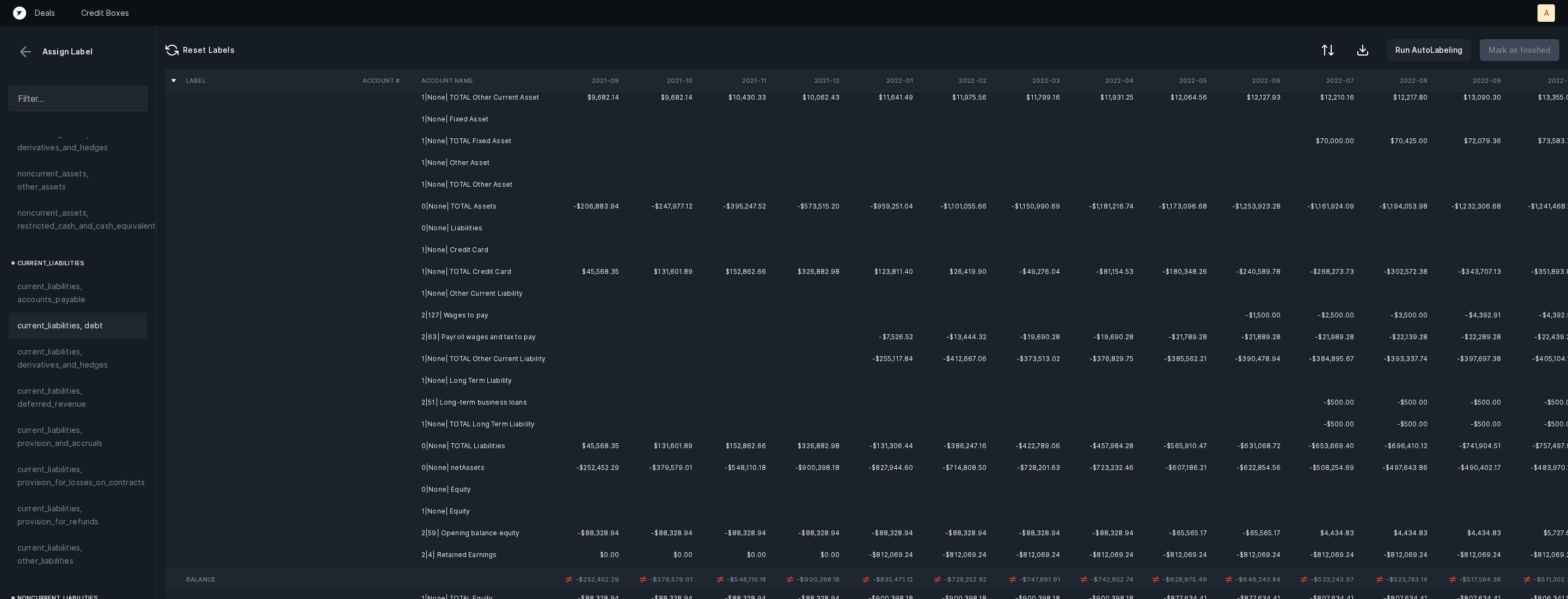
scroll to position [151, 0]
click at [459, 312] on td "2|127| Wages to pay" at bounding box center [483, 309] width 133 height 22
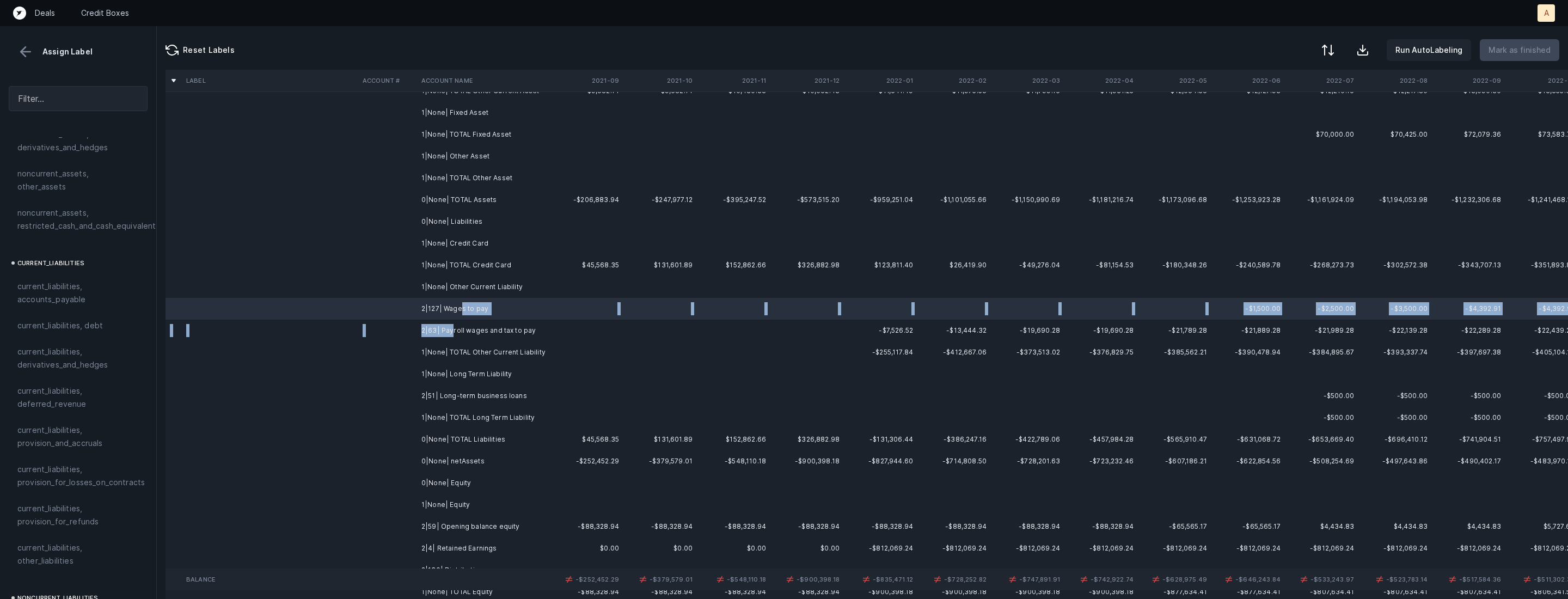
click at [451, 335] on td "2|63| Payroll wages and tax to pay" at bounding box center [483, 330] width 133 height 22
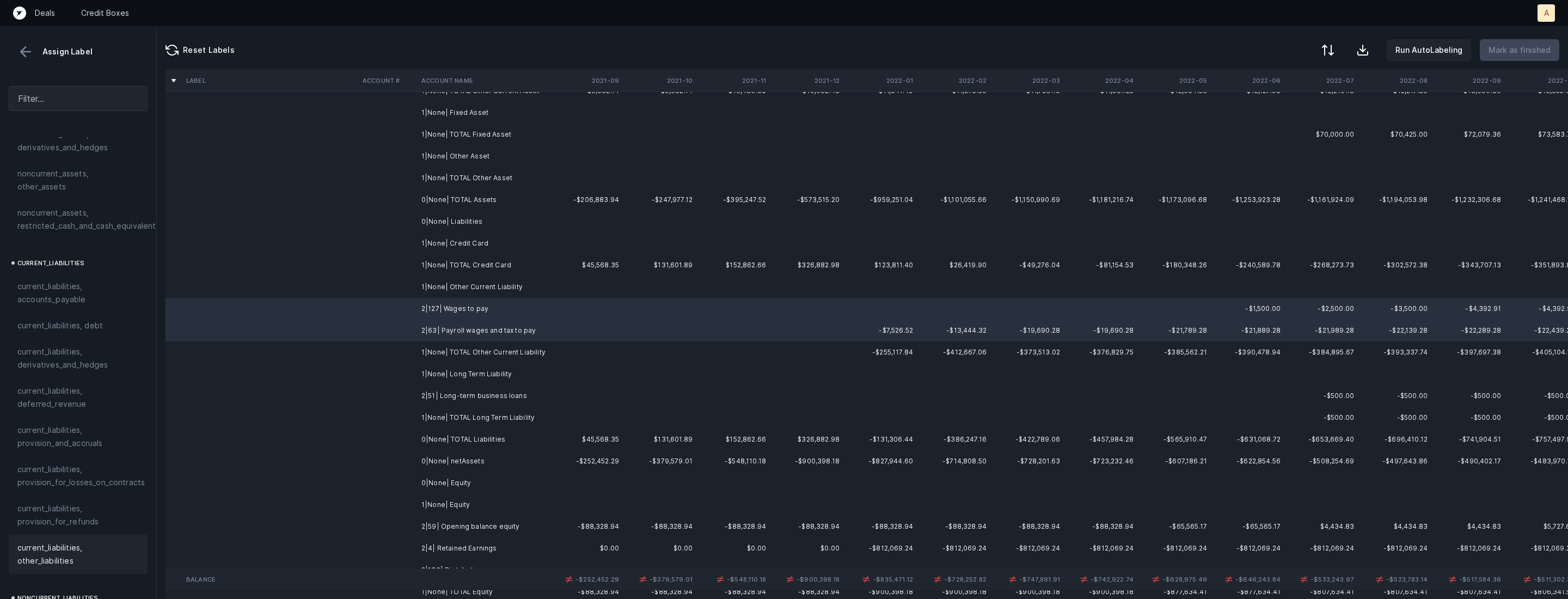
click at [58, 541] on span "current_liabilities, other_liabilities" at bounding box center [78, 554] width 121 height 26
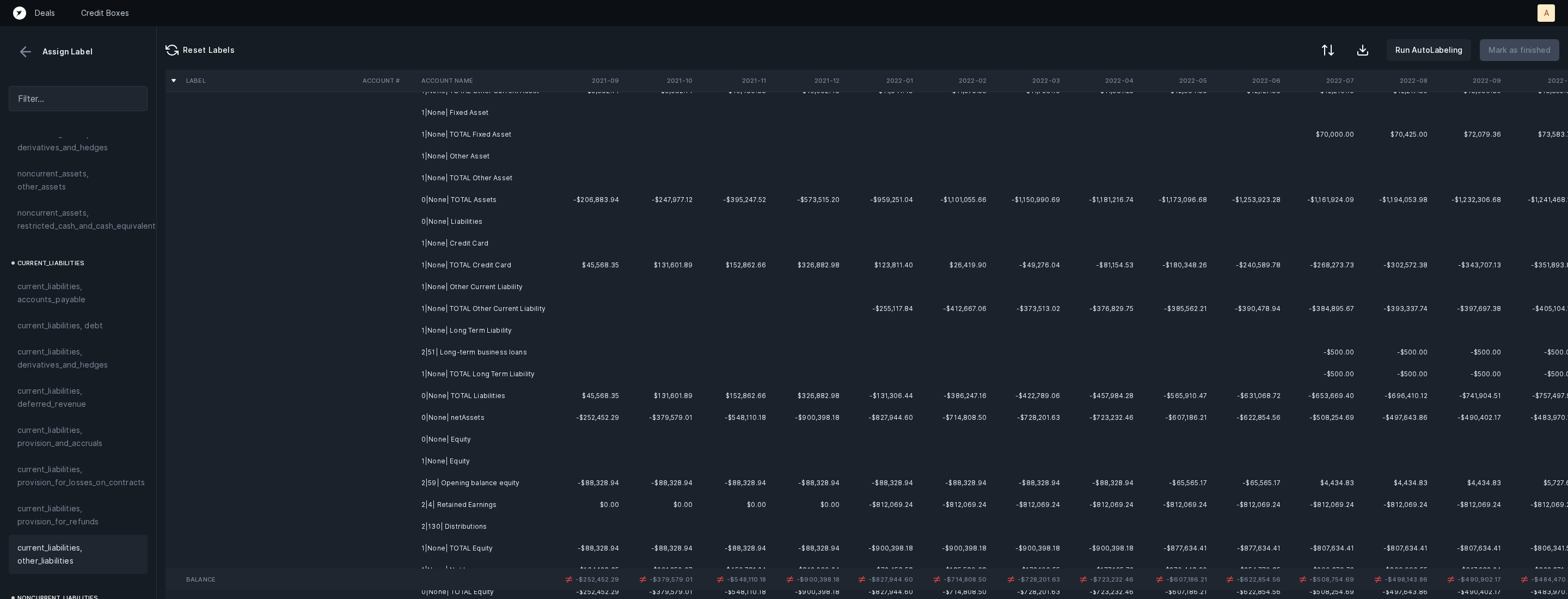
click at [415, 356] on td at bounding box center [387, 352] width 59 height 22
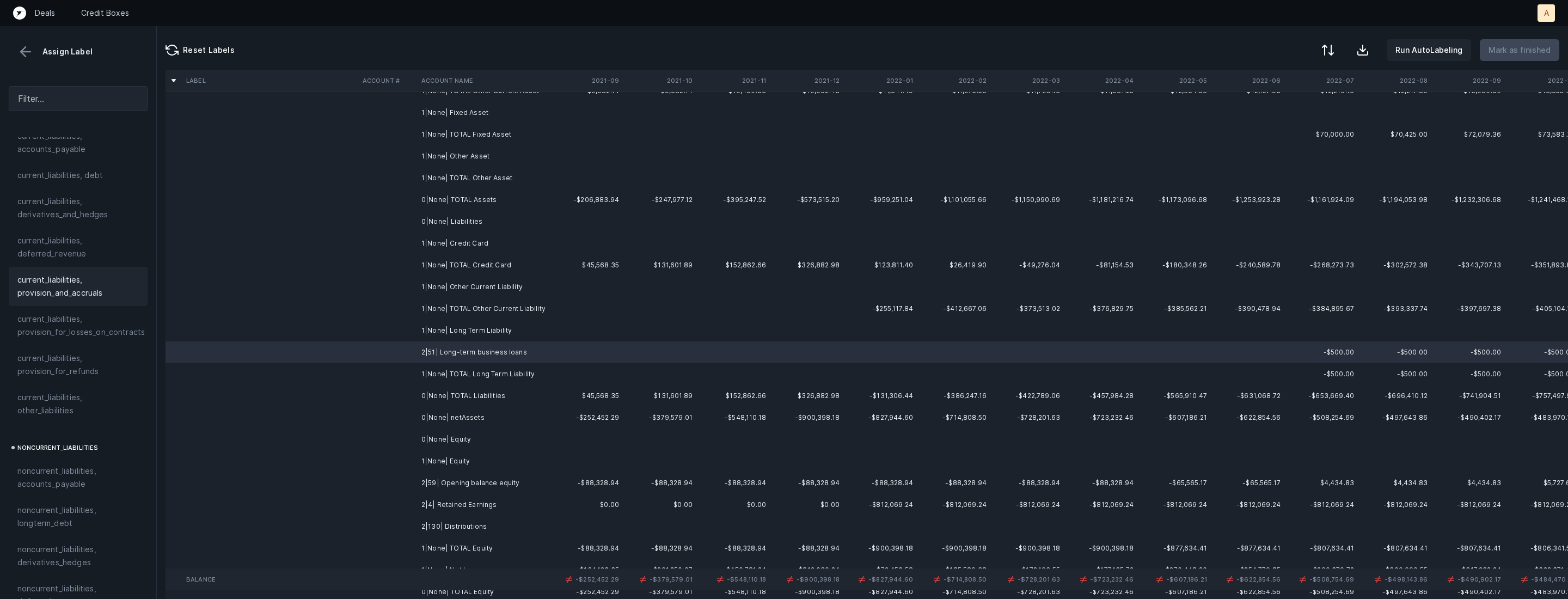
scroll to position [788, 0]
click at [63, 481] on span "noncurrent_liabilities, longterm_debt" at bounding box center [78, 494] width 121 height 26
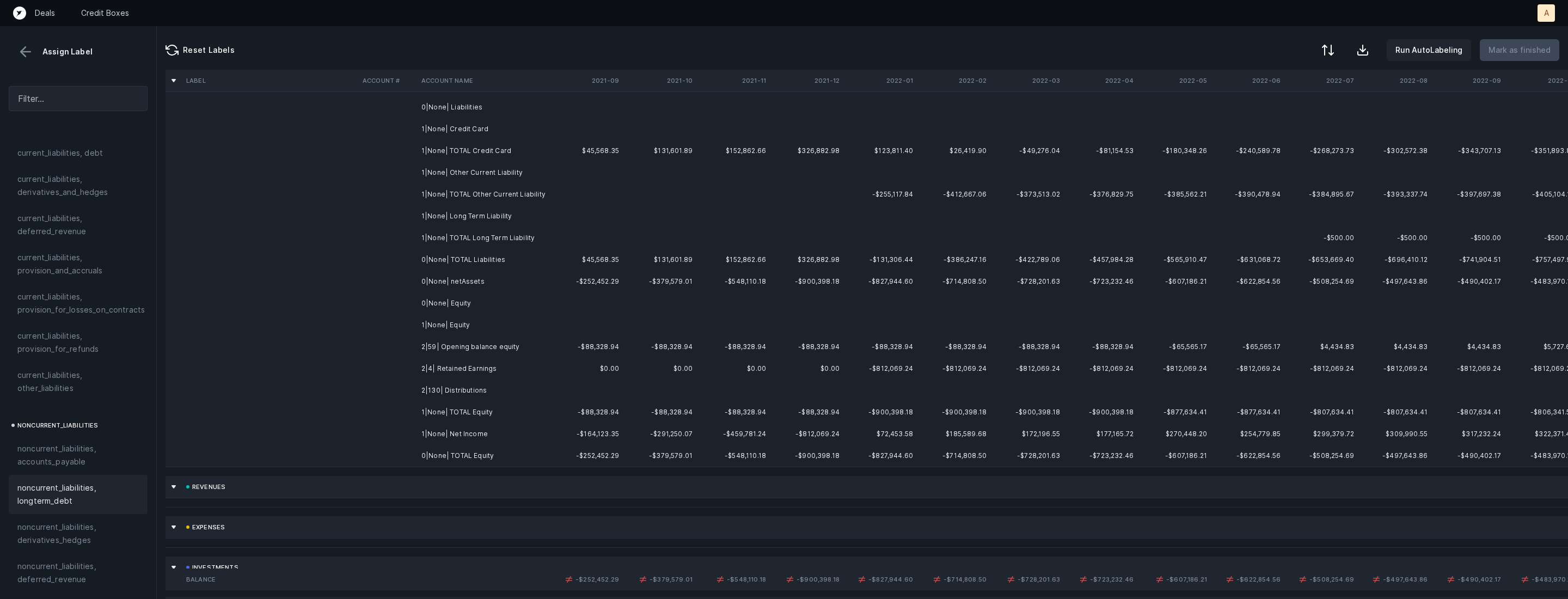
scroll to position [286, 0]
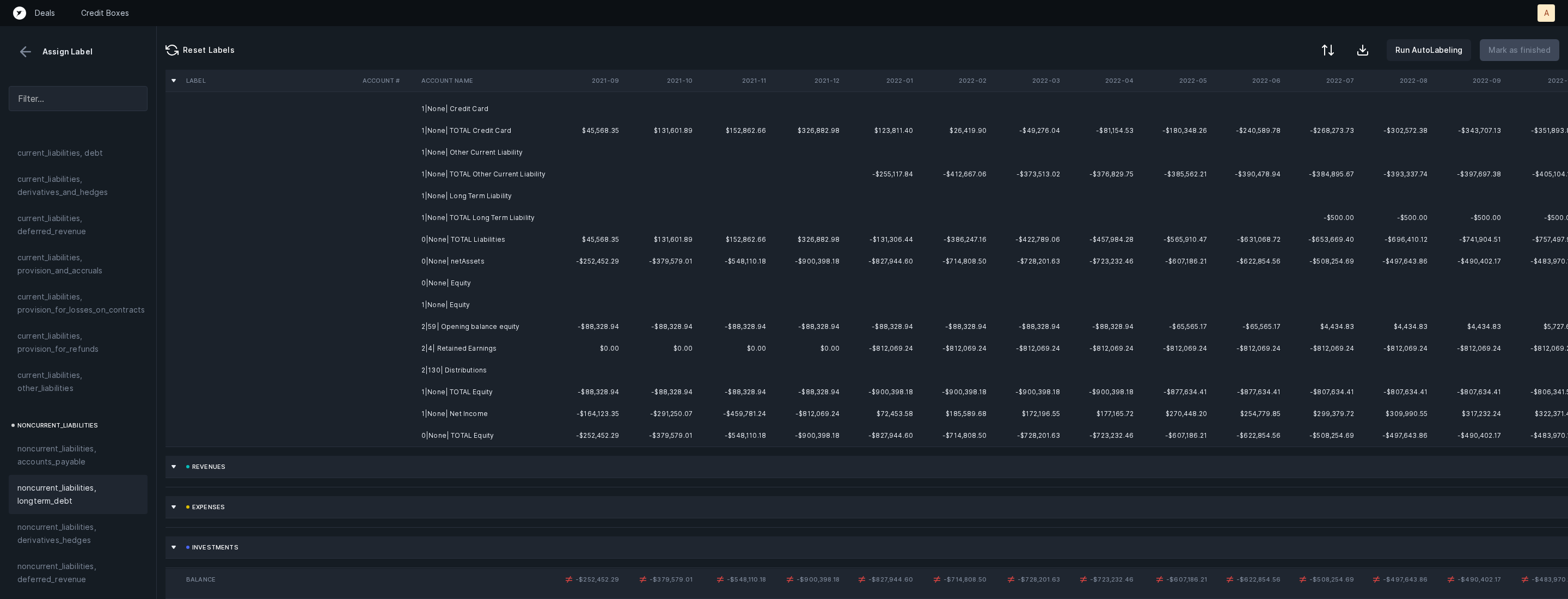
click at [498, 329] on td "2|59| Opening balance equity" at bounding box center [483, 326] width 133 height 22
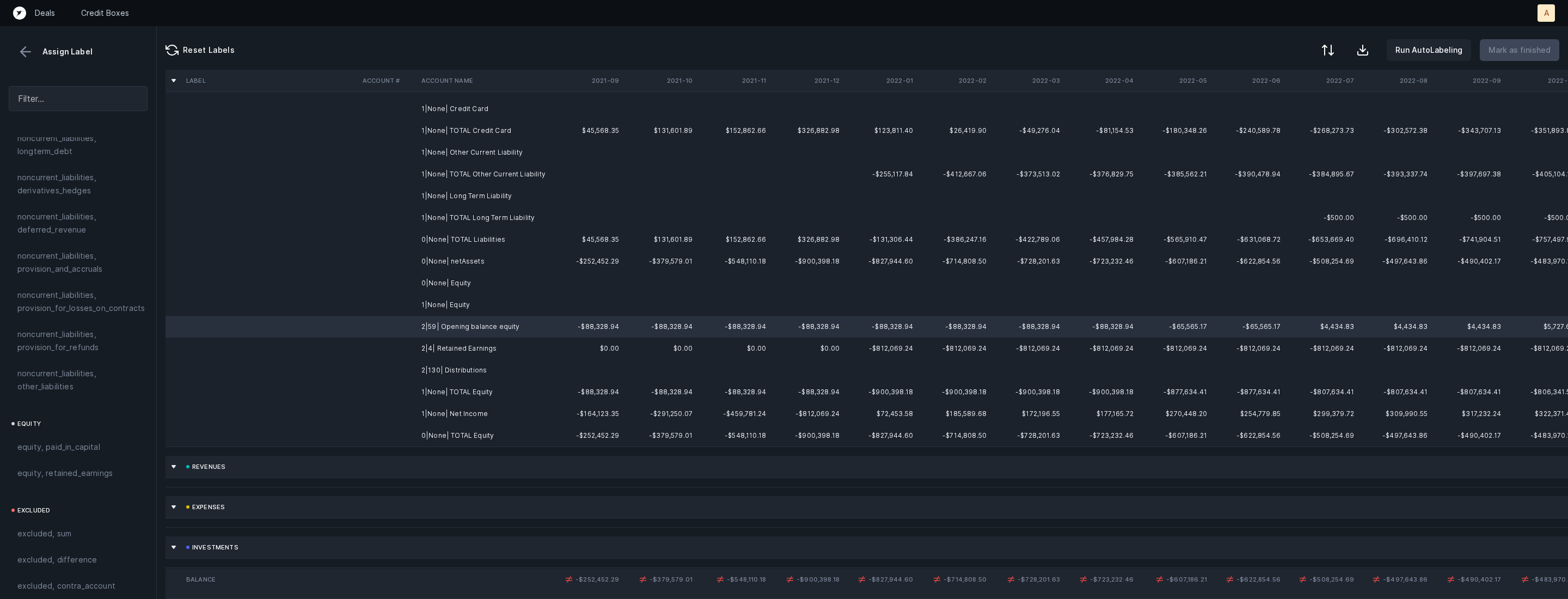
scroll to position [1161, 0]
click at [91, 417] on span "equity, paid_in_capital" at bounding box center [59, 423] width 83 height 13
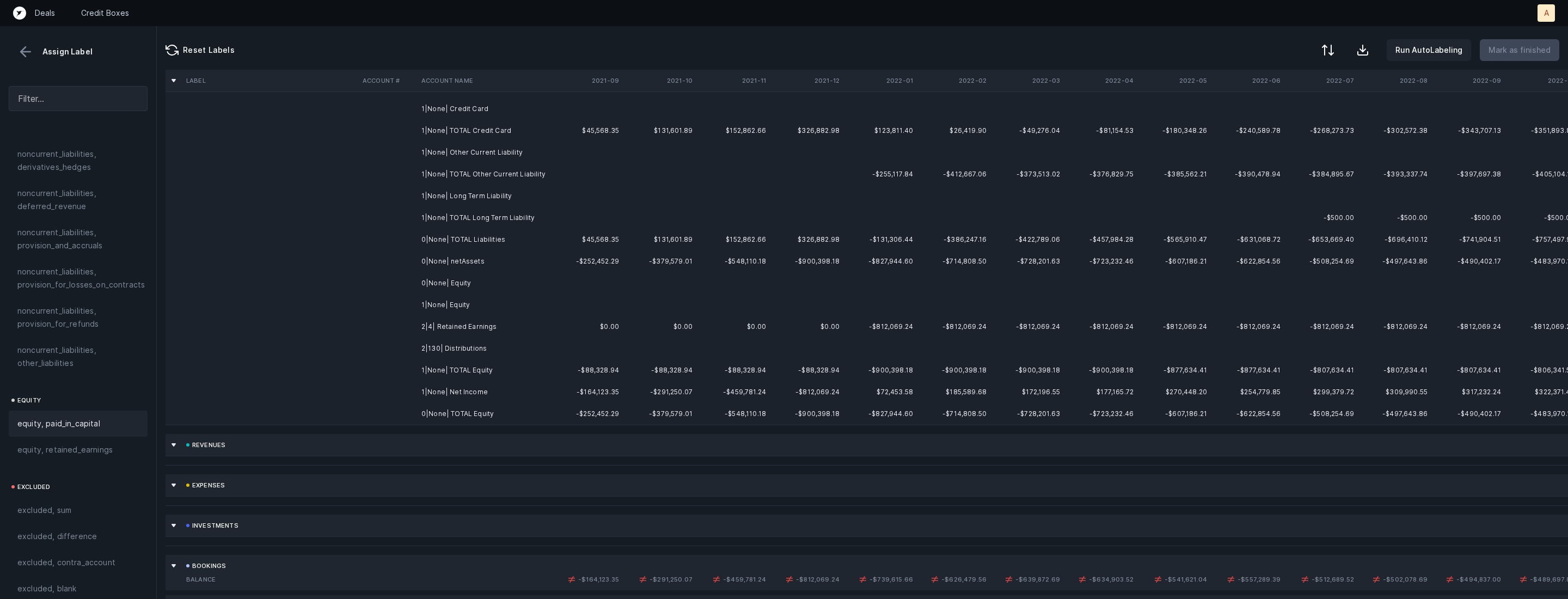
click at [464, 326] on td "2|4| Retained Earnings" at bounding box center [483, 326] width 133 height 22
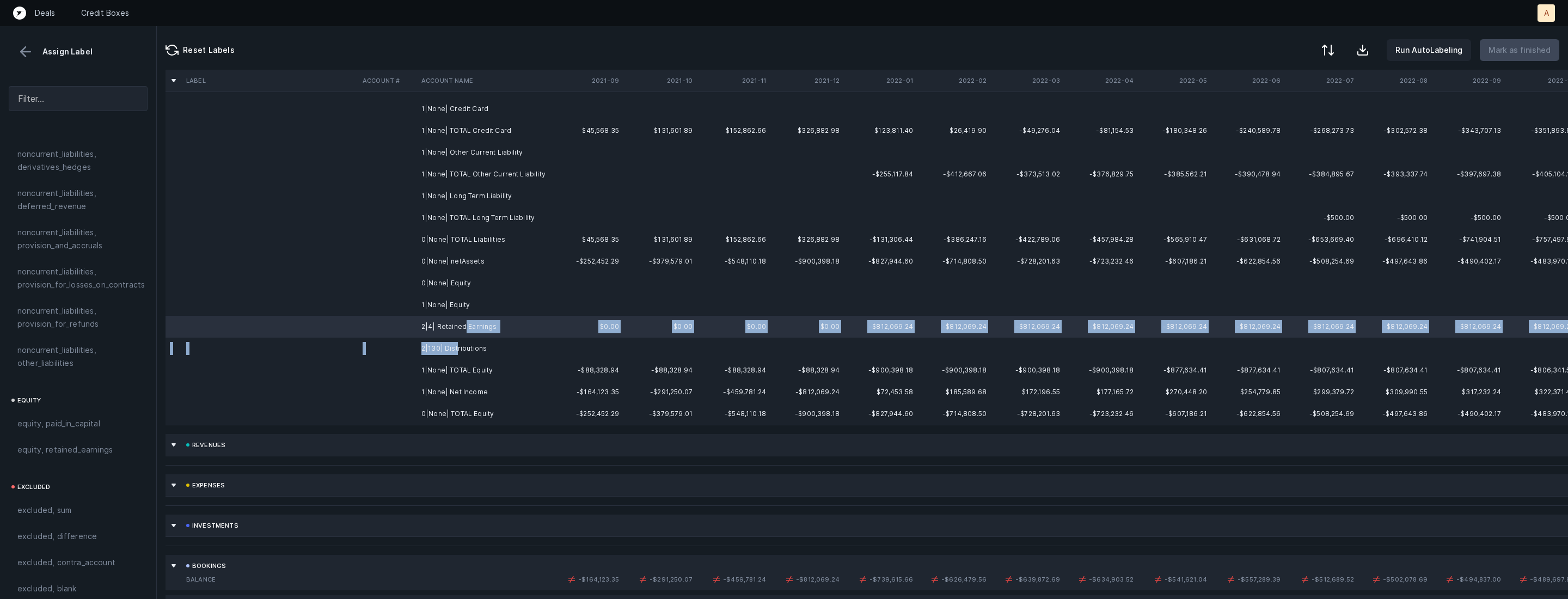
click at [456, 343] on td "2|130| Distributions" at bounding box center [483, 348] width 133 height 22
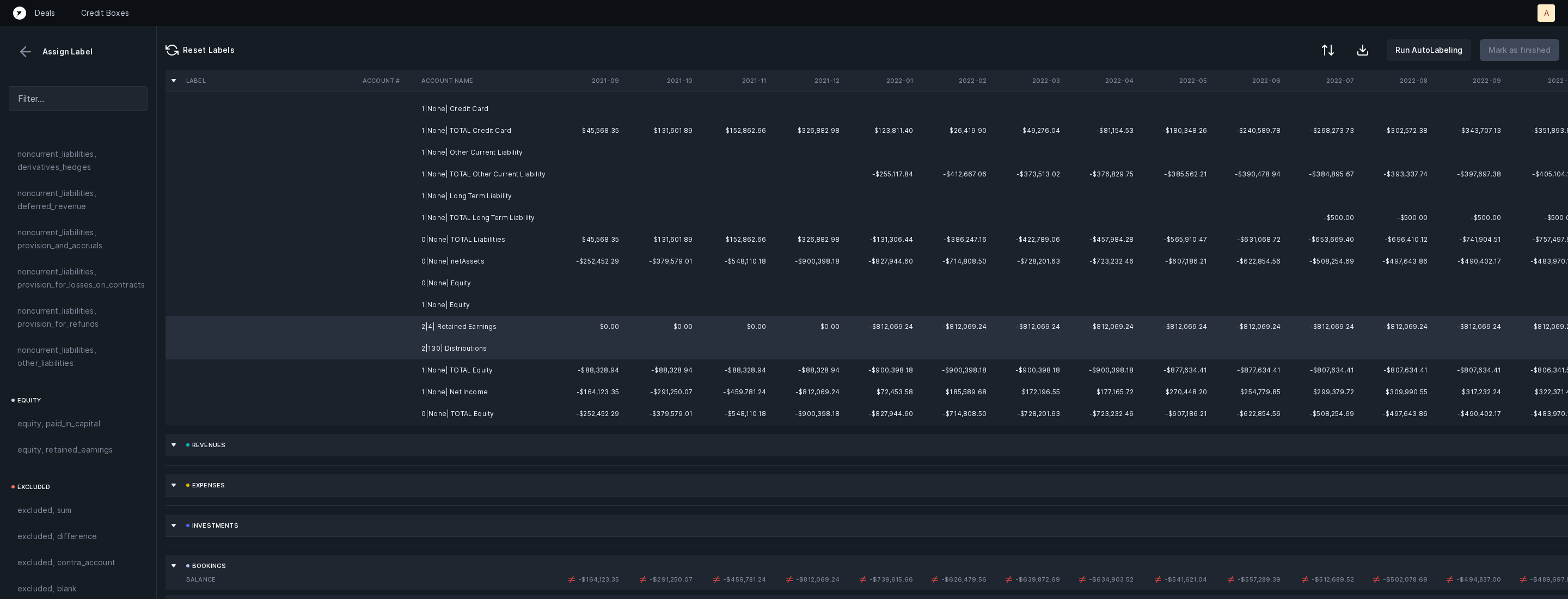
click at [446, 392] on td "1|None| Net Income" at bounding box center [483, 391] width 133 height 22
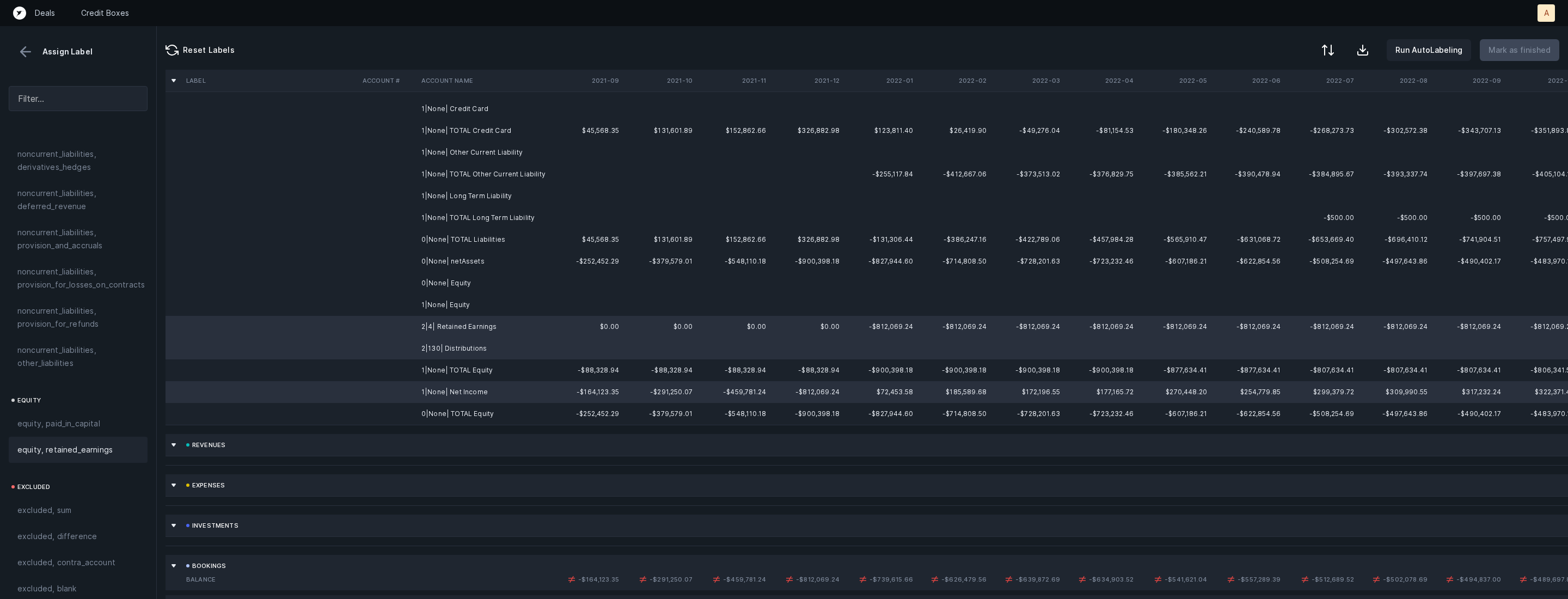
click at [83, 443] on span "equity, retained_earnings" at bounding box center [65, 449] width 95 height 13
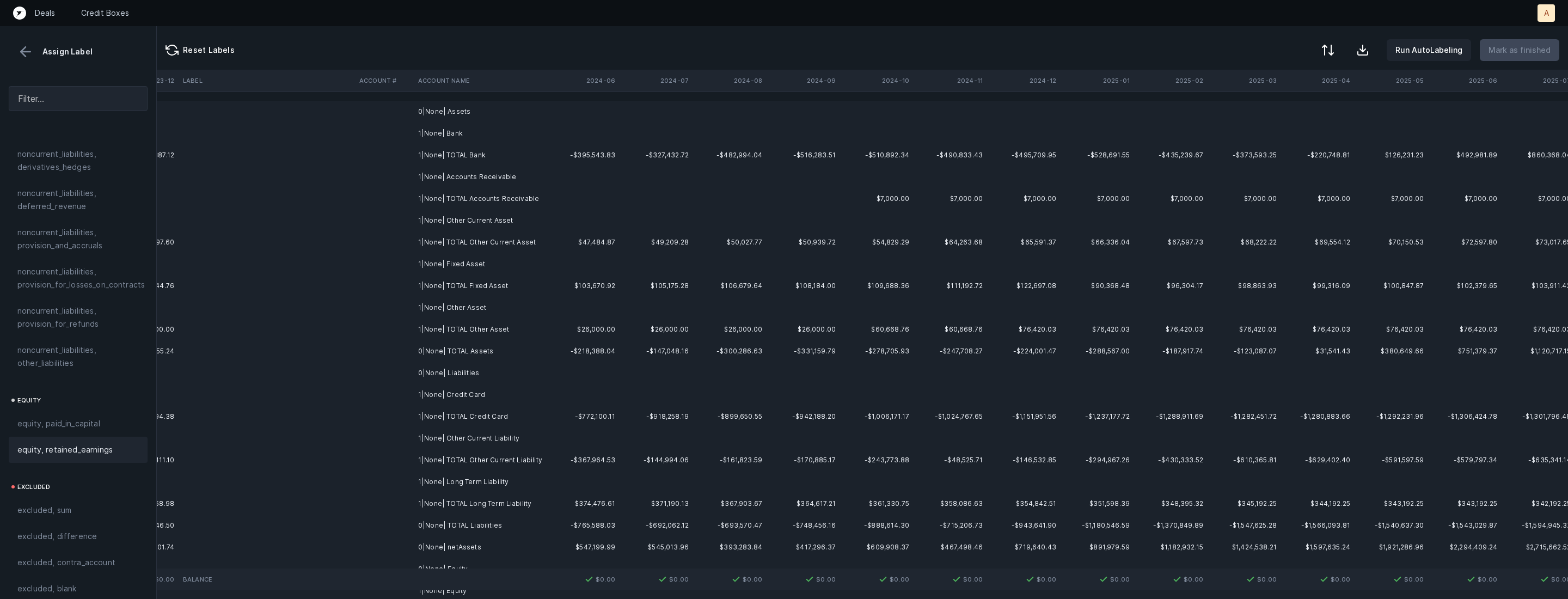
scroll to position [0, 2510]
click at [569, 111] on td at bounding box center [576, 111] width 74 height 22
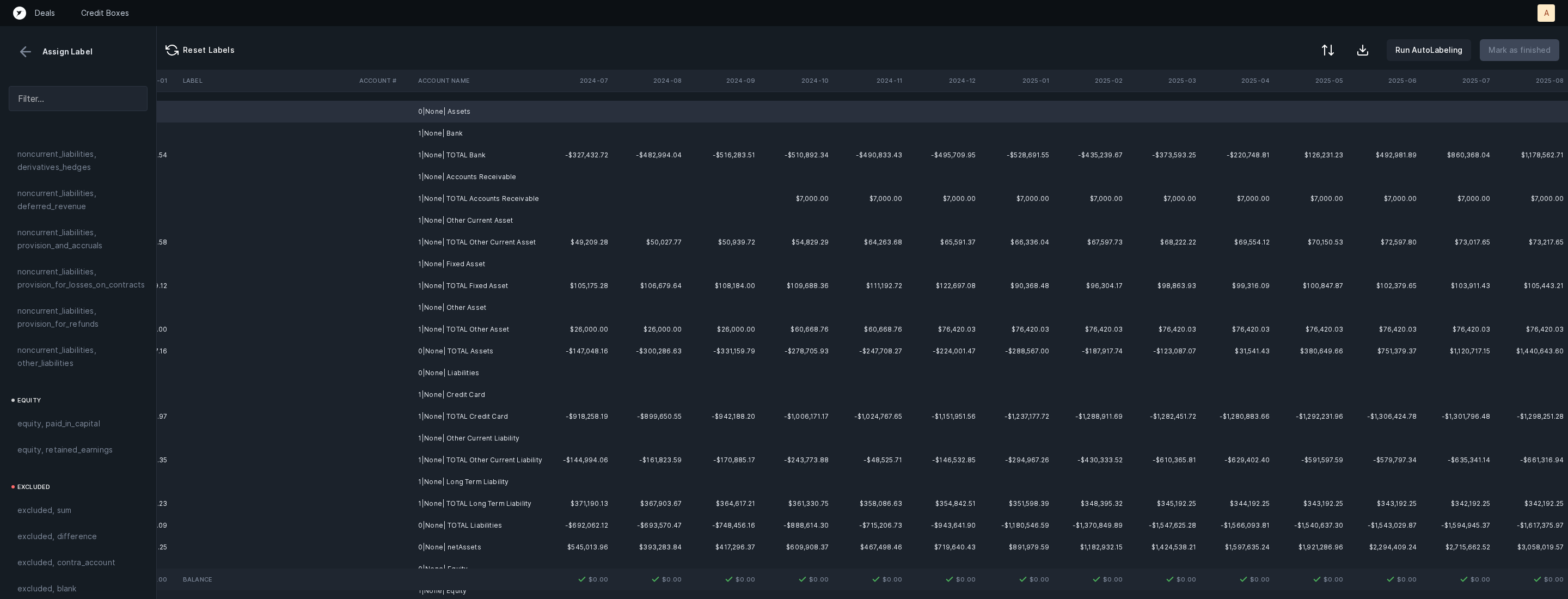
click at [489, 135] on td "1|None| Bank" at bounding box center [480, 133] width 133 height 22
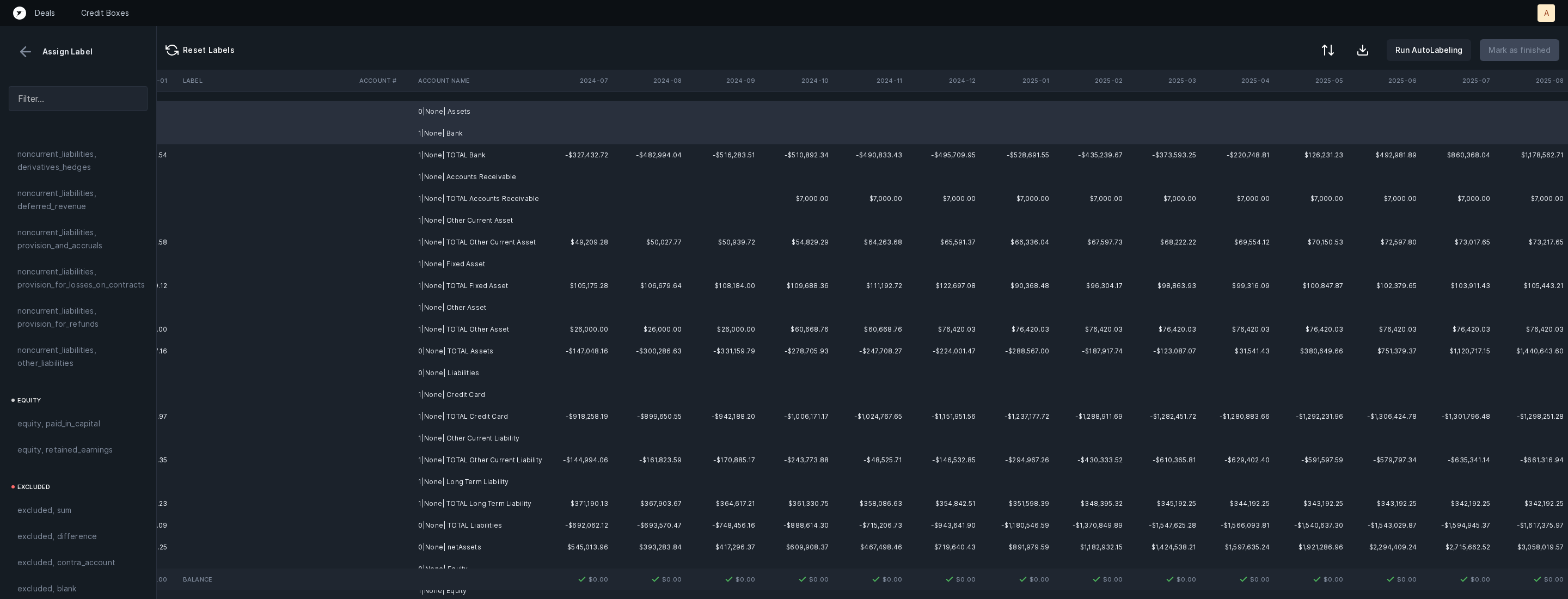
click at [469, 169] on td "1|None| Accounts Receivable" at bounding box center [480, 177] width 133 height 22
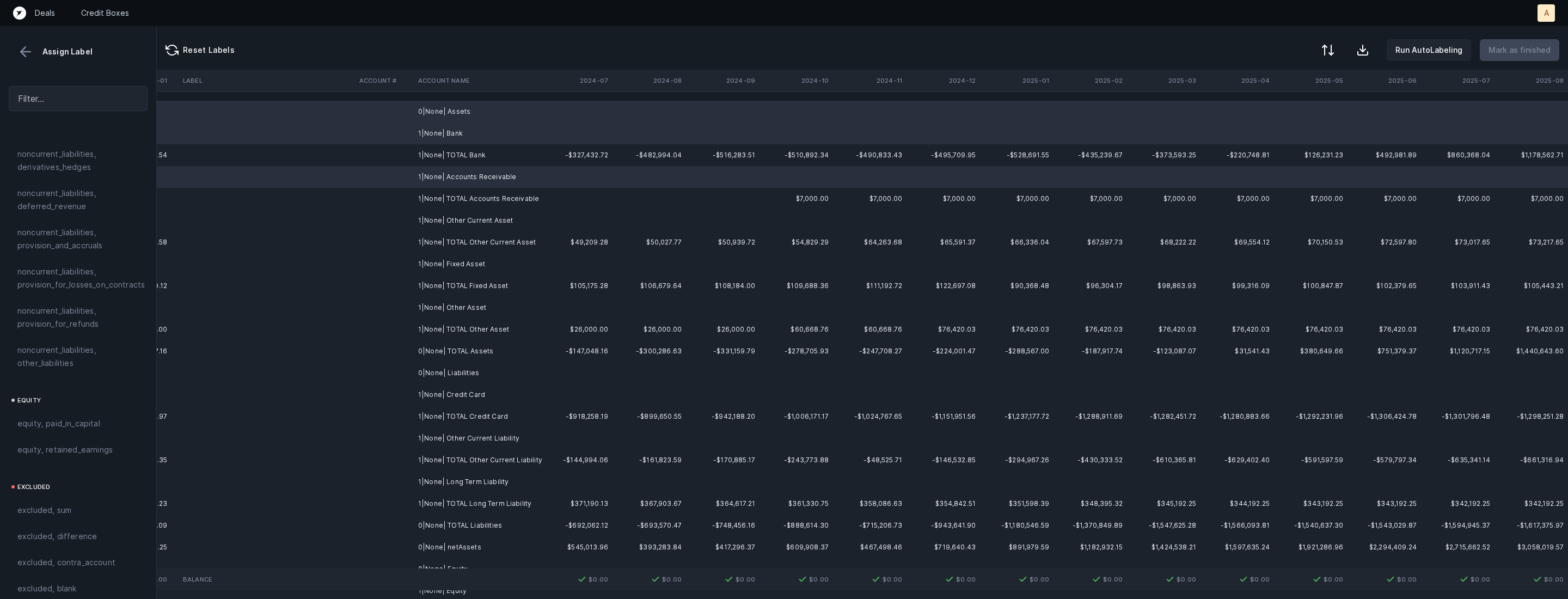
click at [458, 219] on td "1|None| Other Current Asset" at bounding box center [480, 220] width 133 height 22
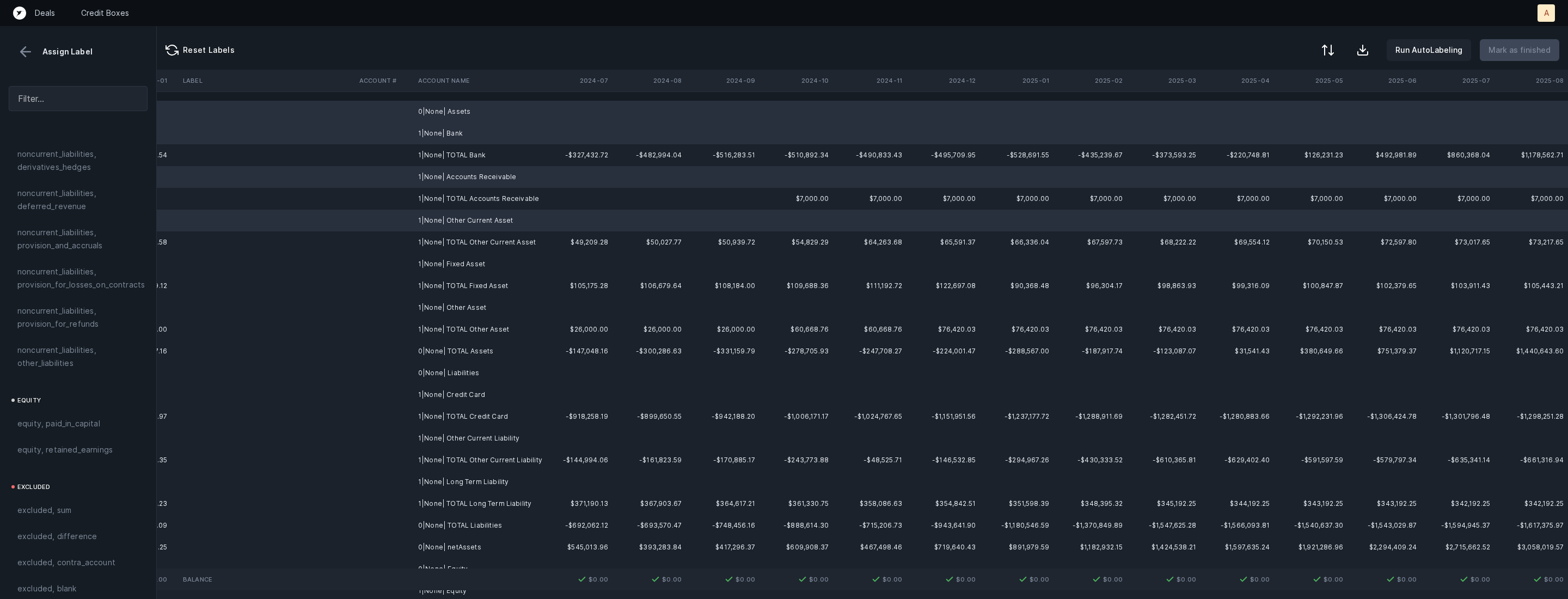
click at [452, 262] on td "1|None| Fixed Asset" at bounding box center [480, 264] width 133 height 22
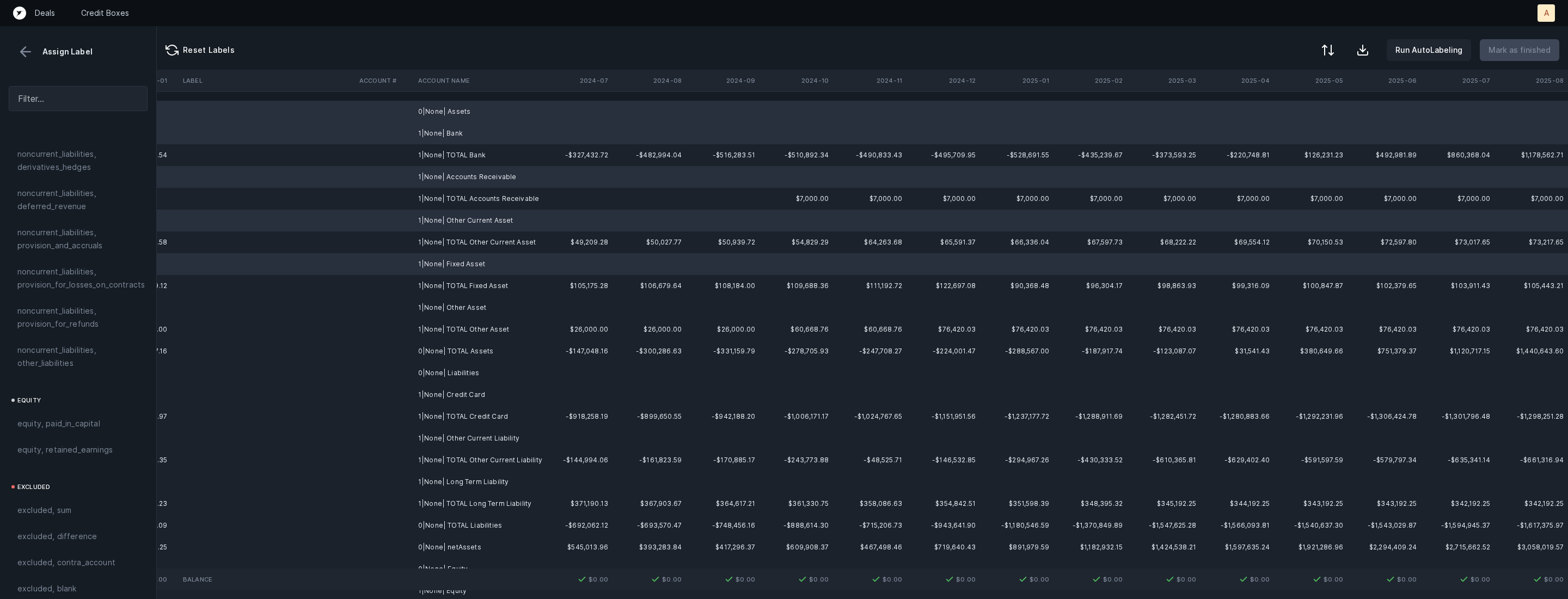
click at [445, 310] on td "1|None| Other Asset" at bounding box center [480, 307] width 133 height 22
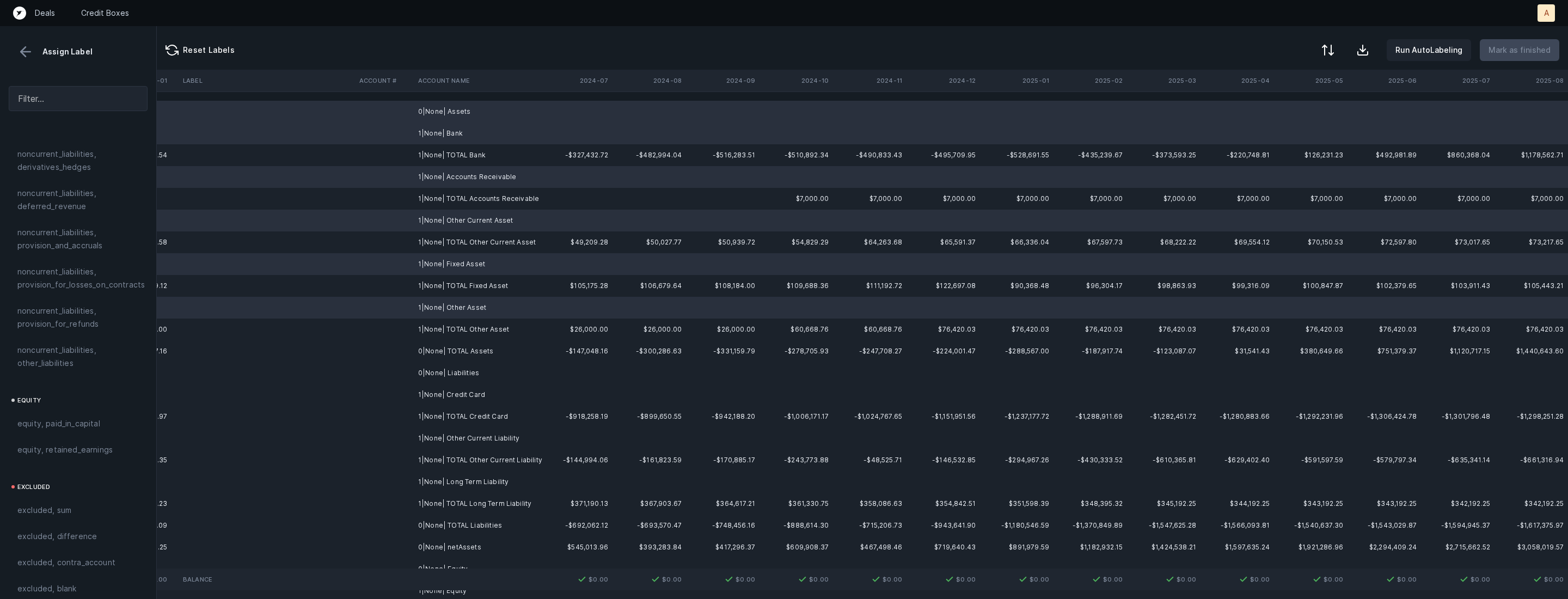
click at [436, 372] on td "0|None| Liabilities" at bounding box center [480, 373] width 133 height 22
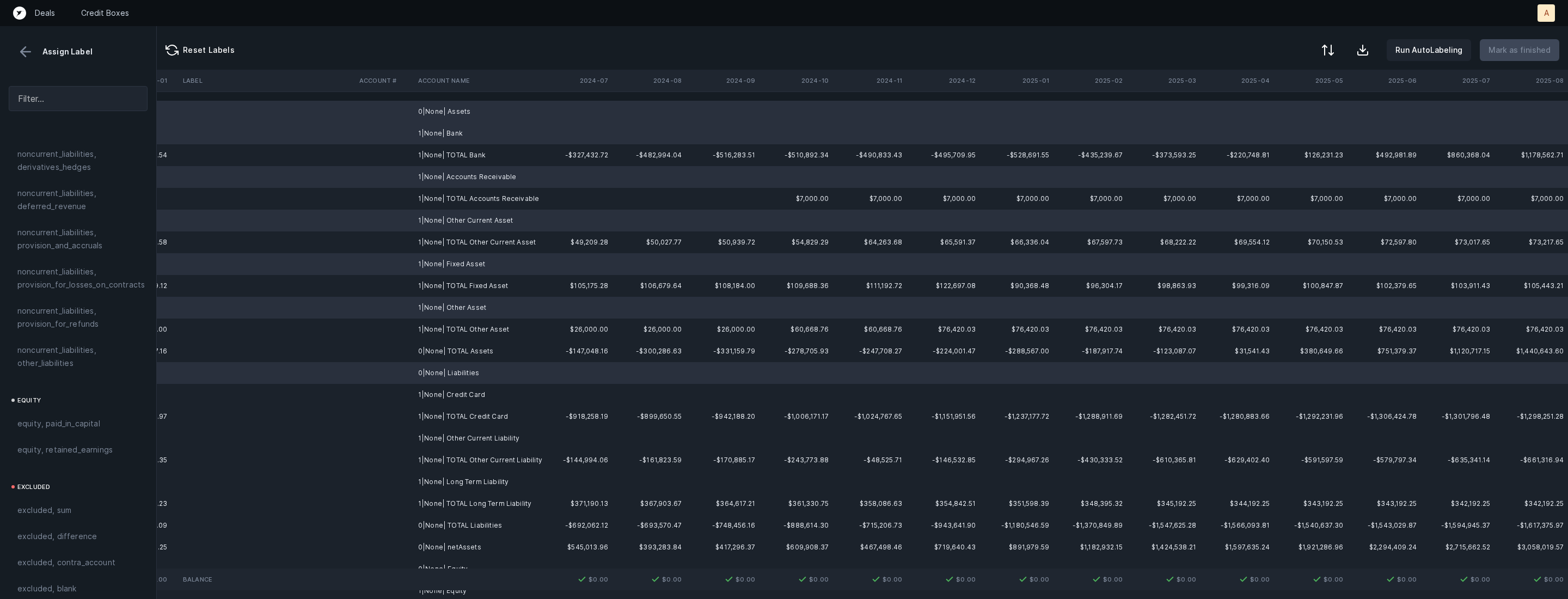
click at [427, 390] on td "1|None| Credit Card" at bounding box center [480, 394] width 133 height 22
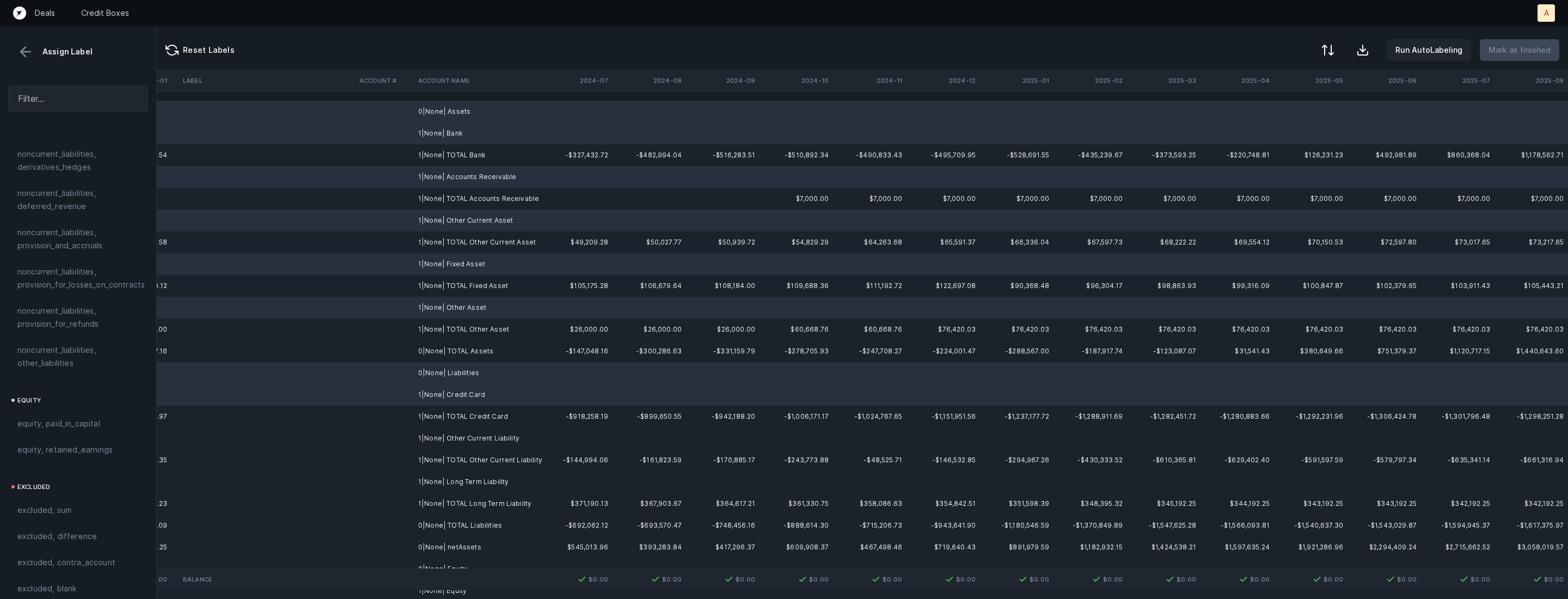
click at [420, 433] on td "1|None| Other Current Liability" at bounding box center [480, 438] width 133 height 22
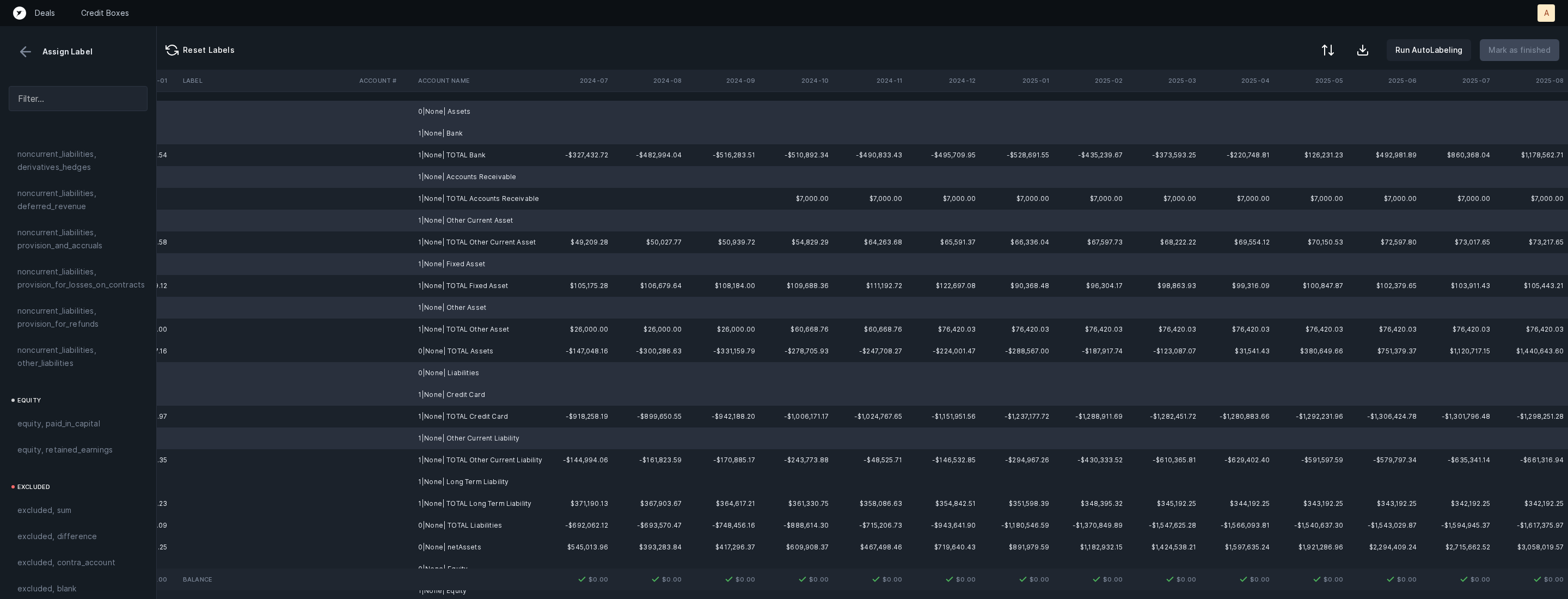
click at [413, 473] on td at bounding box center [385, 481] width 59 height 22
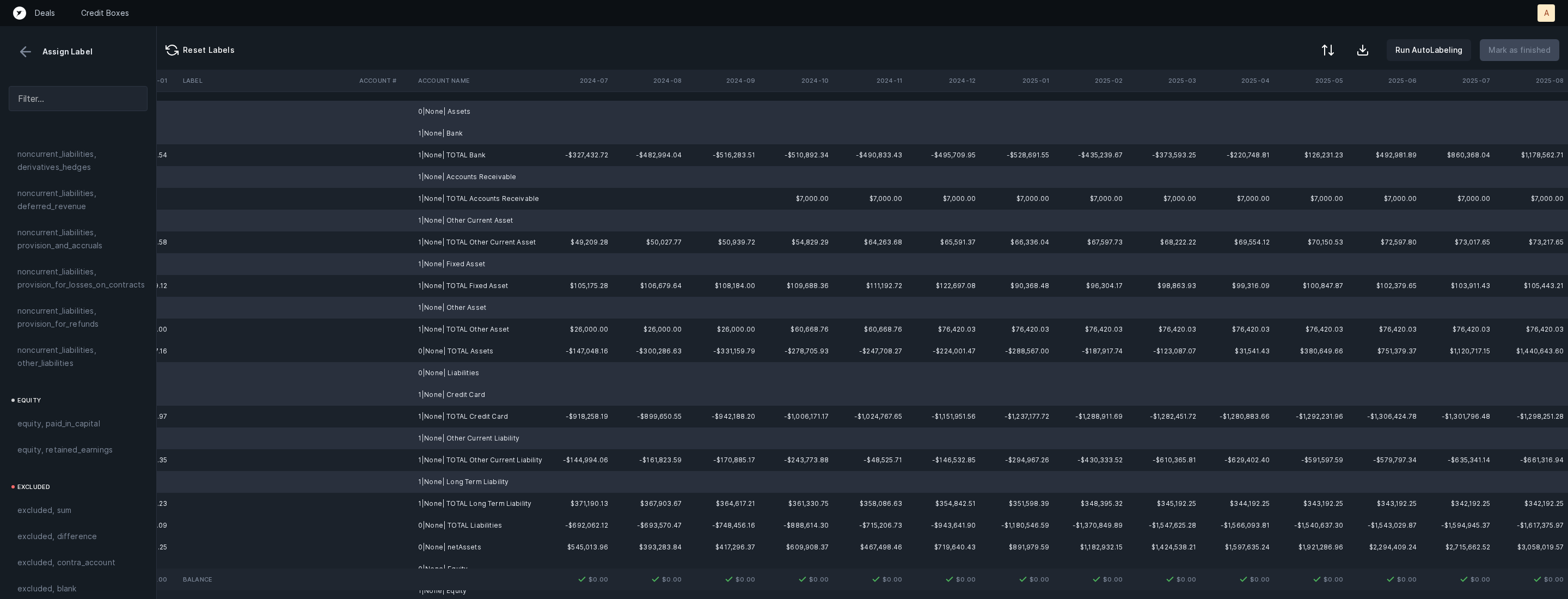
click at [411, 560] on td at bounding box center [385, 568] width 59 height 22
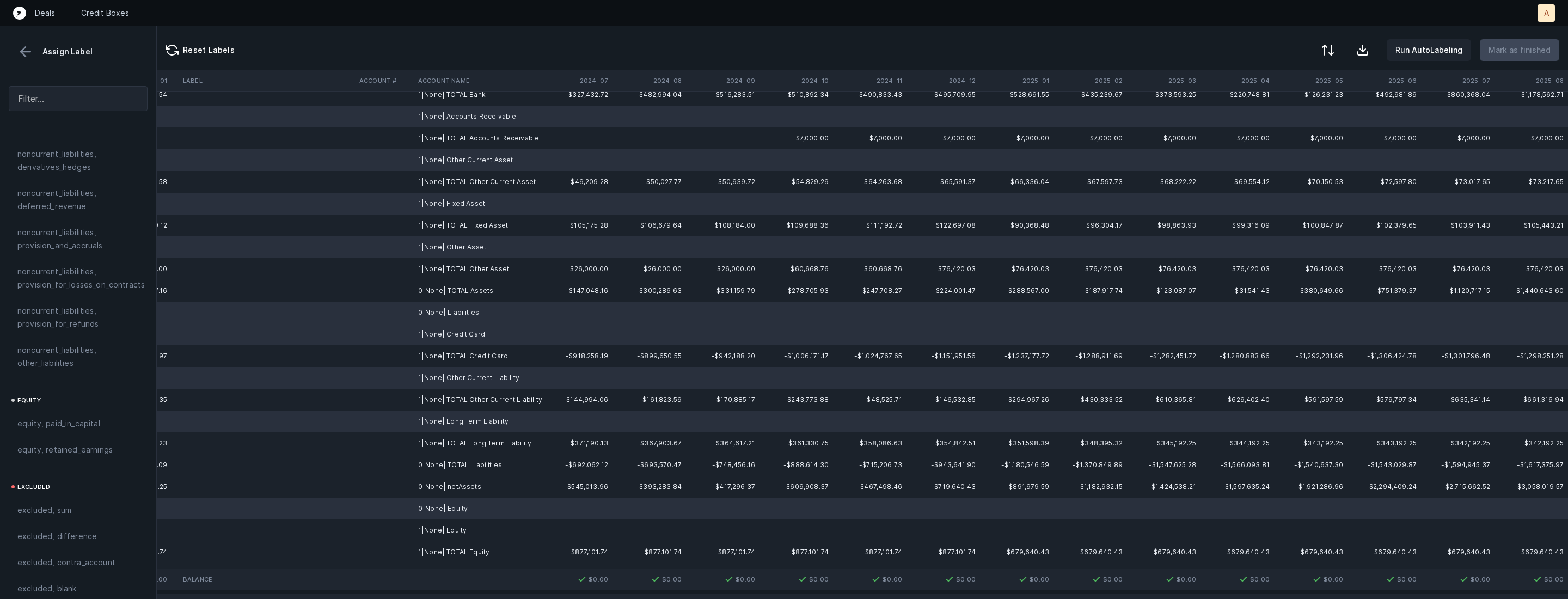
scroll to position [66, 2510]
click at [310, 523] on td at bounding box center [267, 524] width 177 height 22
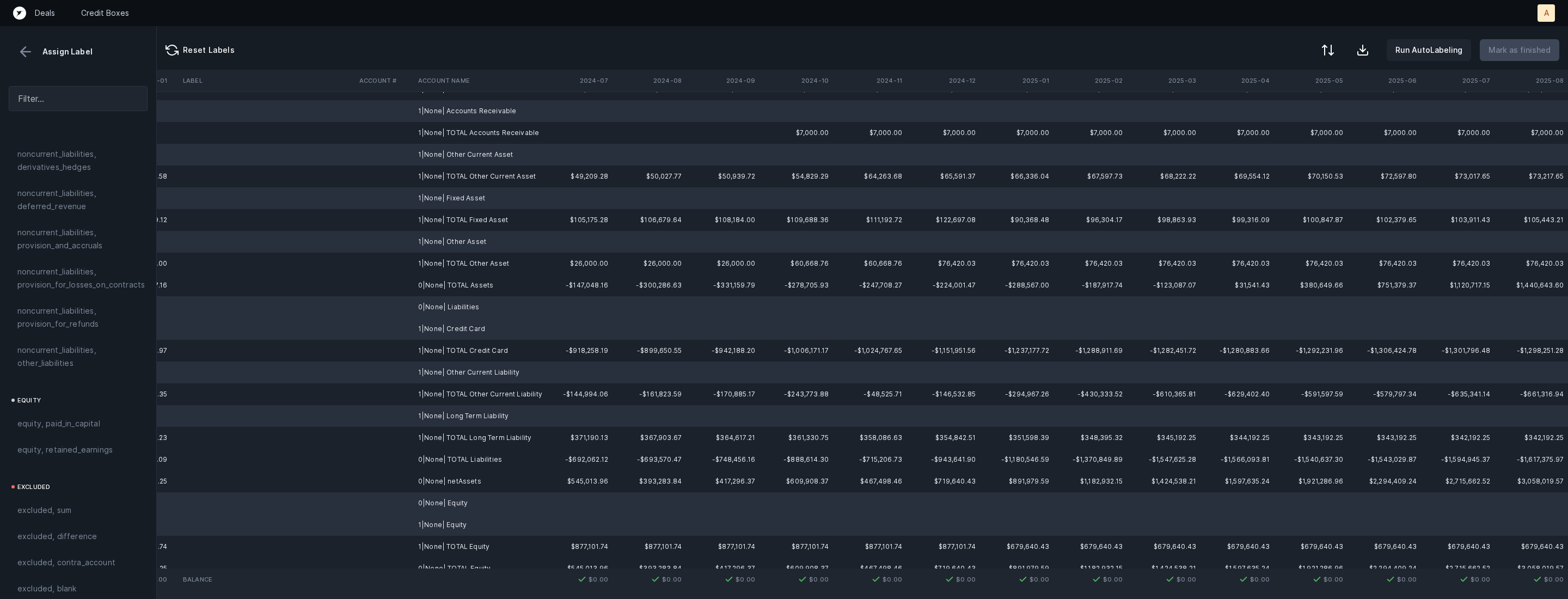
drag, startPoint x: 58, startPoint y: 580, endPoint x: 322, endPoint y: 345, distance: 353.4
click at [58, 582] on span "excluded, blank" at bounding box center [47, 588] width 59 height 13
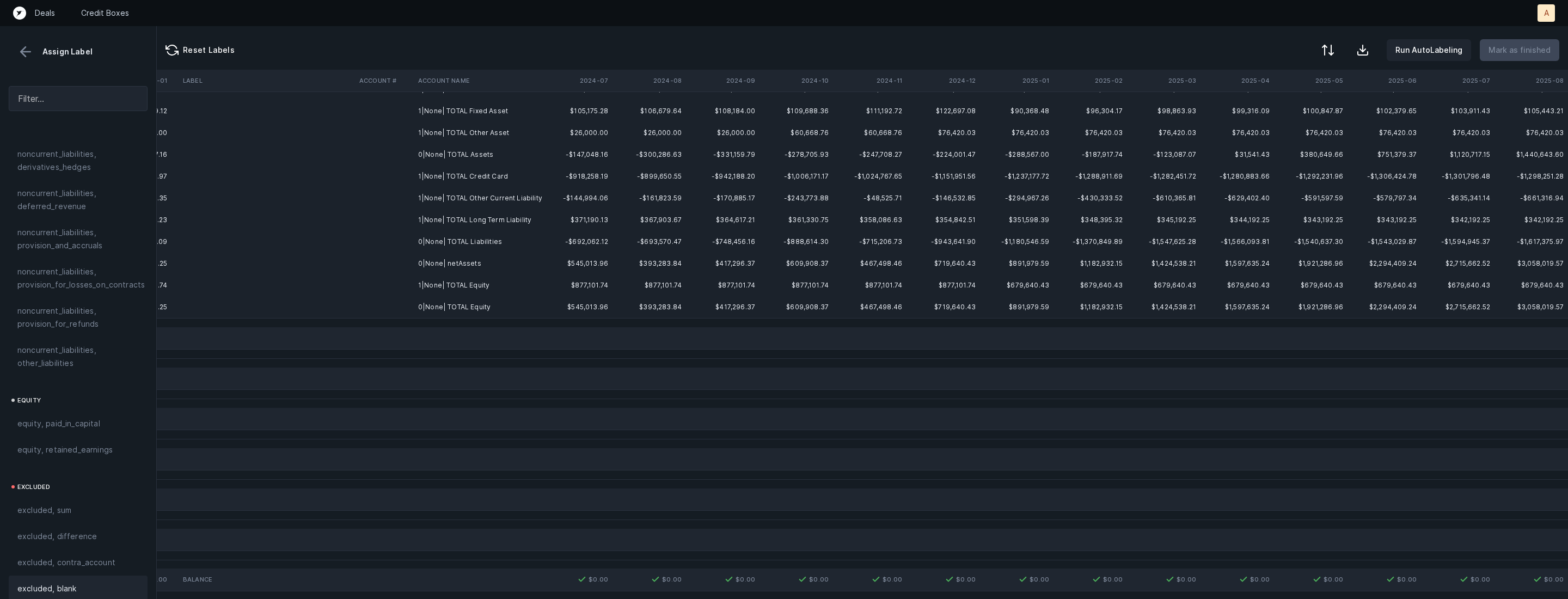
scroll to position [0, 2510]
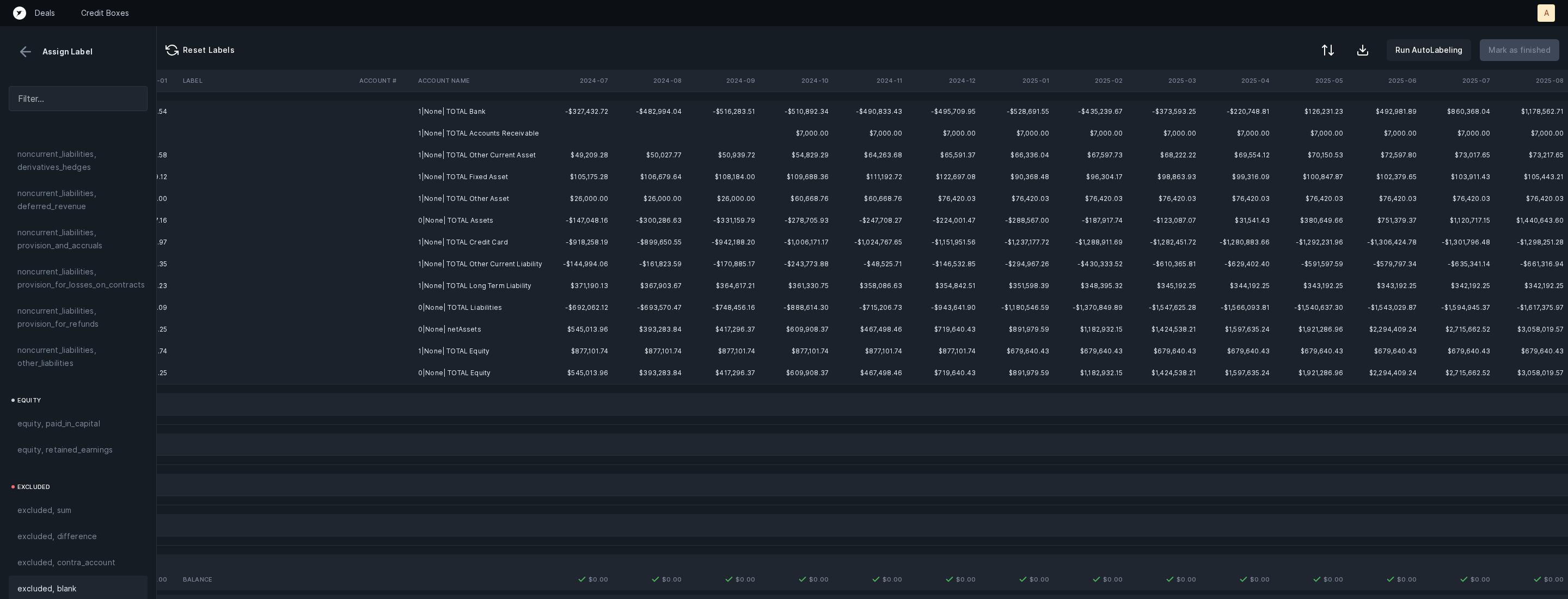
click at [436, 328] on td "0|None| netAssets" at bounding box center [480, 329] width 133 height 22
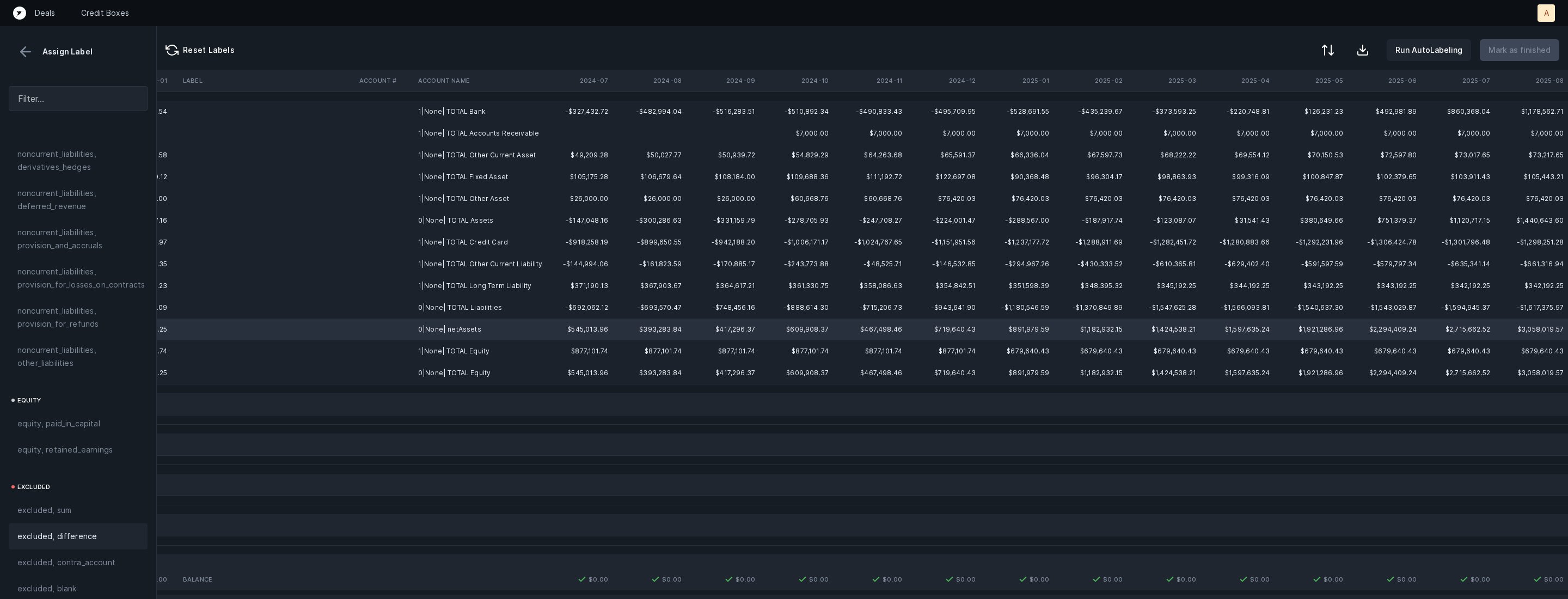
click at [52, 530] on span "excluded, difference" at bounding box center [57, 536] width 79 height 13
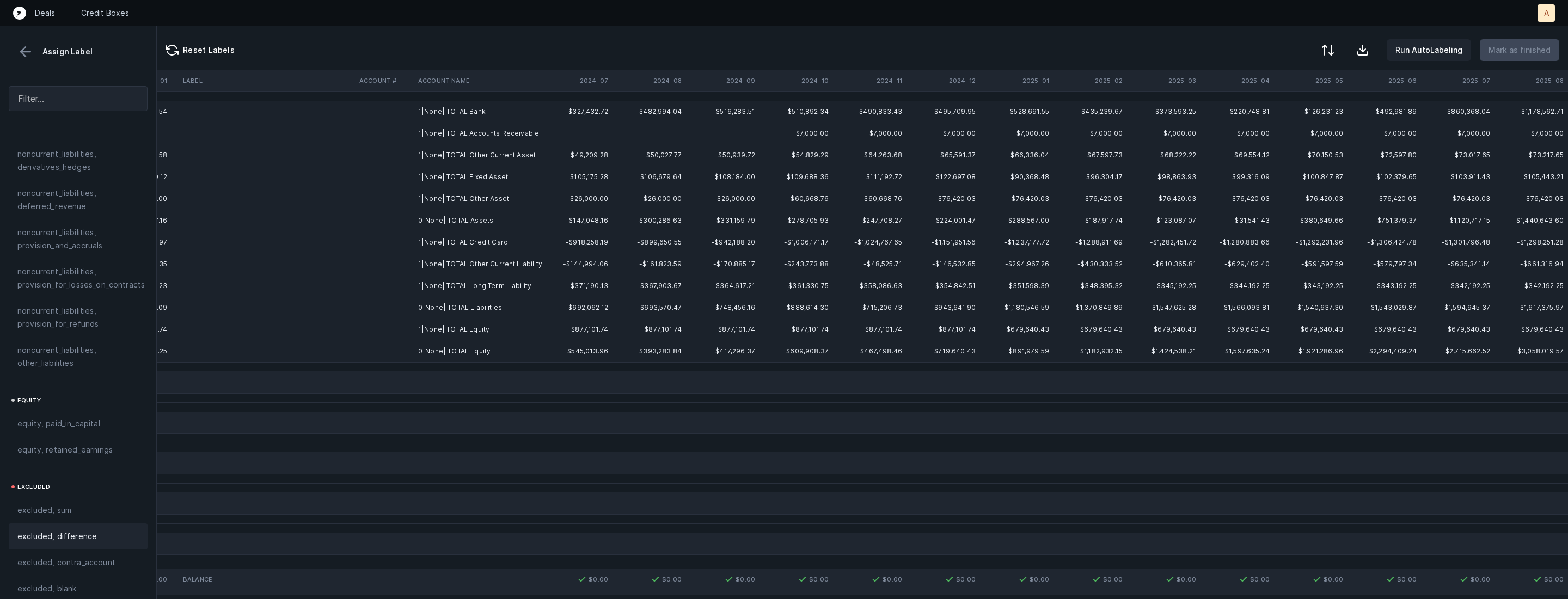
click at [465, 113] on td "1|None| TOTAL Bank" at bounding box center [480, 111] width 133 height 22
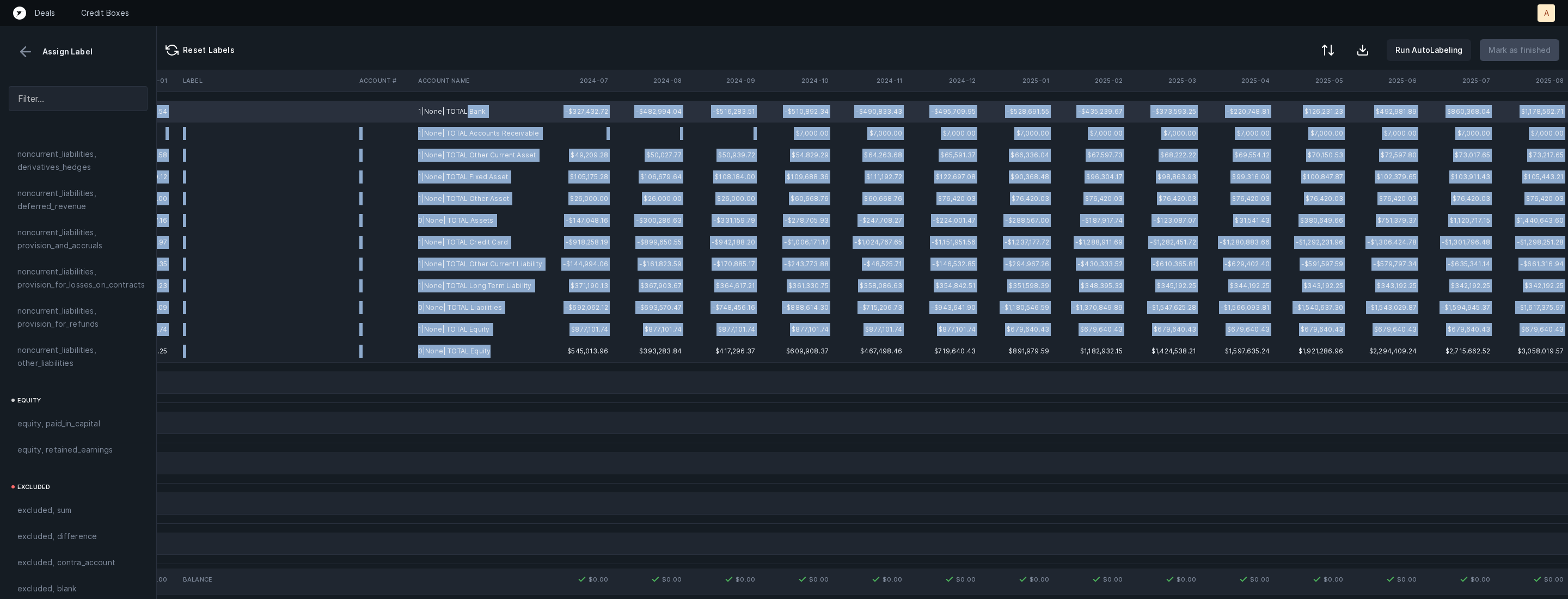
click at [488, 347] on td "0|None| TOTAL Equity" at bounding box center [480, 351] width 133 height 22
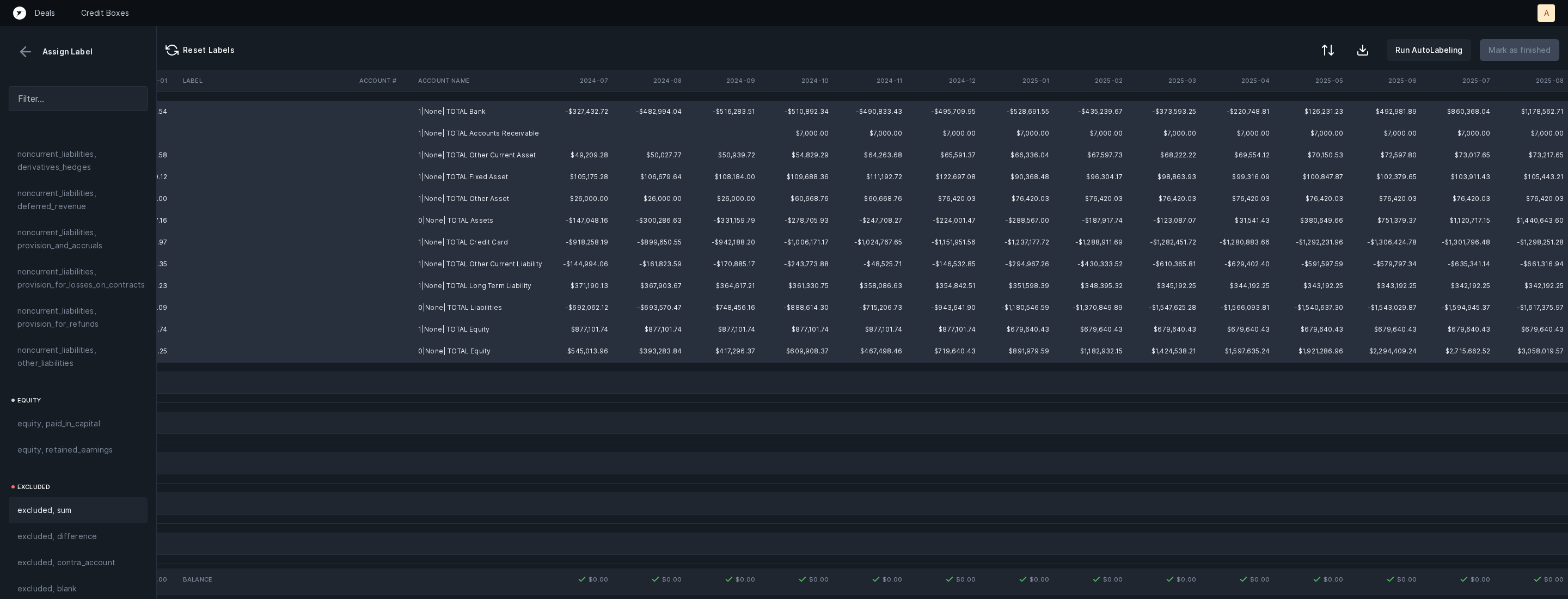
click at [78, 503] on div "excluded, sum" at bounding box center [78, 509] width 121 height 13
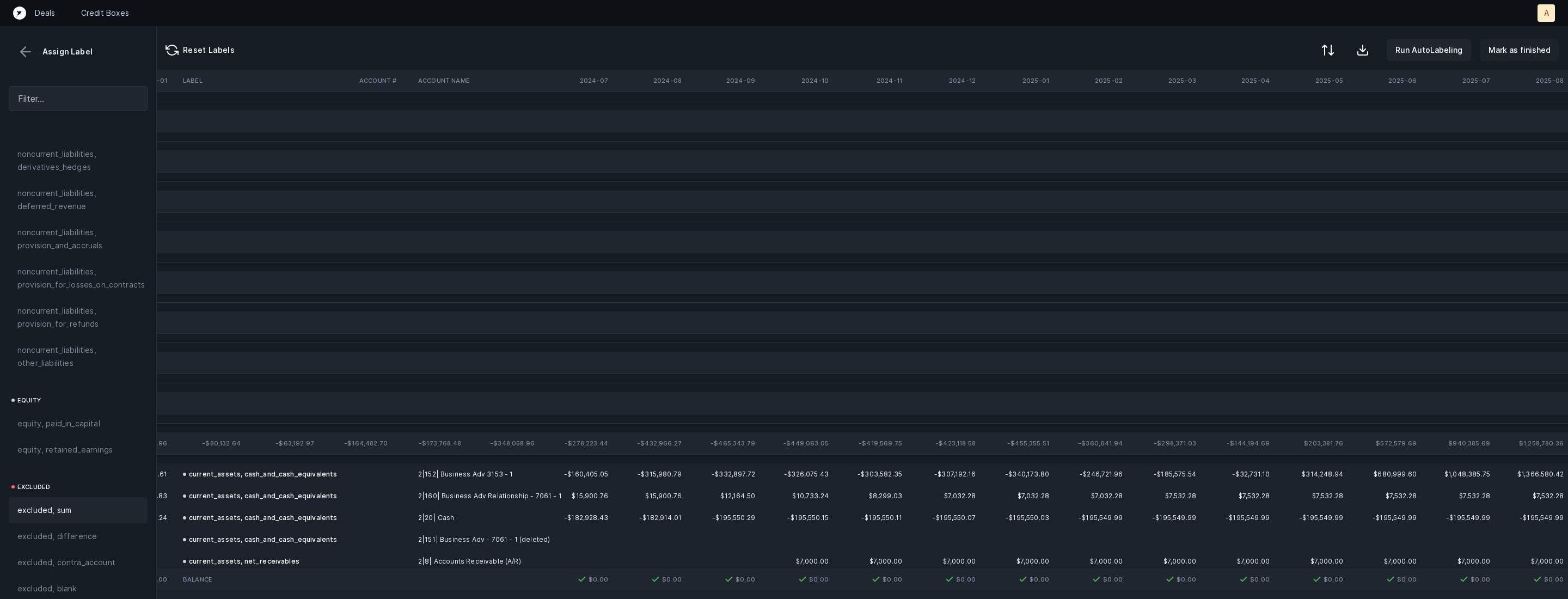
click at [1533, 58] on button "Mark as finished" at bounding box center [1520, 50] width 79 height 22
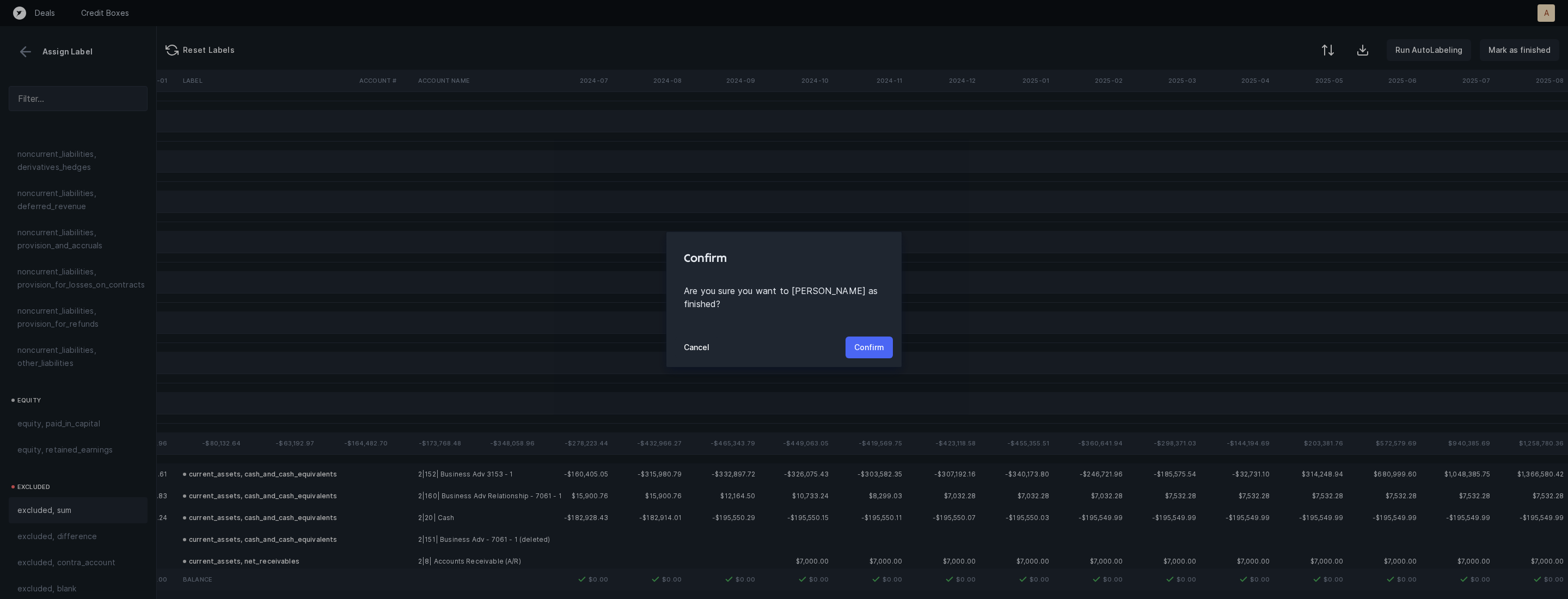
click at [876, 340] on p "Confirm" at bounding box center [869, 347] width 30 height 13
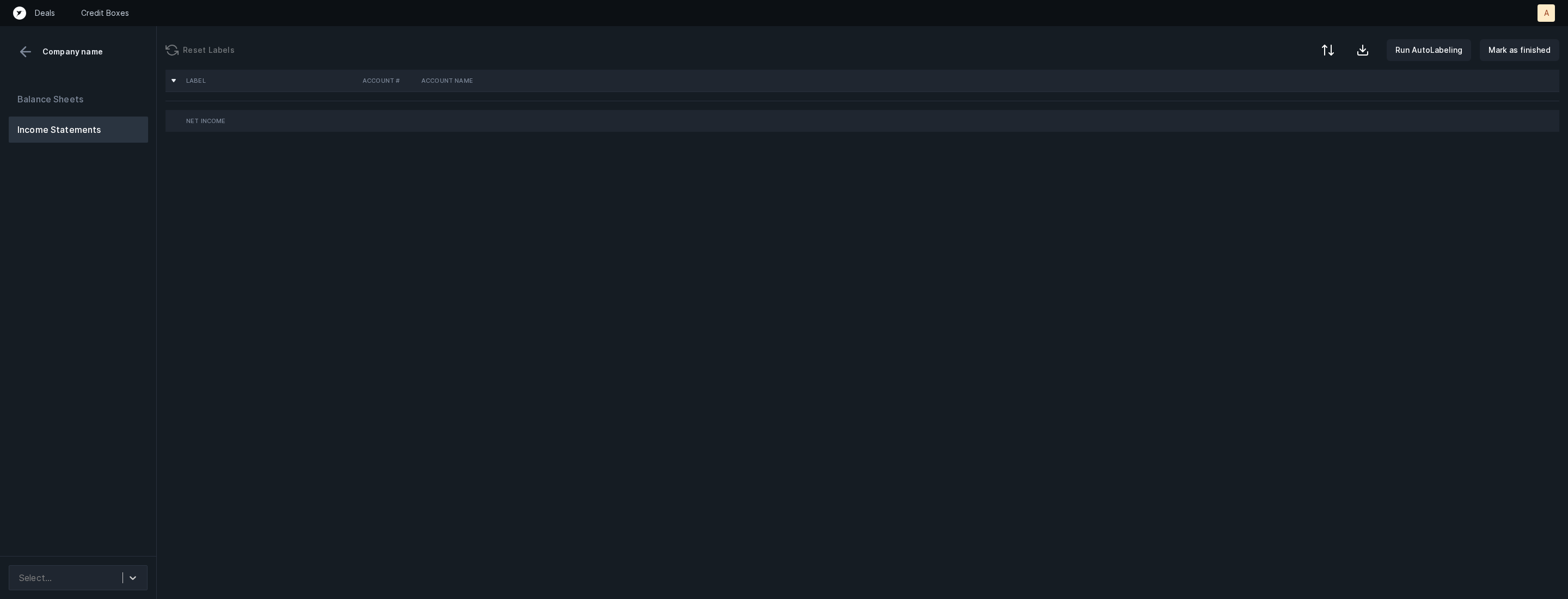
click at [112, 223] on div "Balance Sheets Income Statements" at bounding box center [78, 317] width 157 height 478
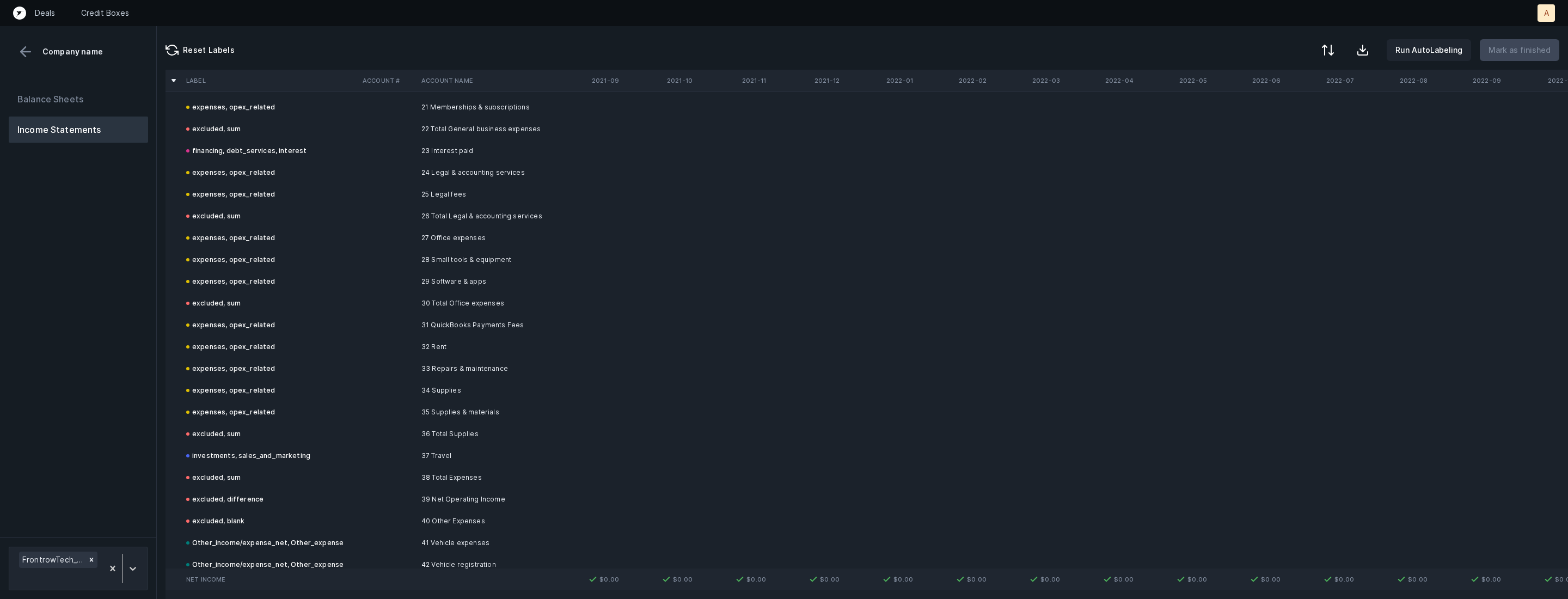
scroll to position [565, 0]
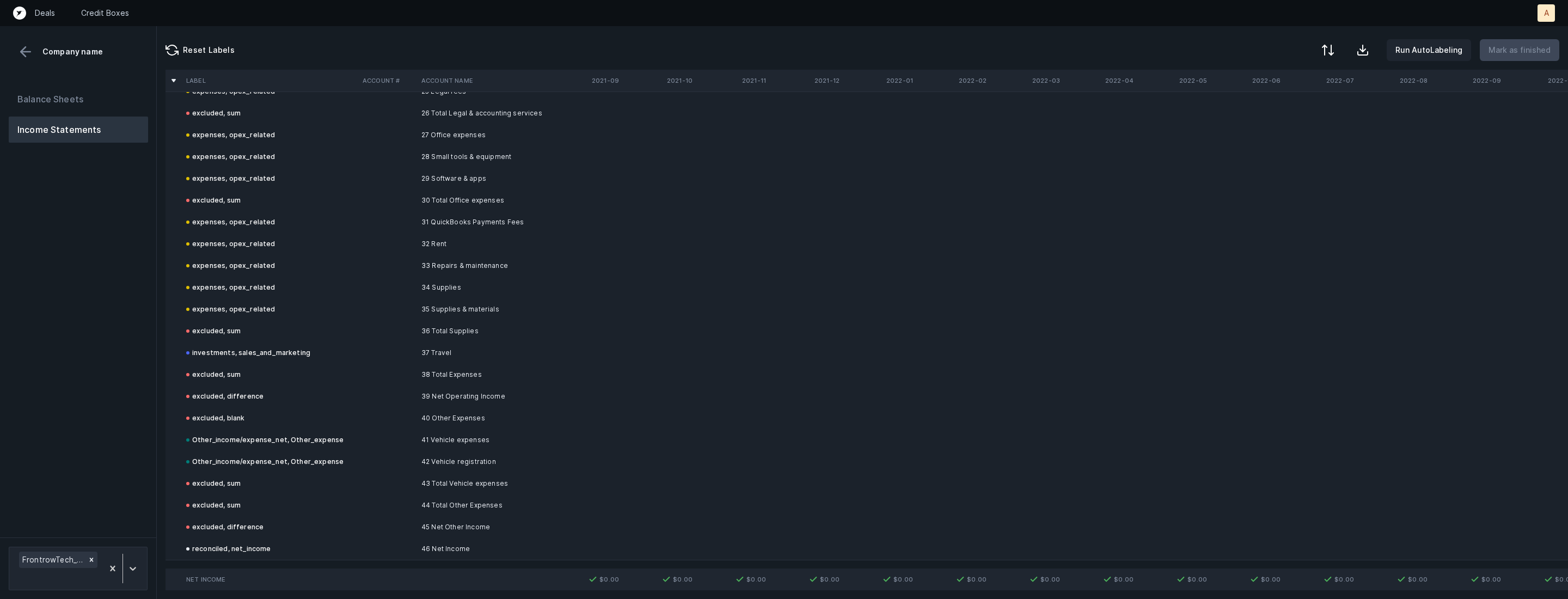
click at [37, 102] on button "Balance Sheets" at bounding box center [78, 99] width 139 height 26
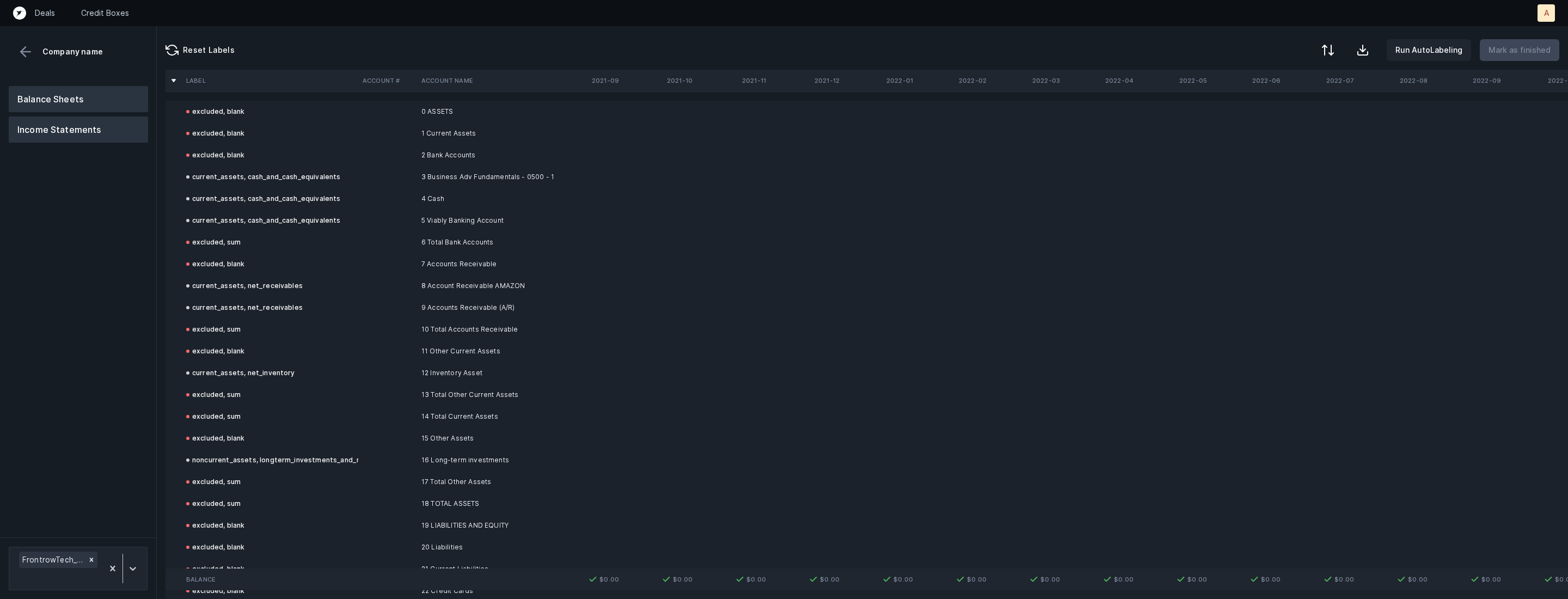
click at [117, 120] on button "Income Statements" at bounding box center [78, 129] width 139 height 26
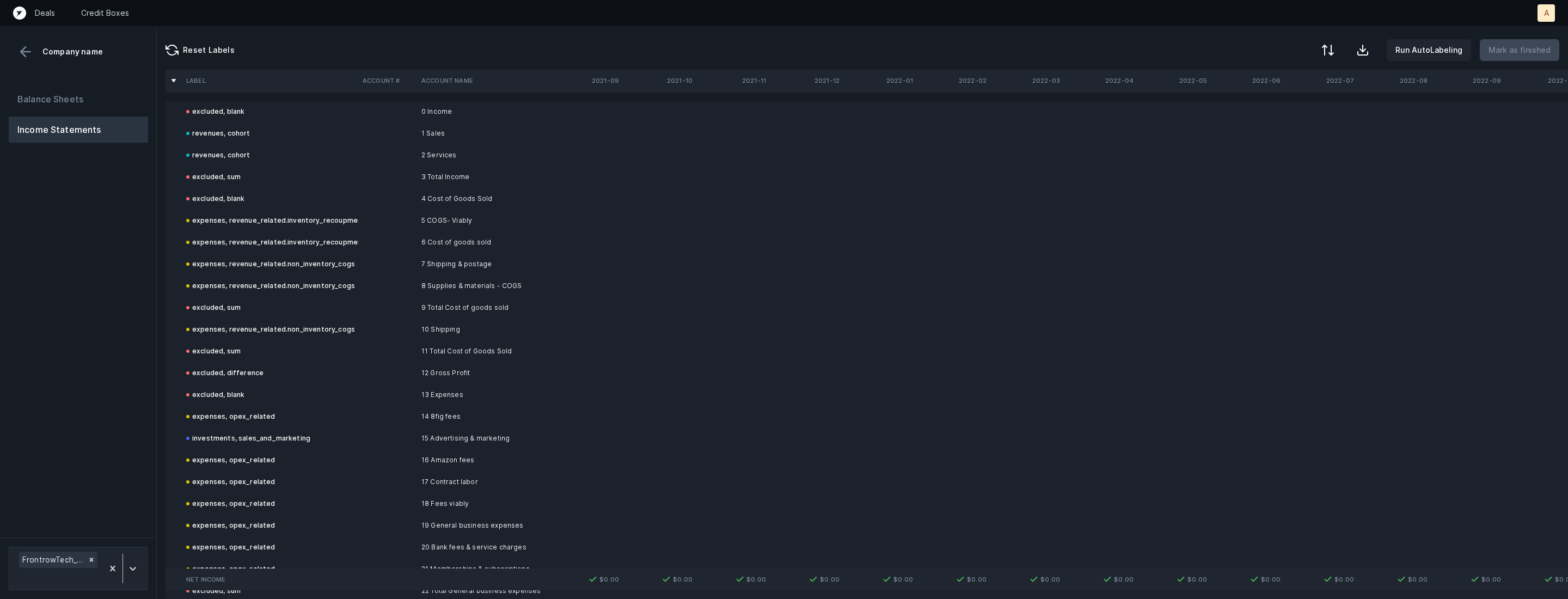
click at [134, 546] on div "FrontrowTech_P&L(2024-2025)_Cleaned.csv" at bounding box center [78, 568] width 139 height 44
click at [132, 559] on div at bounding box center [133, 568] width 19 height 19
click at [134, 531] on div "Quickbooks" at bounding box center [78, 529] width 139 height 22
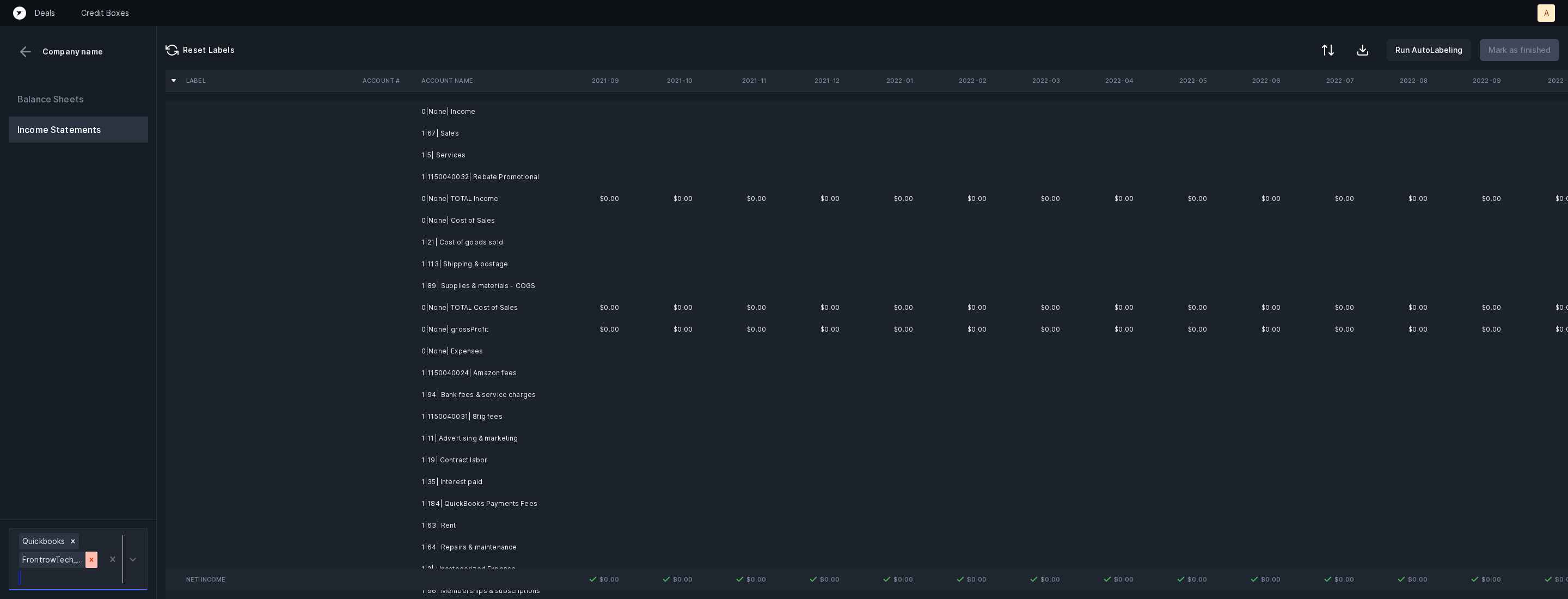
click at [88, 554] on div at bounding box center [92, 559] width 12 height 17
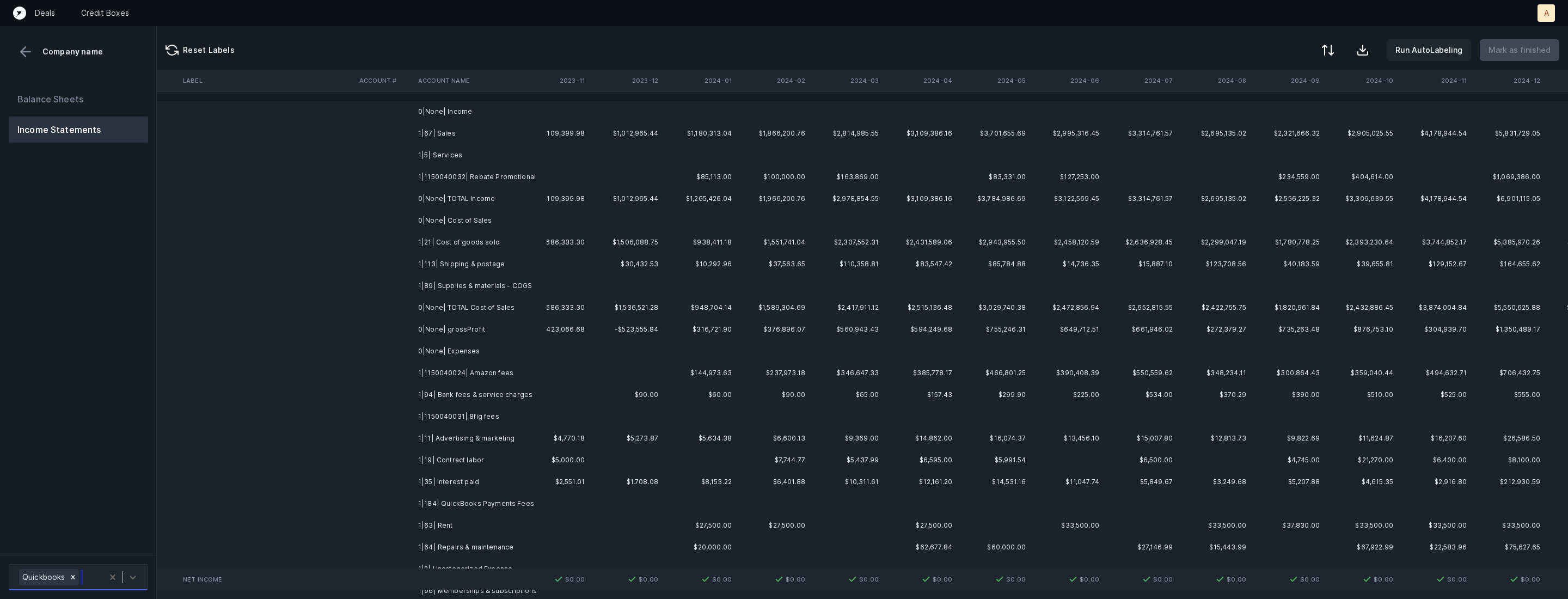
scroll to position [0, 2510]
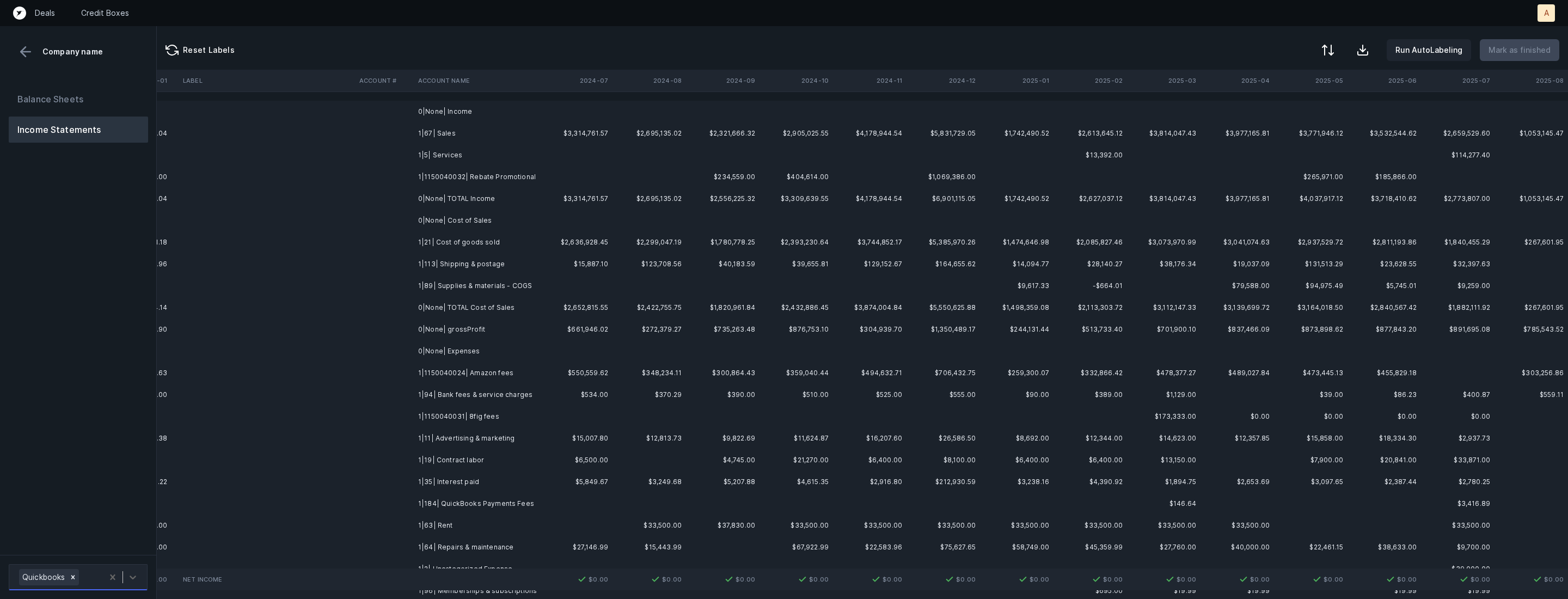
click at [97, 105] on button "Balance Sheets" at bounding box center [78, 99] width 139 height 26
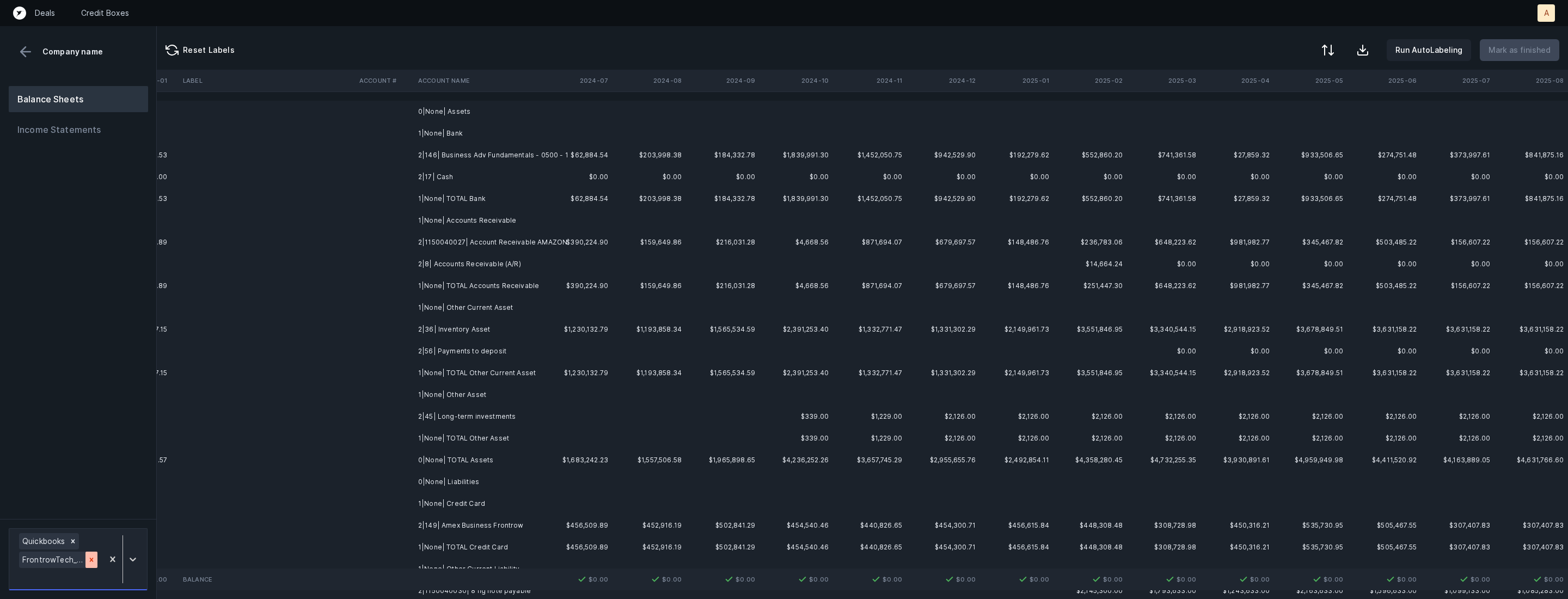
click at [91, 562] on icon at bounding box center [92, 559] width 8 height 8
click at [99, 129] on button "Income Statements" at bounding box center [78, 129] width 139 height 26
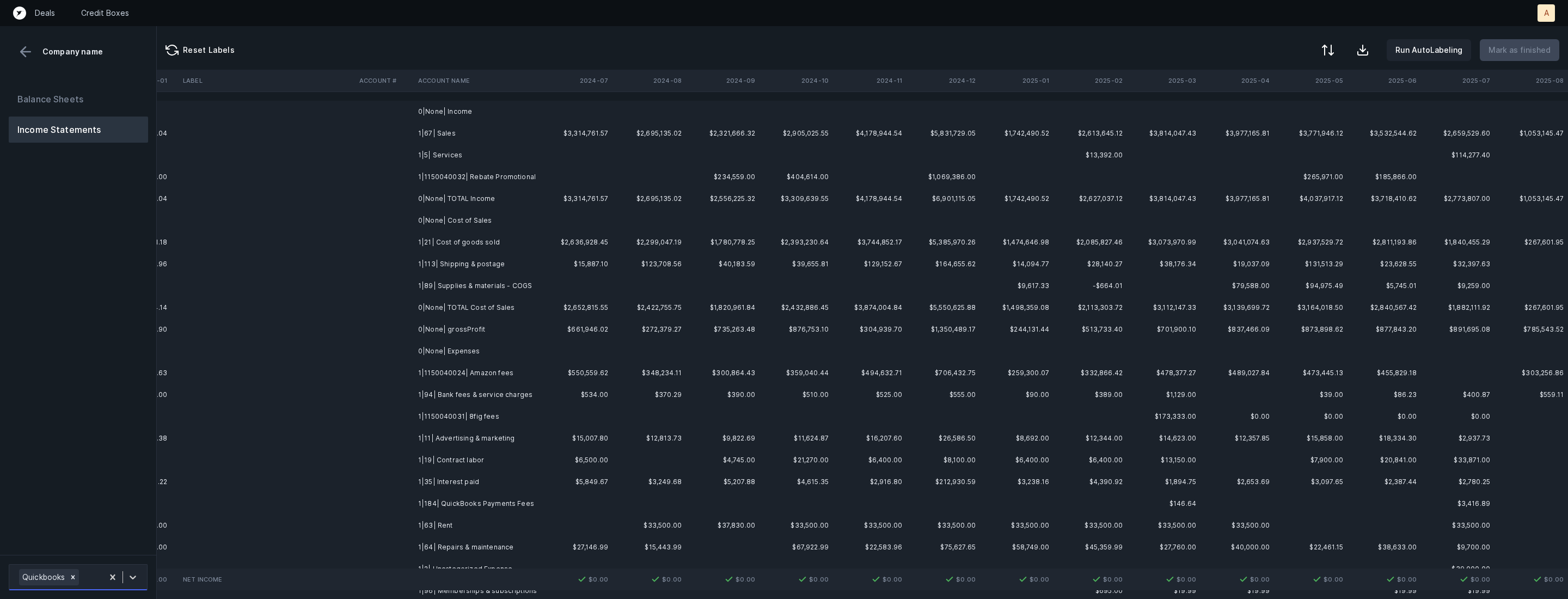
click at [465, 133] on td "1|67| Sales" at bounding box center [480, 133] width 133 height 22
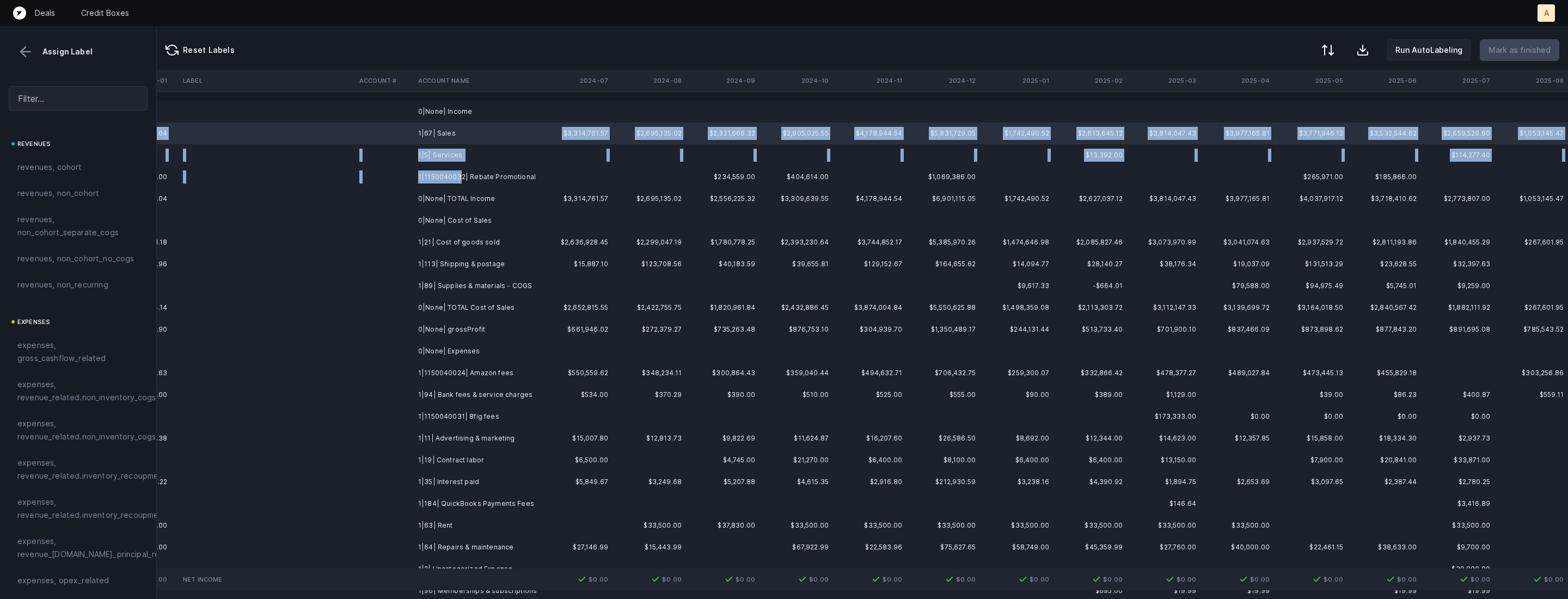
click at [459, 179] on td "1|1150040032| Rebate Promotional" at bounding box center [480, 177] width 133 height 22
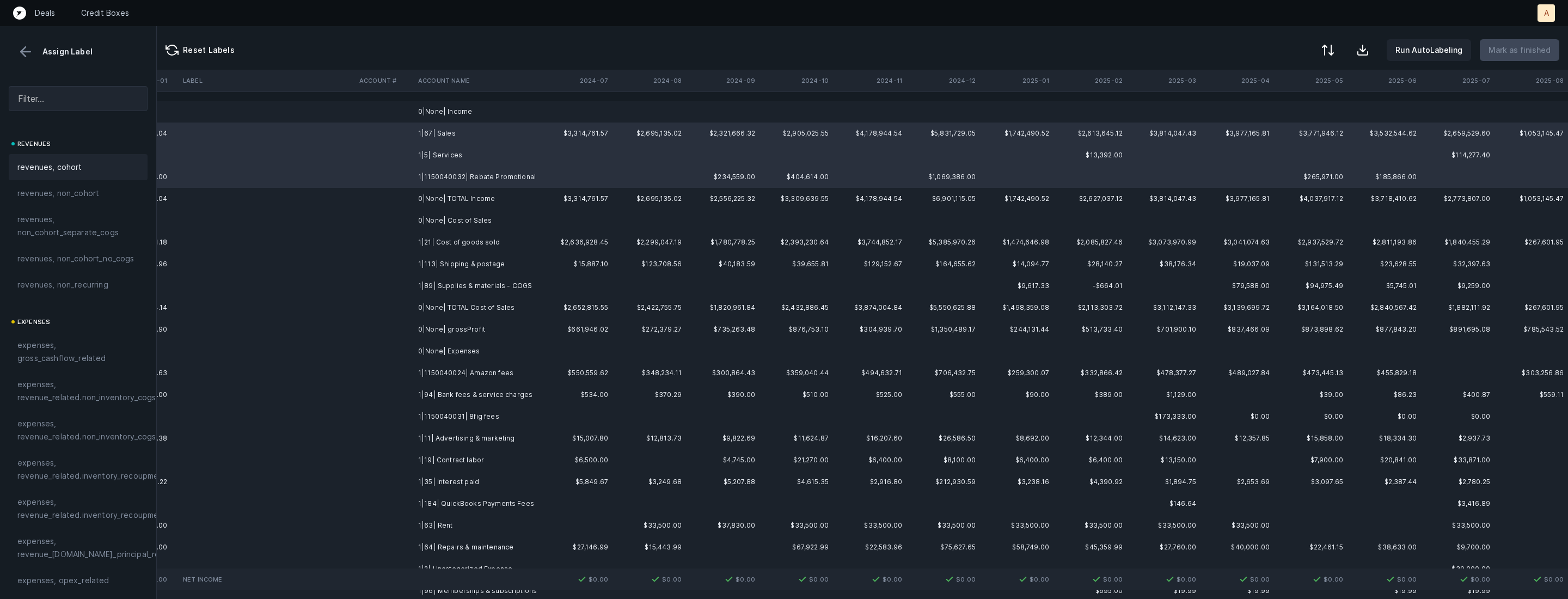
click at [88, 172] on div "revenues, cohort" at bounding box center [78, 167] width 121 height 13
click at [418, 239] on td "1|21| Cost of goods sold" at bounding box center [480, 242] width 133 height 22
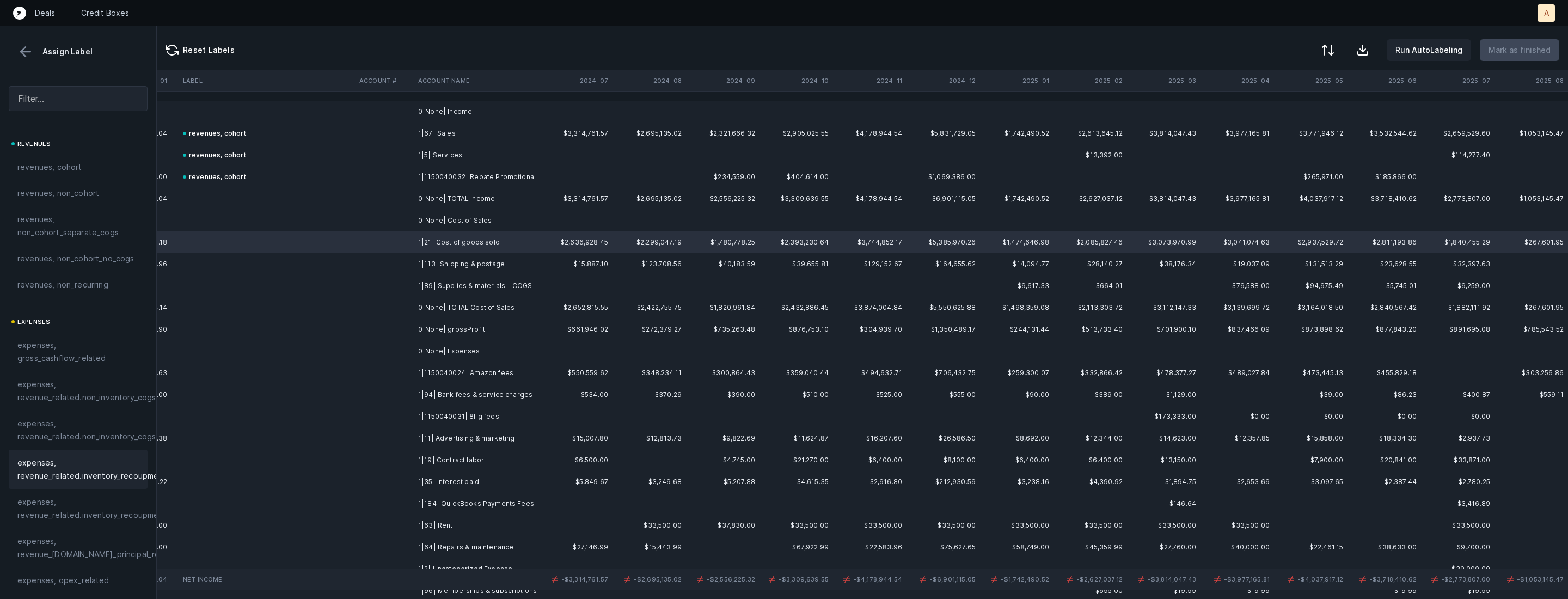
click at [74, 473] on span "expenses, revenue_related.inventory_recoupment" at bounding box center [92, 470] width 150 height 26
click at [454, 266] on td "1|113| Shipping & postage" at bounding box center [480, 264] width 133 height 22
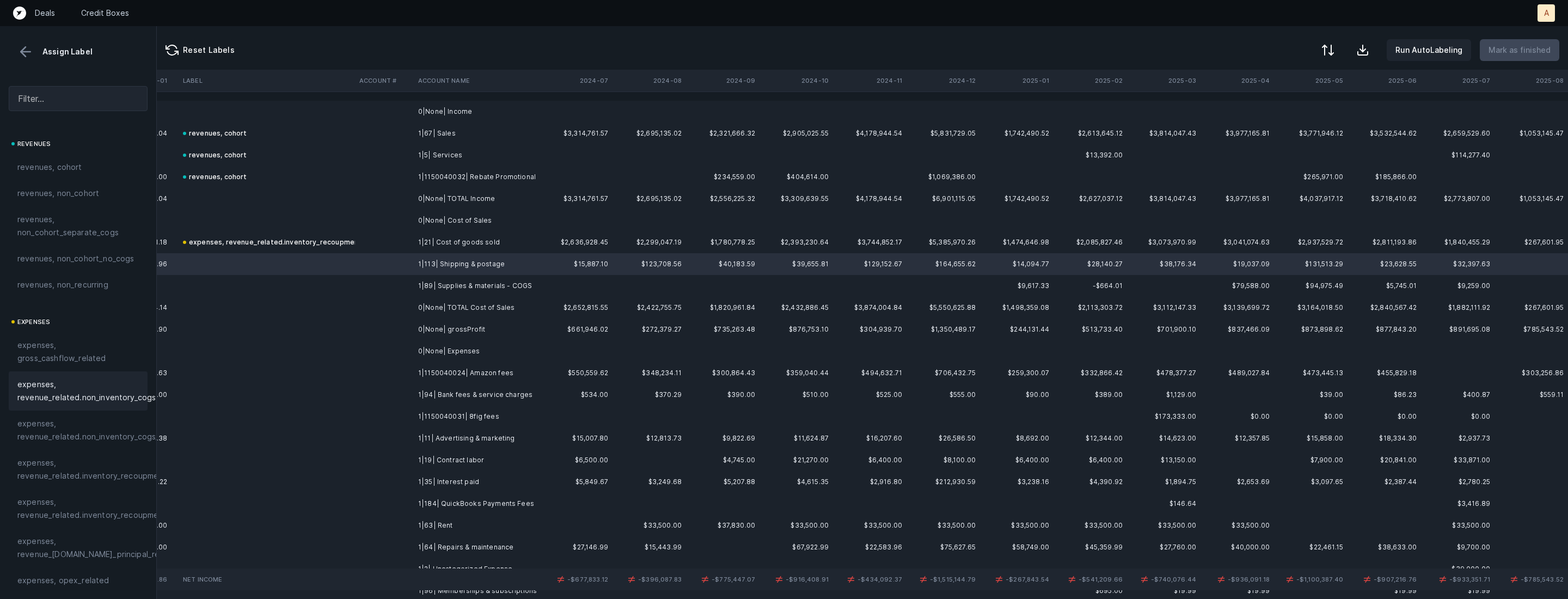
click at [134, 400] on span "expenses, revenue_related.non_inventory_cogs" at bounding box center [86, 391] width 138 height 26
click at [412, 284] on td at bounding box center [385, 286] width 59 height 22
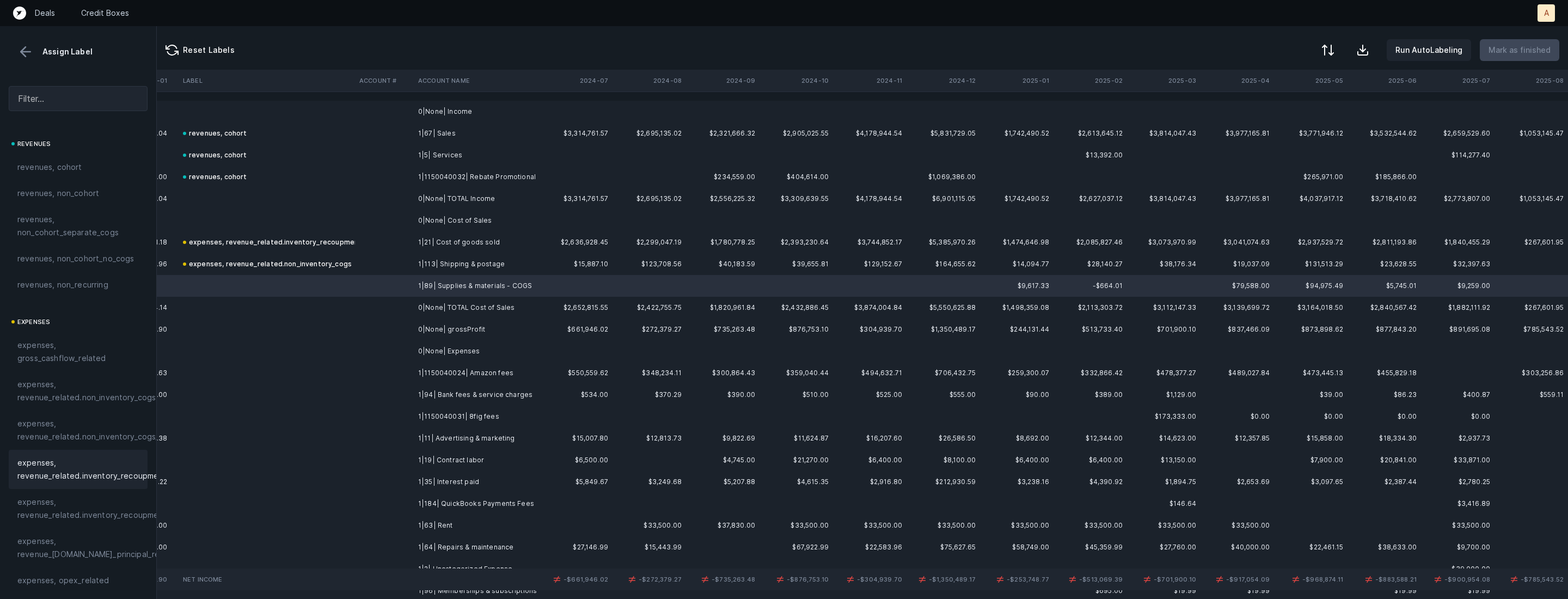
click at [87, 468] on span "expenses, revenue_related.inventory_recoupment" at bounding box center [92, 470] width 150 height 26
click at [451, 367] on td "1|1150040024| Amazon fees" at bounding box center [480, 373] width 133 height 22
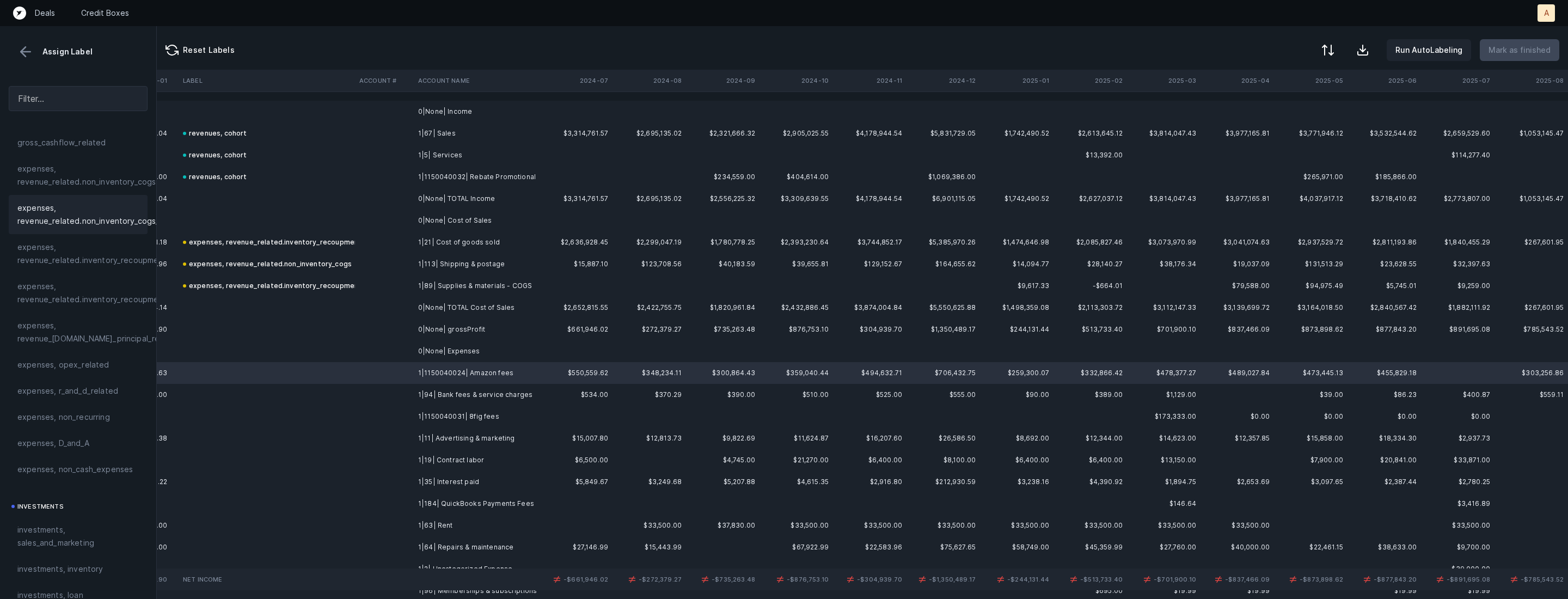
scroll to position [226, 0]
click at [87, 356] on span "expenses, opex_related" at bounding box center [63, 354] width 92 height 13
click at [445, 395] on td "1|94| Bank fees & service charges" at bounding box center [480, 394] width 133 height 22
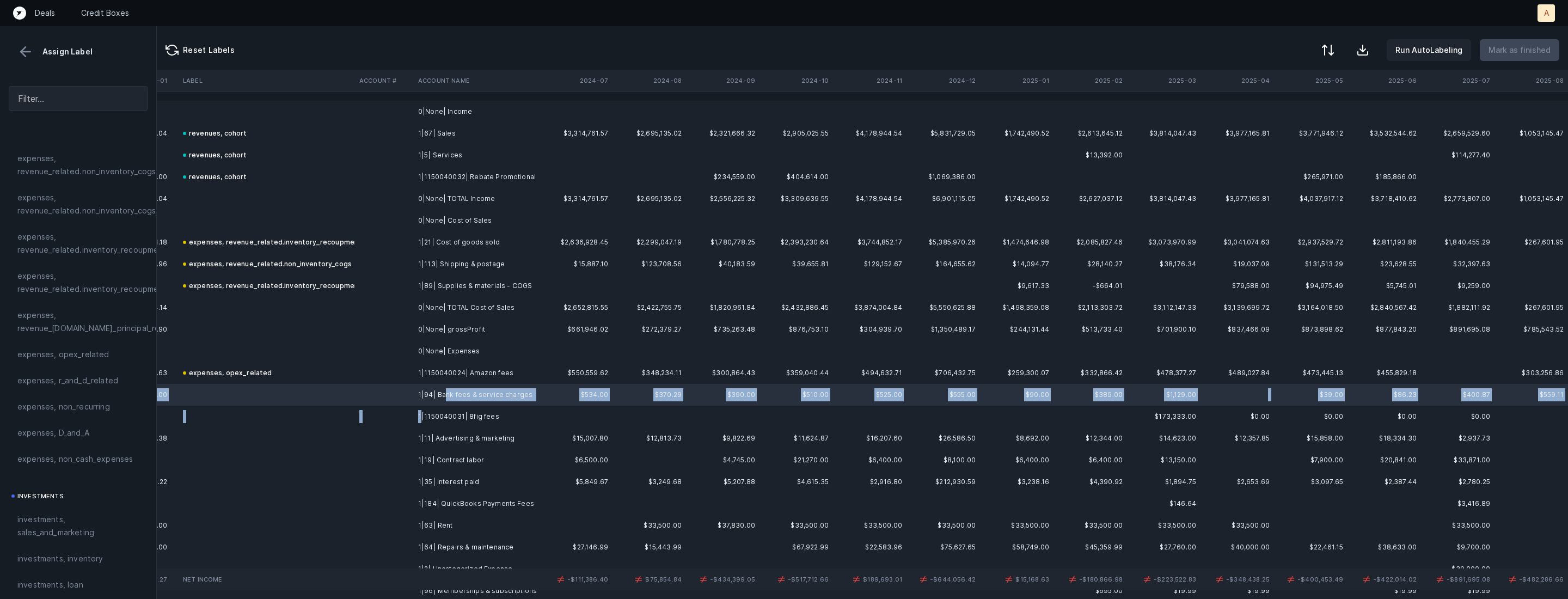
click at [421, 413] on td "1|1150040031| 8fig fees" at bounding box center [480, 416] width 133 height 22
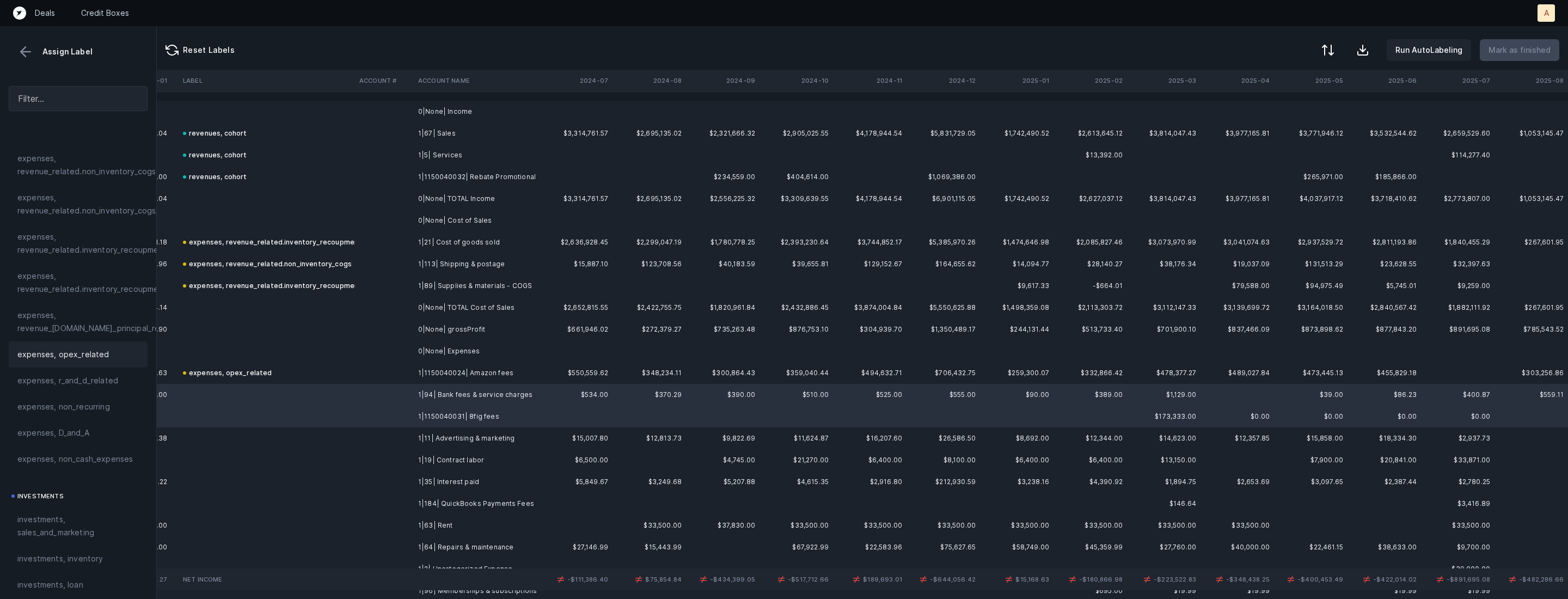
click at [107, 353] on div "expenses, opex_related" at bounding box center [78, 354] width 121 height 13
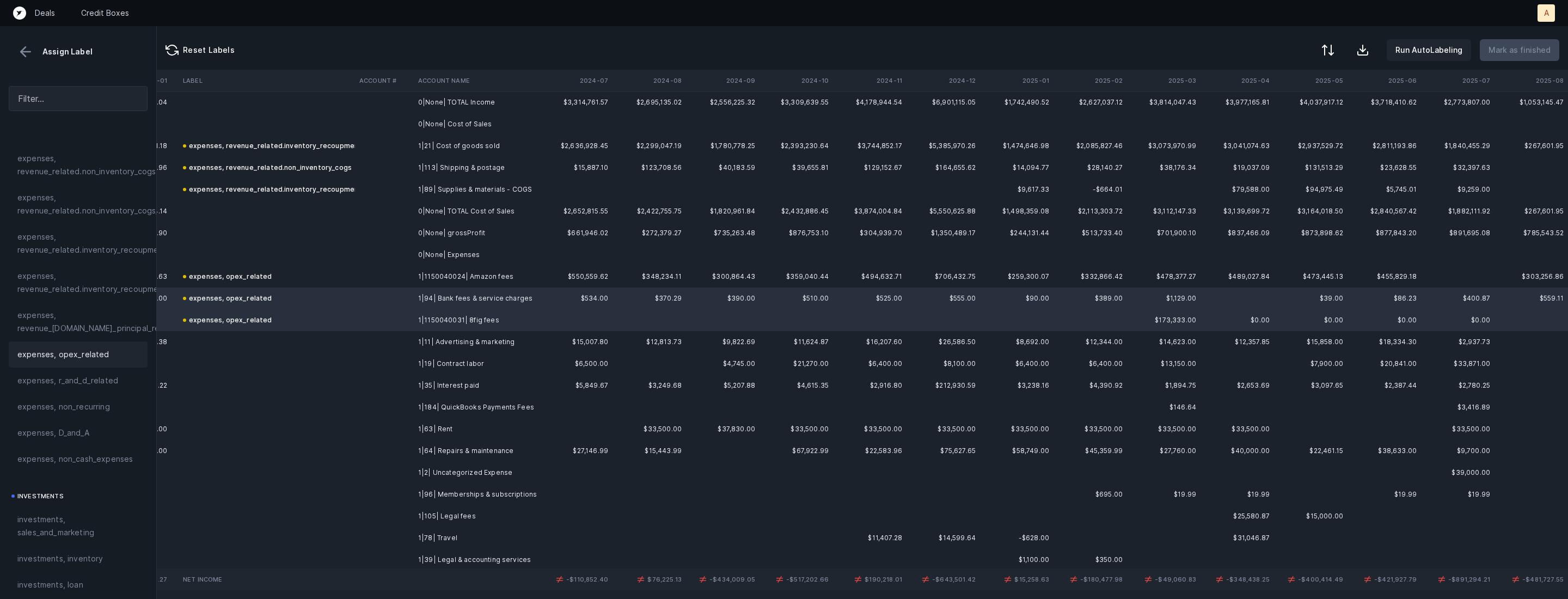
scroll to position [107, 2510]
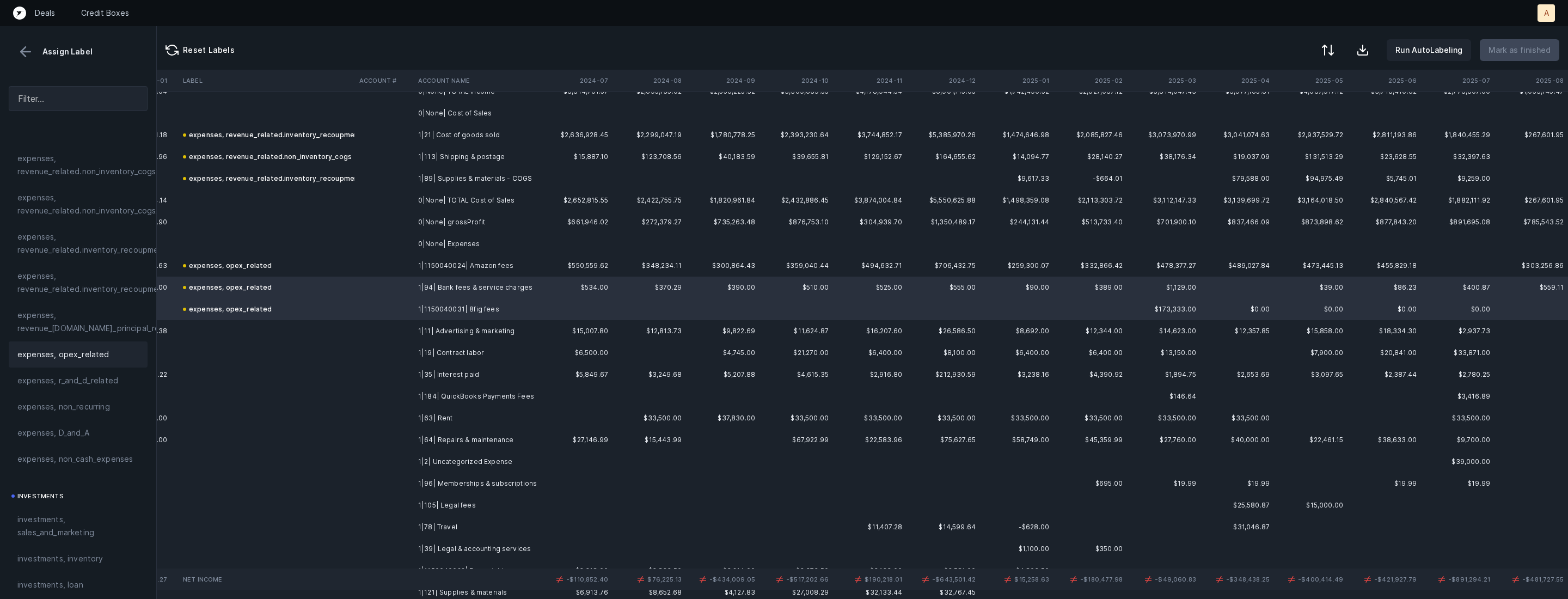
click at [398, 334] on td at bounding box center [385, 331] width 59 height 22
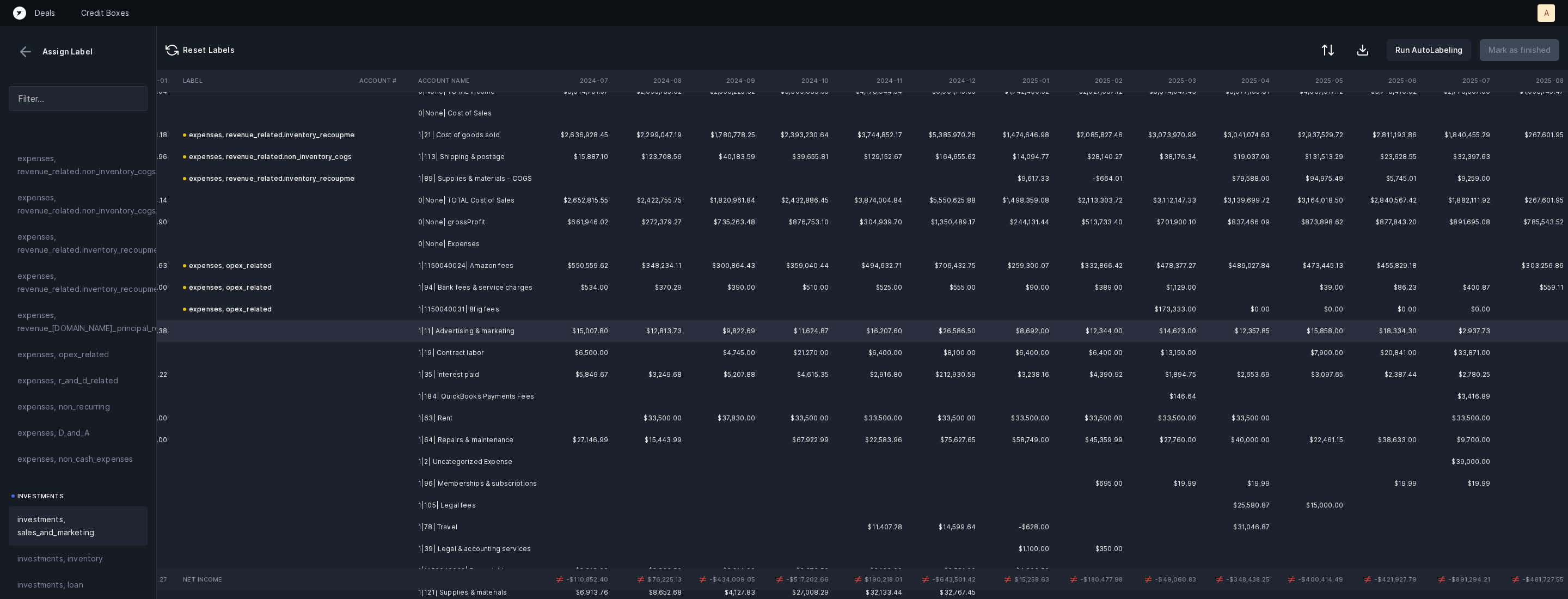
click at [61, 516] on span "investments, sales_and_marketing" at bounding box center [78, 526] width 121 height 26
click at [433, 351] on td "1|19| Contract labor" at bounding box center [480, 353] width 133 height 22
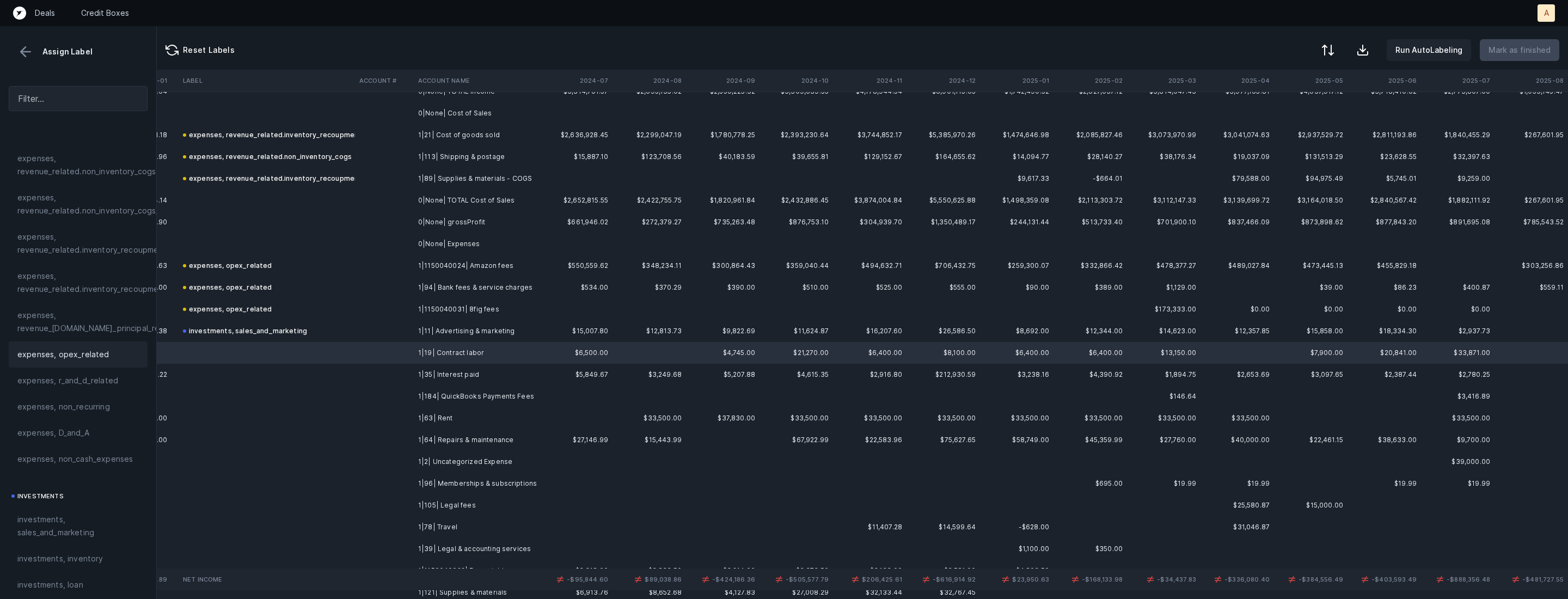
click at [104, 356] on span "expenses, opex_related" at bounding box center [63, 354] width 92 height 13
click at [333, 369] on td at bounding box center [267, 374] width 177 height 22
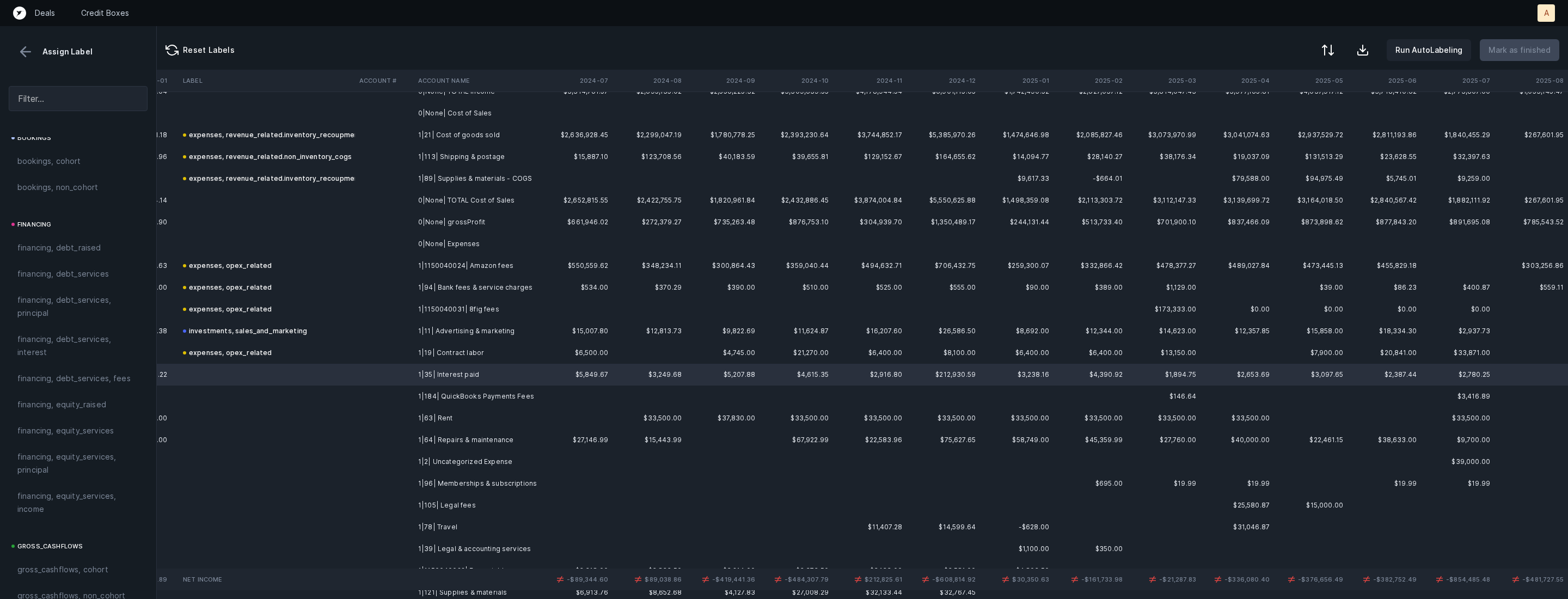
scroll to position [749, 0]
click at [75, 355] on span "financing, debt_services, interest" at bounding box center [78, 358] width 121 height 26
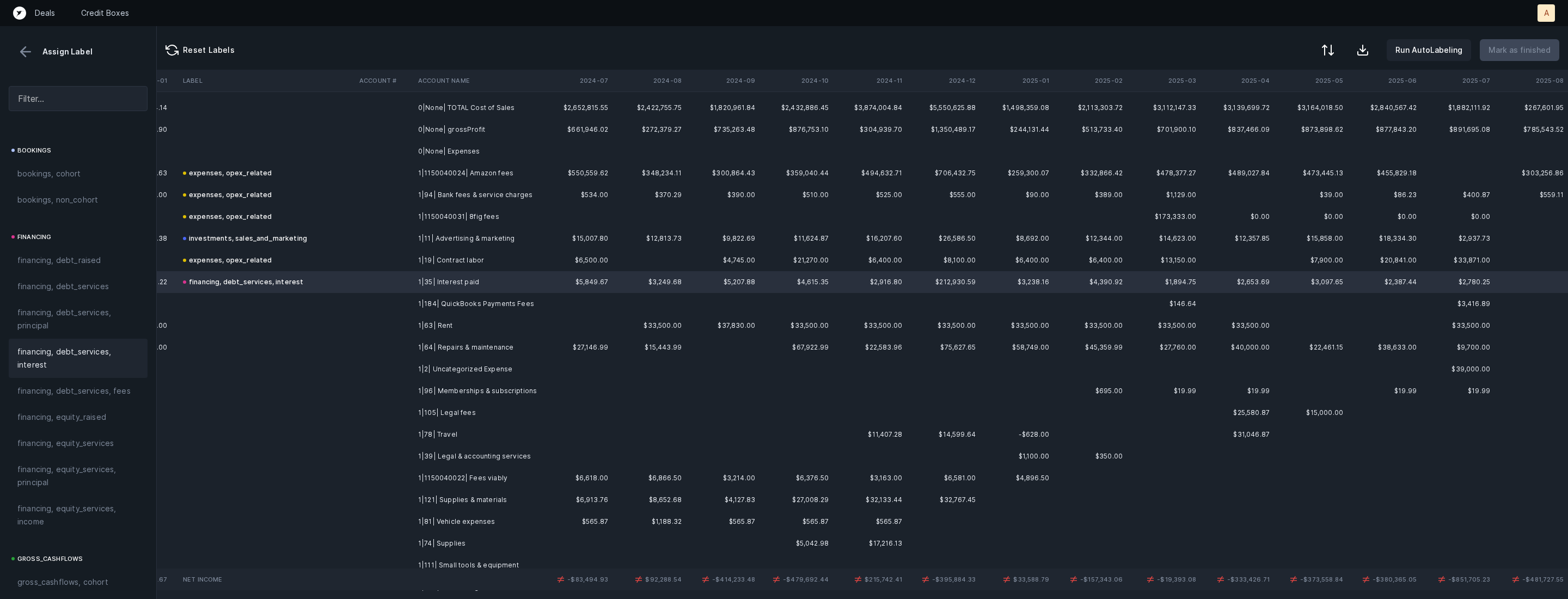
scroll to position [202, 2510]
click at [454, 297] on td "1|184| QuickBooks Payments Fees" at bounding box center [480, 301] width 133 height 22
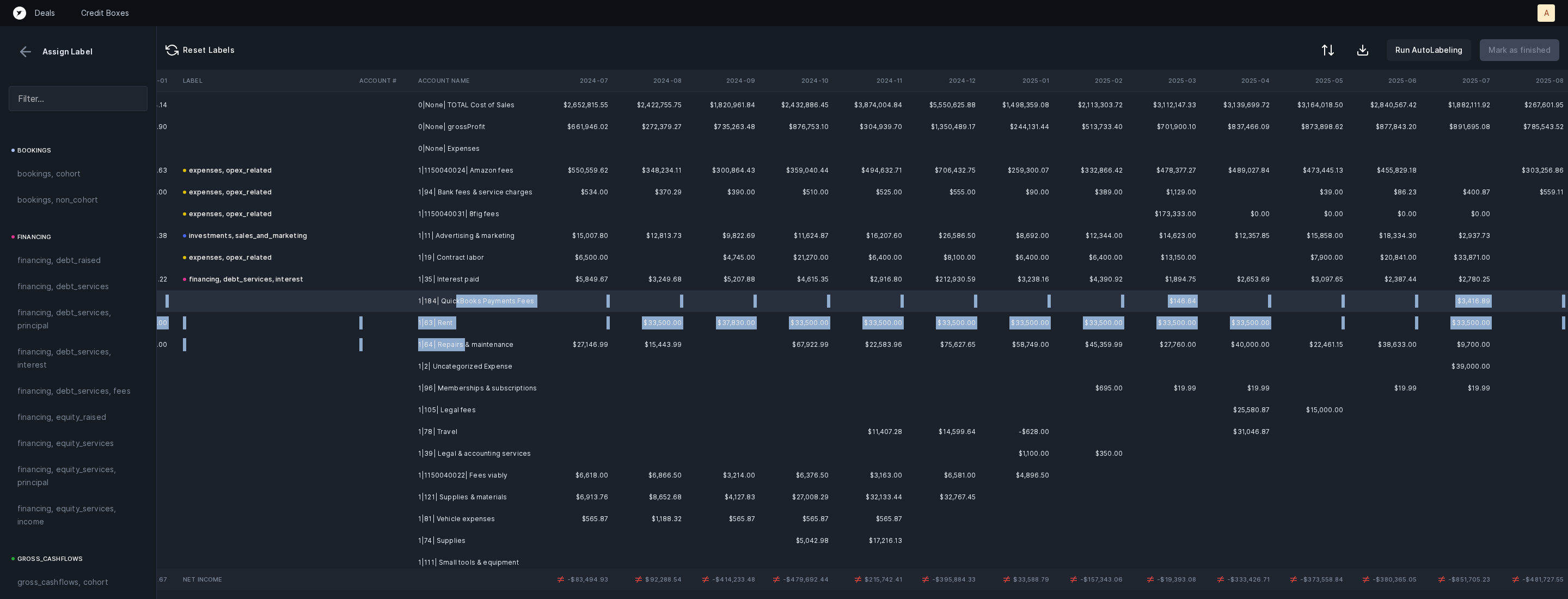
click at [464, 344] on td "1|64| Repairs & maintenance" at bounding box center [480, 344] width 133 height 22
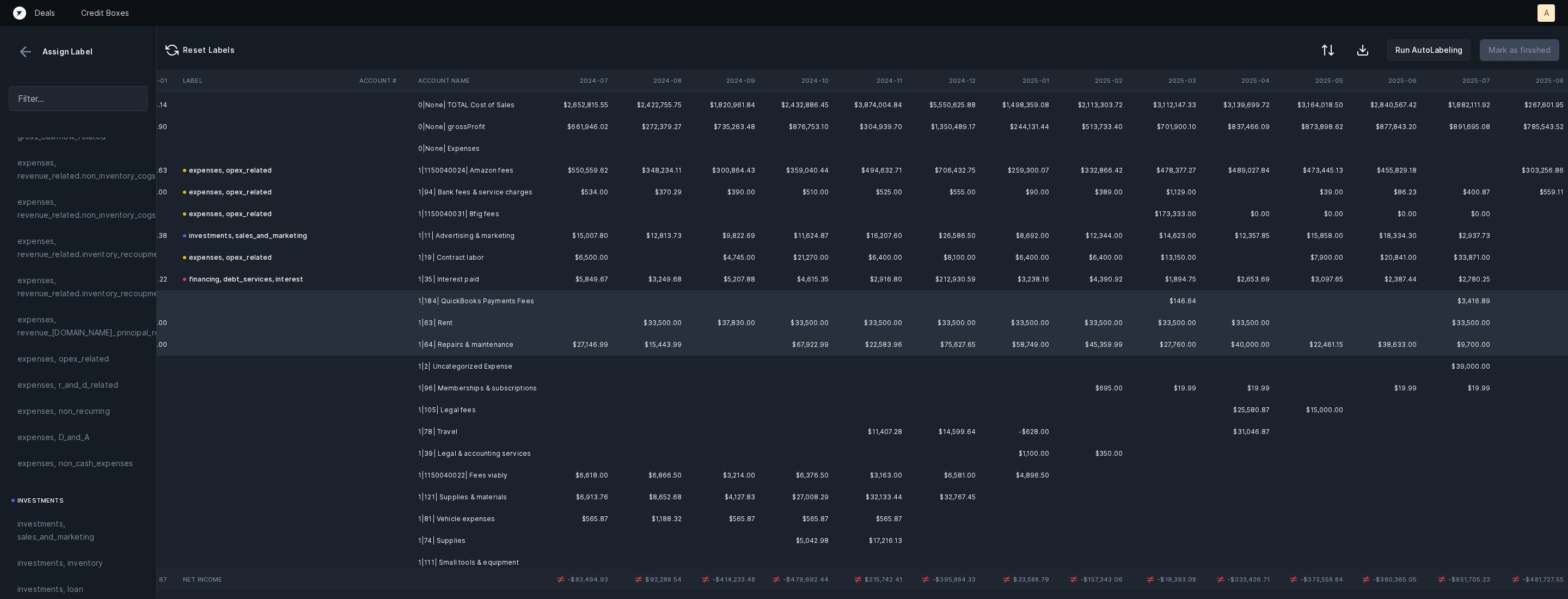
scroll to position [219, 0]
click at [75, 361] on span "expenses, opex_related" at bounding box center [63, 361] width 92 height 13
click at [392, 375] on td at bounding box center [385, 366] width 59 height 22
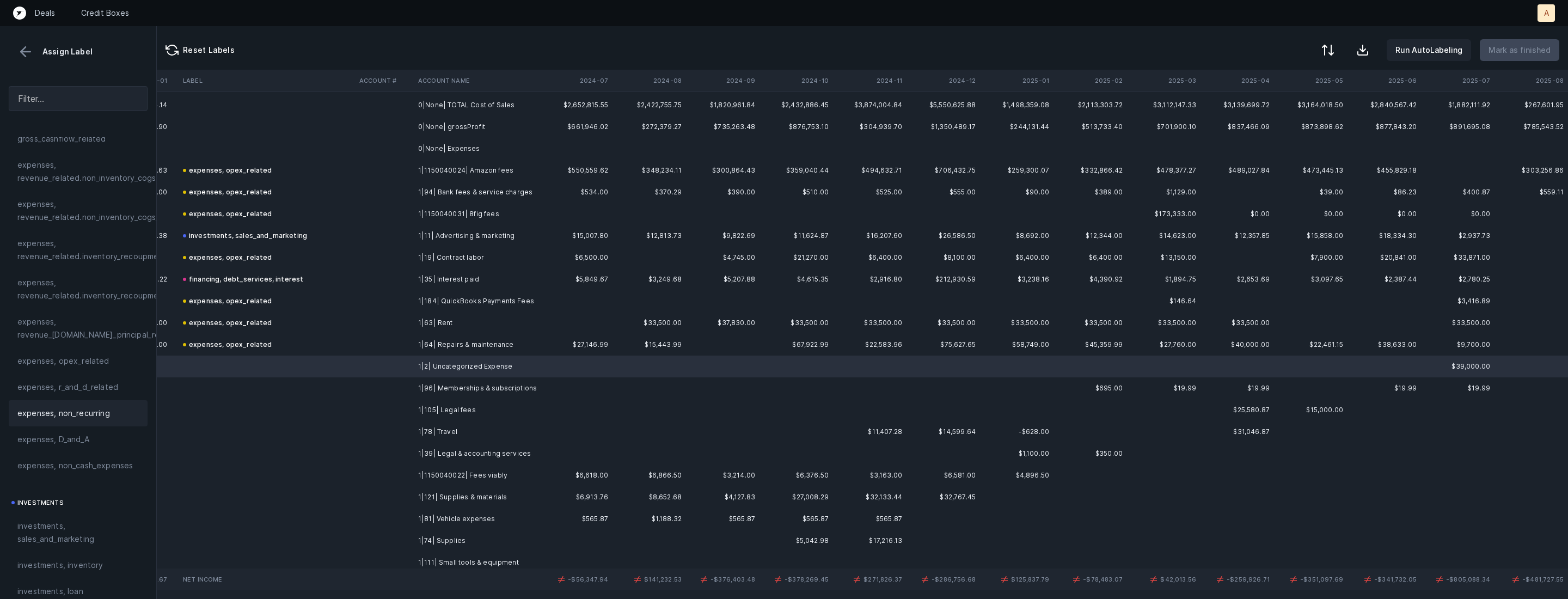
click at [74, 406] on span "expenses, non_recurring" at bounding box center [63, 413] width 92 height 13
click at [434, 390] on td "1|96| Memberships & subscriptions" at bounding box center [480, 388] width 133 height 22
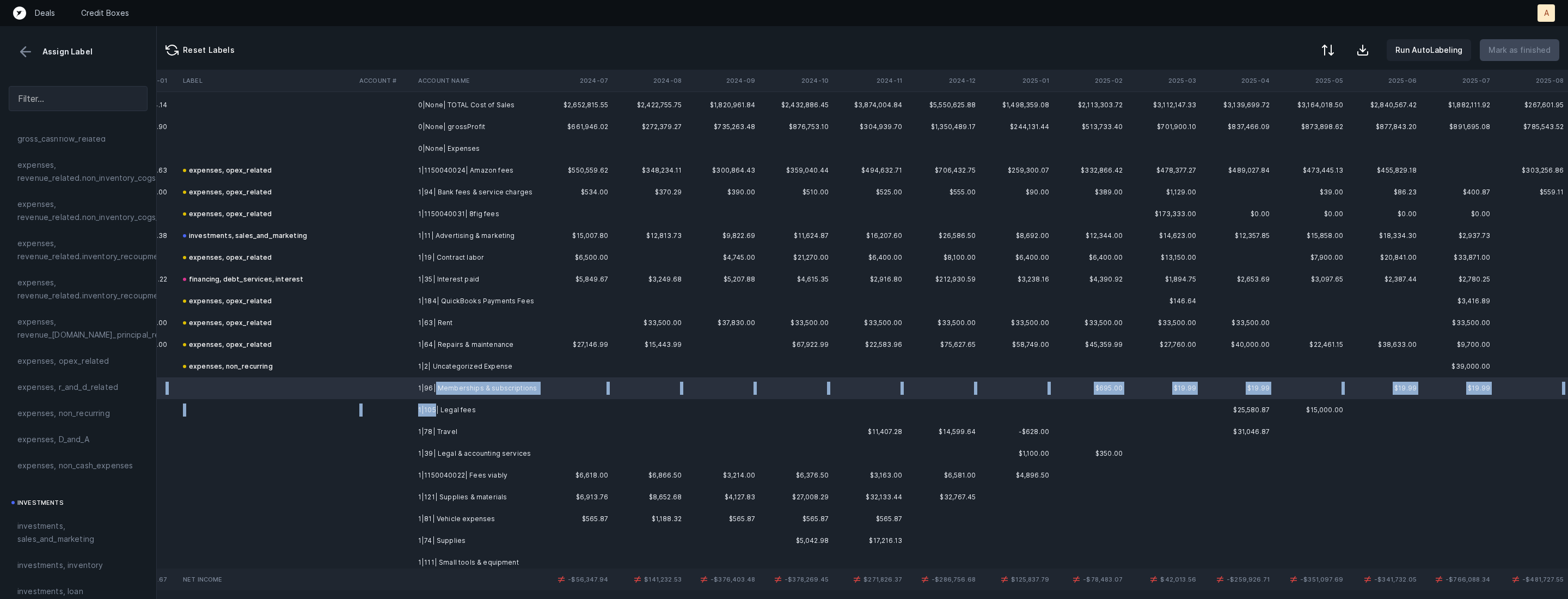
click at [434, 413] on td "1|105| Legal fees" at bounding box center [480, 410] width 133 height 22
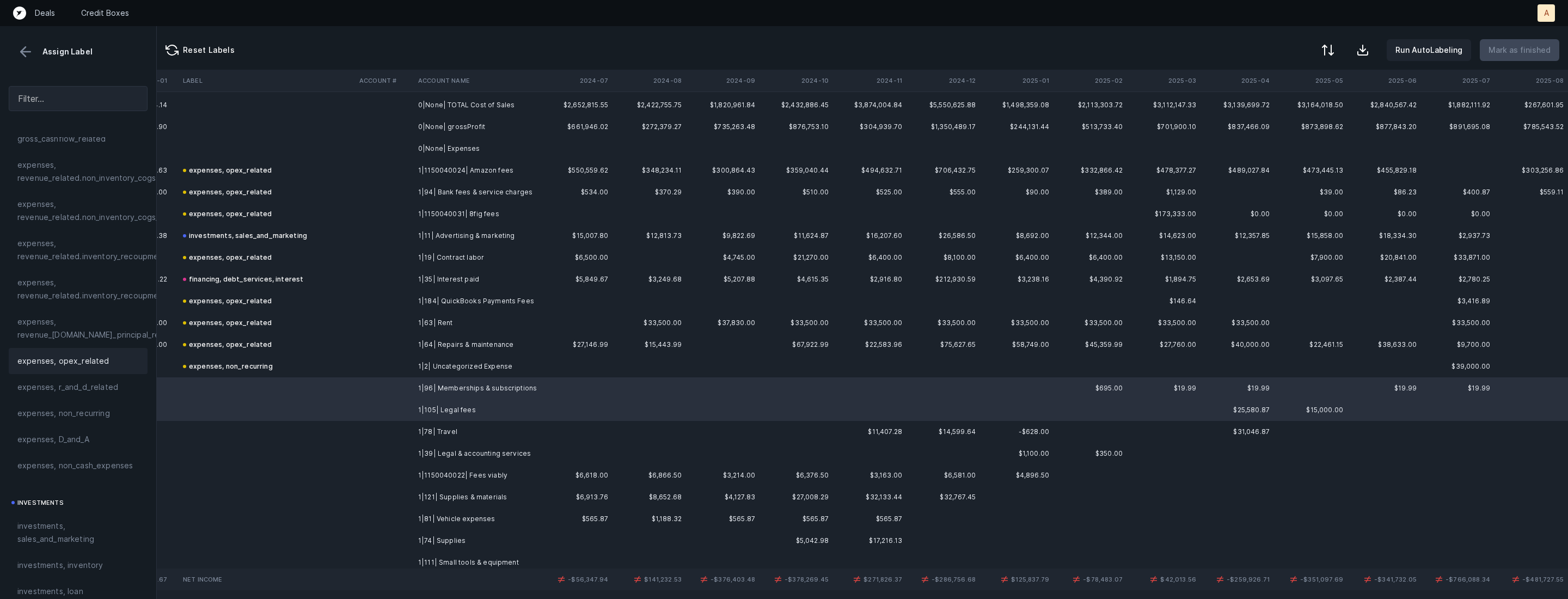
click at [74, 362] on span "expenses, opex_related" at bounding box center [63, 361] width 92 height 13
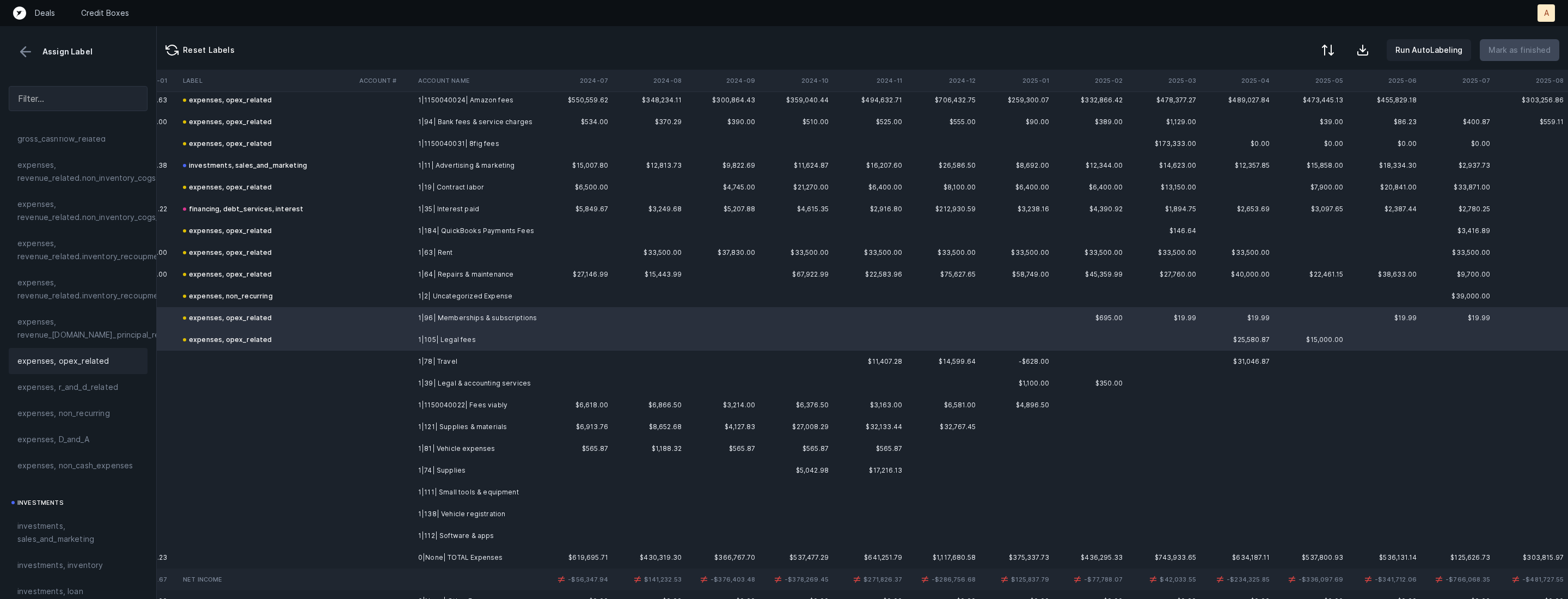
scroll to position [308, 2510]
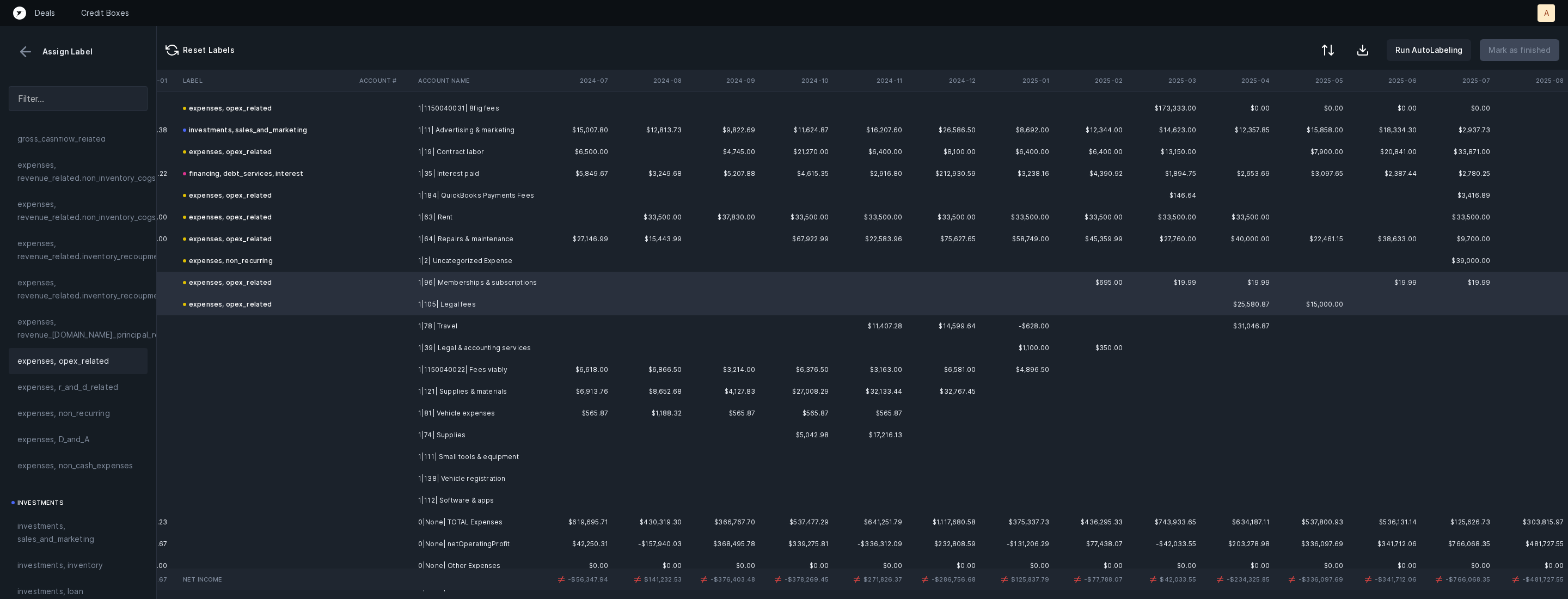
click at [437, 331] on td "1|78| Travel" at bounding box center [480, 325] width 133 height 22
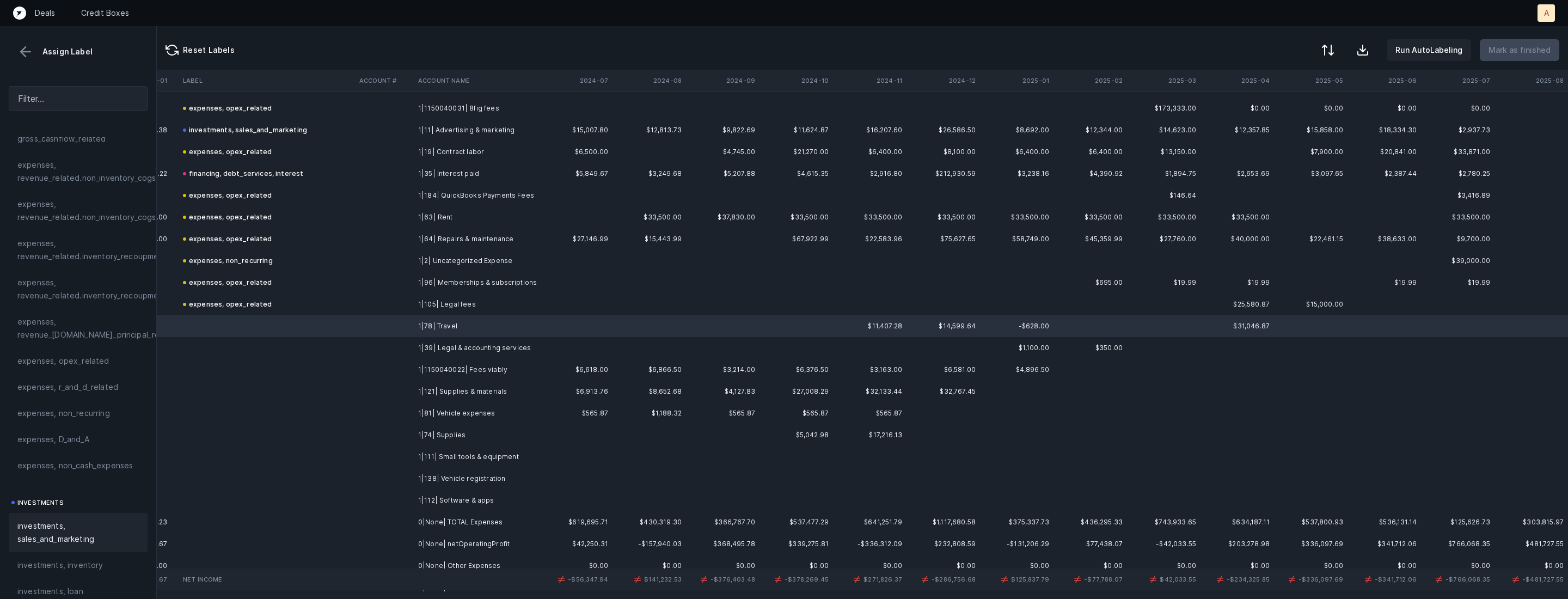
click at [68, 537] on span "investments, sales_and_marketing" at bounding box center [78, 532] width 121 height 26
click at [439, 346] on td "1|39| Legal & accounting services" at bounding box center [480, 347] width 133 height 22
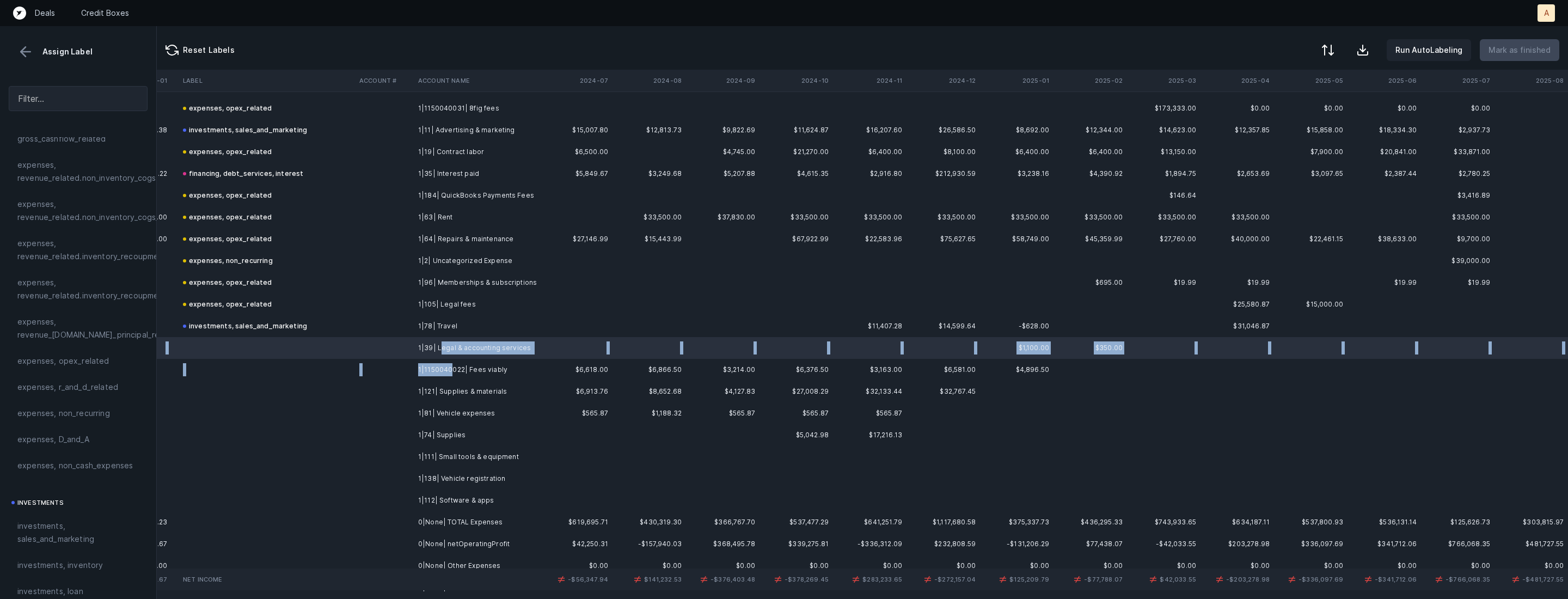
click at [451, 374] on td "1|1150040022| Fees viably" at bounding box center [480, 369] width 133 height 22
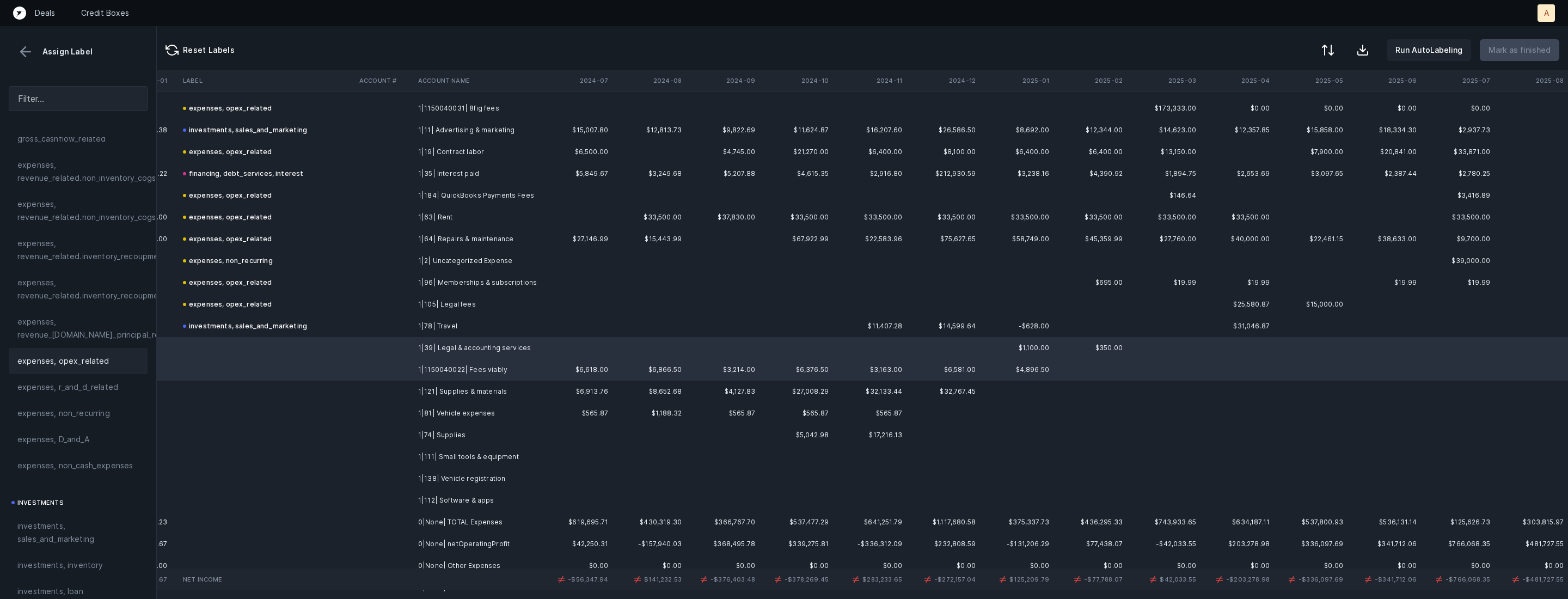
click at [67, 368] on div "expenses, opex_related" at bounding box center [78, 361] width 139 height 26
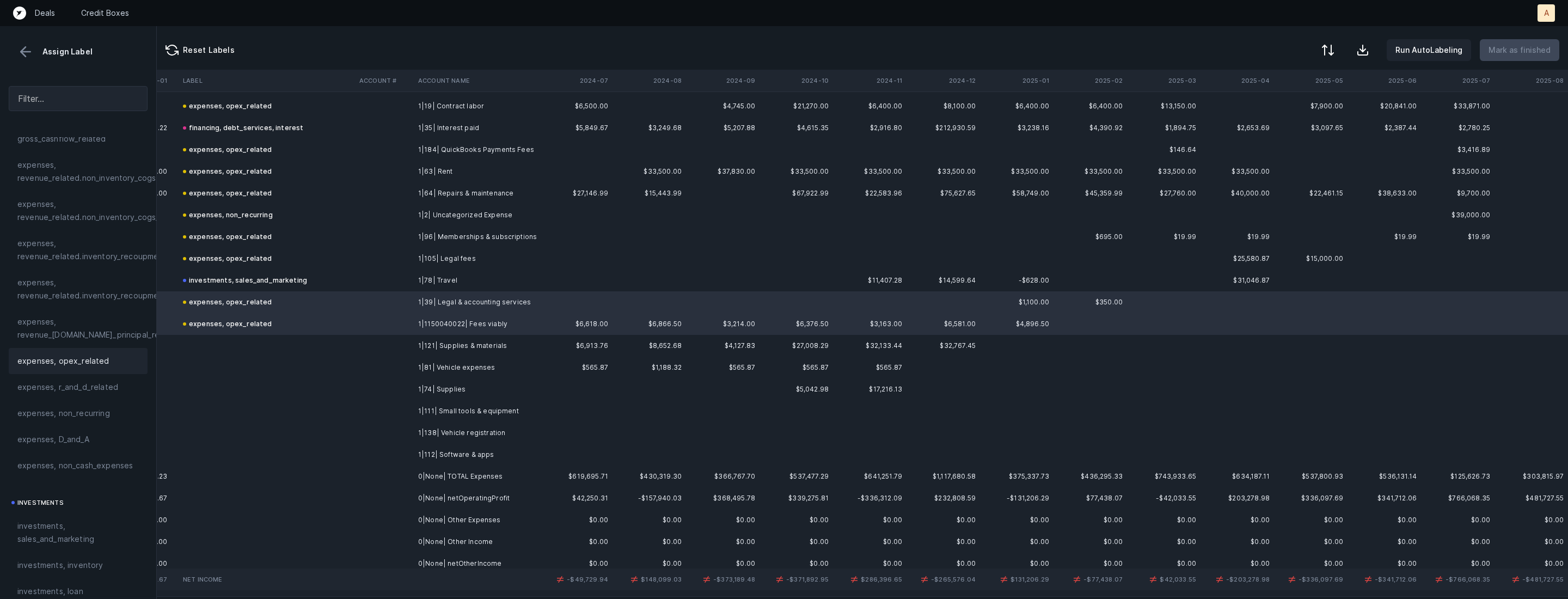
scroll to position [376, 2510]
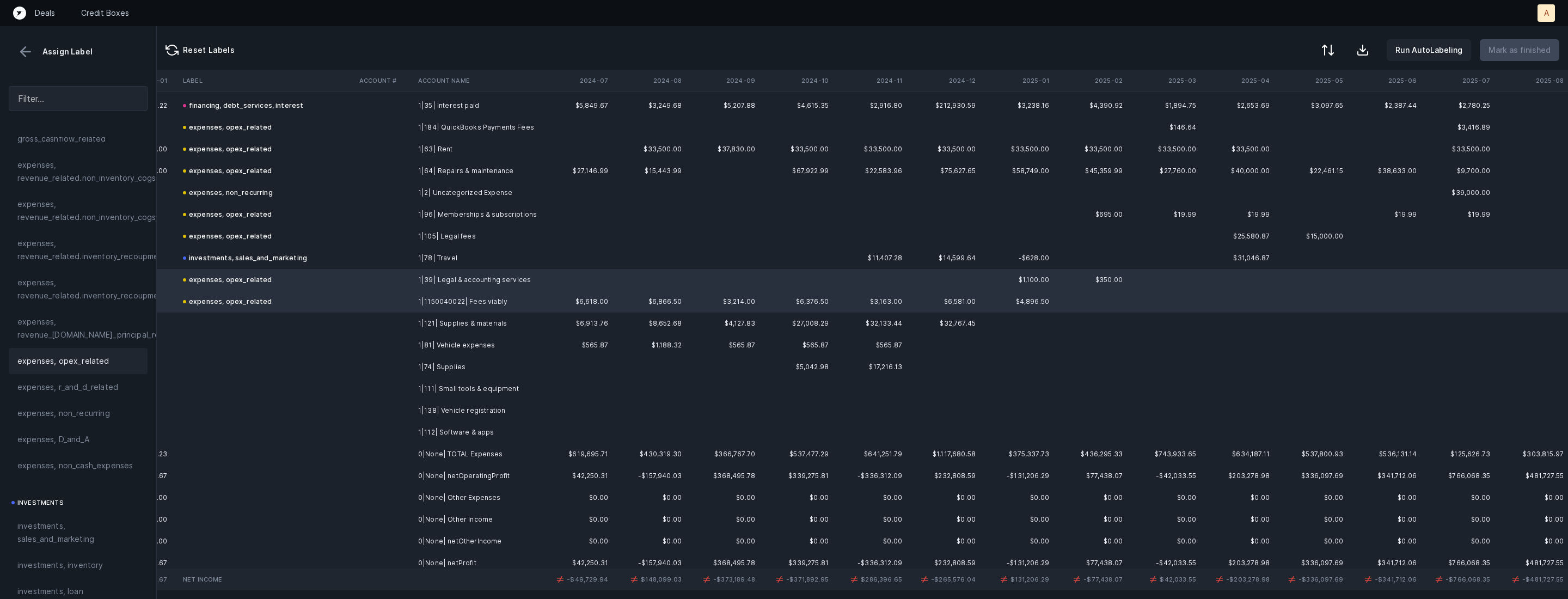
click at [482, 328] on td "1|121| Supplies & materials" at bounding box center [480, 323] width 133 height 22
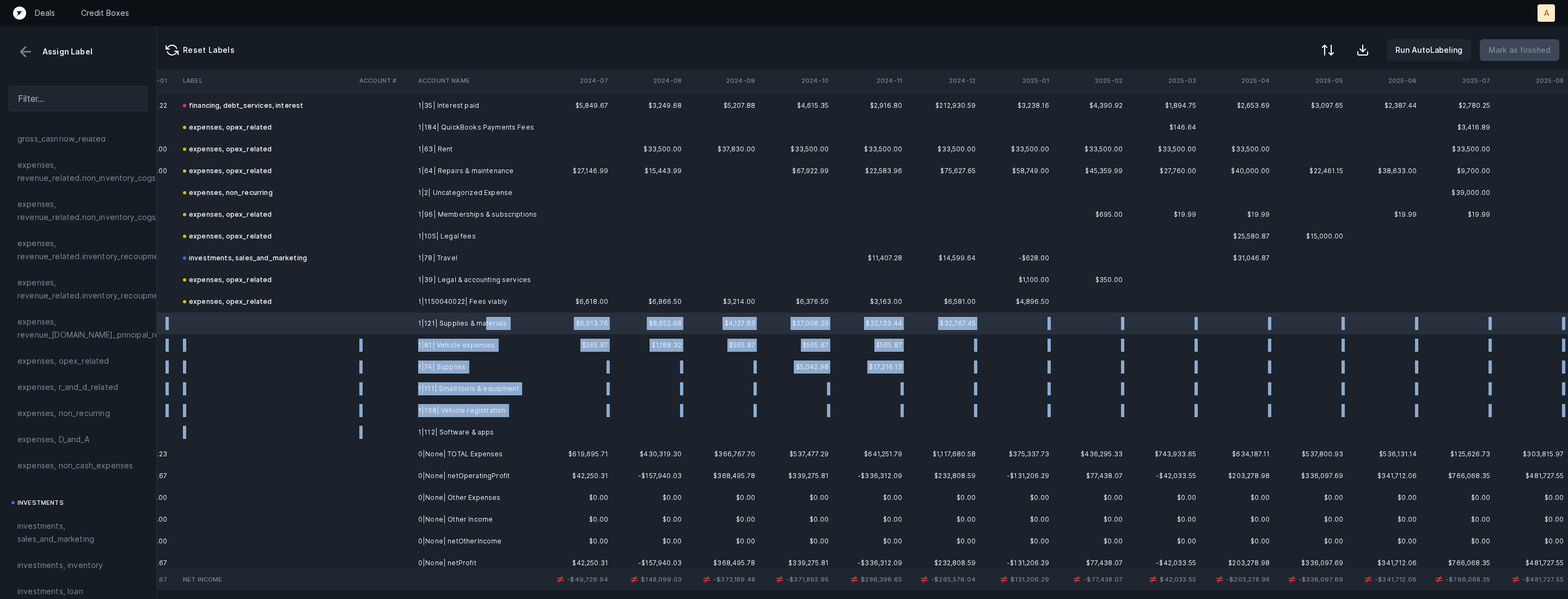
click at [452, 425] on td "1|112| Software & apps" at bounding box center [480, 432] width 133 height 22
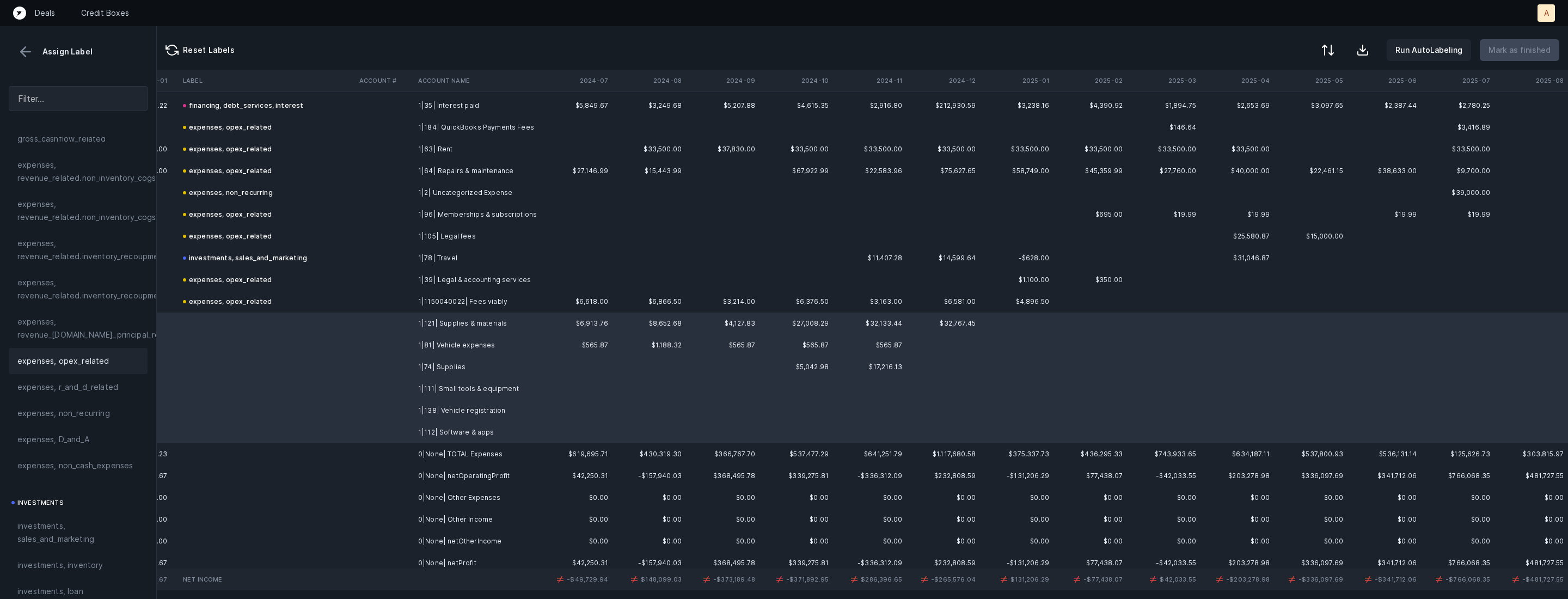
click at [120, 363] on div "expenses, opex_related" at bounding box center [78, 361] width 121 height 13
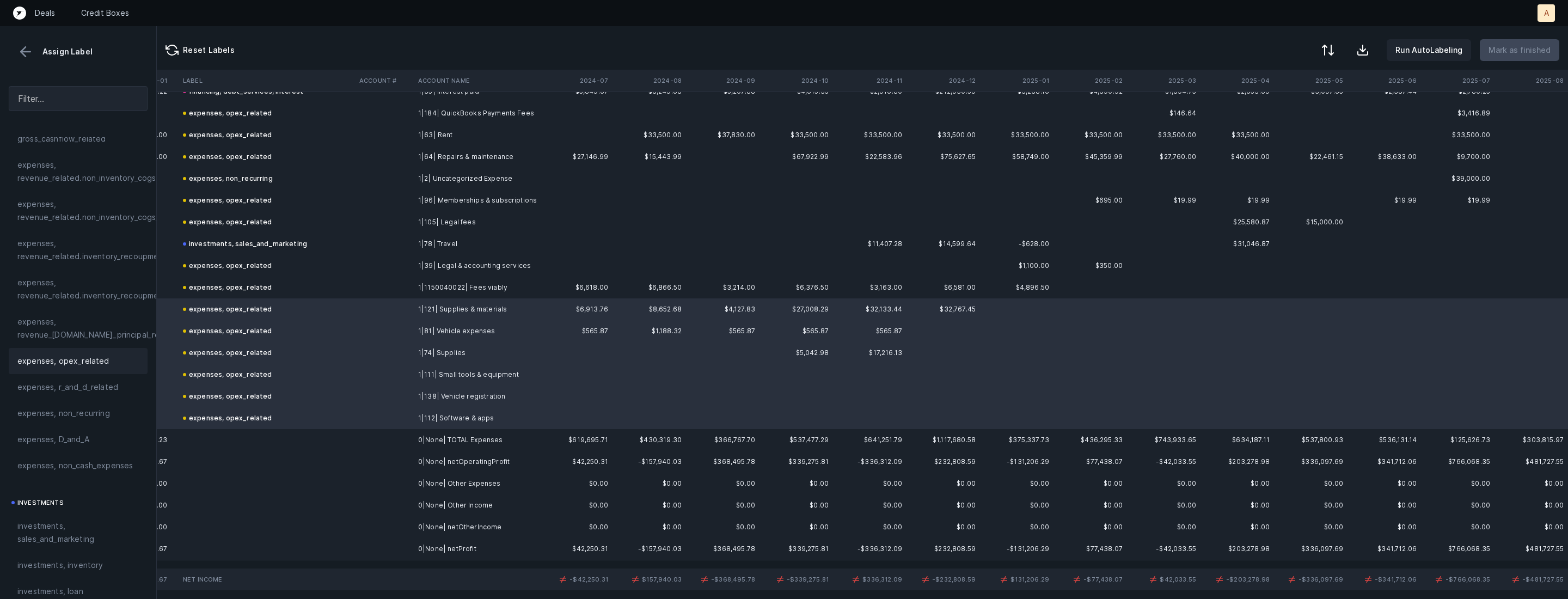
click at [429, 544] on td "0|None| netProfit" at bounding box center [480, 548] width 133 height 22
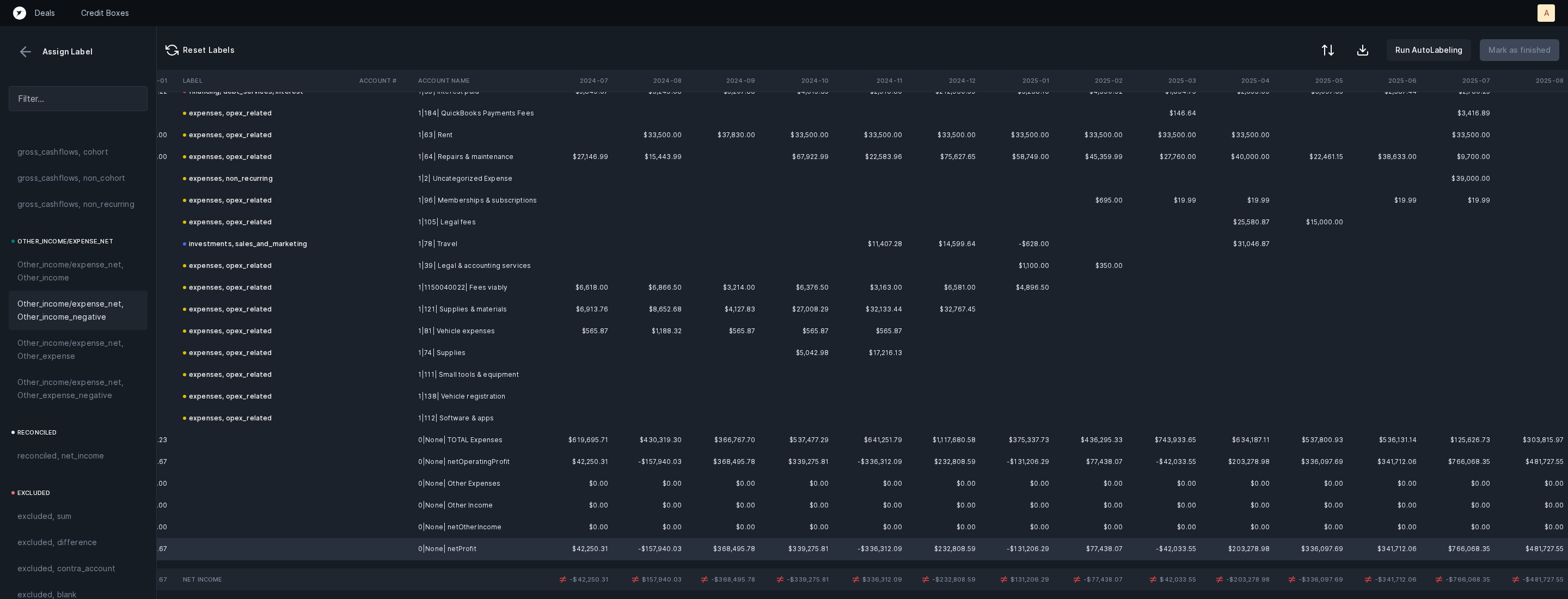
scroll to position [1201, 0]
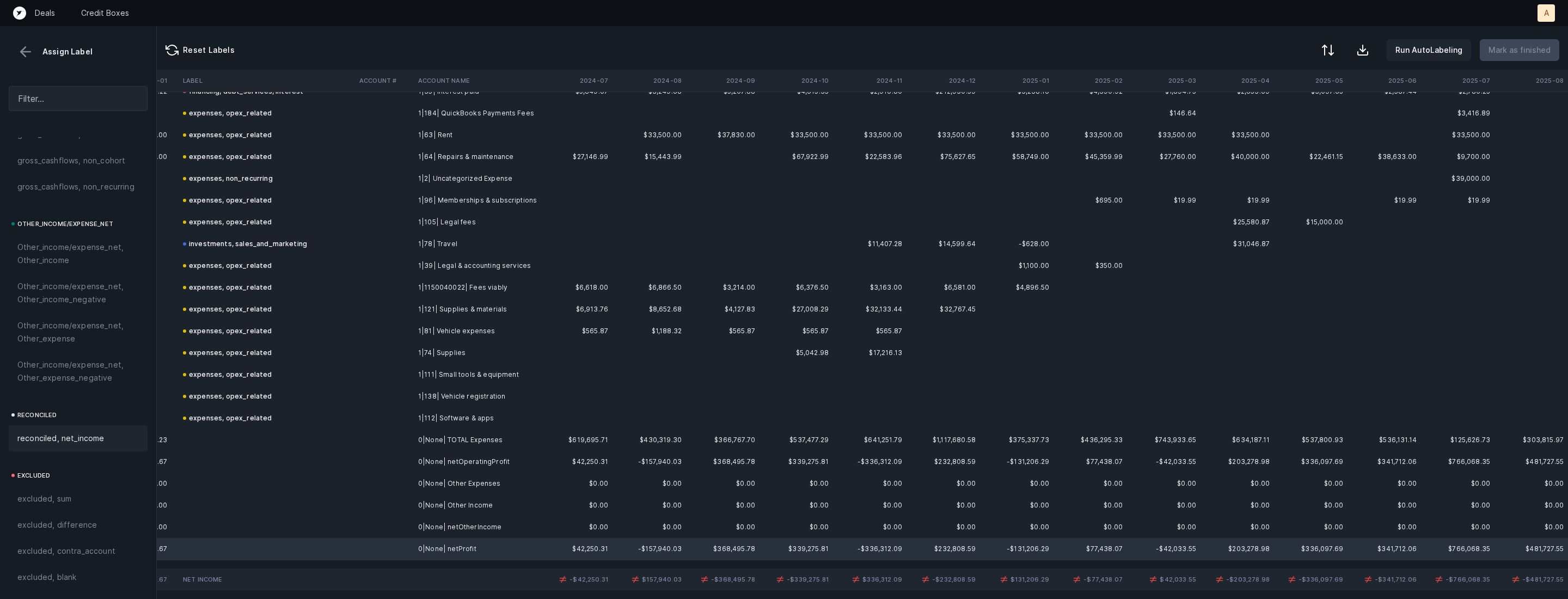
click at [77, 433] on span "reconciled, net_income" at bounding box center [61, 438] width 87 height 13
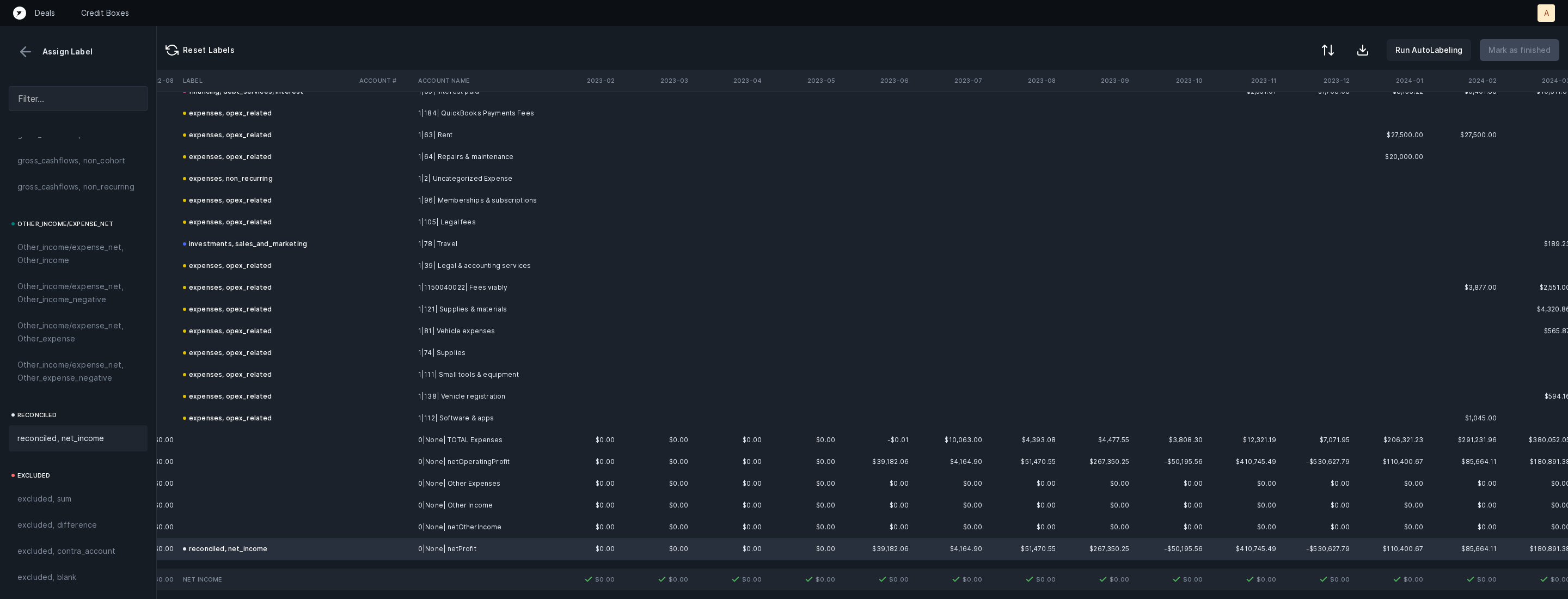
scroll to position [391, 1159]
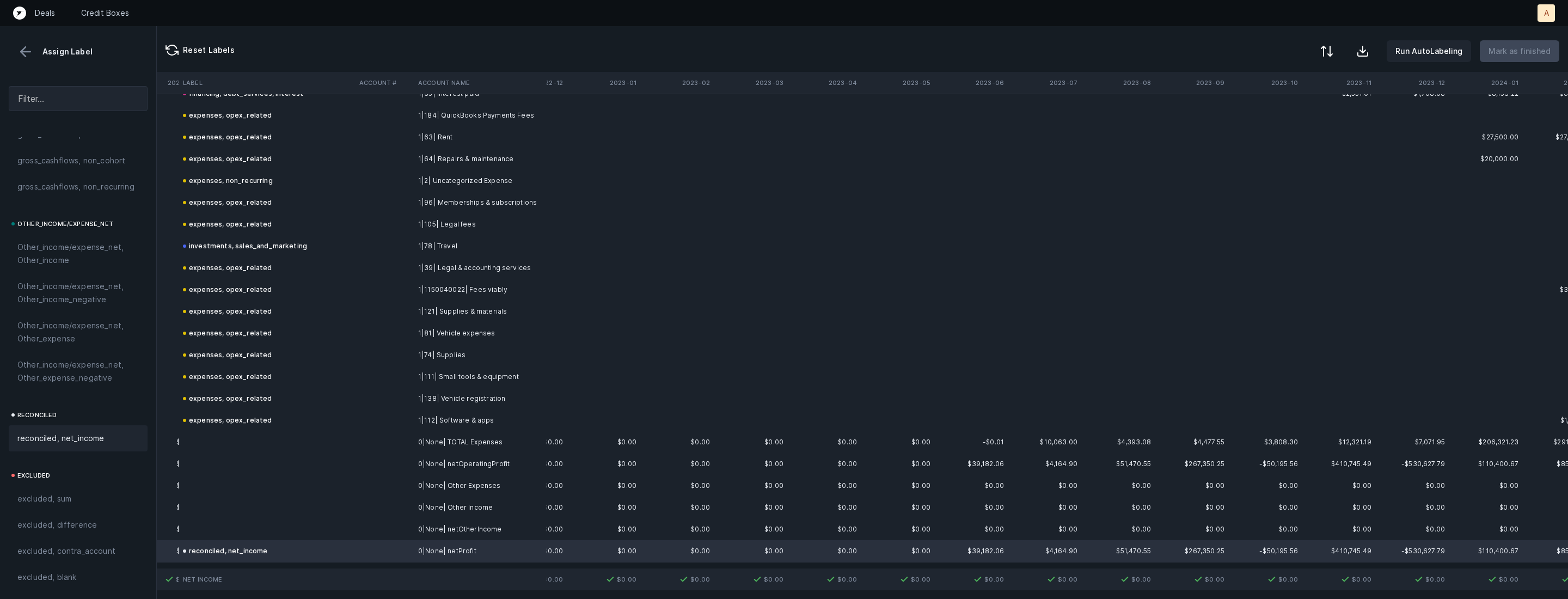
click at [1334, 45] on div at bounding box center [1327, 51] width 13 height 13
click at [1260, 115] on div "By Hum label" at bounding box center [1257, 115] width 48 height 13
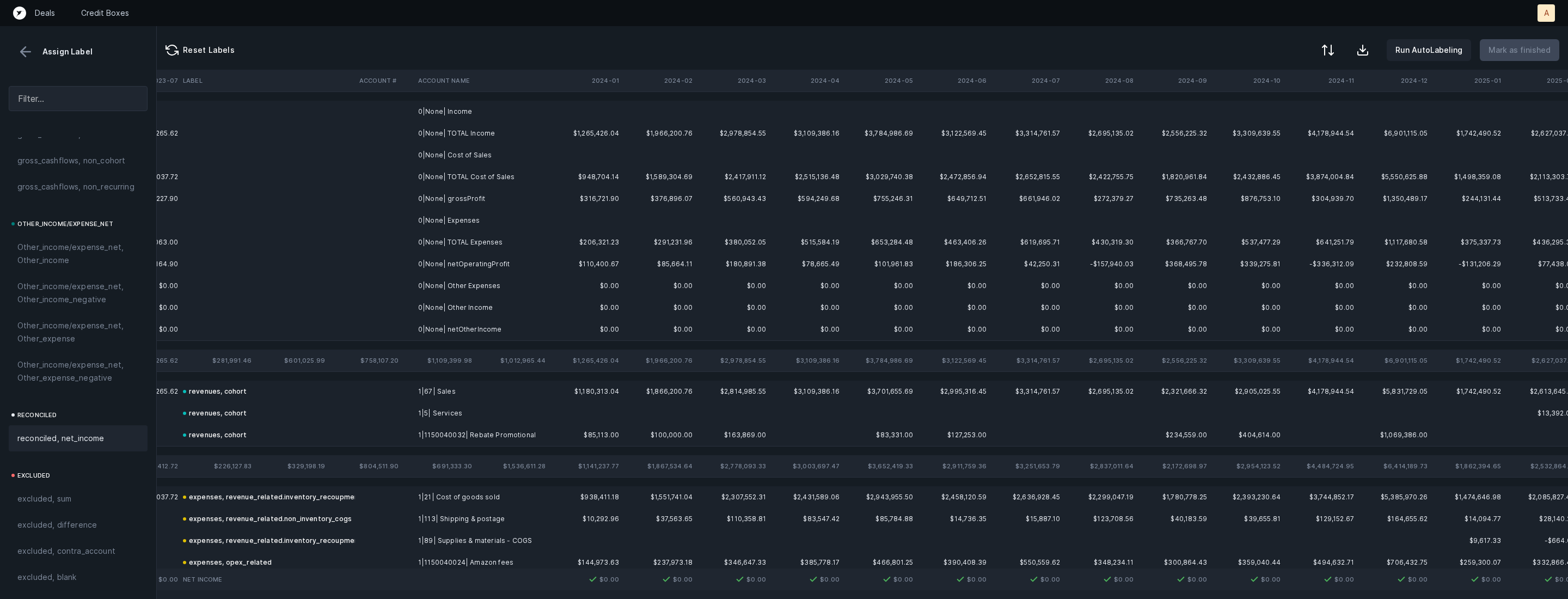
scroll to position [0, 2510]
click at [552, 109] on td at bounding box center [576, 111] width 74 height 22
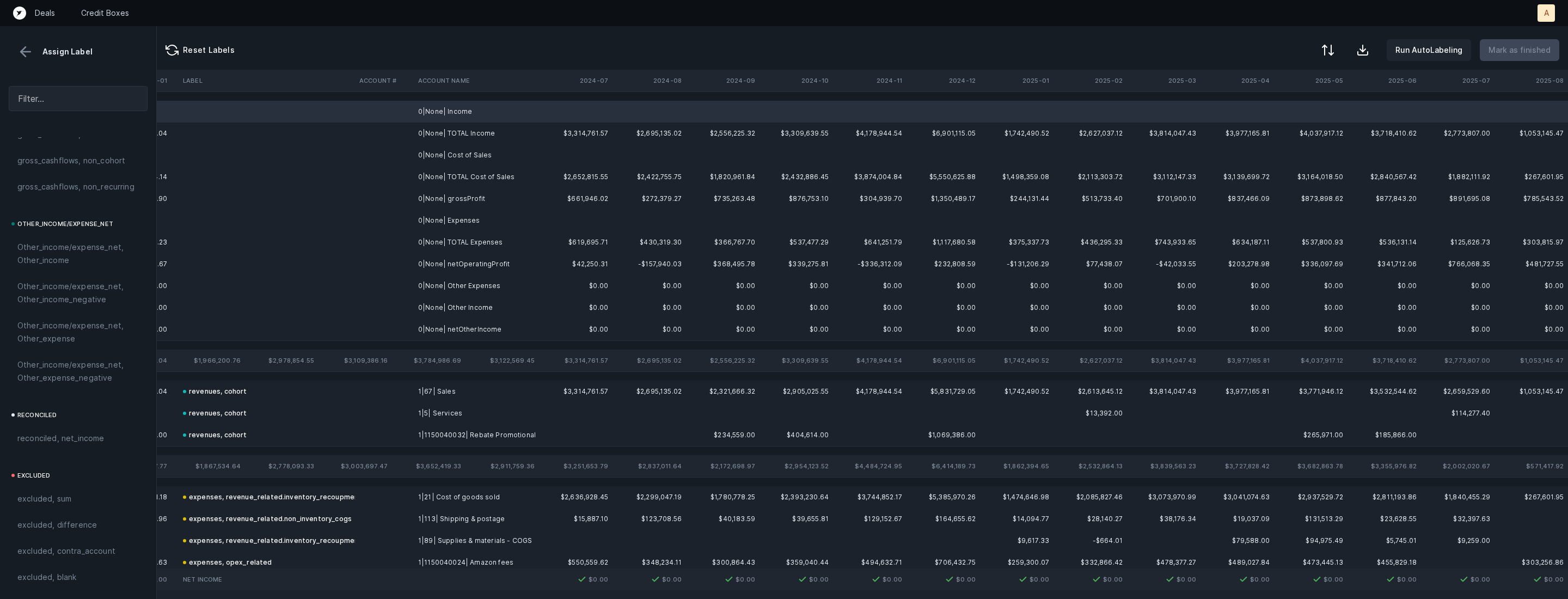
click at [476, 154] on td "0|None| Cost of Sales" at bounding box center [480, 155] width 133 height 22
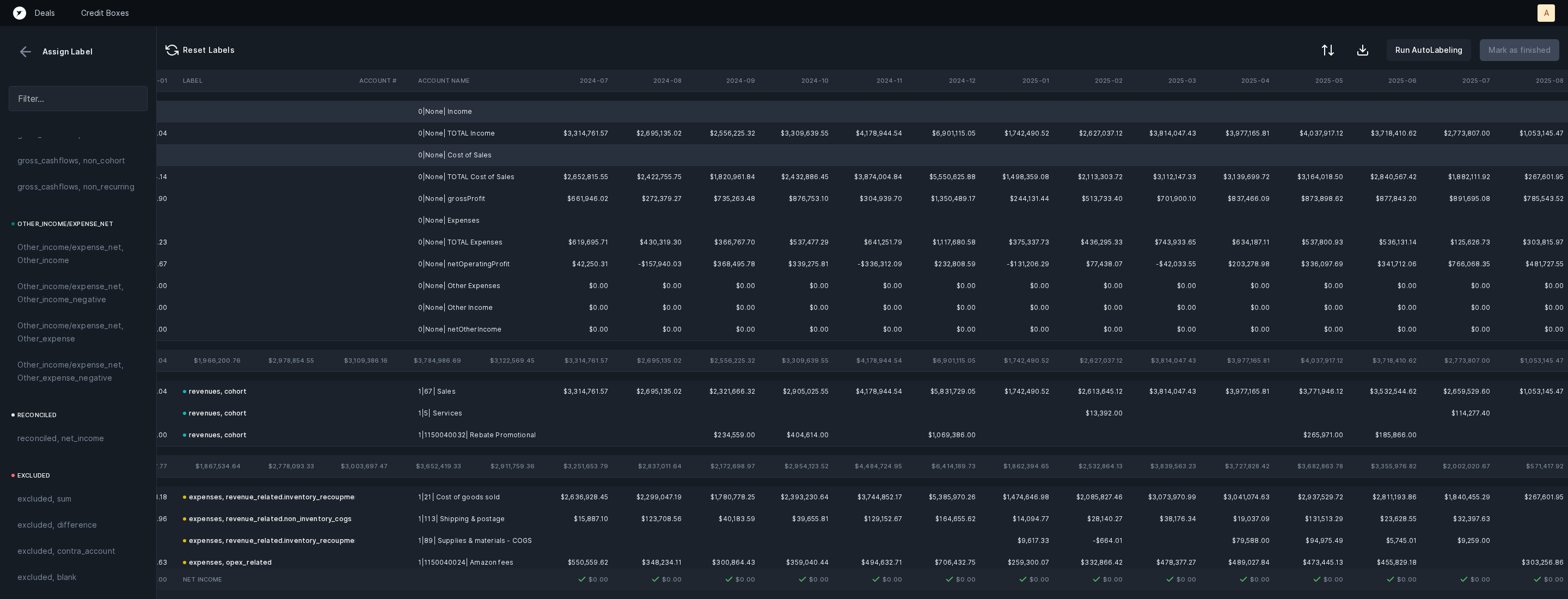
click at [477, 226] on td "0|None| Expenses" at bounding box center [480, 220] width 133 height 22
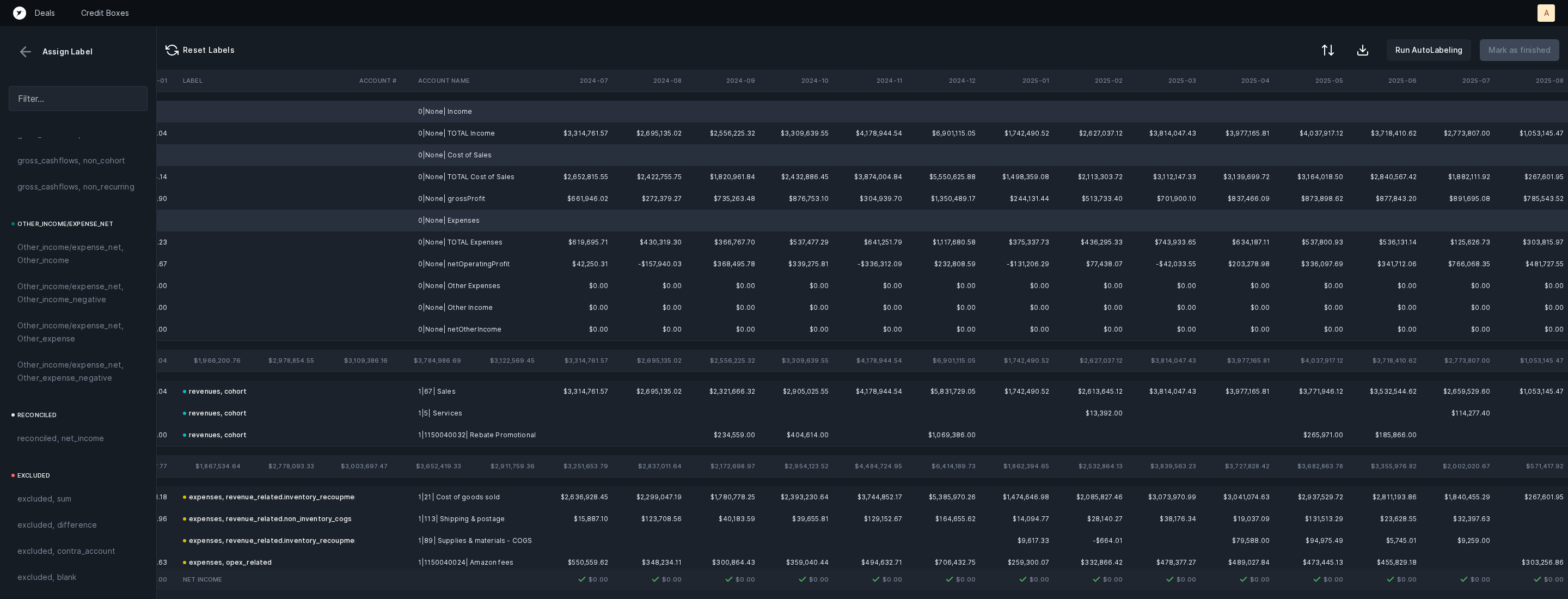
click at [465, 281] on td "0|None| Other Expenses" at bounding box center [480, 286] width 133 height 22
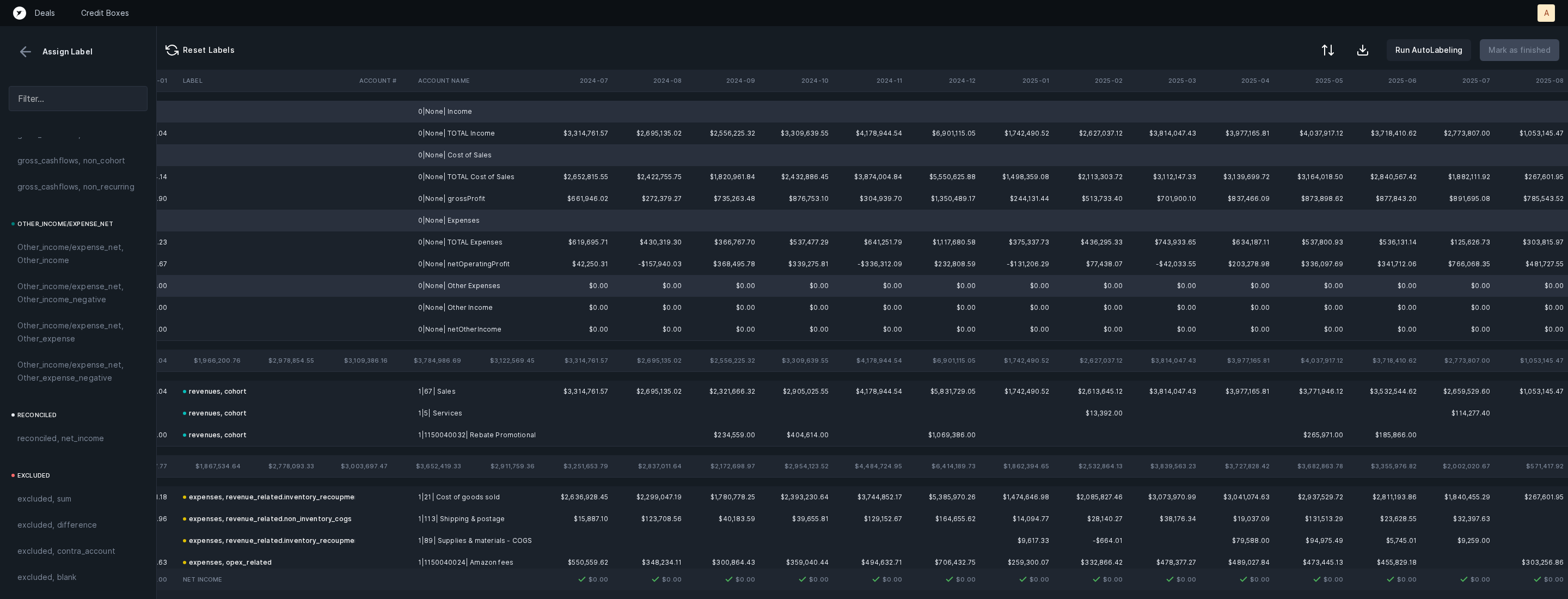
click at [450, 306] on td "0|None| Other Income" at bounding box center [480, 307] width 133 height 22
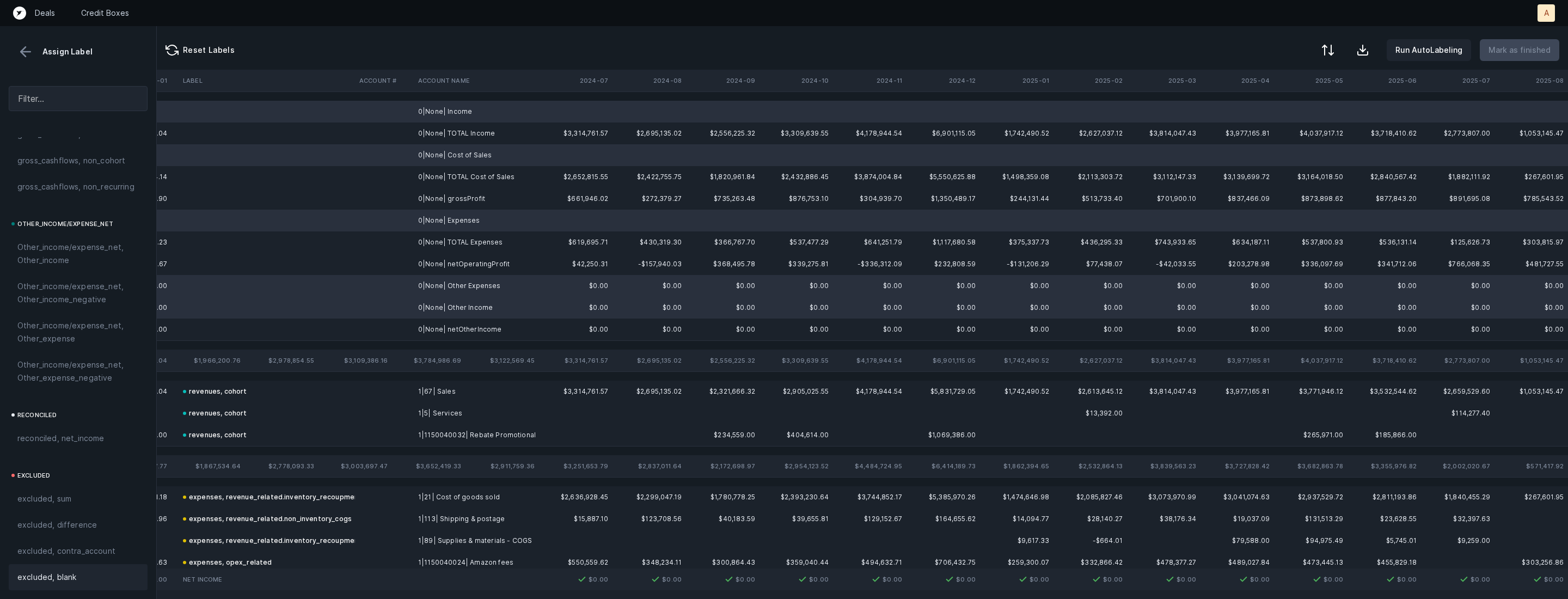
click at [38, 576] on span "excluded, blank" at bounding box center [47, 577] width 59 height 13
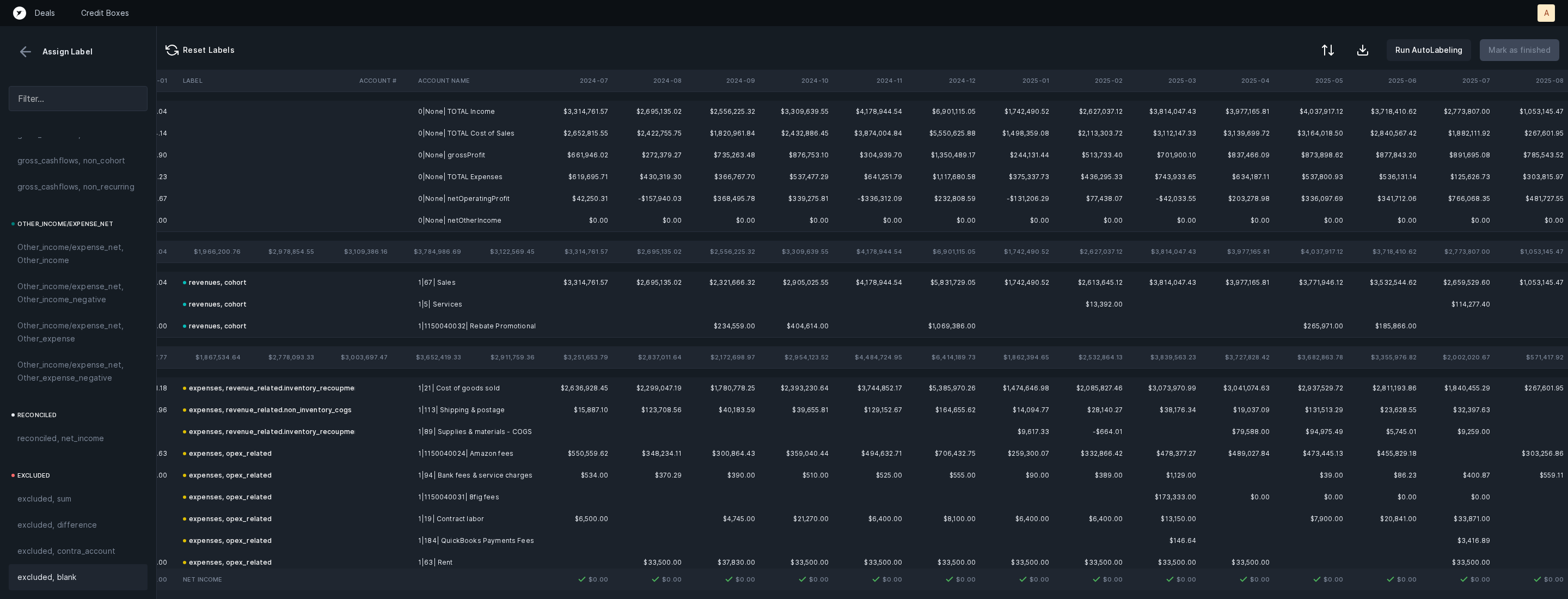
click at [443, 150] on td "0|None| grossProfit" at bounding box center [480, 155] width 133 height 22
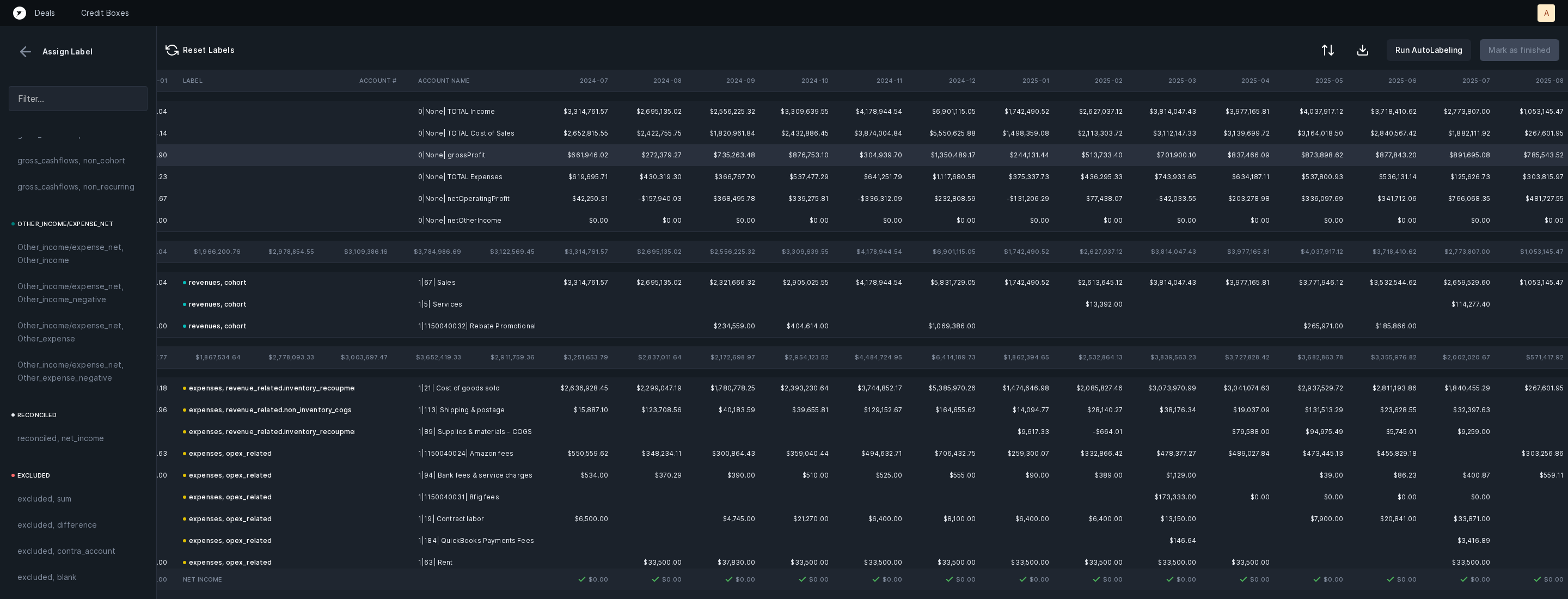
click at [446, 211] on td "0|None| netOtherIncome" at bounding box center [480, 220] width 133 height 22
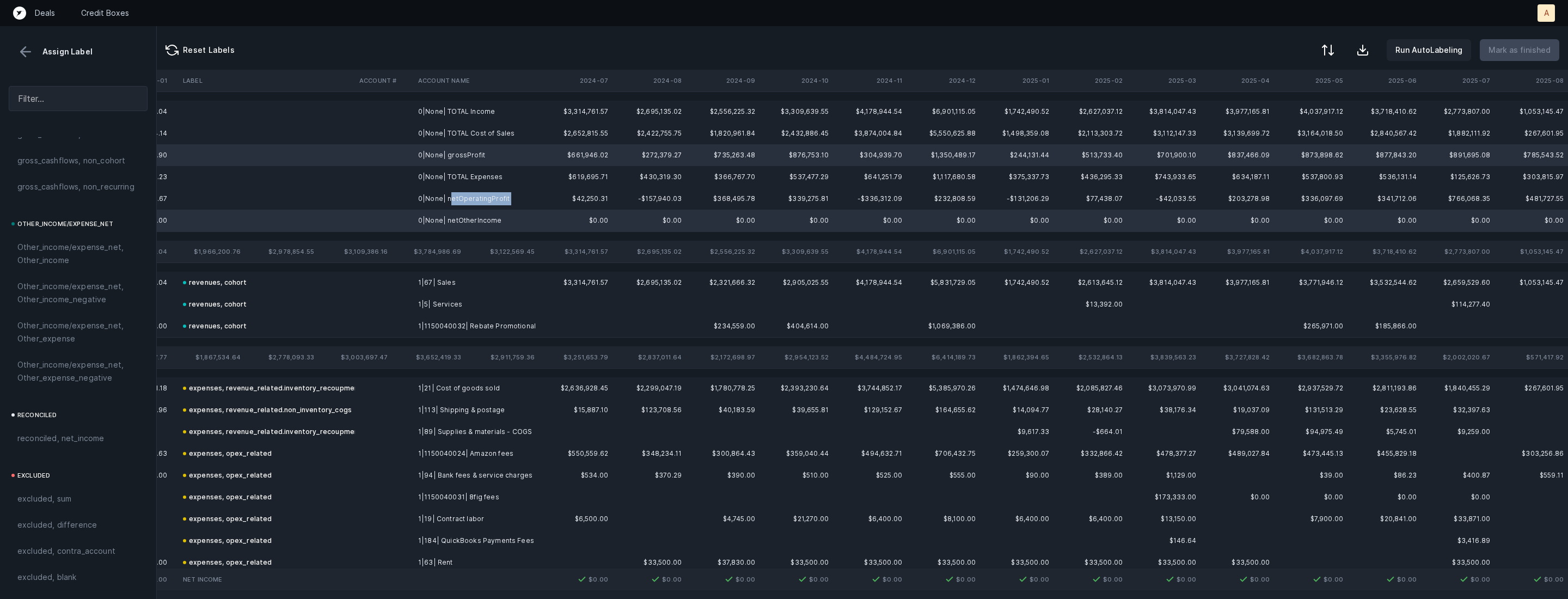
click at [450, 205] on td "0|None| netOperatingProfit" at bounding box center [480, 199] width 133 height 22
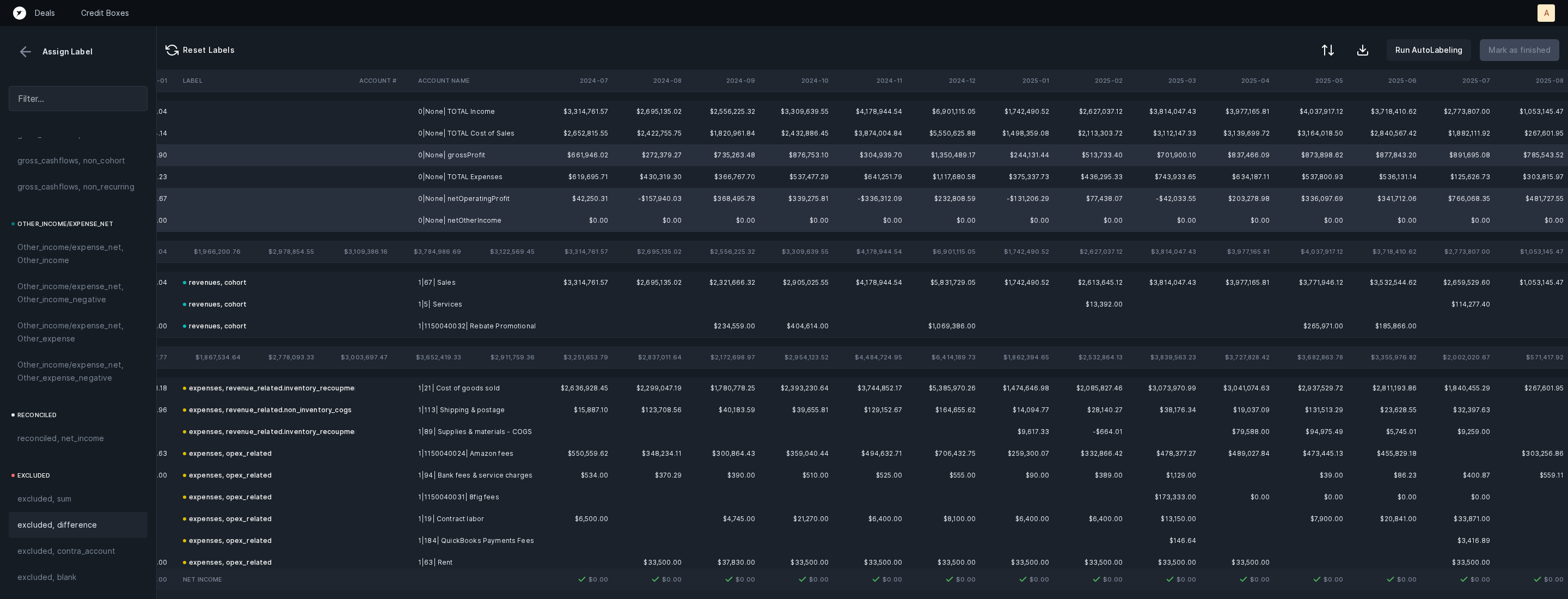
click at [83, 521] on span "excluded, difference" at bounding box center [57, 524] width 79 height 13
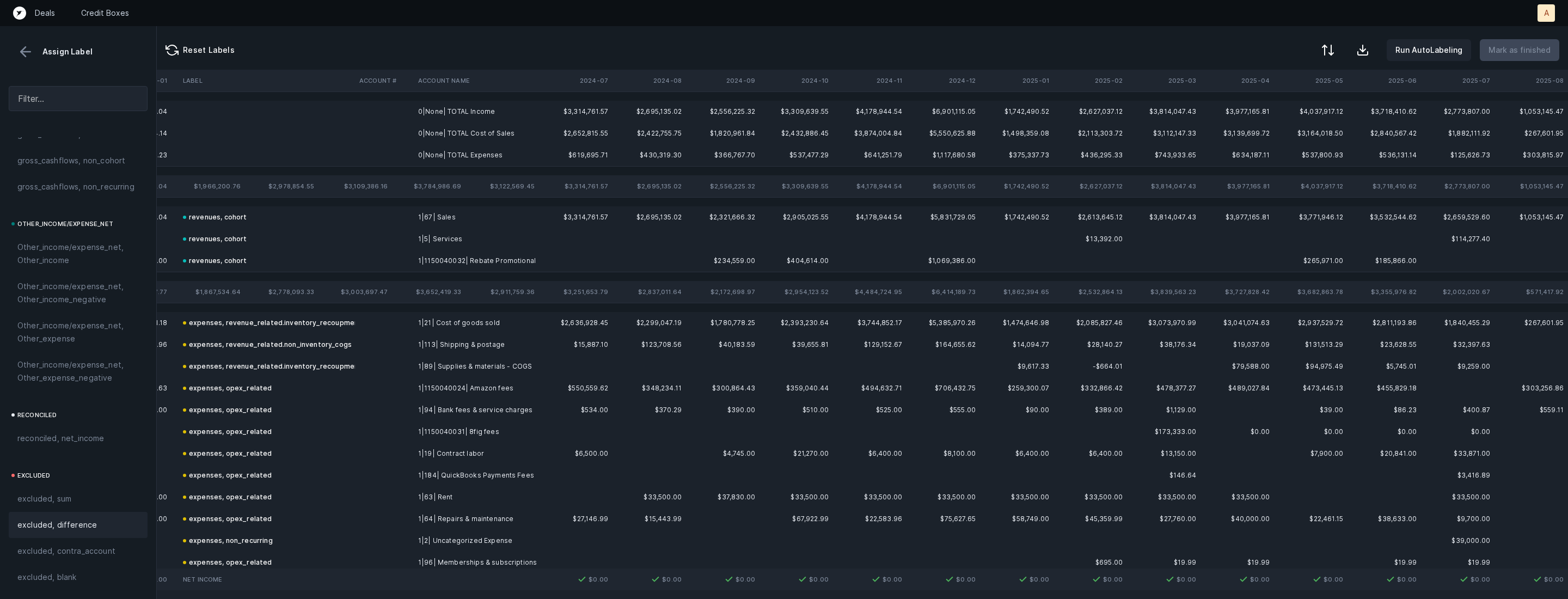
click at [469, 113] on td "0|None| TOTAL Income" at bounding box center [480, 111] width 133 height 22
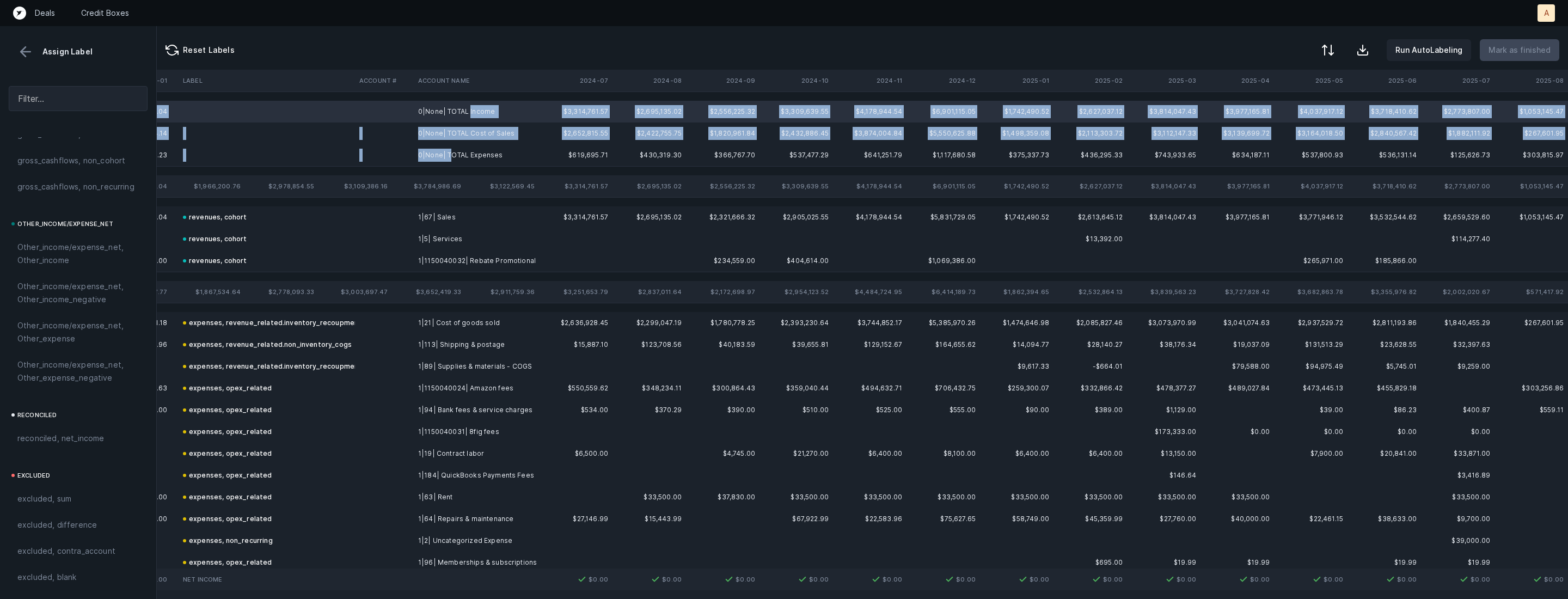
click at [451, 157] on td "0|None| TOTAL Expenses" at bounding box center [480, 155] width 133 height 22
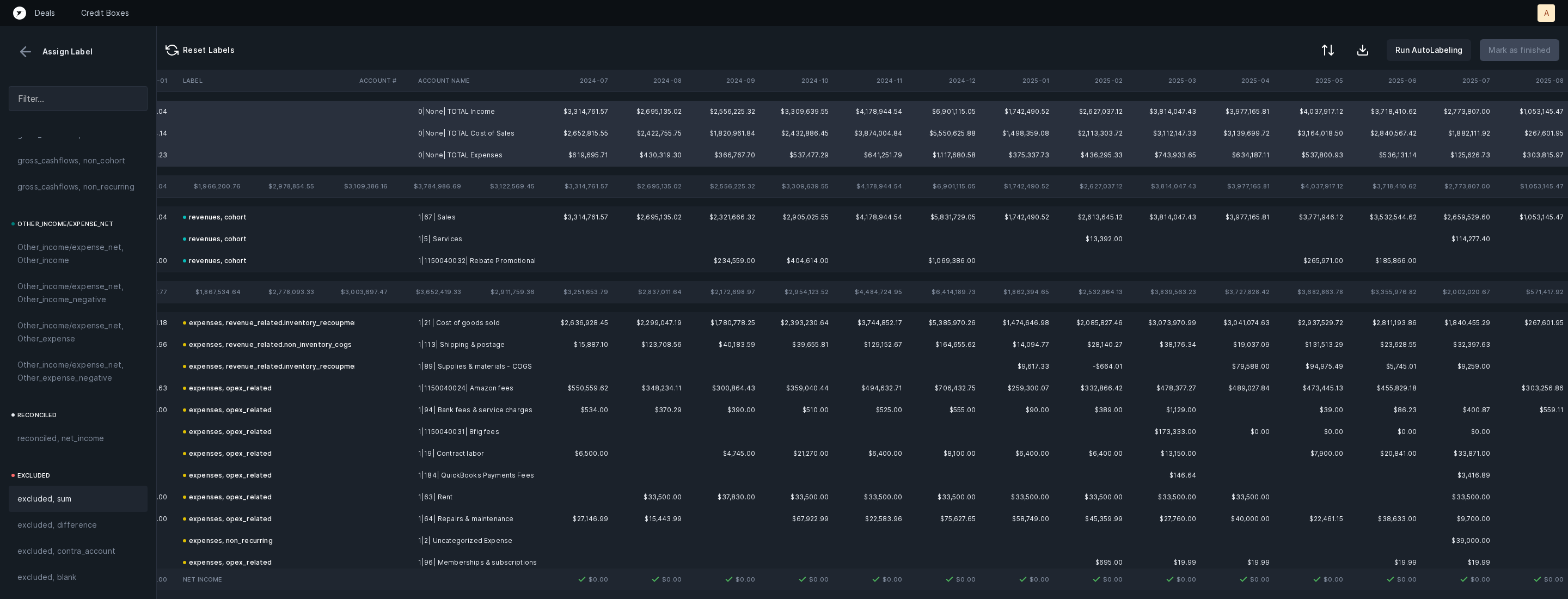
click at [40, 500] on span "excluded, sum" at bounding box center [44, 498] width 54 height 13
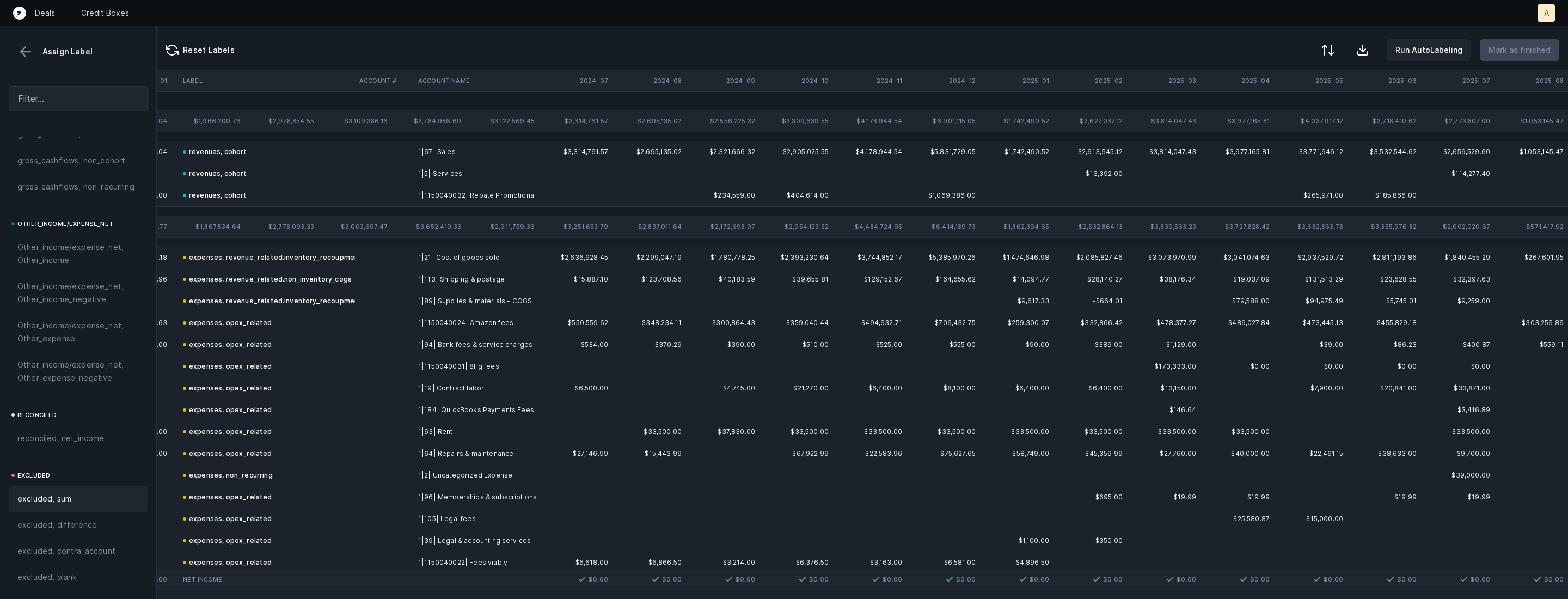
click at [18, 50] on button at bounding box center [26, 52] width 17 height 17
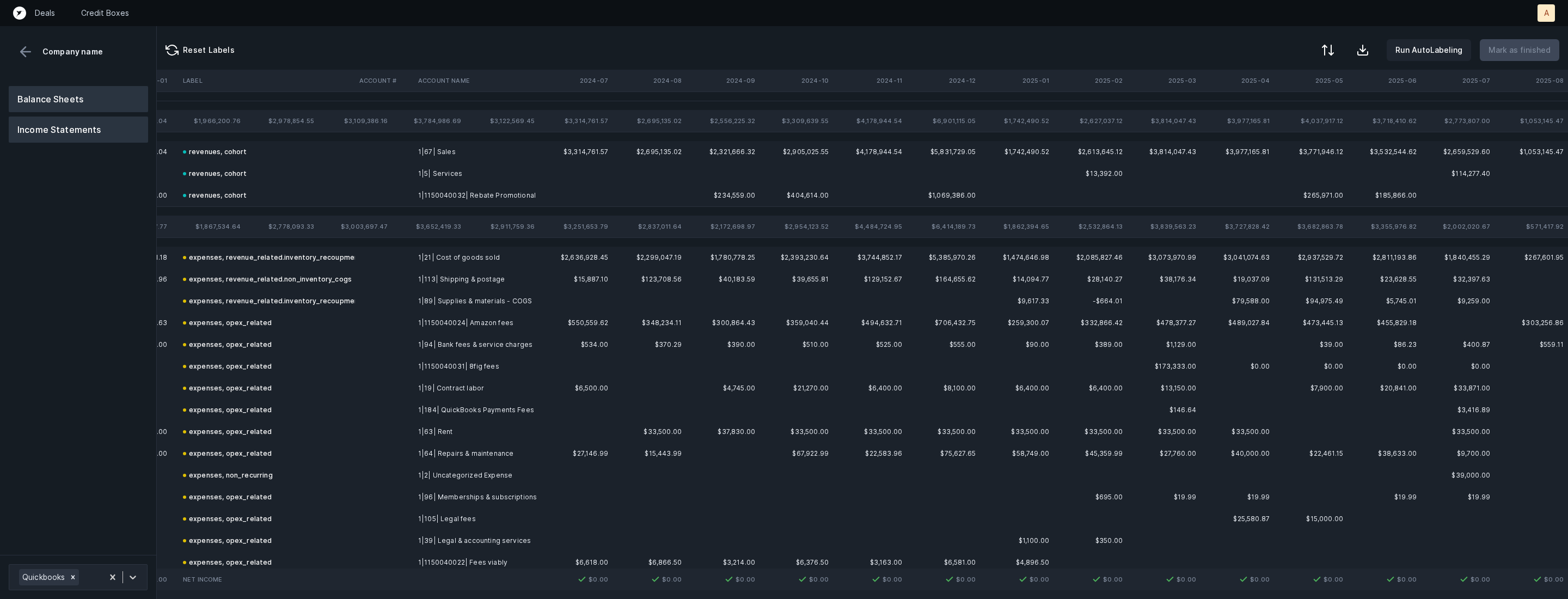
click at [41, 93] on button "Balance Sheets" at bounding box center [78, 99] width 139 height 26
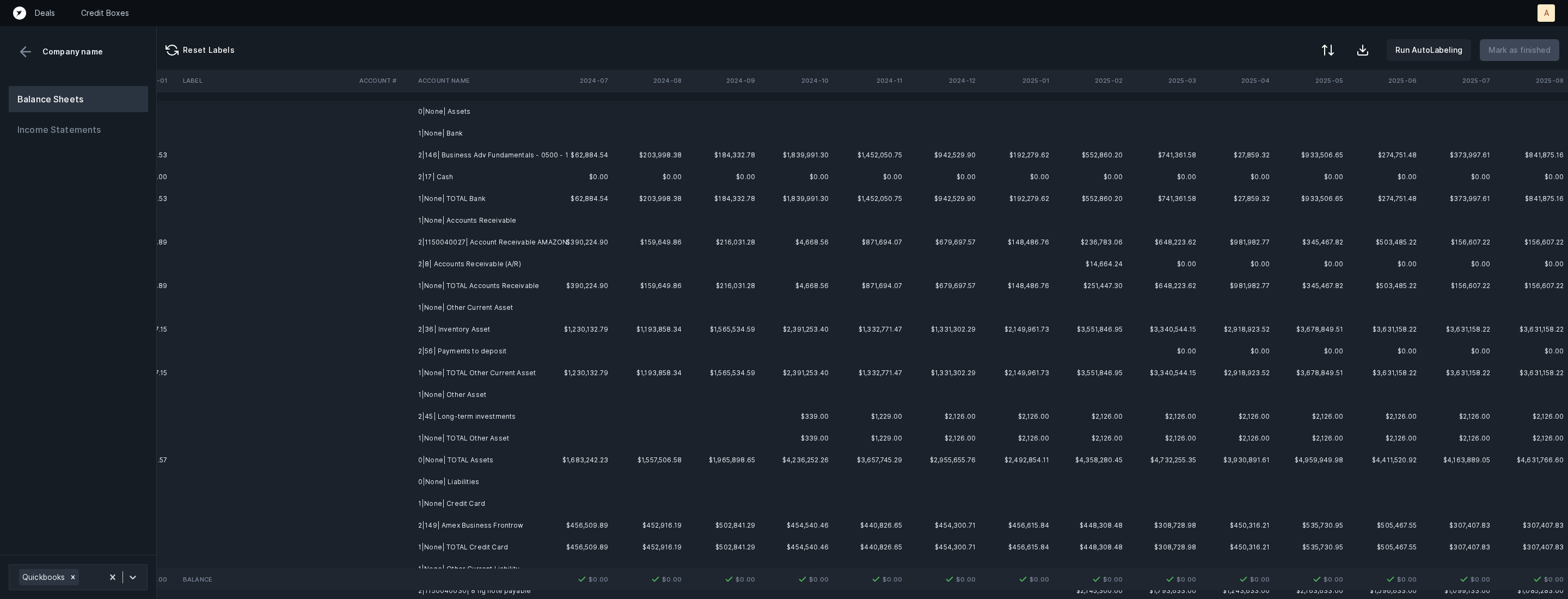
click at [460, 150] on td "2|146| Business Adv Fundamentals - 0500 - 1" at bounding box center [480, 155] width 133 height 22
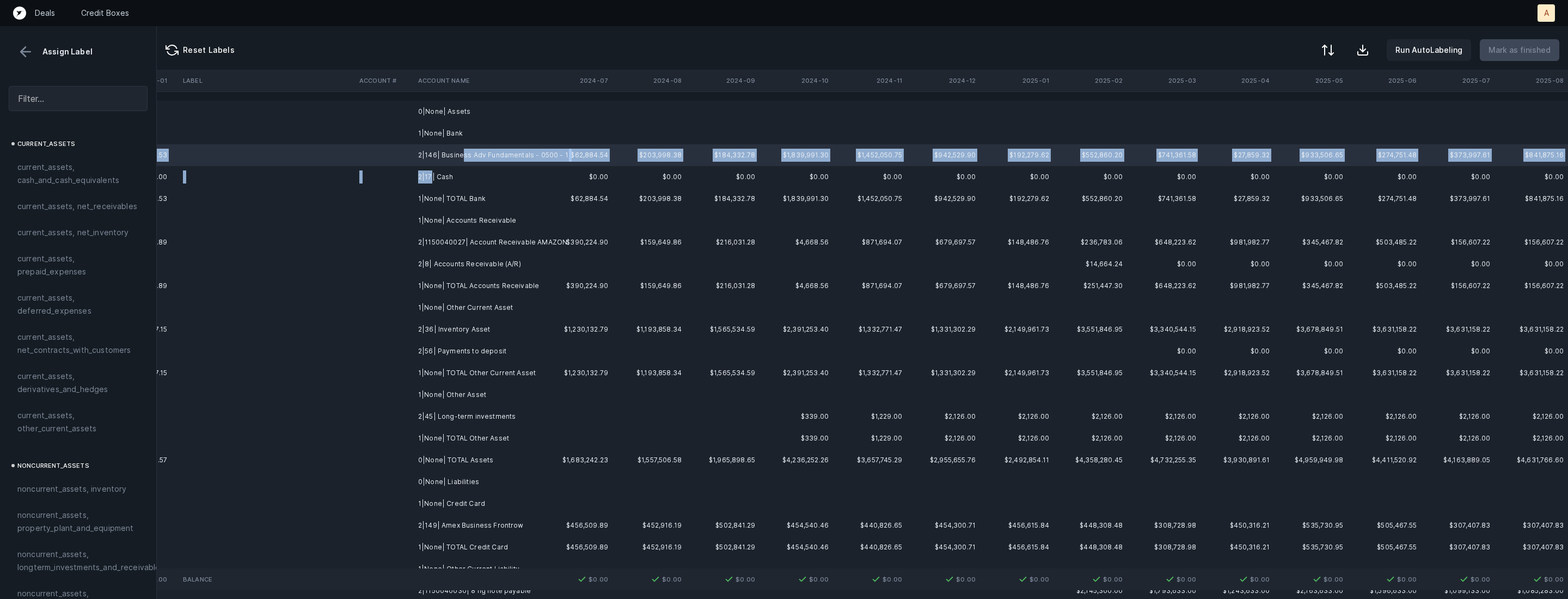
click at [430, 175] on td "2|17| Cash" at bounding box center [480, 177] width 133 height 22
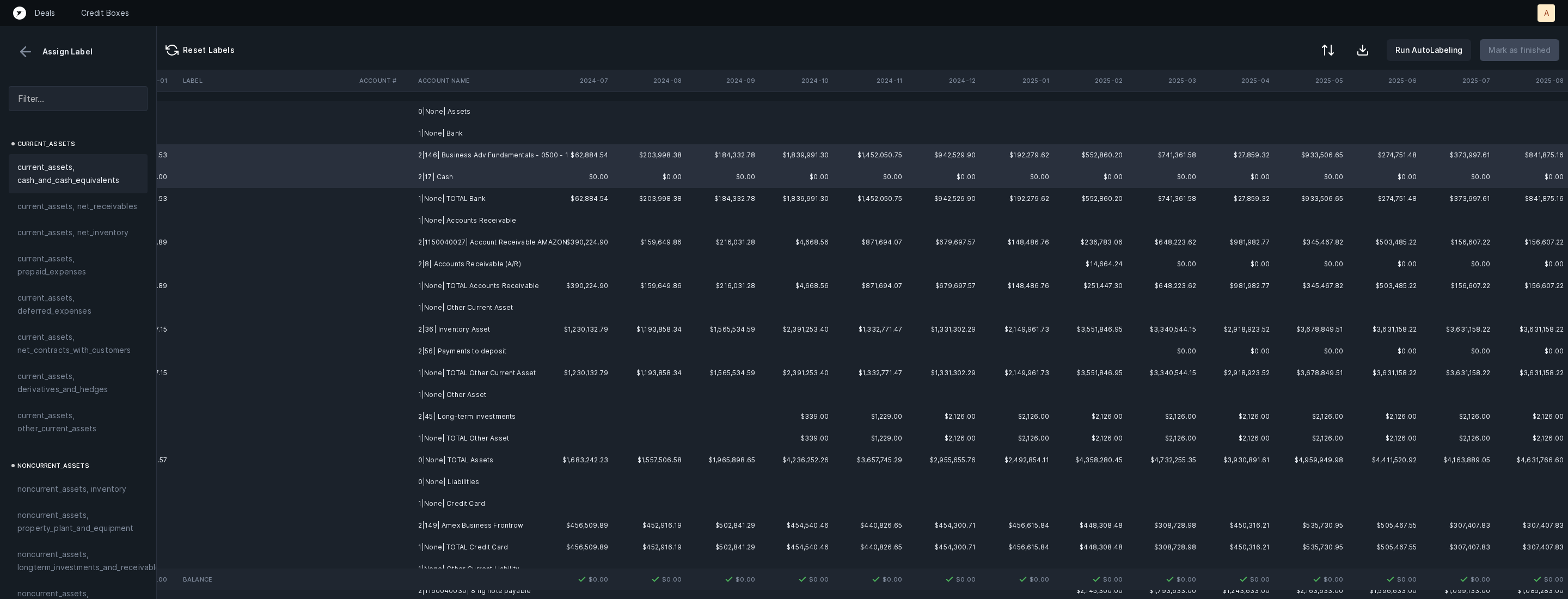
click at [100, 179] on span "current_assets, cash_and_cash_equivalents" at bounding box center [78, 174] width 121 height 26
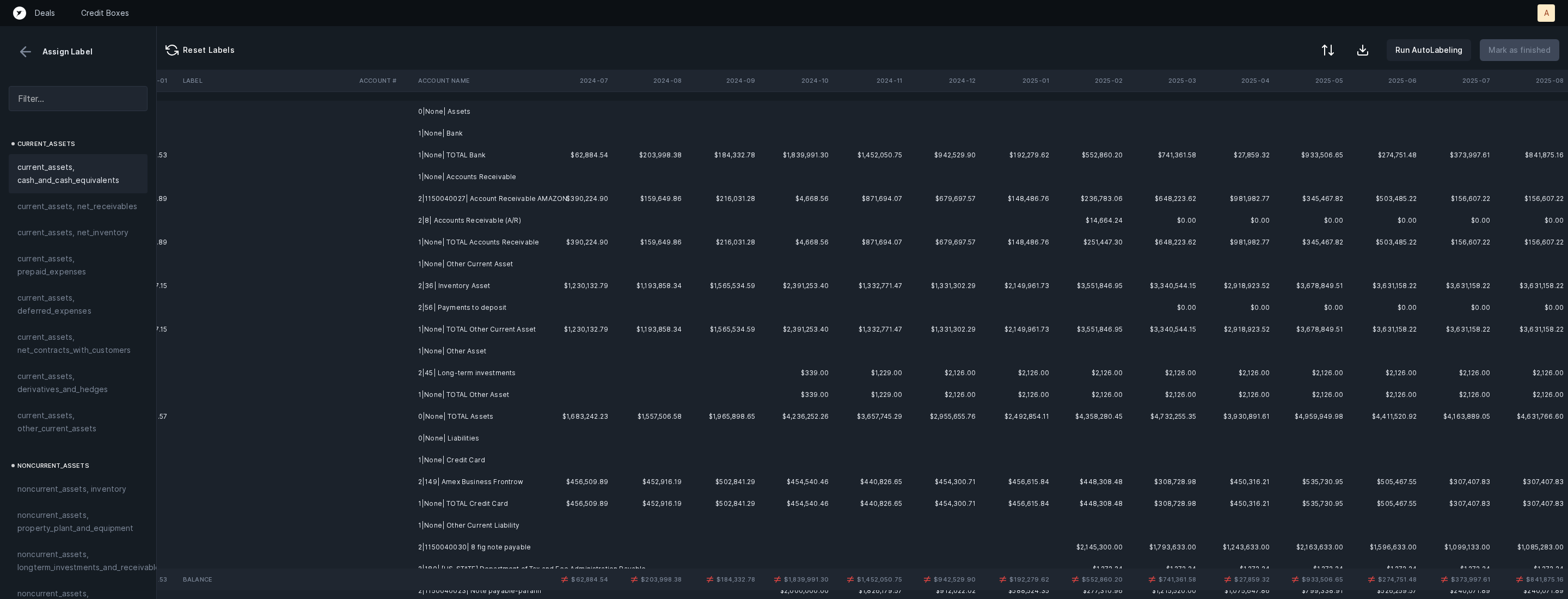
click at [398, 198] on td at bounding box center [385, 199] width 59 height 22
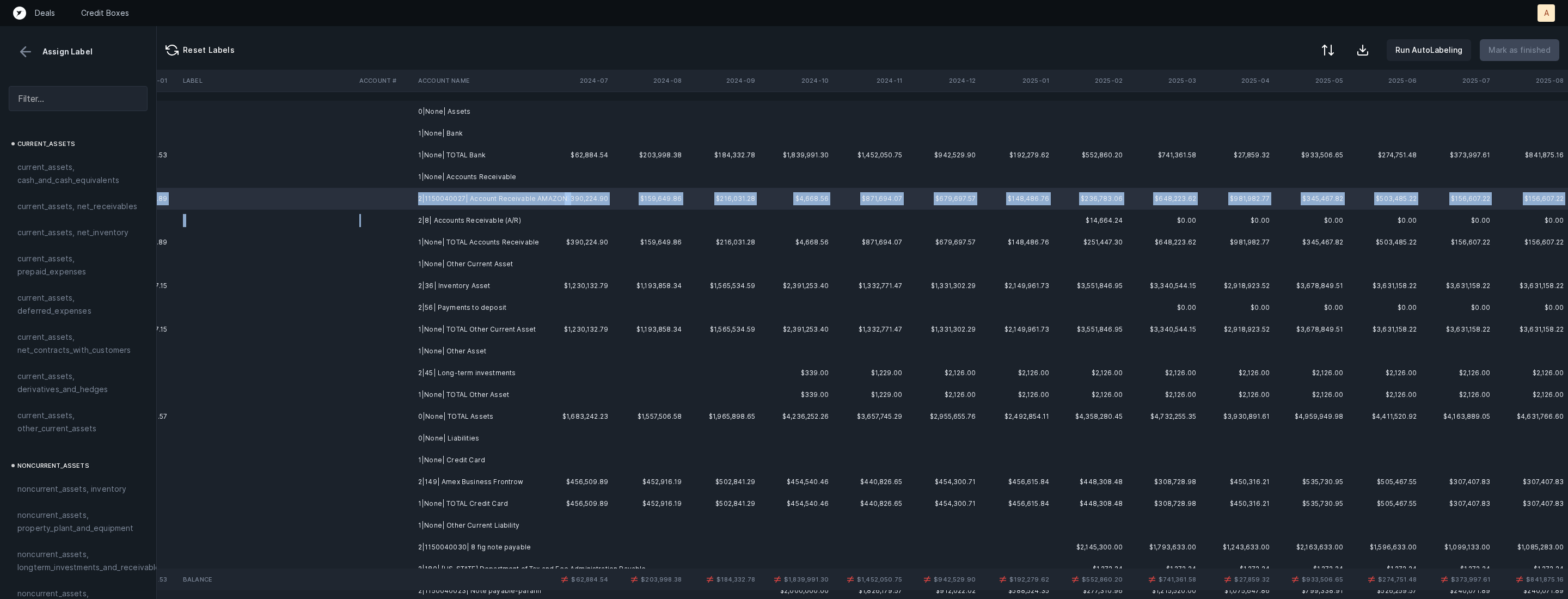
click at [395, 215] on td at bounding box center [385, 220] width 59 height 22
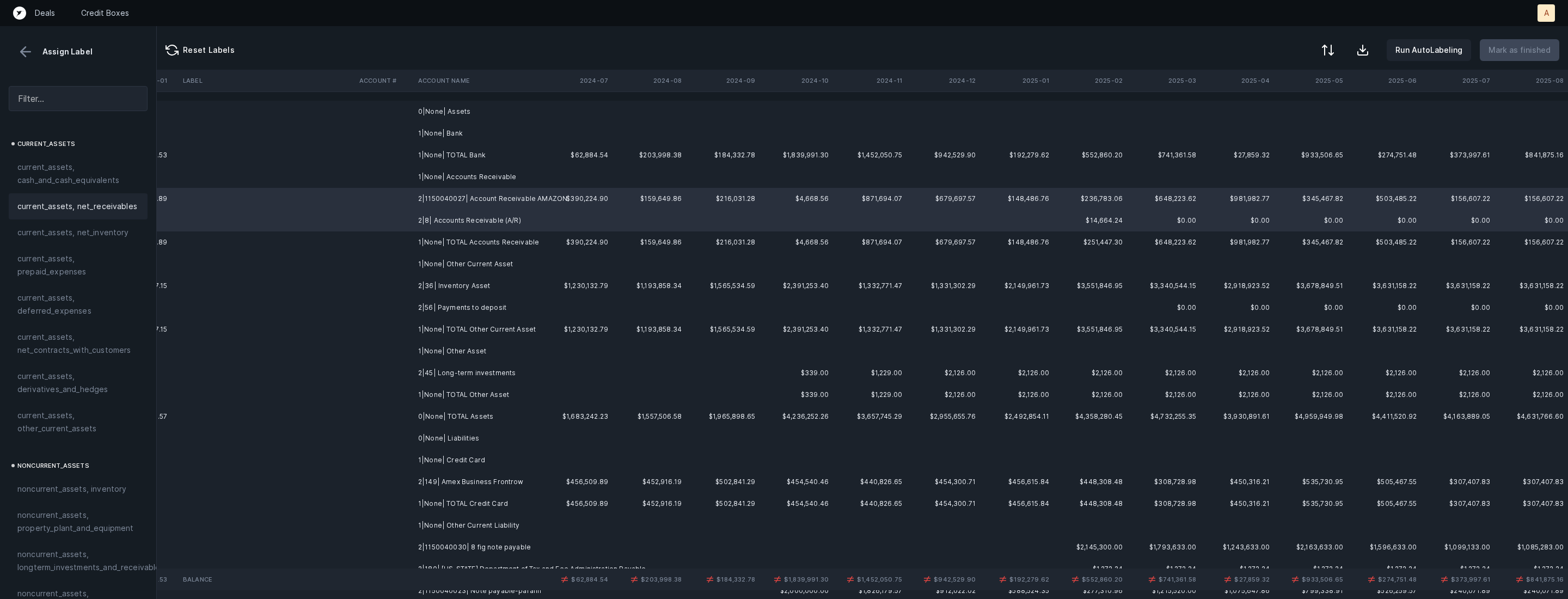
click at [125, 210] on span "current_assets, net_receivables" at bounding box center [77, 206] width 120 height 13
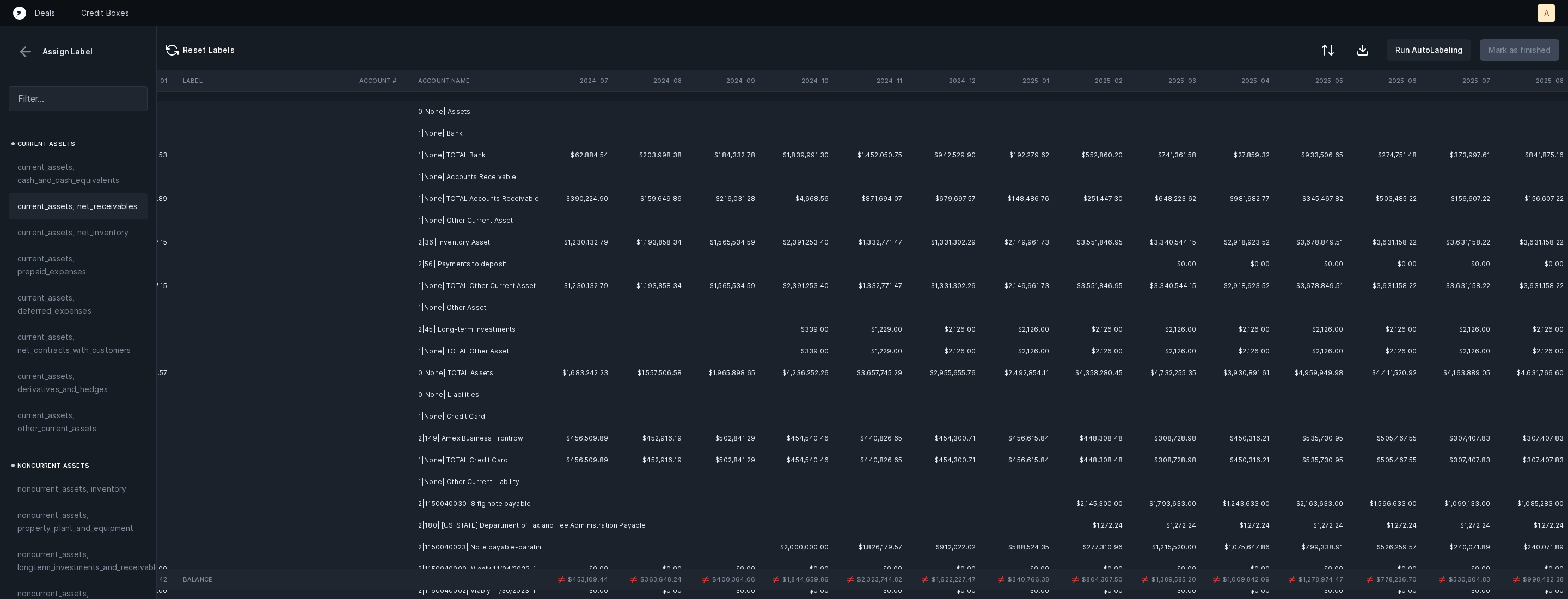
click at [414, 239] on td "2|36| Inventory Asset" at bounding box center [480, 242] width 133 height 22
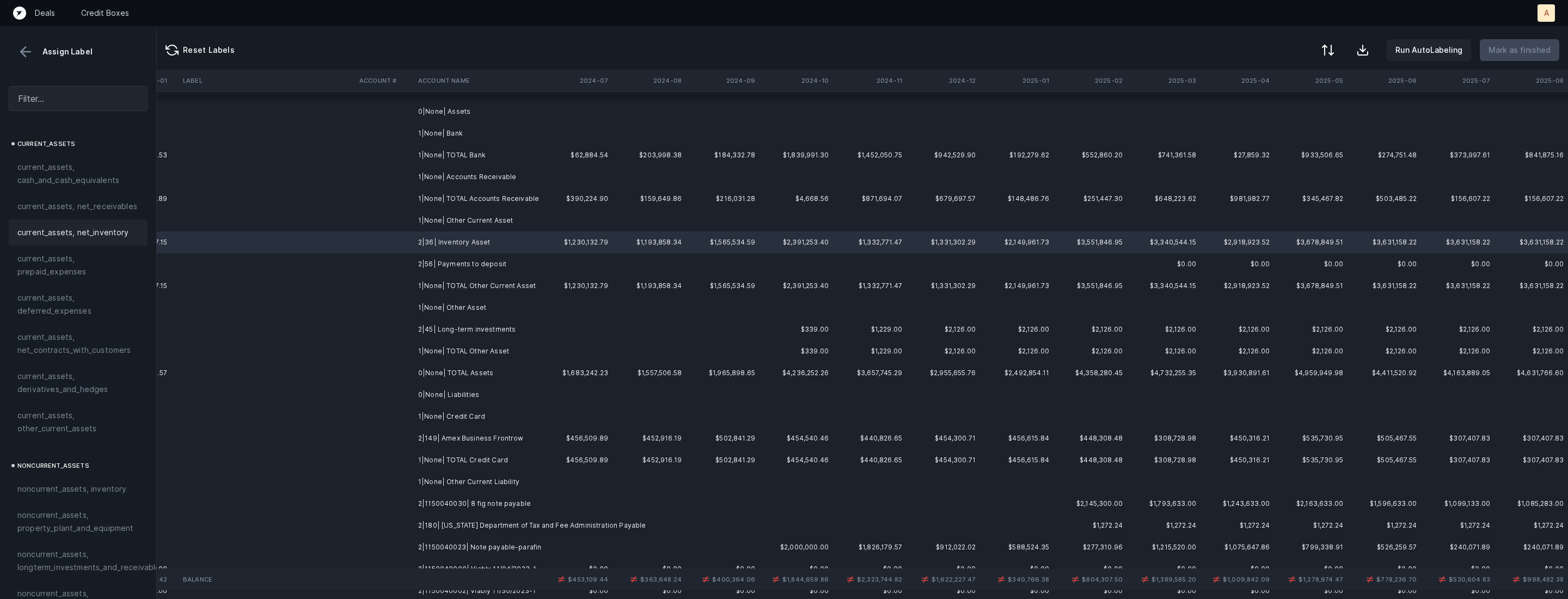
click at [84, 230] on span "current_assets, net_inventory" at bounding box center [73, 232] width 112 height 13
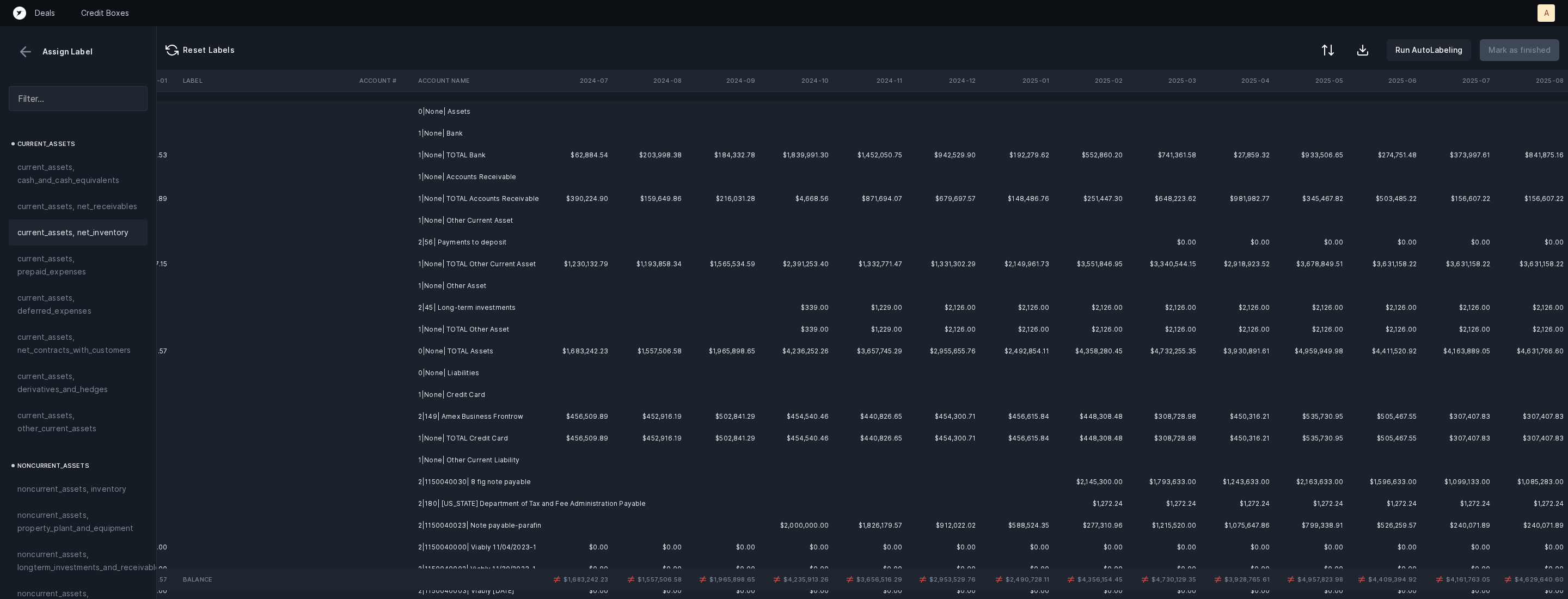
click at [451, 245] on td "2|56| Payments to deposit" at bounding box center [480, 242] width 133 height 22
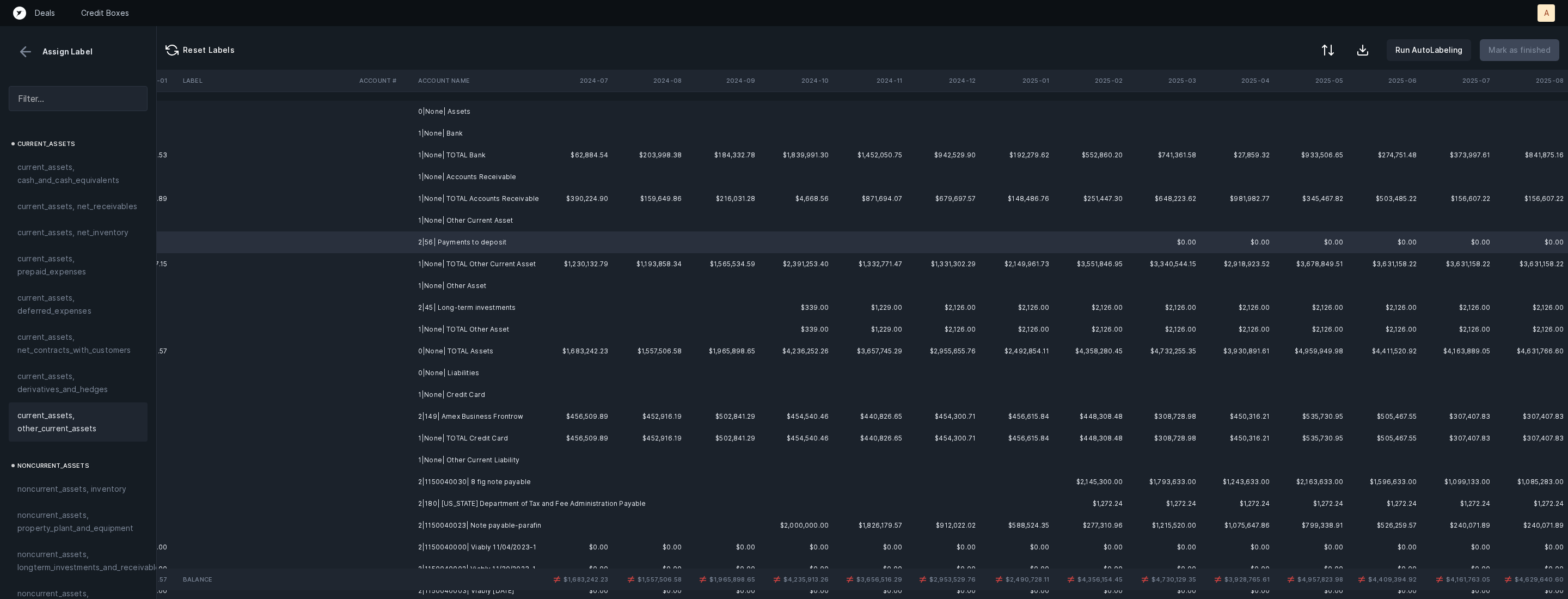
click at [59, 409] on span "current_assets, other_current_assets" at bounding box center [78, 422] width 121 height 26
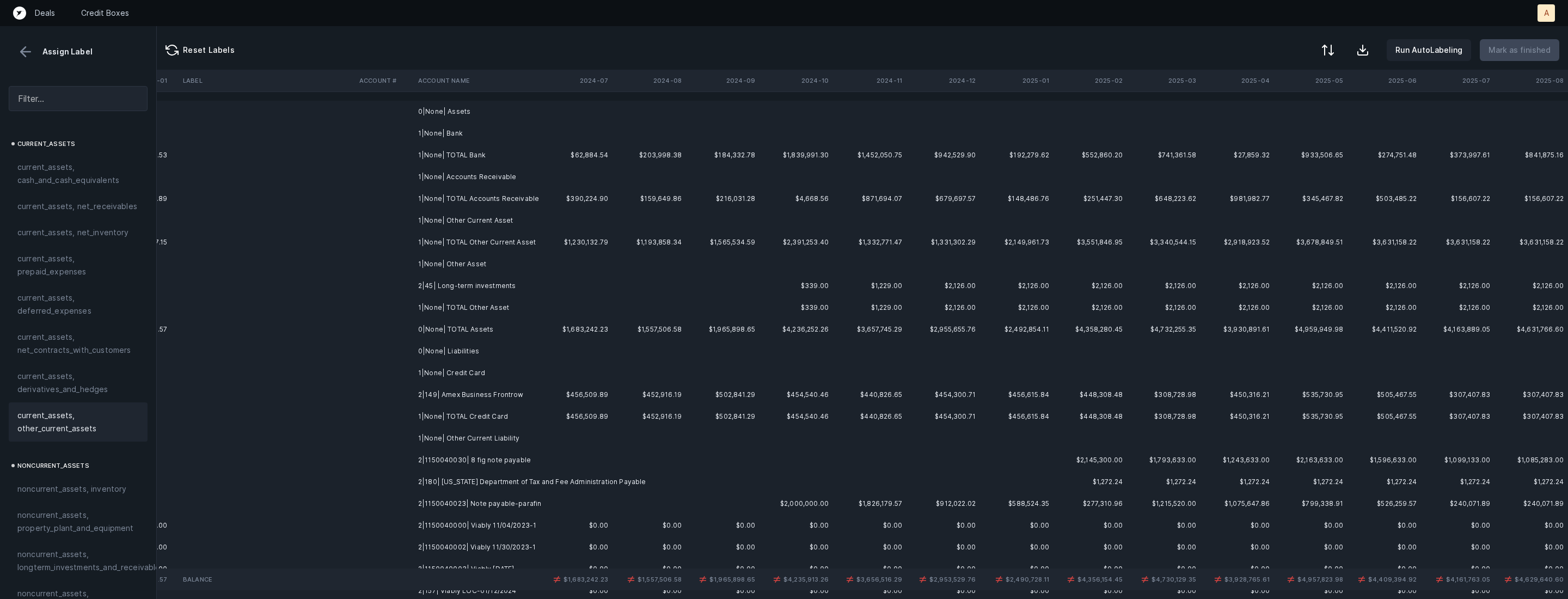
click at [408, 282] on td at bounding box center [385, 286] width 59 height 22
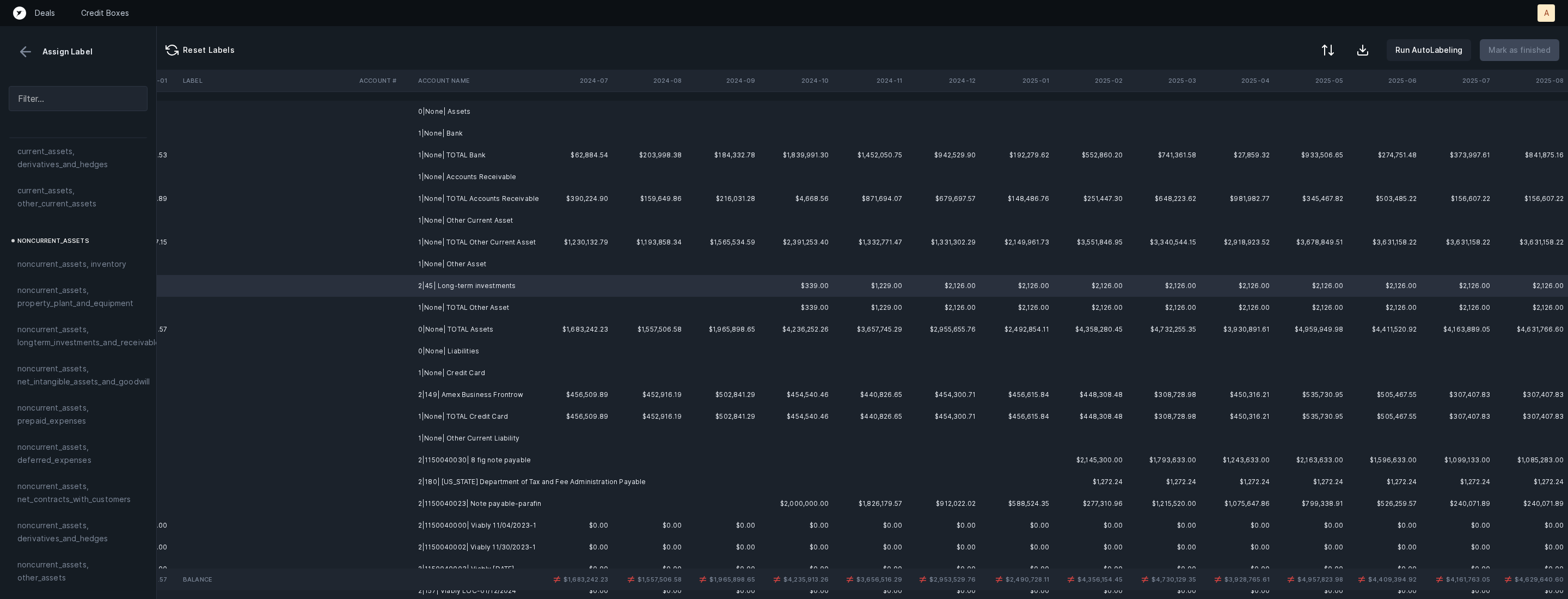
scroll to position [228, 0]
click at [83, 340] on span "noncurrent_assets, longterm_investments_and_receivables" at bounding box center [91, 333] width 147 height 26
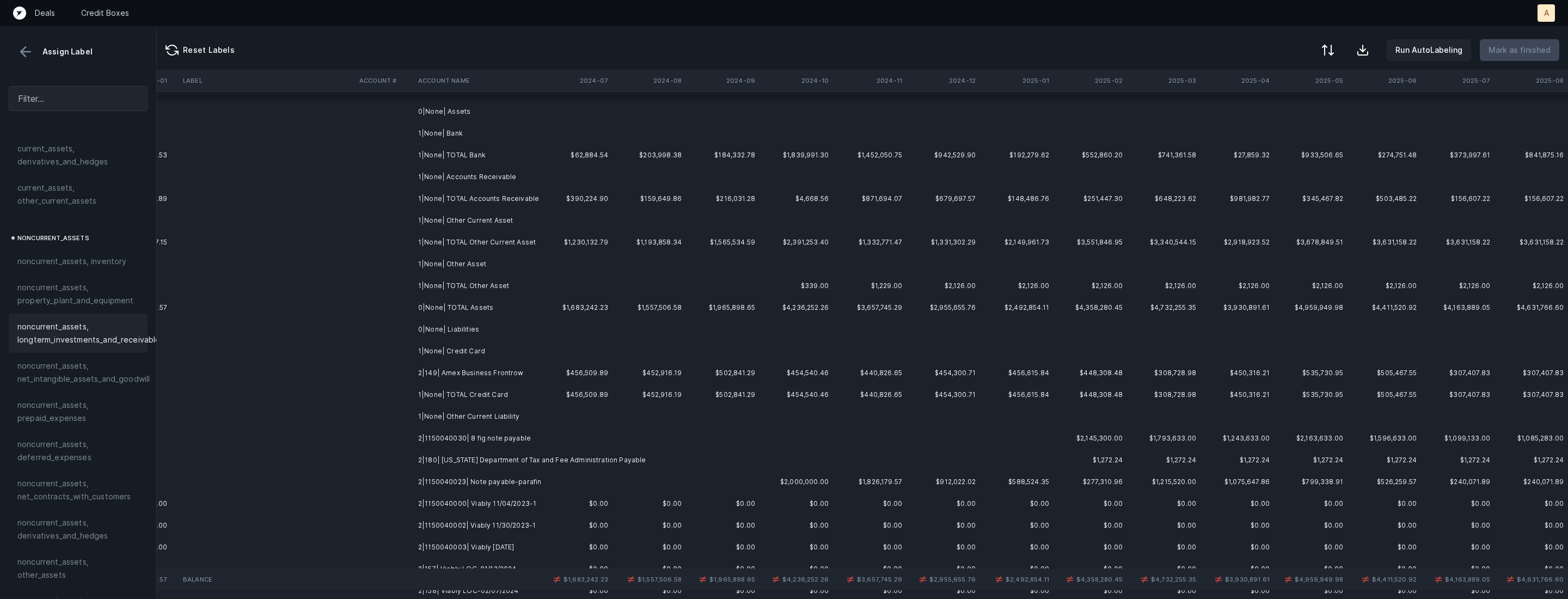
click at [449, 368] on td "2|149| Amex Business Frontrow" at bounding box center [480, 373] width 133 height 22
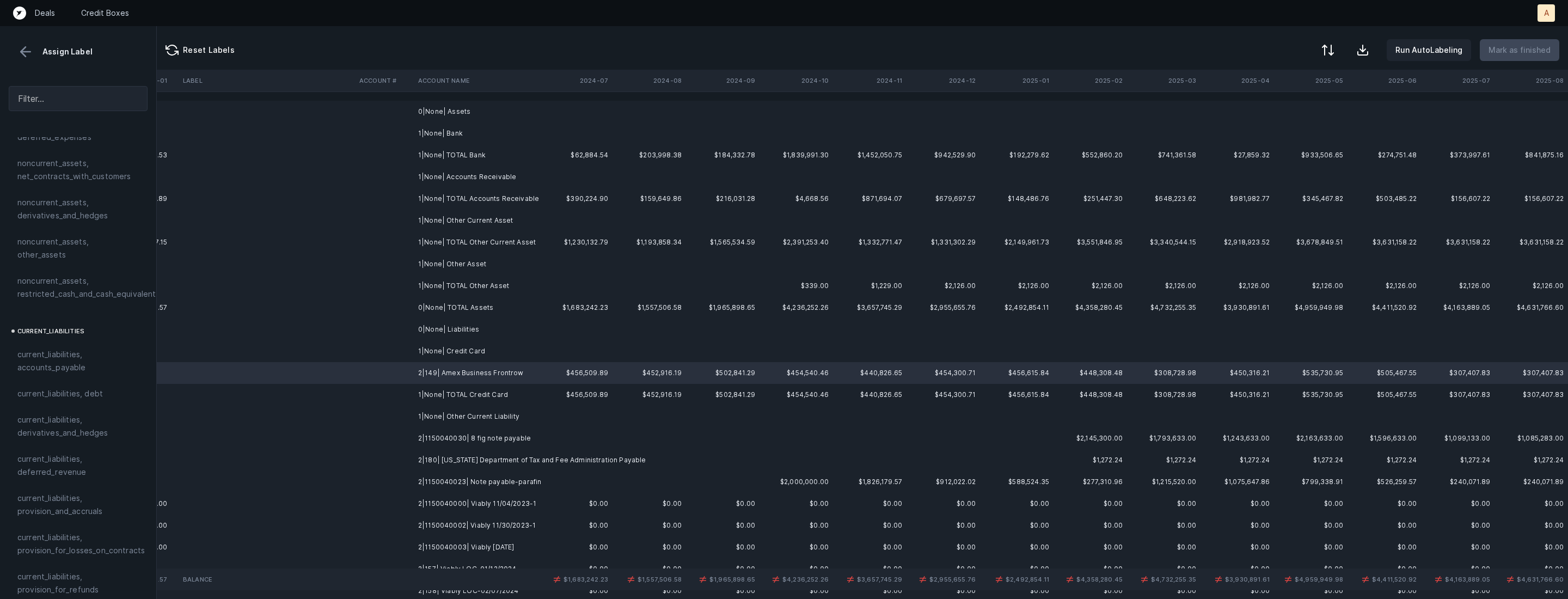
scroll to position [617, 0]
click at [62, 283] on span "current_liabilities, accounts_payable" at bounding box center [78, 292] width 121 height 26
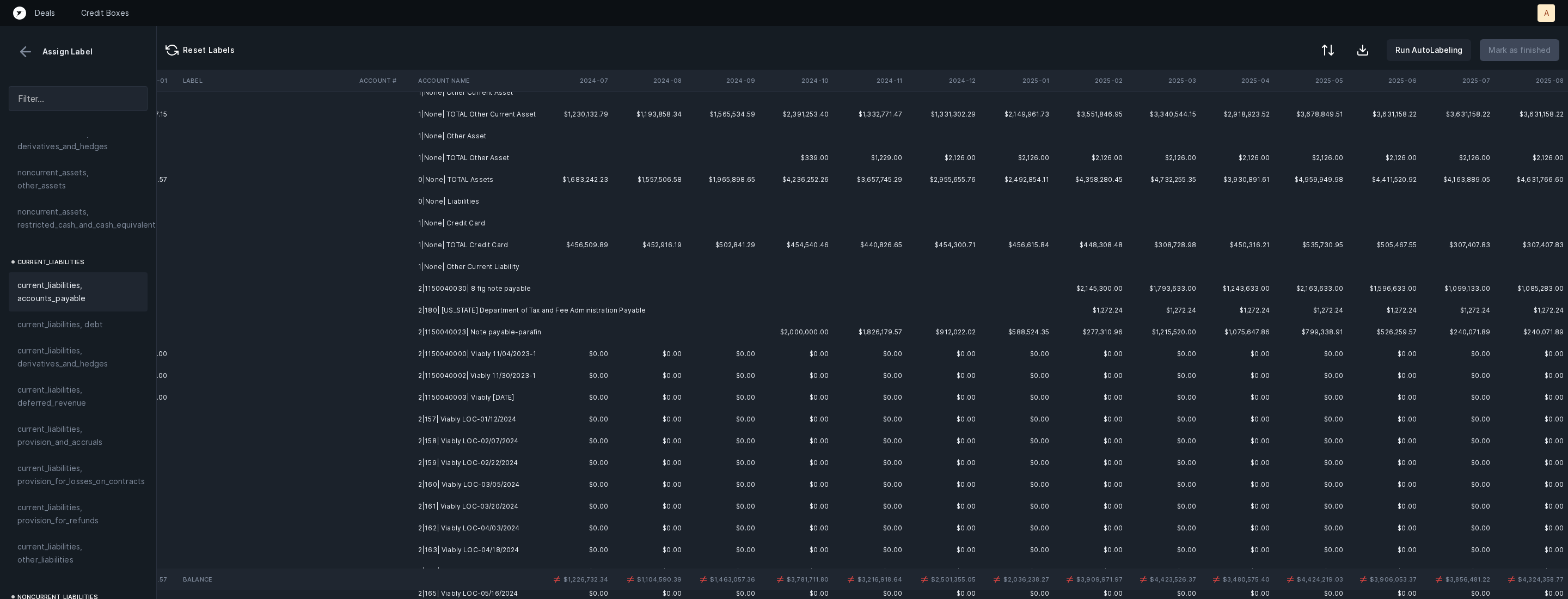
scroll to position [136, 2510]
click at [487, 289] on td "2|1150040030| 8 fig note payable" at bounding box center [480, 280] width 133 height 22
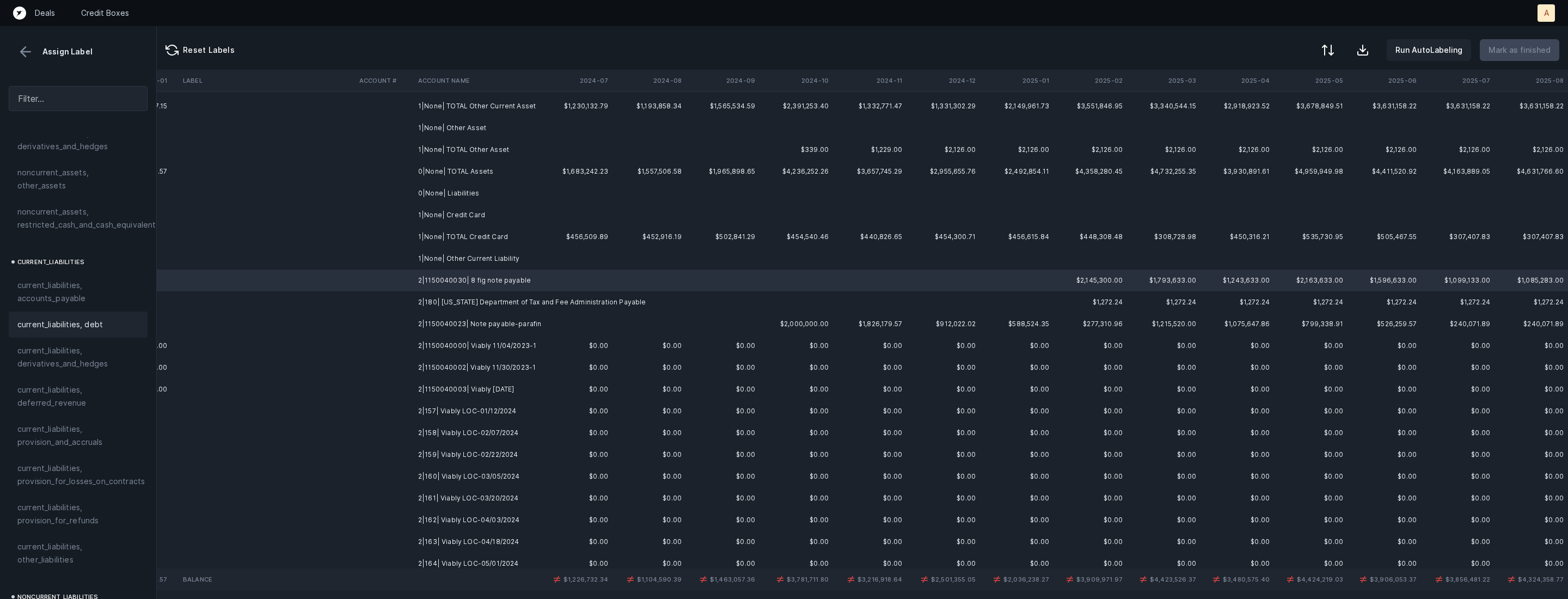
click at [92, 318] on div "current_liabilities, debt" at bounding box center [78, 325] width 139 height 26
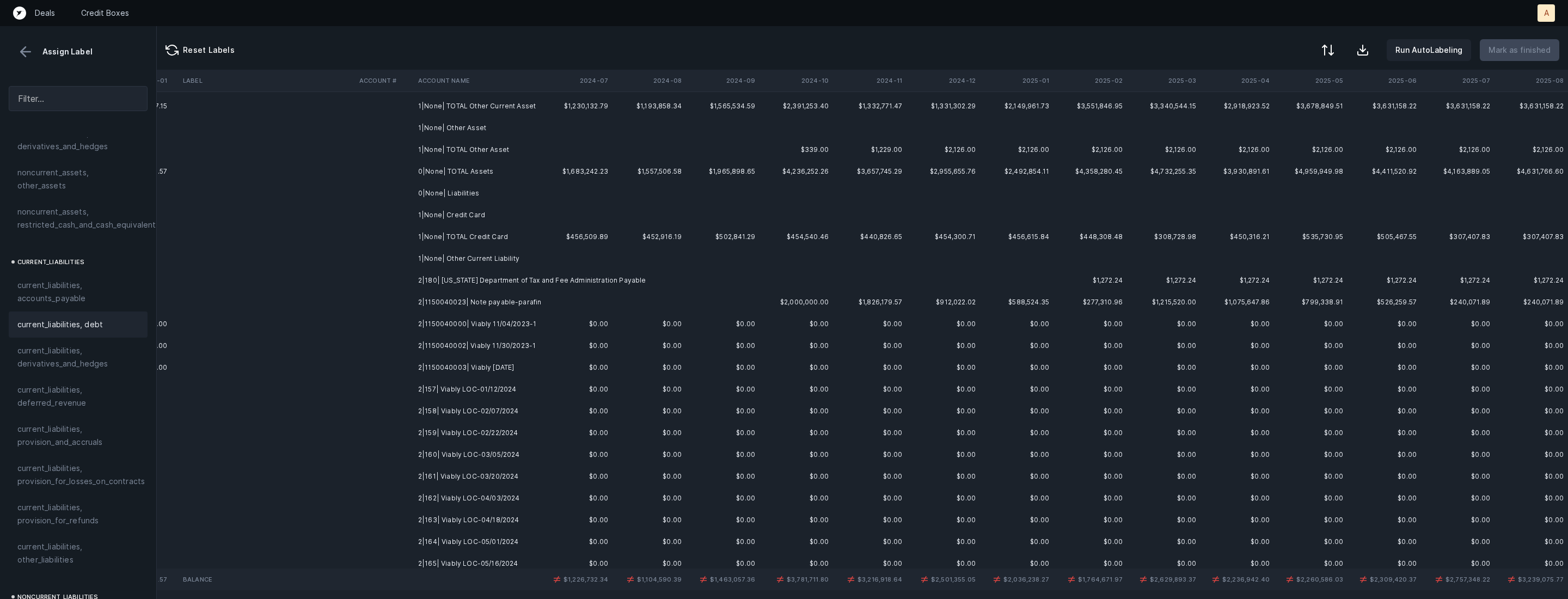
click at [469, 279] on td "2|180| California Department of Tax and Fee Administration Payable" at bounding box center [480, 280] width 133 height 22
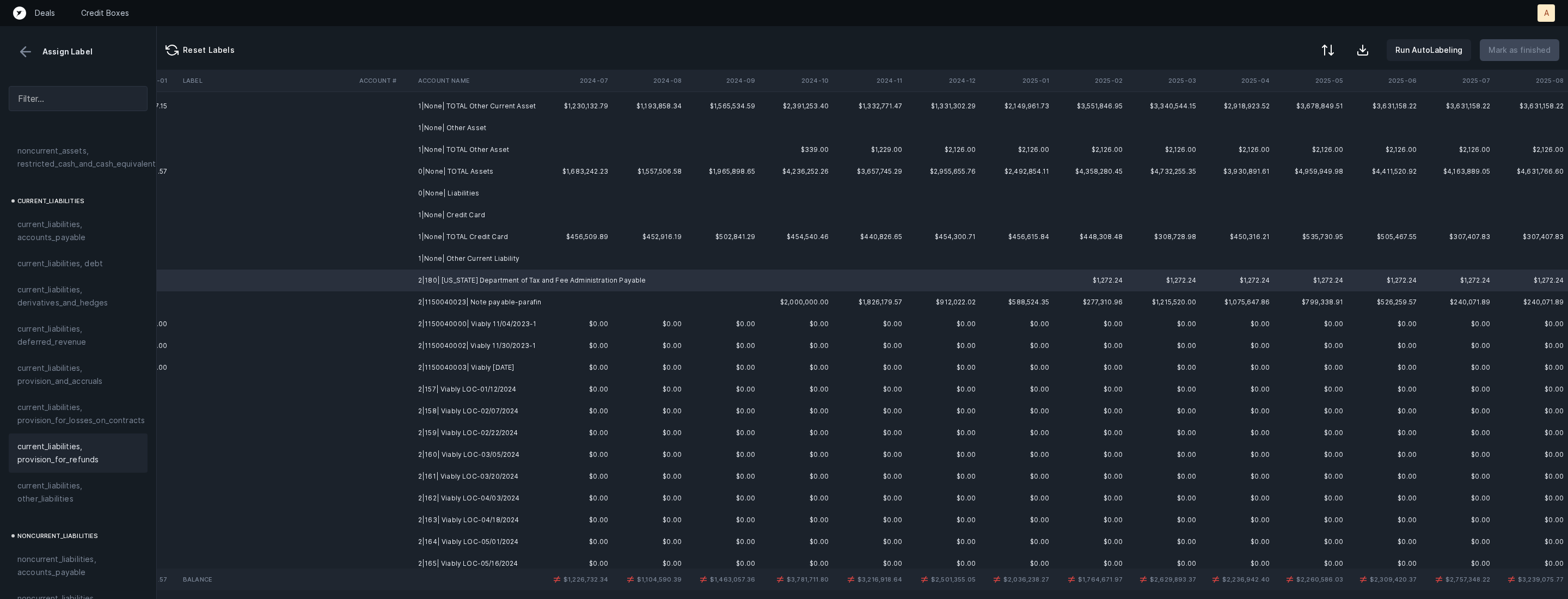
scroll to position [688, 0]
click at [49, 469] on span "current_liabilities, other_liabilities" at bounding box center [78, 482] width 121 height 26
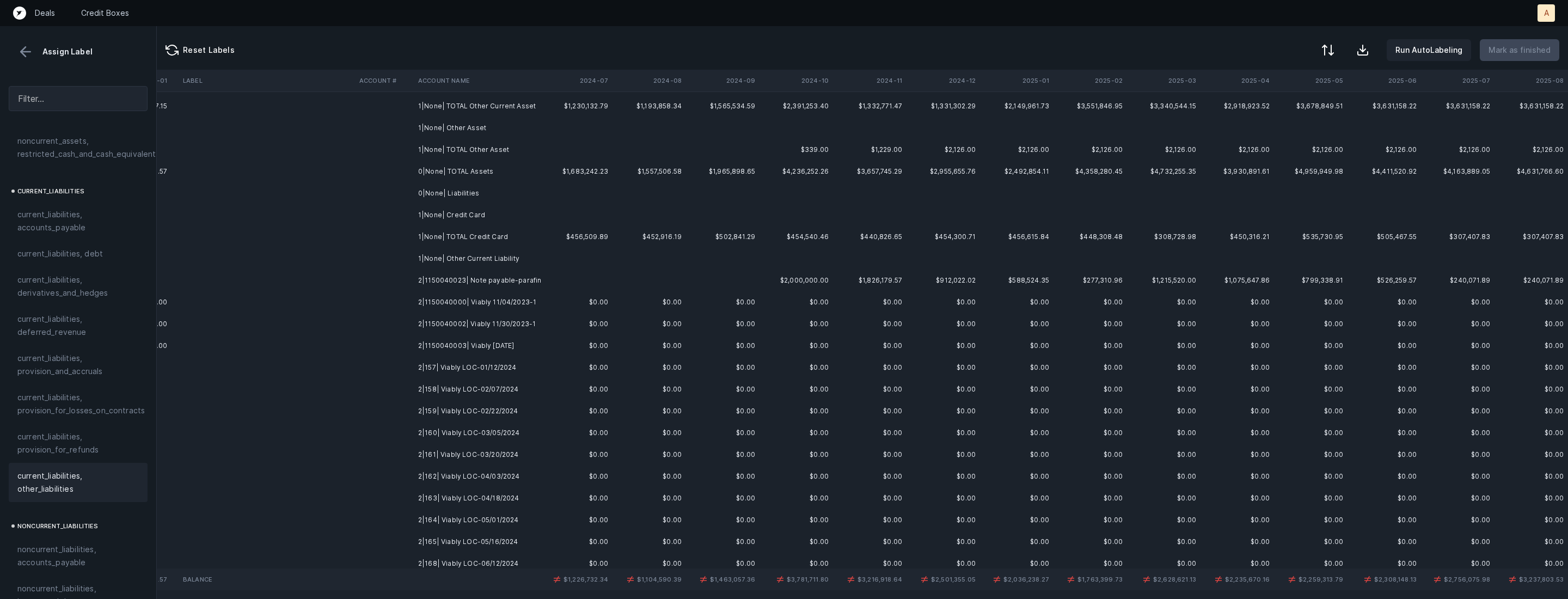
click at [504, 277] on td "2|1150040023| Note payable-parafin" at bounding box center [480, 280] width 133 height 22
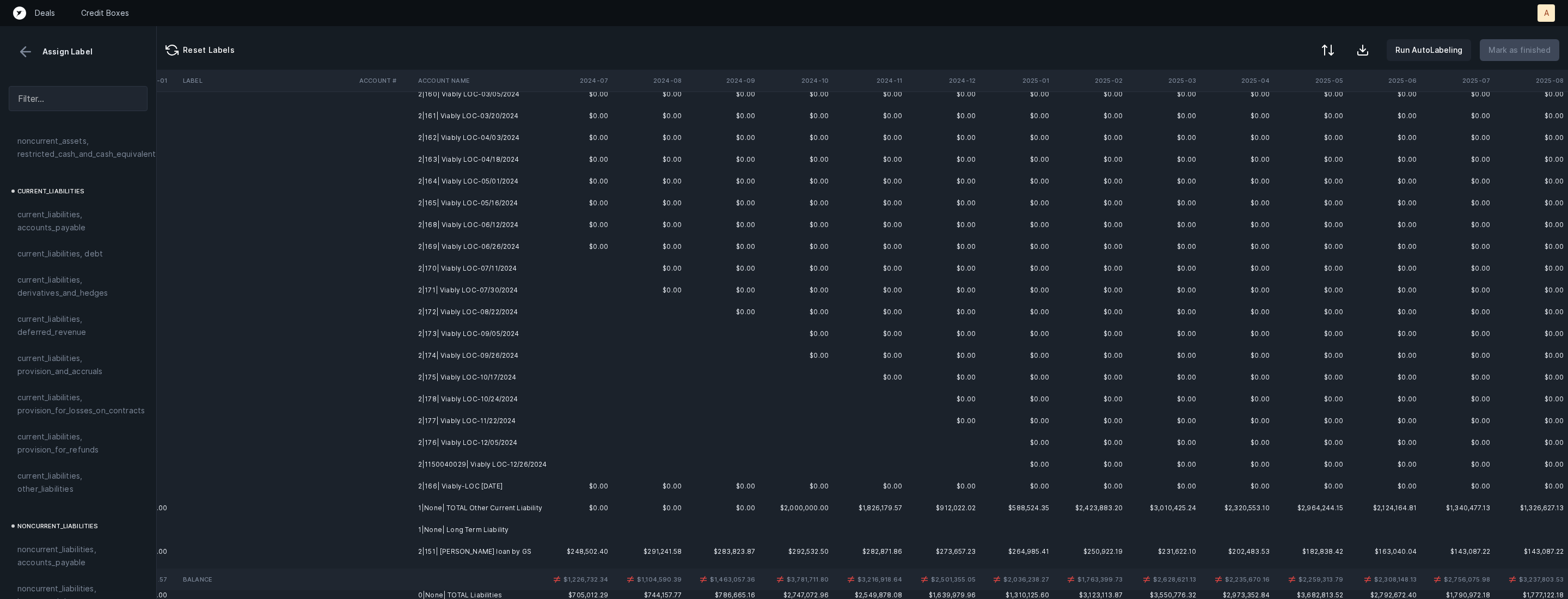
scroll to position [478, 2510]
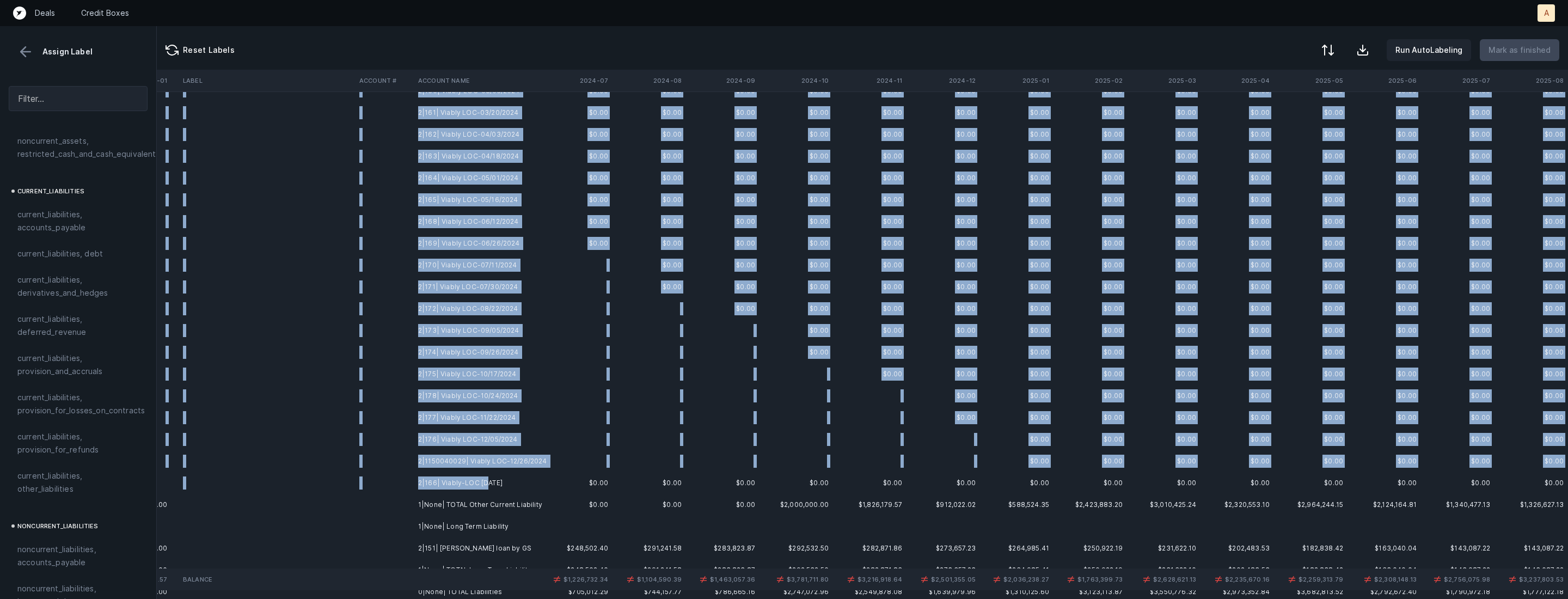
click at [485, 484] on td "2|166| Viably-LOC 05/30/2024" at bounding box center [480, 483] width 133 height 22
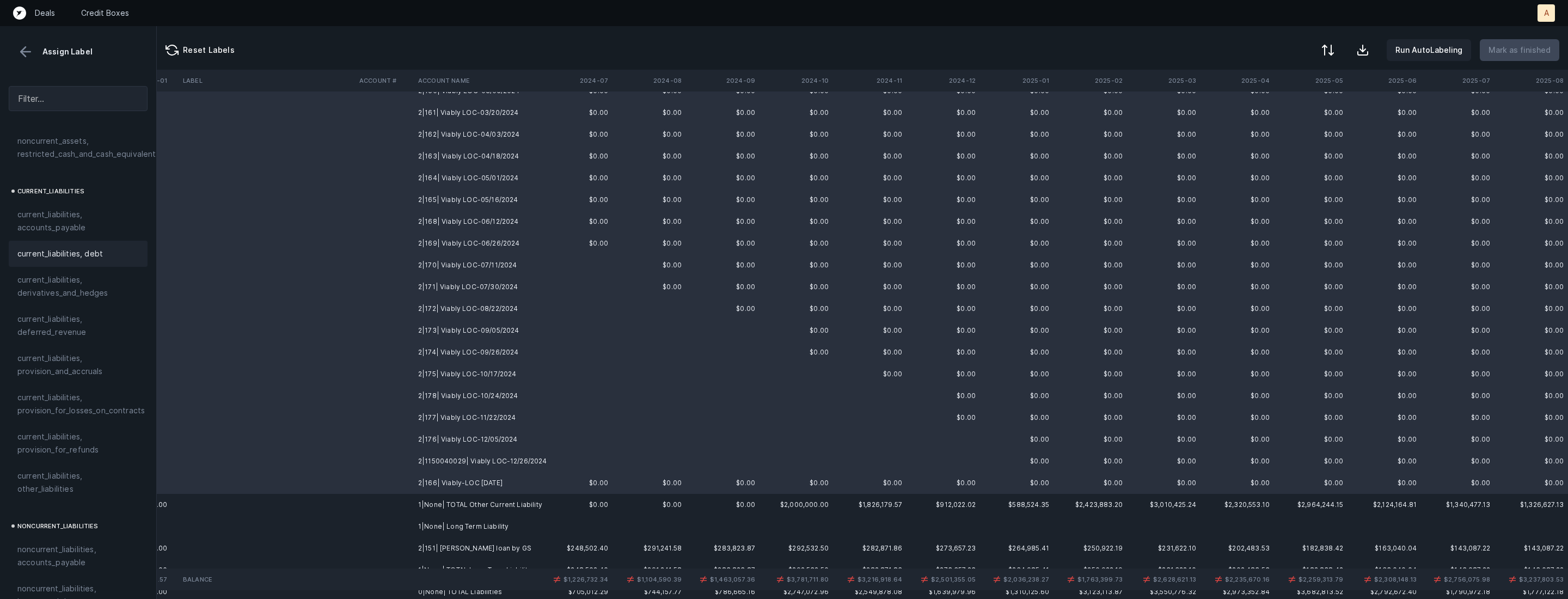
click at [89, 247] on span "current_liabilities, debt" at bounding box center [60, 253] width 85 height 13
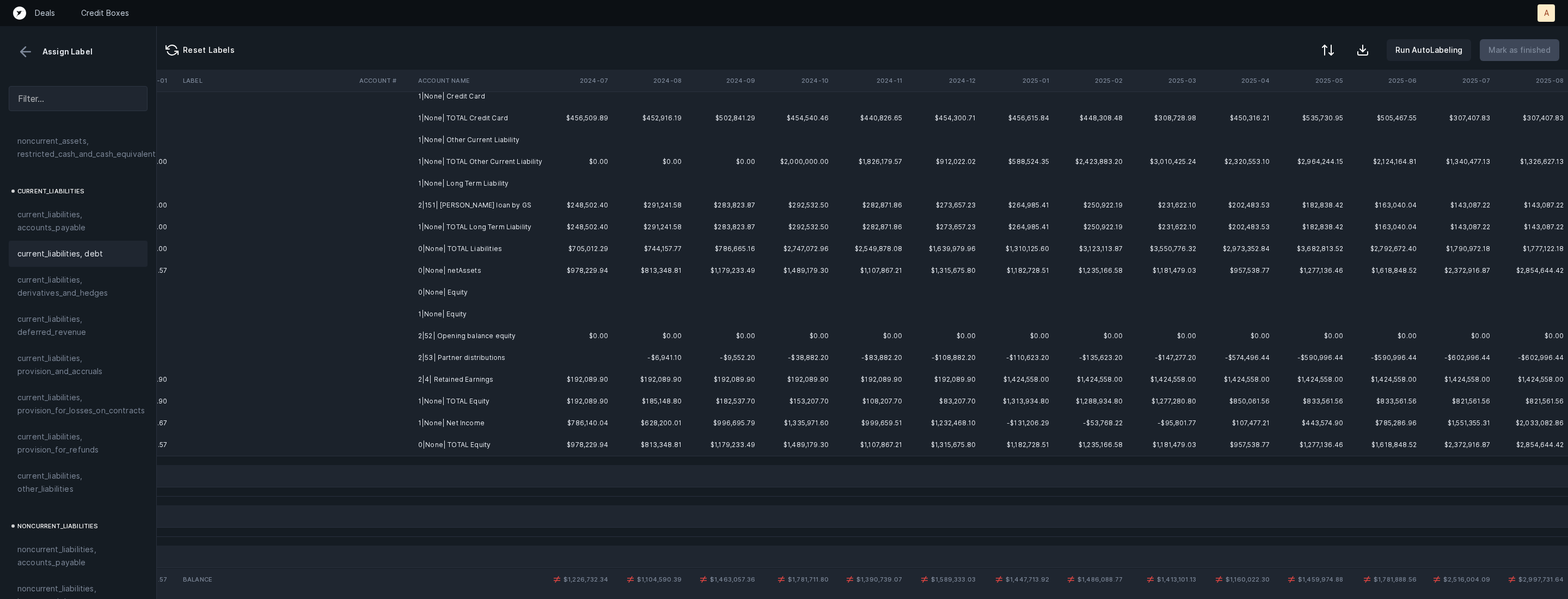
scroll to position [253, 2510]
click at [466, 213] on td "2|151| Marcus loan by GS" at bounding box center [480, 206] width 133 height 22
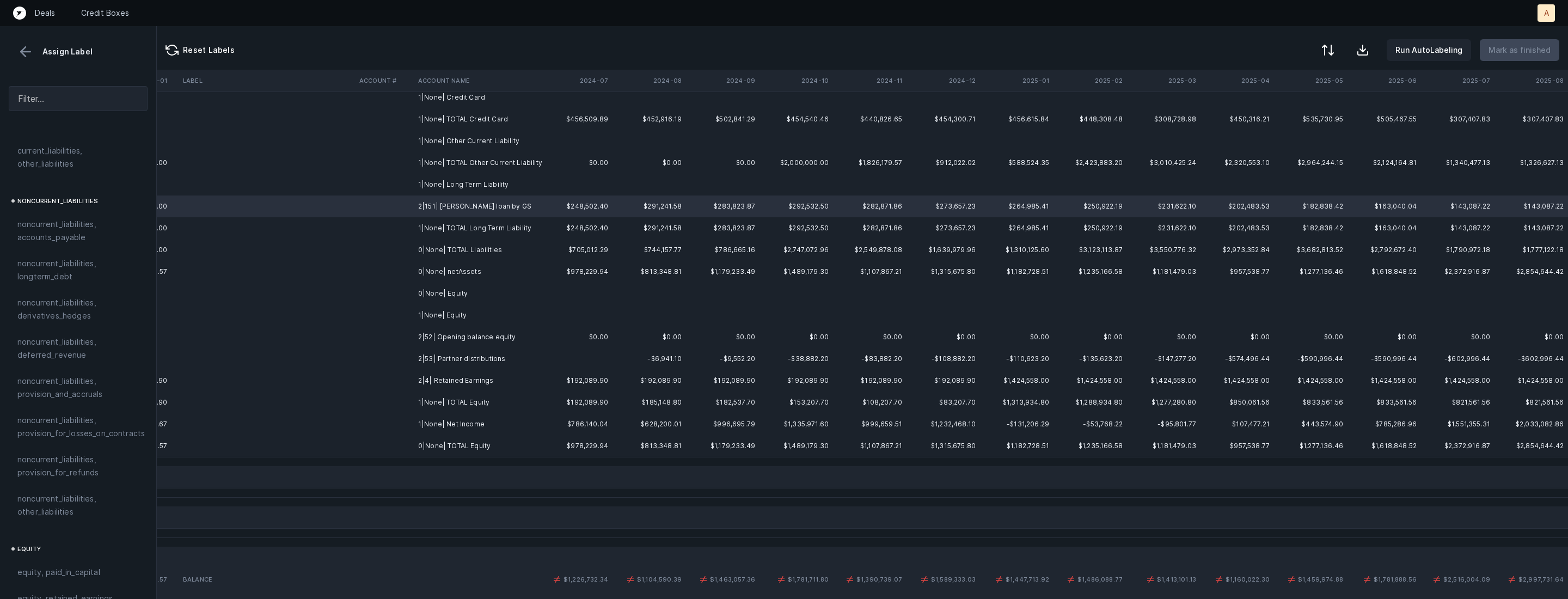
scroll to position [1006, 0]
click at [72, 267] on span "noncurrent_liabilities, longterm_debt" at bounding box center [78, 277] width 121 height 26
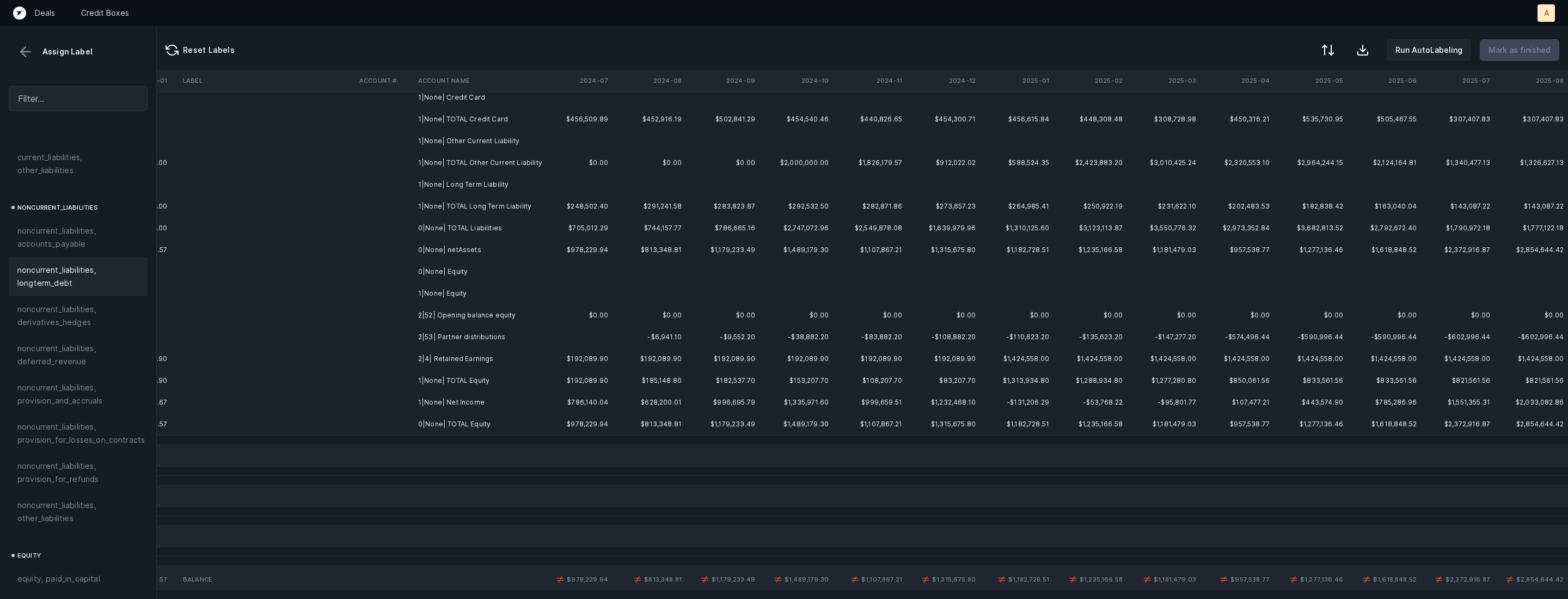
click at [498, 310] on td "2|52| Opening balance equity" at bounding box center [480, 315] width 133 height 22
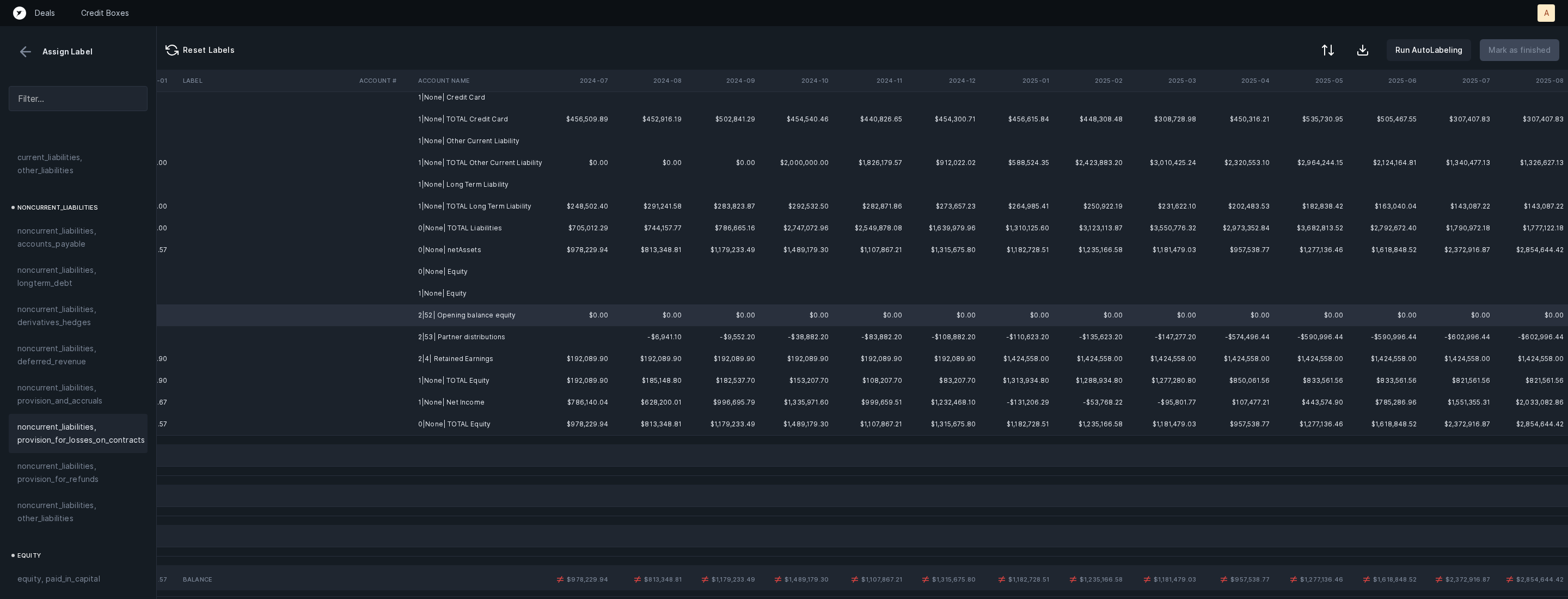
scroll to position [1161, 0]
click at [38, 417] on span "equity, paid_in_capital" at bounding box center [59, 423] width 83 height 13
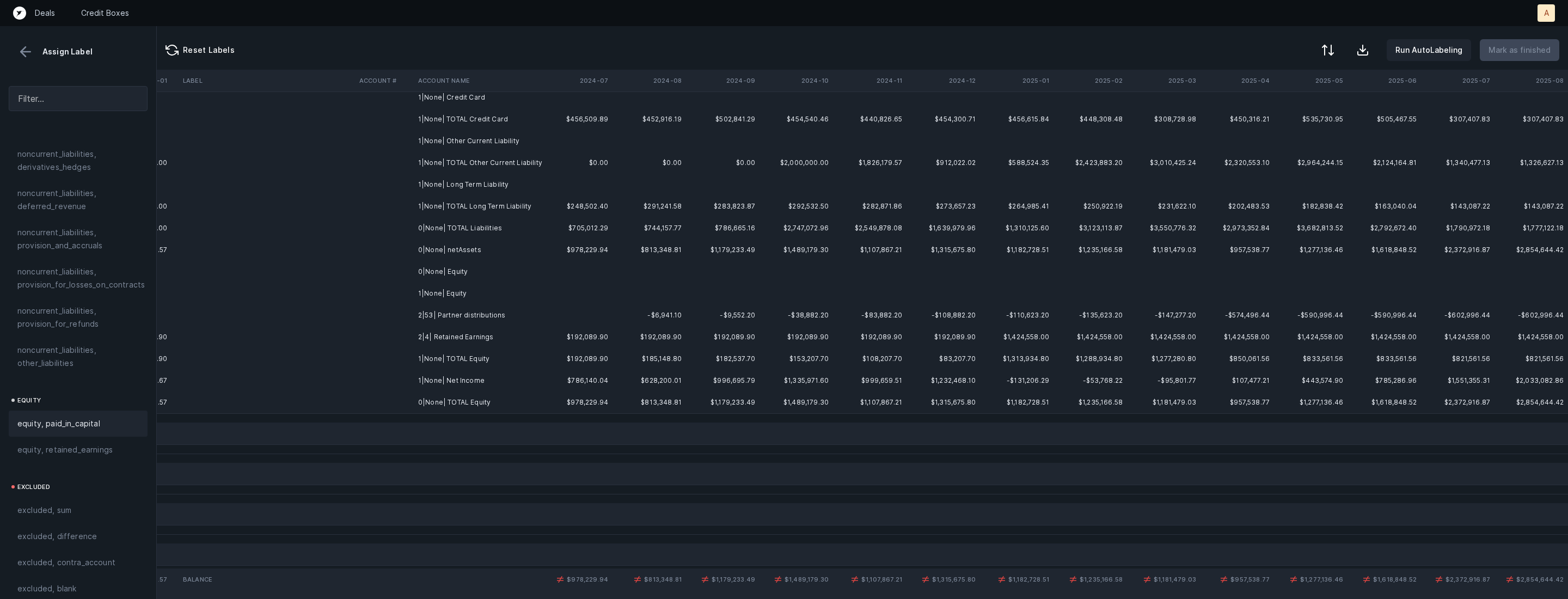
click at [480, 311] on td "2|53| Partner distributions" at bounding box center [480, 315] width 133 height 22
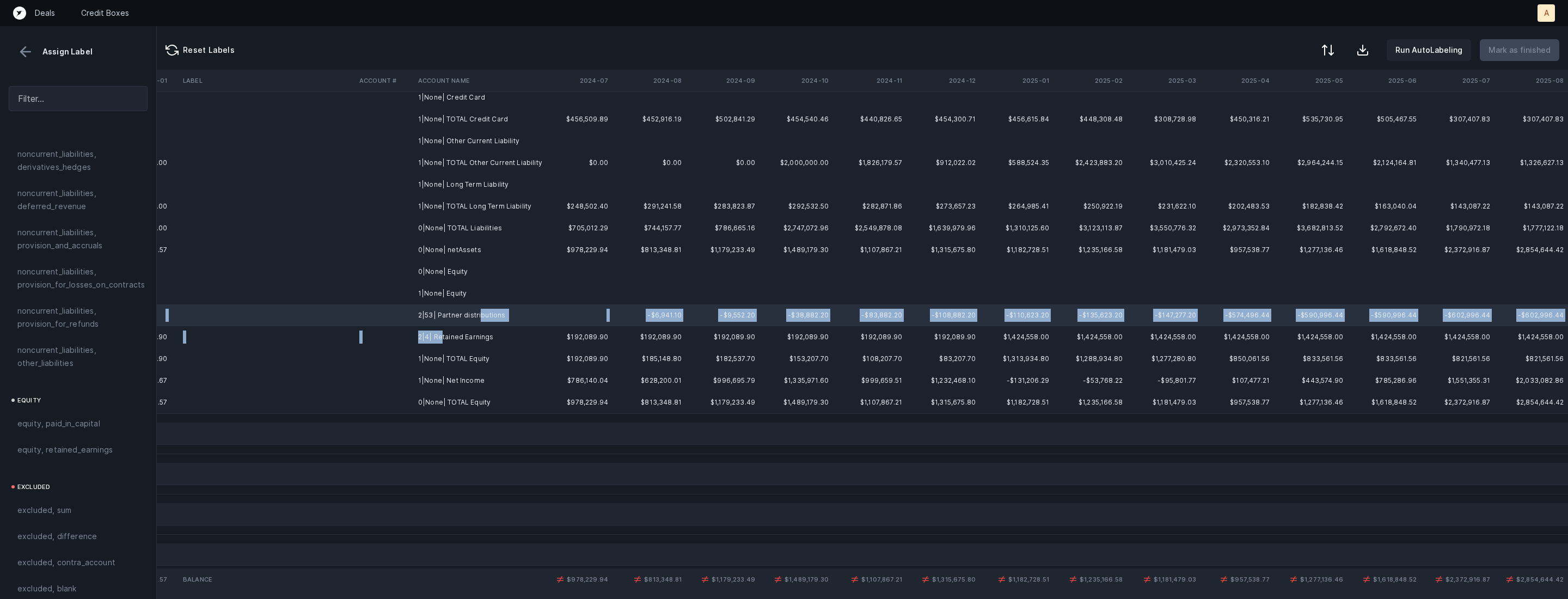
click at [439, 340] on td "2|4| Retained Earnings" at bounding box center [480, 337] width 133 height 22
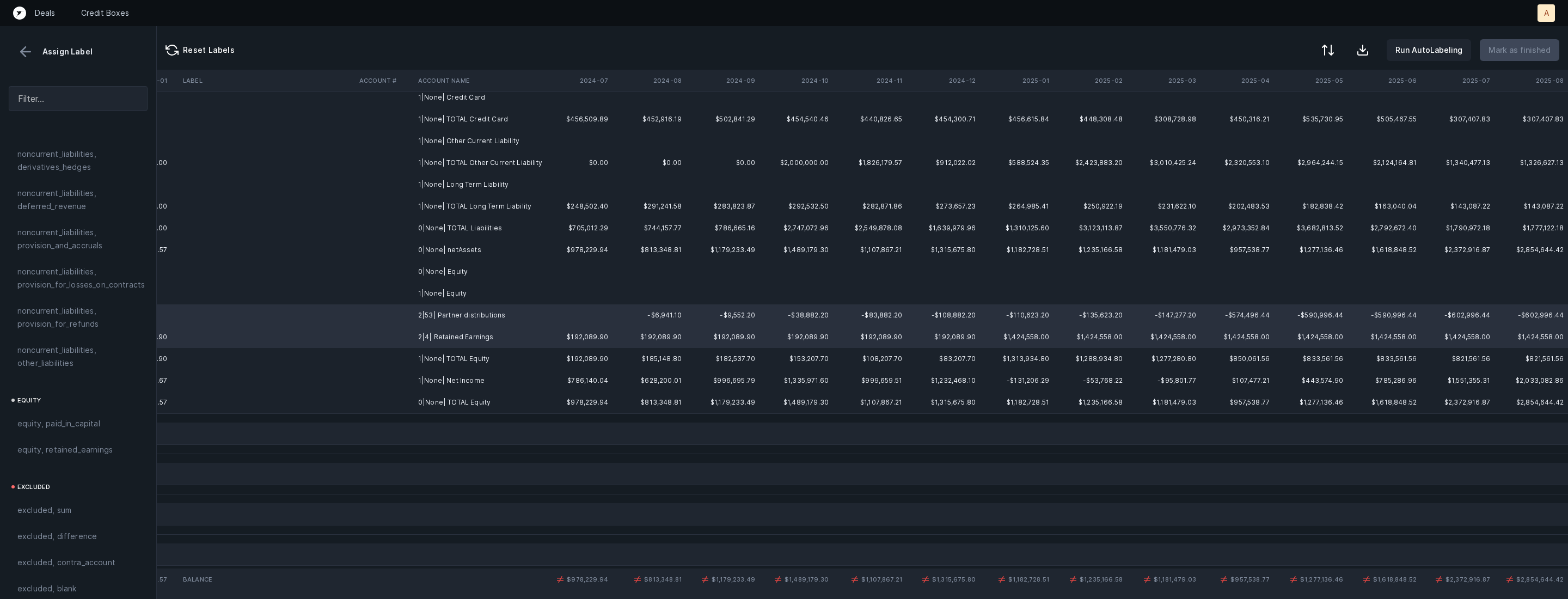
click at [428, 381] on td "1|None| Net Income" at bounding box center [480, 380] width 133 height 22
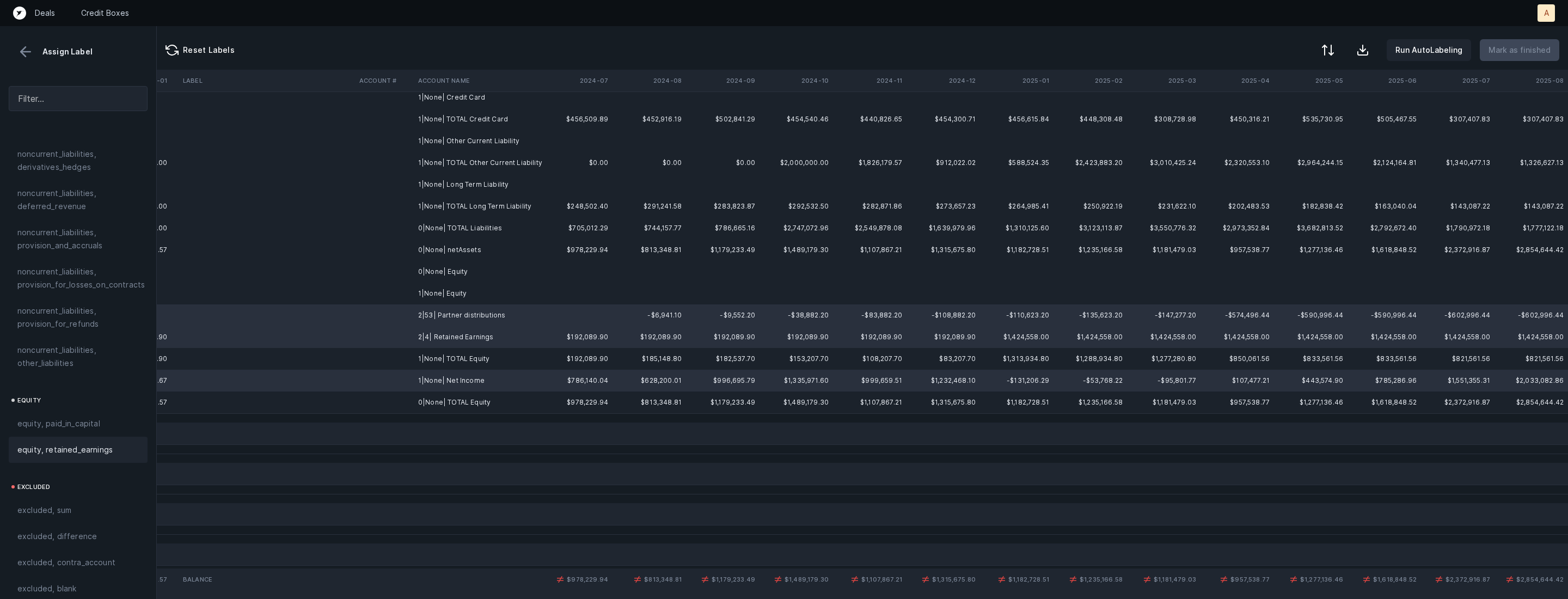
click at [84, 443] on span "equity, retained_earnings" at bounding box center [65, 449] width 95 height 13
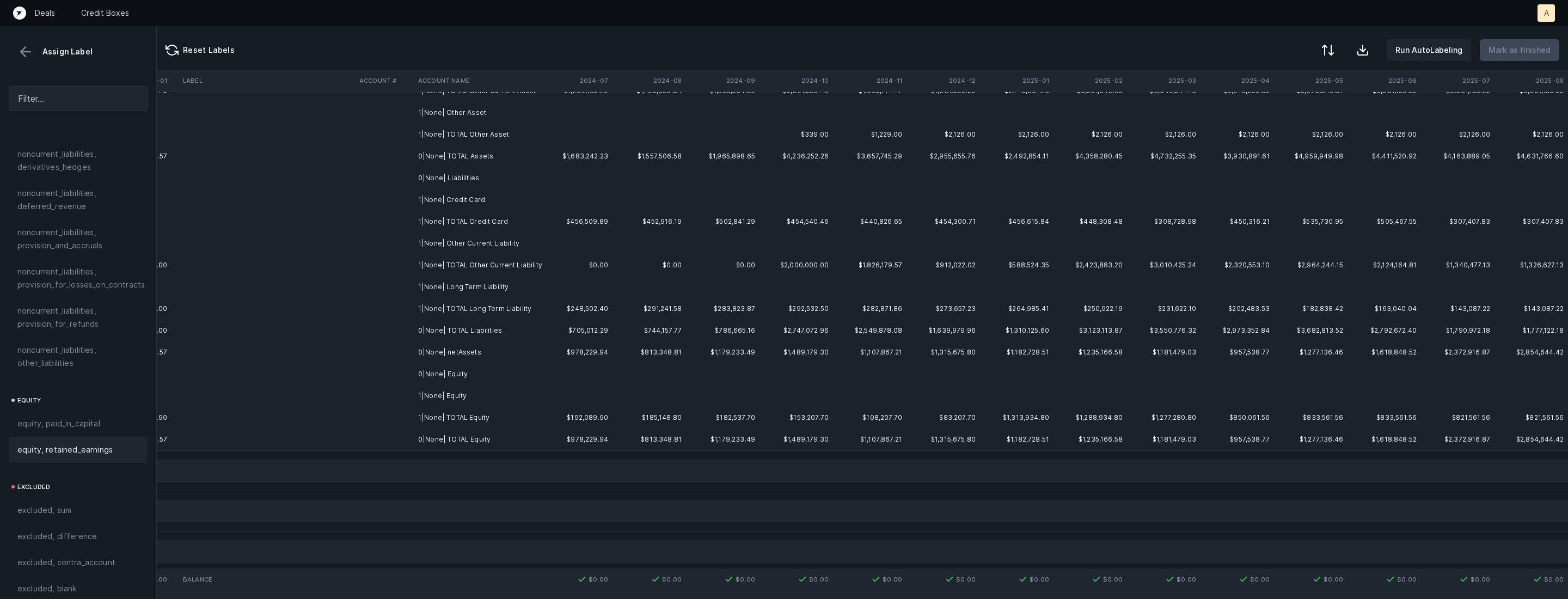
scroll to position [0, 2510]
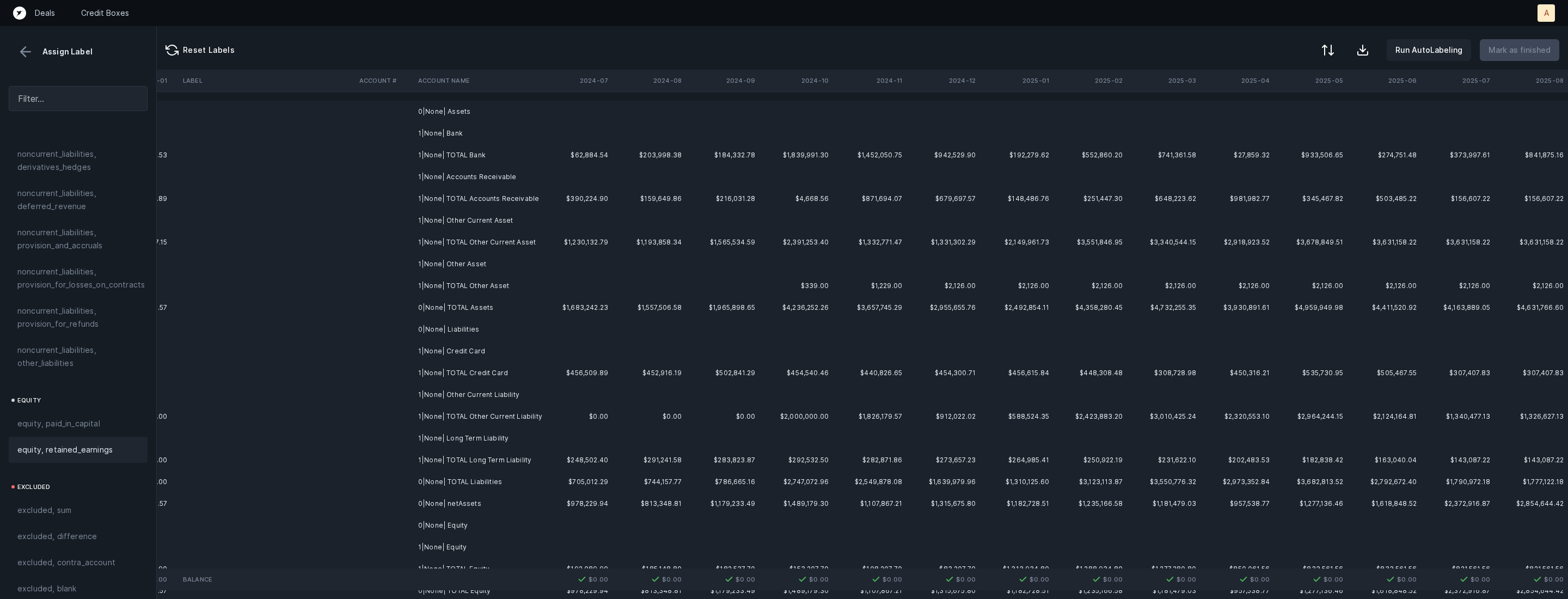
click at [473, 109] on td "0|None| Assets" at bounding box center [480, 111] width 133 height 22
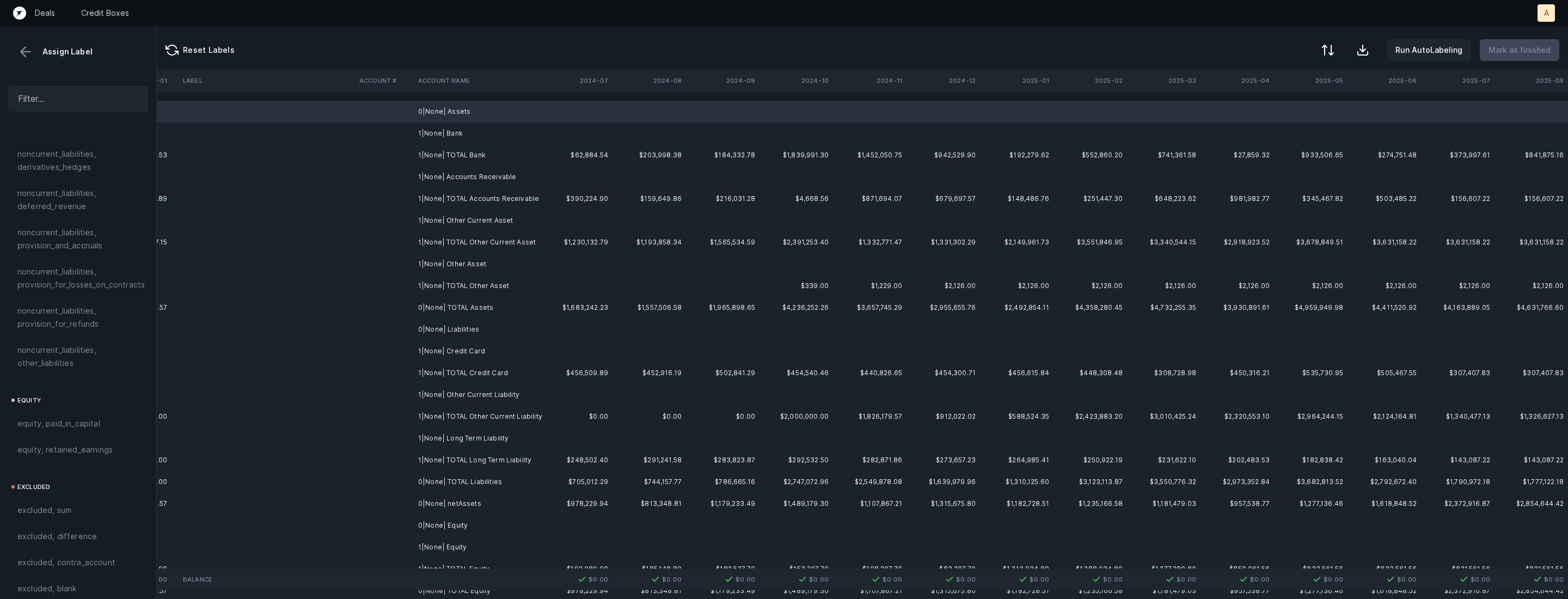
click at [457, 124] on td "1|None| Bank" at bounding box center [480, 133] width 133 height 22
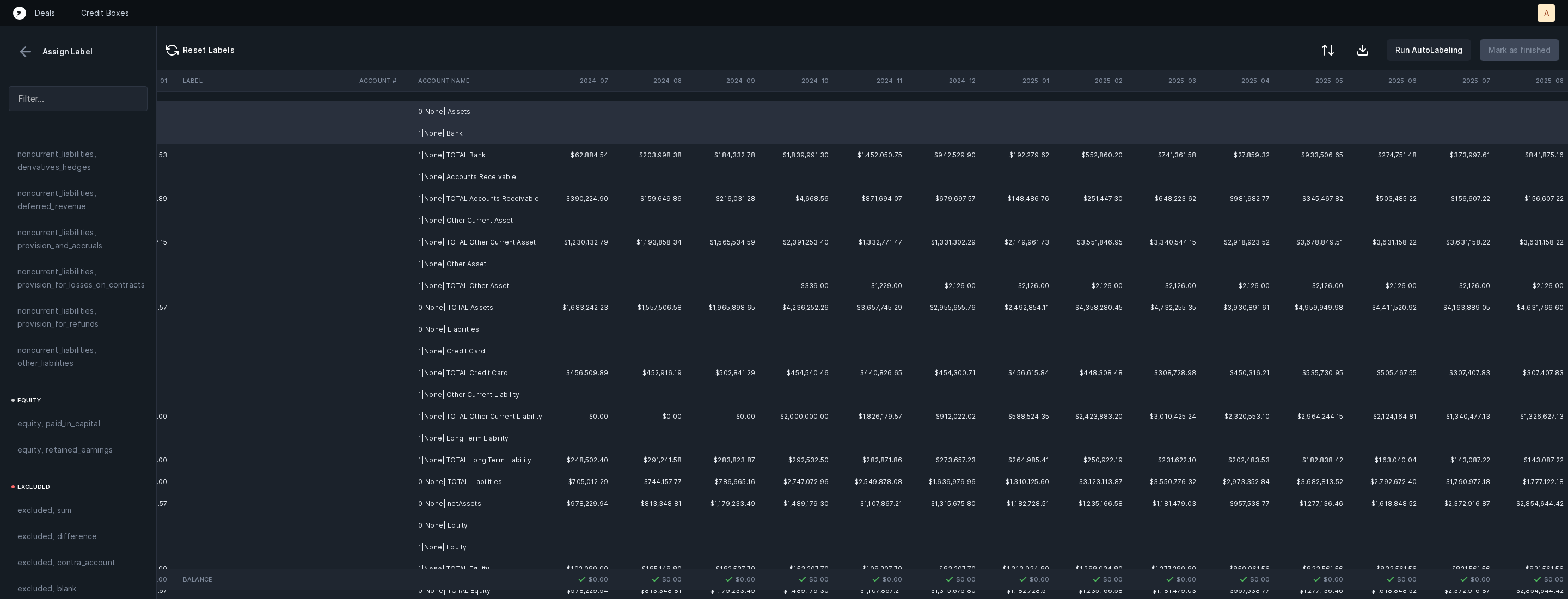
click at [470, 179] on td "1|None| Accounts Receivable" at bounding box center [480, 177] width 133 height 22
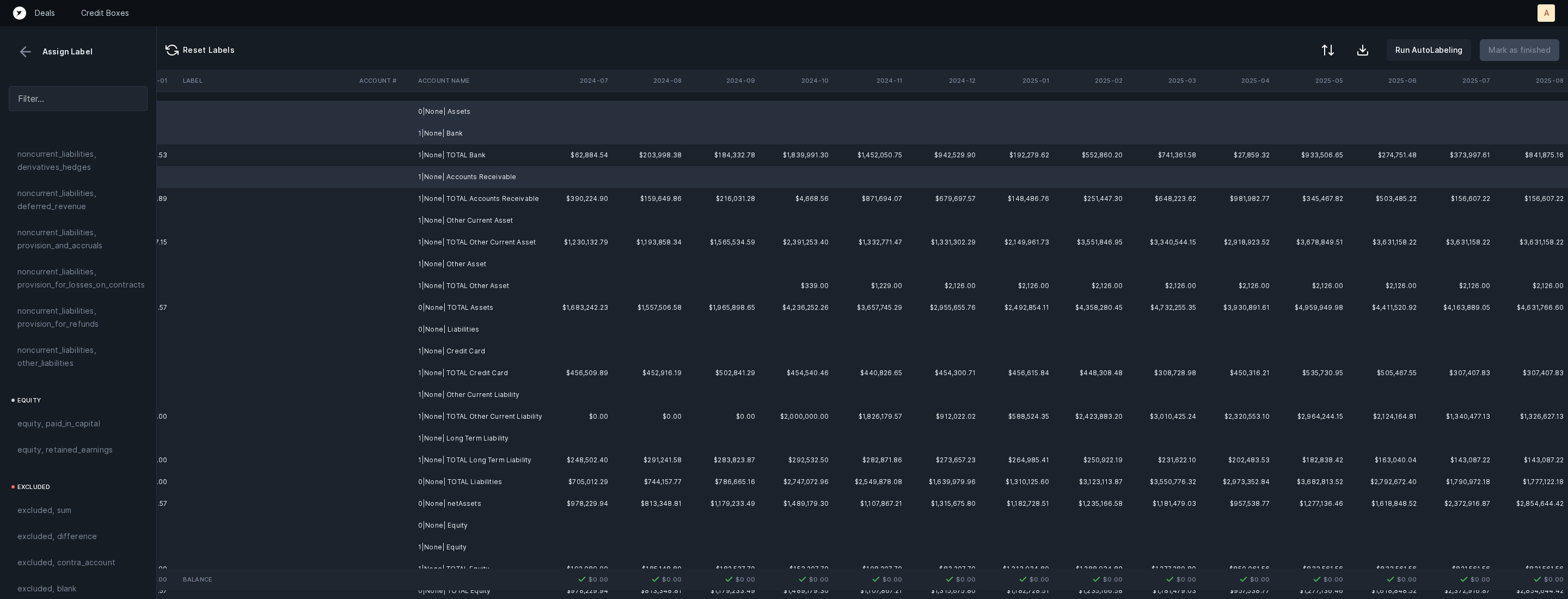
click at [460, 223] on td "1|None| Other Current Asset" at bounding box center [480, 220] width 133 height 22
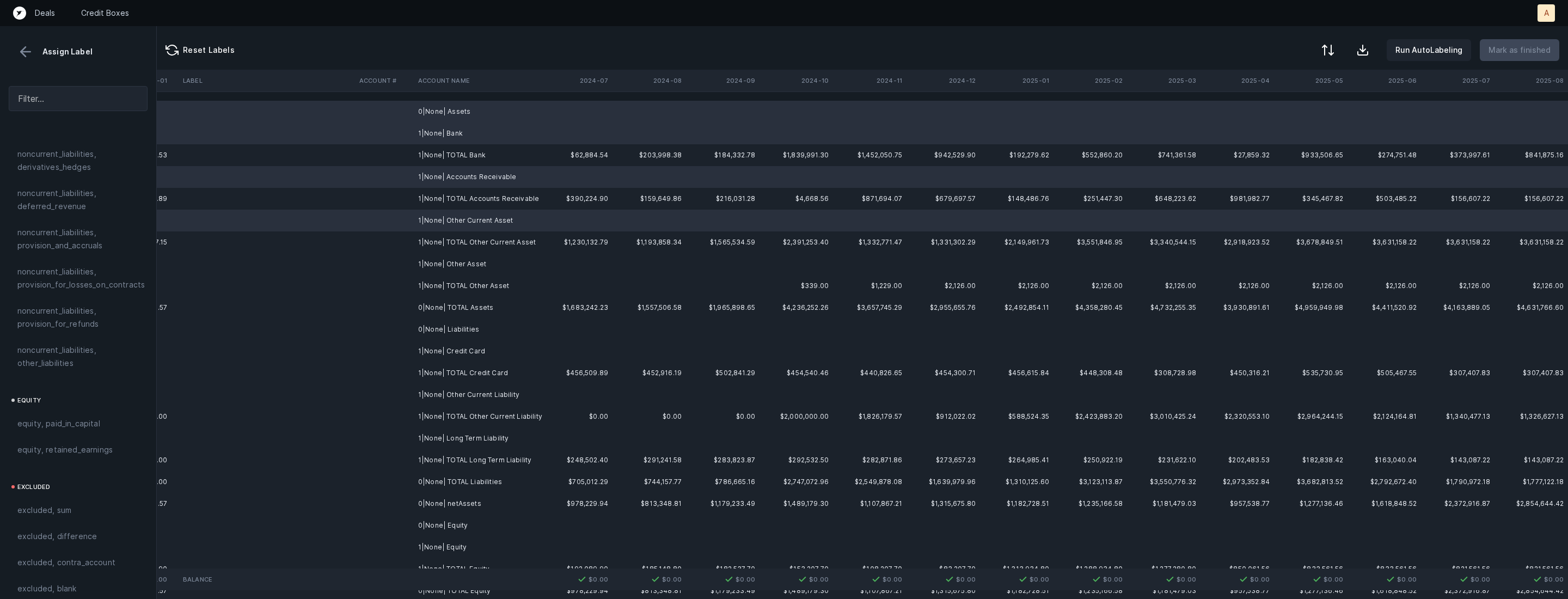
click at [455, 261] on td "1|None| Other Asset" at bounding box center [480, 264] width 133 height 22
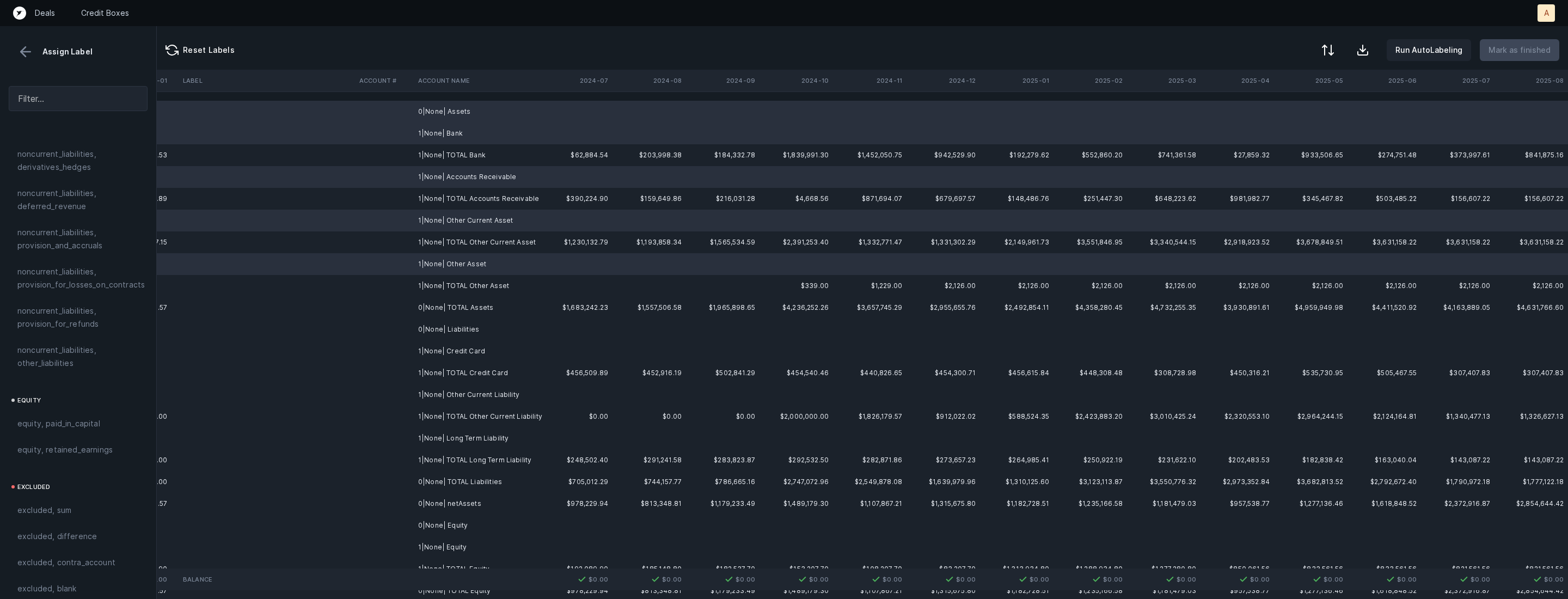
click at [436, 324] on td "0|None| Liabilities" at bounding box center [480, 329] width 133 height 22
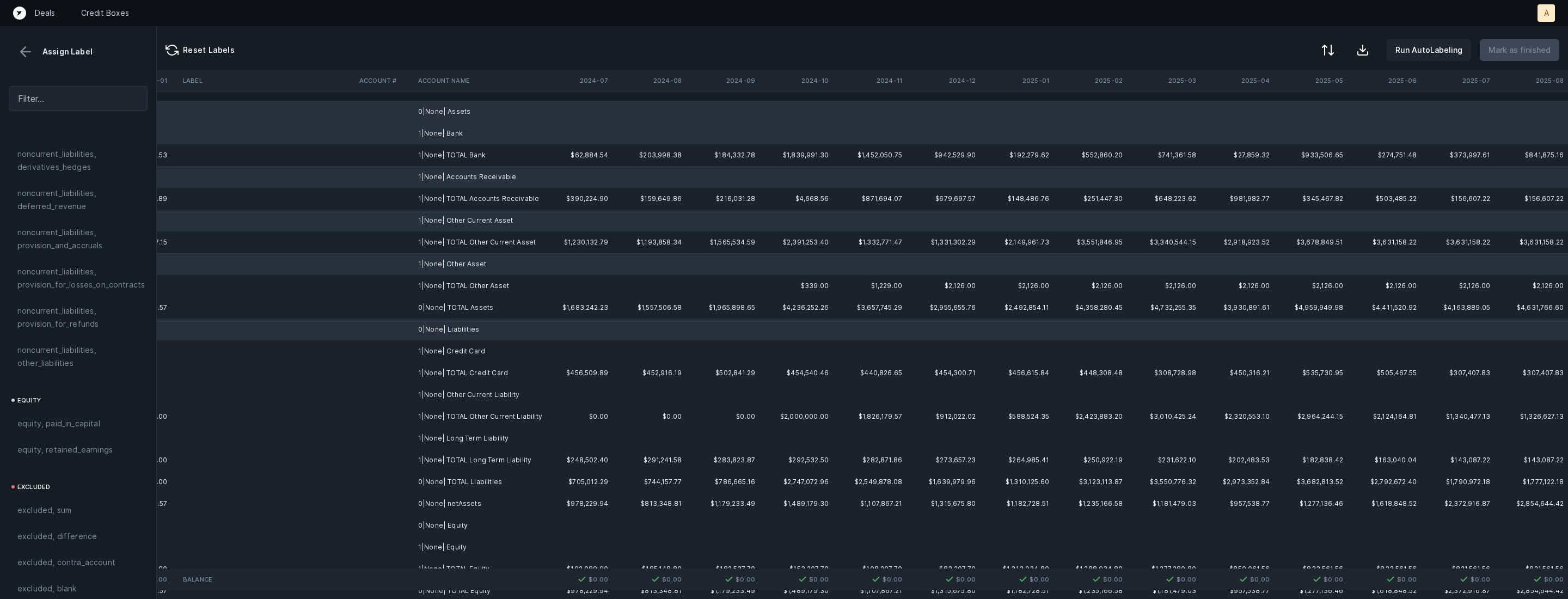
click at [434, 345] on td "1|None| Credit Card" at bounding box center [480, 351] width 133 height 22
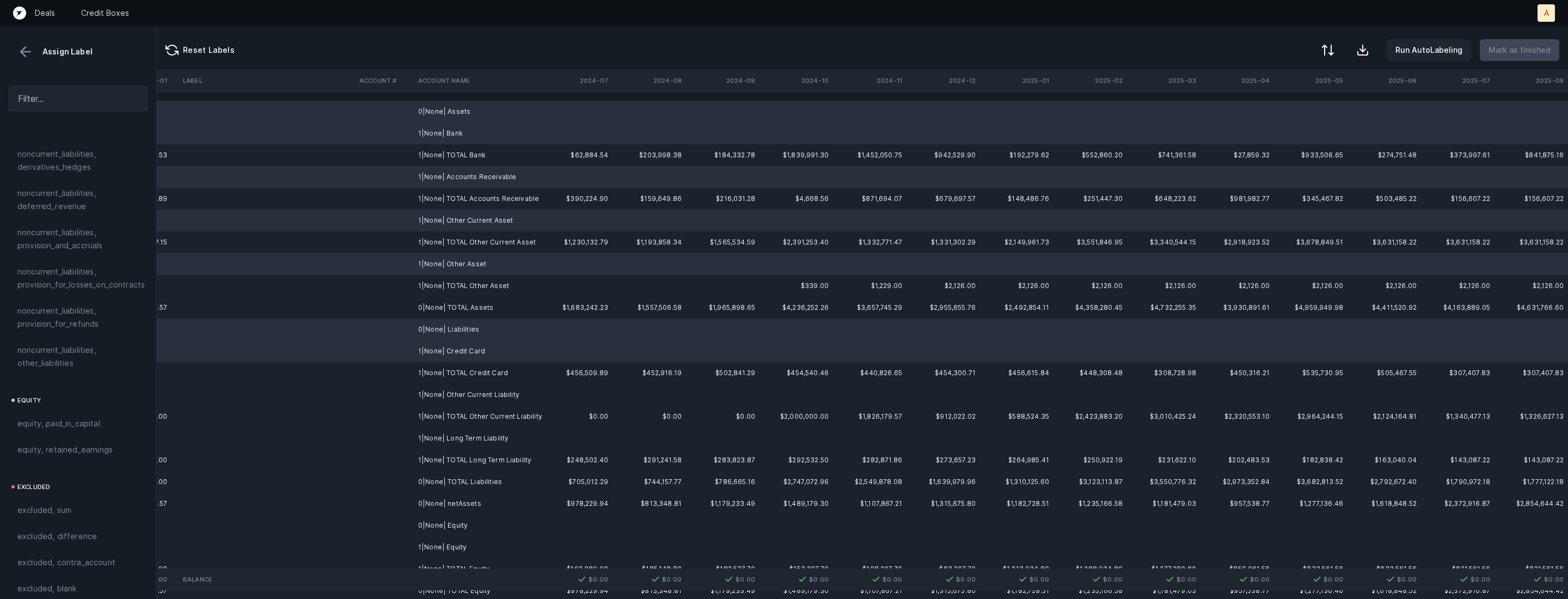
click at [434, 397] on td "1|None| Other Current Liability" at bounding box center [480, 394] width 133 height 22
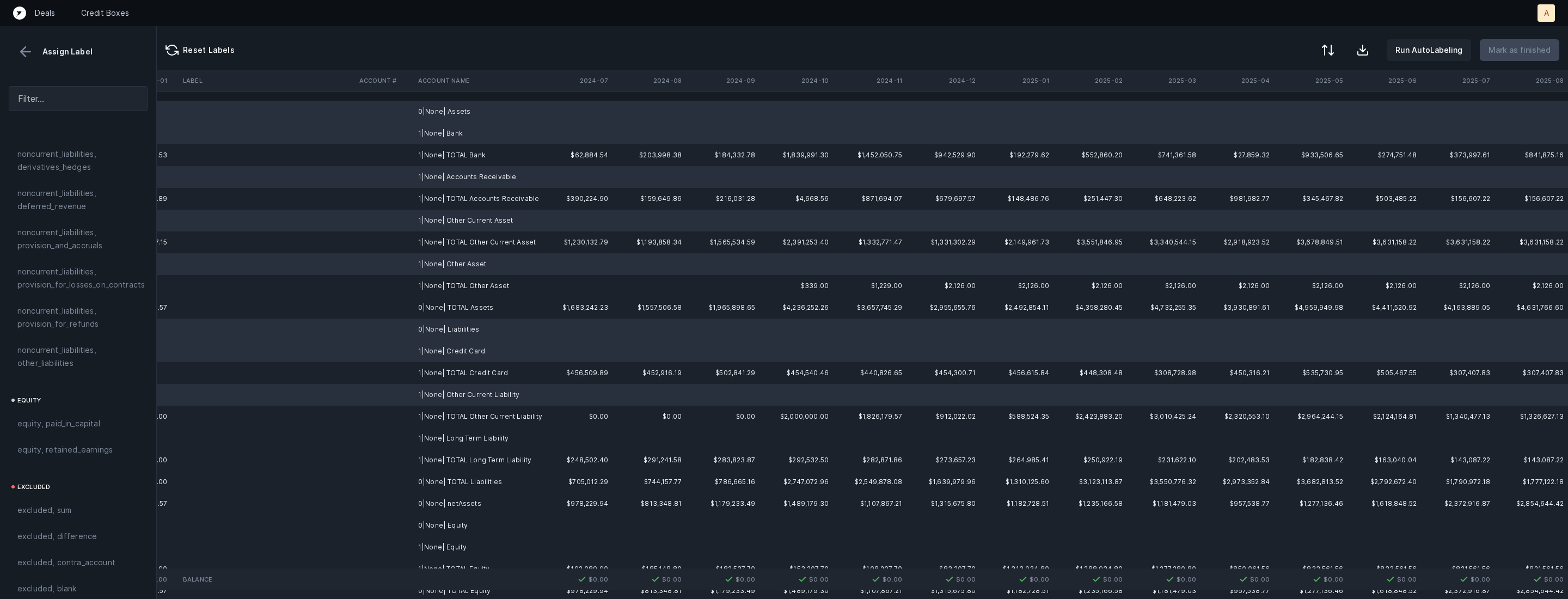
click at [422, 436] on td "1|None| Long Term Liability" at bounding box center [480, 438] width 133 height 22
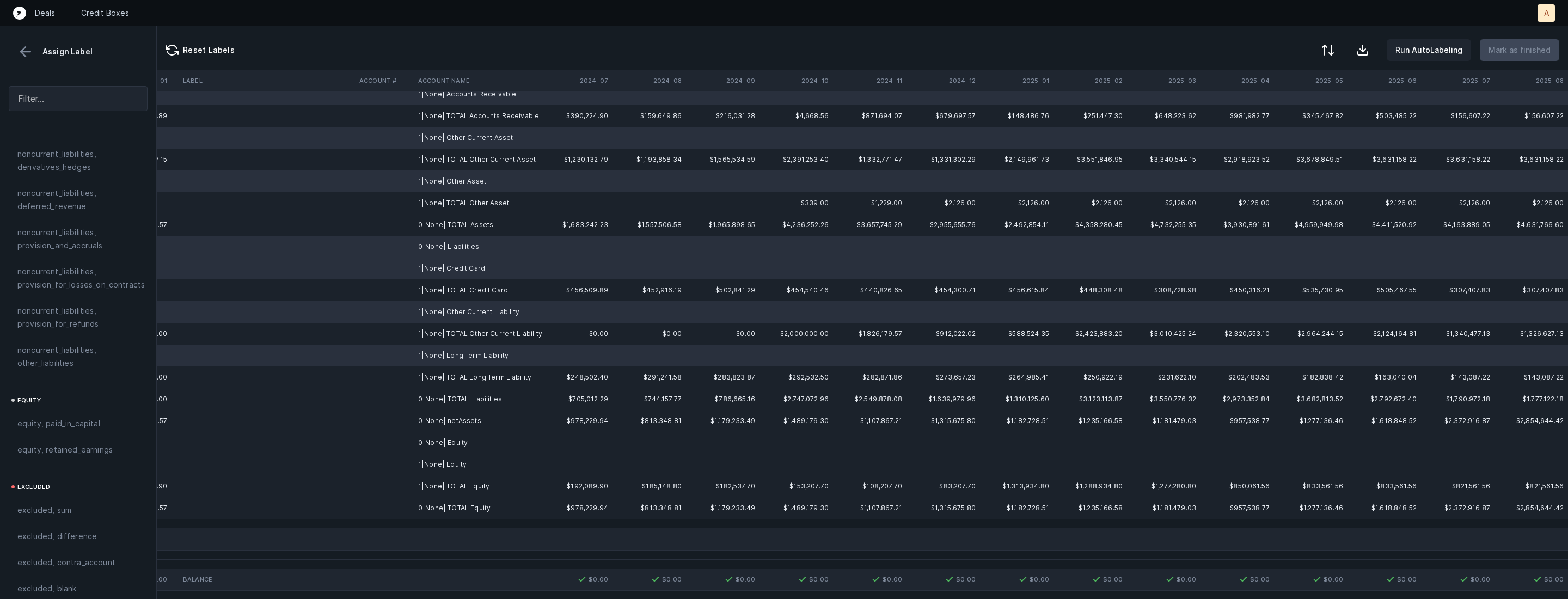
scroll to position [97, 2510]
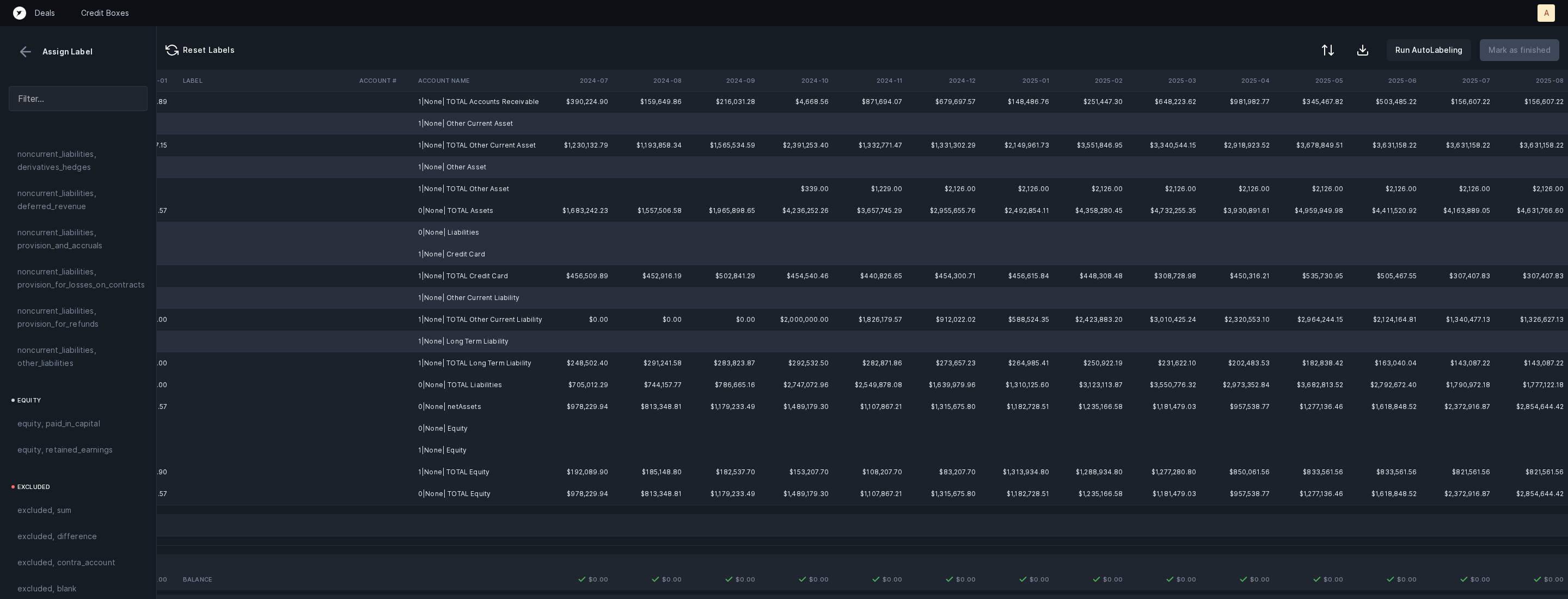
click at [428, 437] on td "0|None| Equity" at bounding box center [480, 428] width 133 height 22
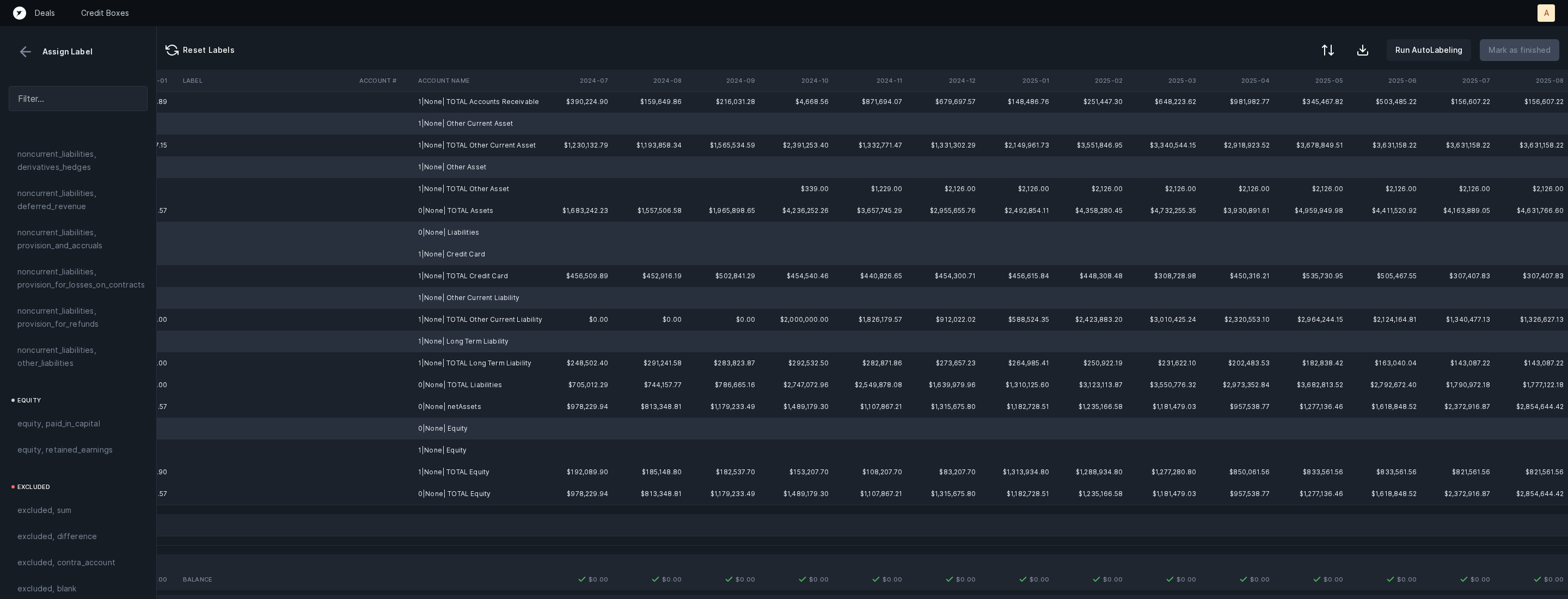
click at [409, 448] on td at bounding box center [385, 449] width 59 height 22
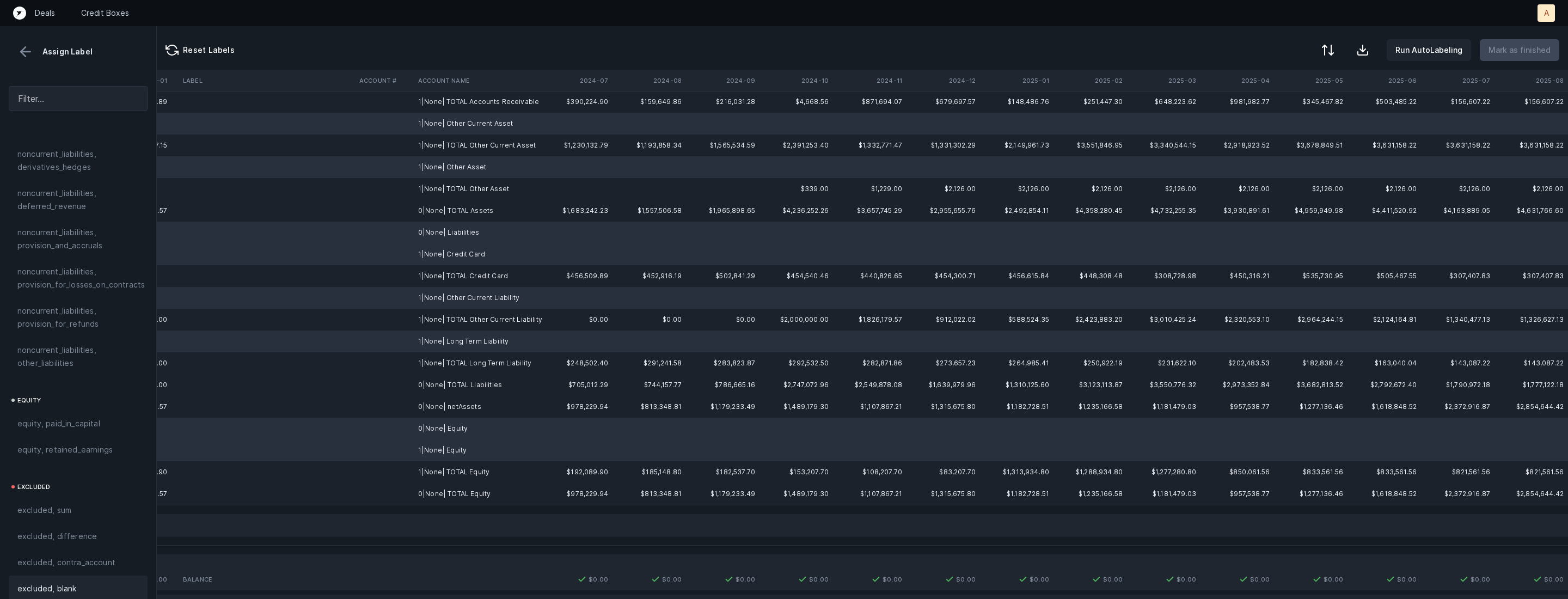
click at [62, 582] on span "excluded, blank" at bounding box center [47, 588] width 59 height 13
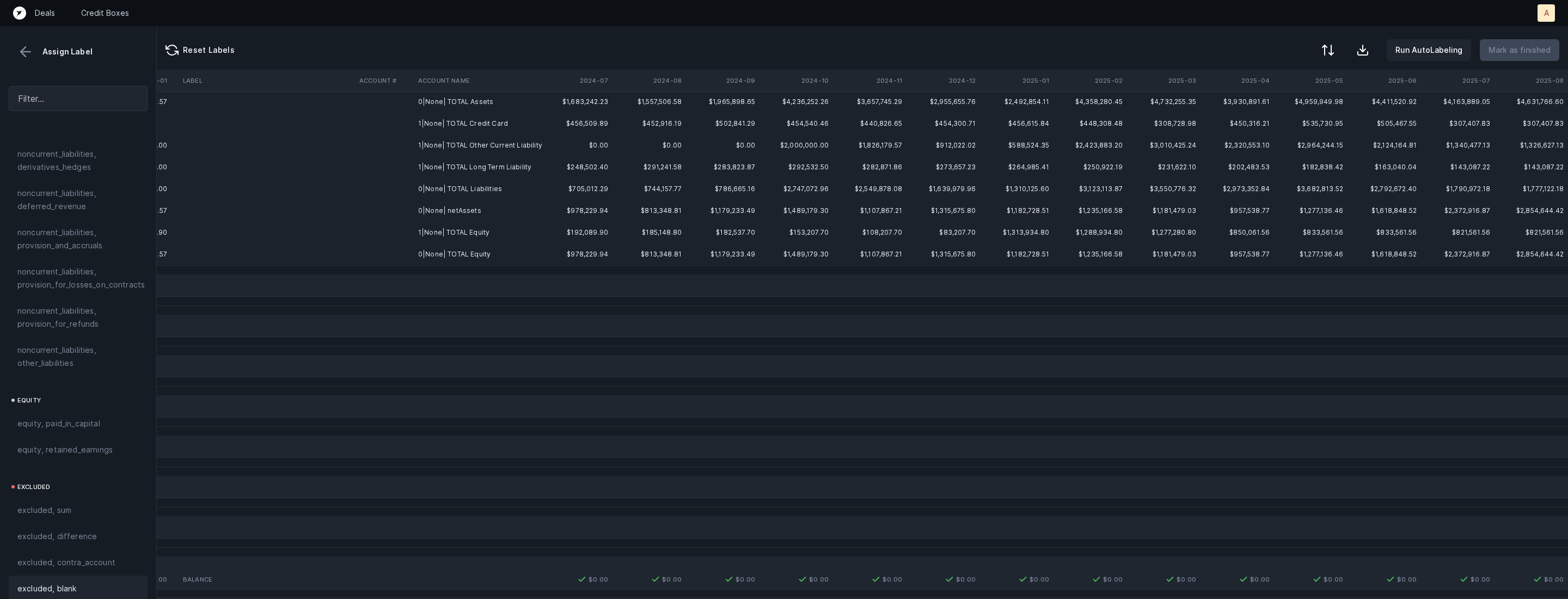
scroll to position [0, 2510]
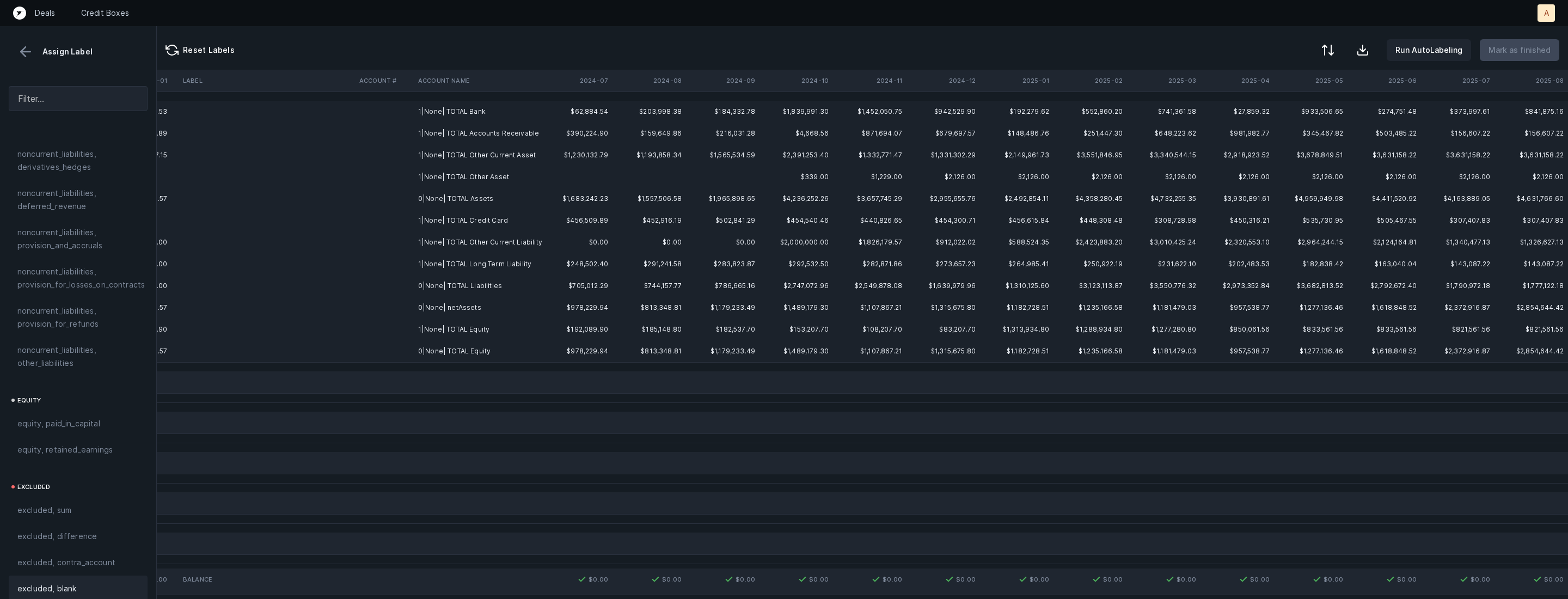
click at [474, 294] on td "0|None| TOTAL Liabilities" at bounding box center [480, 286] width 133 height 22
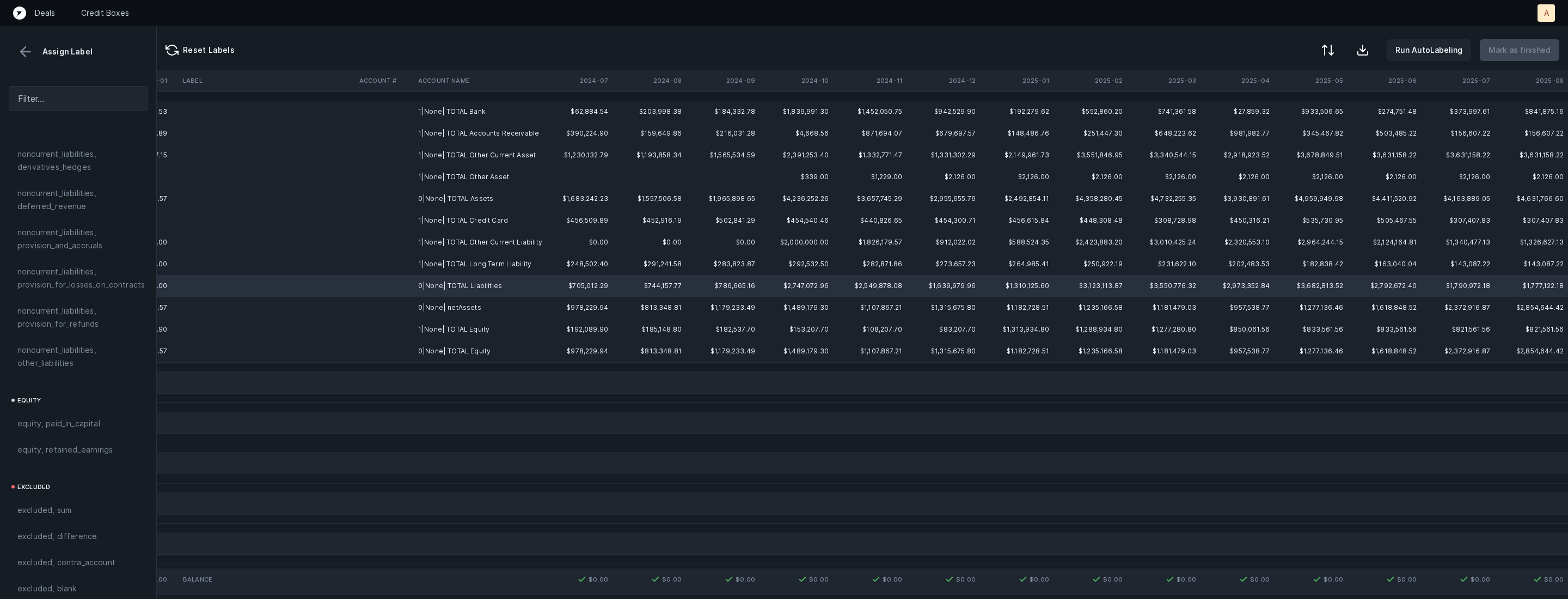
click at [463, 301] on td "0|None| netAssets" at bounding box center [480, 307] width 133 height 22
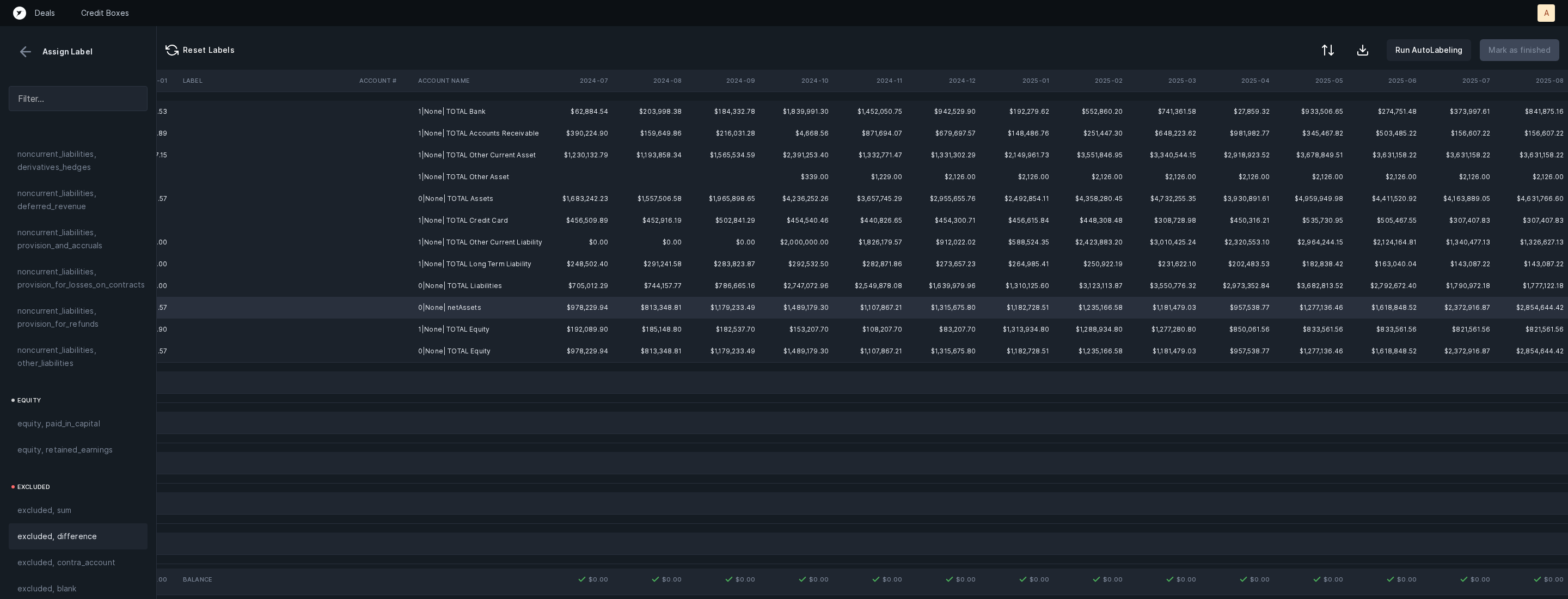
click at [55, 530] on span "excluded, difference" at bounding box center [57, 536] width 79 height 13
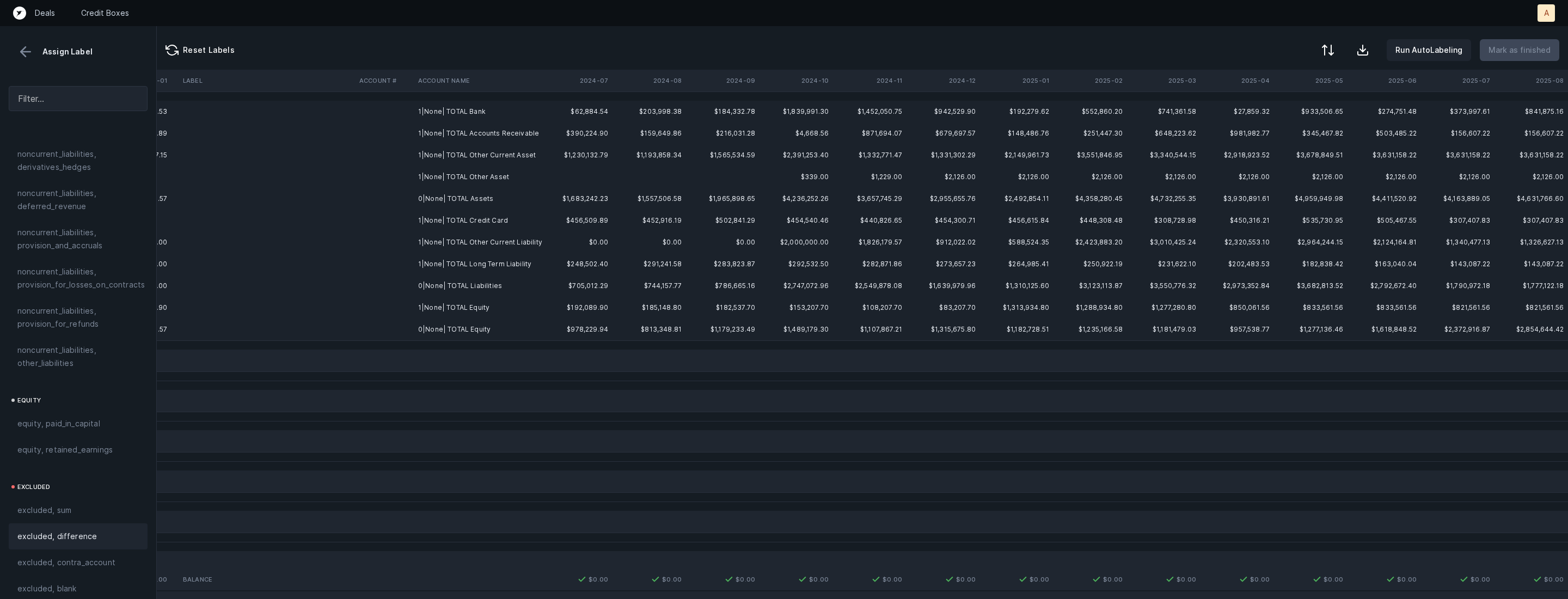
click at [484, 109] on td "1|None| TOTAL Bank" at bounding box center [480, 111] width 133 height 22
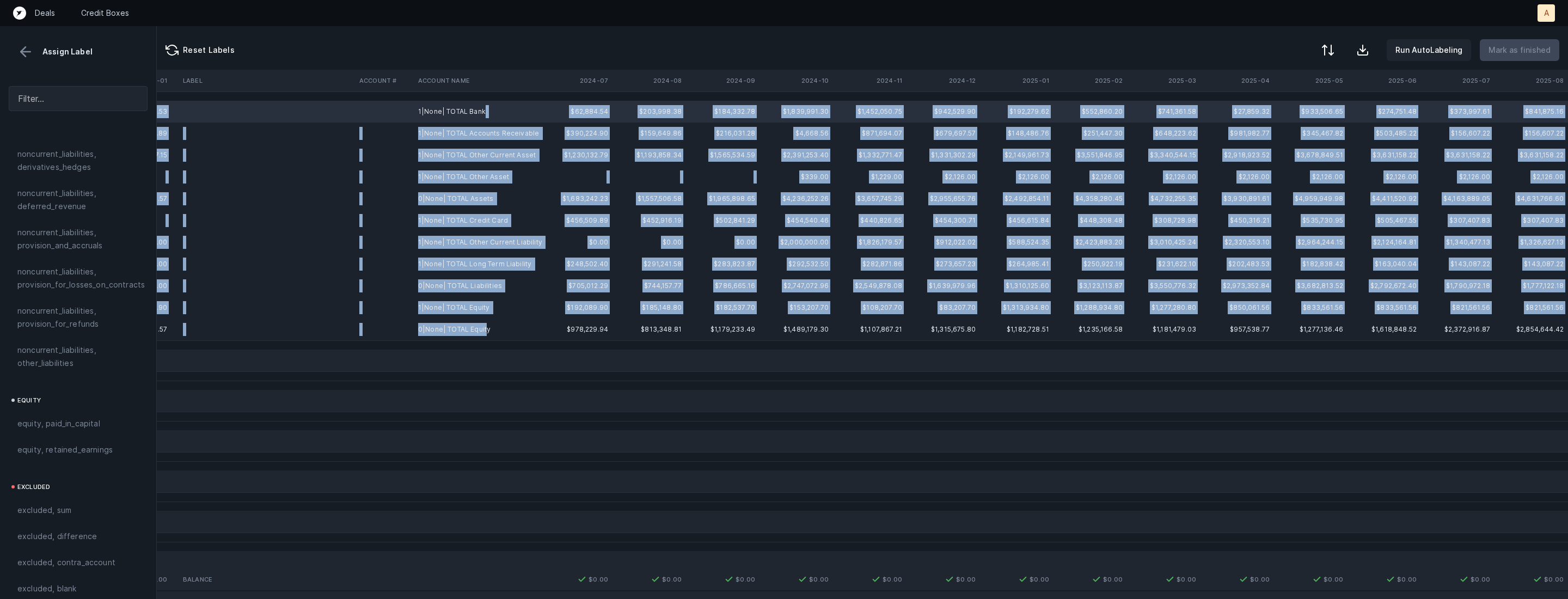
click at [485, 334] on td "0|None| TOTAL Equity" at bounding box center [480, 329] width 133 height 22
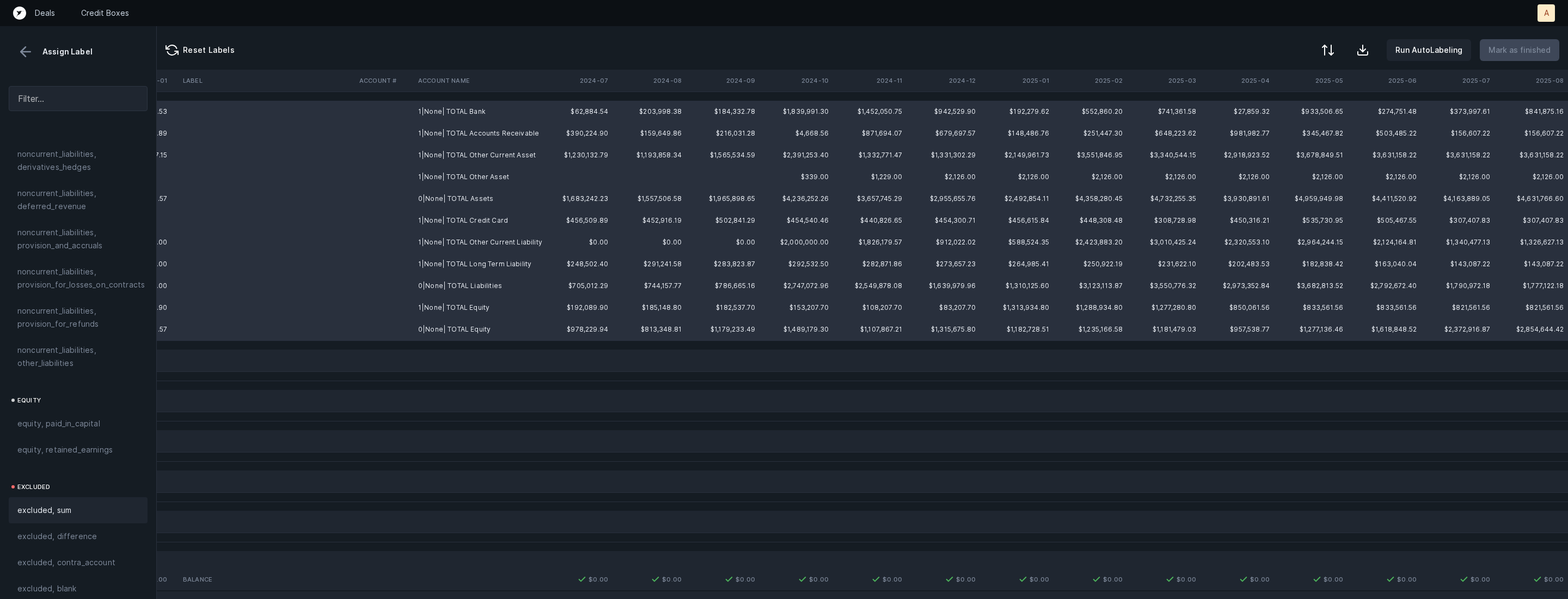
click at [79, 503] on div "excluded, sum" at bounding box center [78, 509] width 121 height 13
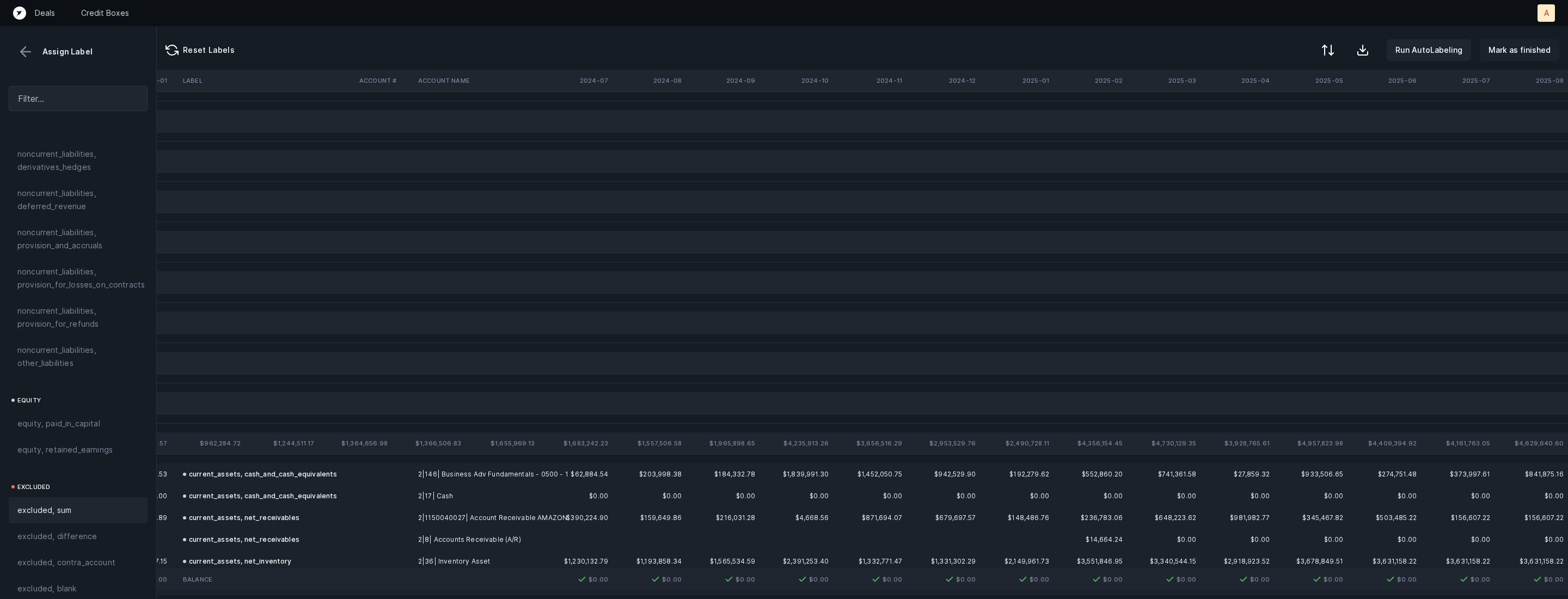
click at [1507, 49] on p "Mark as finished" at bounding box center [1520, 50] width 62 height 13
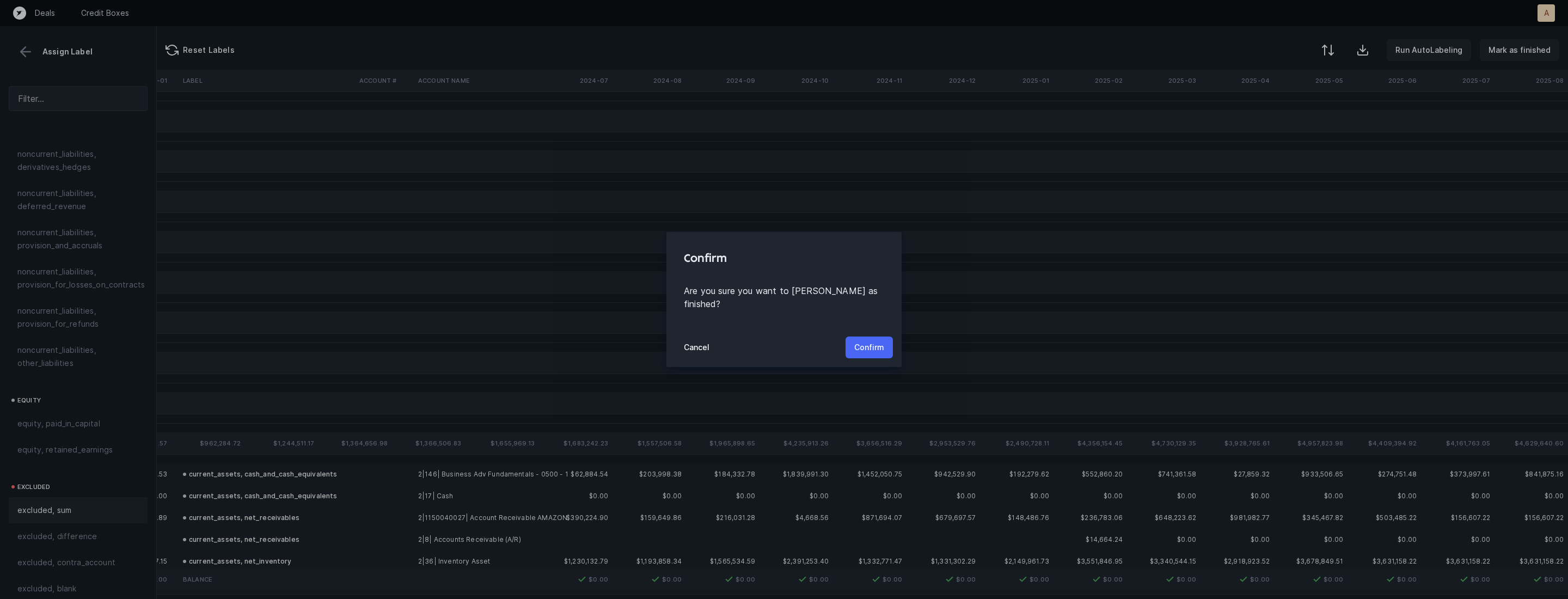
click at [861, 341] on p "Confirm" at bounding box center [869, 347] width 30 height 13
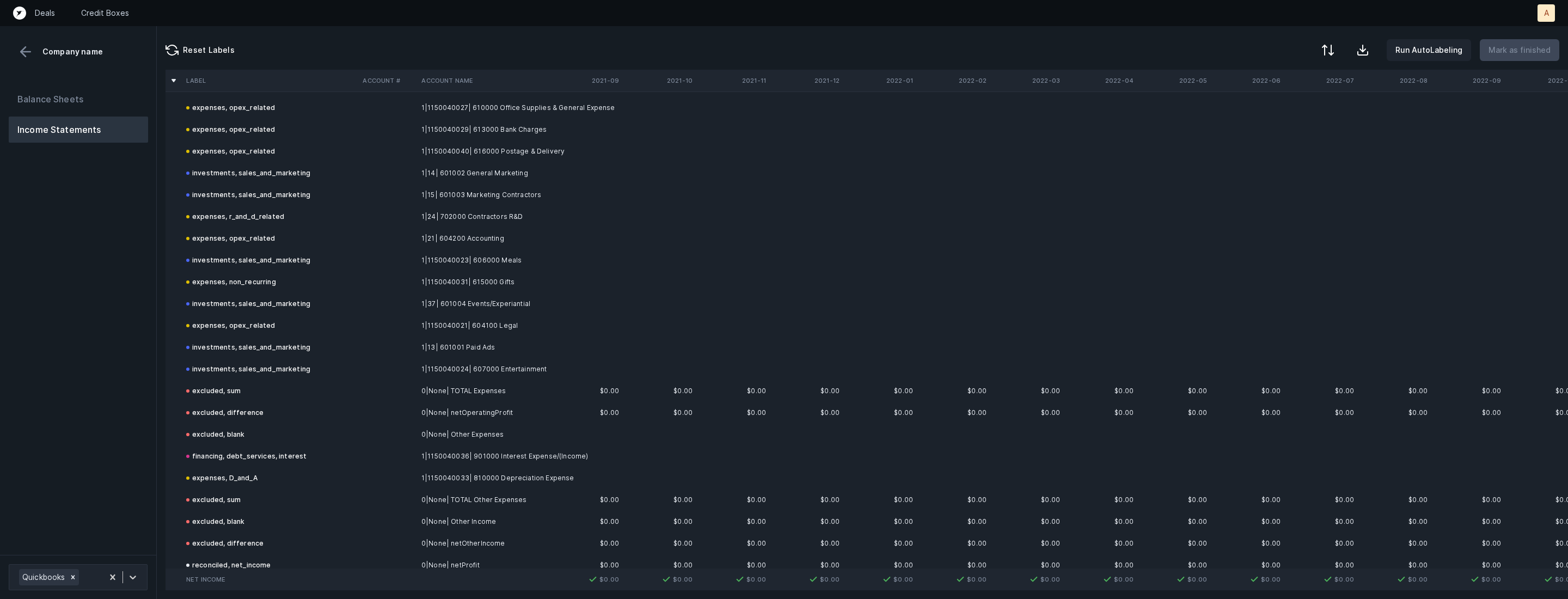
scroll to position [347, 0]
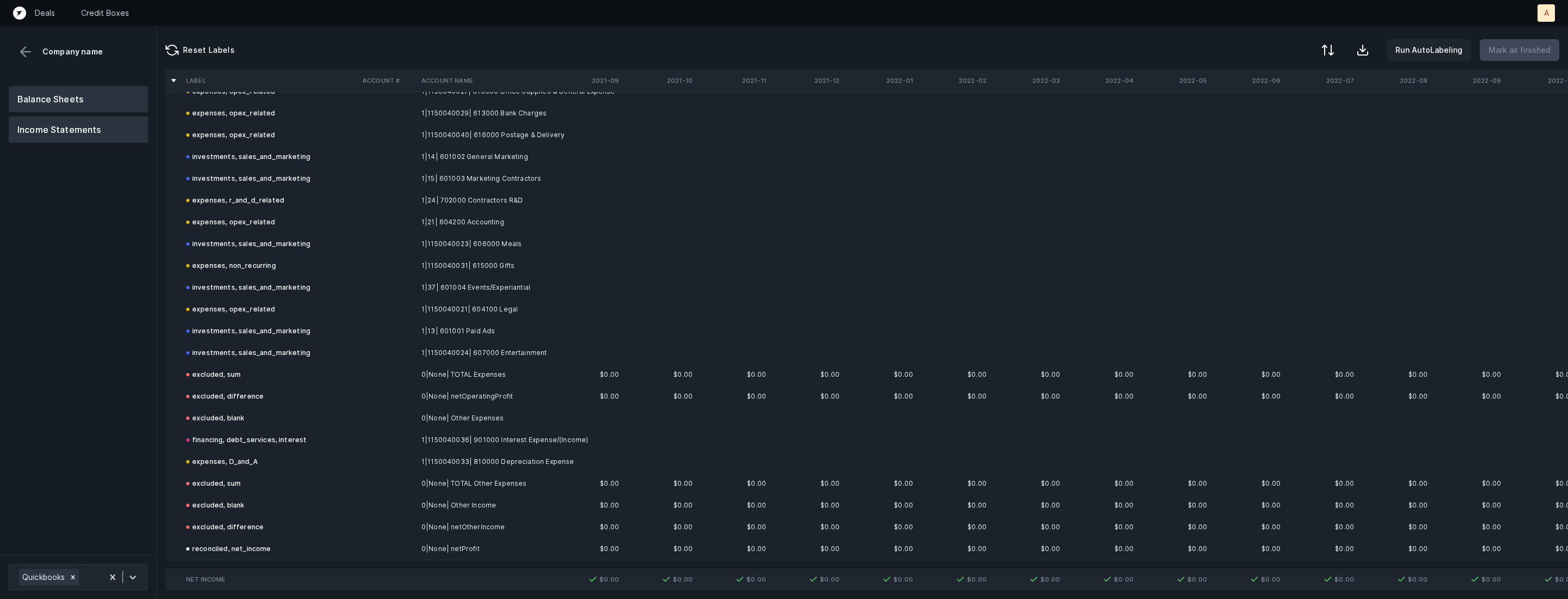
click at [78, 98] on button "Balance Sheets" at bounding box center [78, 99] width 139 height 26
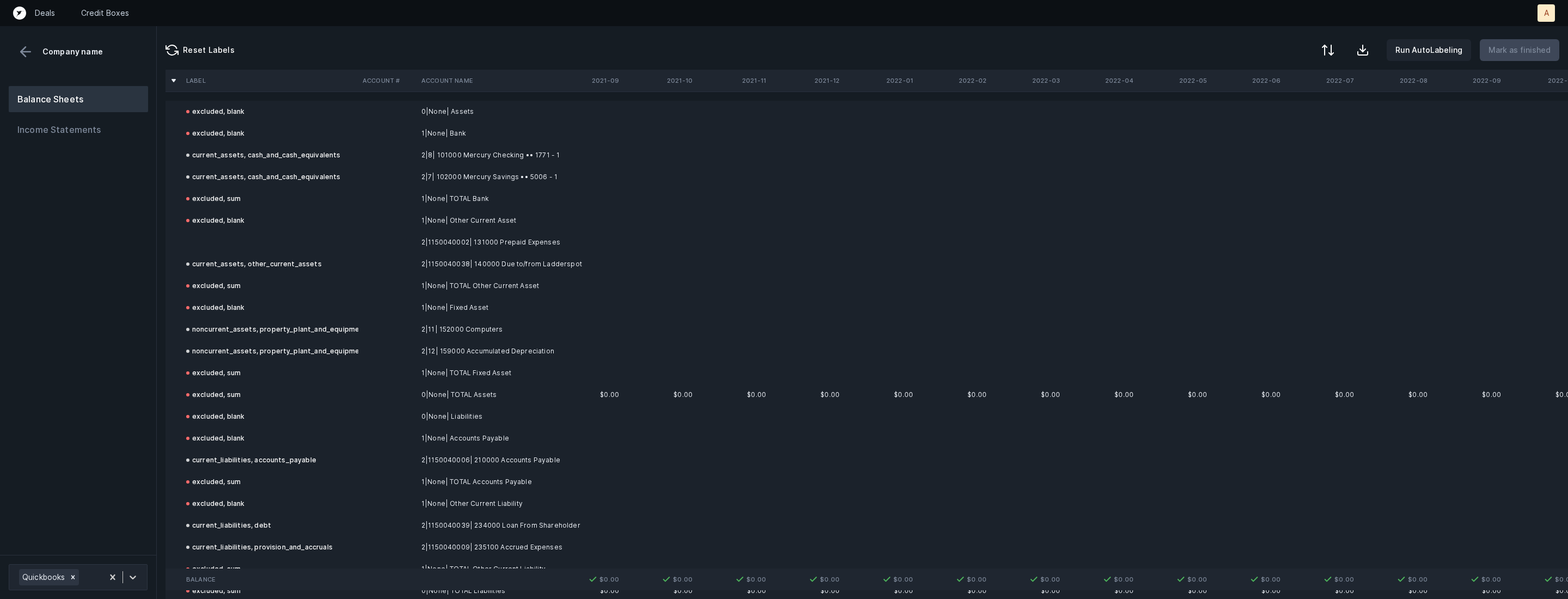
click at [446, 240] on td "2|1150040002| 131000 Prepaid Expenses" at bounding box center [483, 242] width 133 height 22
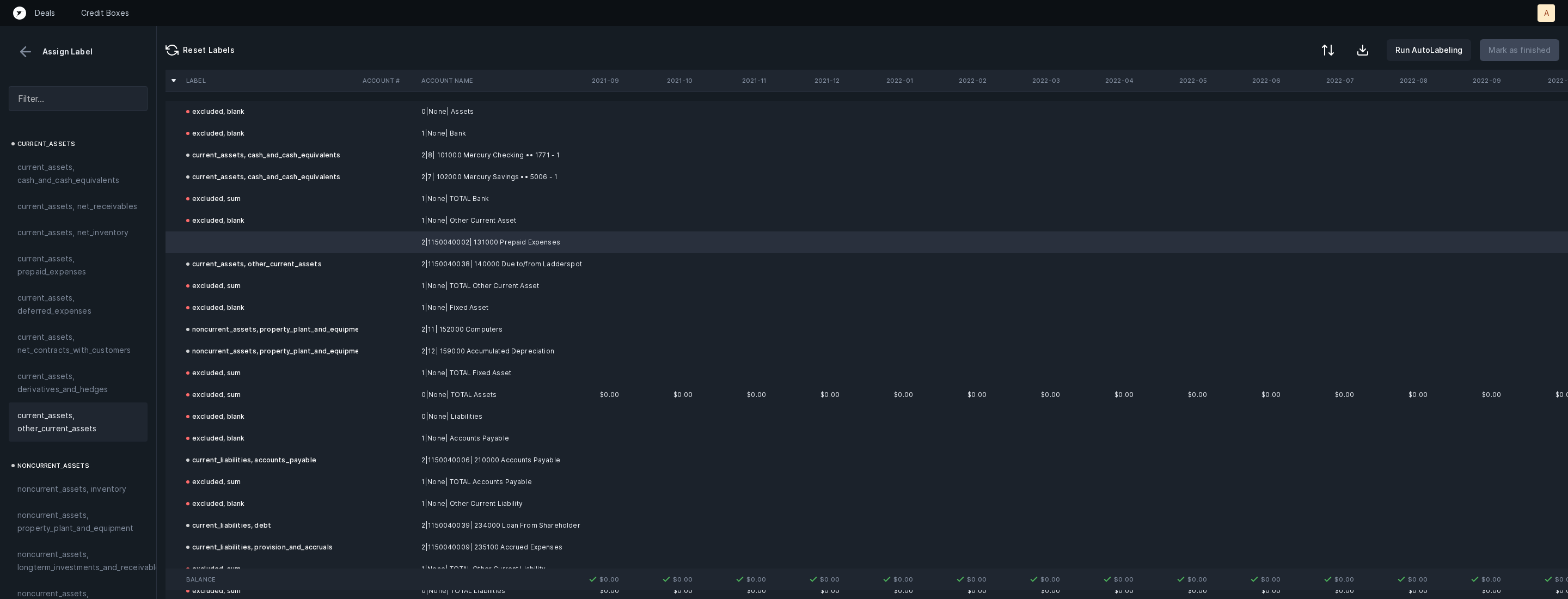
click at [92, 418] on span "current_assets, other_current_assets" at bounding box center [78, 422] width 121 height 26
click at [1515, 47] on p "Mark as finished" at bounding box center [1520, 50] width 62 height 13
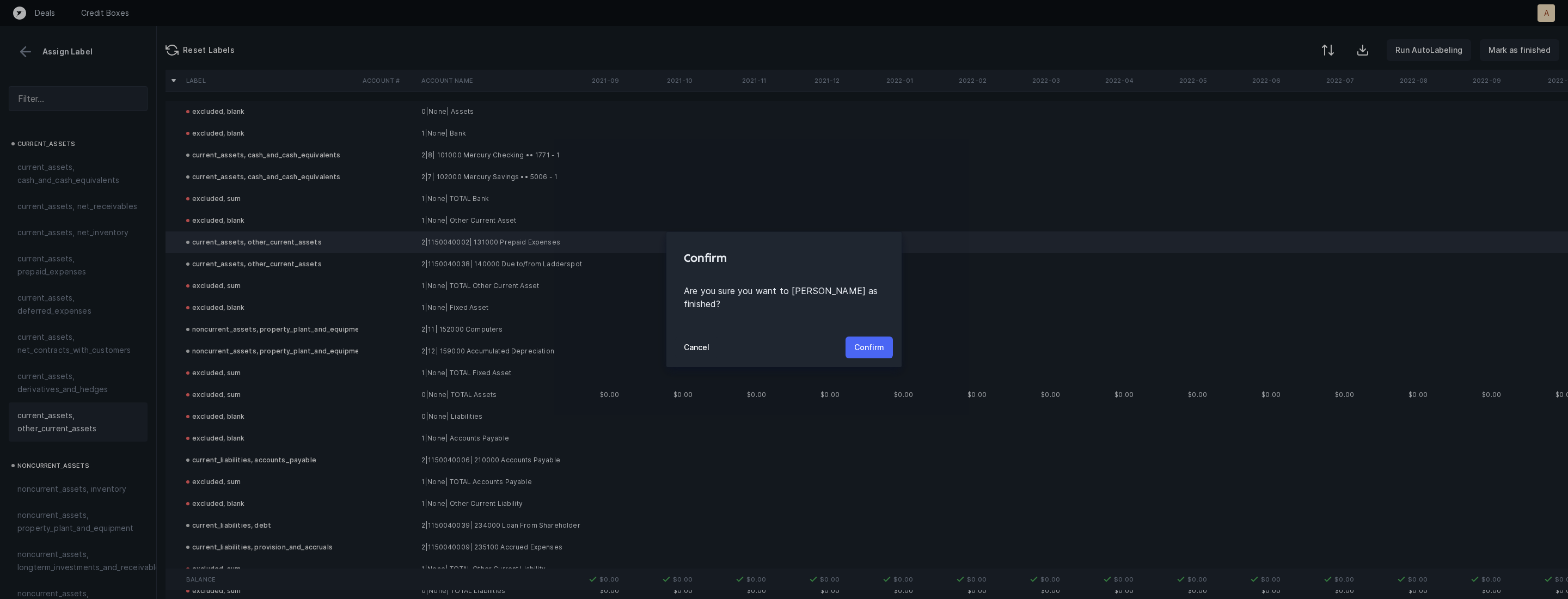
click at [865, 340] on p "Confirm" at bounding box center [869, 347] width 30 height 13
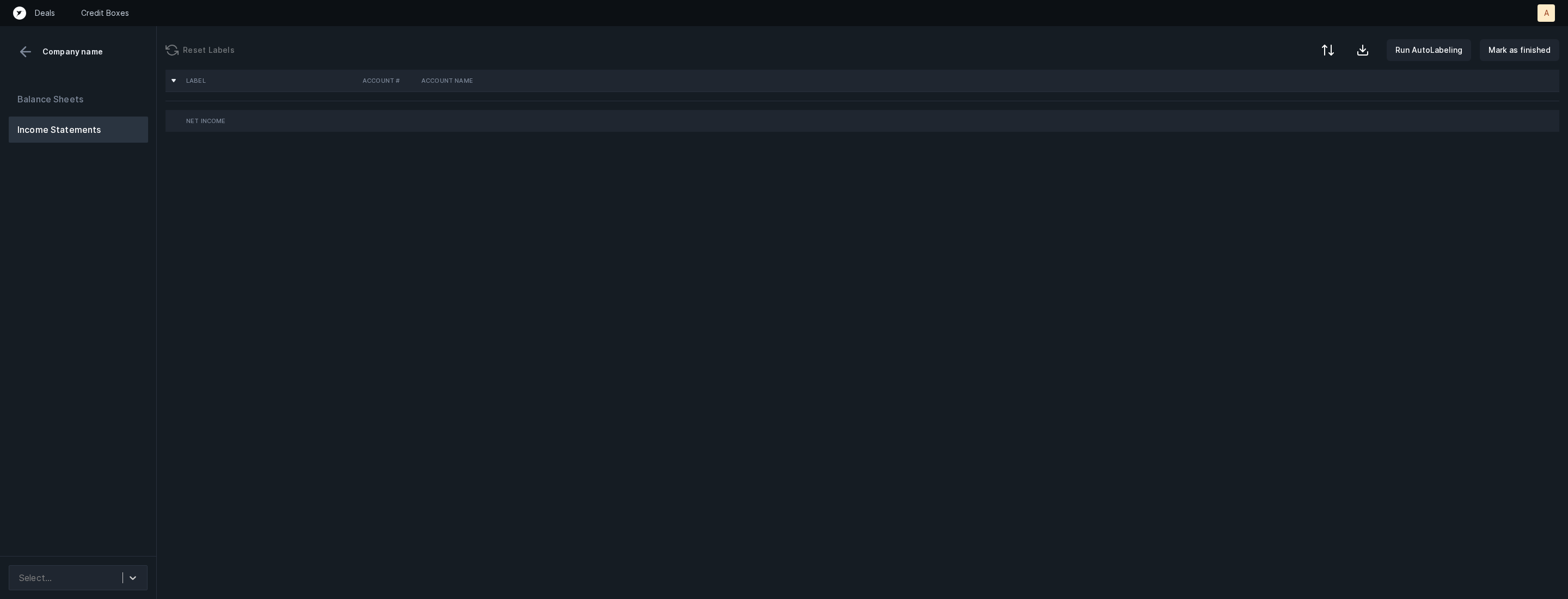
click at [120, 293] on div "Balance Sheets Income Statements" at bounding box center [78, 317] width 157 height 478
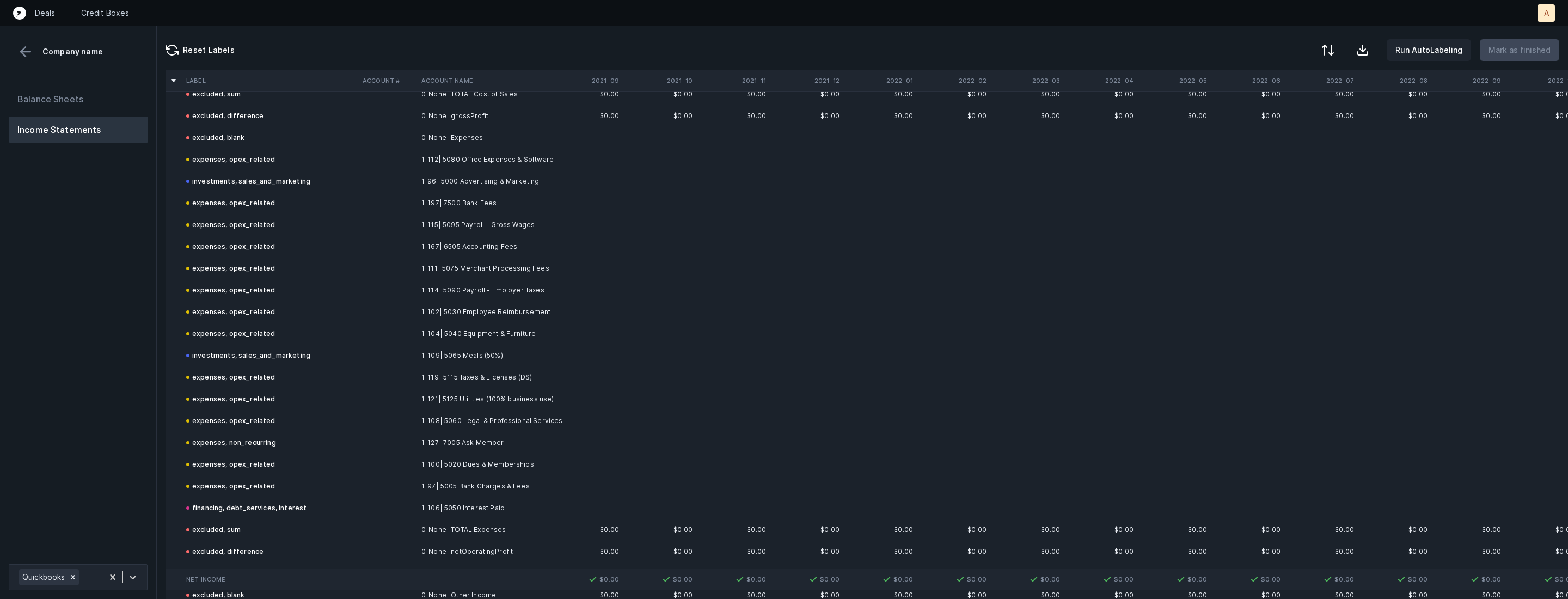
scroll to position [303, 0]
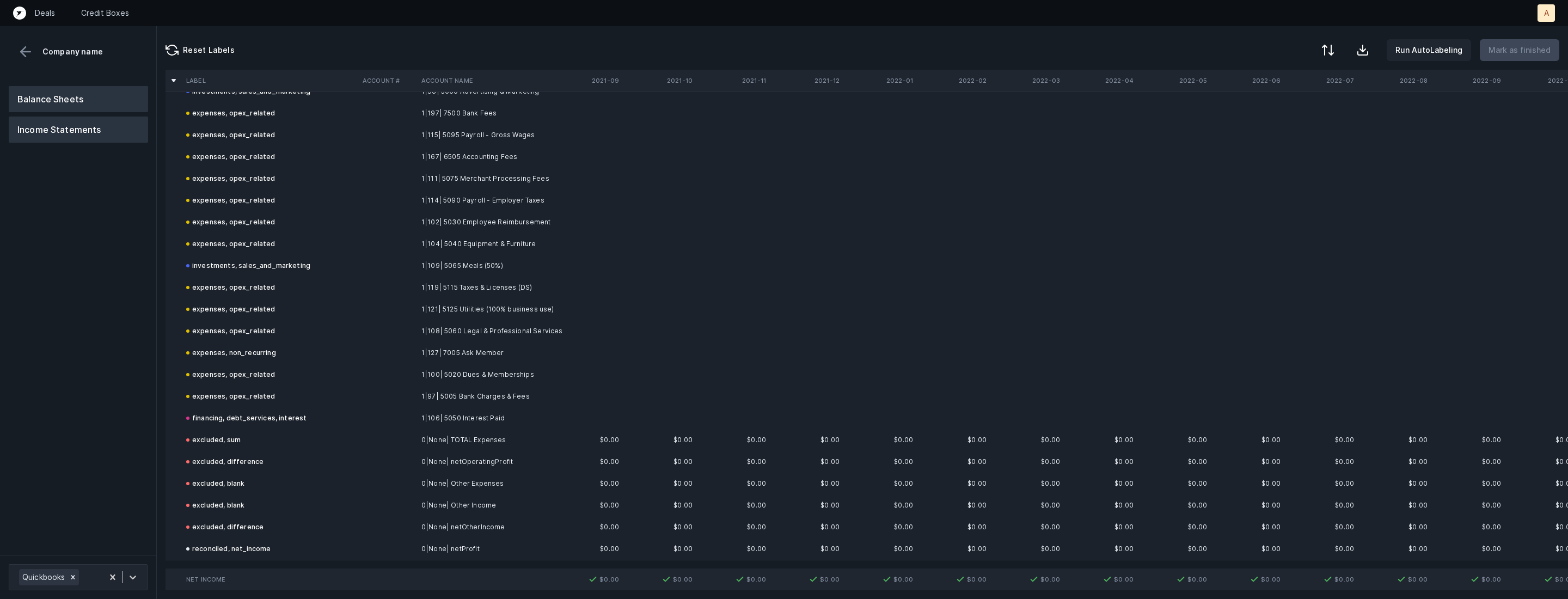
click at [76, 100] on button "Balance Sheets" at bounding box center [78, 99] width 139 height 26
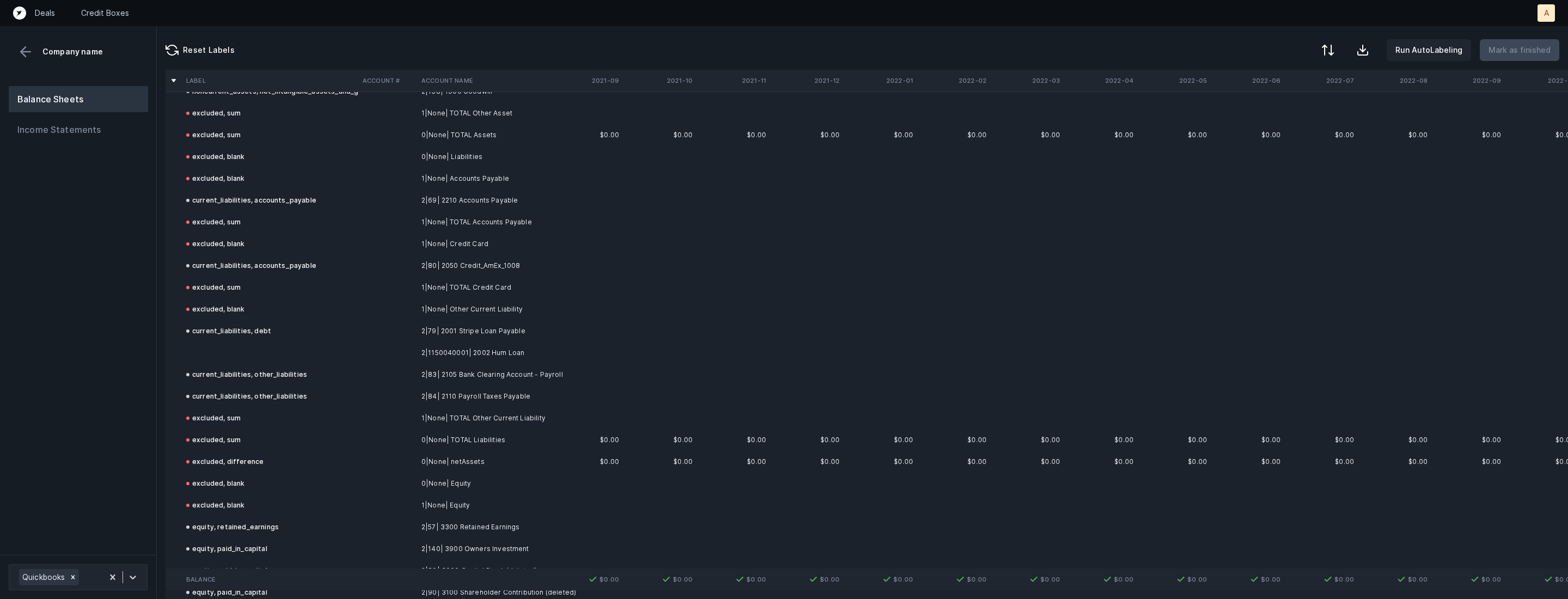
click at [317, 345] on td at bounding box center [270, 353] width 177 height 22
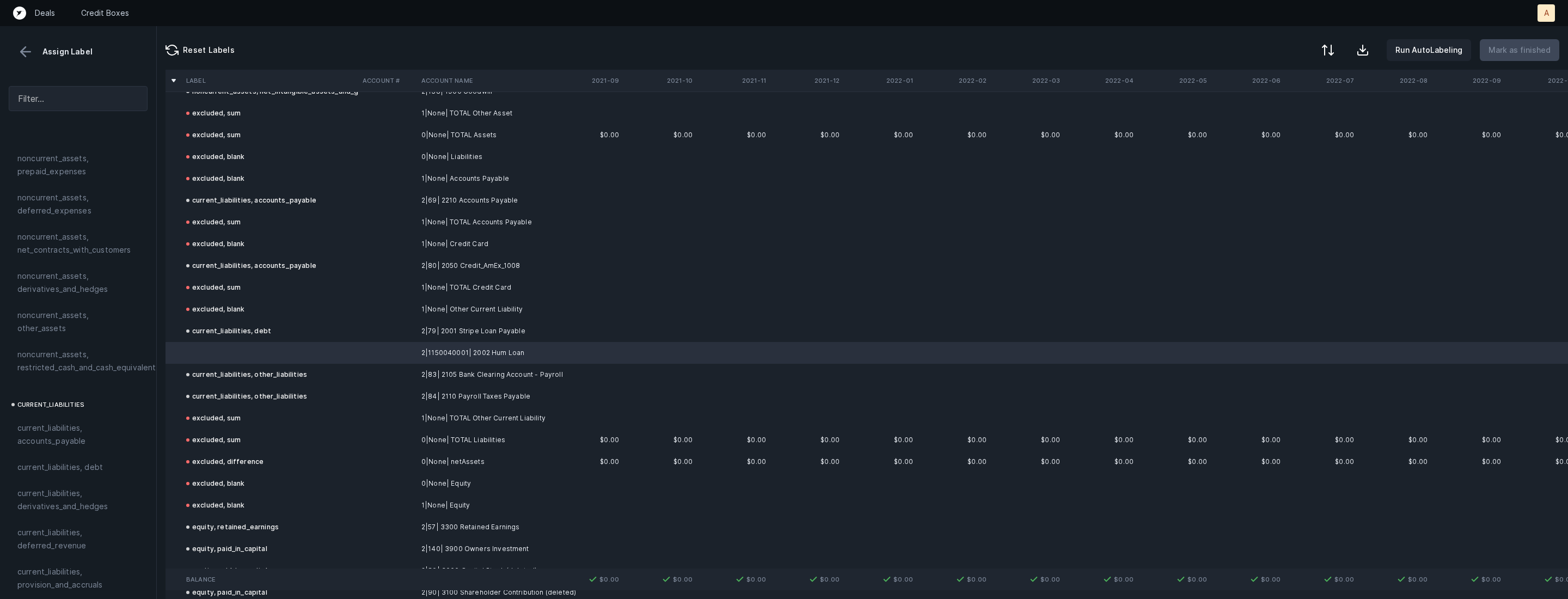
scroll to position [544, 0]
click at [67, 391] on span "current_liabilities, debt" at bounding box center [60, 398] width 85 height 13
click at [1537, 45] on p "Mark as finished" at bounding box center [1520, 50] width 62 height 13
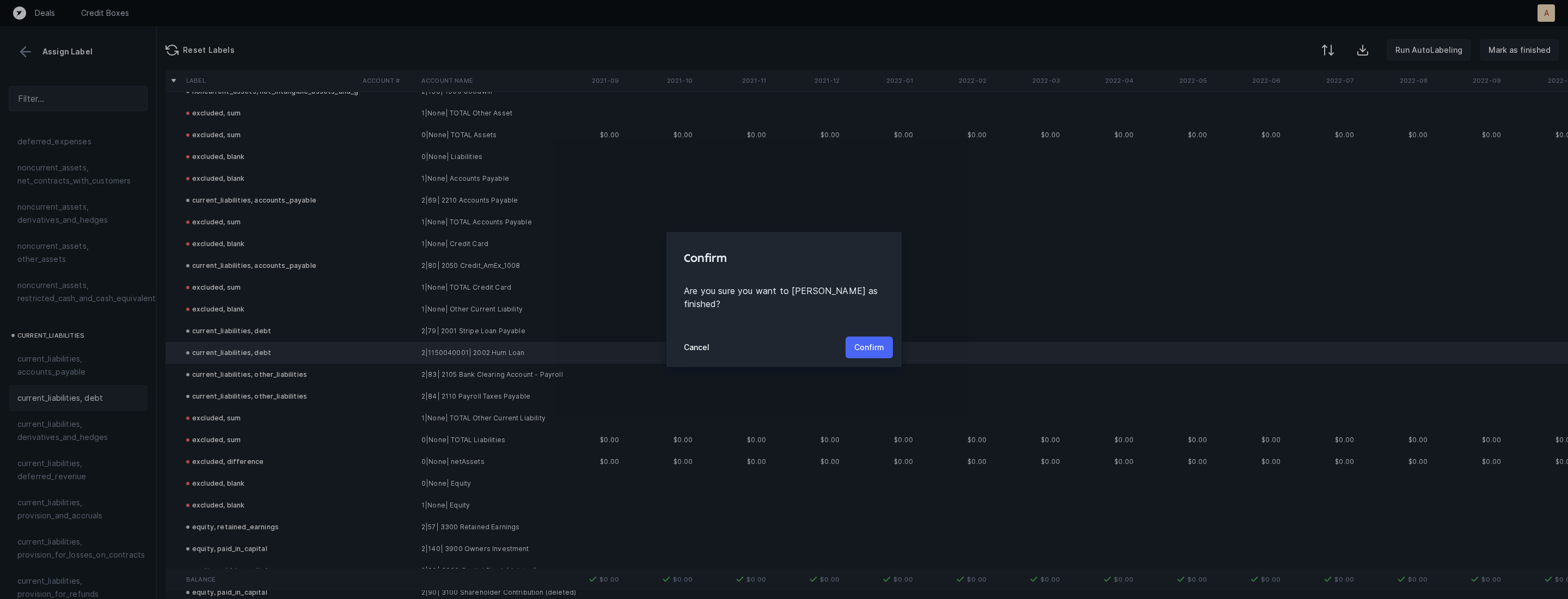
click at [868, 349] on button "Confirm" at bounding box center [869, 347] width 48 height 22
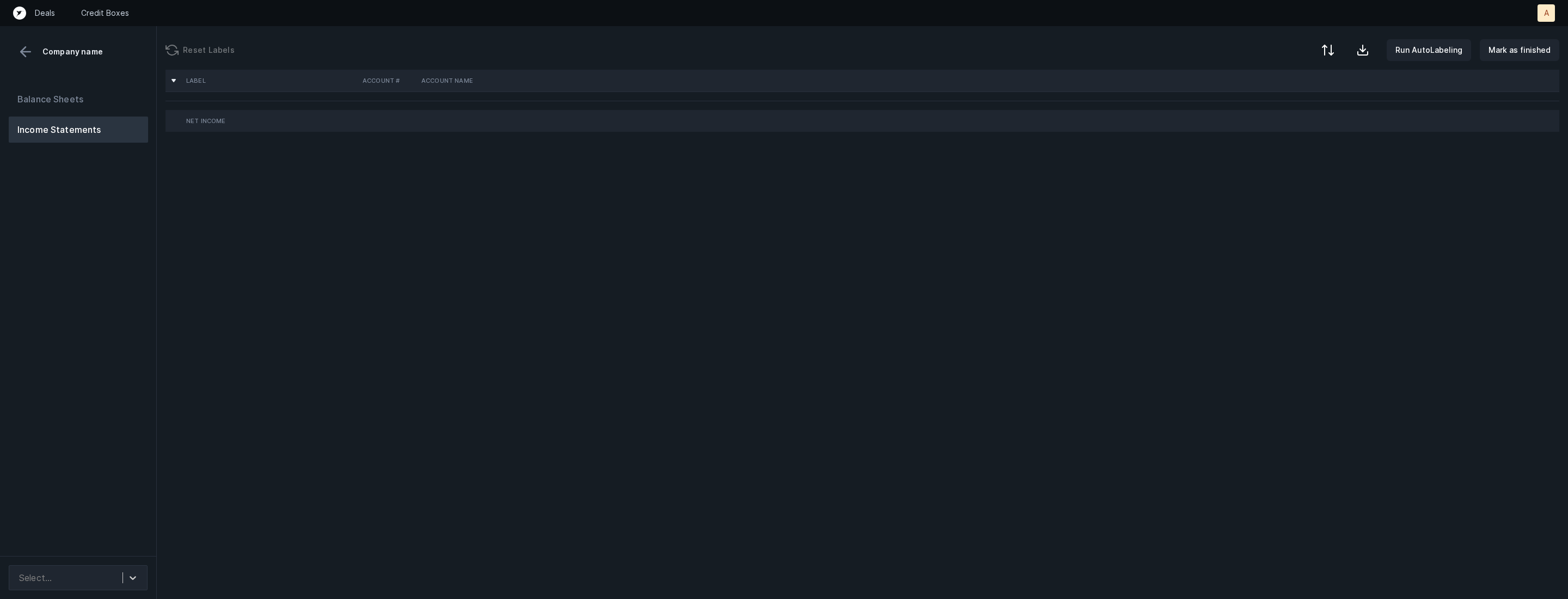
click at [98, 334] on div "Balance Sheets Income Statements" at bounding box center [78, 317] width 157 height 478
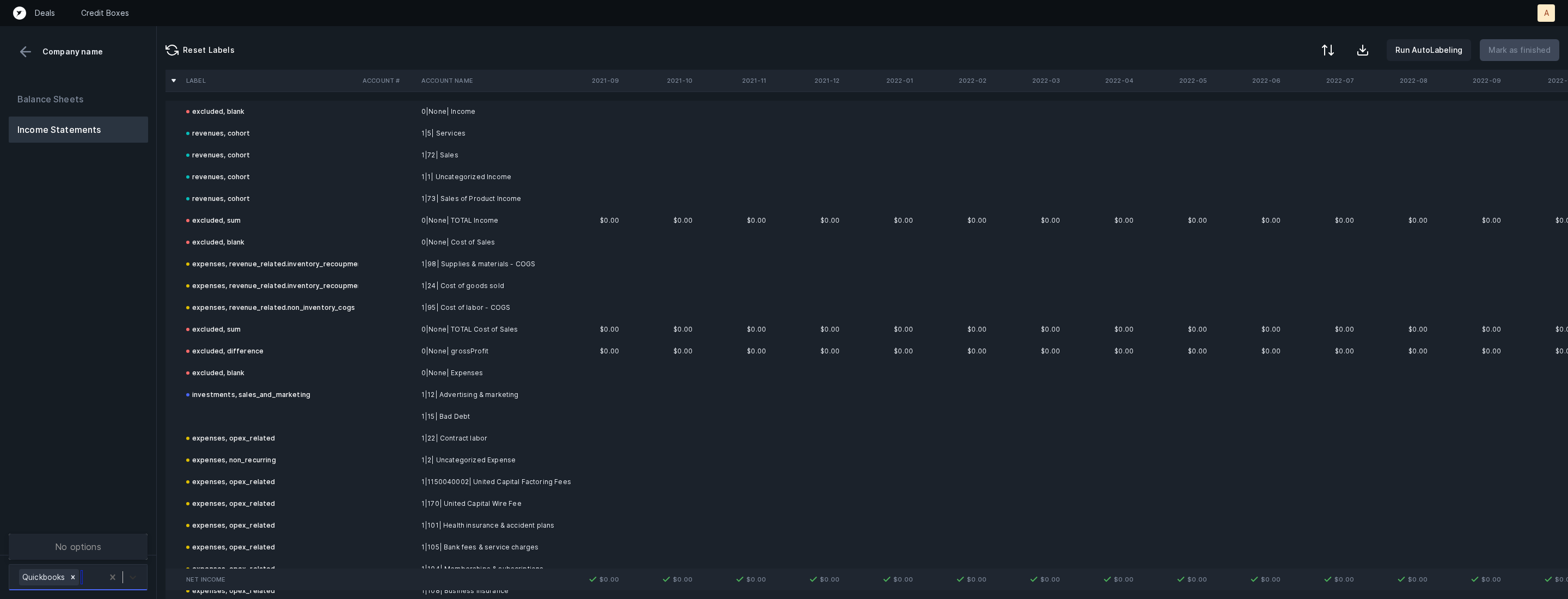
click at [133, 570] on div at bounding box center [133, 577] width 19 height 19
click at [116, 464] on div "Balance Sheets Income Statements" at bounding box center [78, 316] width 157 height 478
click at [228, 413] on td at bounding box center [270, 416] width 177 height 22
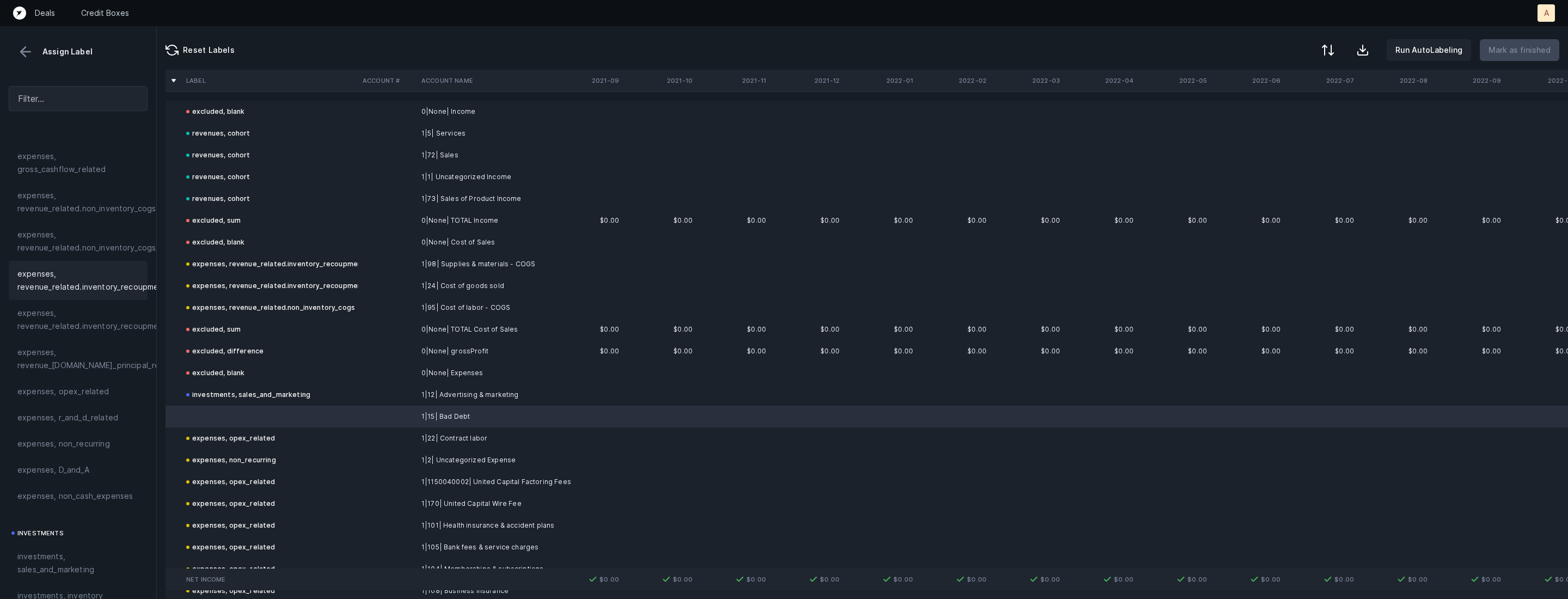
scroll to position [271, 0]
click at [103, 418] on span "expenses, non_cash_expenses" at bounding box center [75, 413] width 115 height 13
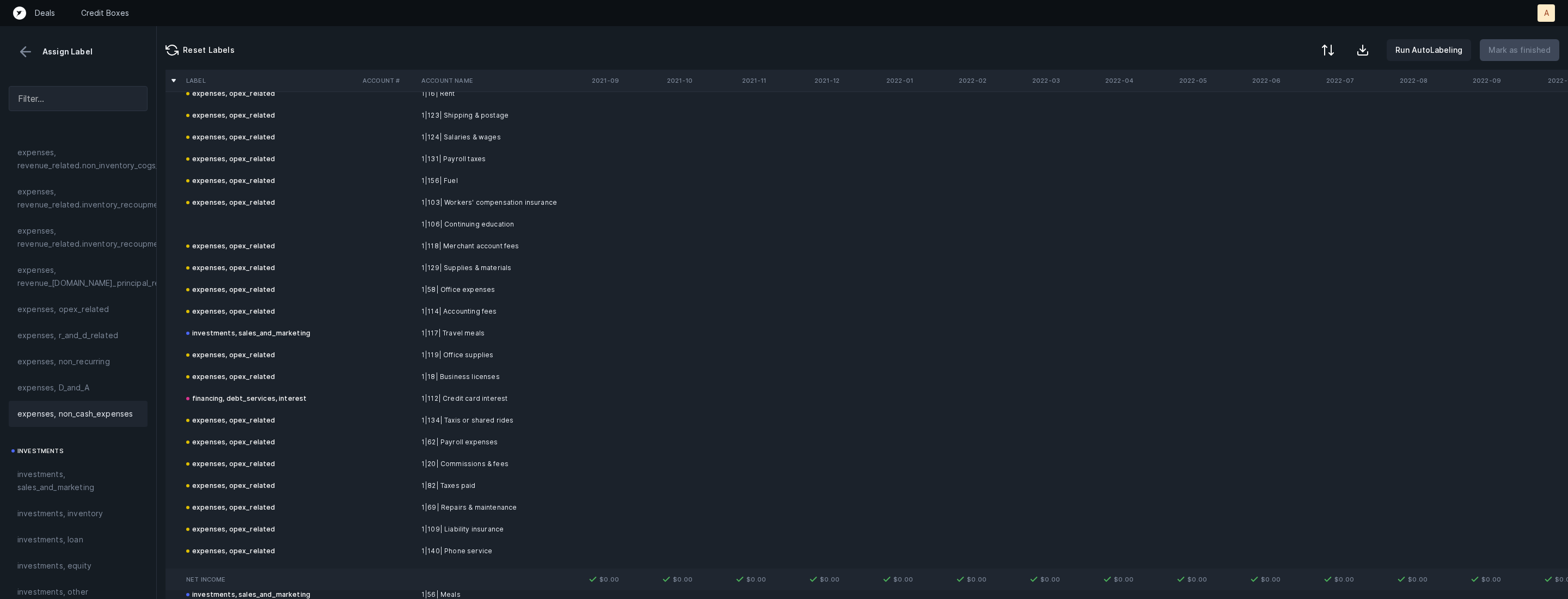
scroll to position [646, 0]
click at [249, 242] on td at bounding box center [270, 250] width 177 height 22
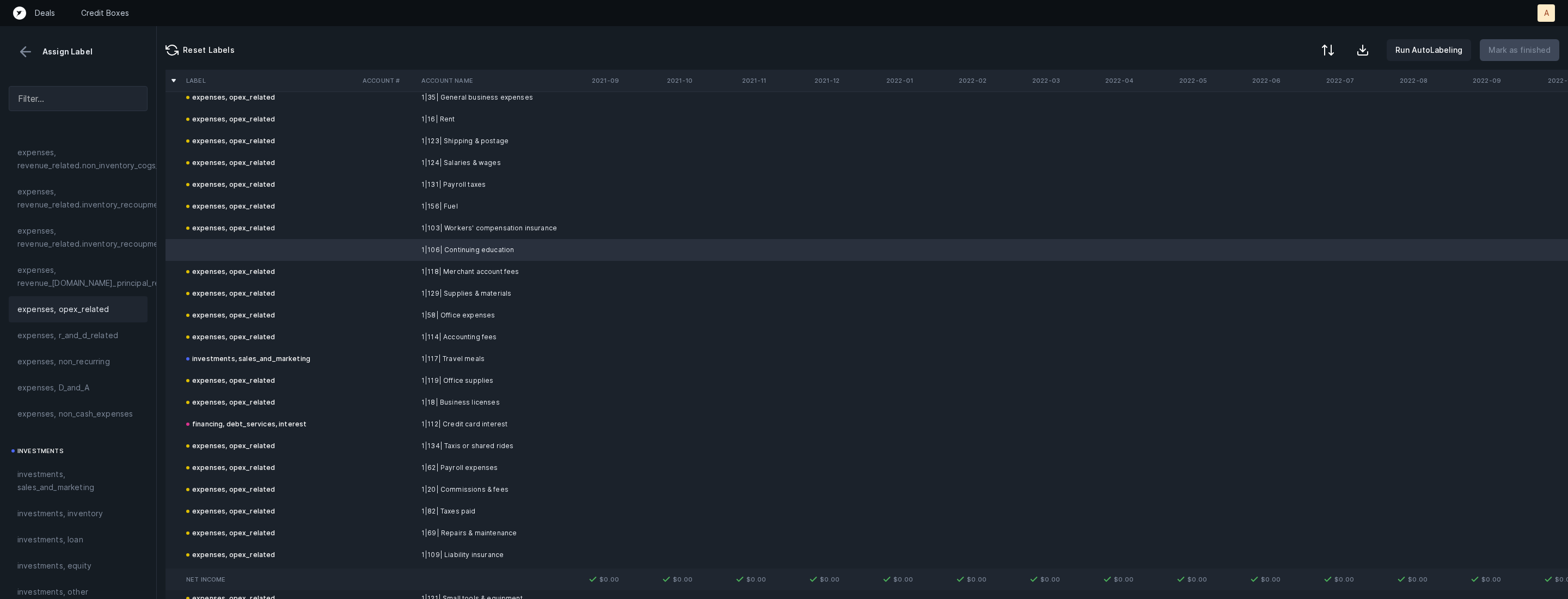
click at [117, 305] on div "expenses, opex_related" at bounding box center [78, 309] width 121 height 13
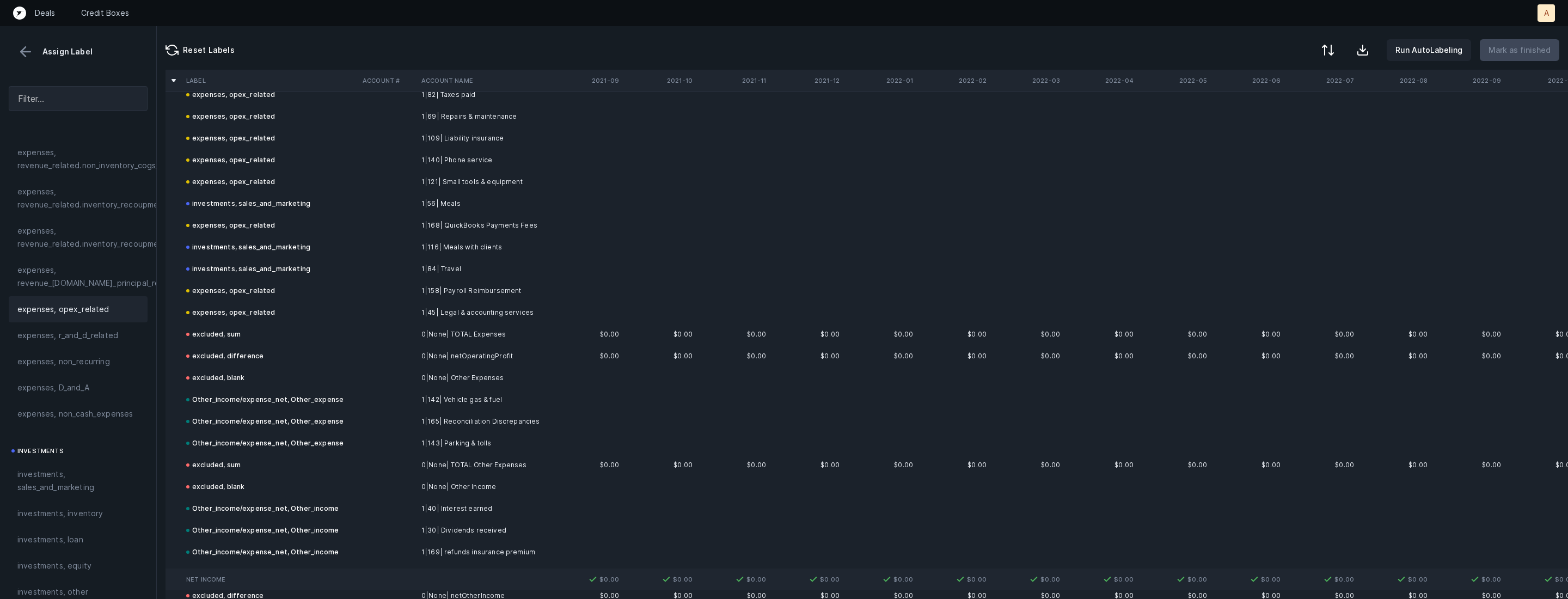
scroll to position [1130, 0]
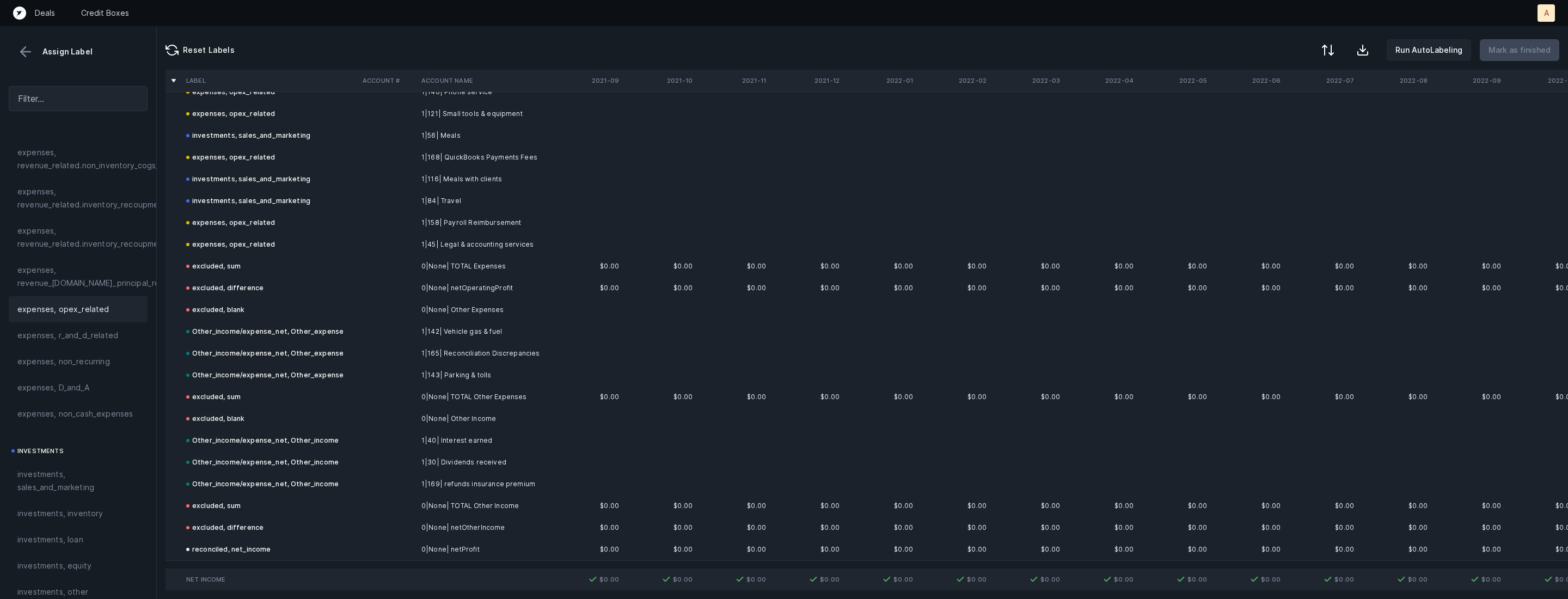
click at [31, 55] on button at bounding box center [26, 52] width 17 height 17
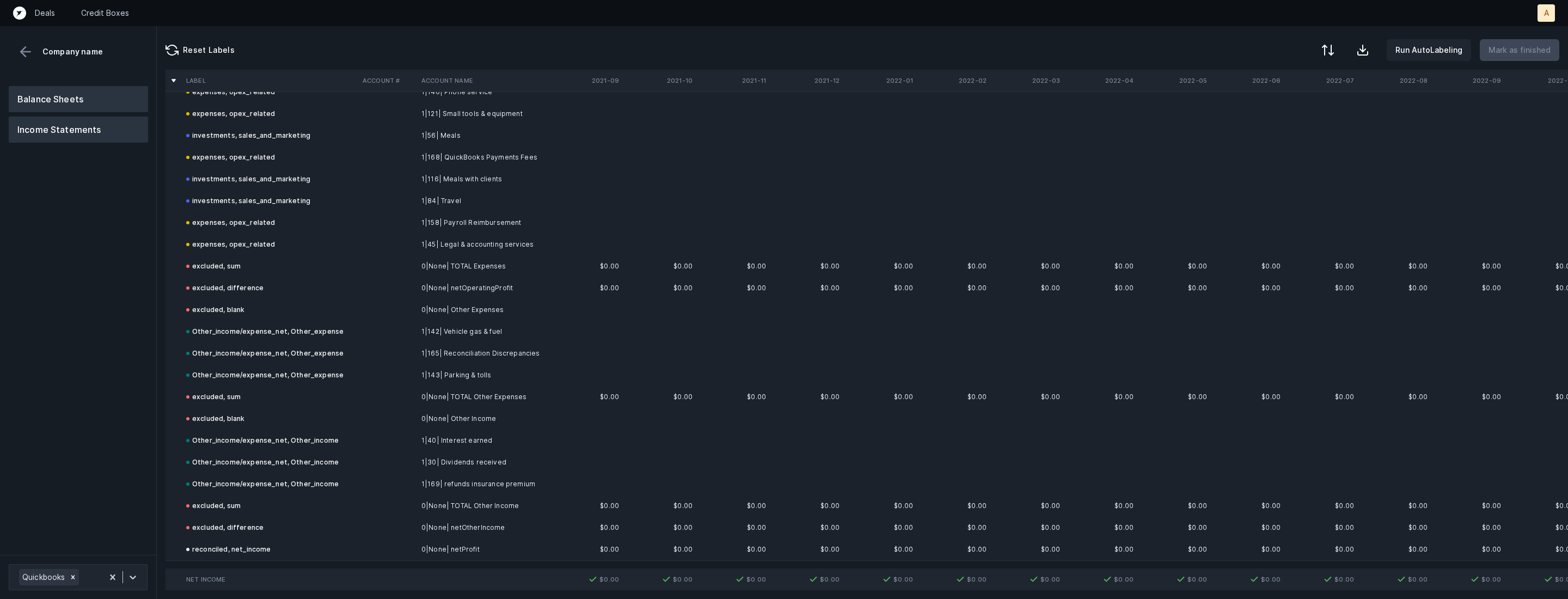
click at [61, 92] on button "Balance Sheets" at bounding box center [78, 99] width 139 height 26
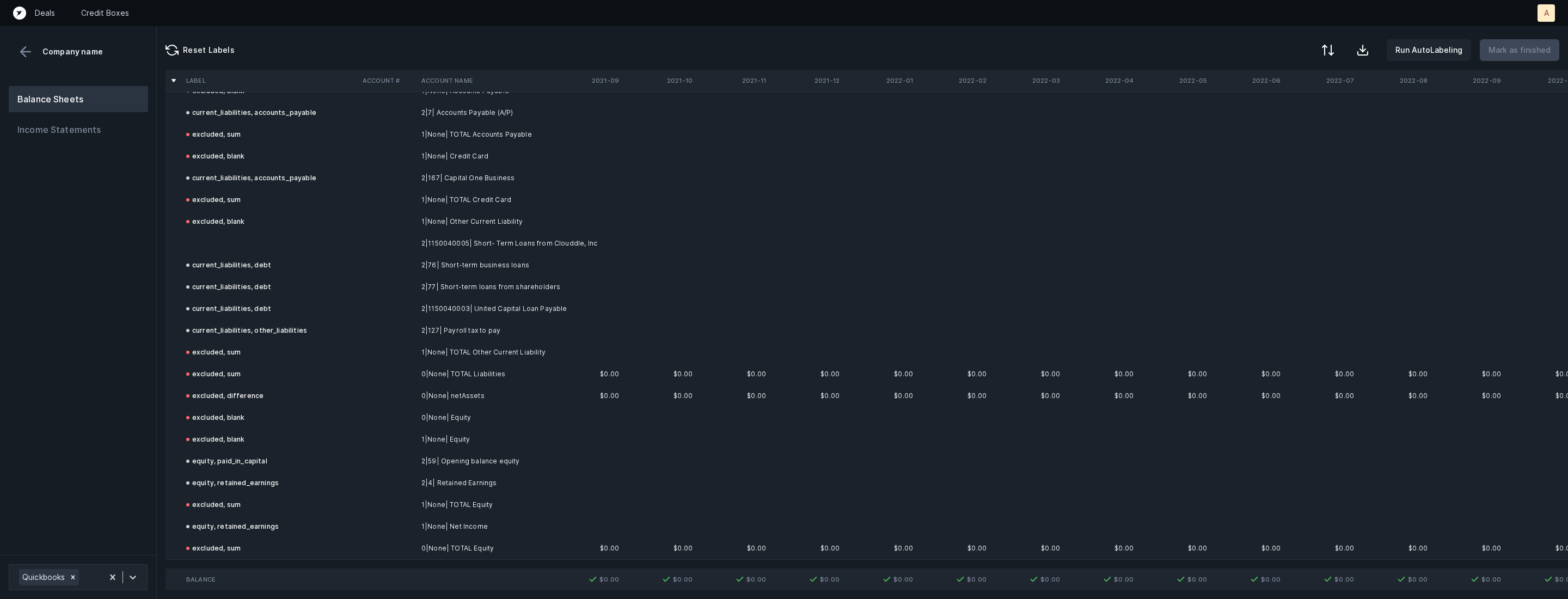
scroll to position [521, 0]
click at [246, 245] on td at bounding box center [270, 244] width 177 height 22
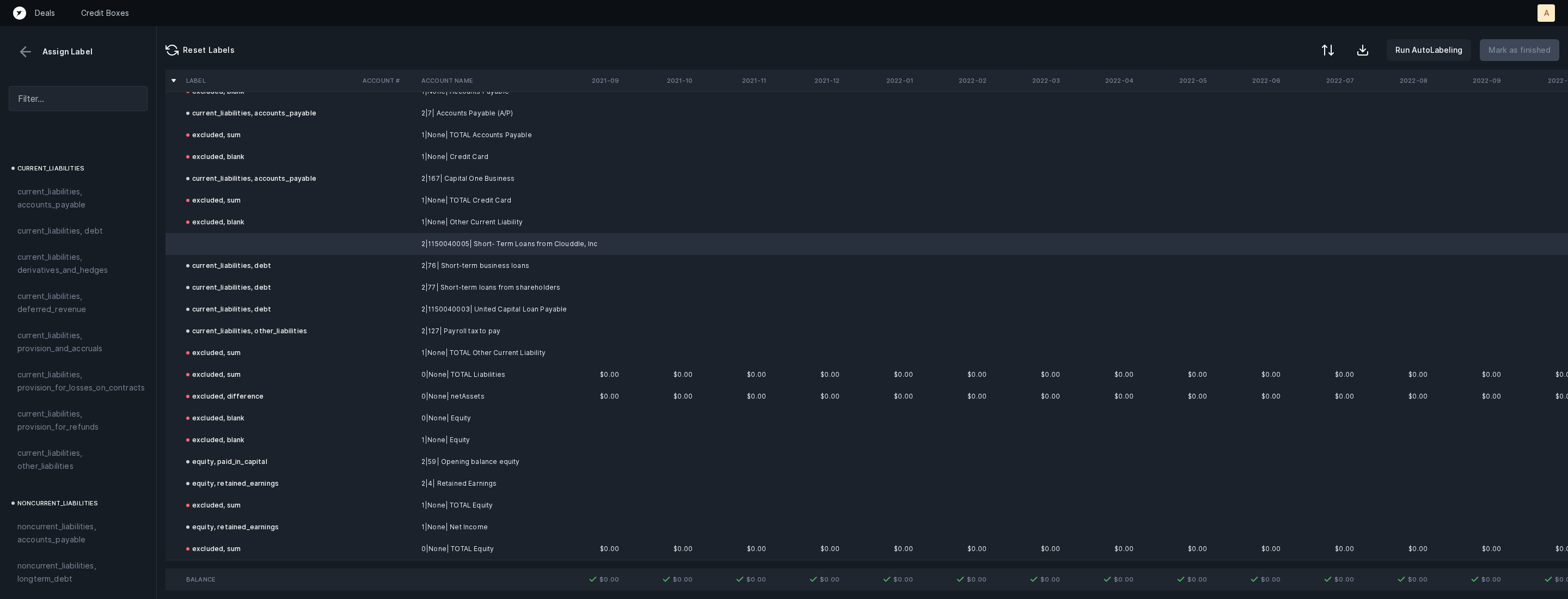
scroll to position [683, 0]
click at [100, 251] on span "current_liabilities, debt" at bounding box center [60, 257] width 85 height 13
click at [1501, 56] on button "Mark as finished" at bounding box center [1520, 50] width 79 height 22
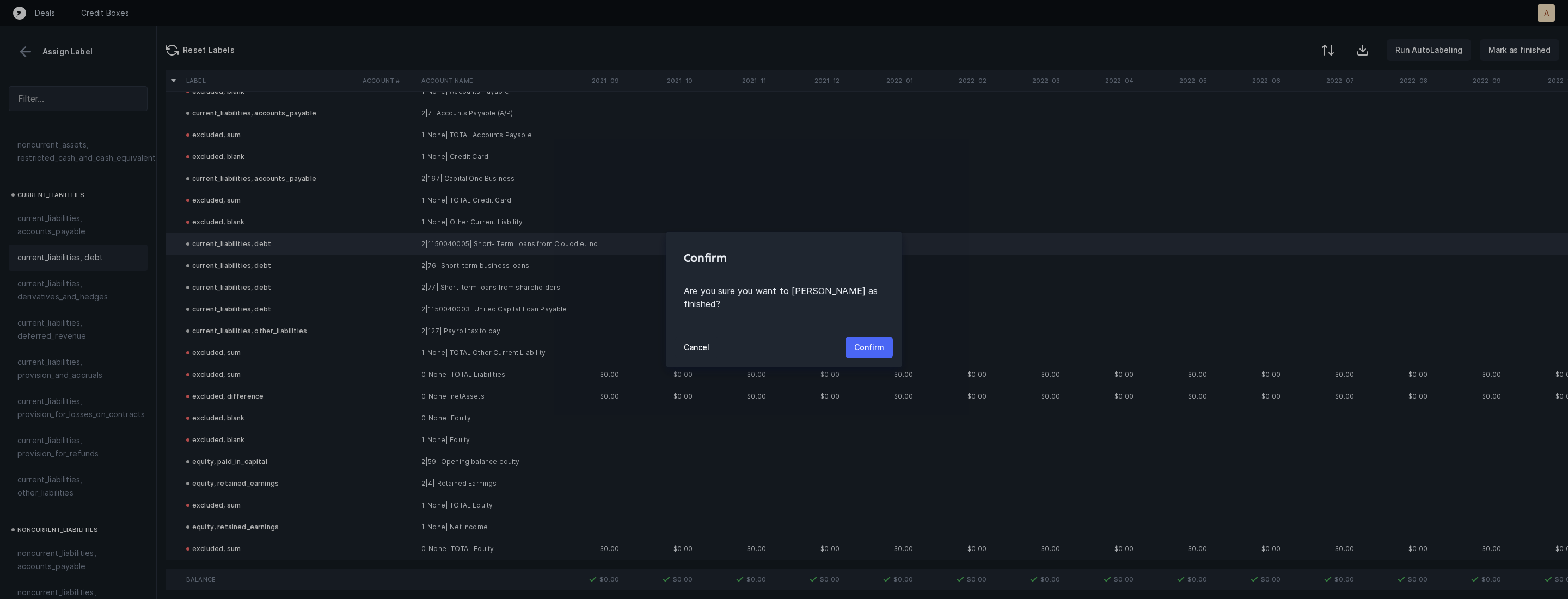
click at [878, 347] on p "Confirm" at bounding box center [869, 347] width 30 height 13
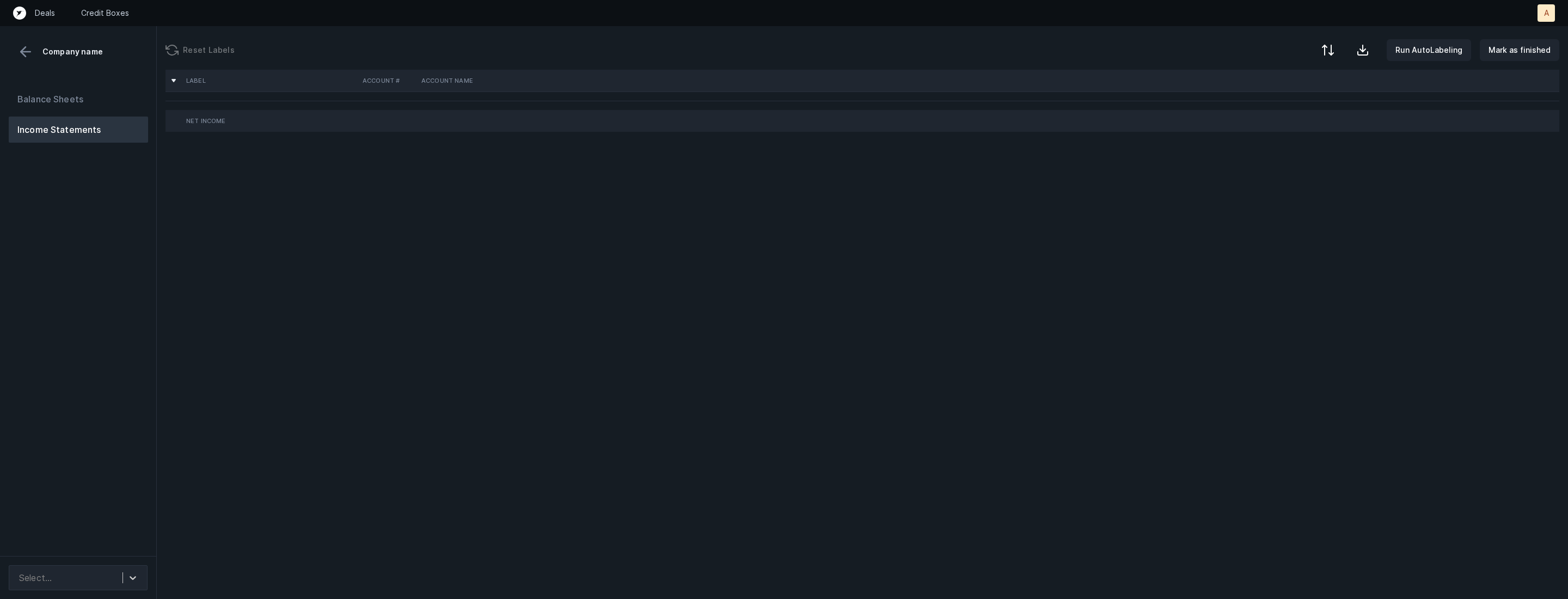
click at [120, 405] on div "Balance Sheets Income Statements" at bounding box center [78, 317] width 157 height 478
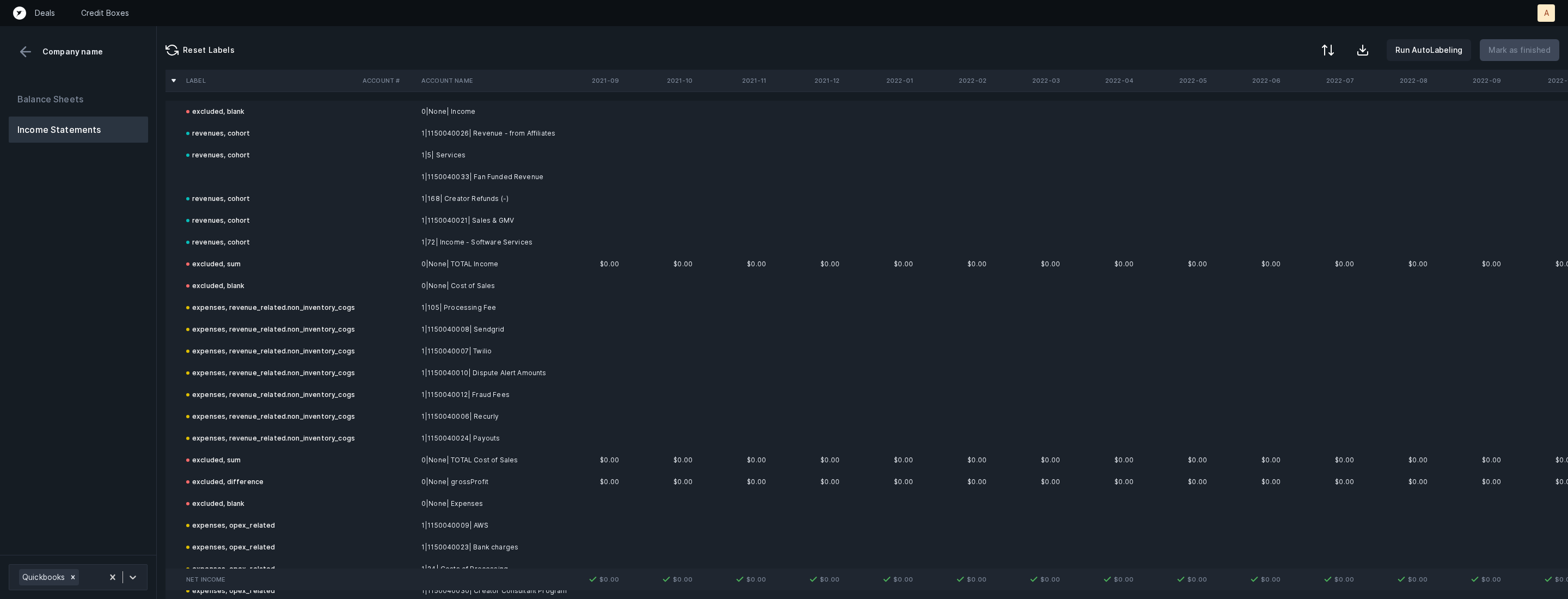
click at [257, 182] on td at bounding box center [270, 177] width 177 height 22
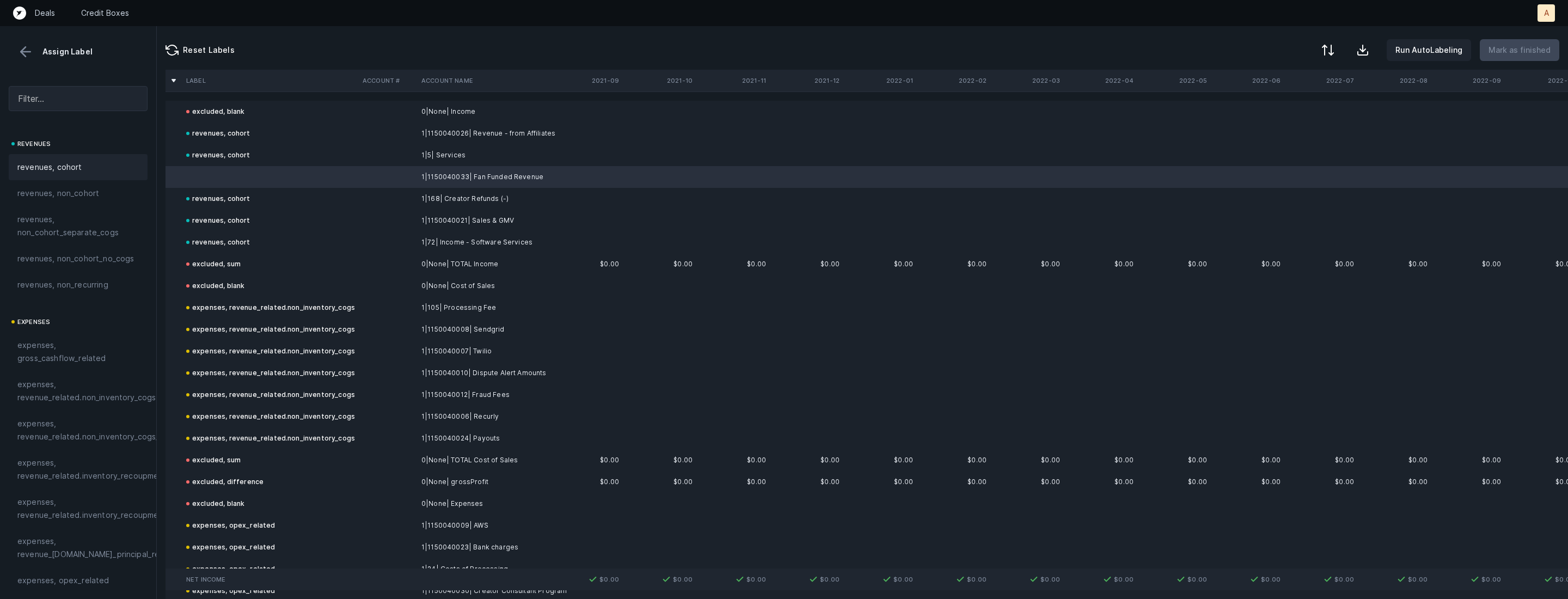
click at [59, 166] on span "revenues, cohort" at bounding box center [50, 167] width 65 height 13
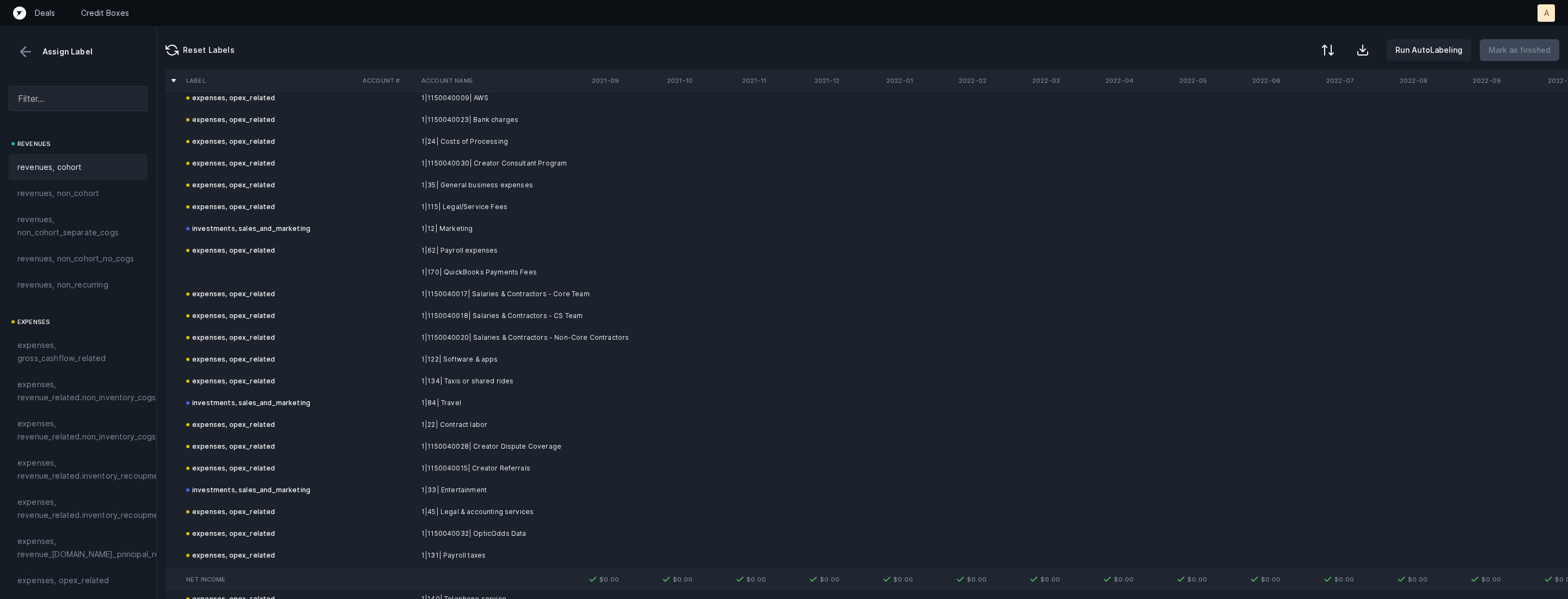
scroll to position [429, 0]
click at [512, 265] on td "1|170| QuickBooks Payments Fees" at bounding box center [483, 270] width 133 height 22
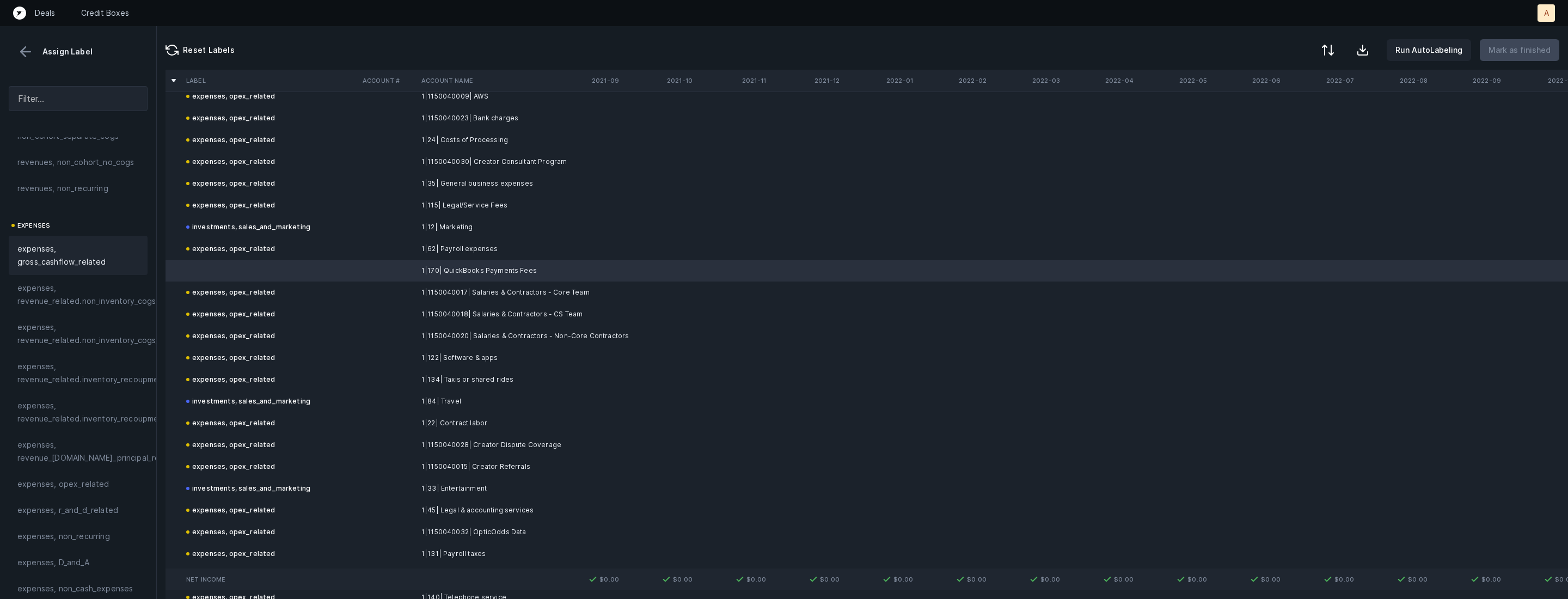
scroll to position [136, 0]
click at [67, 442] on span "expenses, opex_related" at bounding box center [63, 444] width 92 height 13
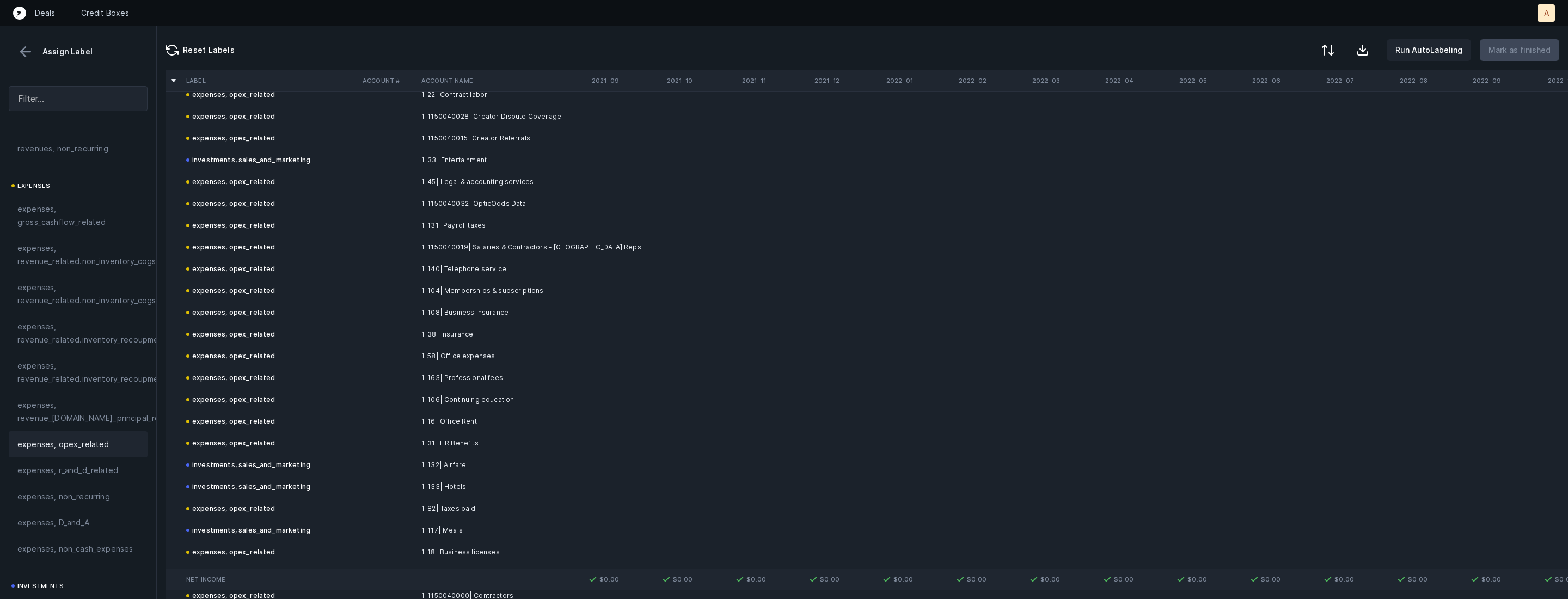
scroll to position [1021, 0]
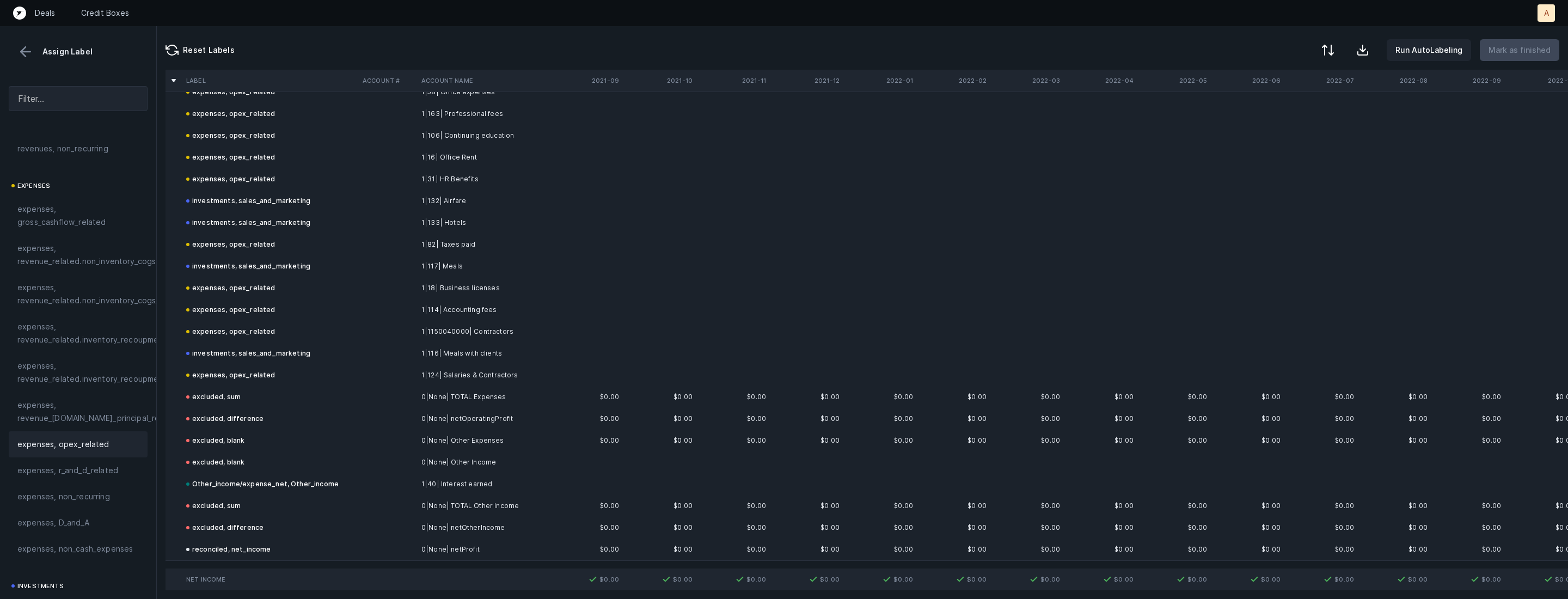
click at [26, 55] on button at bounding box center [26, 52] width 17 height 17
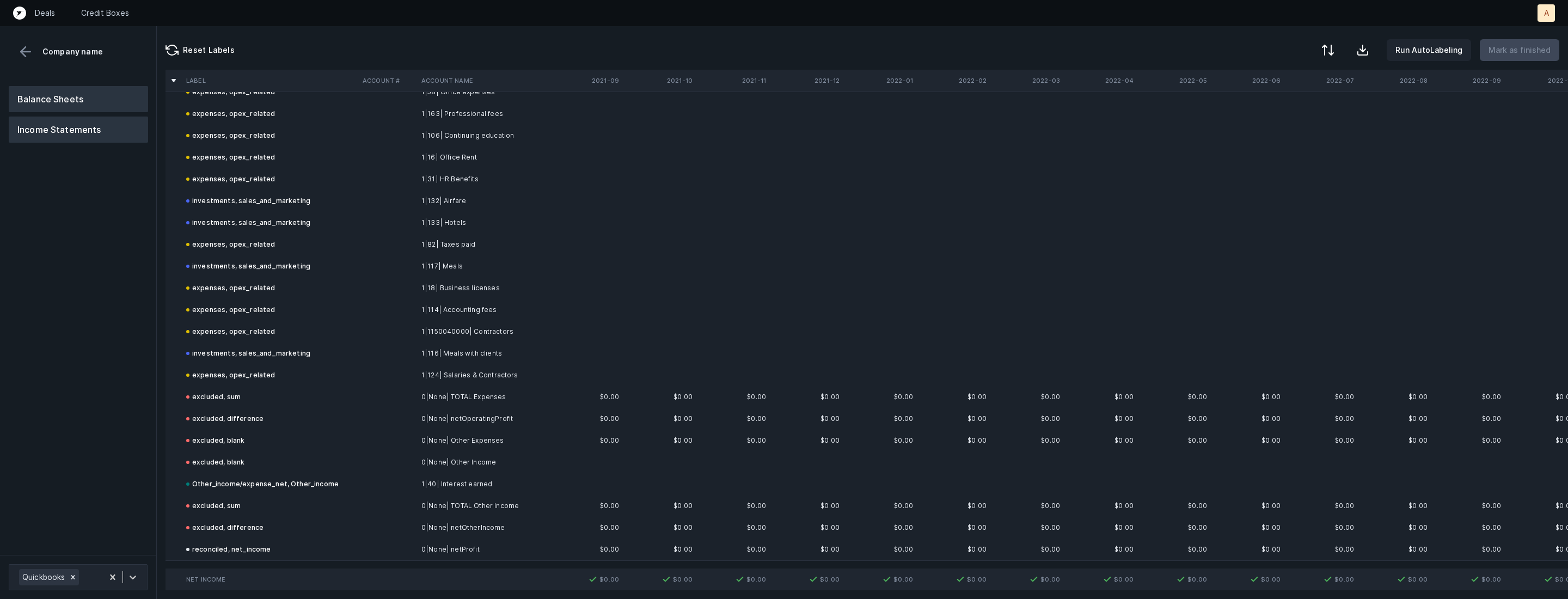
click at [51, 94] on button "Balance Sheets" at bounding box center [78, 99] width 139 height 26
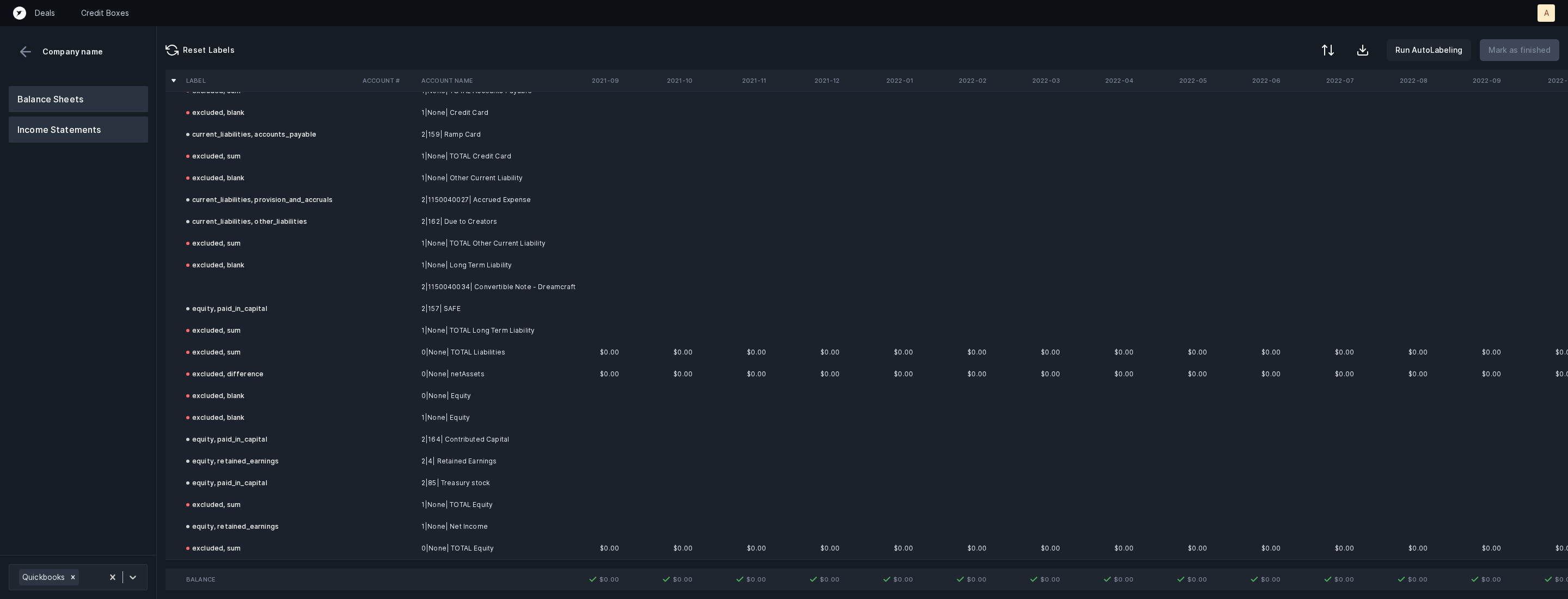
scroll to position [478, 0]
click at [227, 287] on td at bounding box center [270, 287] width 177 height 22
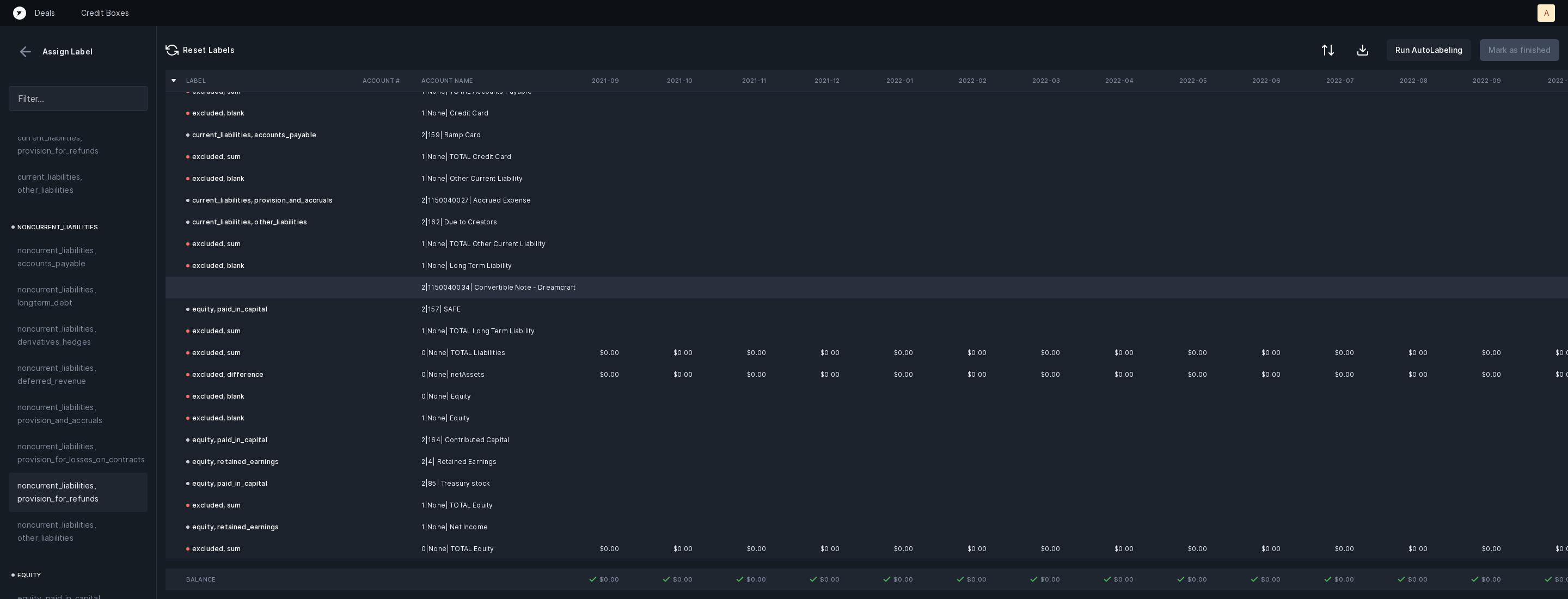
scroll to position [1032, 0]
click at [63, 546] on span "equity, paid_in_capital" at bounding box center [59, 552] width 83 height 13
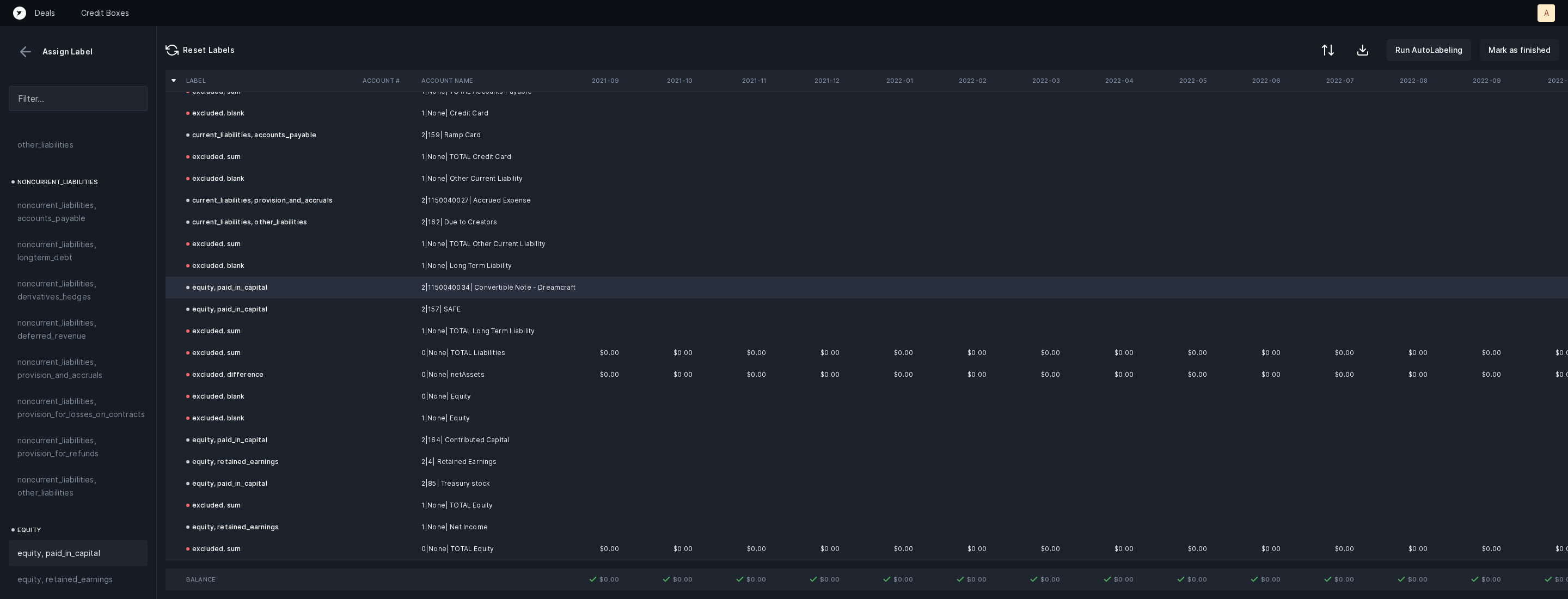
click at [1535, 44] on p "Mark as finished" at bounding box center [1520, 50] width 62 height 13
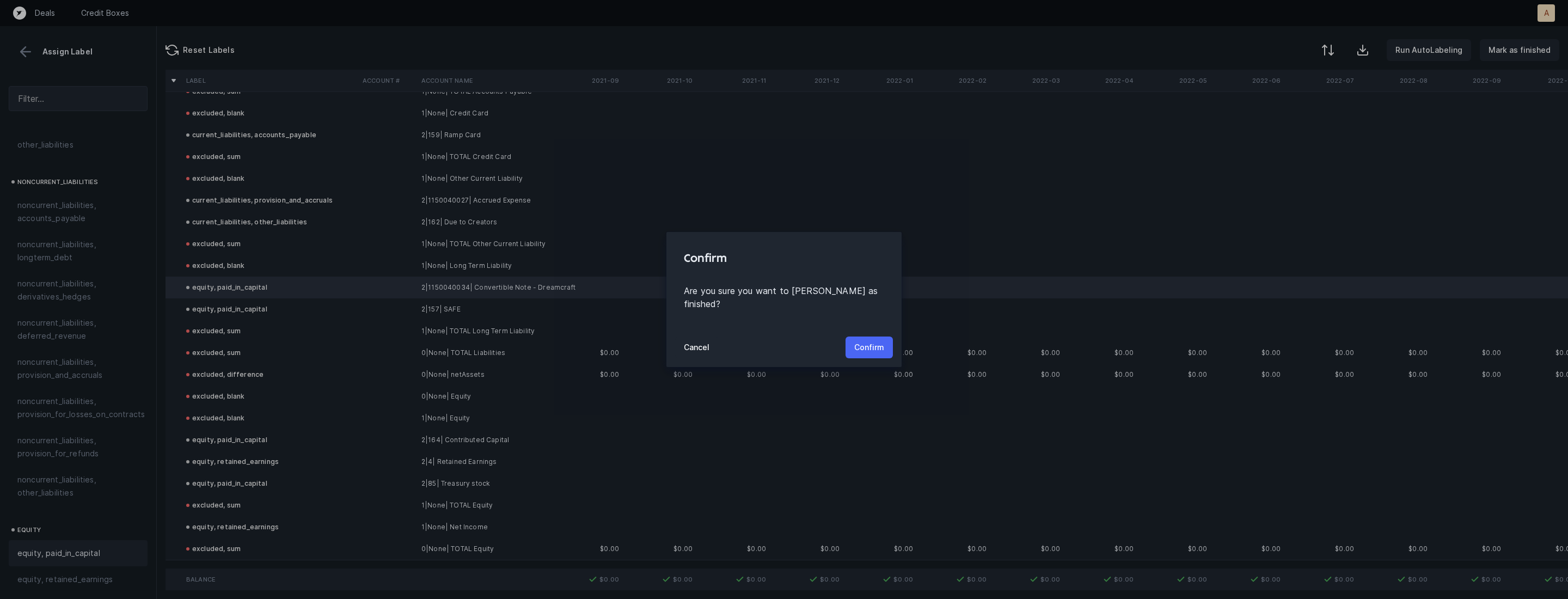
click at [848, 342] on button "Confirm" at bounding box center [869, 347] width 48 height 22
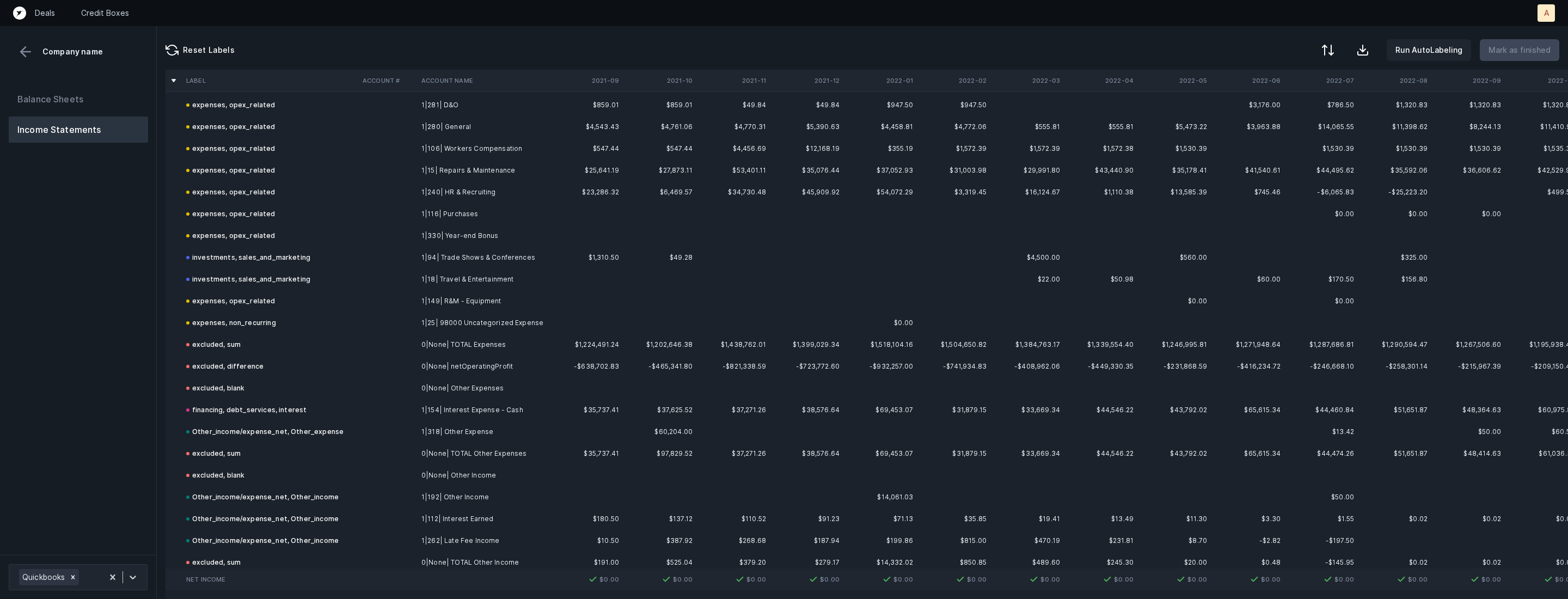
scroll to position [1152, 0]
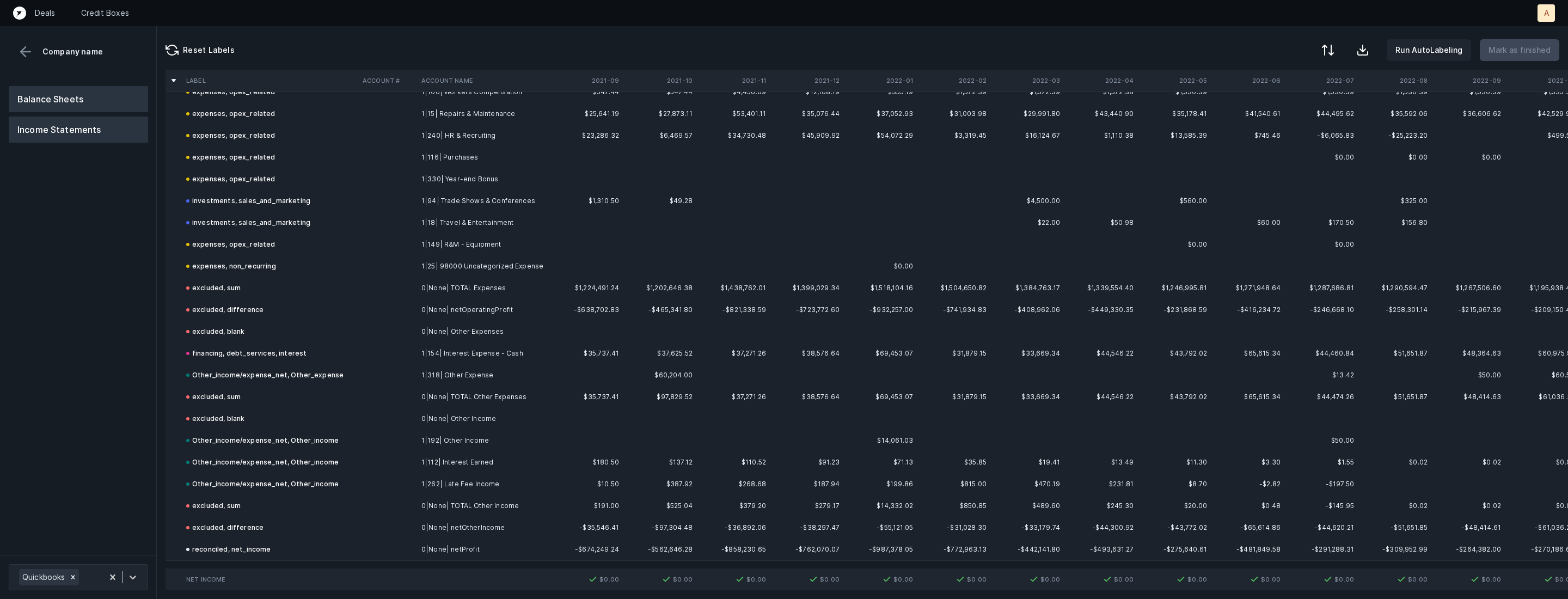
click at [51, 96] on button "Balance Sheets" at bounding box center [78, 99] width 139 height 26
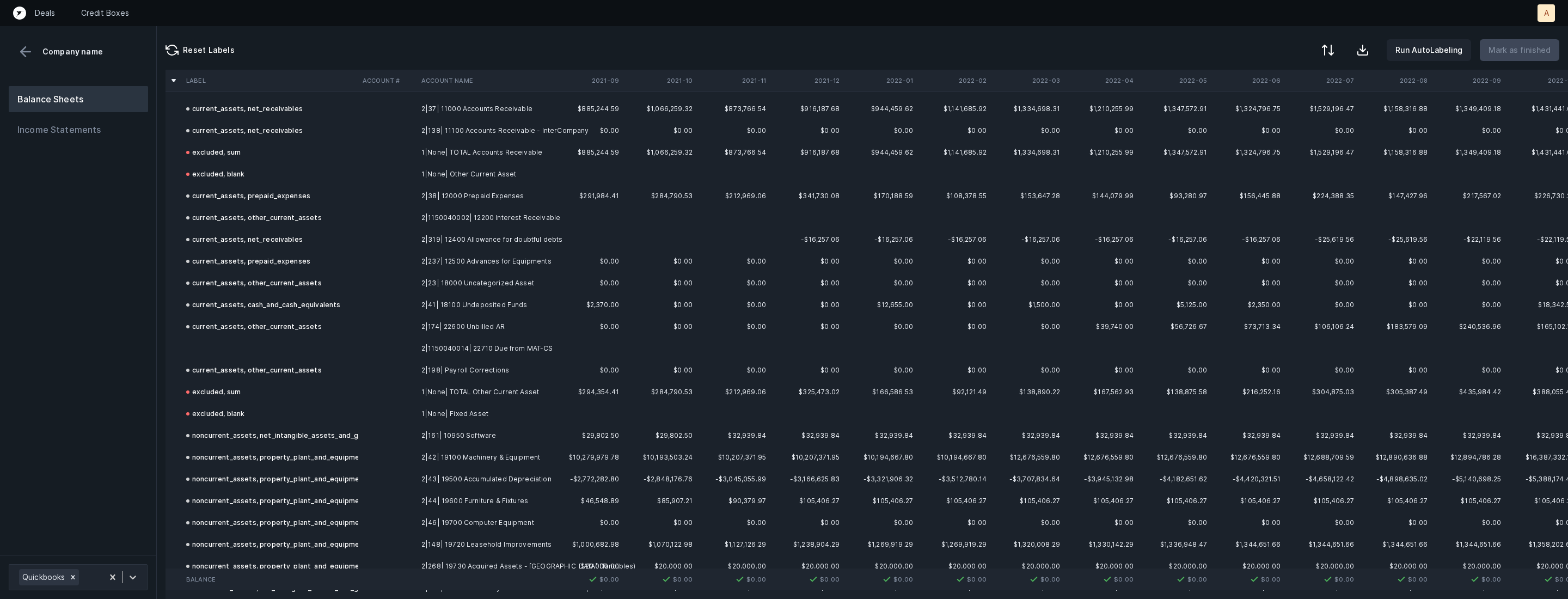
scroll to position [208, 0]
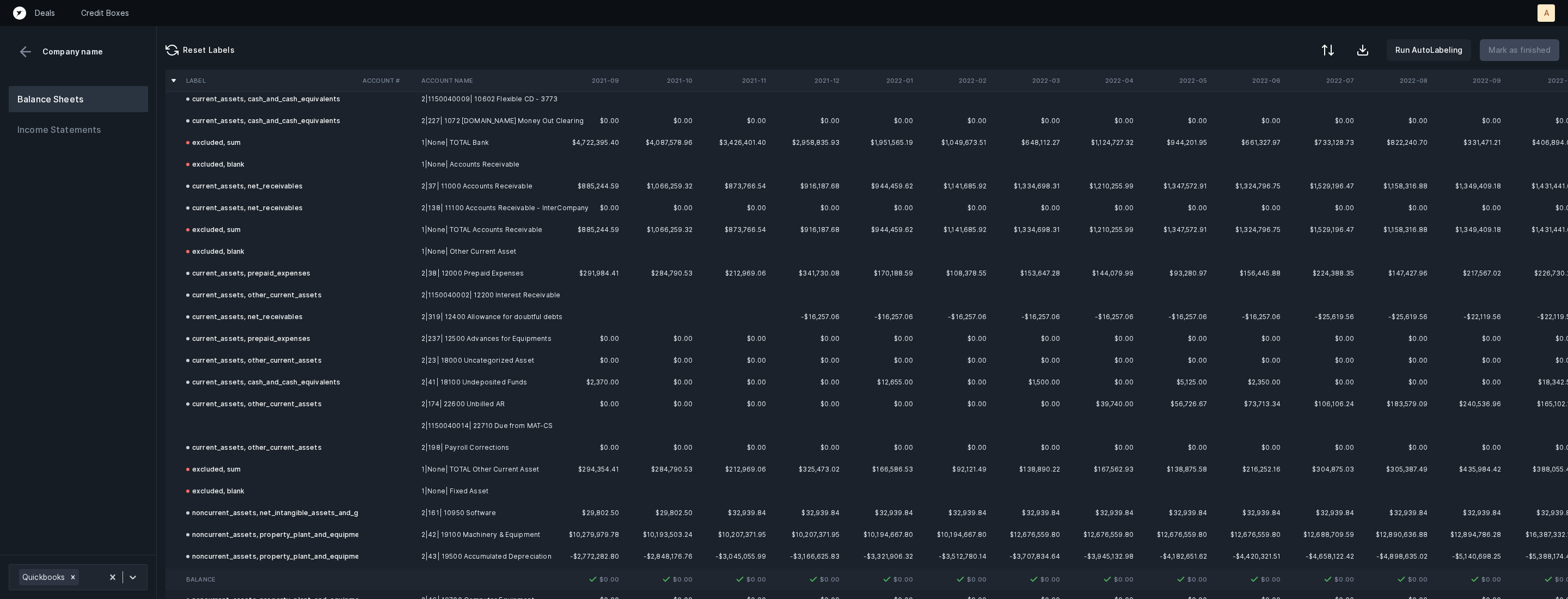
click at [245, 427] on td at bounding box center [270, 426] width 177 height 22
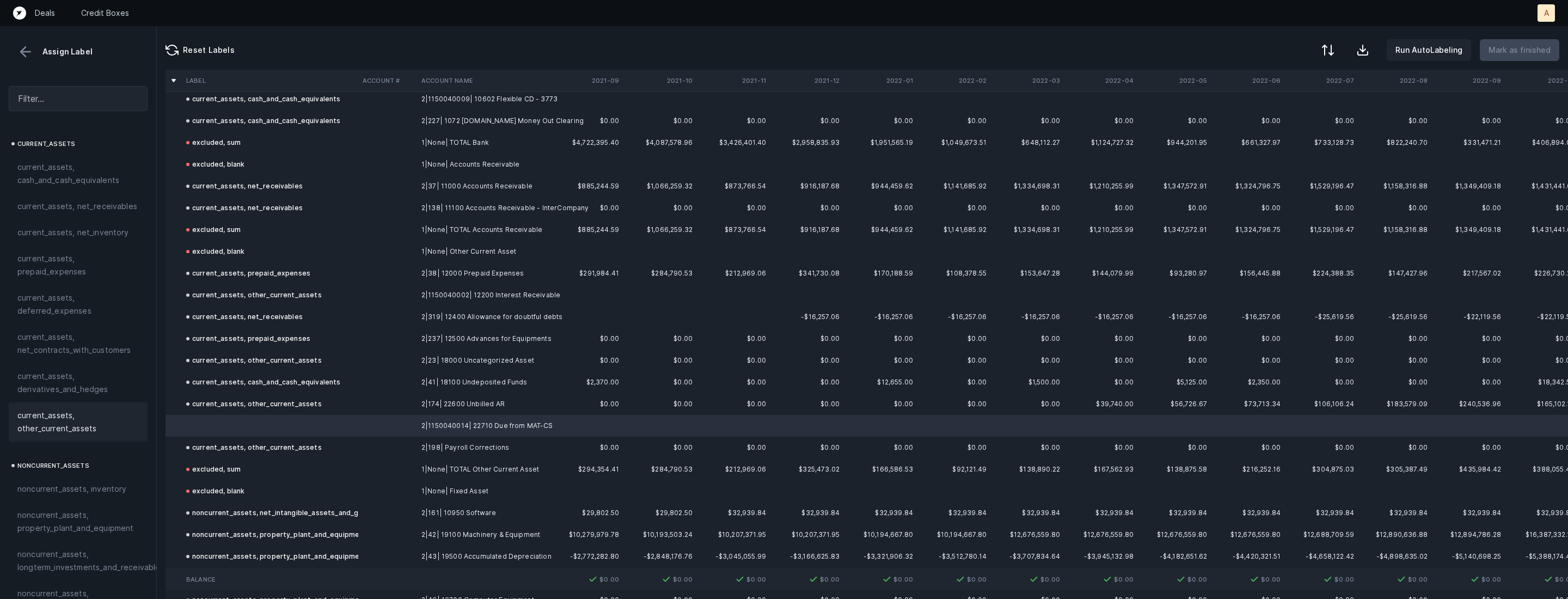
click at [63, 420] on span "current_assets, other_current_assets" at bounding box center [78, 422] width 121 height 26
click at [1514, 44] on p "Mark as finished" at bounding box center [1520, 50] width 62 height 13
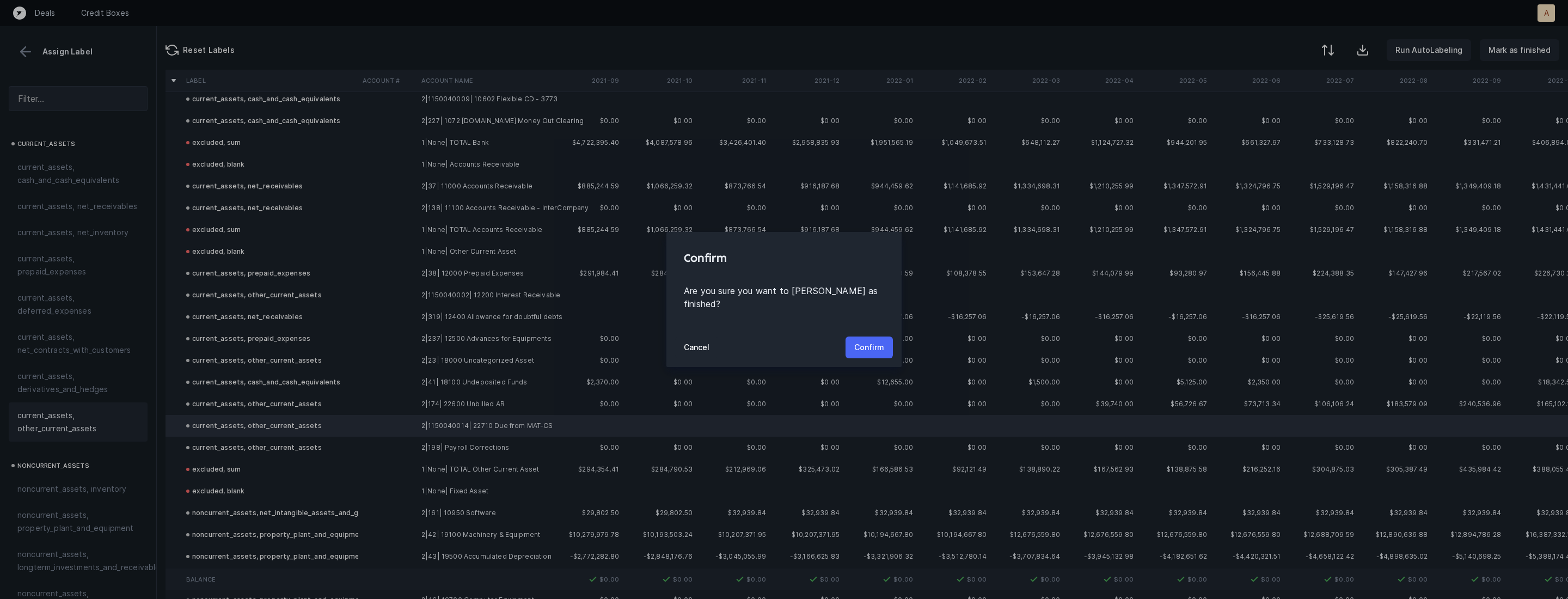
click at [881, 340] on p "Confirm" at bounding box center [869, 347] width 30 height 13
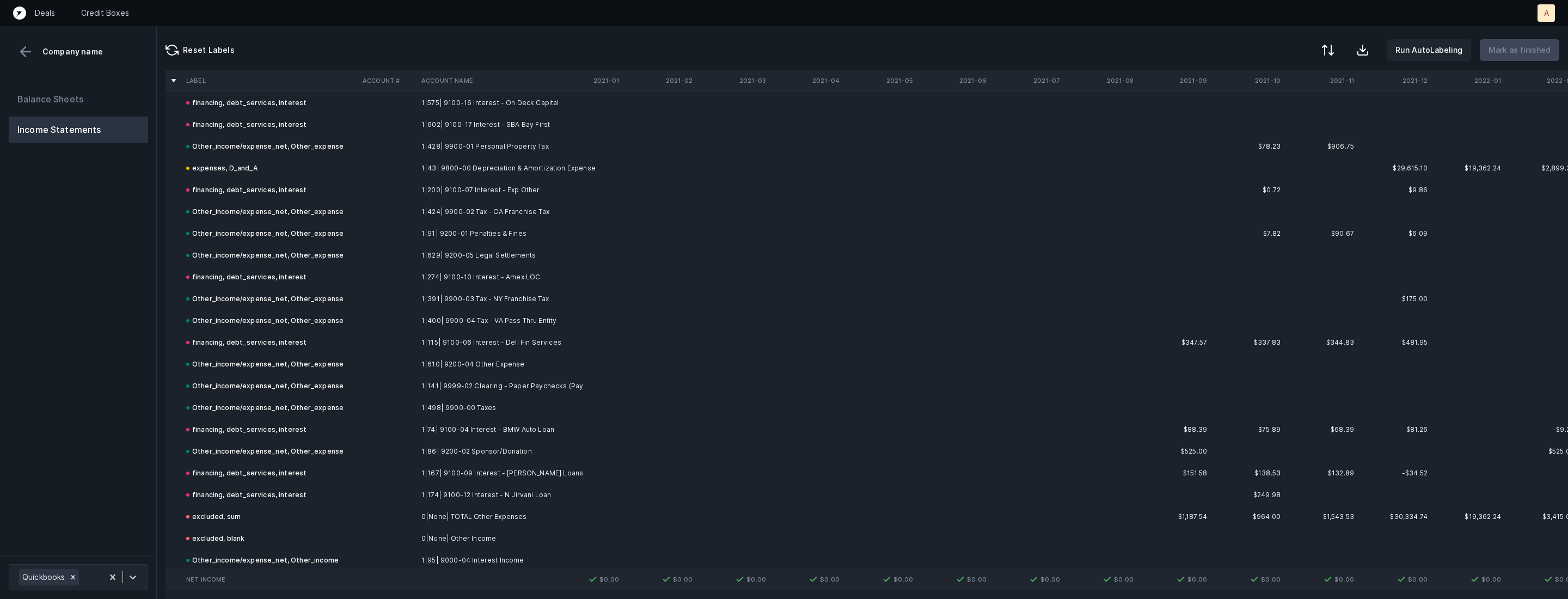
scroll to position [4373, 0]
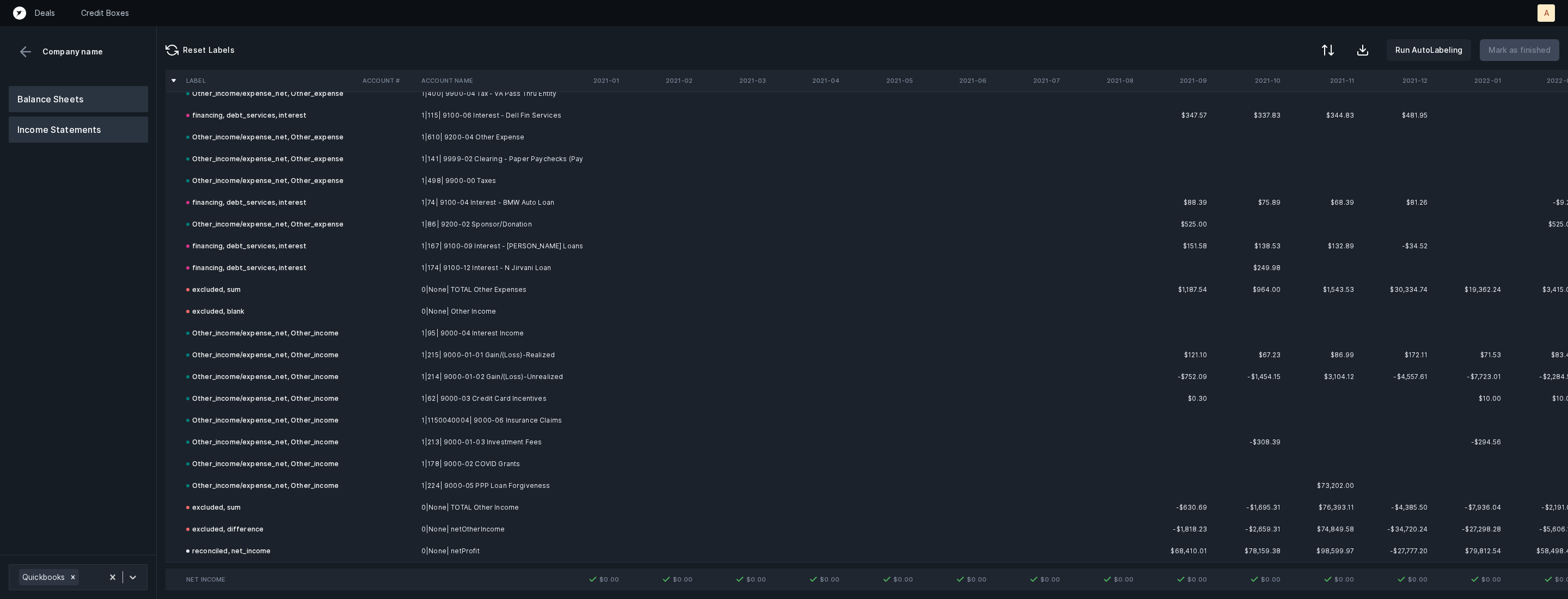
click at [106, 88] on button "Balance Sheets" at bounding box center [78, 99] width 139 height 26
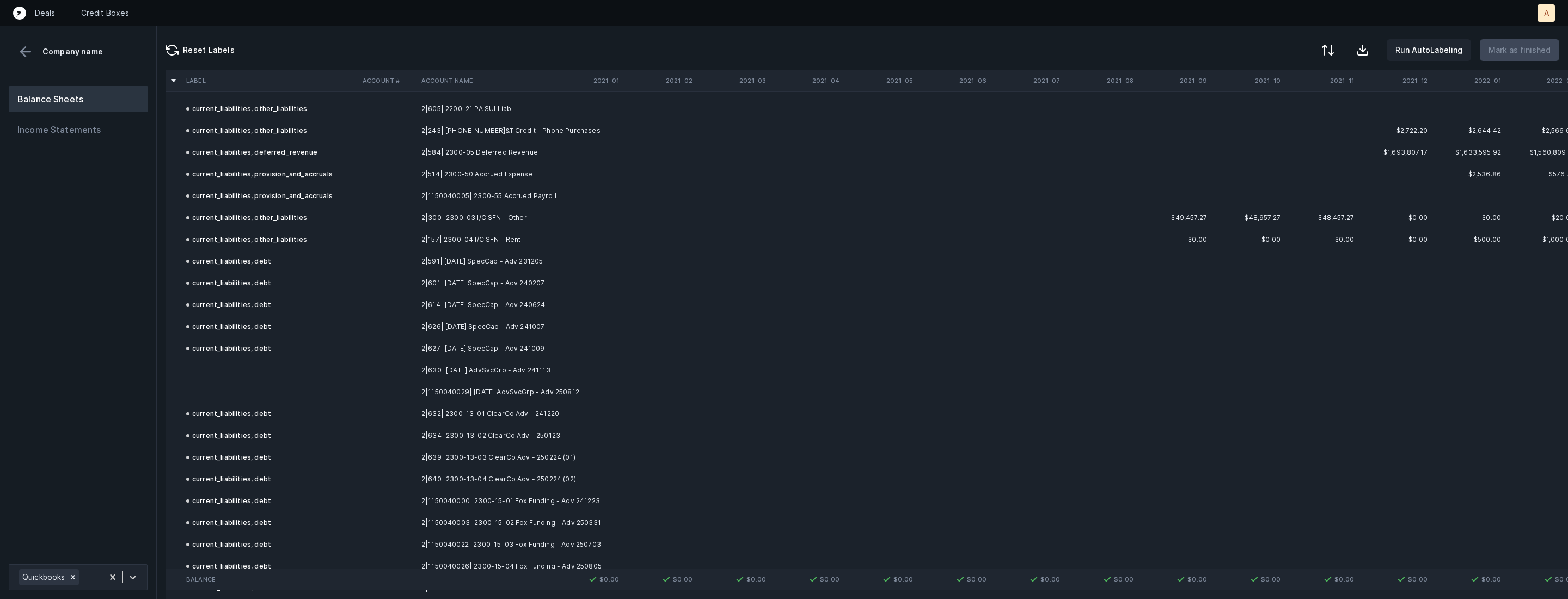
scroll to position [3409, 0]
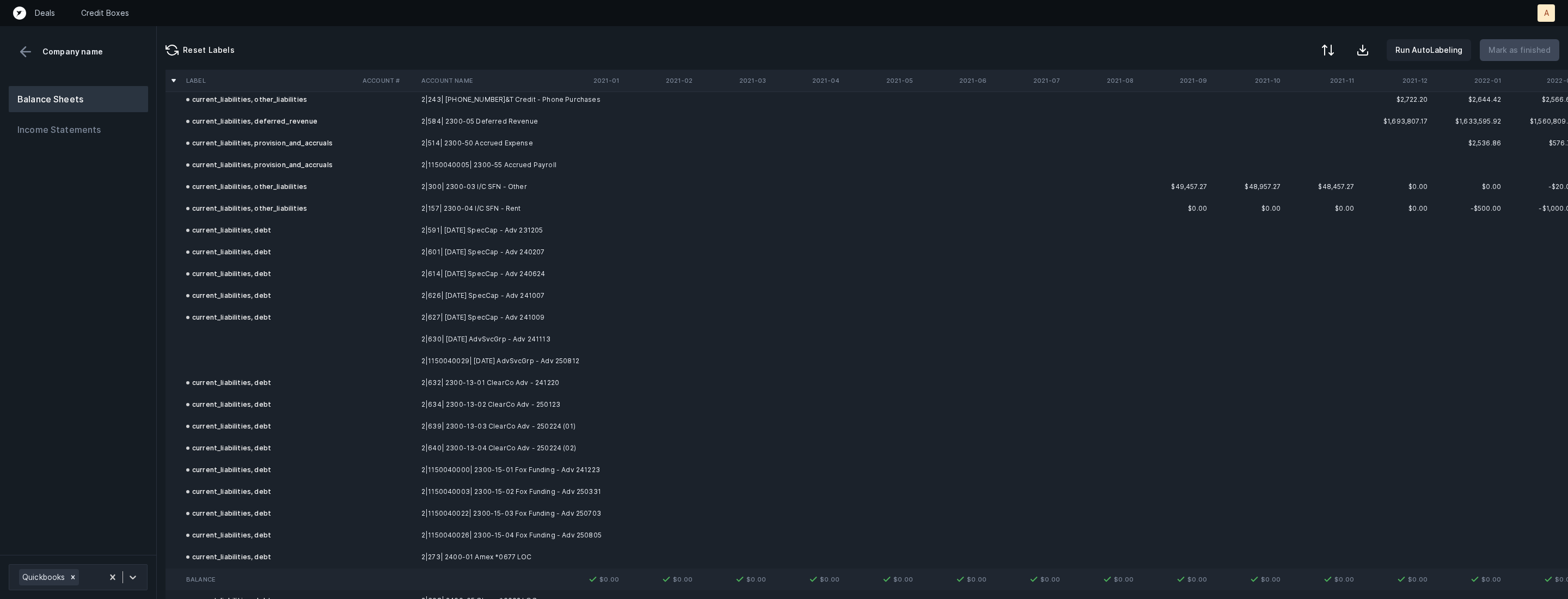
click at [424, 347] on td "2|630| 2300-11-01 AdvSvcGrp - Adv 241113" at bounding box center [483, 339] width 133 height 22
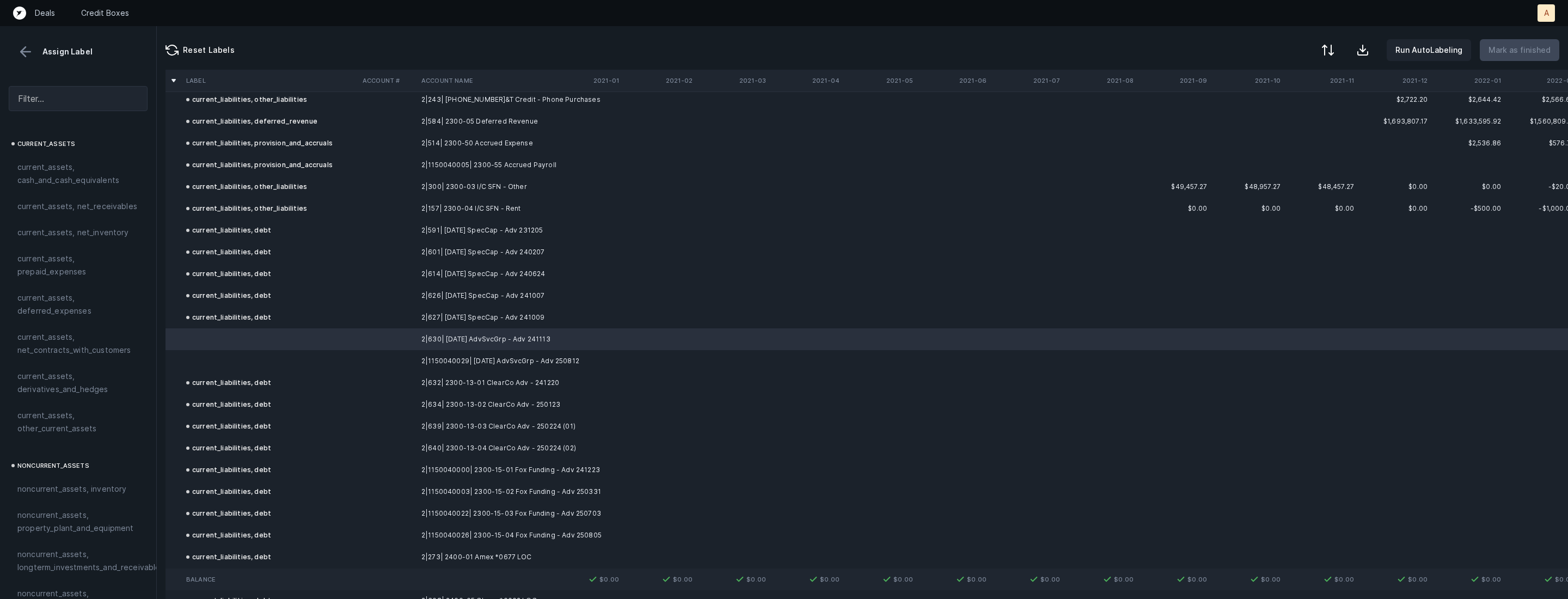
click at [407, 360] on td at bounding box center [387, 361] width 59 height 22
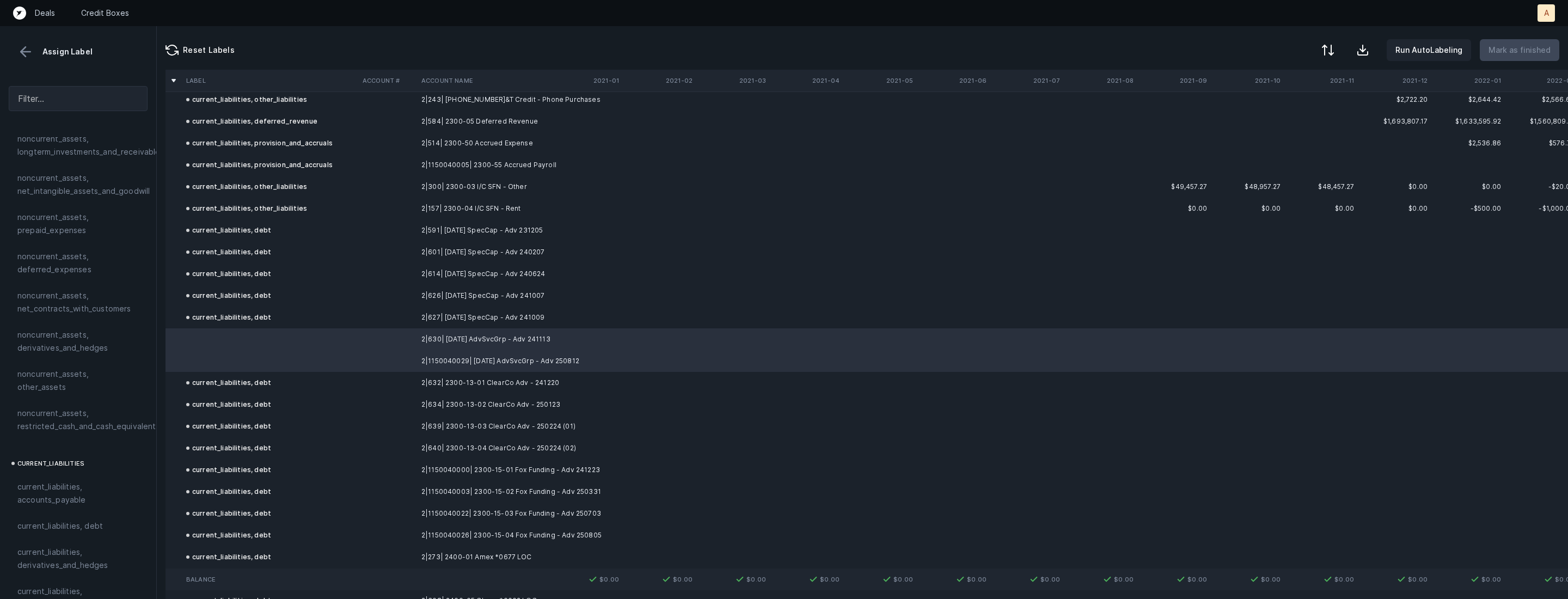
scroll to position [420, 0]
click at [46, 515] on span "current_liabilities, debt" at bounding box center [60, 522] width 85 height 13
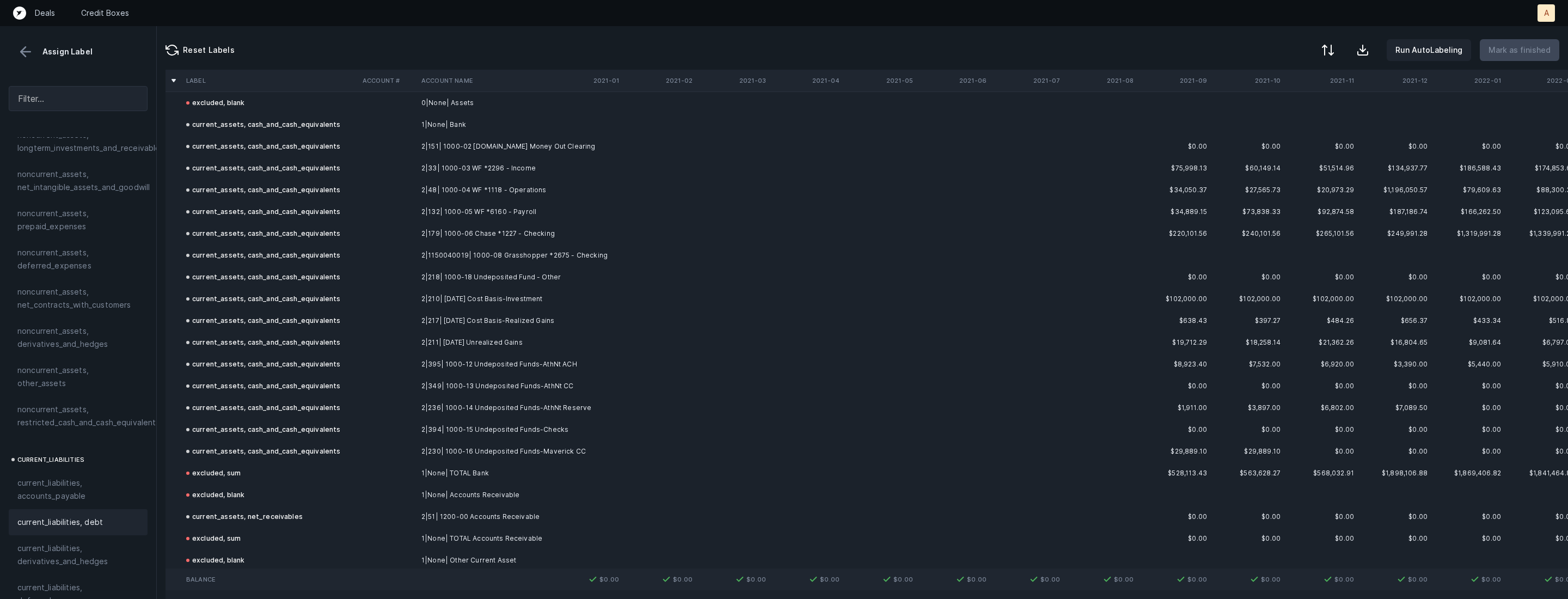
scroll to position [0, 0]
click at [24, 48] on button at bounding box center [26, 52] width 17 height 17
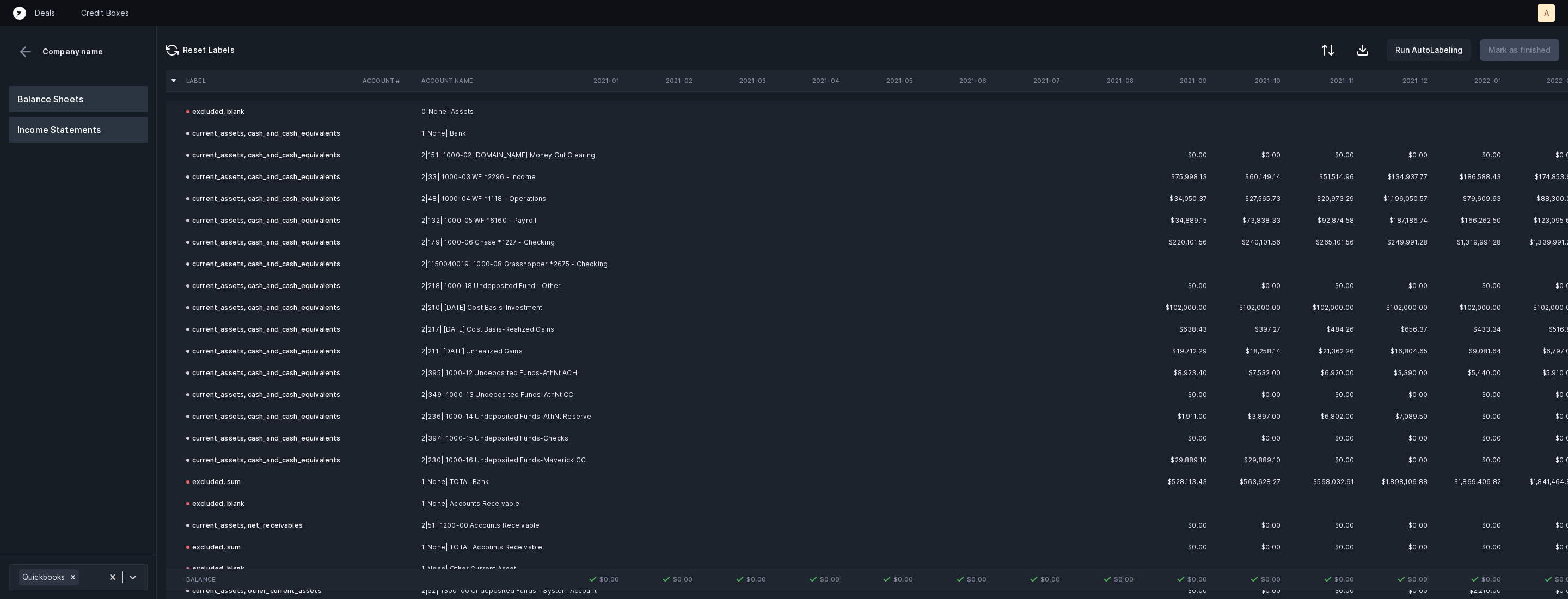
click at [93, 135] on button "Income Statements" at bounding box center [78, 129] width 139 height 26
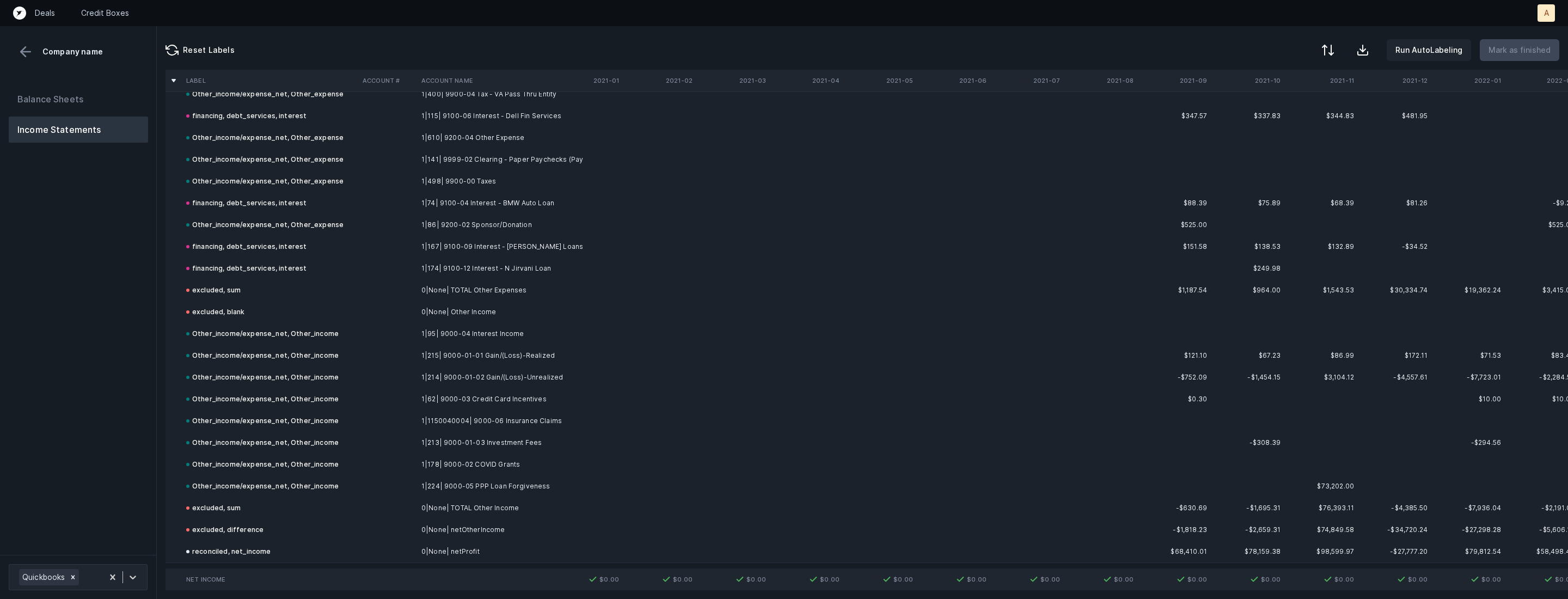
scroll to position [4373, 0]
click at [134, 572] on icon at bounding box center [133, 577] width 11 height 11
click at [121, 541] on div "Quickbooks" at bounding box center [78, 546] width 139 height 22
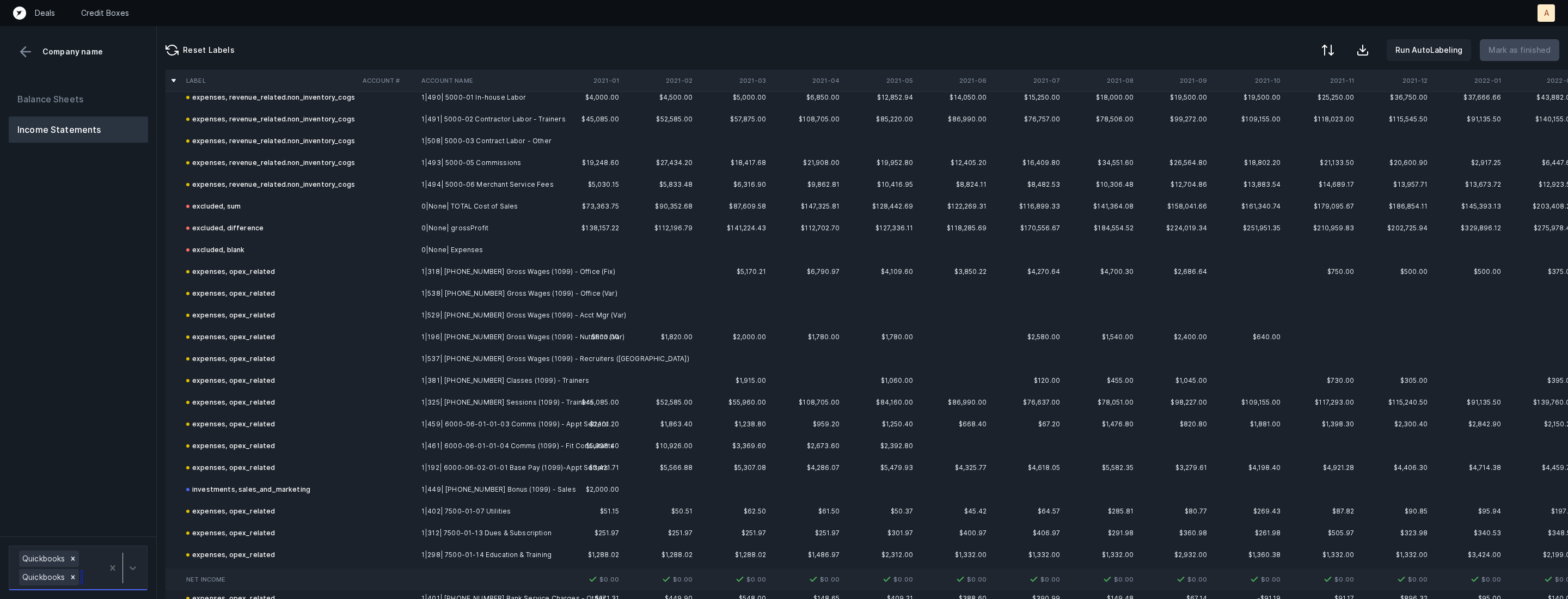
scroll to position [0, 0]
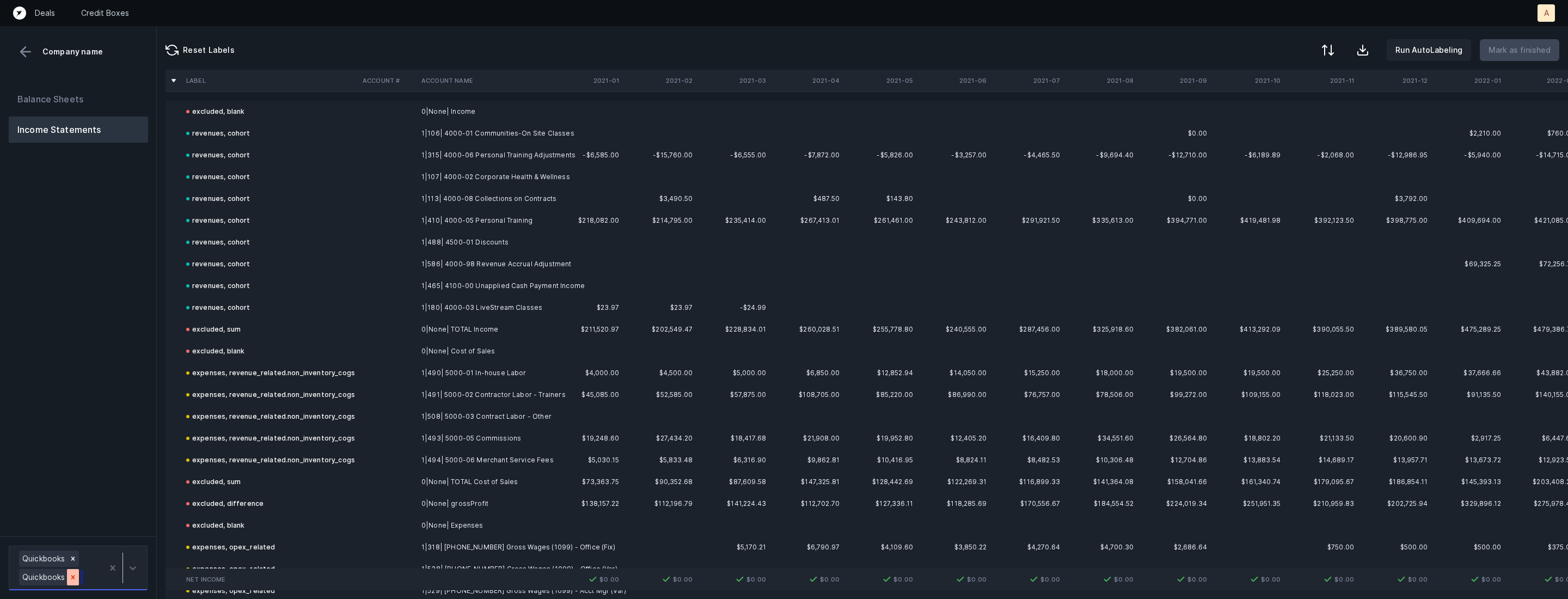
click at [68, 576] on div at bounding box center [73, 577] width 12 height 17
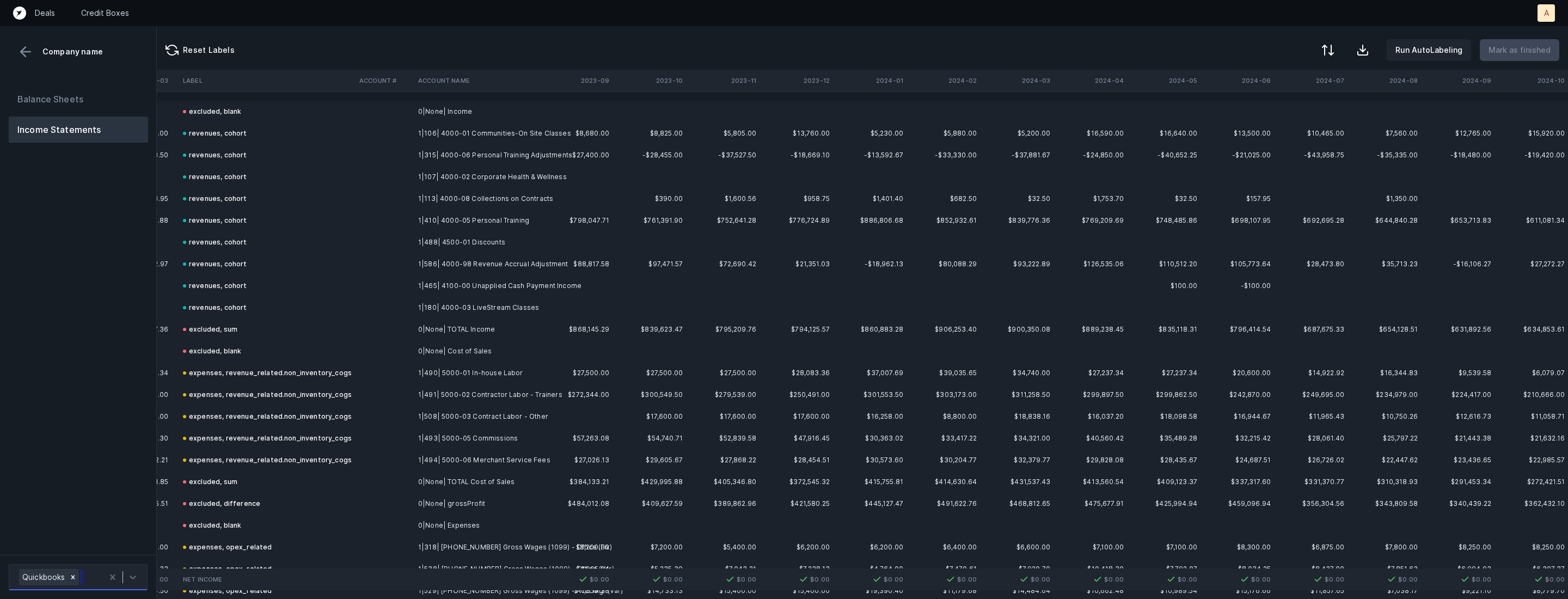
scroll to position [0, 3099]
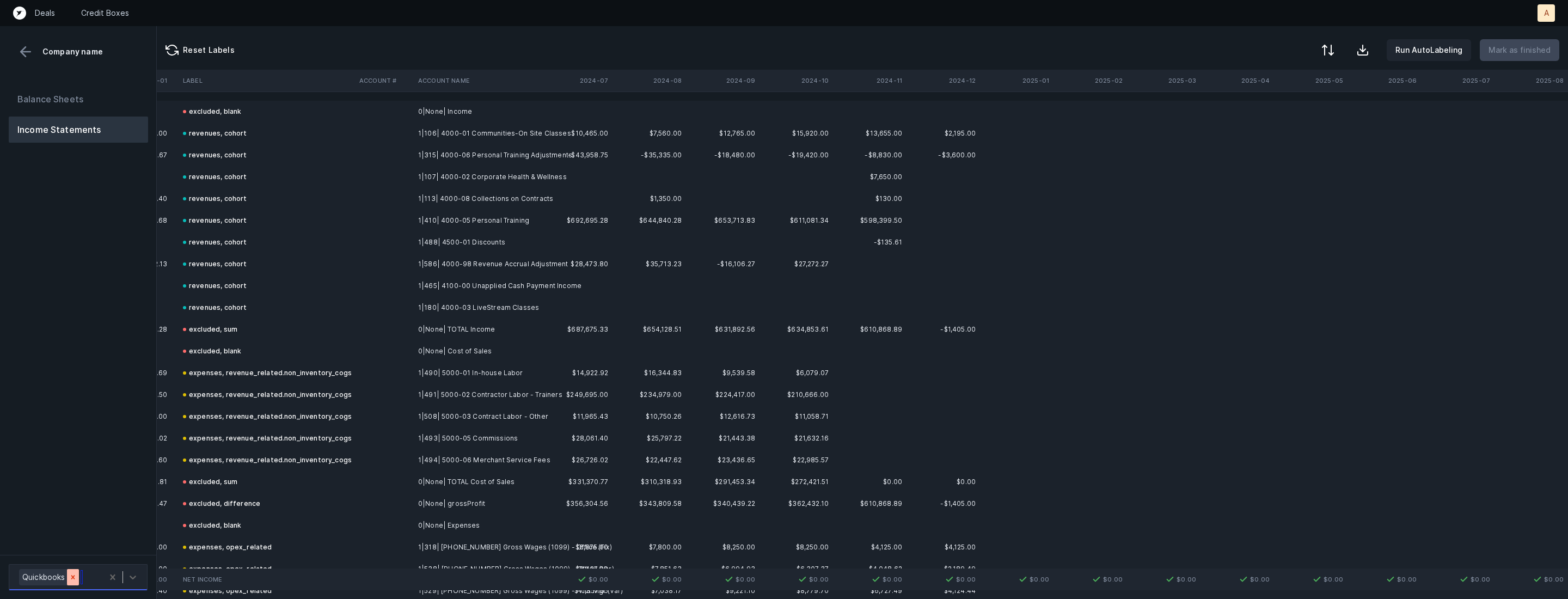
click at [74, 575] on icon at bounding box center [73, 577] width 8 height 8
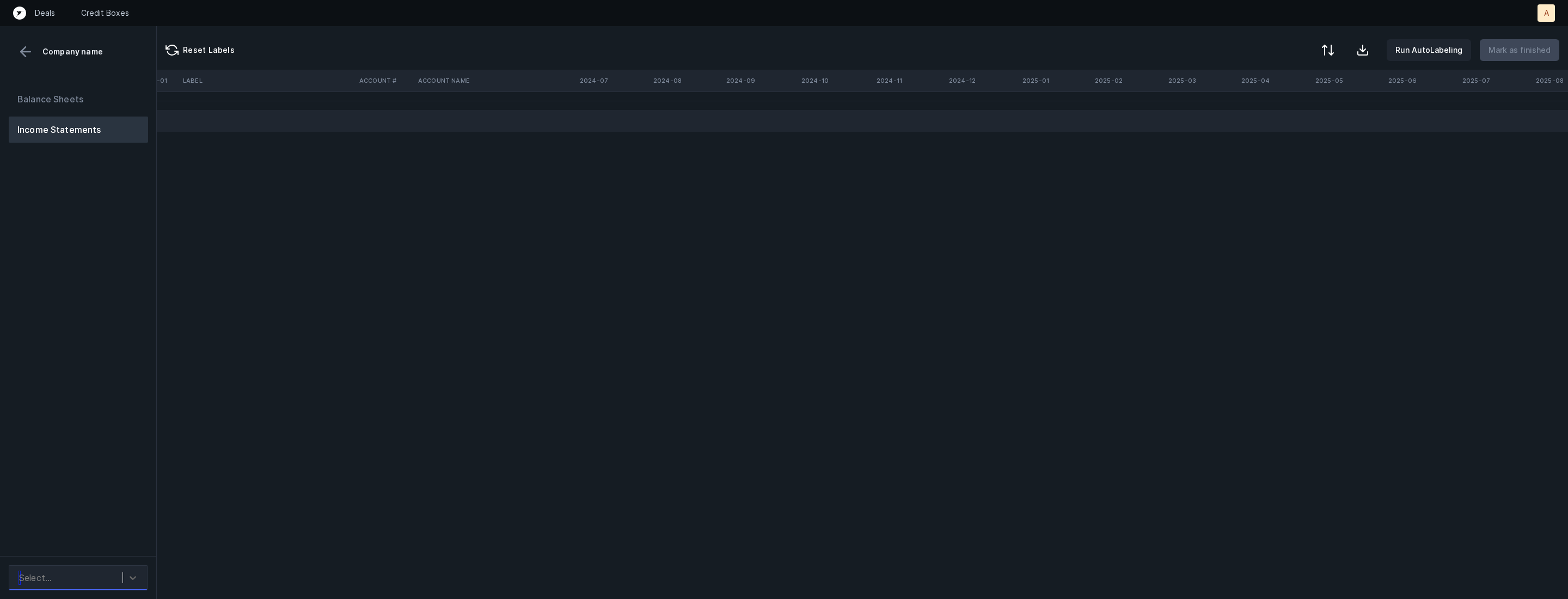
click at [106, 571] on div "Select..." at bounding box center [68, 578] width 109 height 19
click at [109, 544] on div "Quickbooks" at bounding box center [78, 547] width 139 height 22
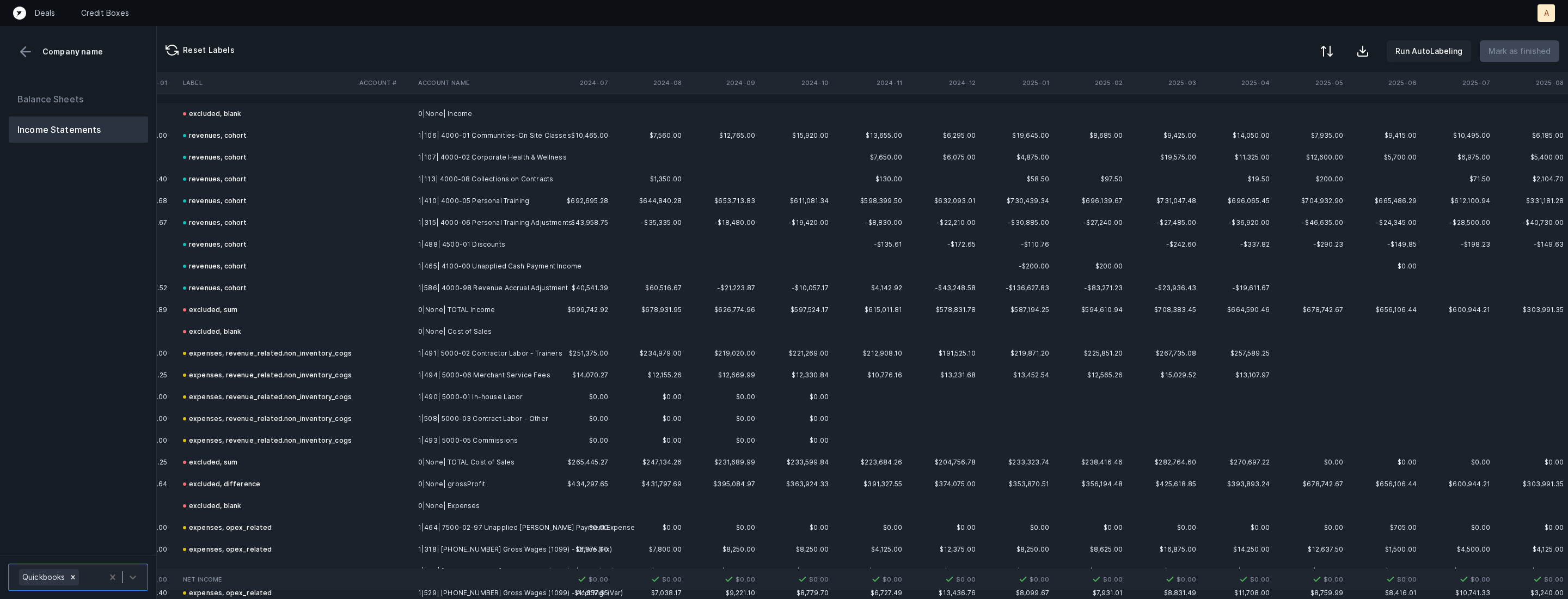
click at [1333, 42] on button at bounding box center [1327, 51] width 24 height 24
click at [1256, 113] on div "By Hum label" at bounding box center [1257, 115] width 48 height 13
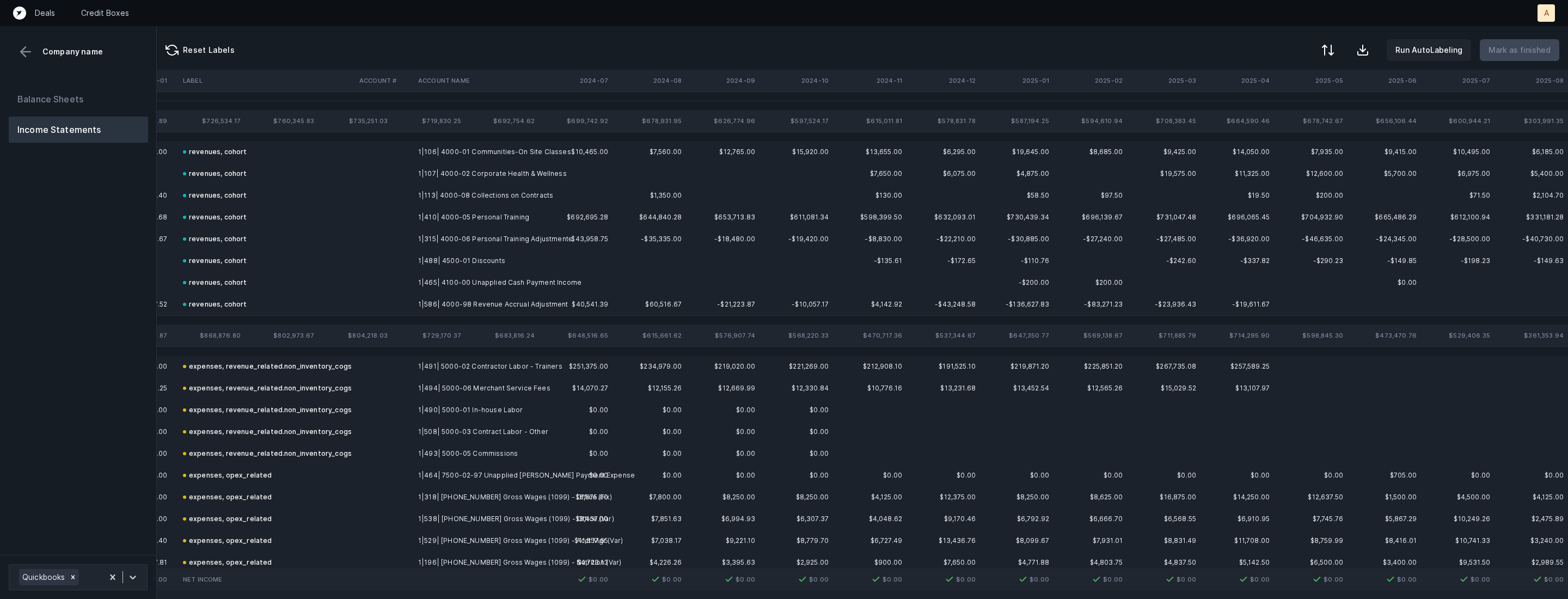
click at [23, 104] on button "Balance Sheets" at bounding box center [78, 99] width 139 height 26
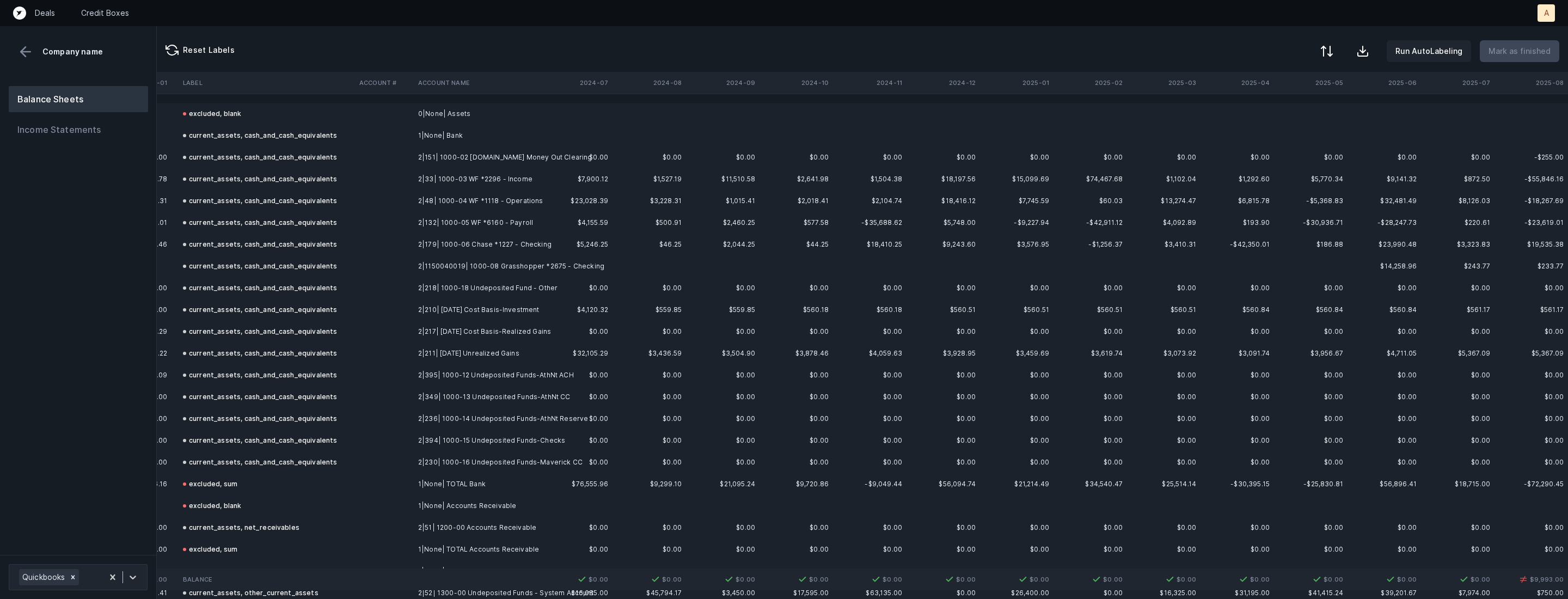
click at [1334, 51] on div at bounding box center [1327, 51] width 13 height 13
click at [1257, 113] on div "By Hum label" at bounding box center [1257, 114] width 48 height 13
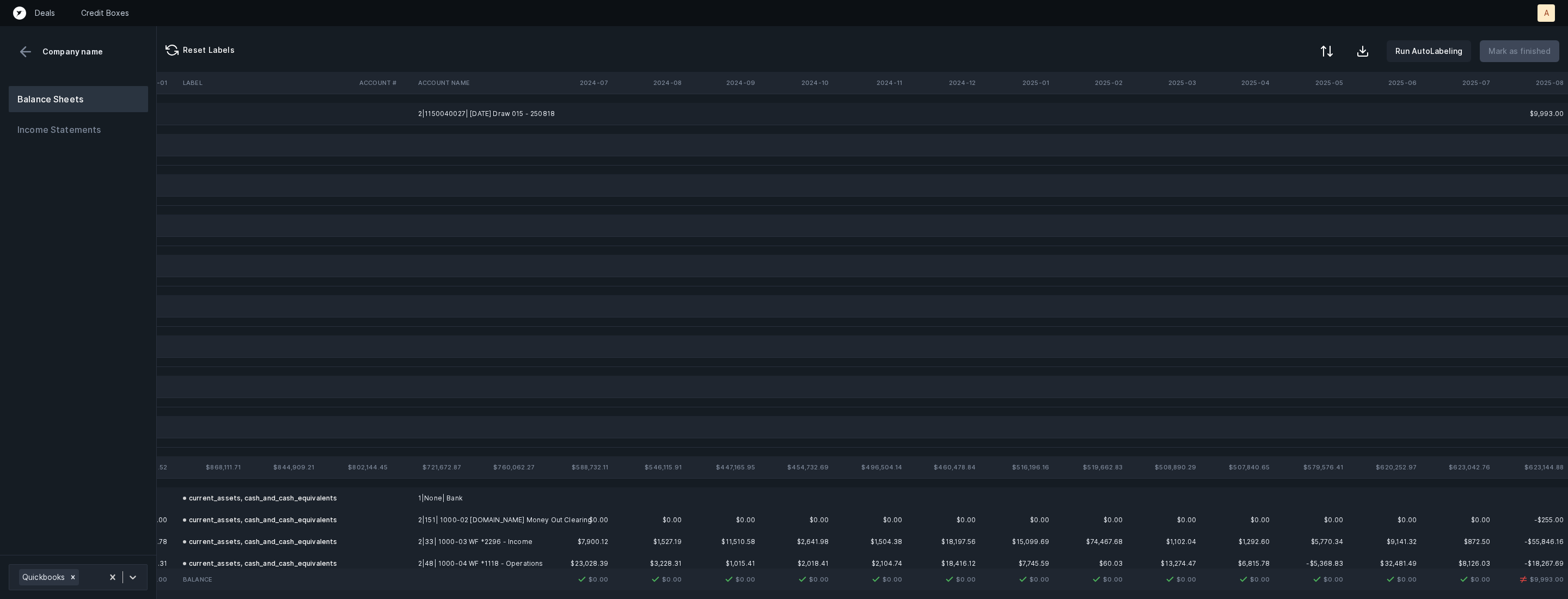
click at [1330, 55] on div at bounding box center [1327, 51] width 13 height 13
click at [1260, 92] on div "By original order" at bounding box center [1264, 92] width 62 height 13
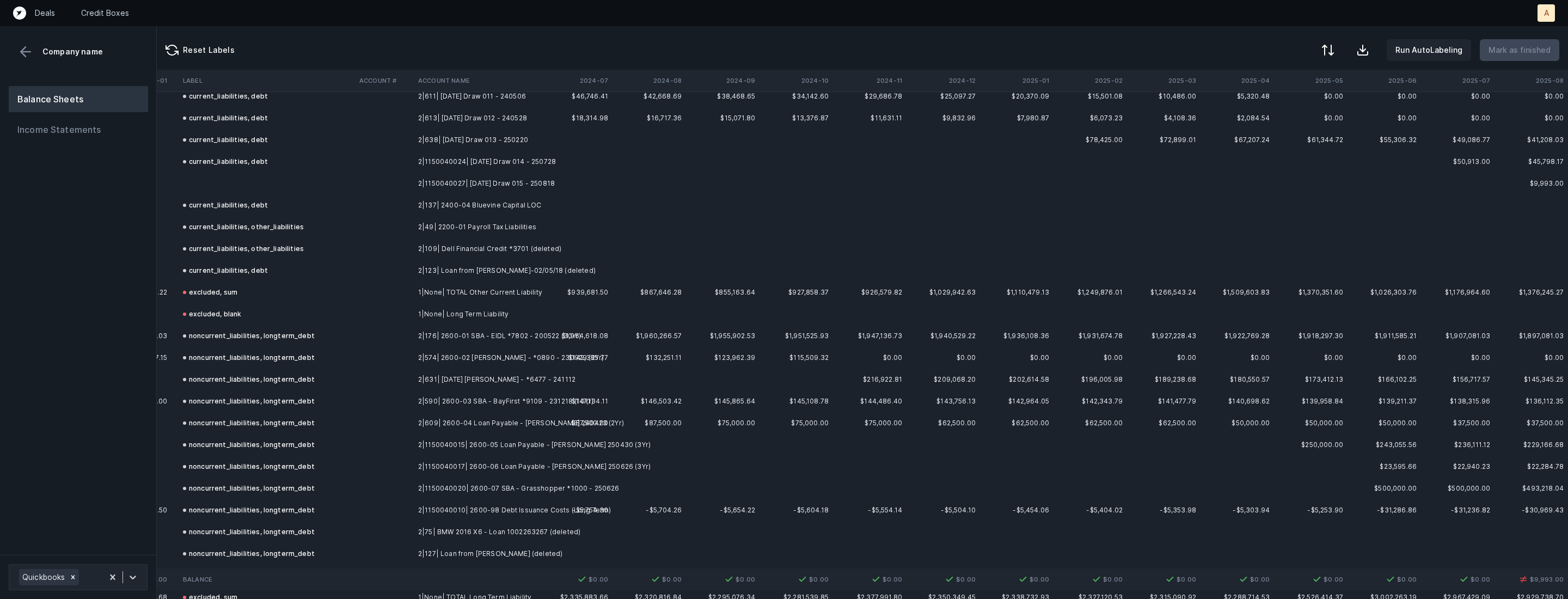
scroll to position [4154, 3099]
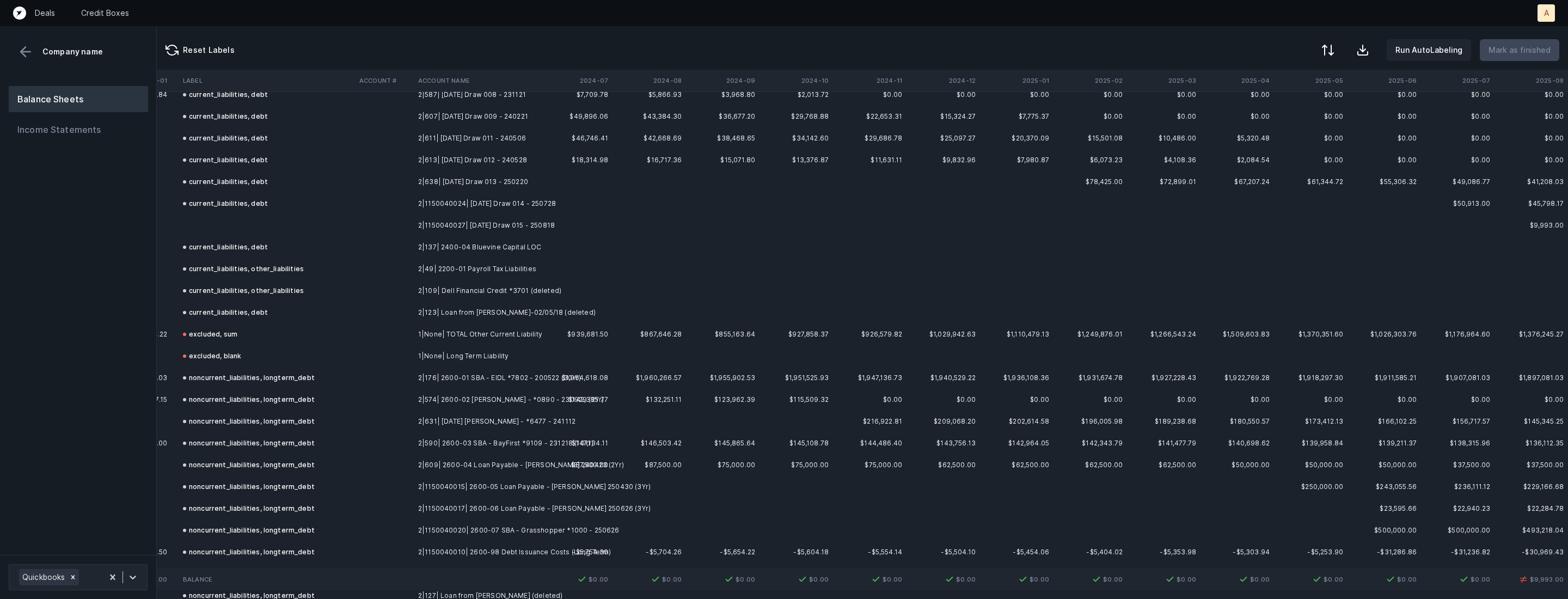
click at [354, 218] on td at bounding box center [267, 225] width 177 height 22
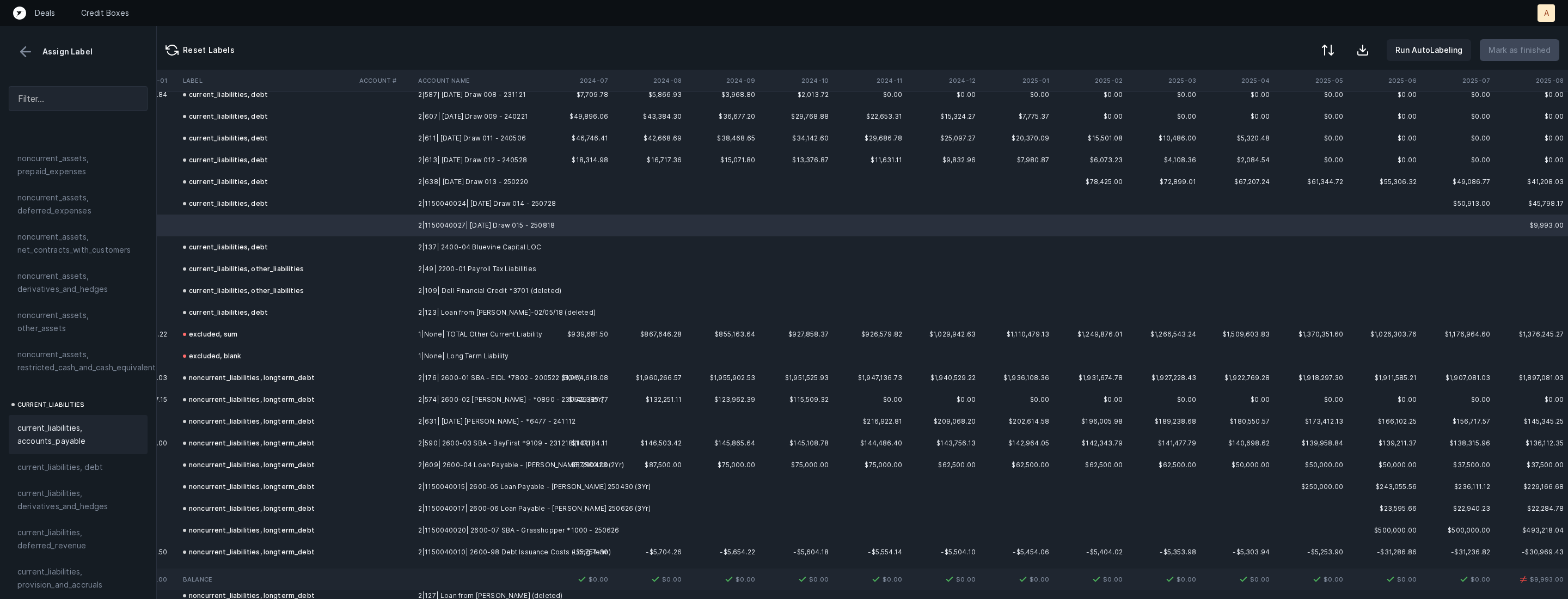
scroll to position [508, 0]
click at [66, 427] on span "current_liabilities, debt" at bounding box center [60, 433] width 85 height 13
click at [1506, 59] on button "Mark as finished" at bounding box center [1520, 50] width 79 height 22
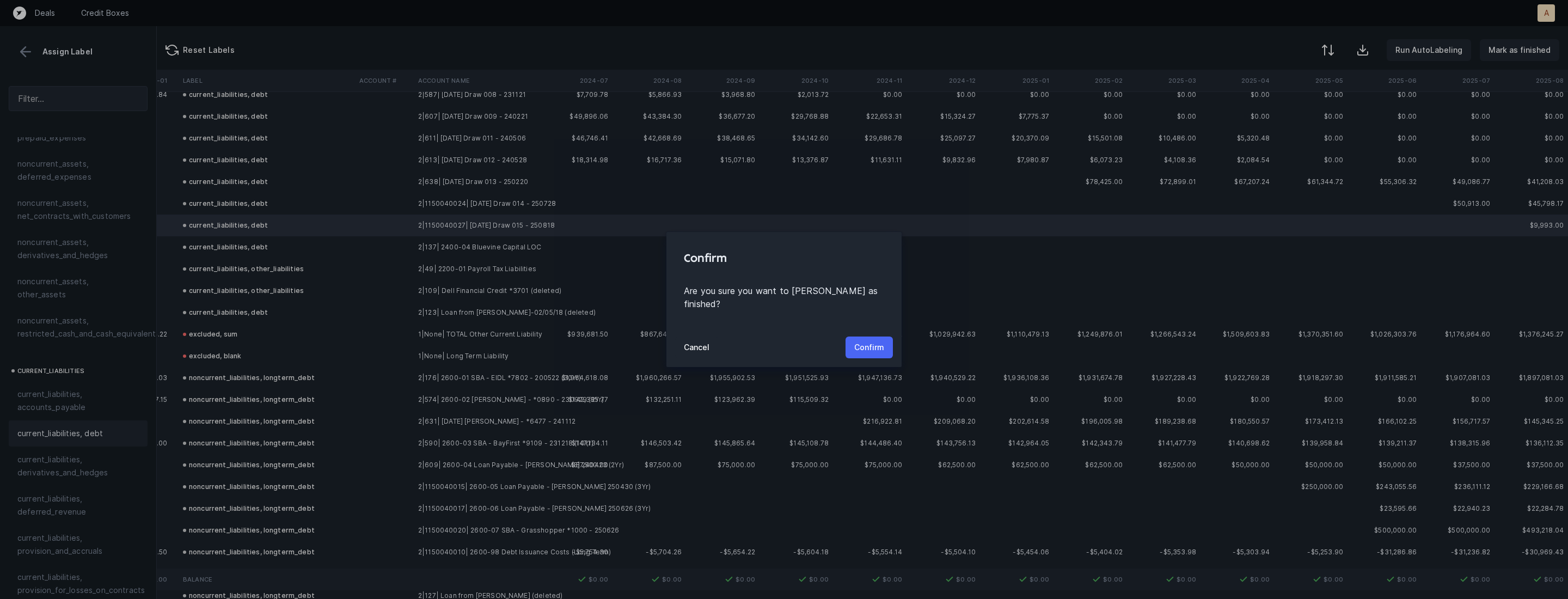
click at [864, 340] on p "Confirm" at bounding box center [869, 347] width 30 height 13
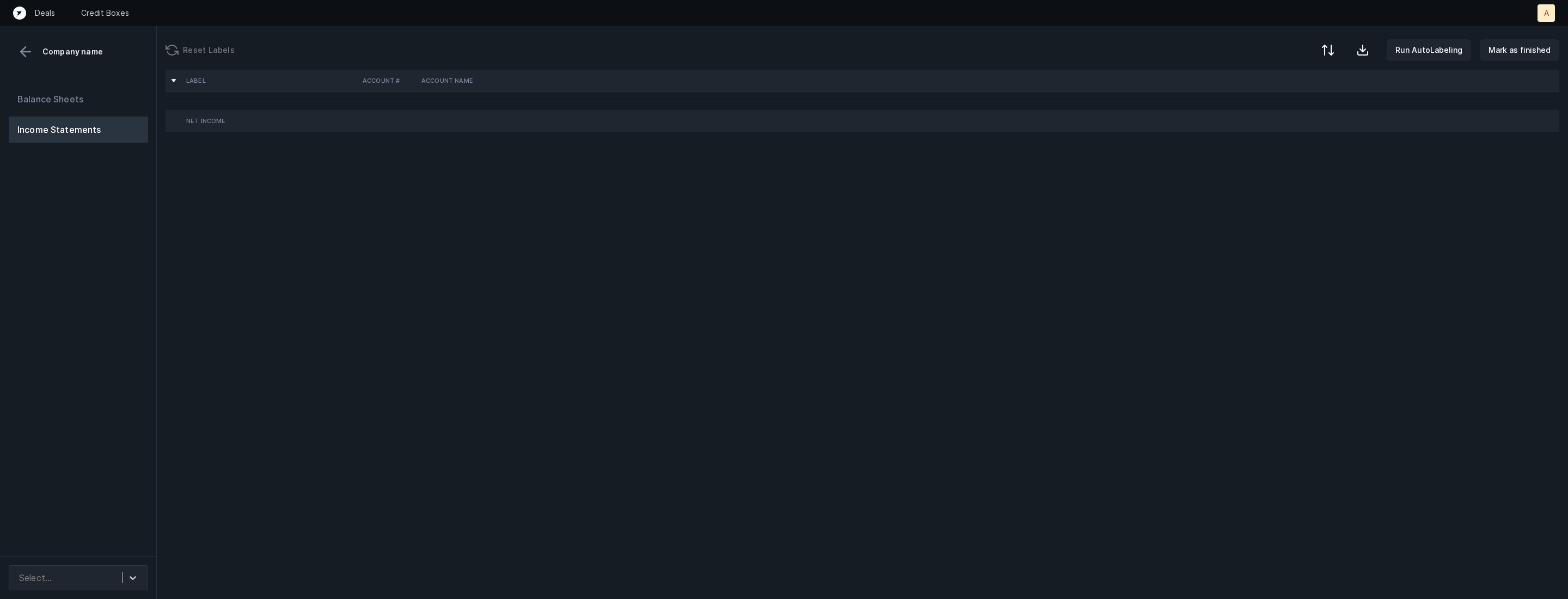
click at [136, 463] on div "Balance Sheets Income Statements" at bounding box center [78, 317] width 157 height 478
click at [122, 532] on div "Balance Sheets Income Statements" at bounding box center [78, 317] width 157 height 478
click at [134, 583] on div at bounding box center [133, 578] width 19 height 19
click at [127, 549] on div "Netsuite" at bounding box center [78, 547] width 139 height 22
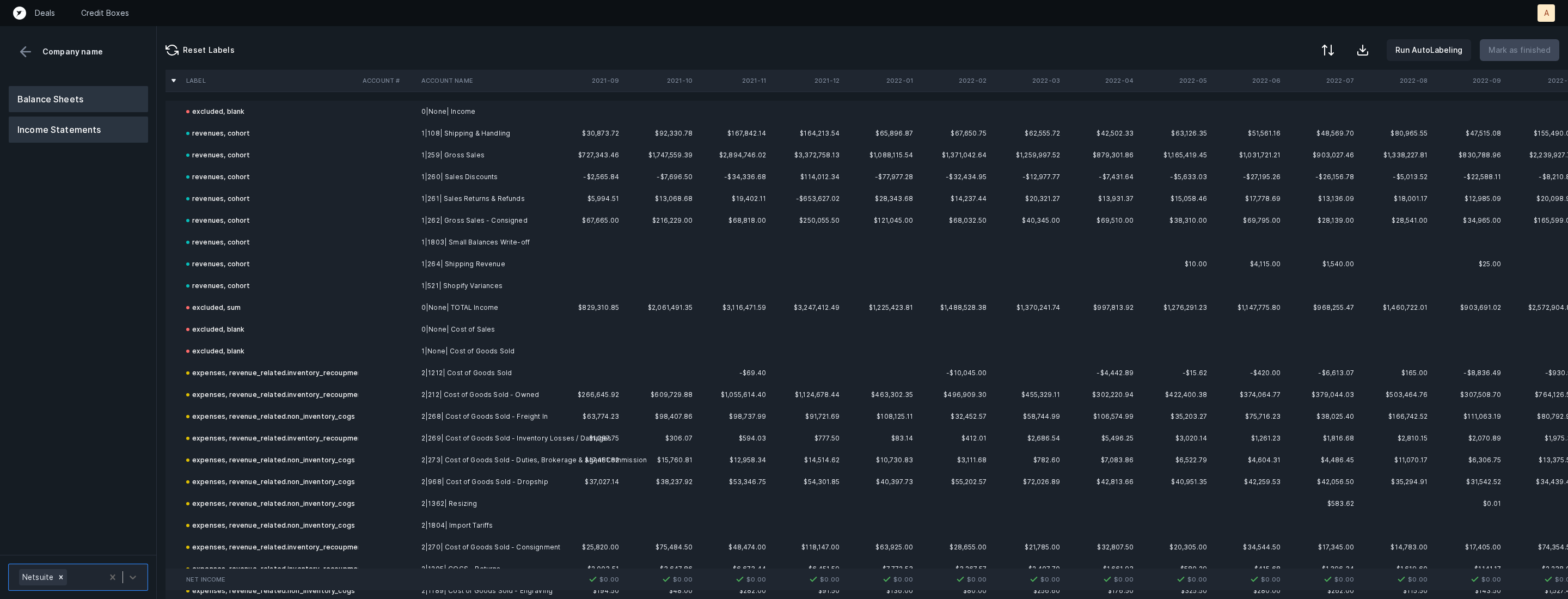
click at [97, 89] on button "Balance Sheets" at bounding box center [78, 99] width 139 height 26
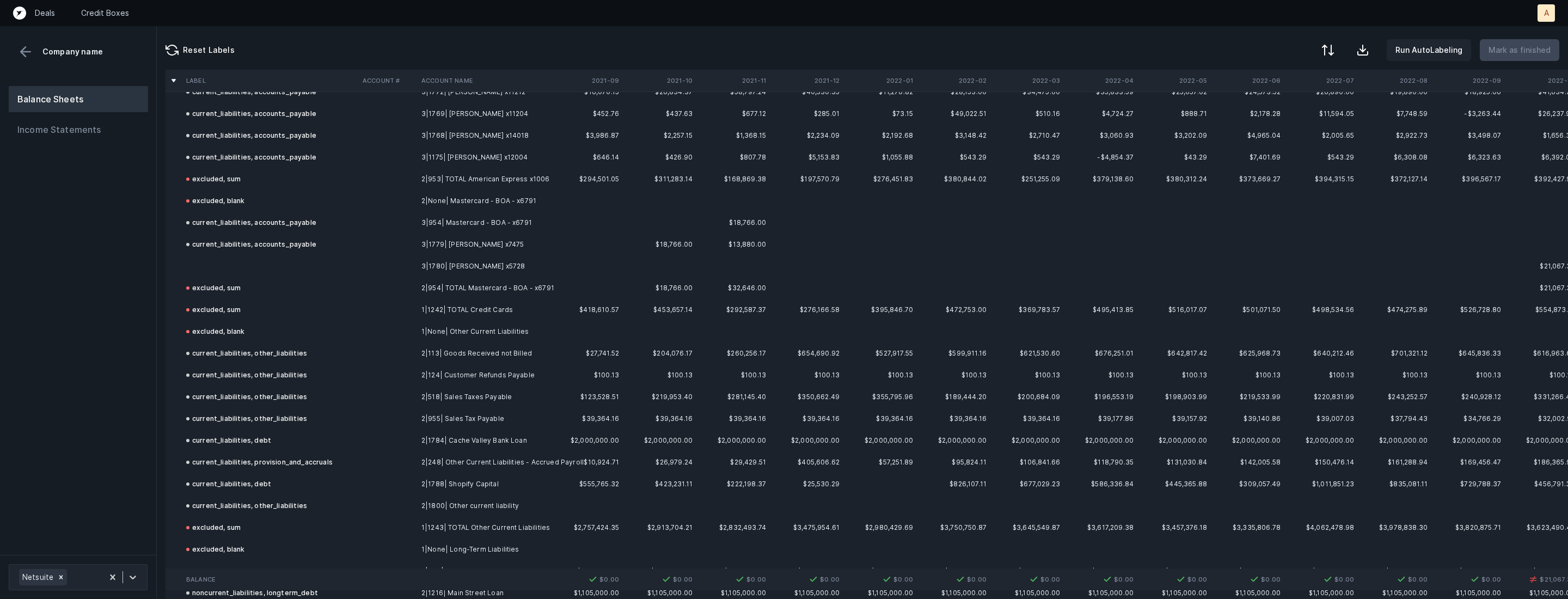
scroll to position [1988, 0]
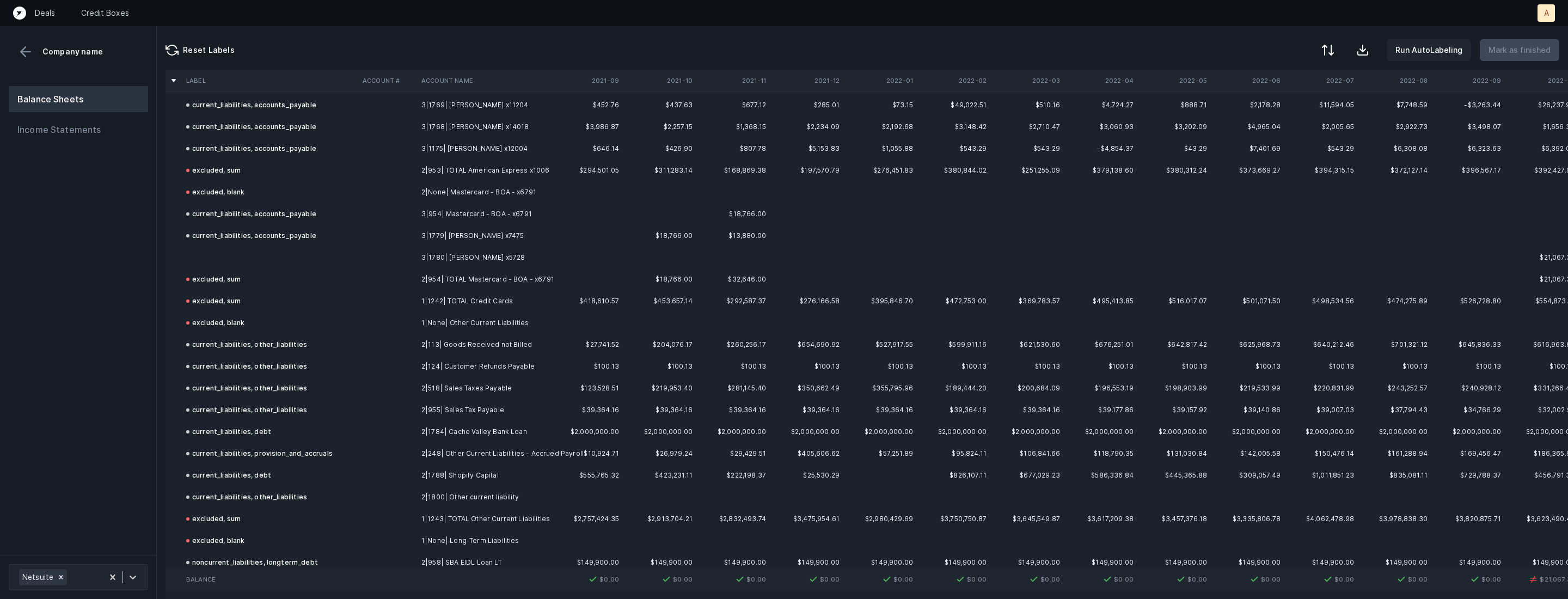
click at [473, 259] on td "3|1780| Boren x5728" at bounding box center [483, 257] width 133 height 22
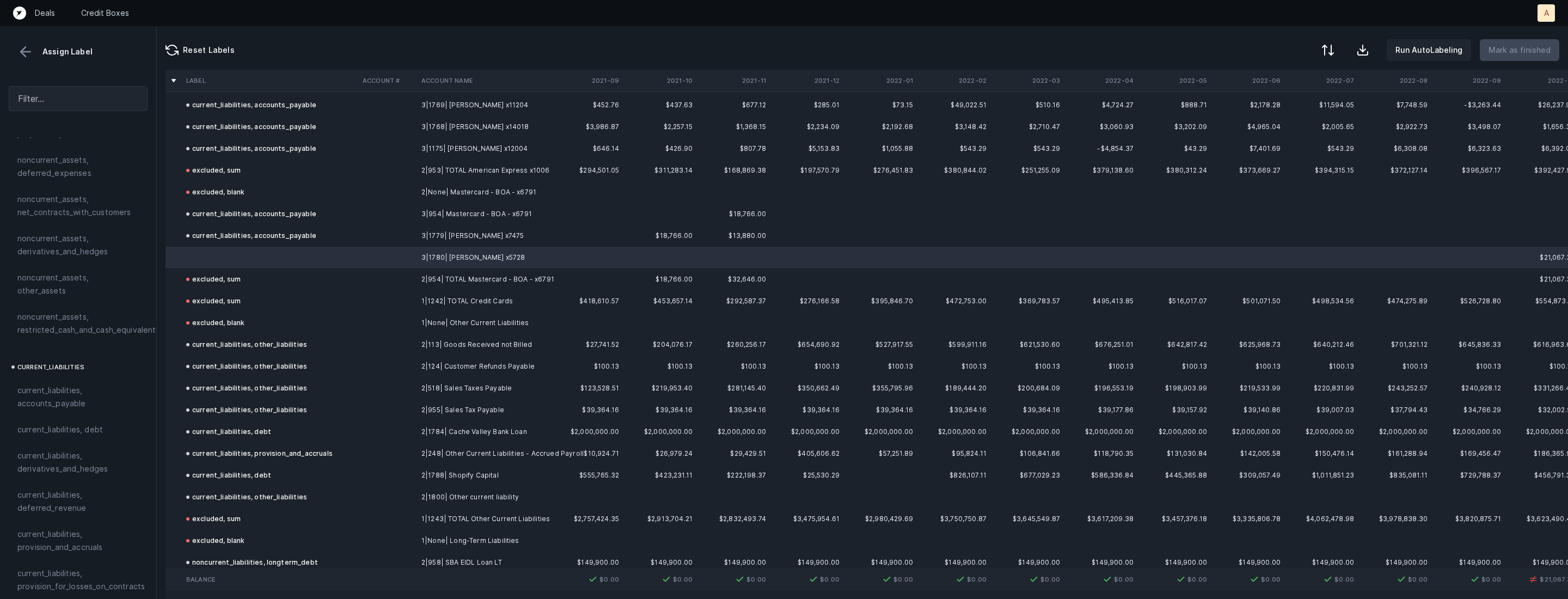
scroll to position [523, 0]
click at [69, 372] on span "current_liabilities, accounts_payable" at bounding box center [78, 385] width 121 height 26
click at [1508, 53] on p "Mark as finished" at bounding box center [1520, 50] width 62 height 13
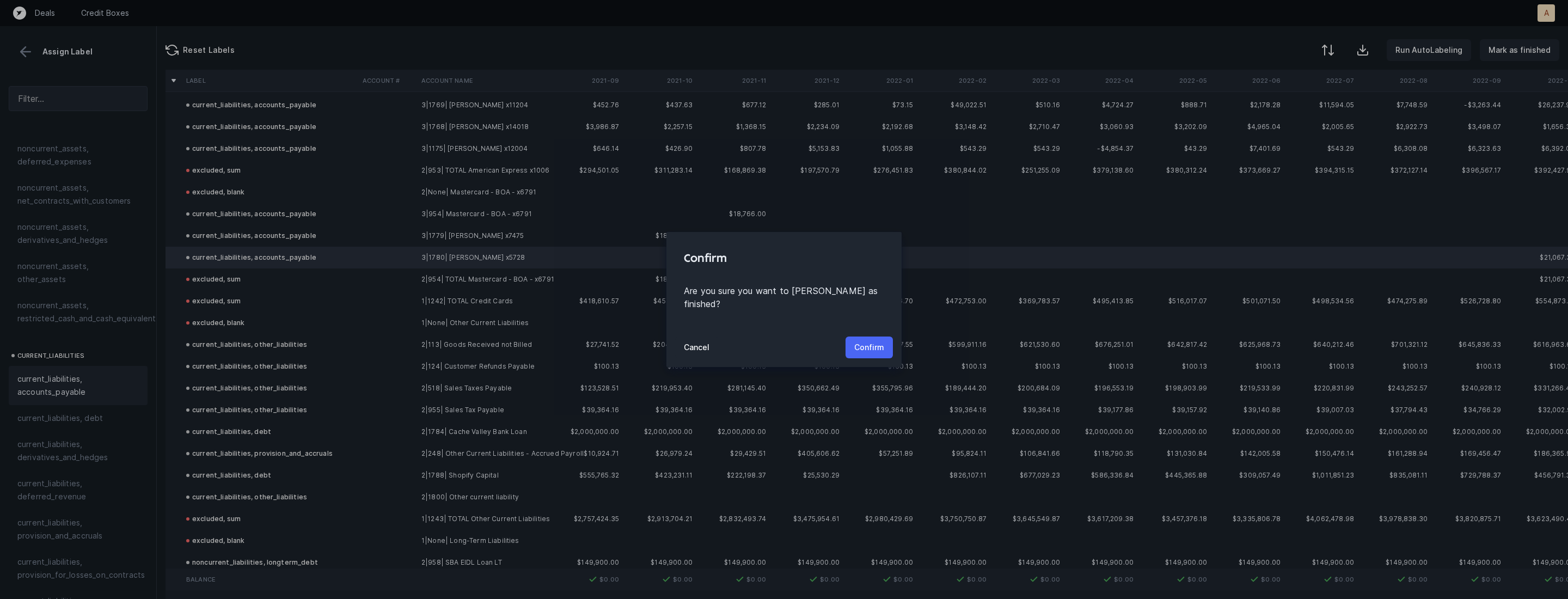
click at [864, 345] on p "Confirm" at bounding box center [869, 347] width 30 height 13
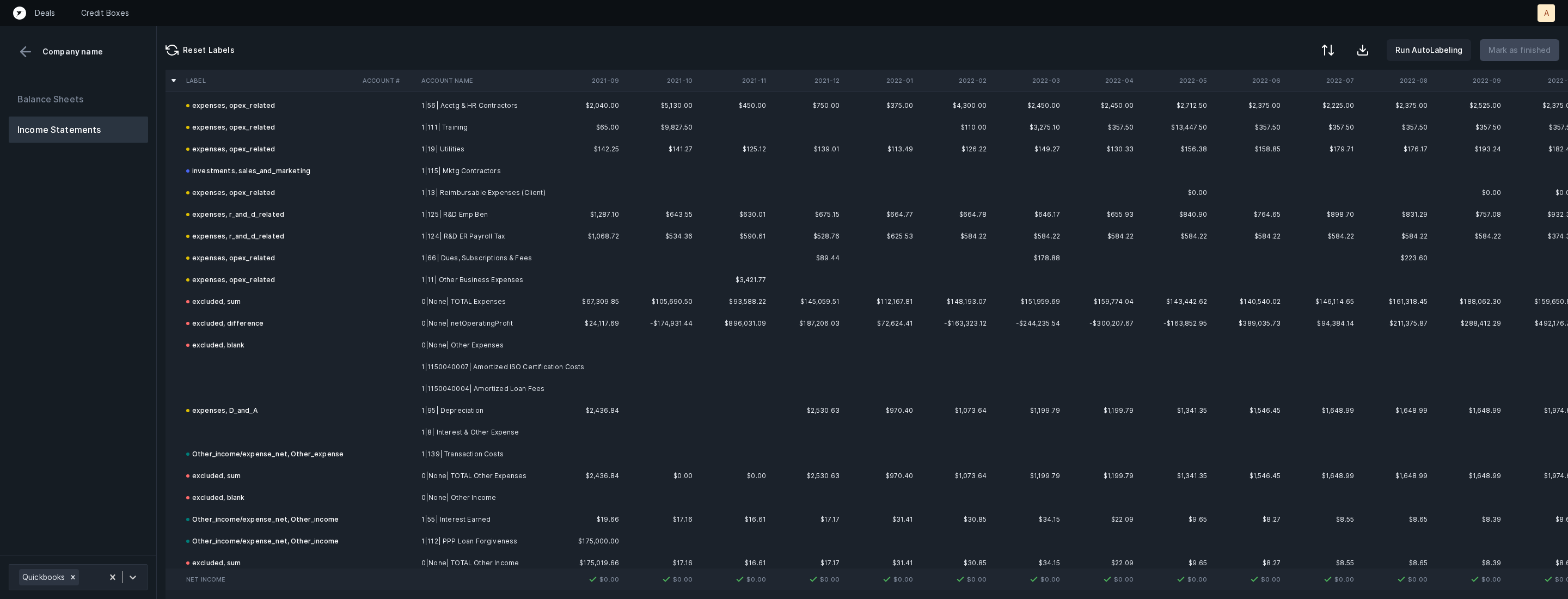
scroll to position [1043, 0]
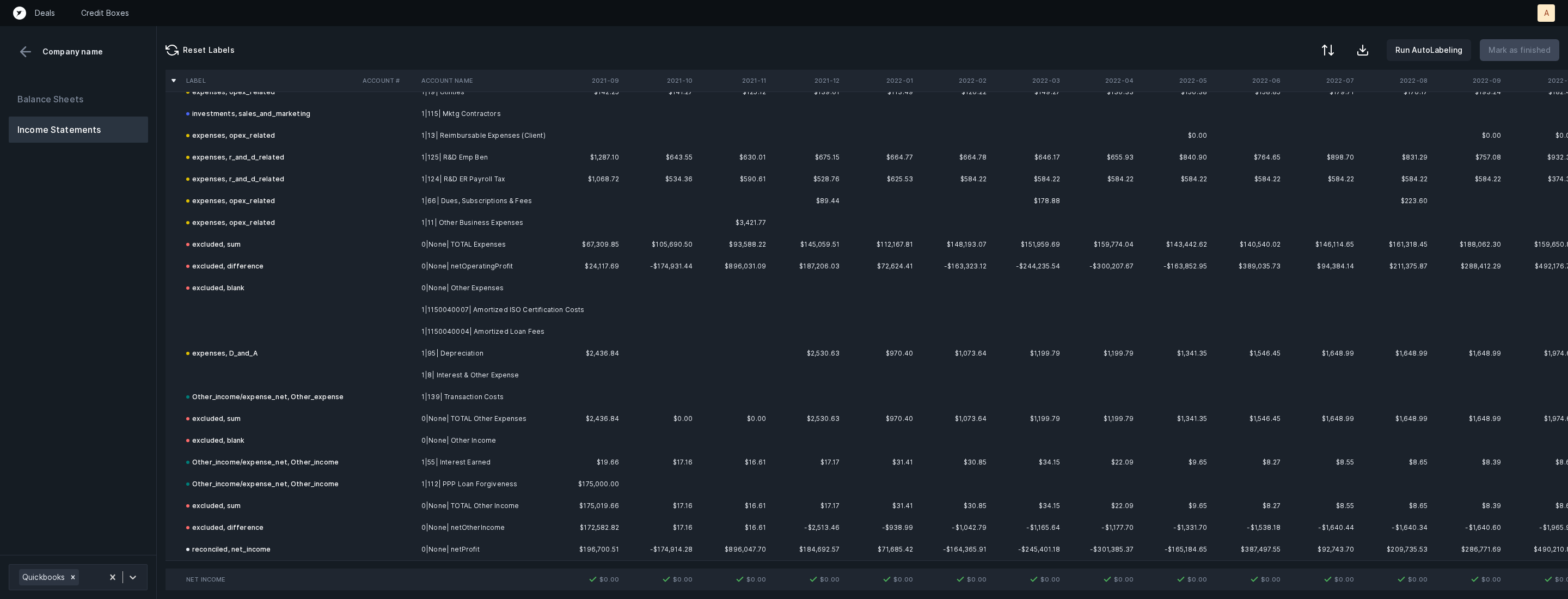
click at [436, 309] on td "1|1150040007| Amortized ISO Certification Costs" at bounding box center [483, 310] width 133 height 22
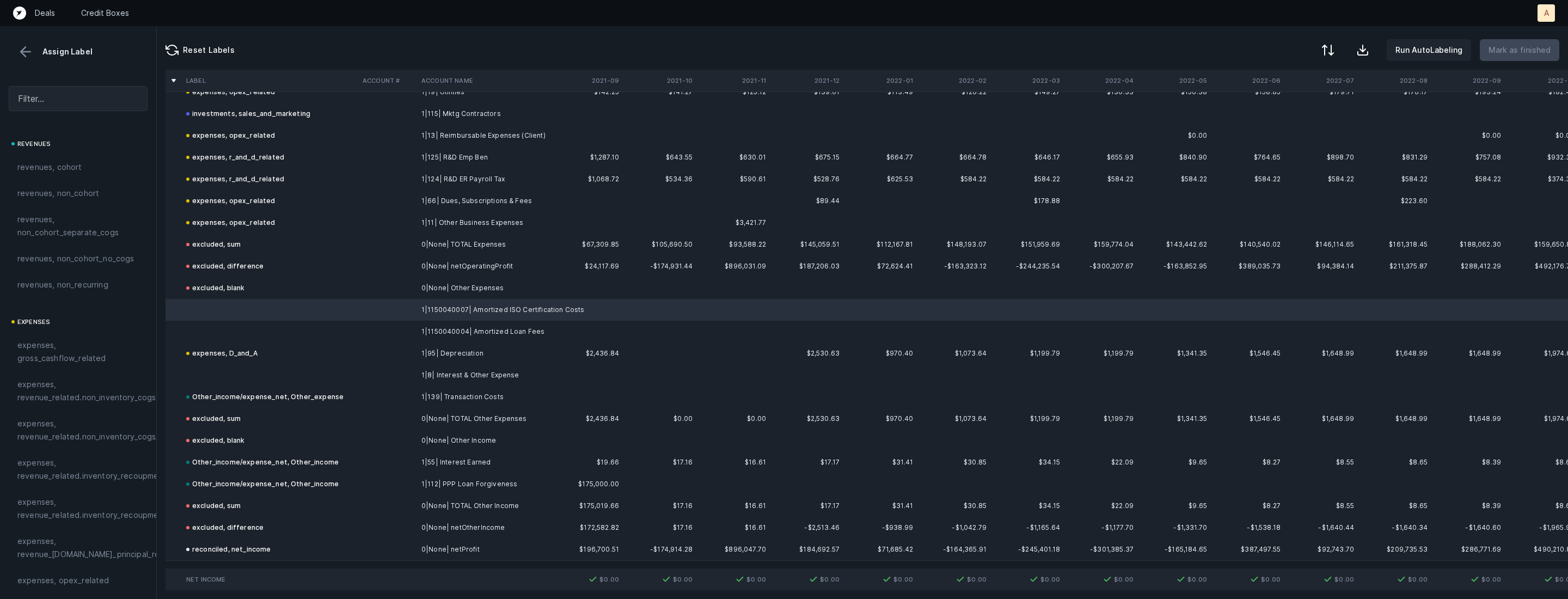
click at [434, 332] on td "1|1150040004| Amortized Loan Fees" at bounding box center [483, 332] width 133 height 22
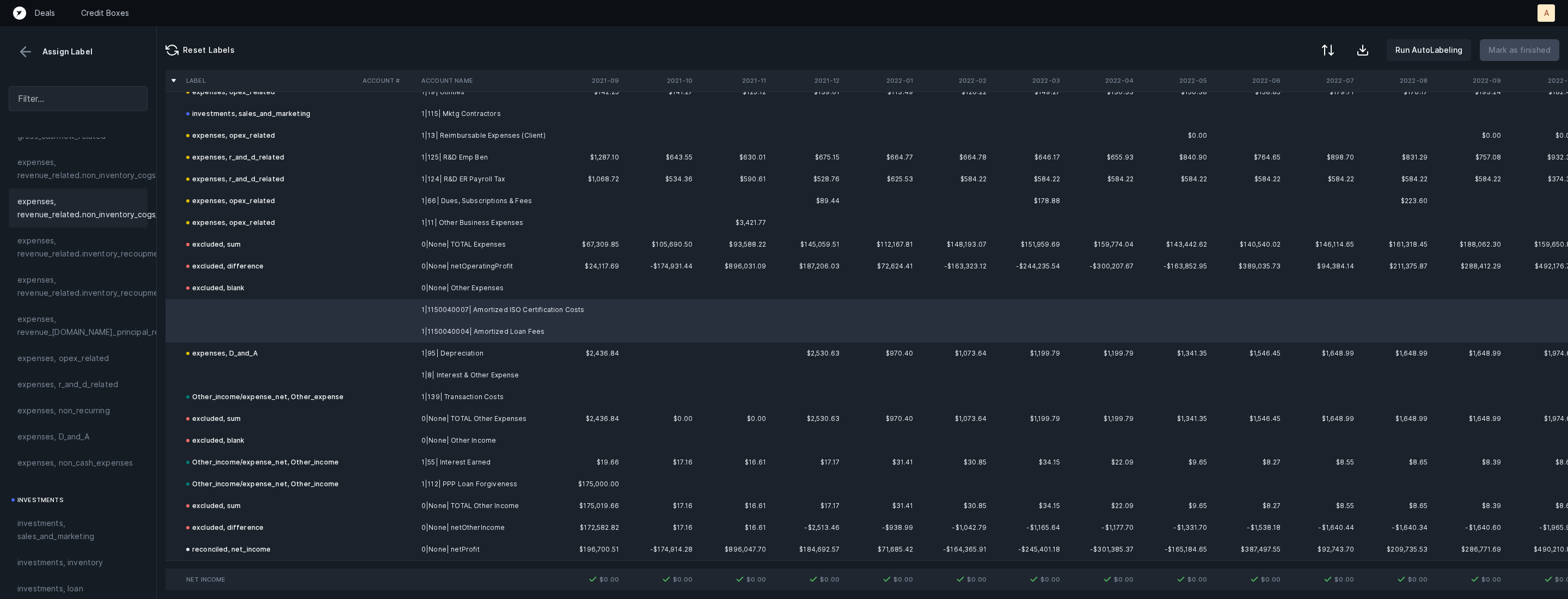
scroll to position [223, 0]
click at [62, 429] on span "expenses, D_and_A" at bounding box center [54, 435] width 72 height 13
click at [270, 375] on td at bounding box center [270, 375] width 177 height 22
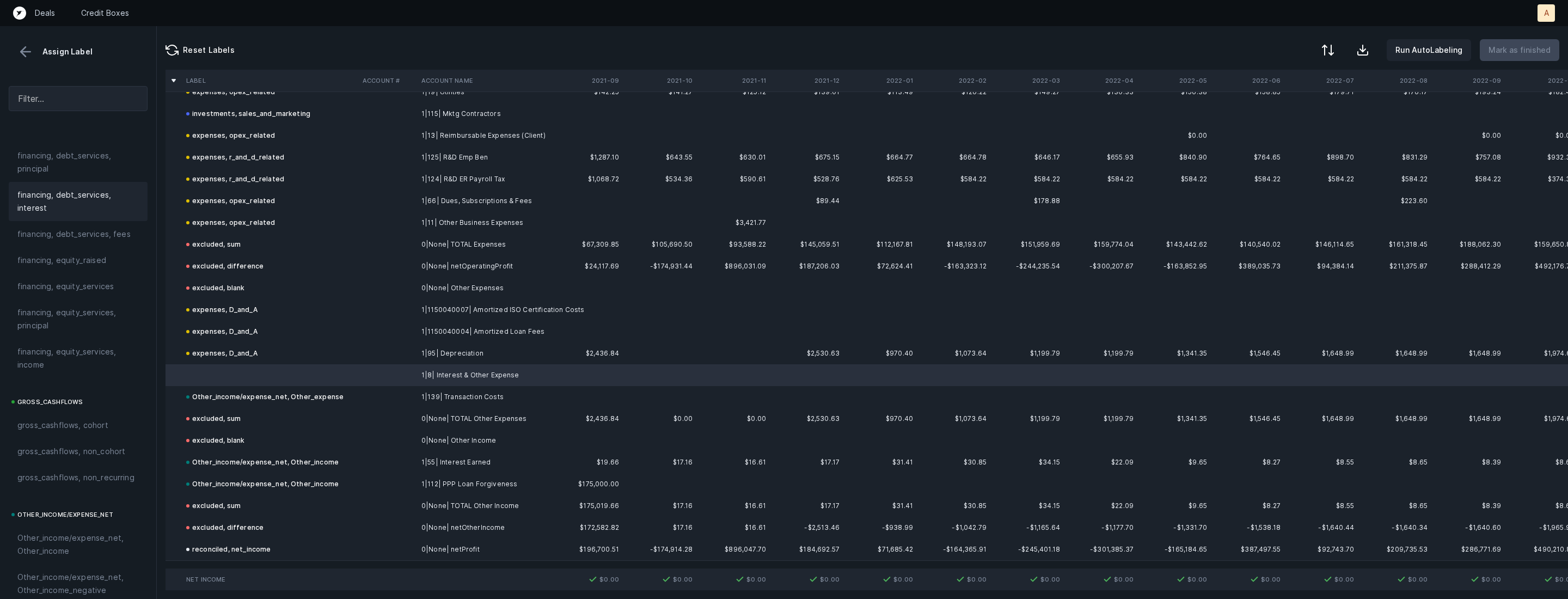
scroll to position [901, 0]
click at [84, 213] on span "financing, debt_services, interest" at bounding box center [78, 207] width 121 height 26
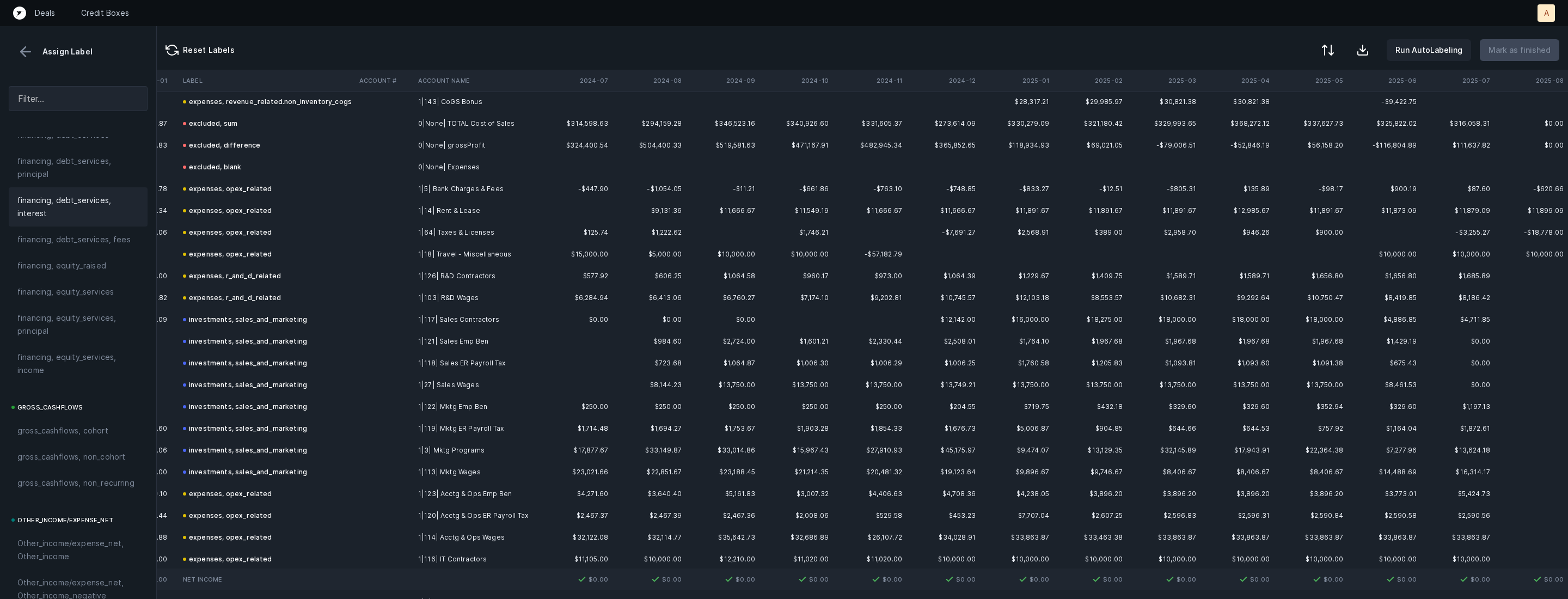
scroll to position [0, 2510]
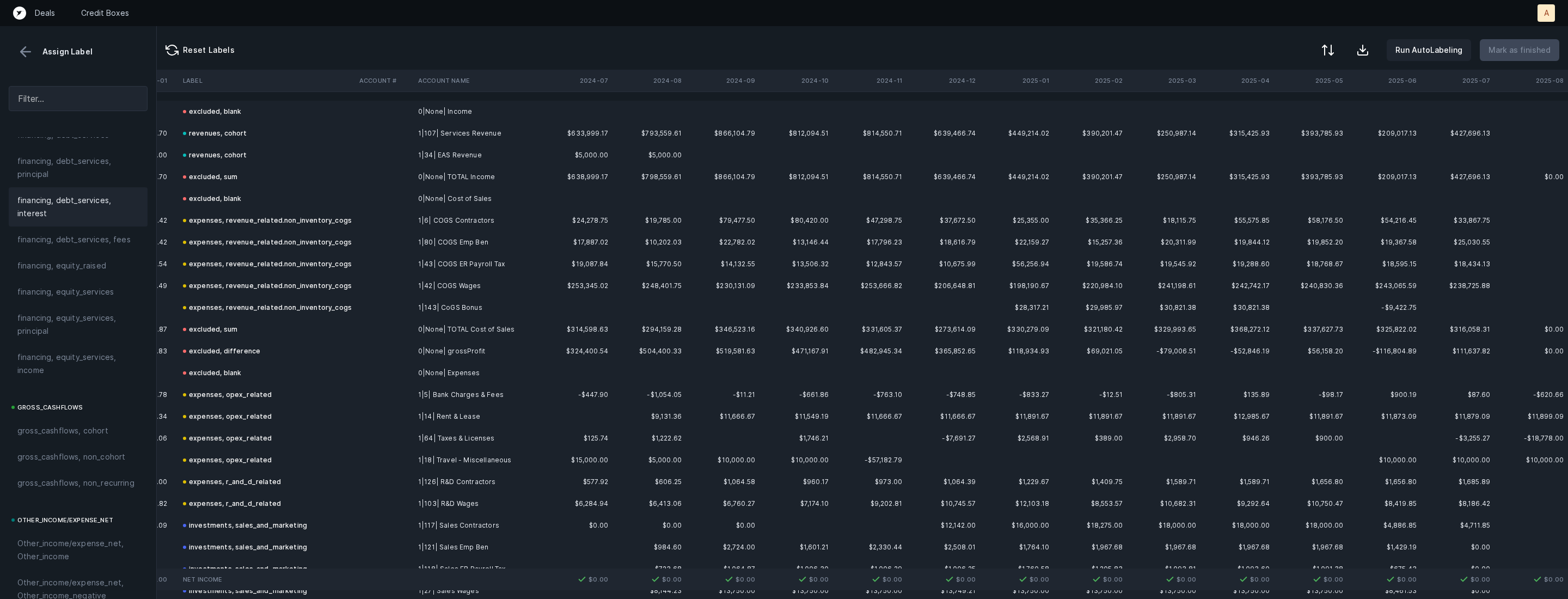
click at [24, 56] on button at bounding box center [26, 52] width 17 height 17
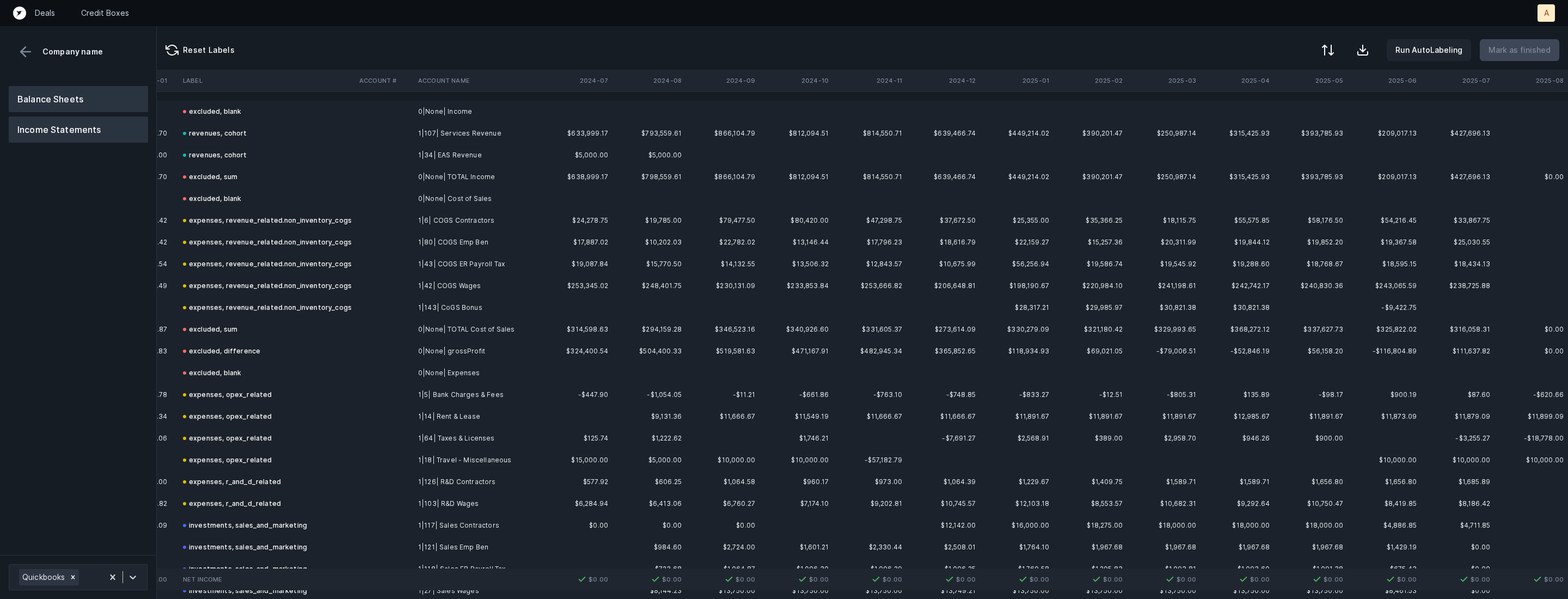
click at [56, 95] on button "Balance Sheets" at bounding box center [78, 99] width 139 height 26
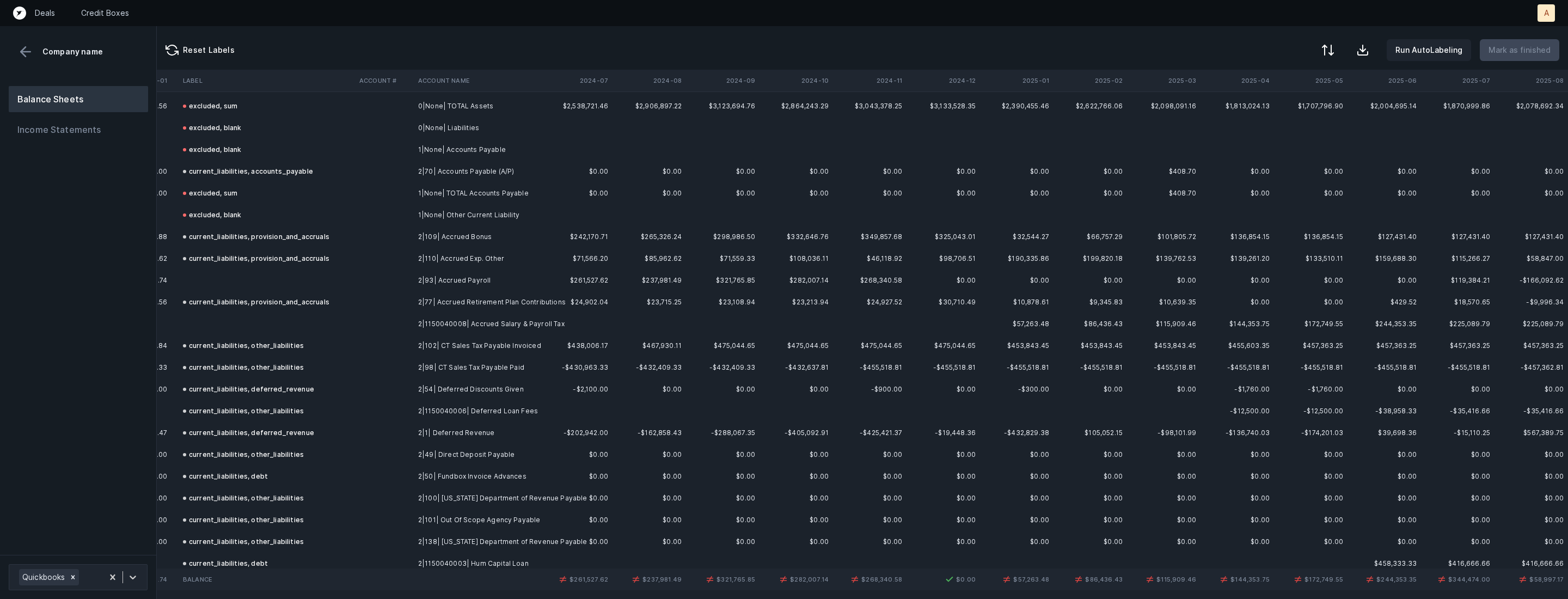
scroll to position [603, 2510]
click at [358, 267] on td at bounding box center [385, 271] width 59 height 22
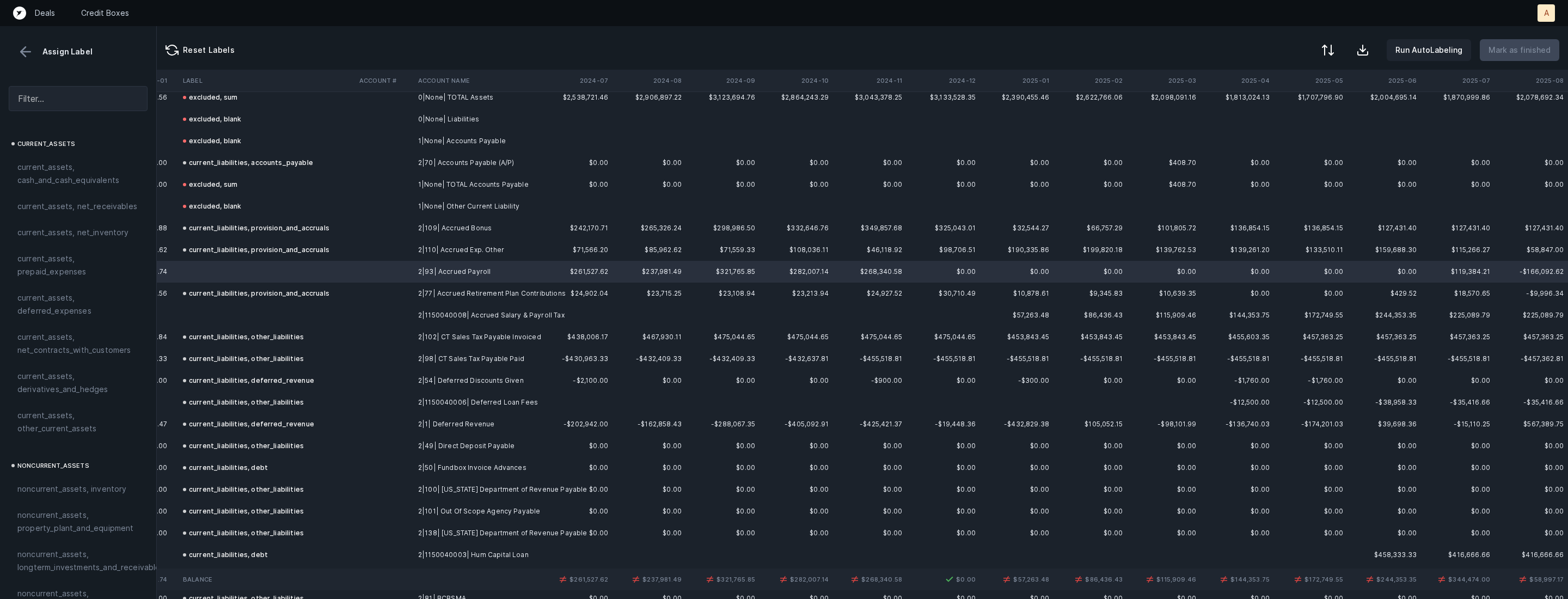
click at [296, 310] on td at bounding box center [267, 315] width 177 height 22
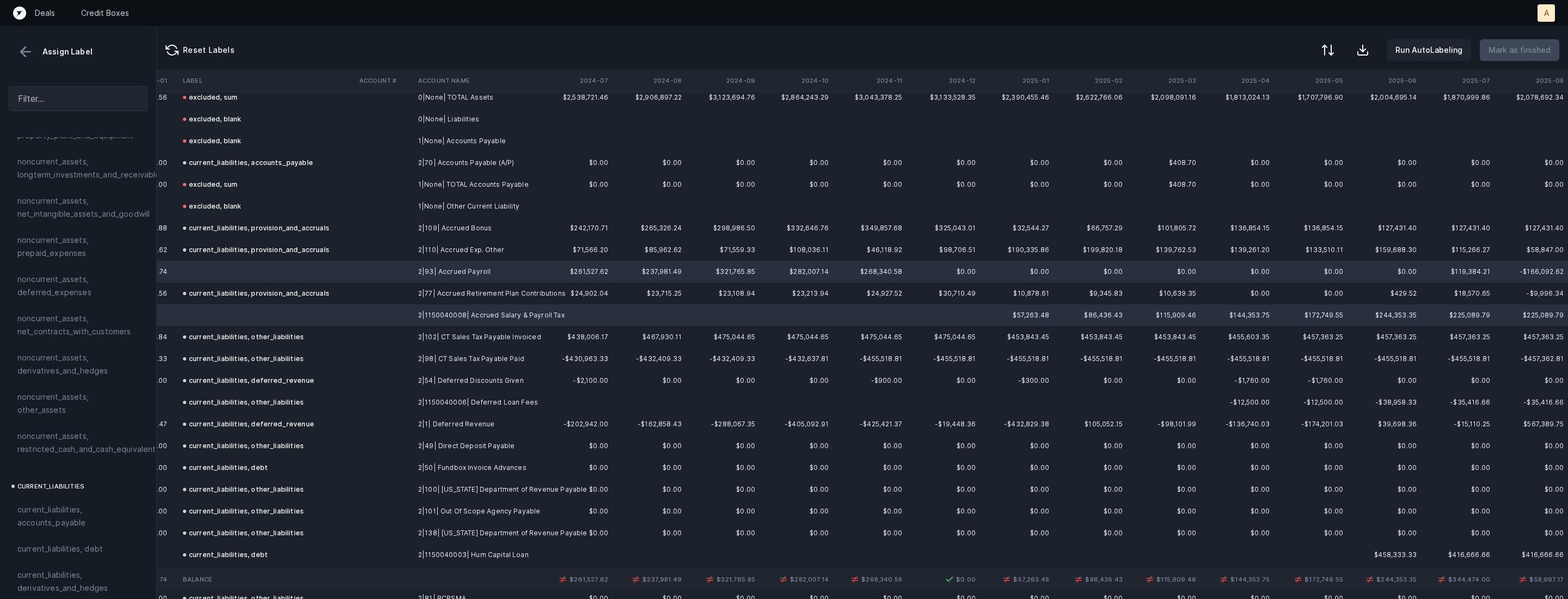
scroll to position [632, 0]
click at [49, 408] on span "current_liabilities, provision_and_accruals" at bounding box center [78, 421] width 121 height 26
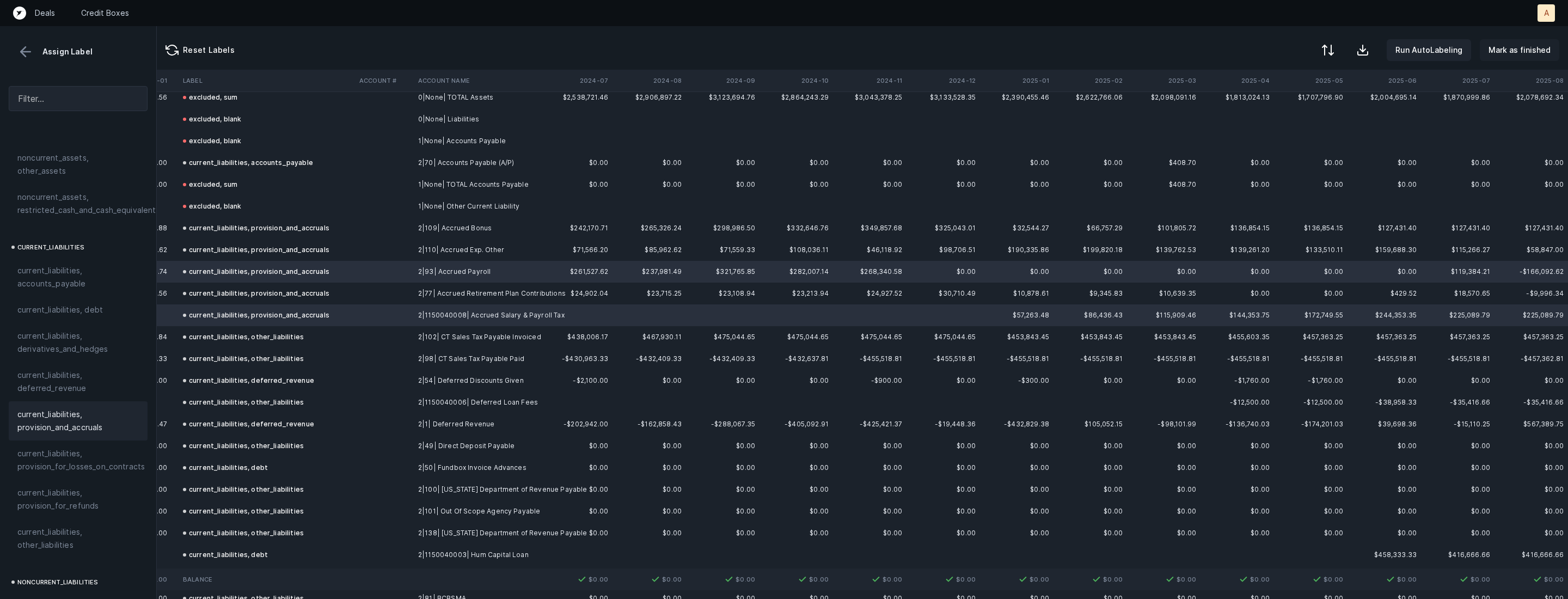
click at [1543, 45] on p "Mark as finished" at bounding box center [1520, 50] width 62 height 13
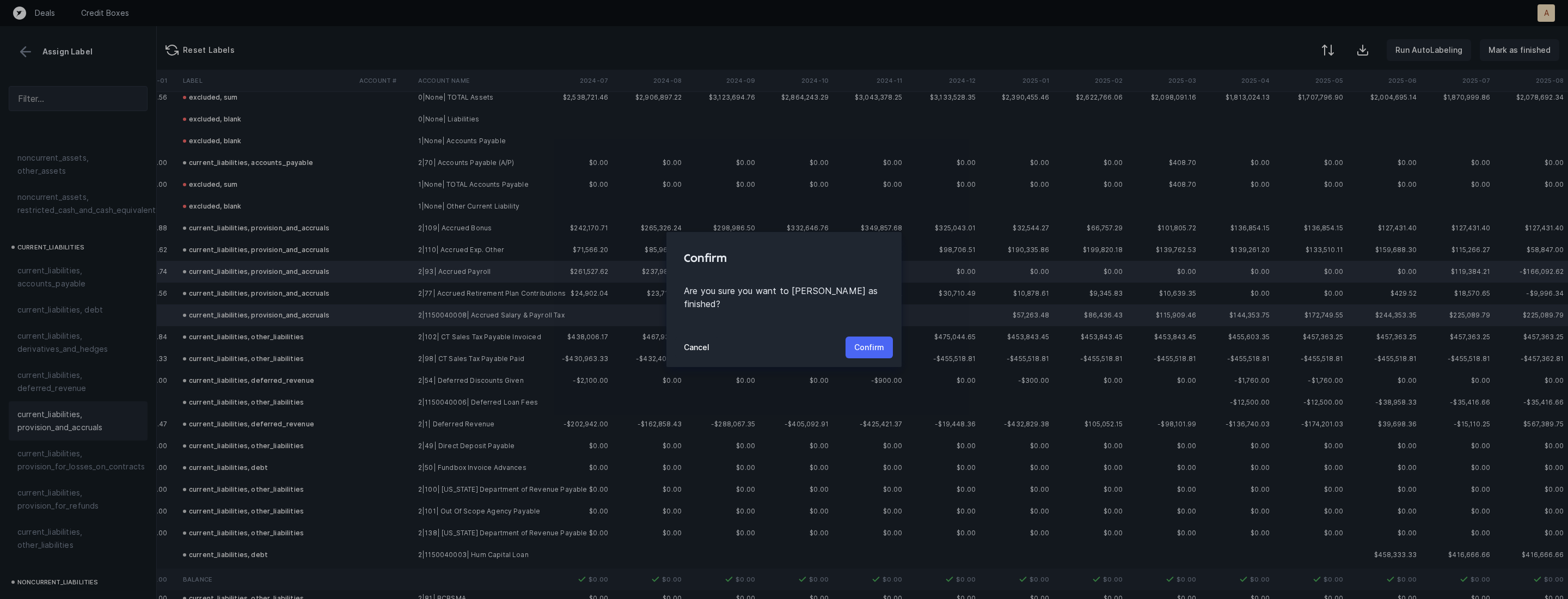
click at [873, 341] on p "Confirm" at bounding box center [869, 347] width 30 height 13
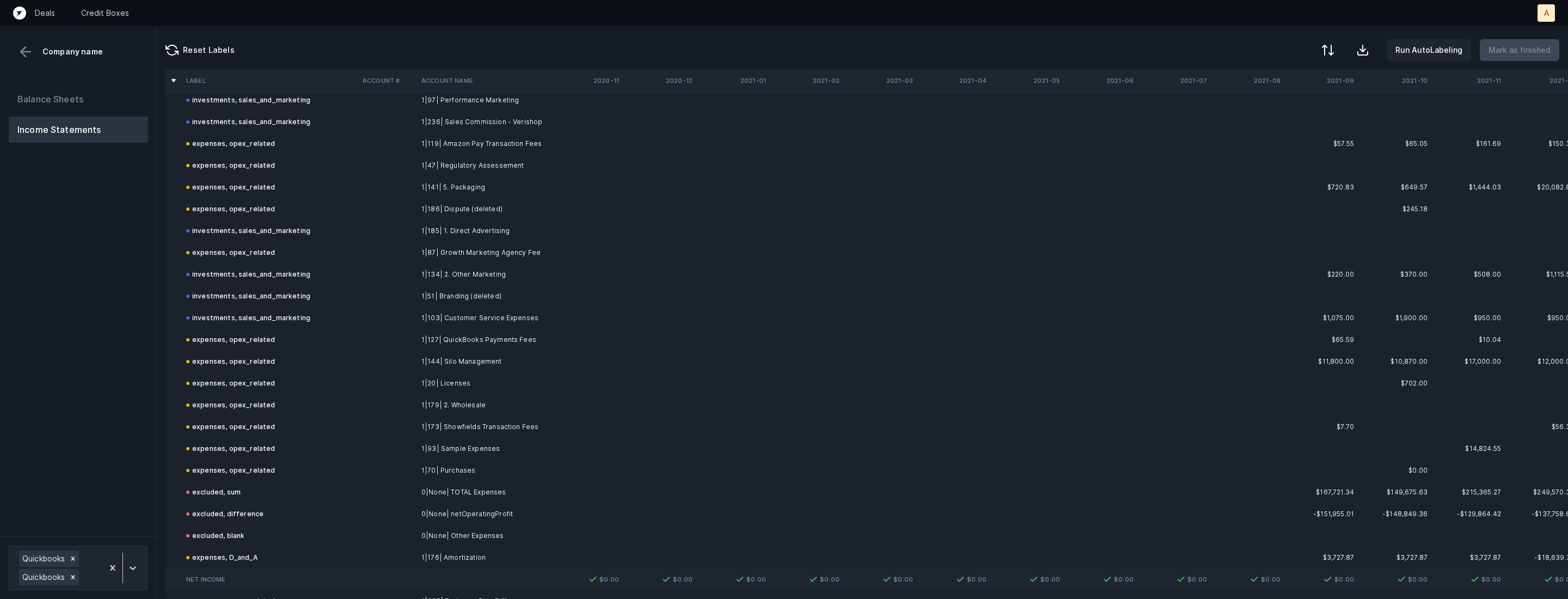
scroll to position [6158, 0]
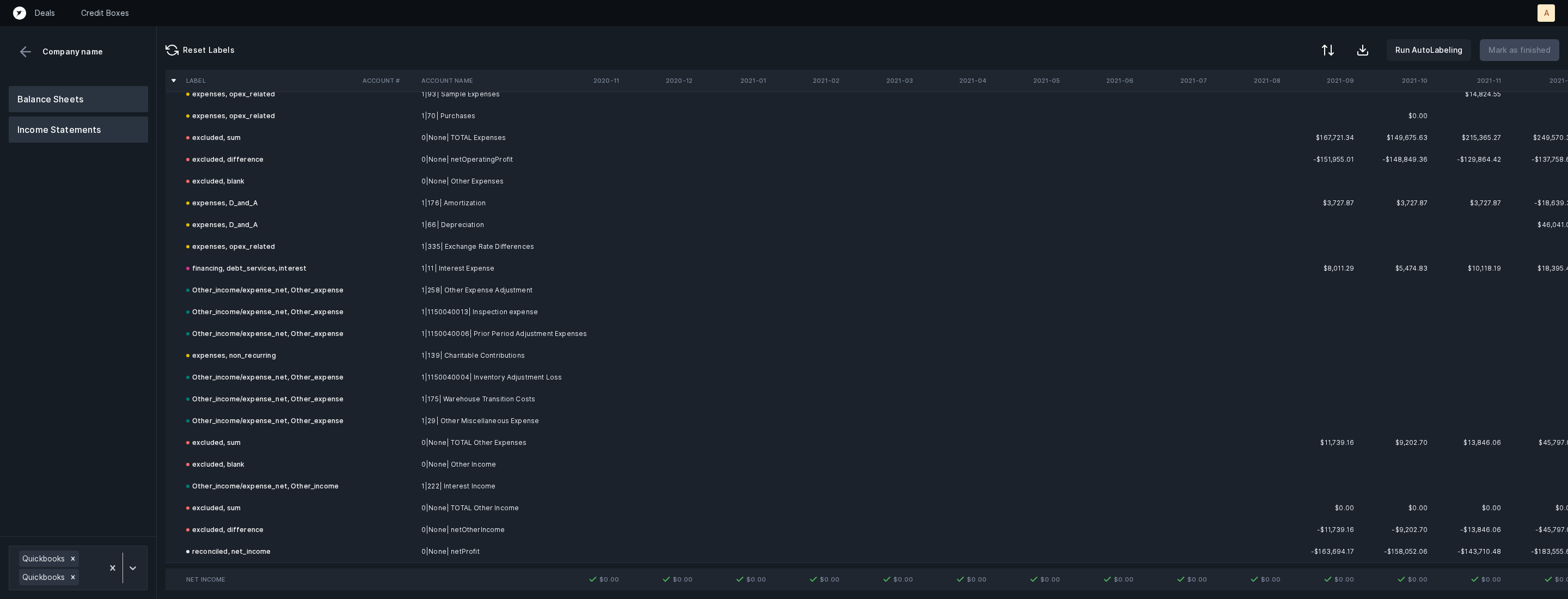
click at [93, 97] on button "Balance Sheets" at bounding box center [78, 99] width 139 height 26
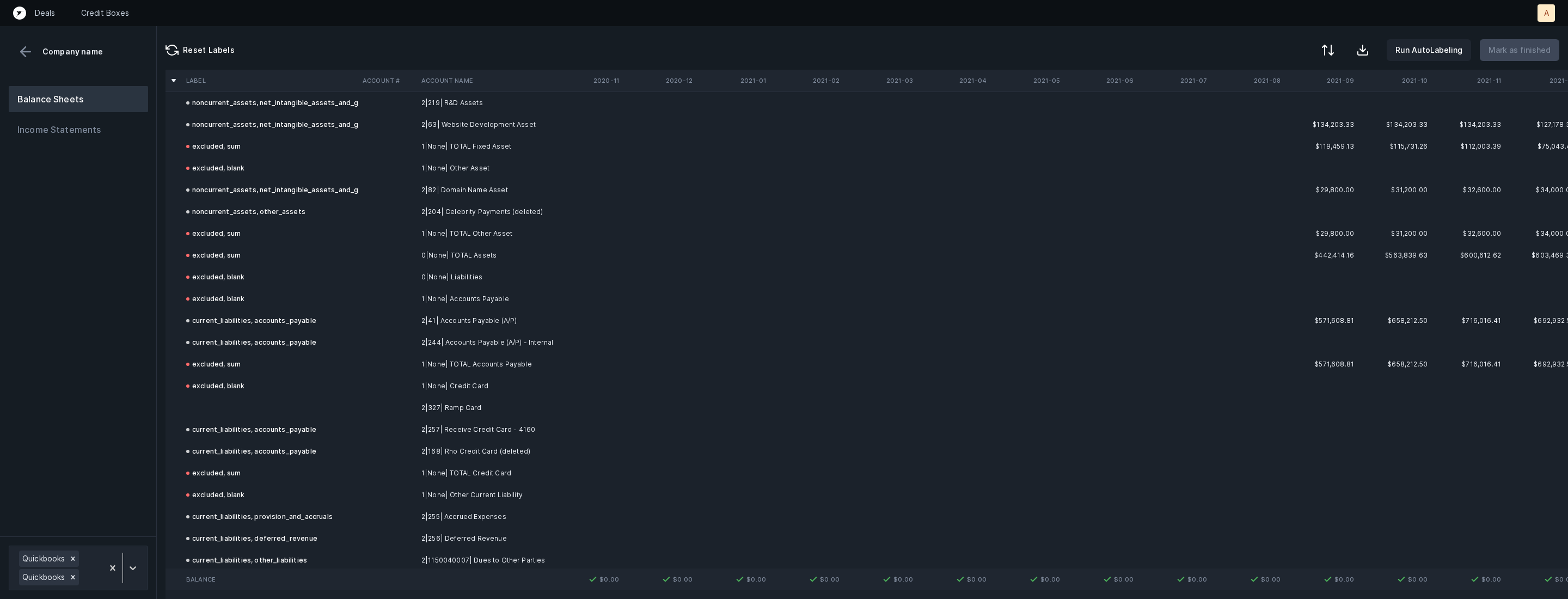
scroll to position [3197, 0]
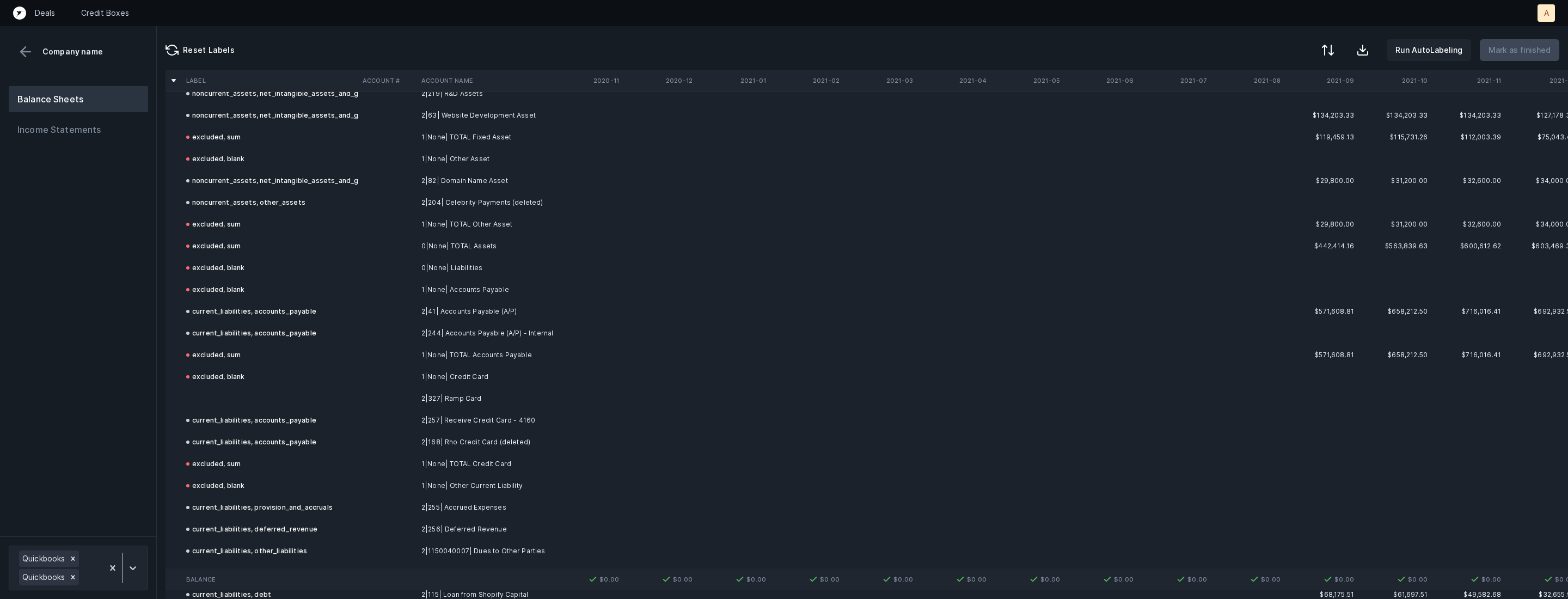
click at [419, 396] on td "2|327| Ramp Card" at bounding box center [483, 398] width 133 height 22
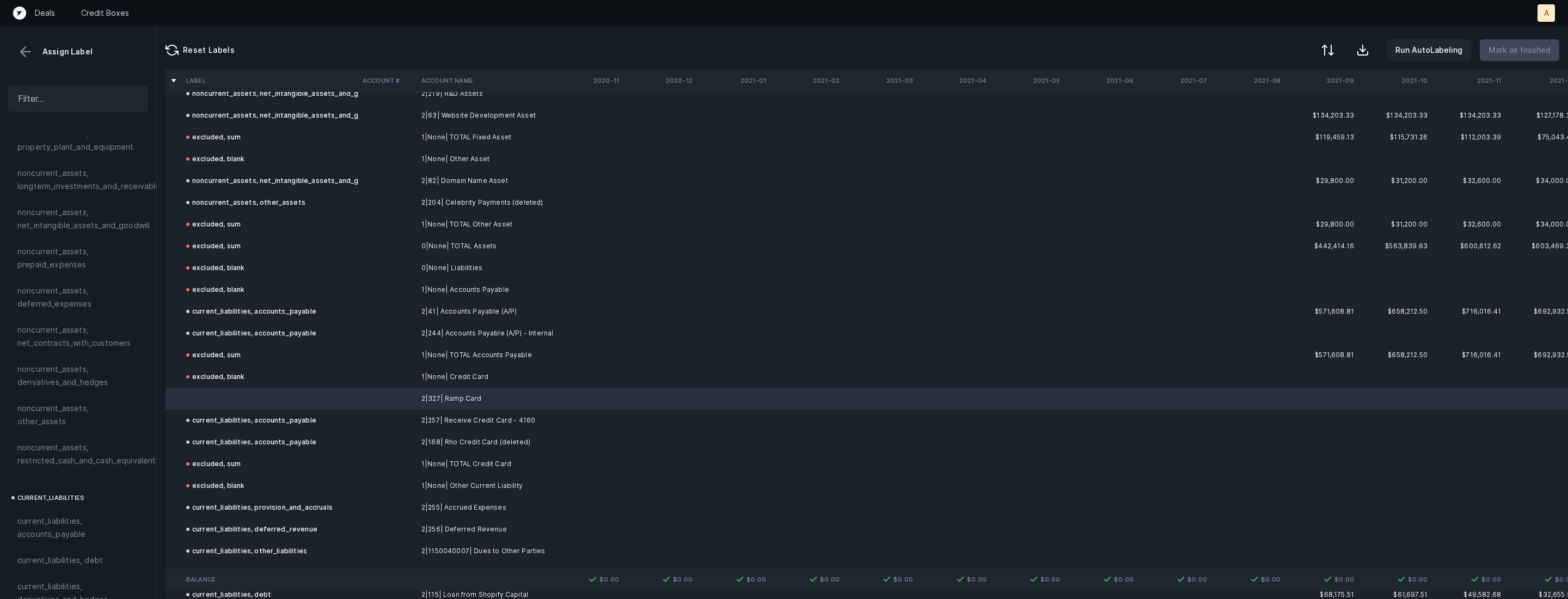
scroll to position [687, 0]
click at [81, 208] on span "current_liabilities, accounts_payable" at bounding box center [78, 222] width 121 height 26
click at [1520, 57] on button "Mark as finished" at bounding box center [1520, 50] width 79 height 22
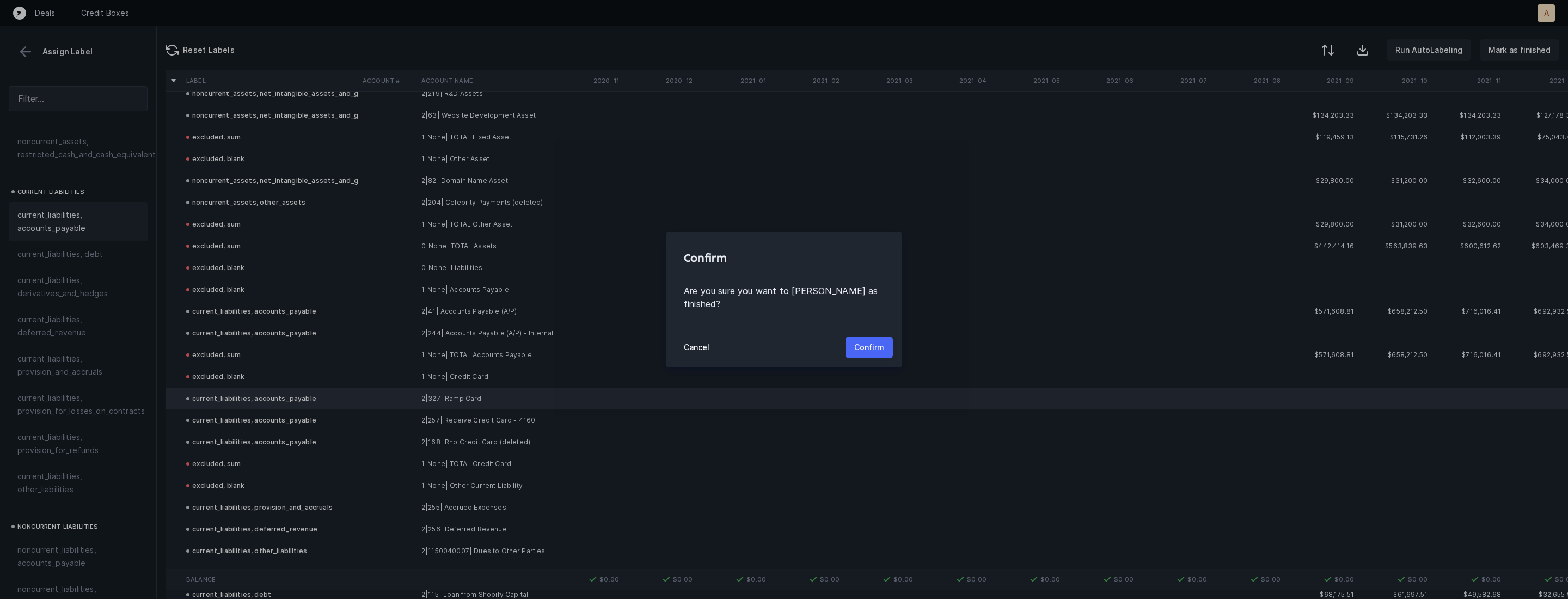
click at [860, 340] on p "Confirm" at bounding box center [869, 347] width 30 height 13
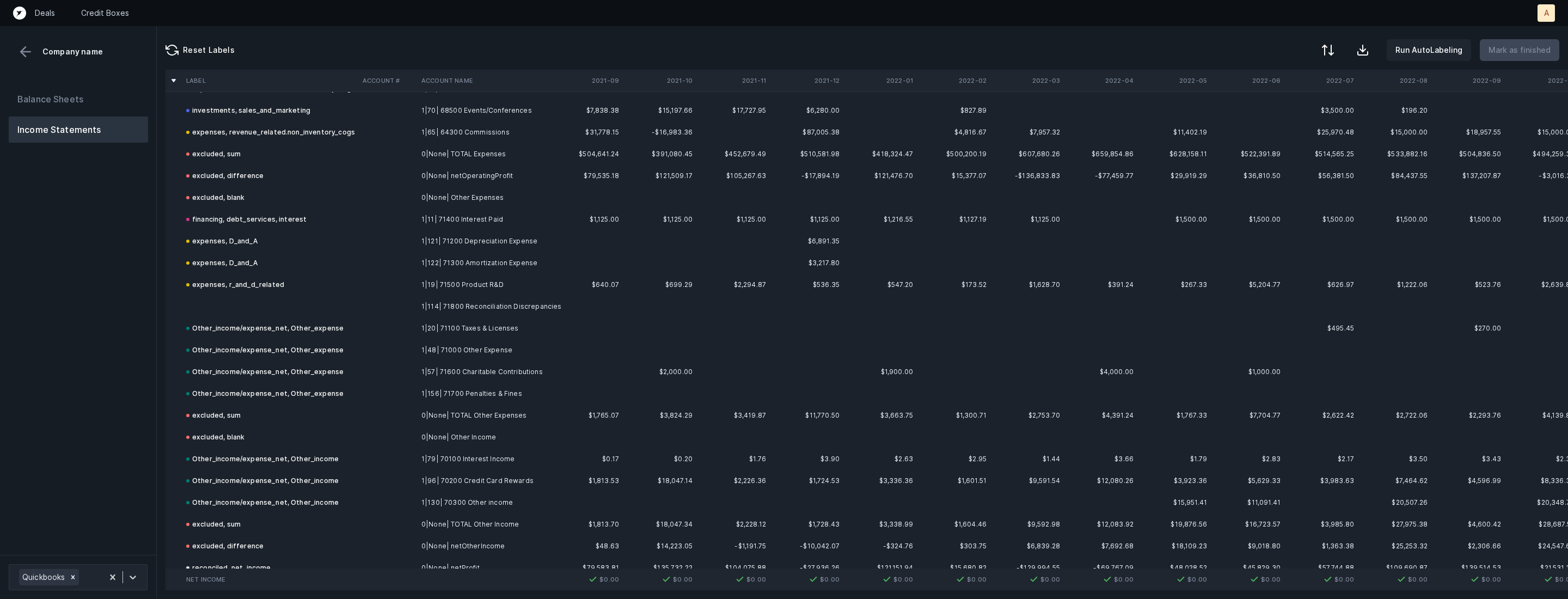
scroll to position [1392, 0]
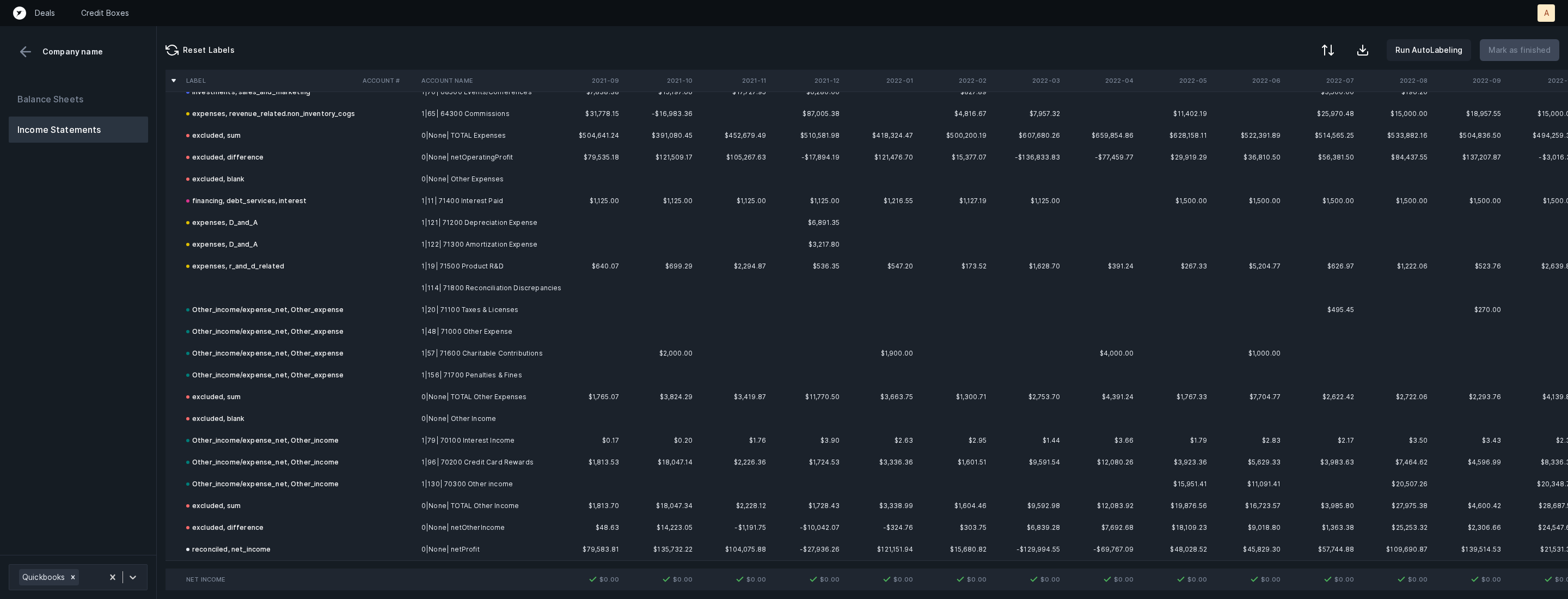
click at [388, 277] on td at bounding box center [387, 288] width 59 height 22
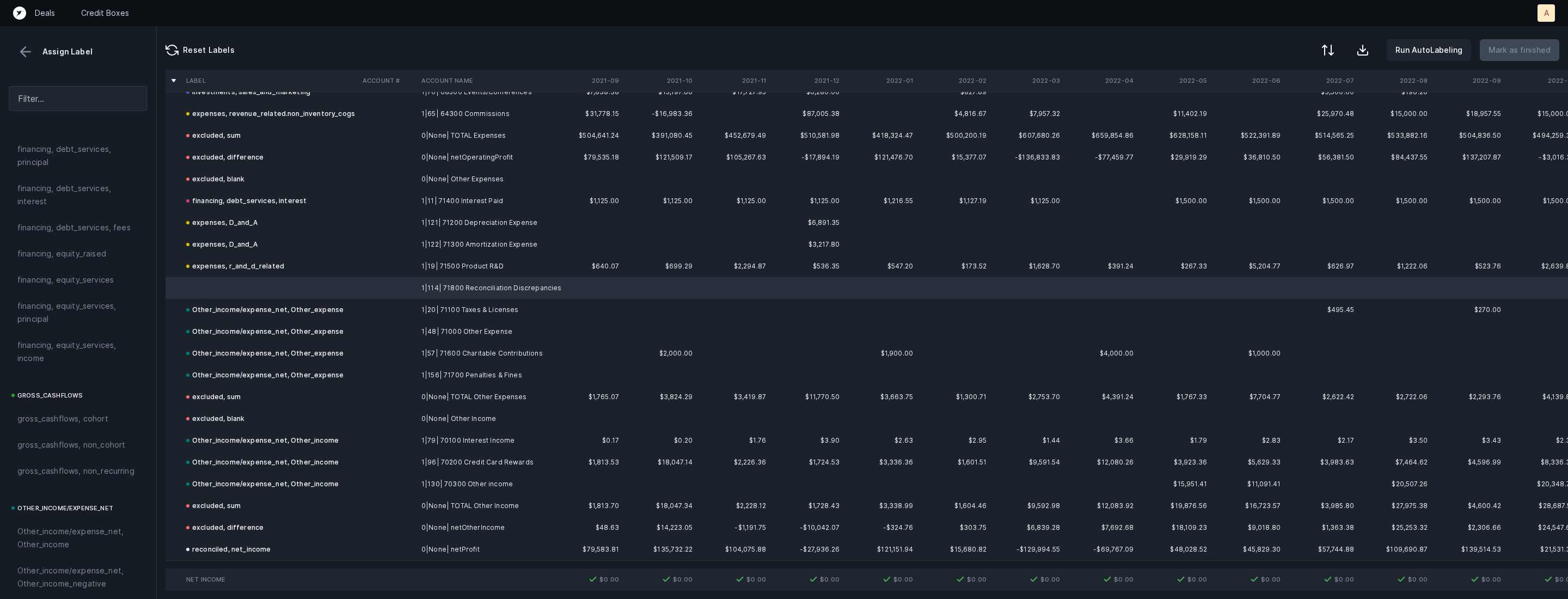
scroll to position [1201, 0]
click at [75, 319] on span "Other_income/expense_net, Other_expense" at bounding box center [78, 332] width 121 height 26
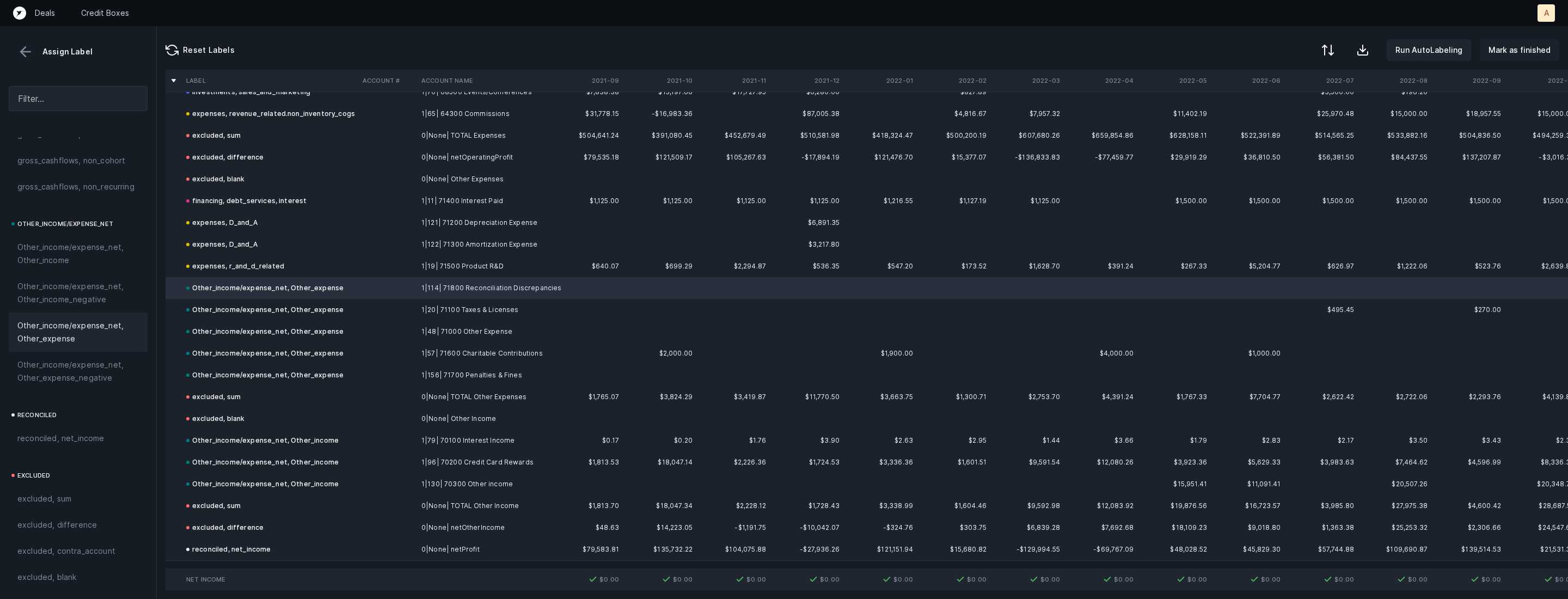
click at [1517, 55] on p "Mark as finished" at bounding box center [1520, 50] width 62 height 13
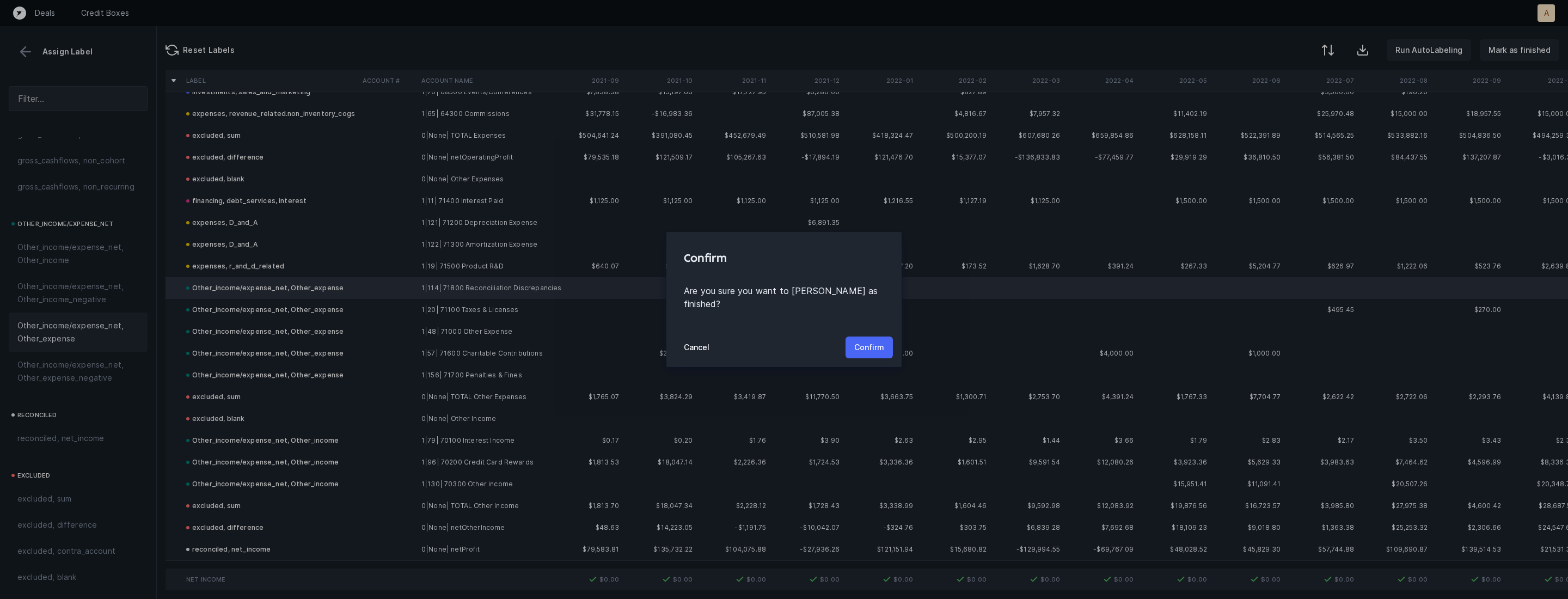
click at [876, 336] on button "Confirm" at bounding box center [869, 347] width 48 height 22
